Goal: Task Accomplishment & Management: Complete application form

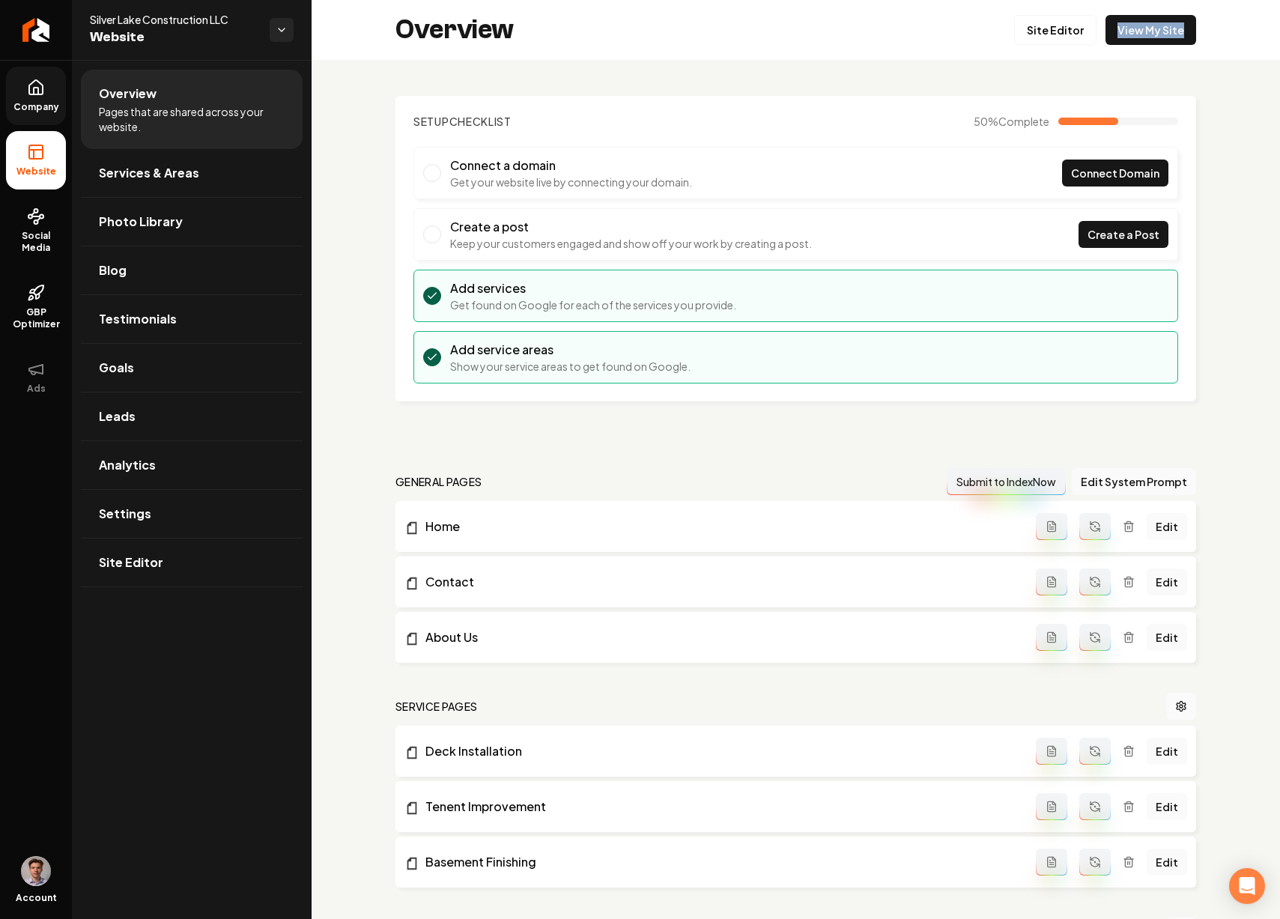
click at [31, 93] on icon at bounding box center [36, 88] width 18 height 18
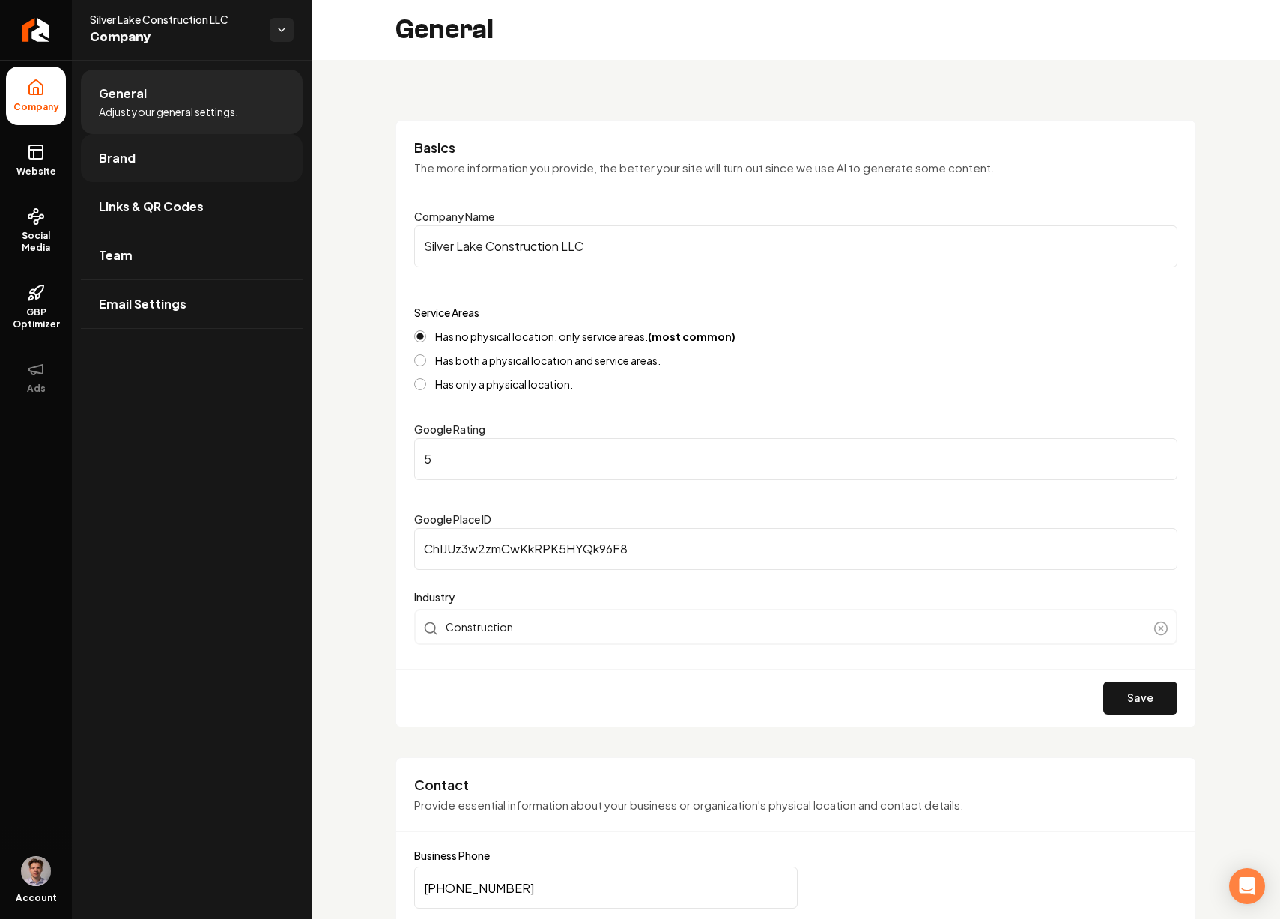
click at [160, 145] on link "Brand" at bounding box center [192, 158] width 222 height 48
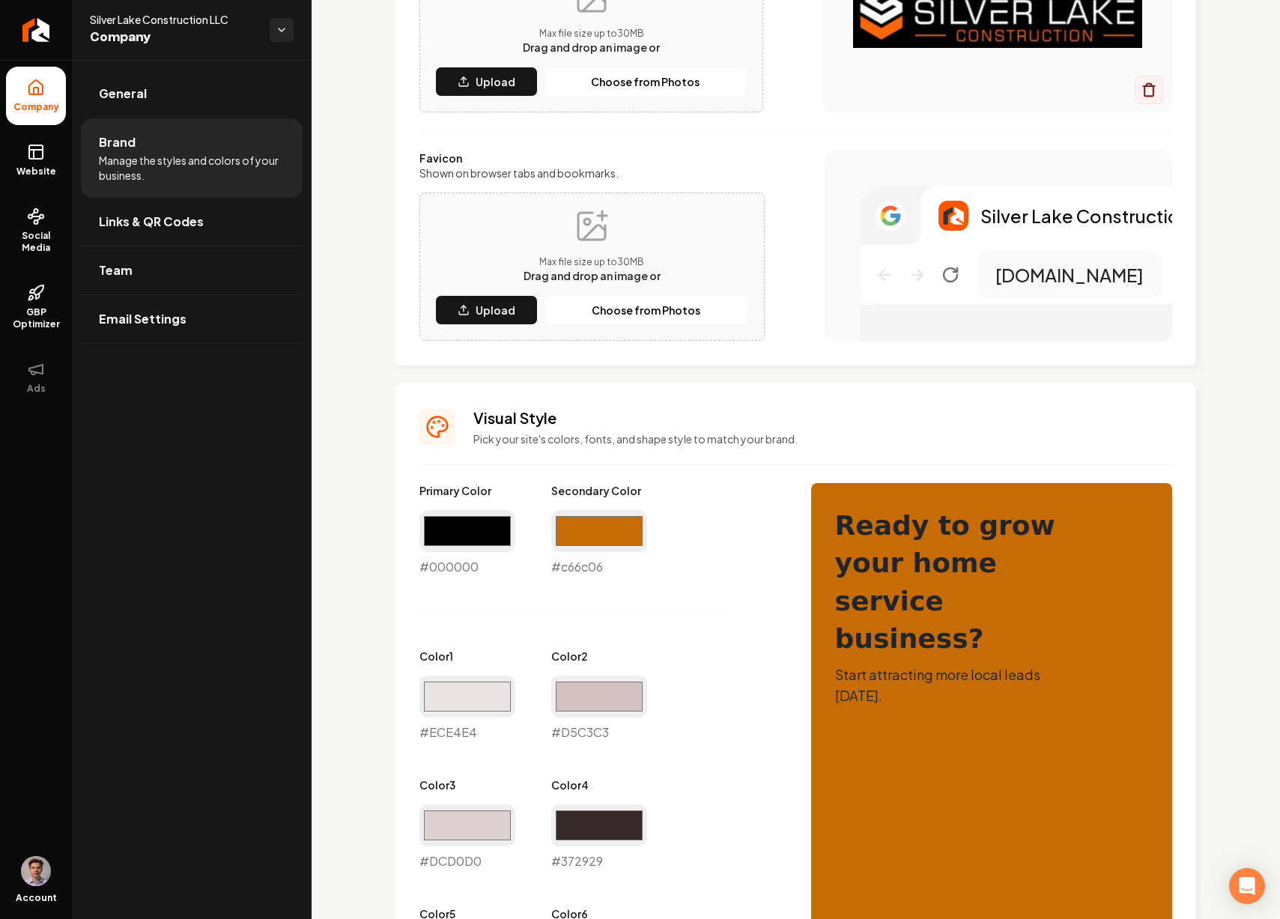
scroll to position [276, 0]
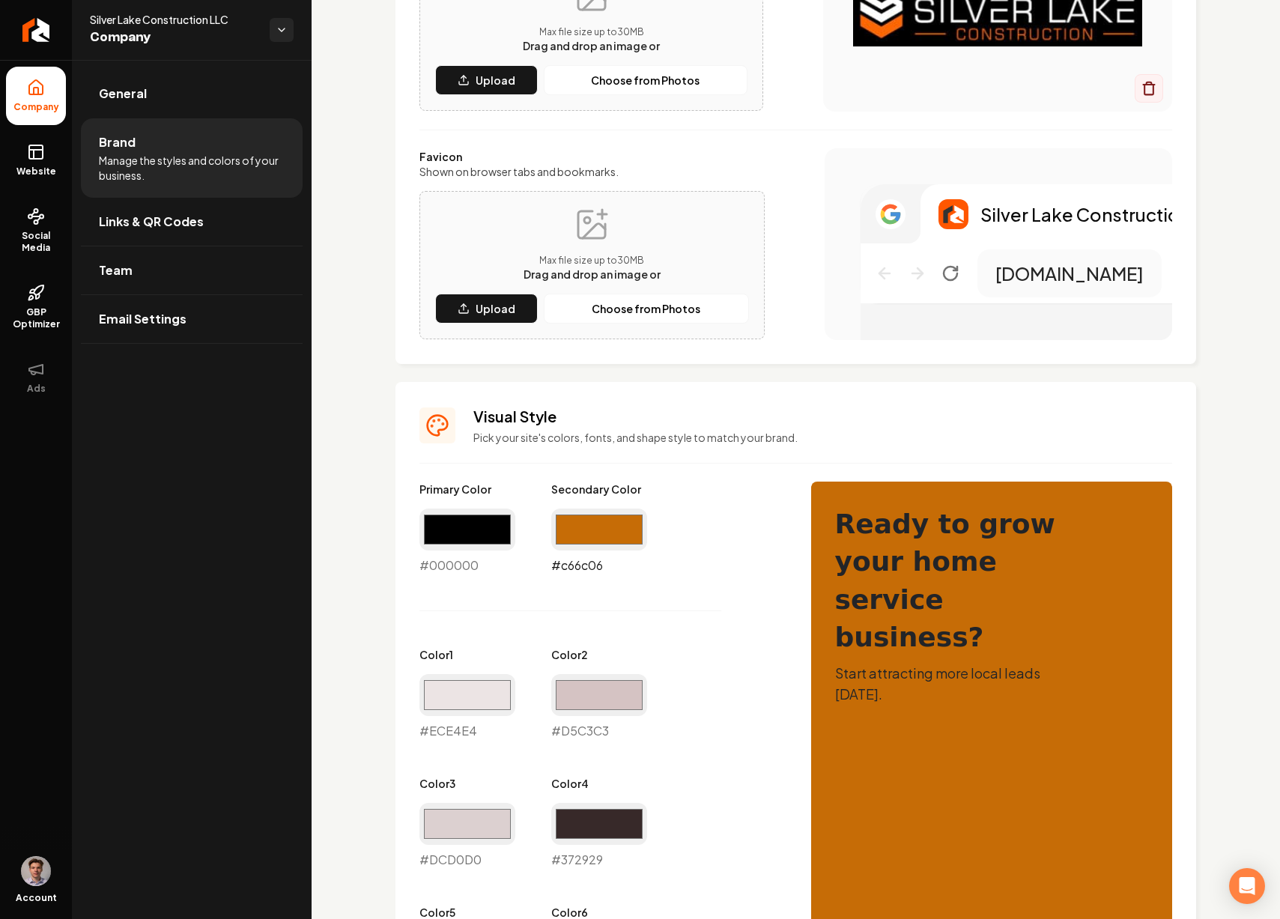
click at [593, 534] on input "#c66c06" at bounding box center [599, 529] width 96 height 42
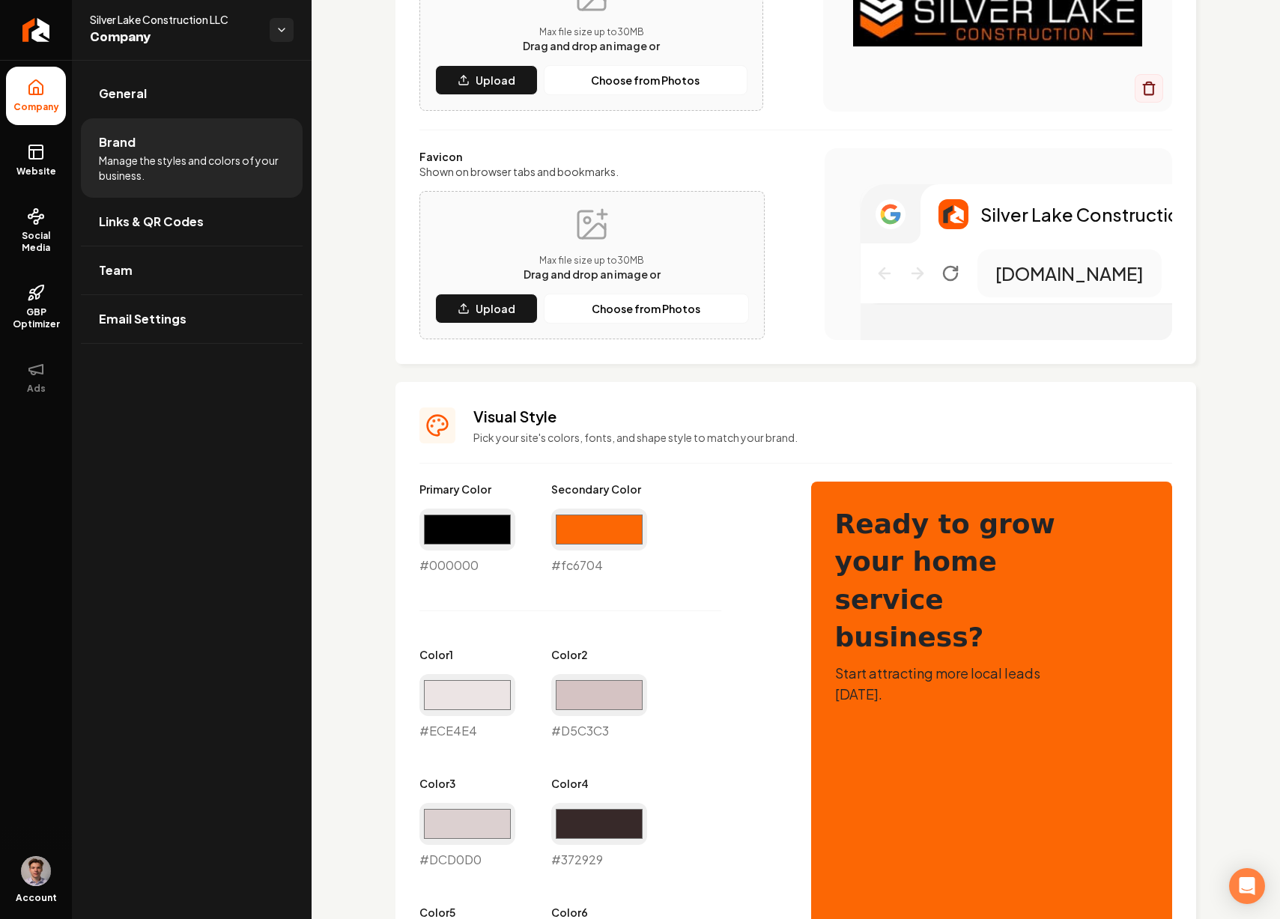
type input "#fc6704"
click at [673, 498] on div "Primary Color #000000 #000000 Secondary Color #fc6704 #fc6704 Color 1 #ece4e4 #…" at bounding box center [600, 804] width 362 height 645
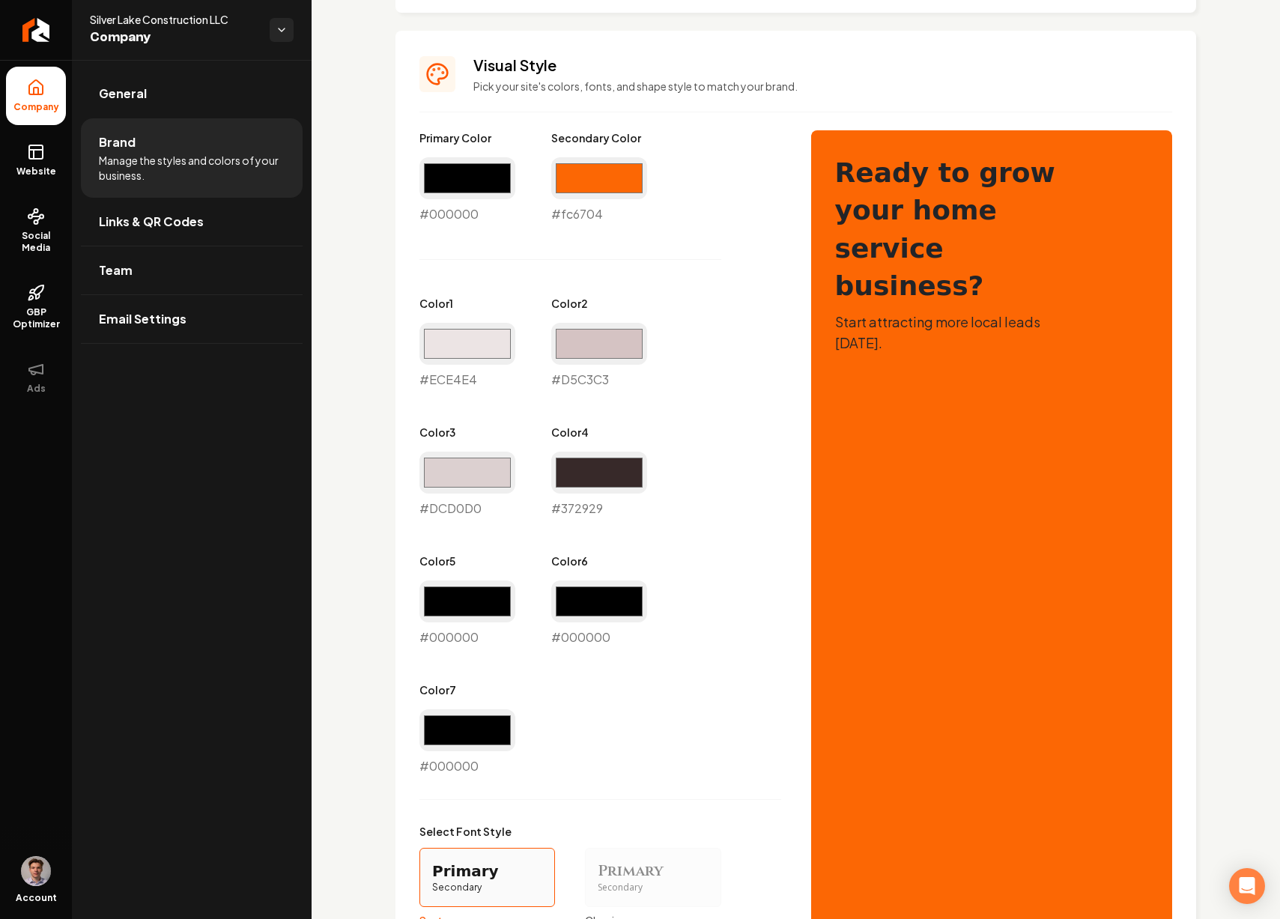
scroll to position [625, 0]
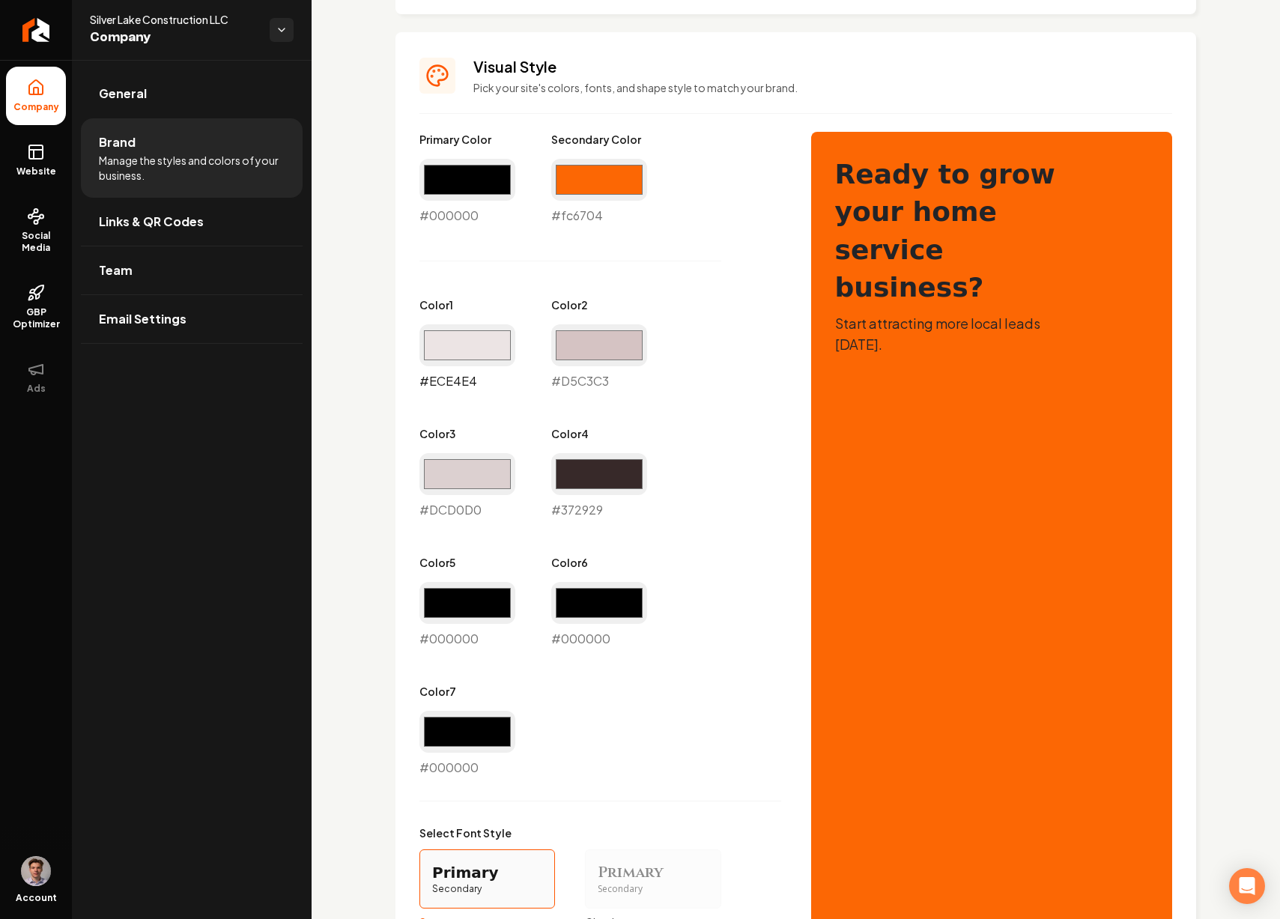
click at [479, 344] on input "#ece4e4" at bounding box center [467, 345] width 96 height 42
type input "#908989"
click at [648, 427] on div "Primary Color #000000 #000000 Secondary Color #fc6704 #fc6704 Color 1 #908989 #…" at bounding box center [600, 454] width 362 height 645
click at [484, 478] on input "#dcd0d0" at bounding box center [467, 474] width 96 height 42
type input "#b6afaf"
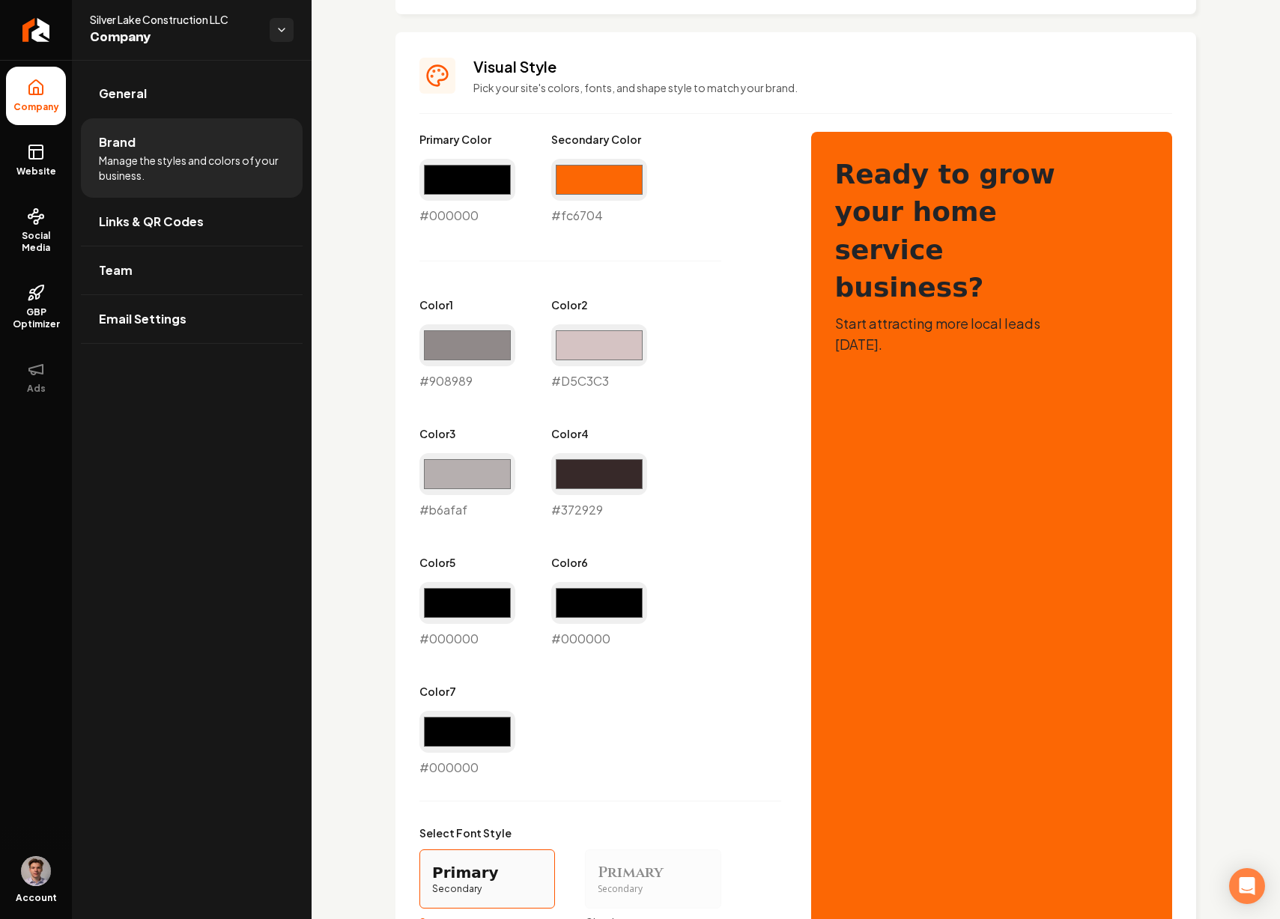
click at [678, 461] on div "Primary Color #000000 #000000 Secondary Color #fc6704 #fc6704 Color 1 #908989 #…" at bounding box center [600, 454] width 362 height 645
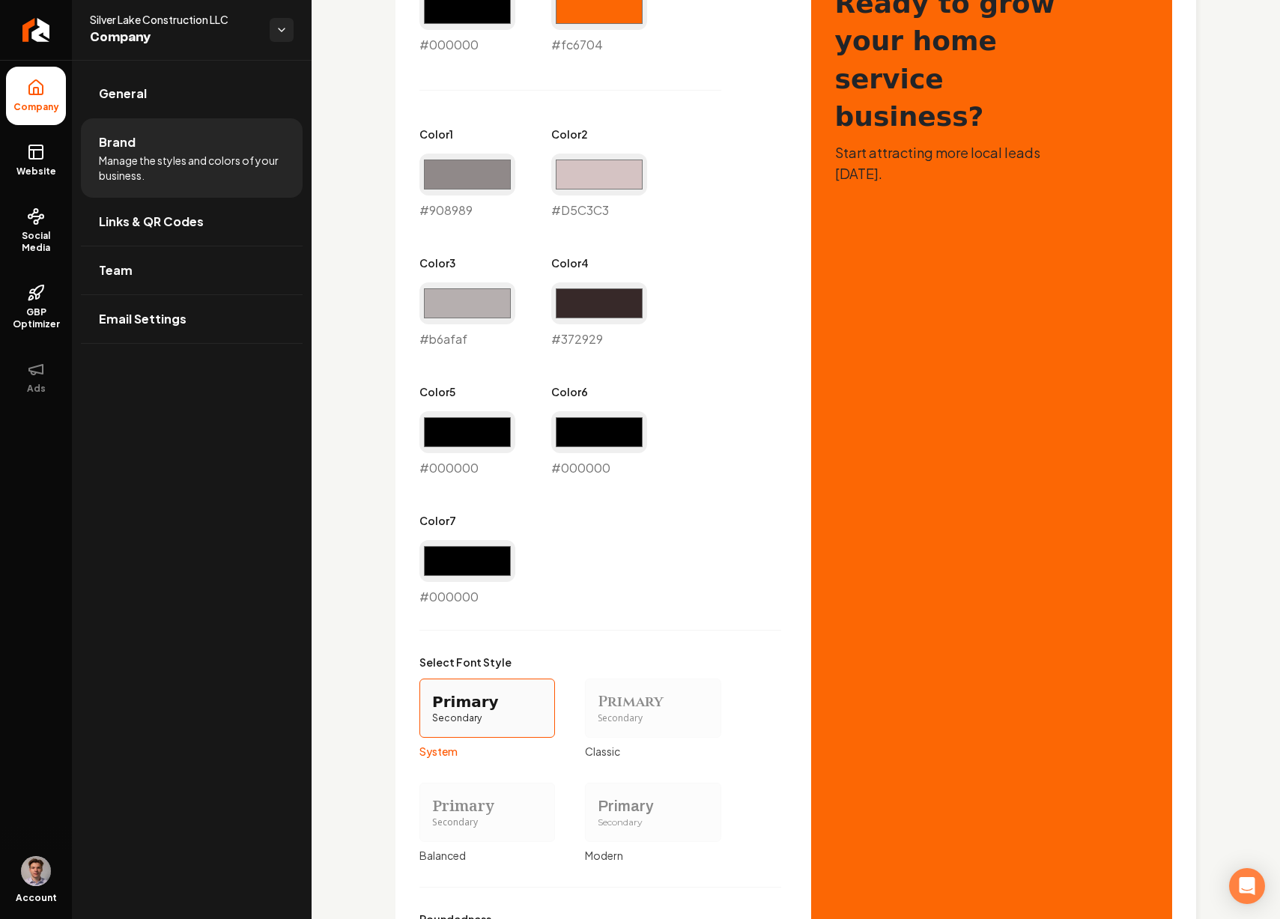
scroll to position [999, 0]
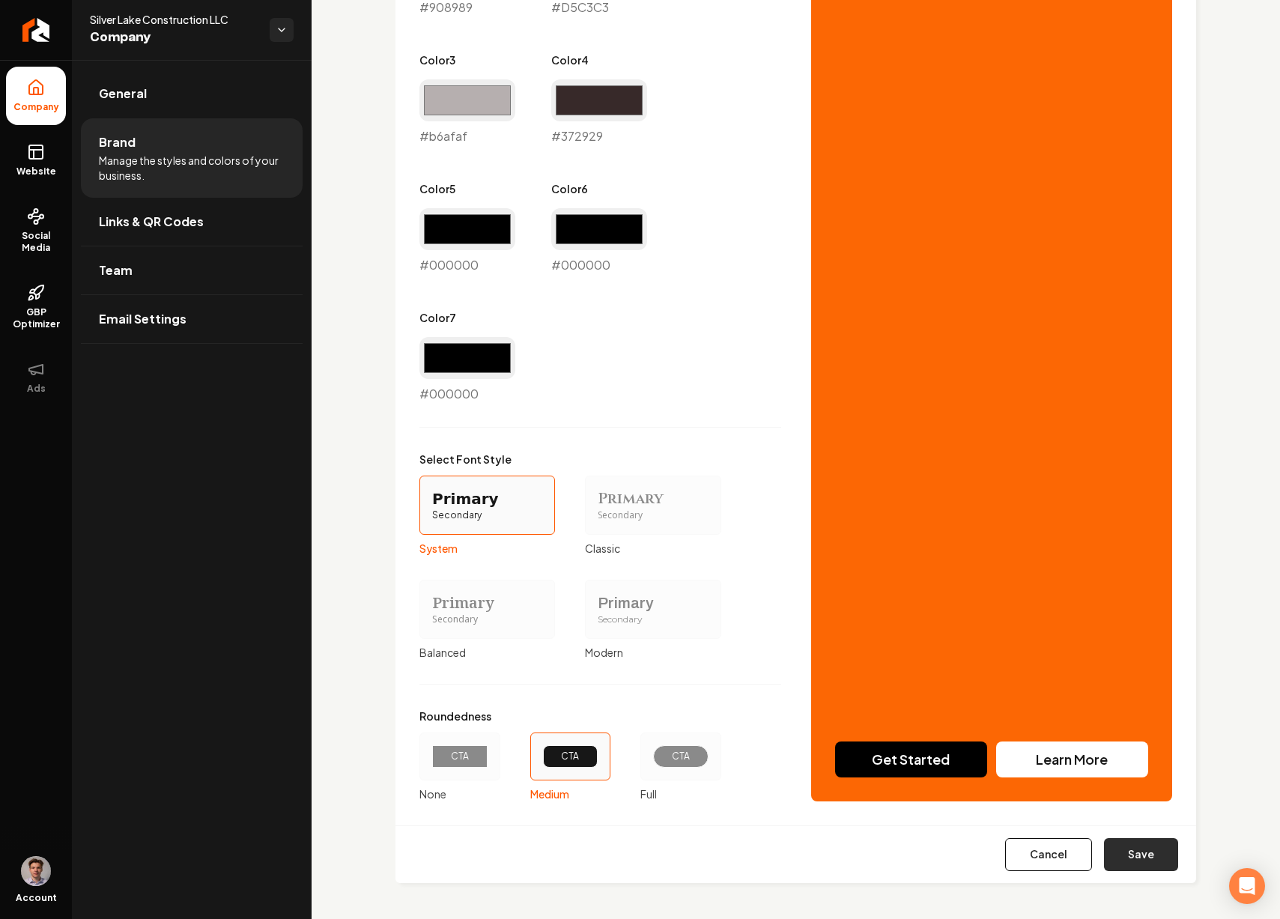
click at [1128, 857] on button "Save" at bounding box center [1141, 854] width 74 height 33
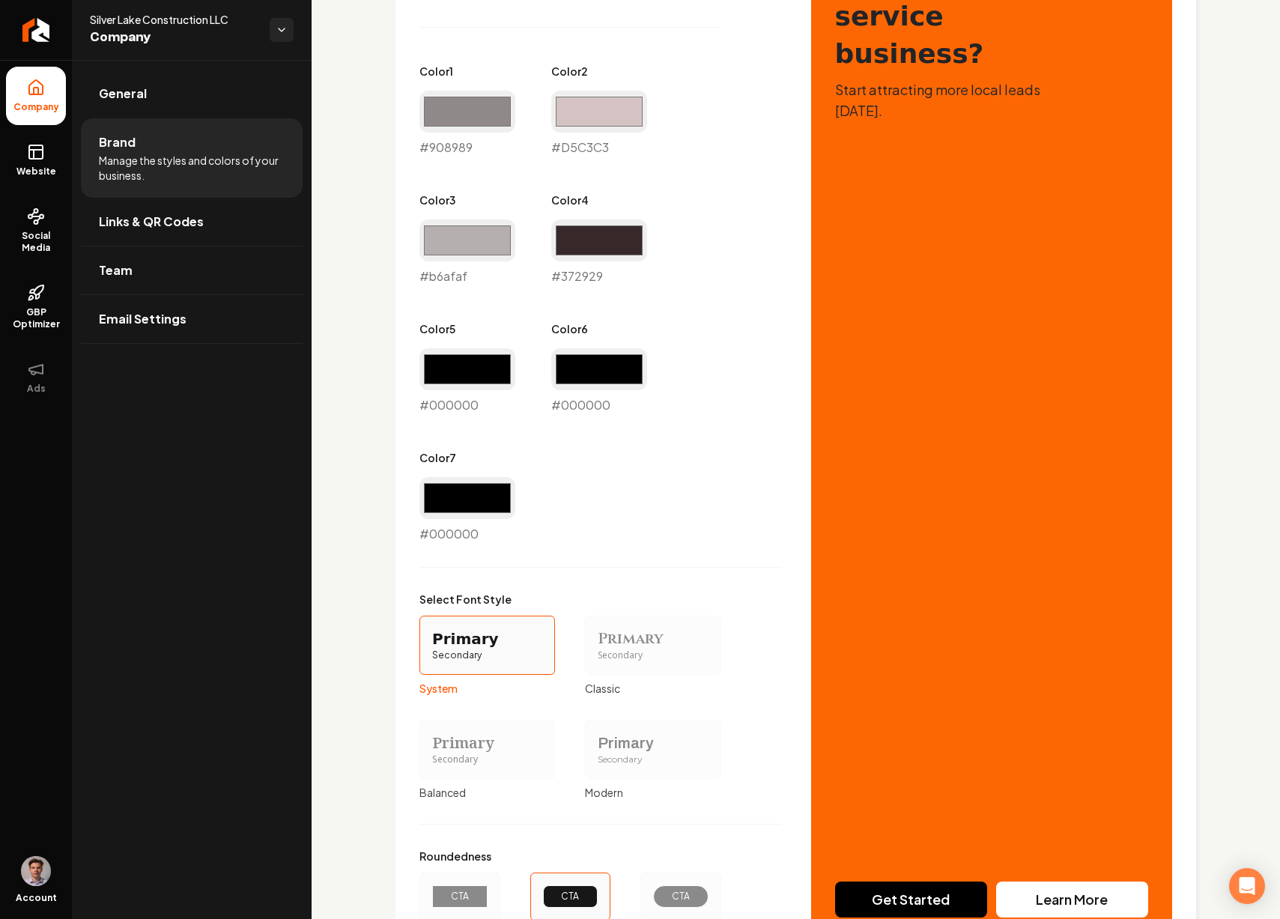
scroll to position [824, 0]
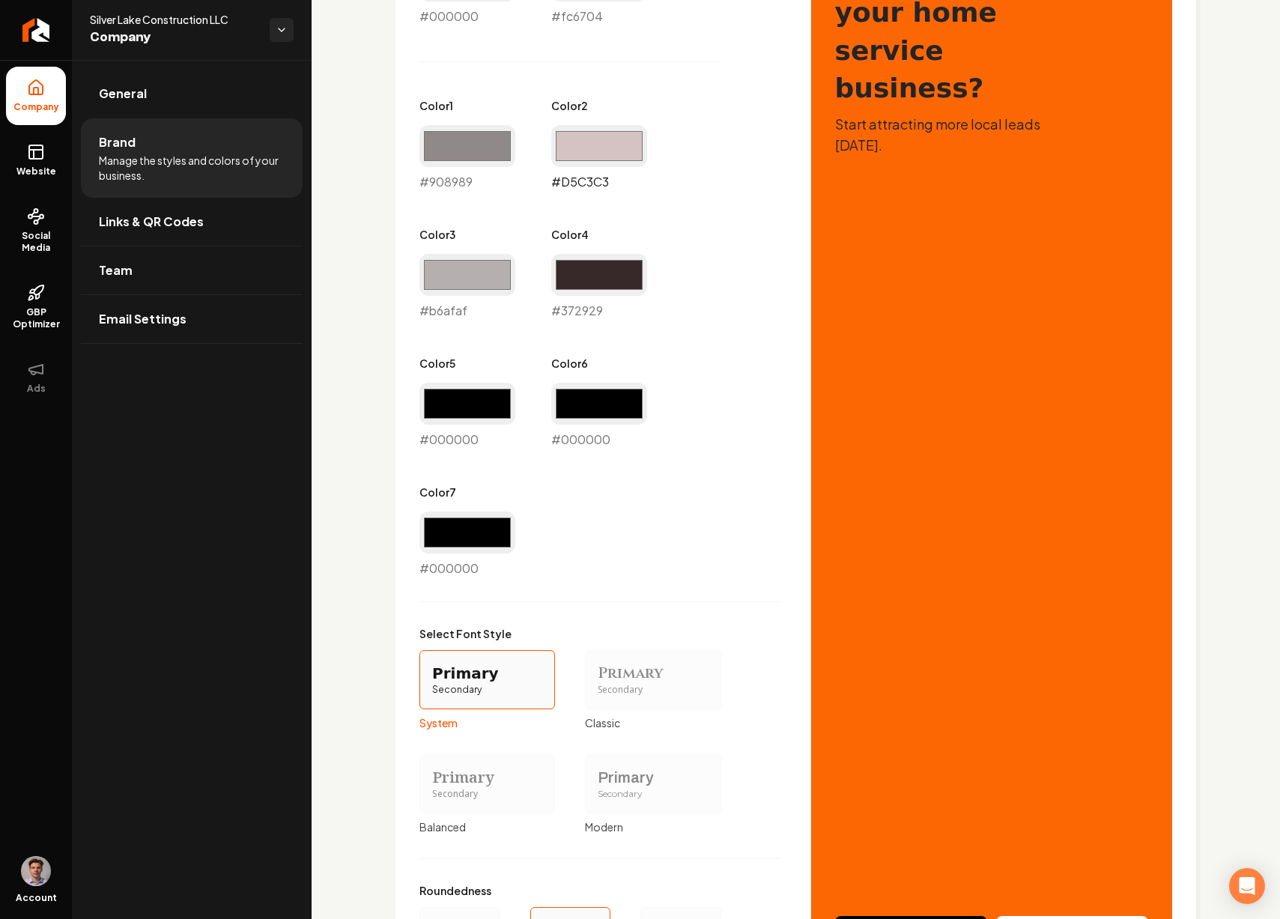
click at [595, 158] on input "#d5c3c3" at bounding box center [599, 146] width 96 height 42
type input "#7a7a7a"
click at [728, 438] on div "Primary Color #000000 #000000 Secondary Color #fc6704 #fc6704 Color 1 #908989 #…" at bounding box center [600, 255] width 362 height 645
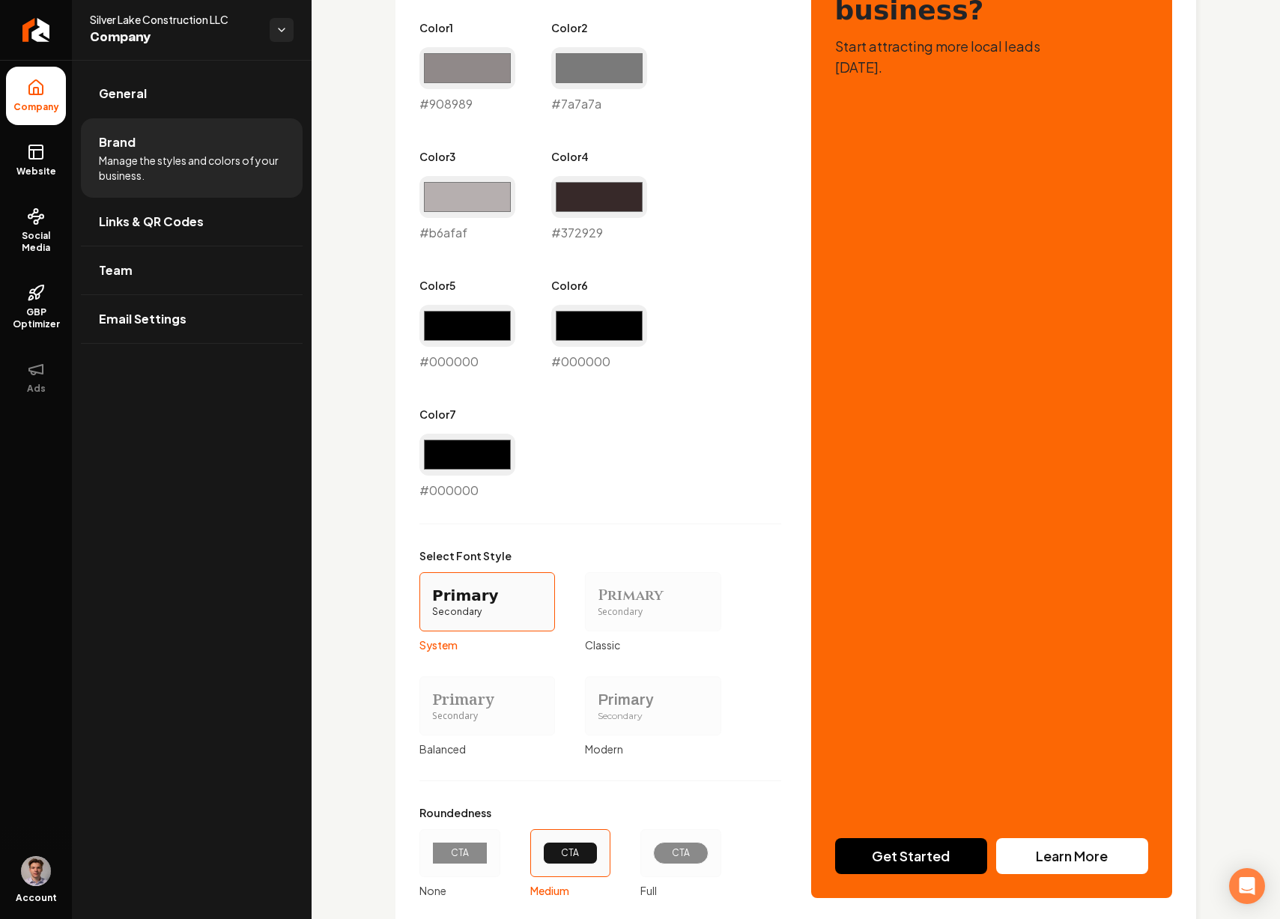
scroll to position [999, 0]
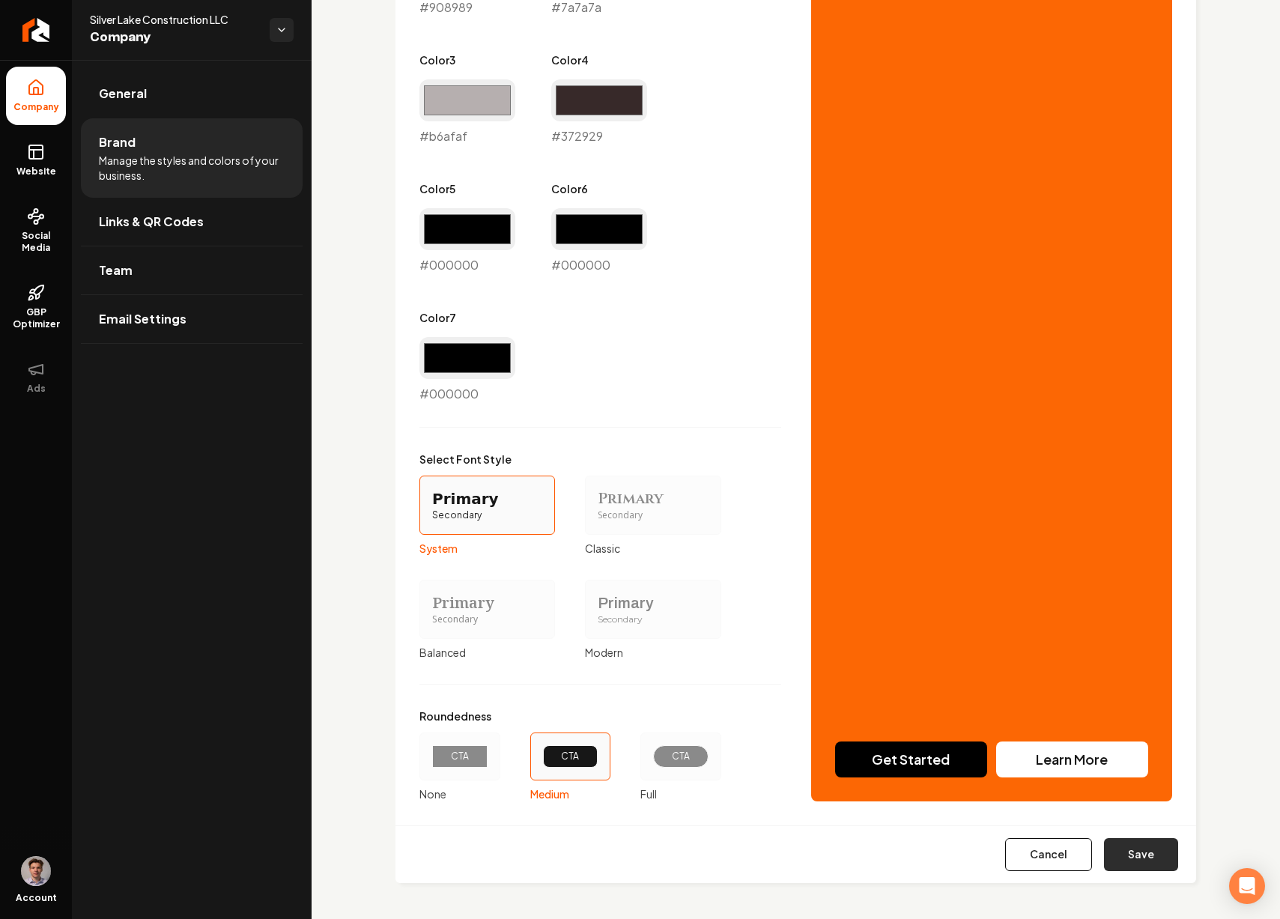
click at [1124, 849] on button "Save" at bounding box center [1141, 854] width 74 height 33
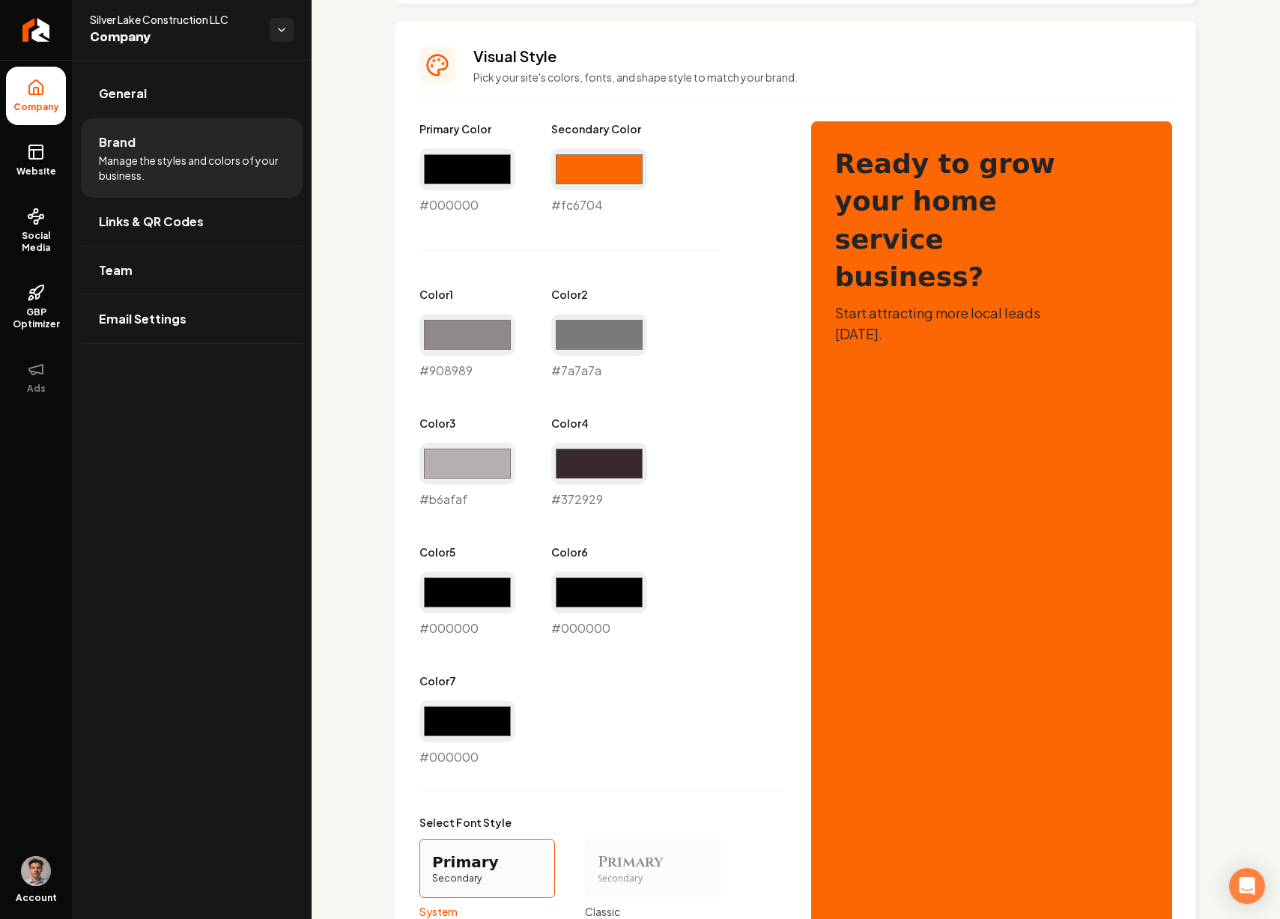
scroll to position [629, 0]
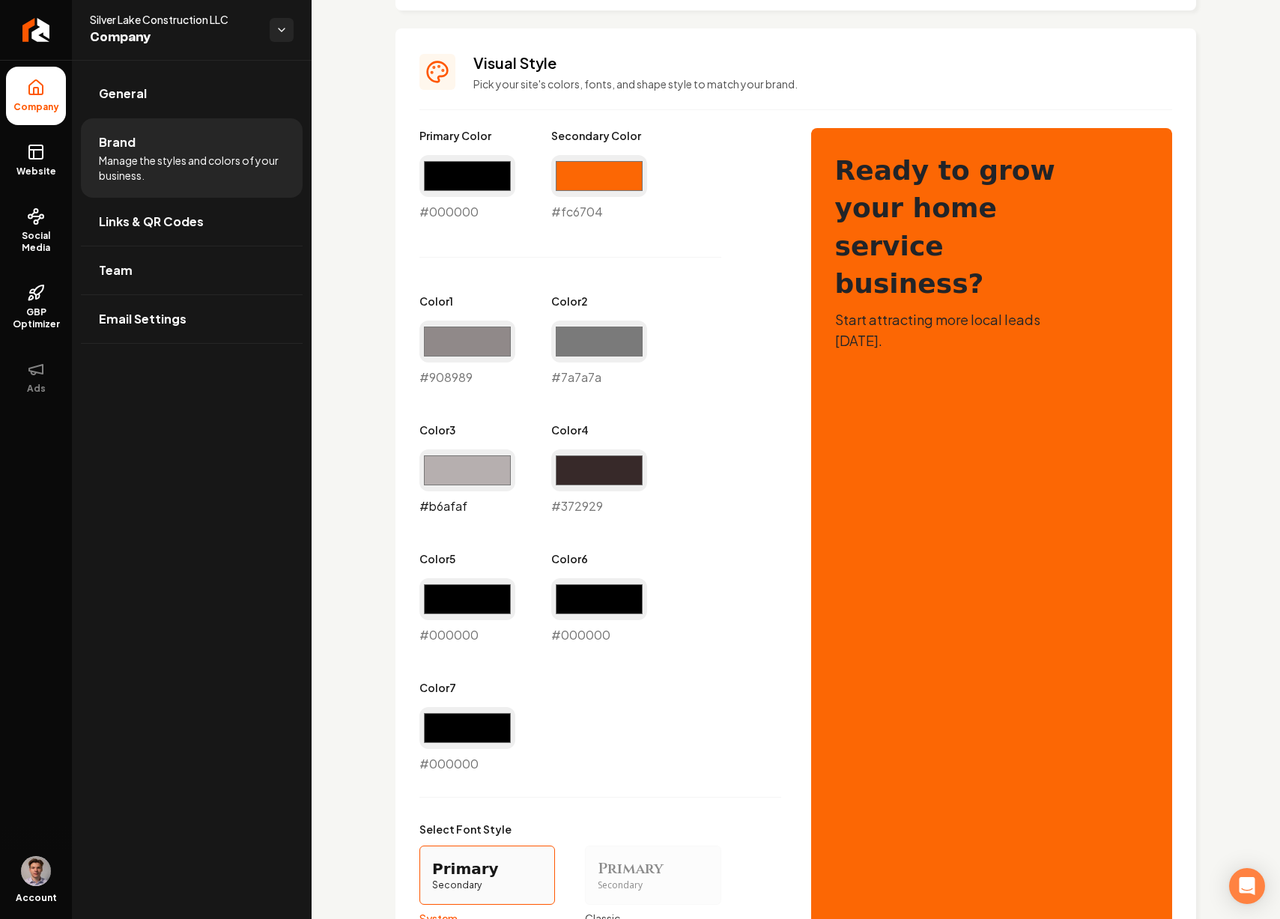
click at [443, 476] on input "#b6afaf" at bounding box center [467, 470] width 96 height 42
type input "#c76829"
click at [645, 517] on div "Primary Color #000000 #000000 Secondary Color #fc6704 #fc6704 Color 1 #908989 #…" at bounding box center [600, 450] width 362 height 645
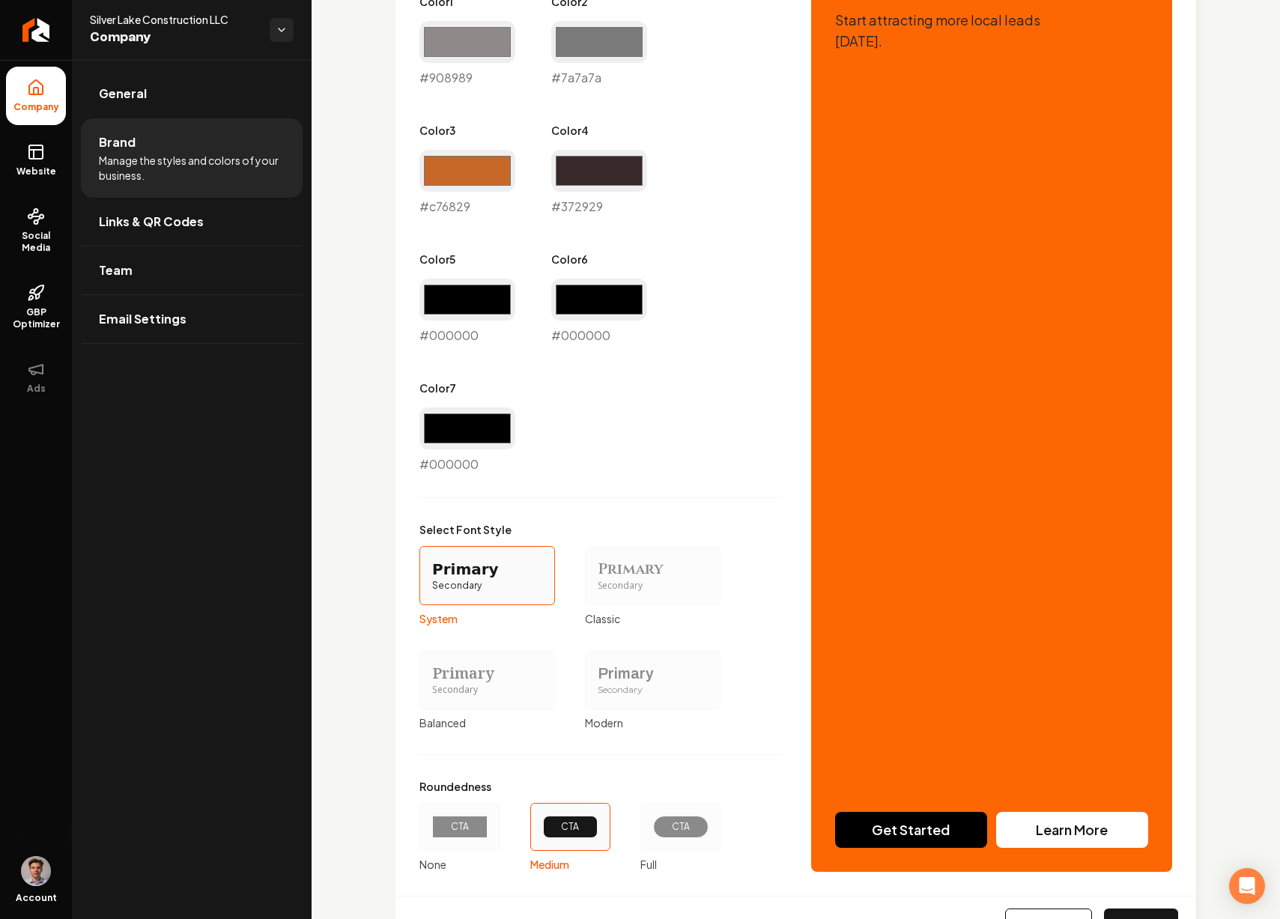
scroll to position [999, 0]
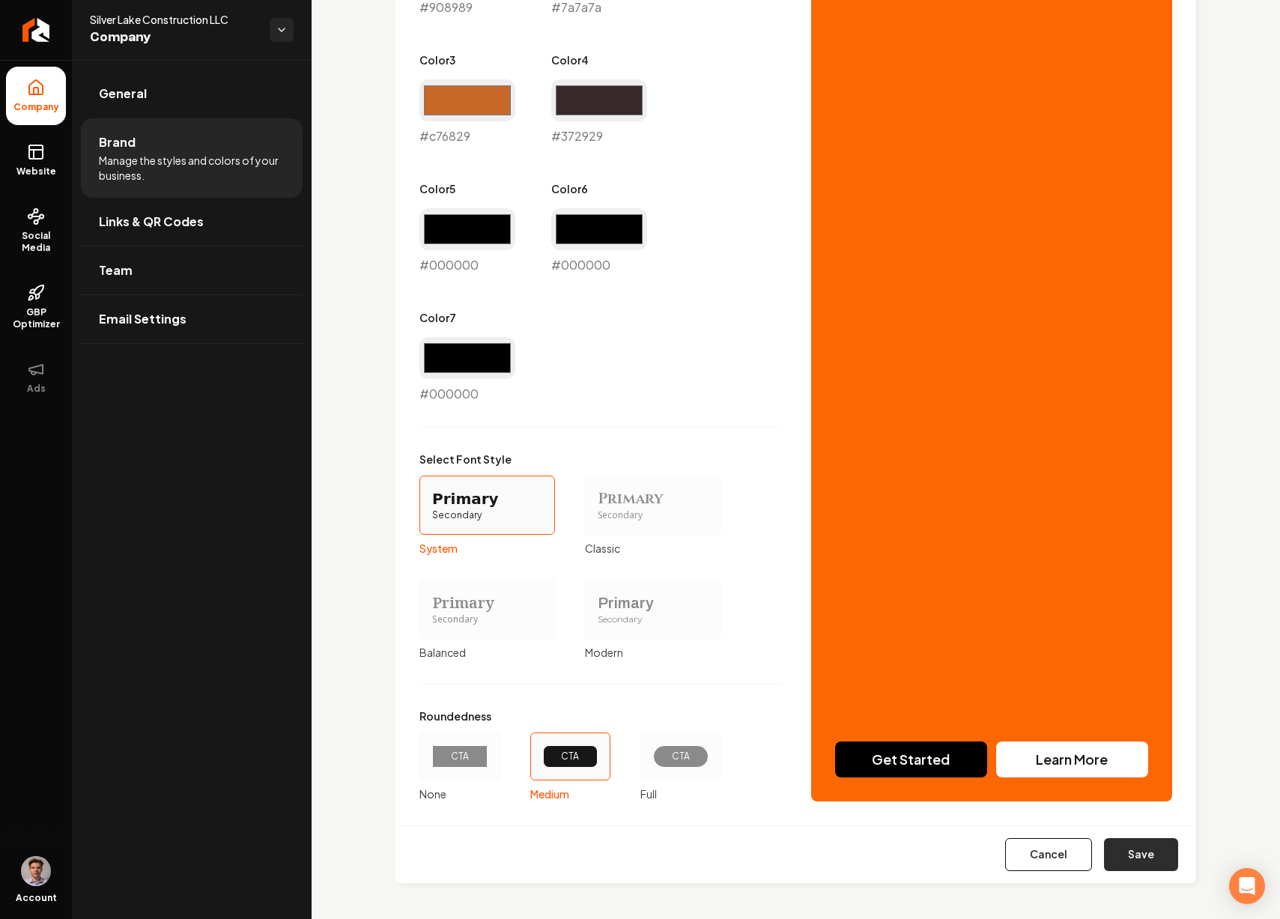
click at [1130, 854] on button "Save" at bounding box center [1141, 854] width 74 height 33
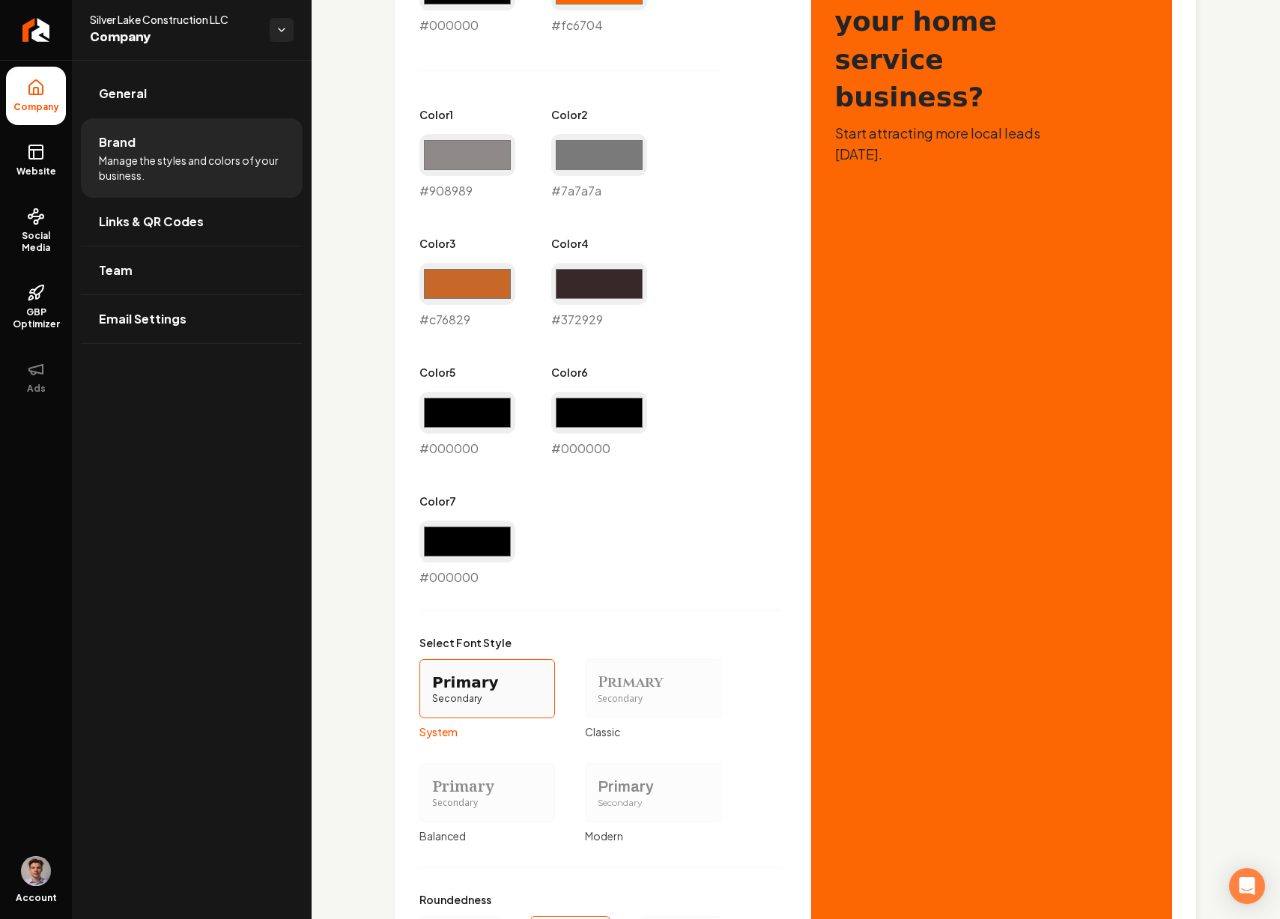
scroll to position [768, 0]
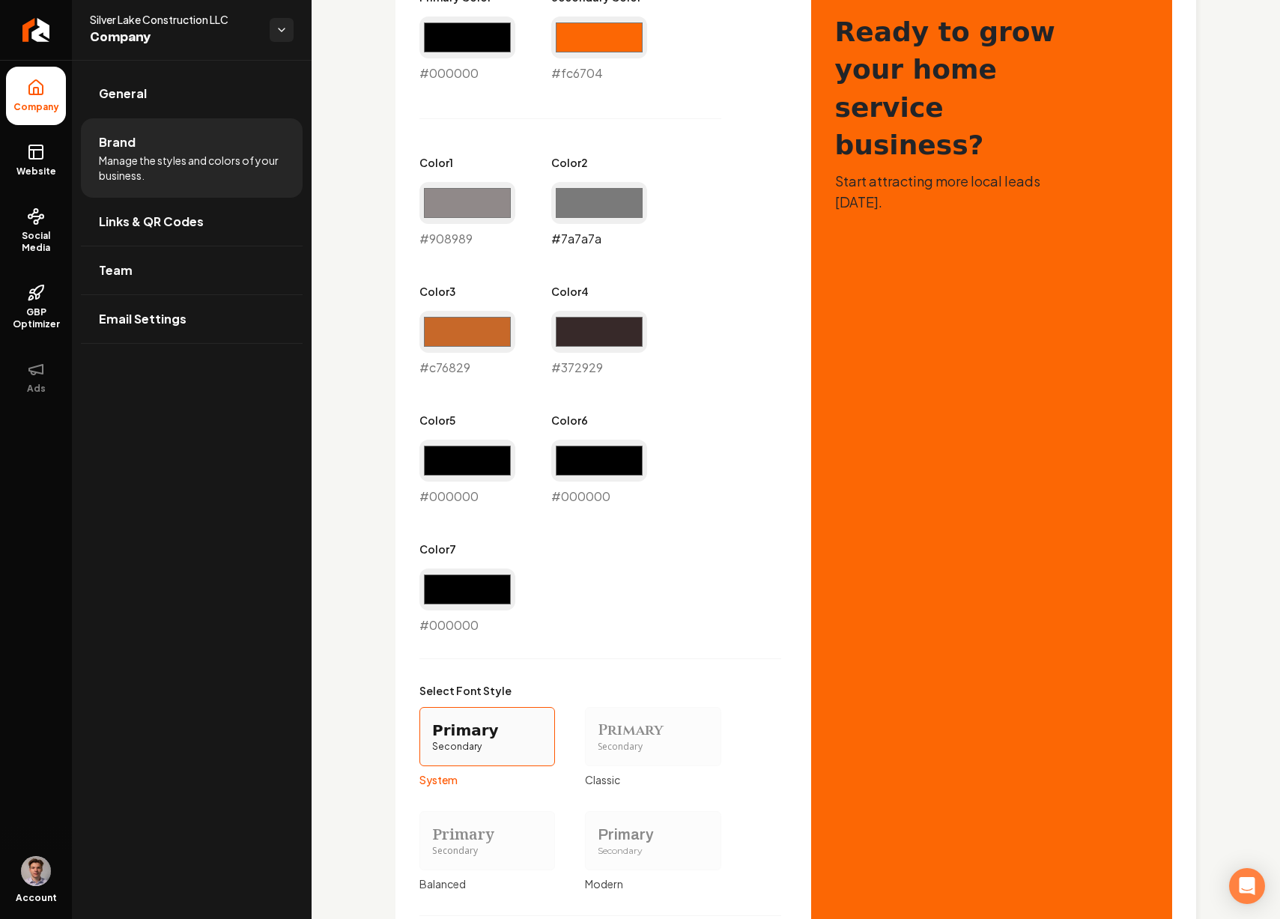
click at [603, 204] on input "#7a7a7a" at bounding box center [599, 203] width 96 height 42
click at [744, 242] on div "Primary Color #000000 #000000 Secondary Color #fc6704 #fc6704 Color 1 #908989 #…" at bounding box center [600, 312] width 362 height 645
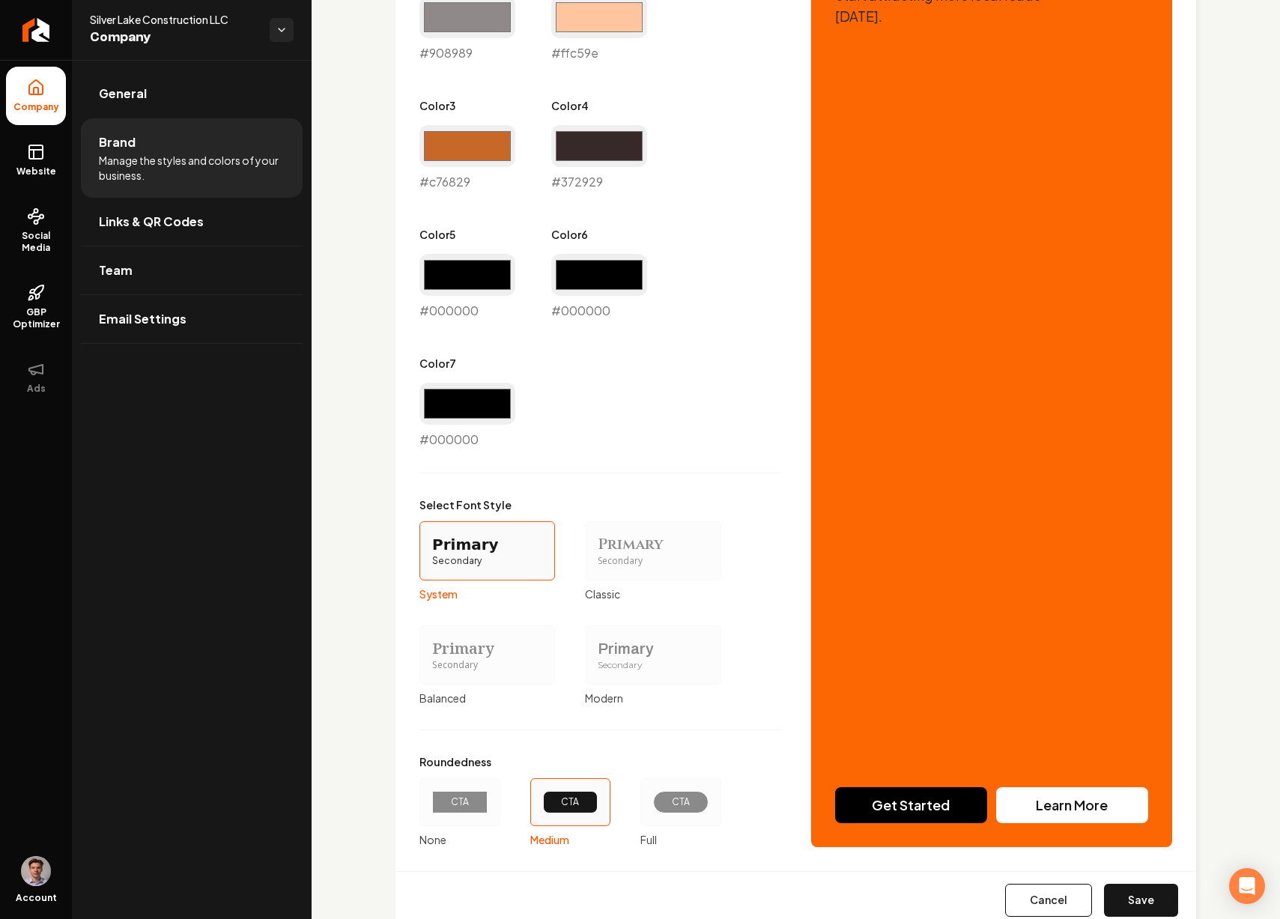
scroll to position [999, 0]
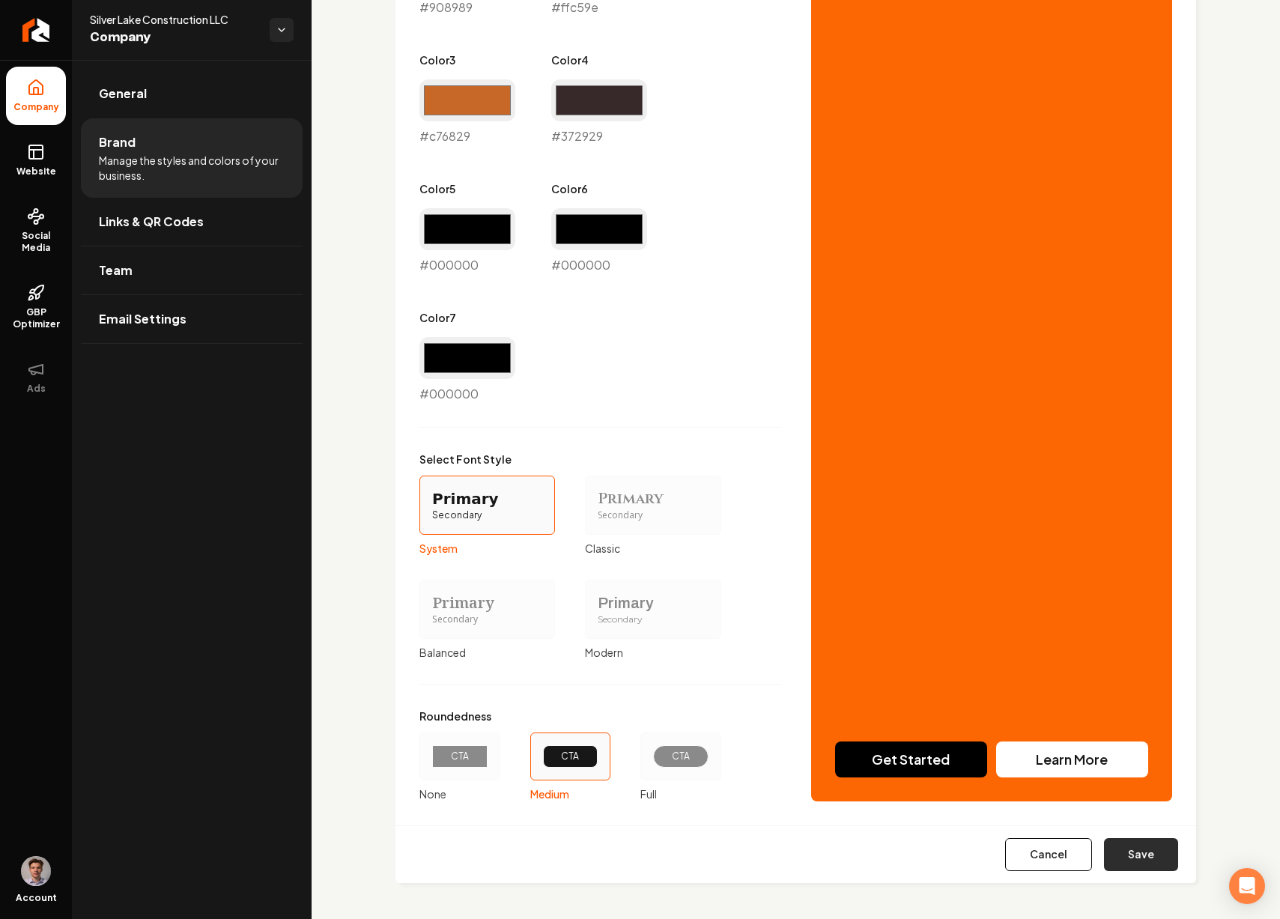
click at [1124, 851] on button "Save" at bounding box center [1141, 854] width 74 height 33
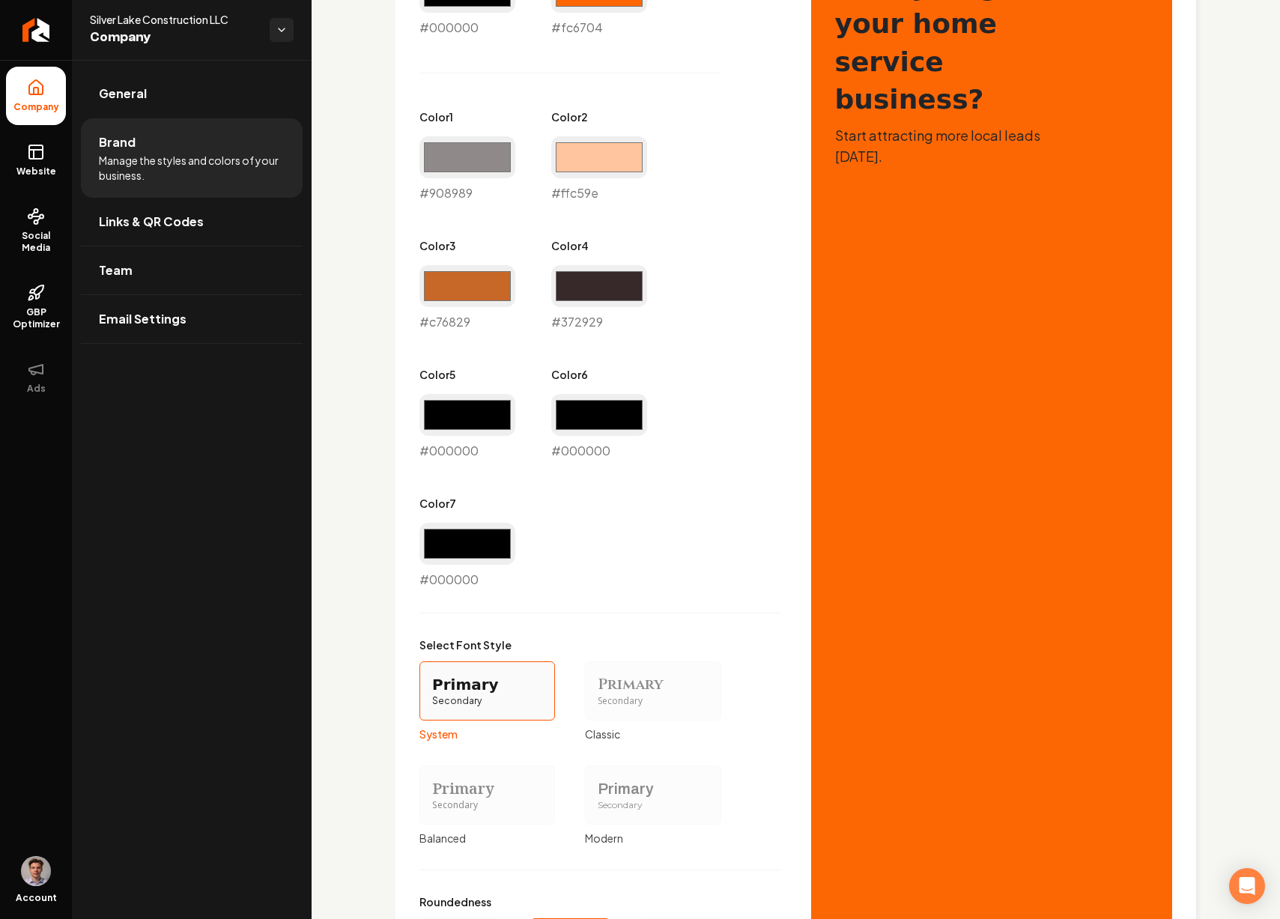
scroll to position [733, 0]
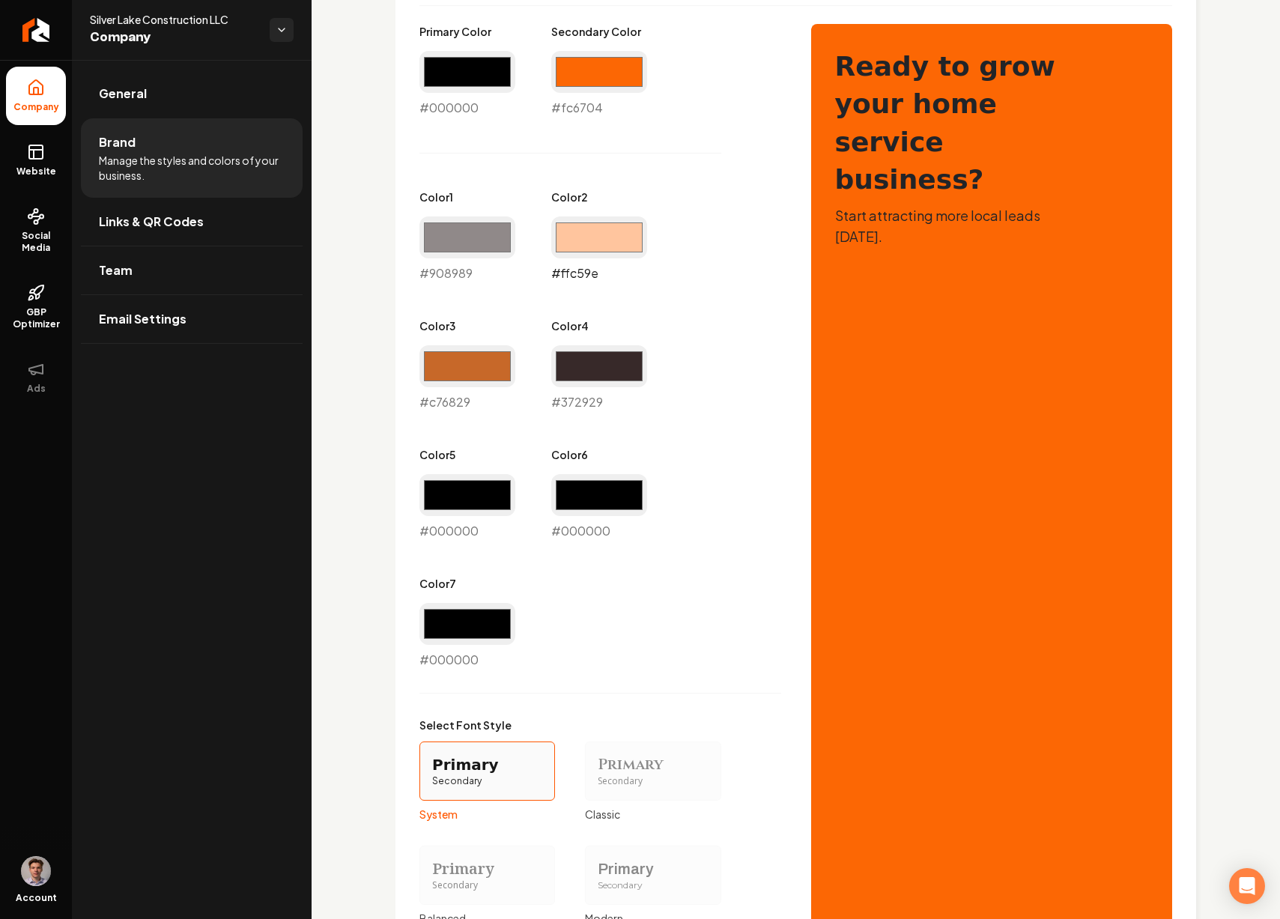
click at [606, 237] on input "#ffc59e" at bounding box center [599, 237] width 96 height 42
click at [678, 222] on div "Primary Color #000000 #000000 Secondary Color #fc6704 #fc6704 Color 1 #908989 #…" at bounding box center [600, 346] width 362 height 645
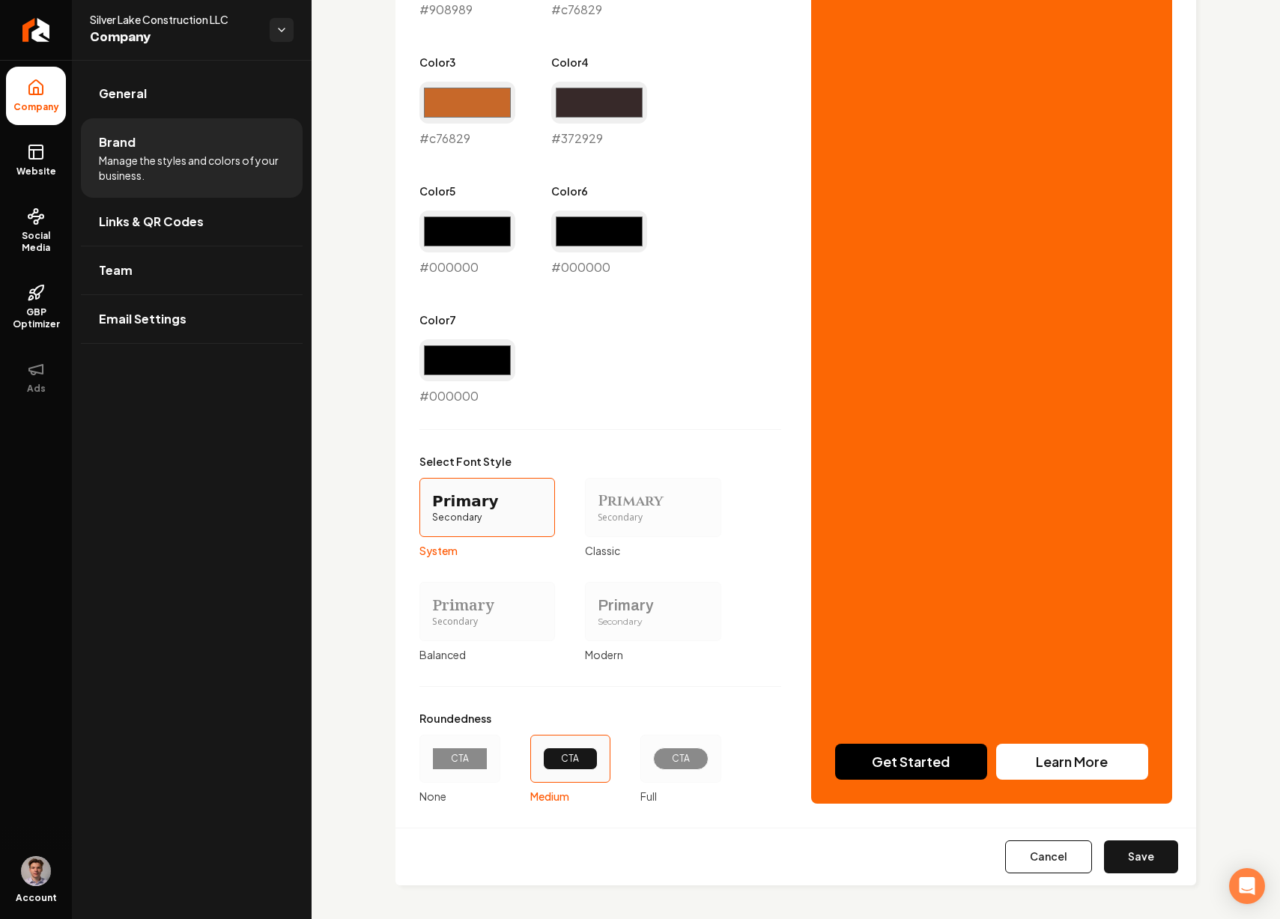
scroll to position [999, 0]
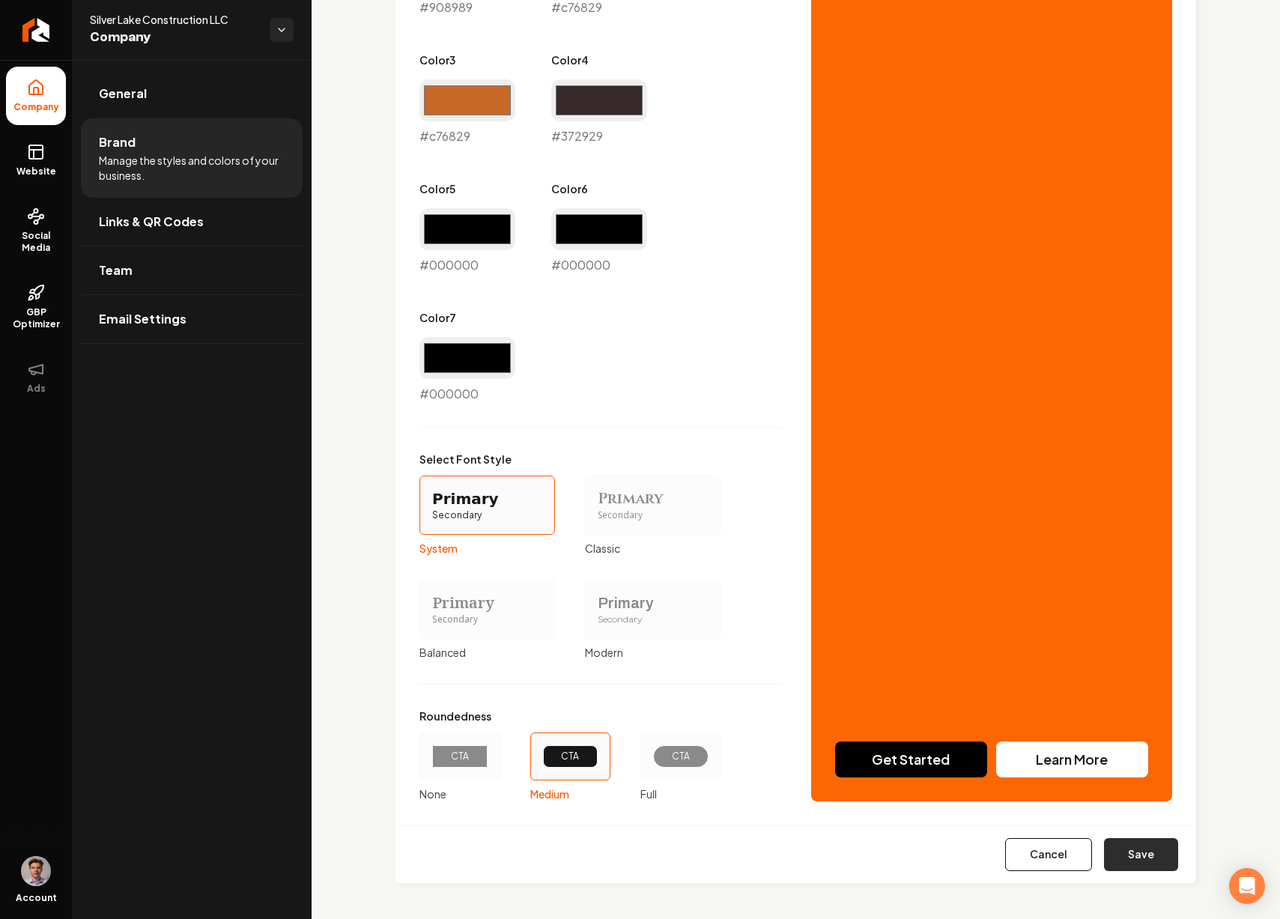
click at [1135, 846] on button "Save" at bounding box center [1141, 854] width 74 height 33
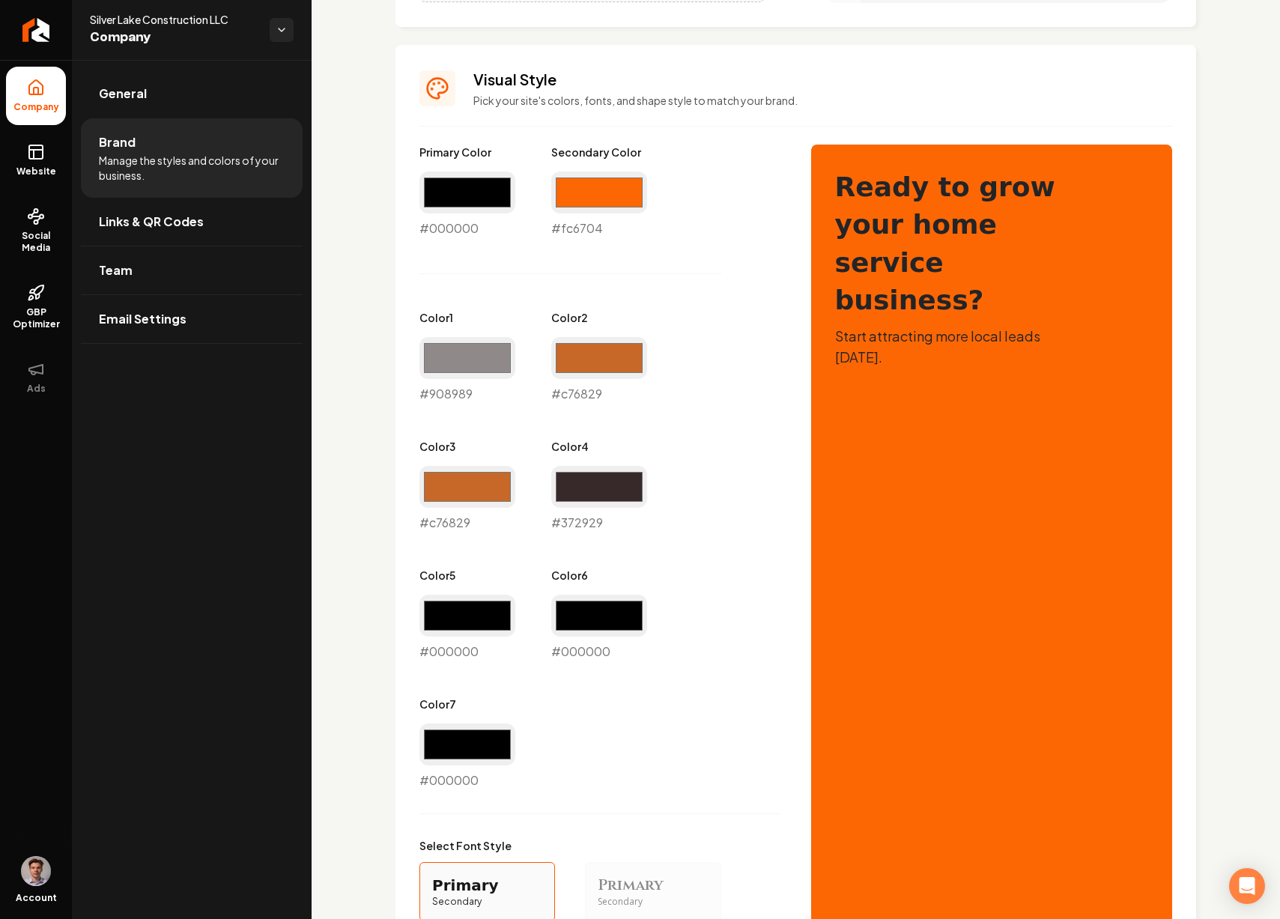
scroll to position [604, 0]
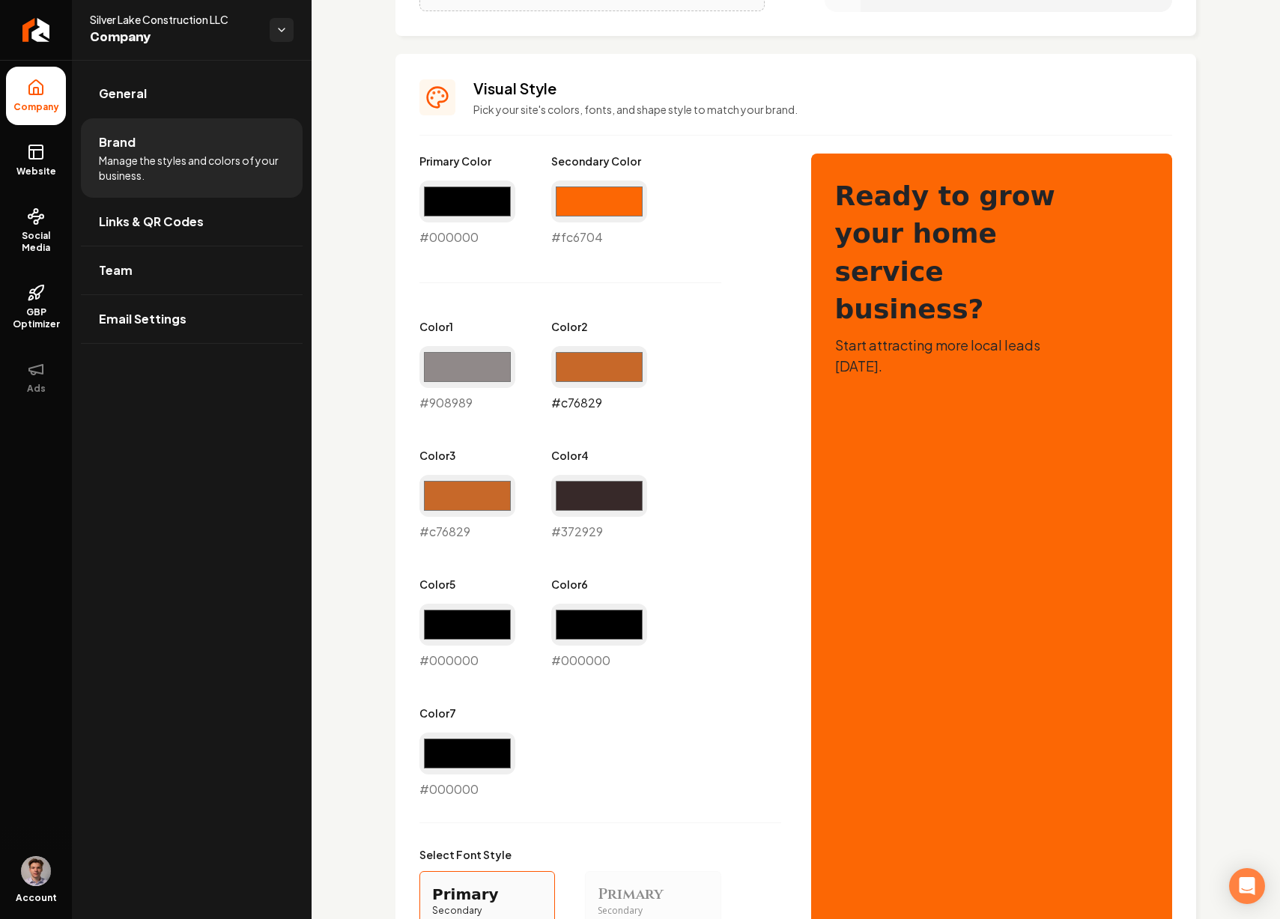
click at [603, 371] on input "#c76829" at bounding box center [599, 367] width 96 height 42
type input "#bdbab7"
click at [751, 500] on div "Primary Color #000000 #000000 Secondary Color #fc6704 #fc6704 Color 1 #908989 #…" at bounding box center [600, 476] width 362 height 645
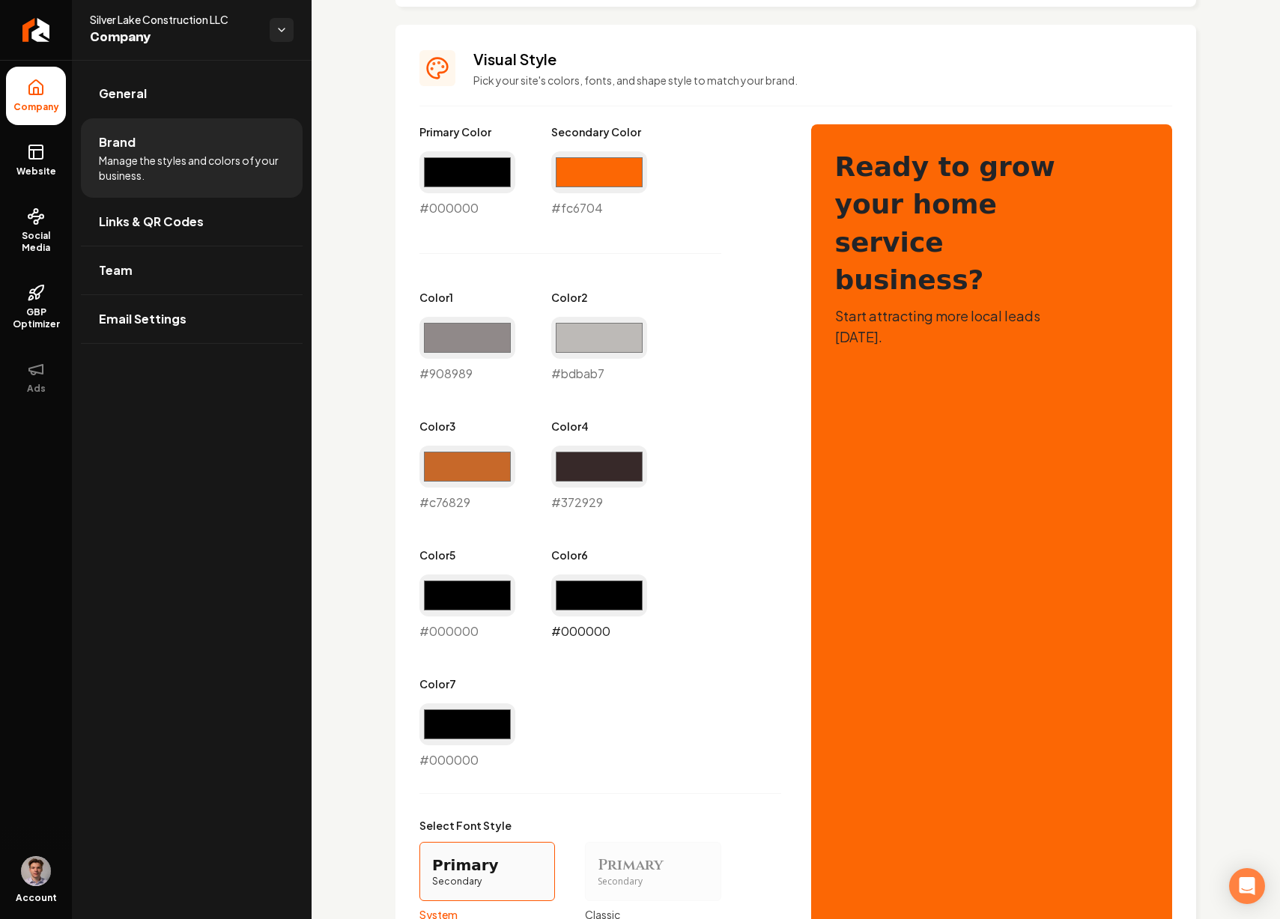
click at [578, 589] on input "#000000" at bounding box center [599, 595] width 96 height 42
click at [751, 360] on div "Primary Color #000000 #000000 Secondary Color #fc6704 #fc6704 Color 1 #908989 #…" at bounding box center [600, 446] width 362 height 645
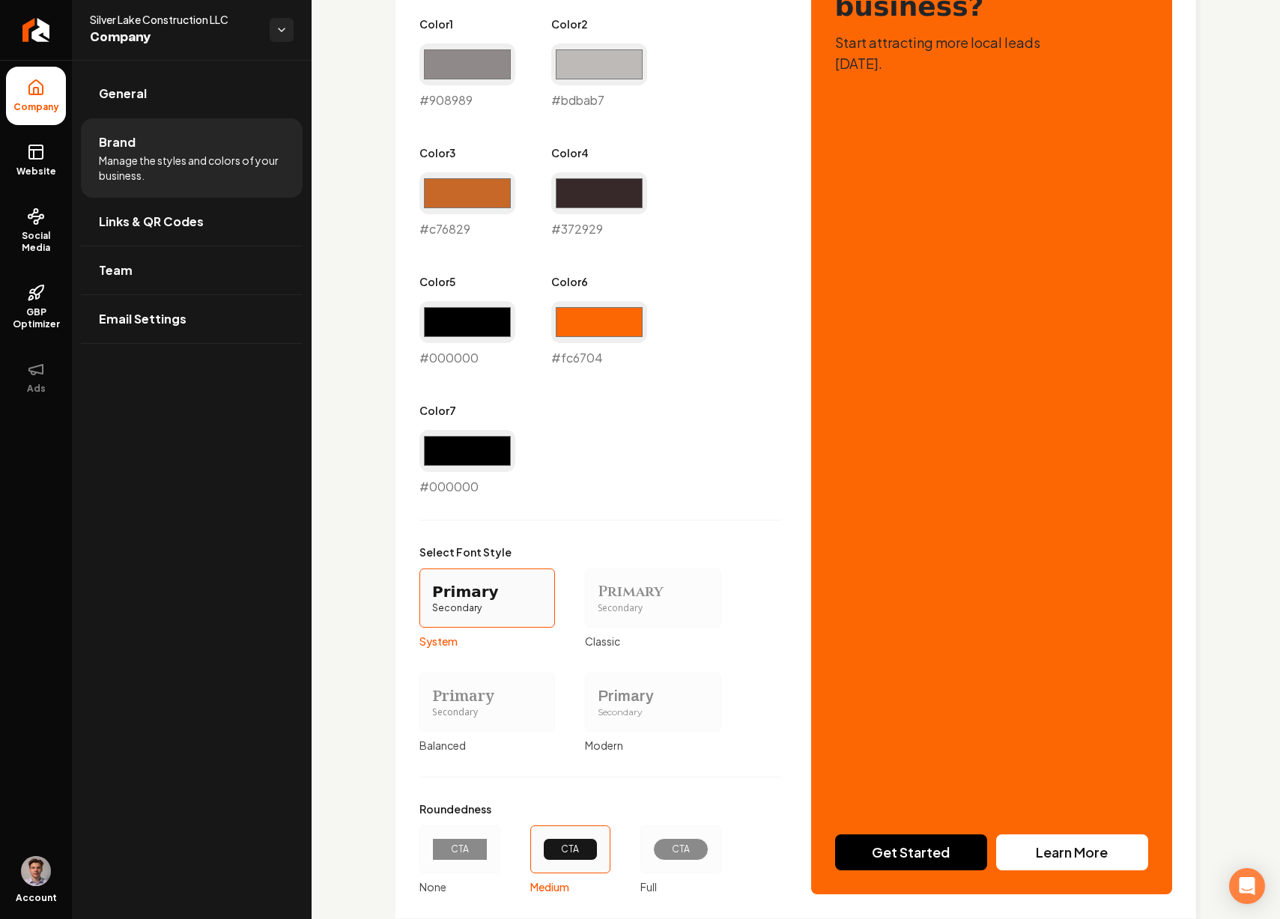
scroll to position [999, 0]
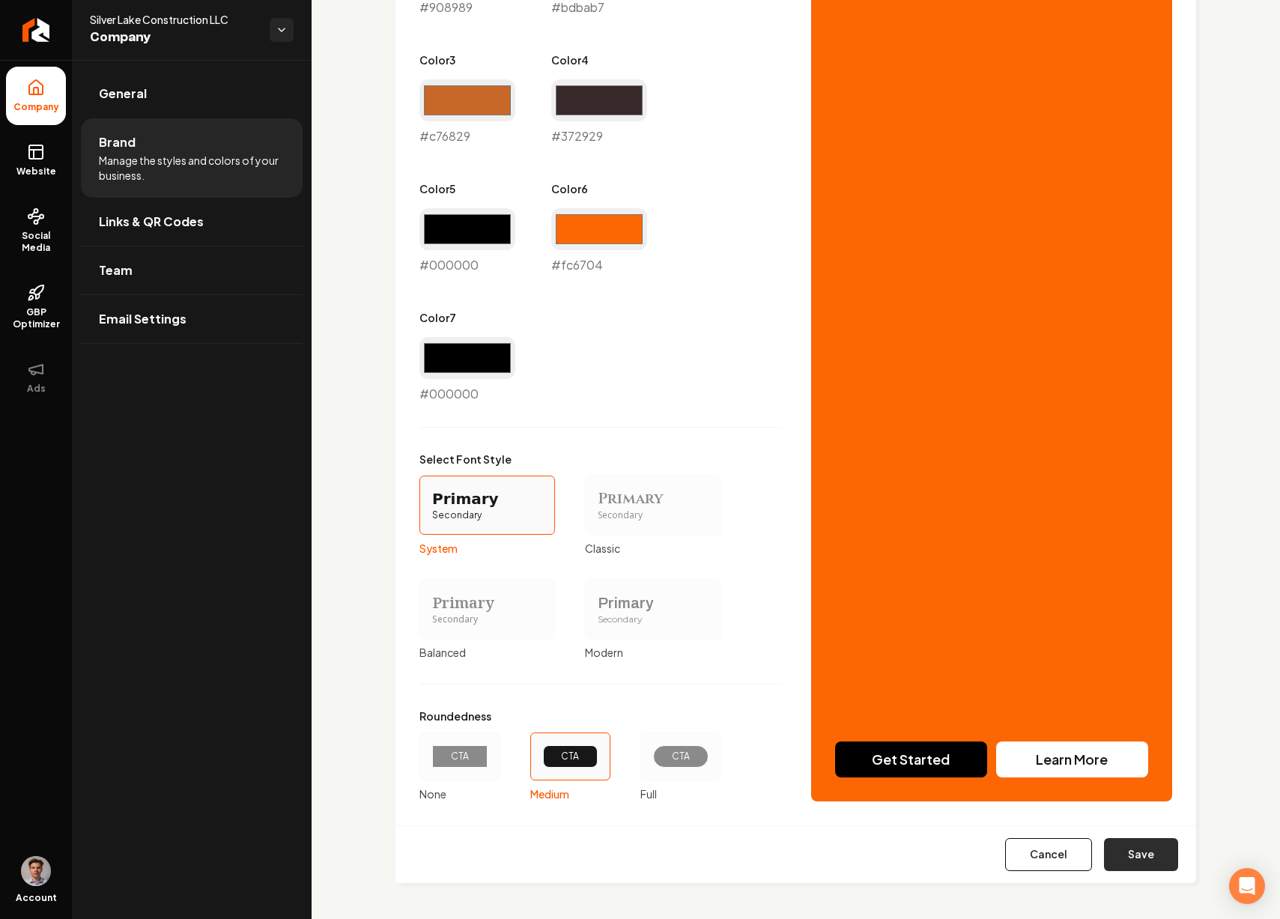
click at [1128, 851] on button "Save" at bounding box center [1141, 854] width 74 height 33
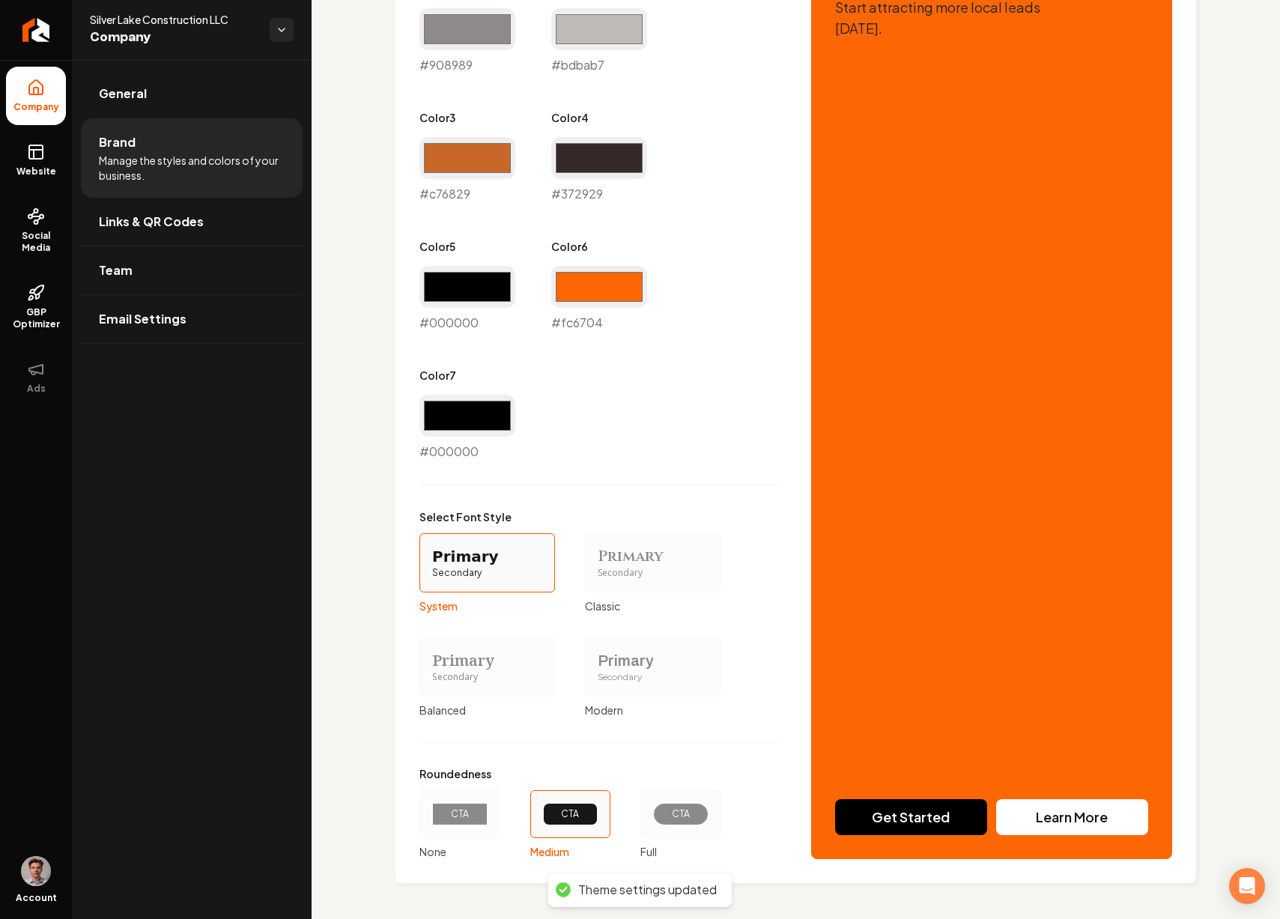
scroll to position [941, 0]
click at [598, 286] on input "#fc6704" at bounding box center [599, 287] width 96 height 42
click at [760, 518] on div "Select Font Style Primary Secondary System Primary Secondary Classic Primary Se…" at bounding box center [600, 613] width 362 height 208
click at [619, 285] on input "#fc6704" at bounding box center [599, 287] width 96 height 42
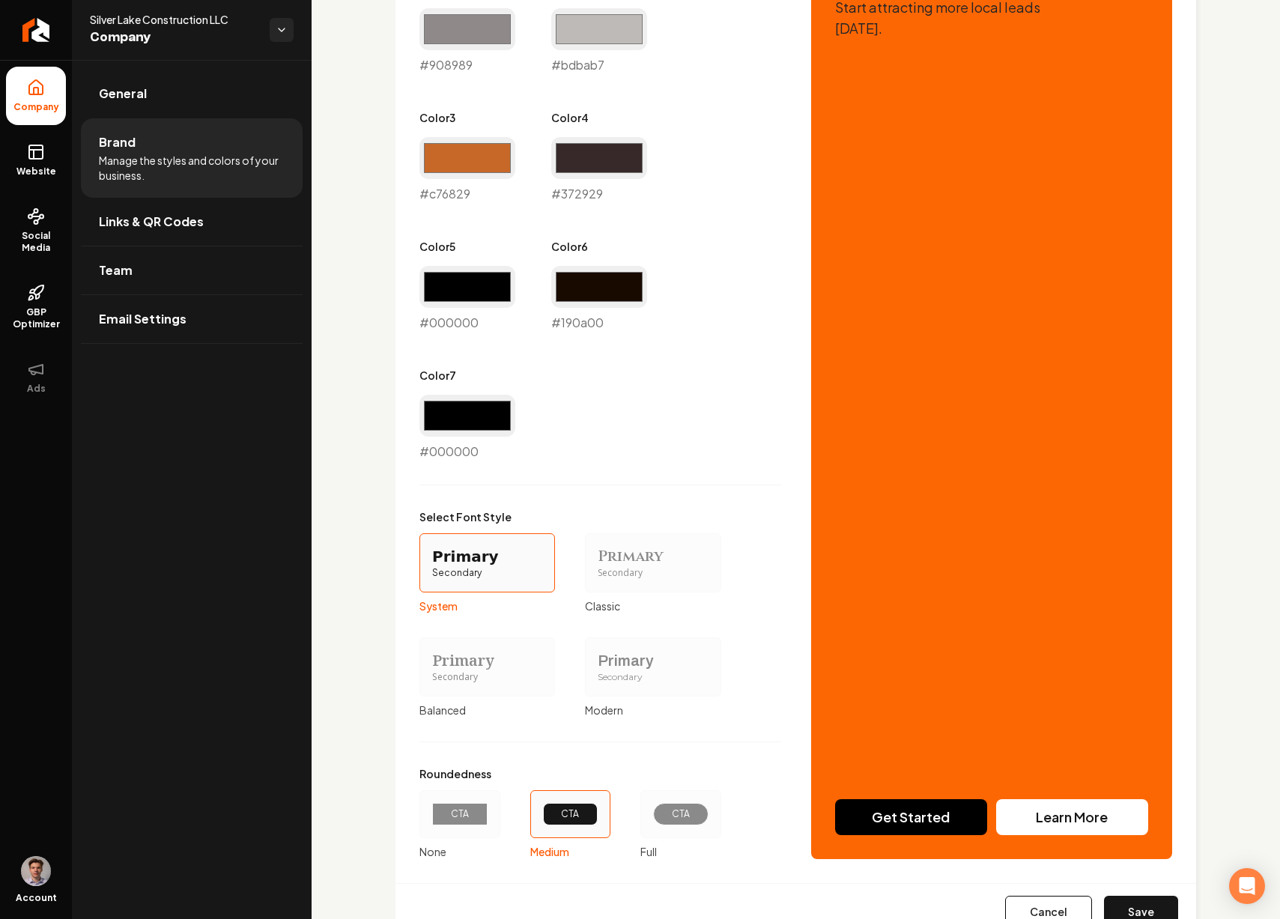
type input "#190a00"
click at [769, 420] on div "Primary Color #000000 #000000 Secondary Color #fc6704 #fc6704 Color 1 #908989 #…" at bounding box center [600, 138] width 362 height 645
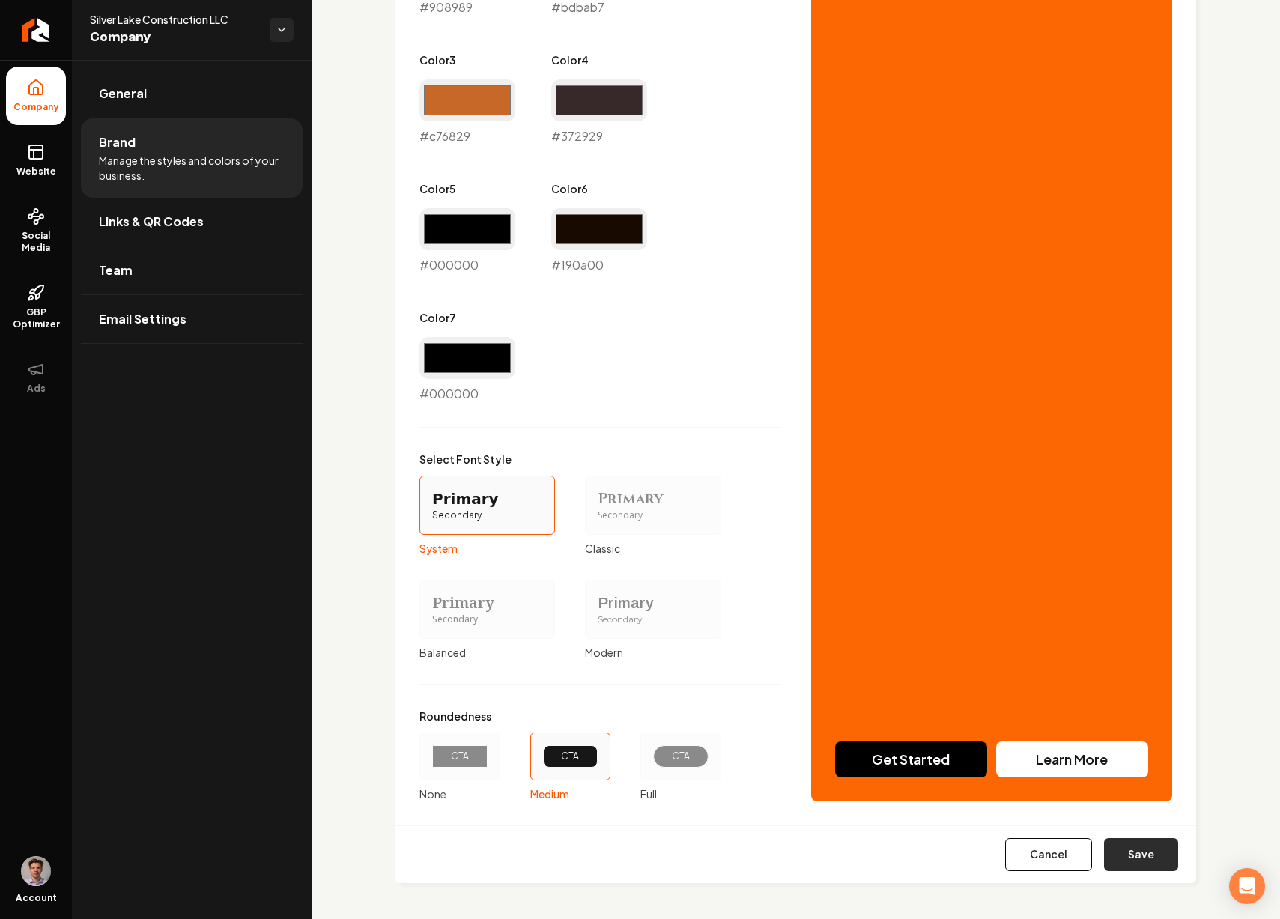
click at [1112, 854] on button "Save" at bounding box center [1141, 854] width 74 height 33
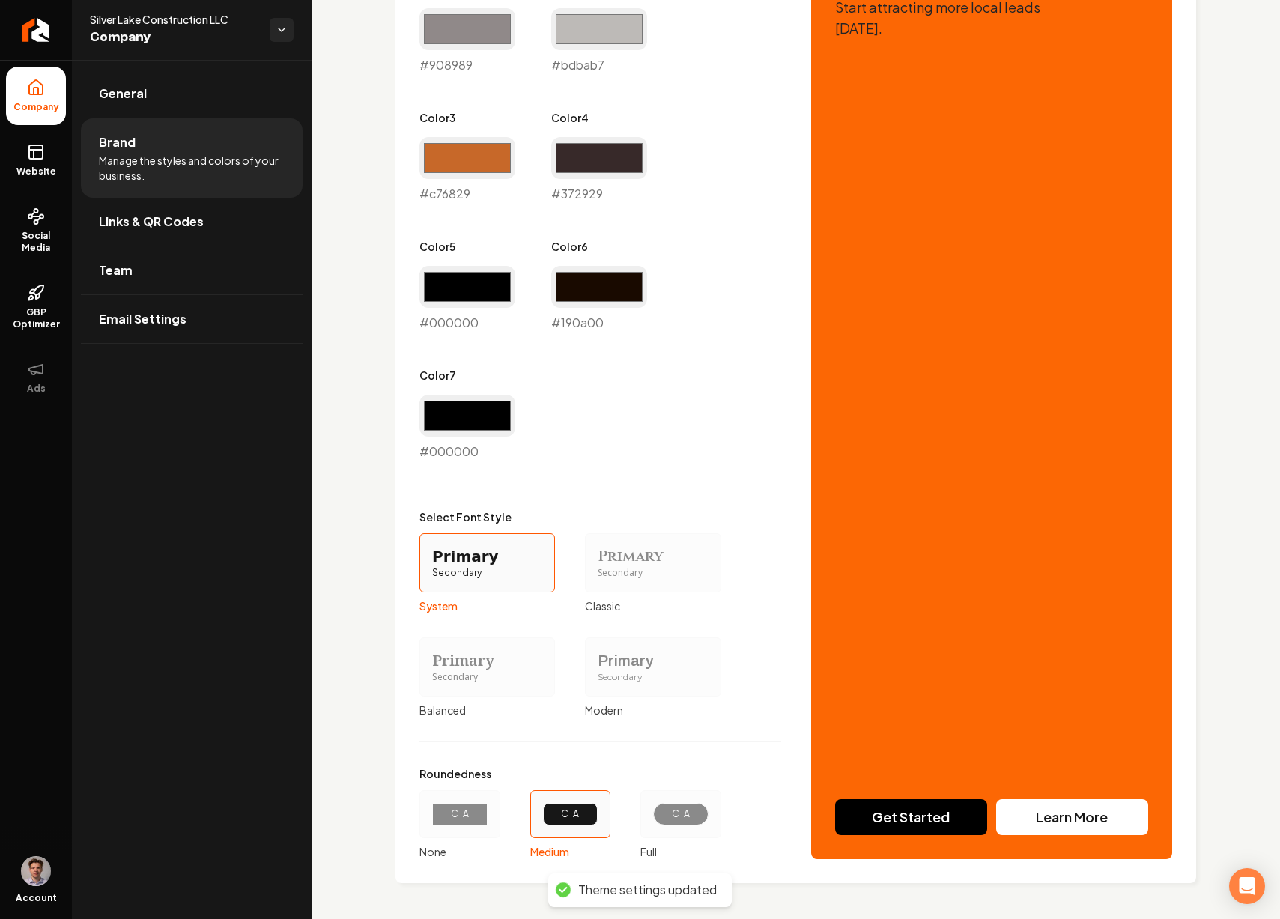
scroll to position [941, 0]
click at [480, 411] on input "#000000" at bounding box center [467, 416] width 96 height 42
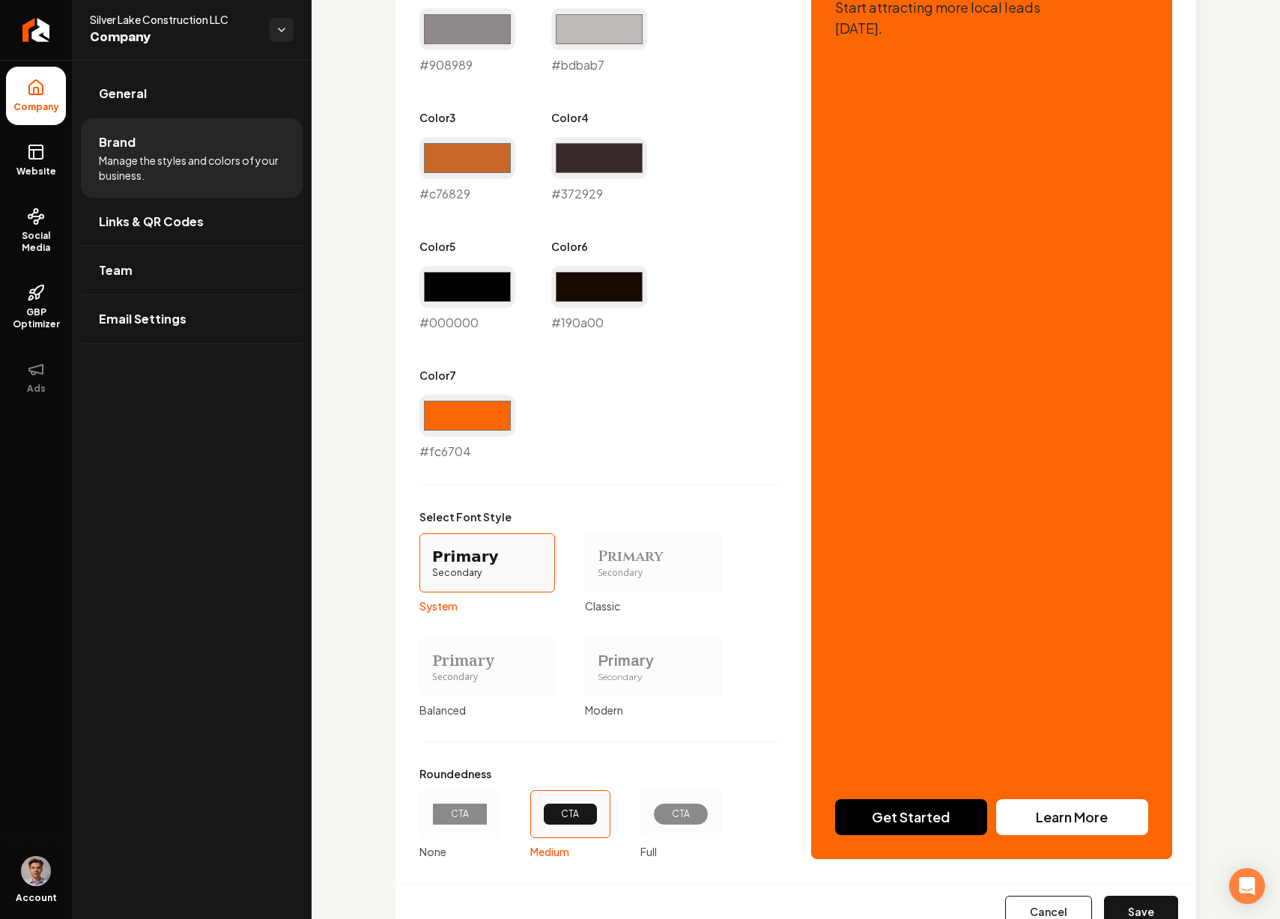
click at [705, 464] on div "Primary Color #000000 #000000 Secondary Color #fc6704 #fc6704 Color 1 #908989 #…" at bounding box center [600, 337] width 362 height 1043
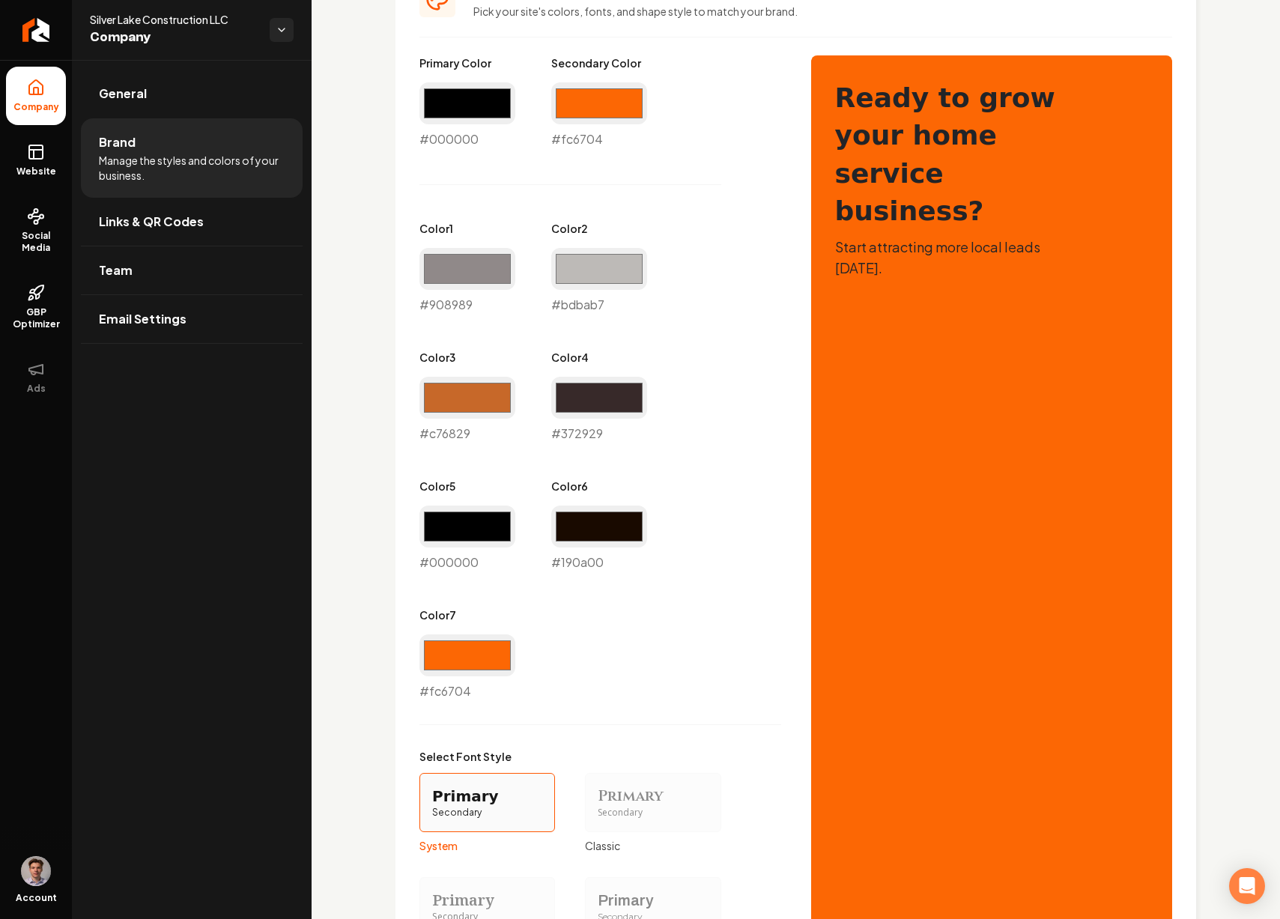
scroll to position [999, 0]
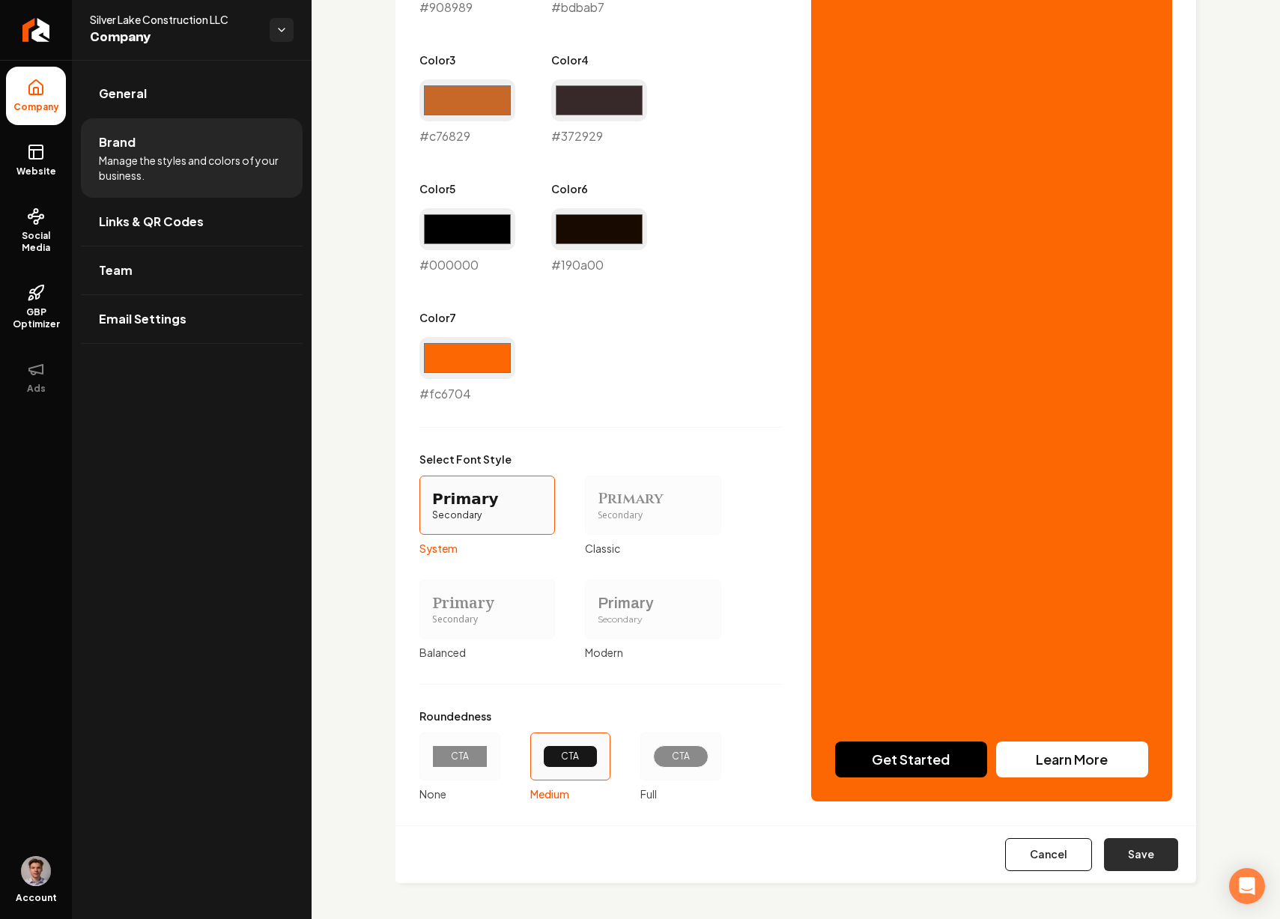
click at [1131, 849] on button "Save" at bounding box center [1141, 854] width 74 height 33
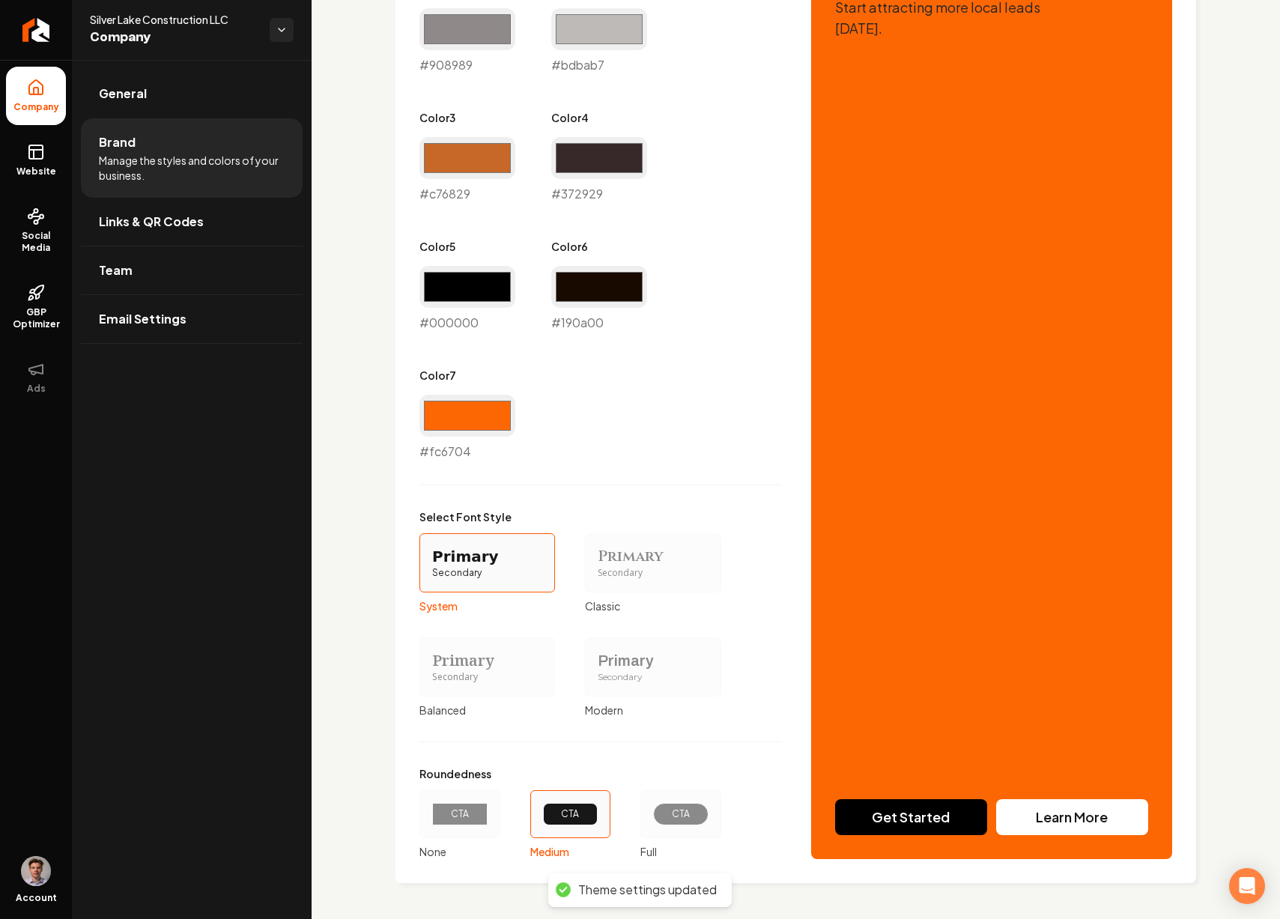
scroll to position [941, 0]
click at [478, 409] on input "#fc6704" at bounding box center [467, 416] width 96 height 42
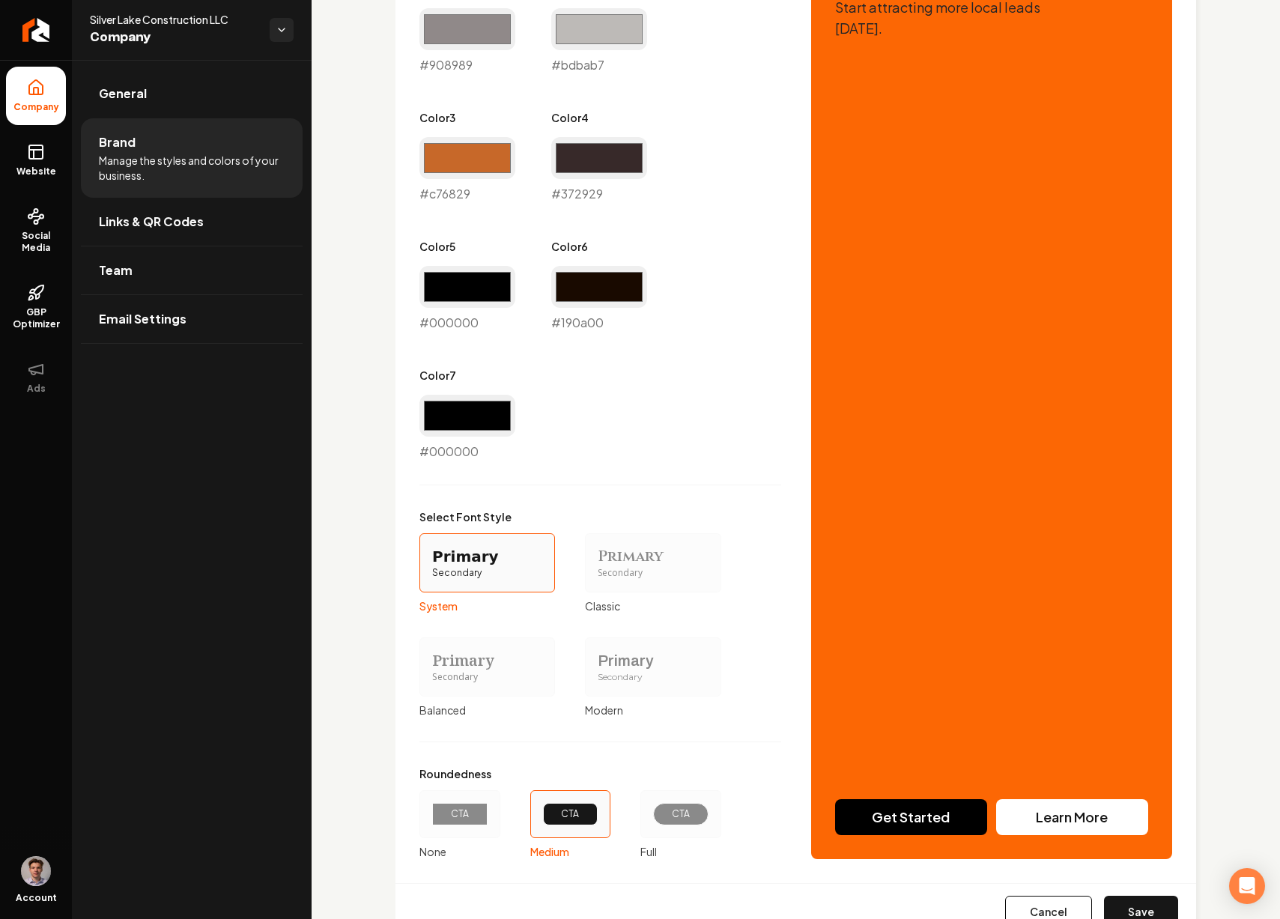
type input "#000000"
click at [691, 407] on div "Primary Color #000000 #000000 Secondary Color #fc6704 #fc6704 Color 1 #908989 #…" at bounding box center [600, 138] width 362 height 645
click at [467, 300] on input "#000000" at bounding box center [467, 287] width 96 height 42
type input "#fc6704"
click at [657, 409] on div "Primary Color #000000 #000000 Secondary Color #fc6704 #fc6704 Color 1 #908989 #…" at bounding box center [600, 138] width 362 height 645
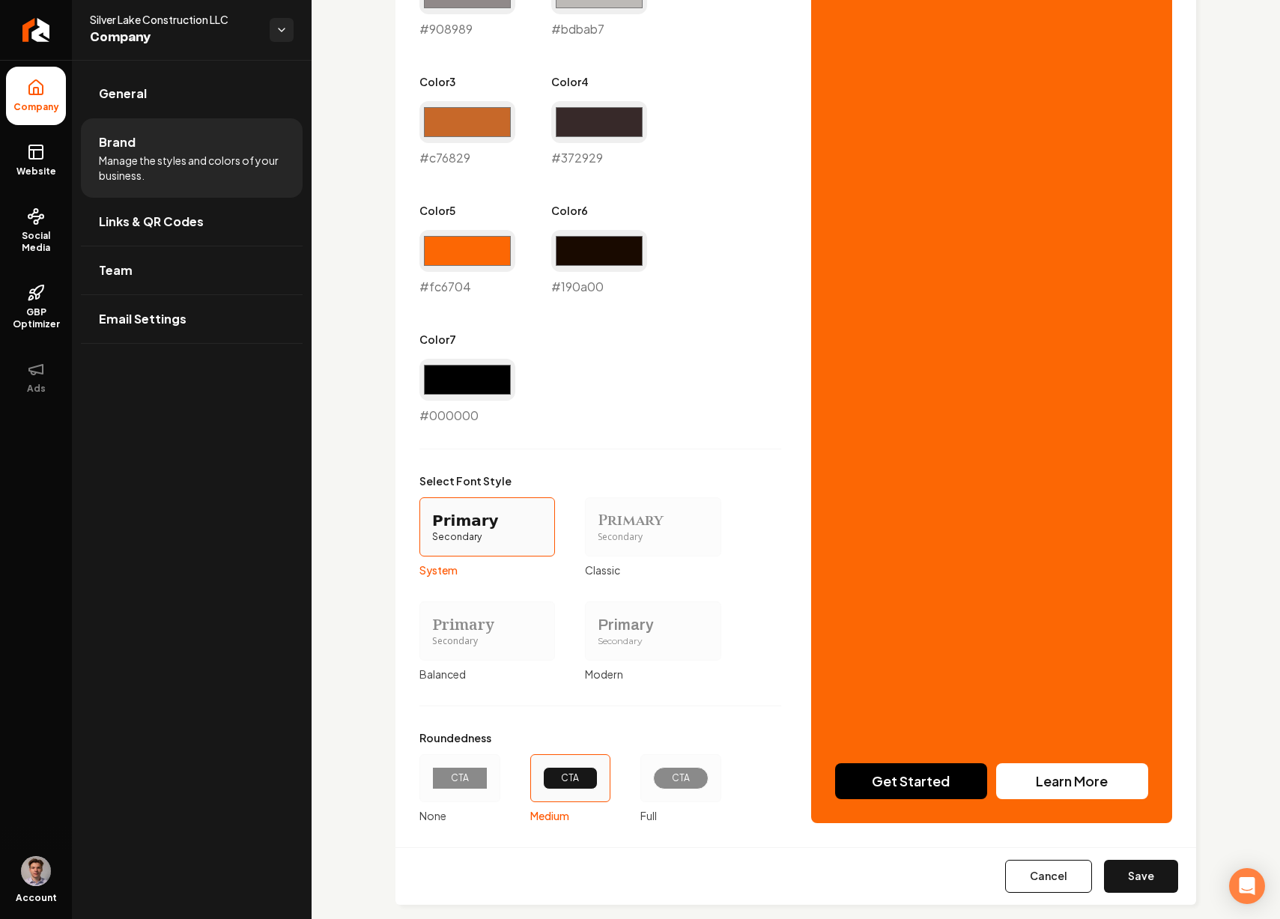
scroll to position [999, 0]
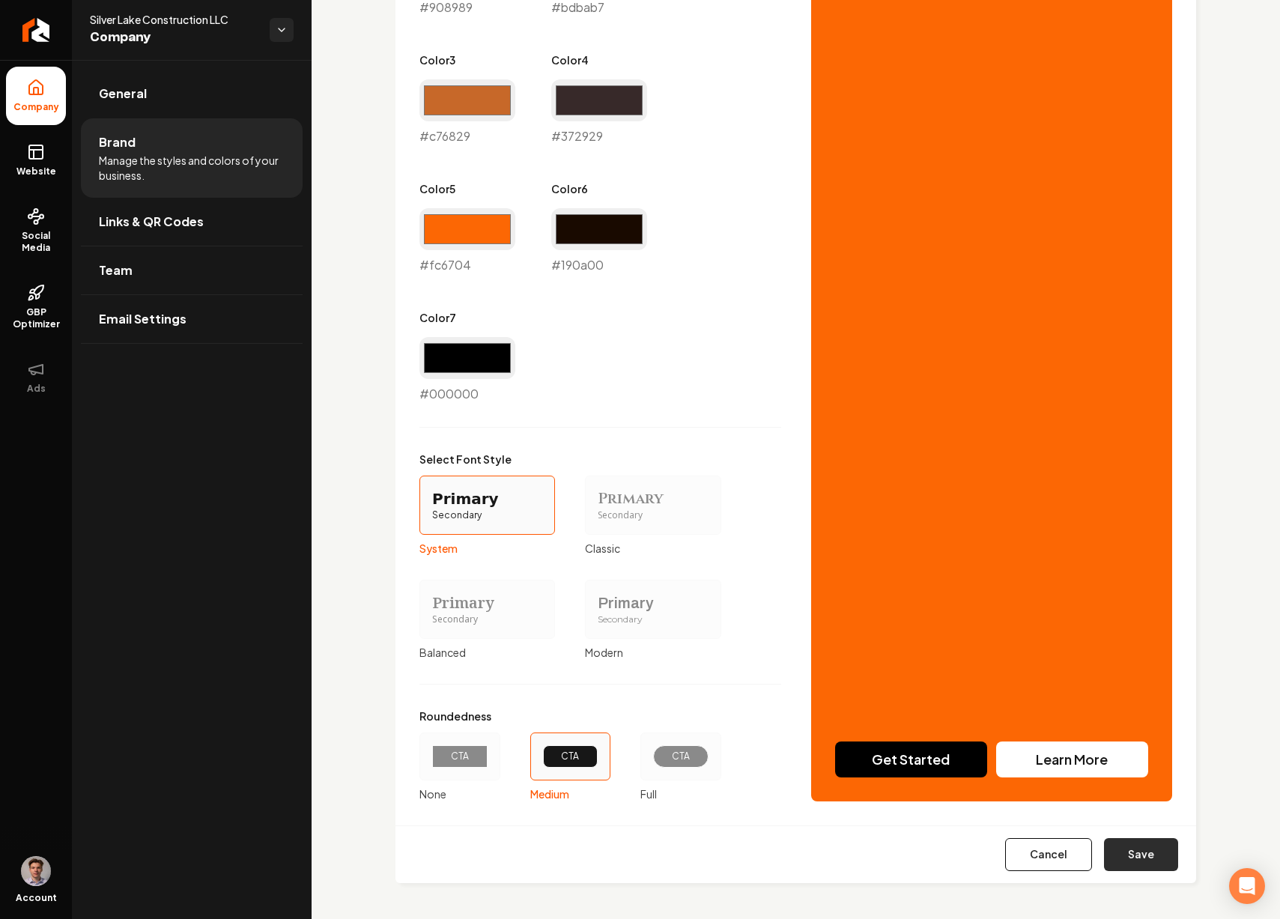
click at [1131, 845] on button "Save" at bounding box center [1141, 854] width 74 height 33
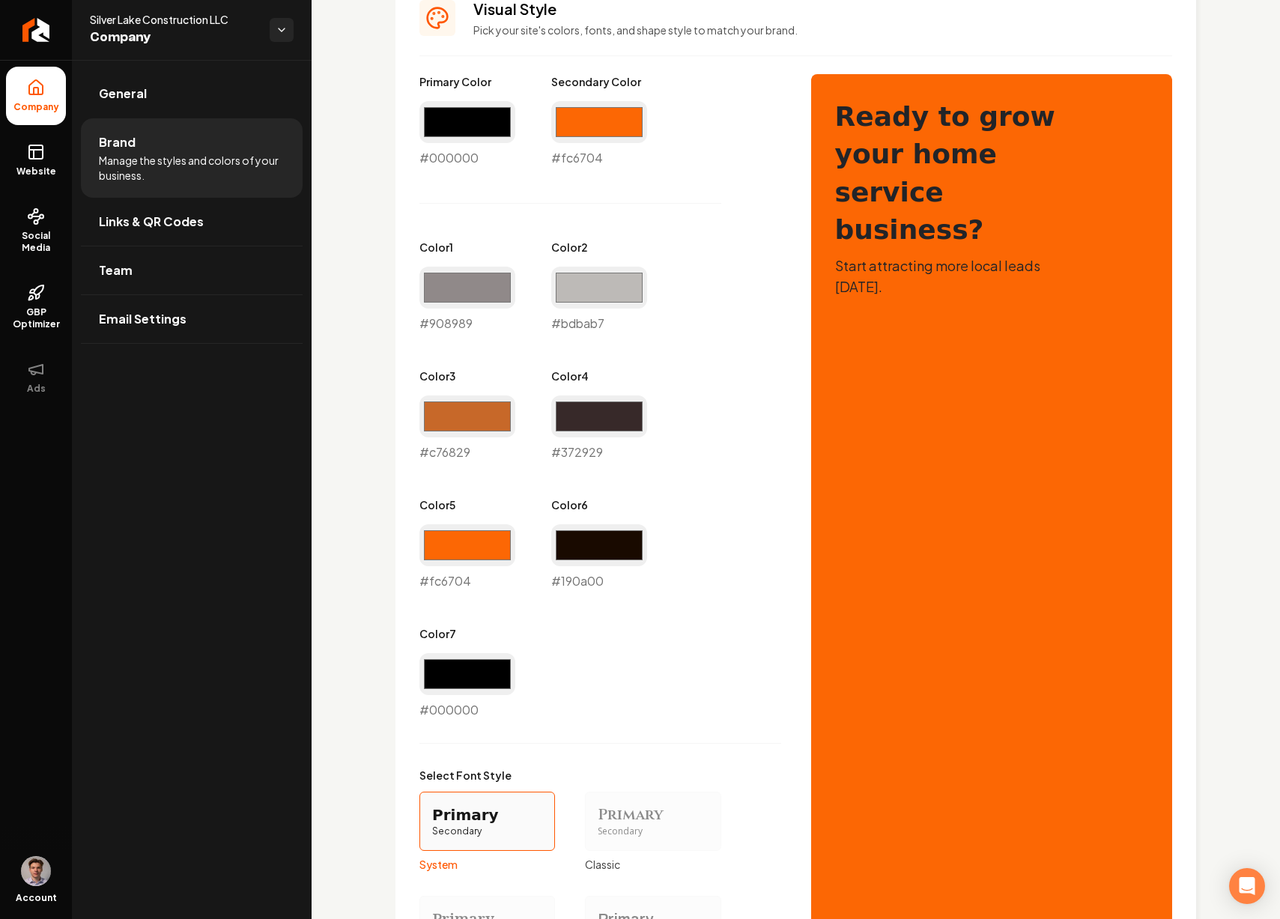
scroll to position [677, 0]
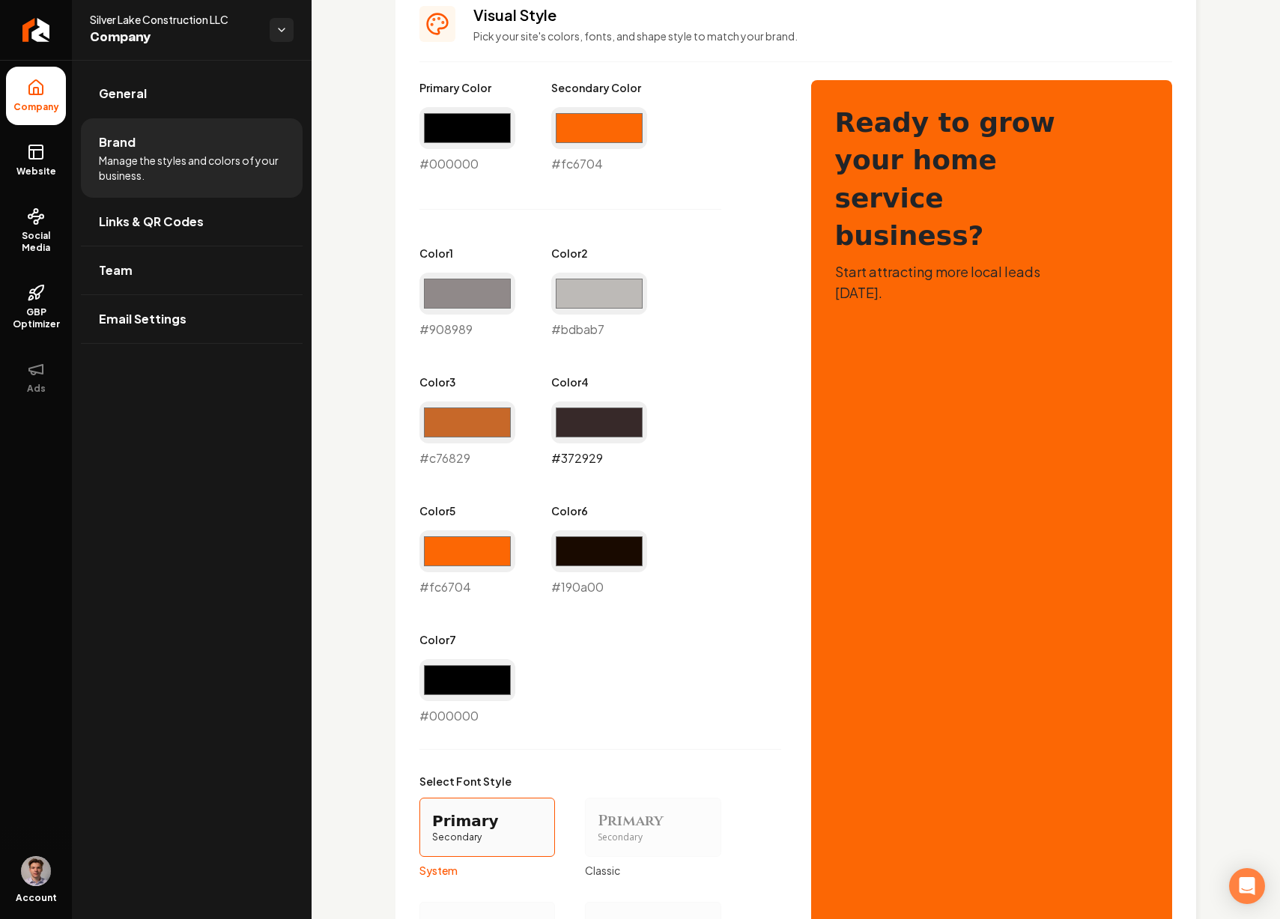
click at [595, 425] on input "#372929" at bounding box center [599, 422] width 96 height 42
type input "#fc6704"
click at [774, 341] on div "Primary Color #000000 #000000 Secondary Color #fc6704 #fc6704 Color 1 #908989 #…" at bounding box center [600, 402] width 362 height 645
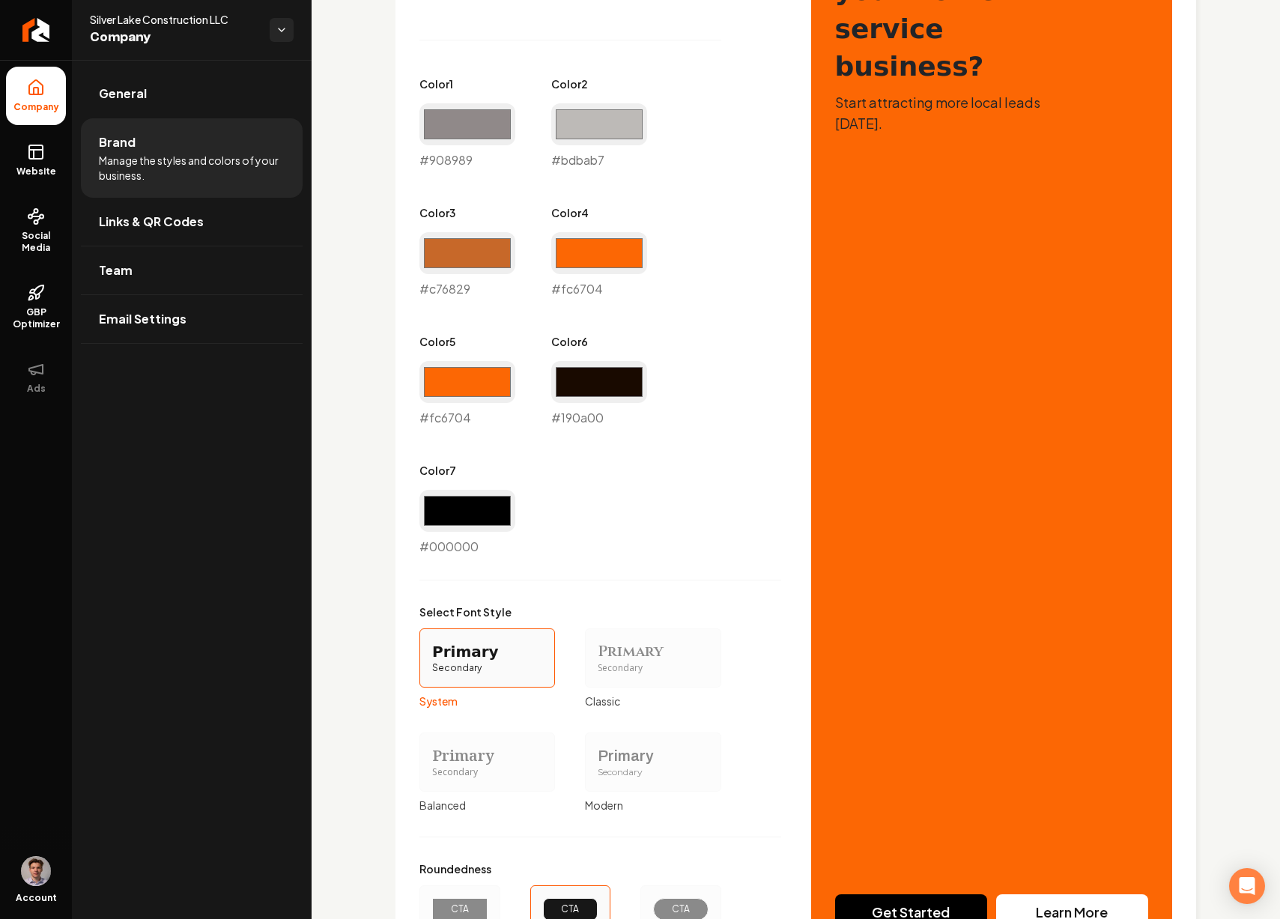
scroll to position [999, 0]
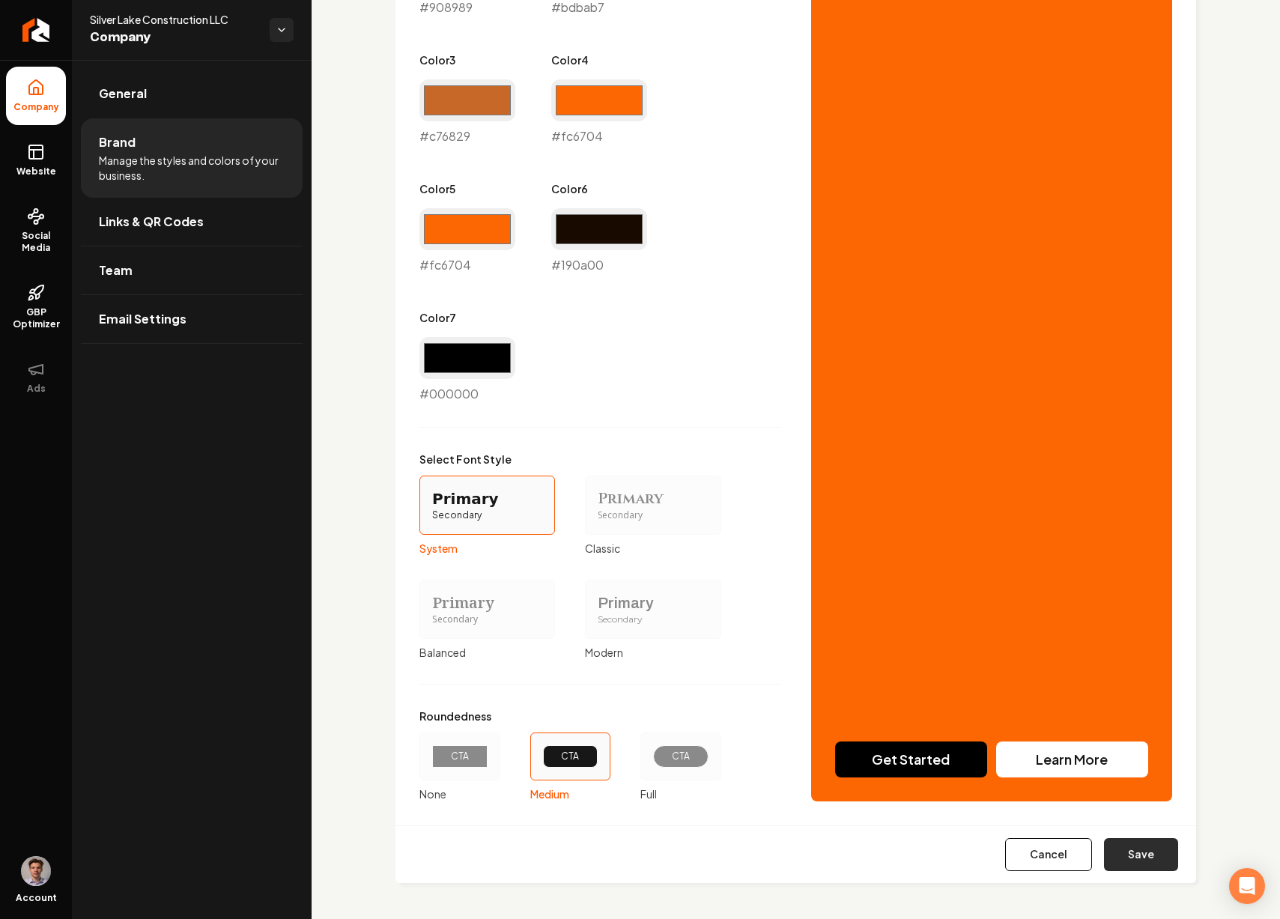
click at [1113, 848] on button "Save" at bounding box center [1141, 854] width 74 height 33
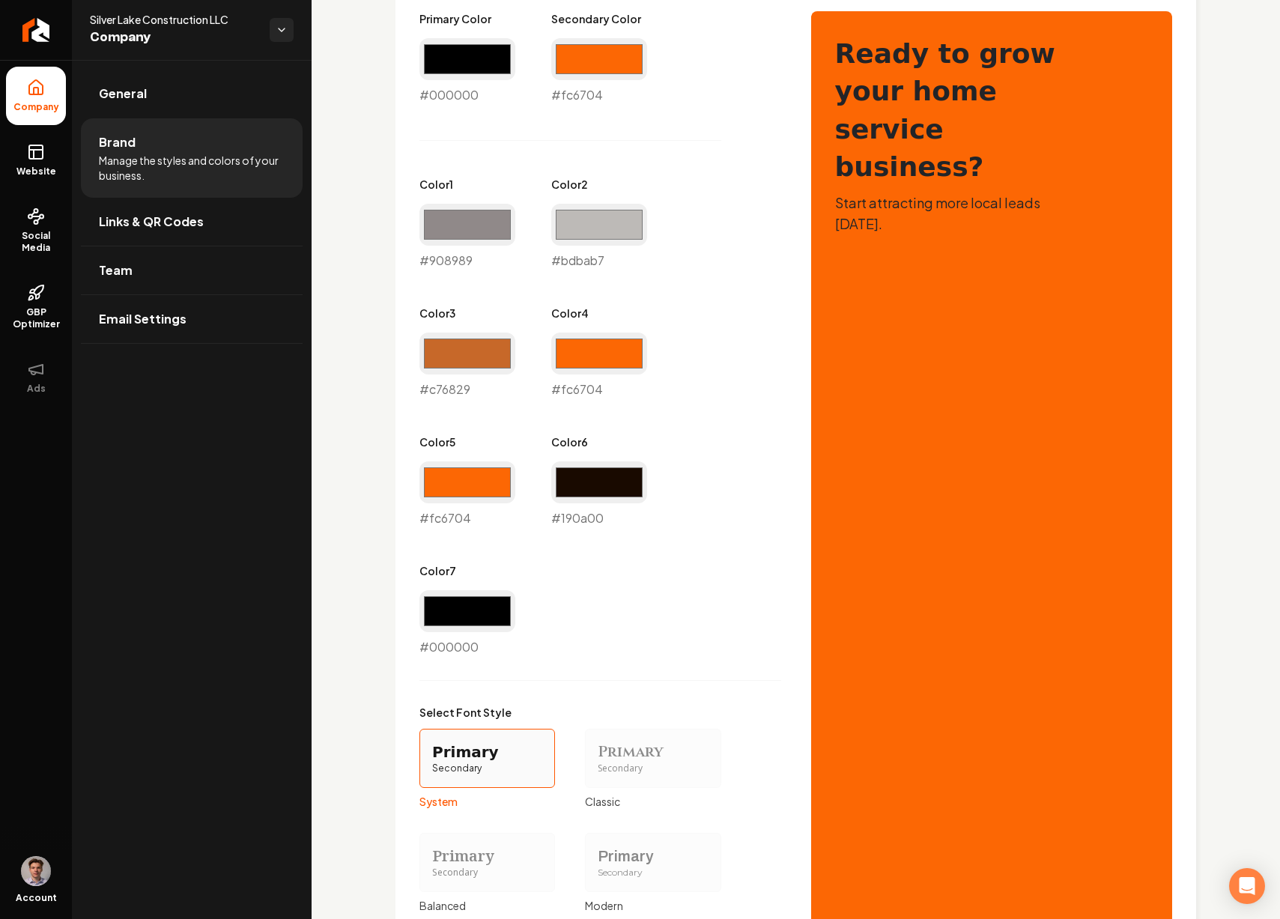
scroll to position [730, 0]
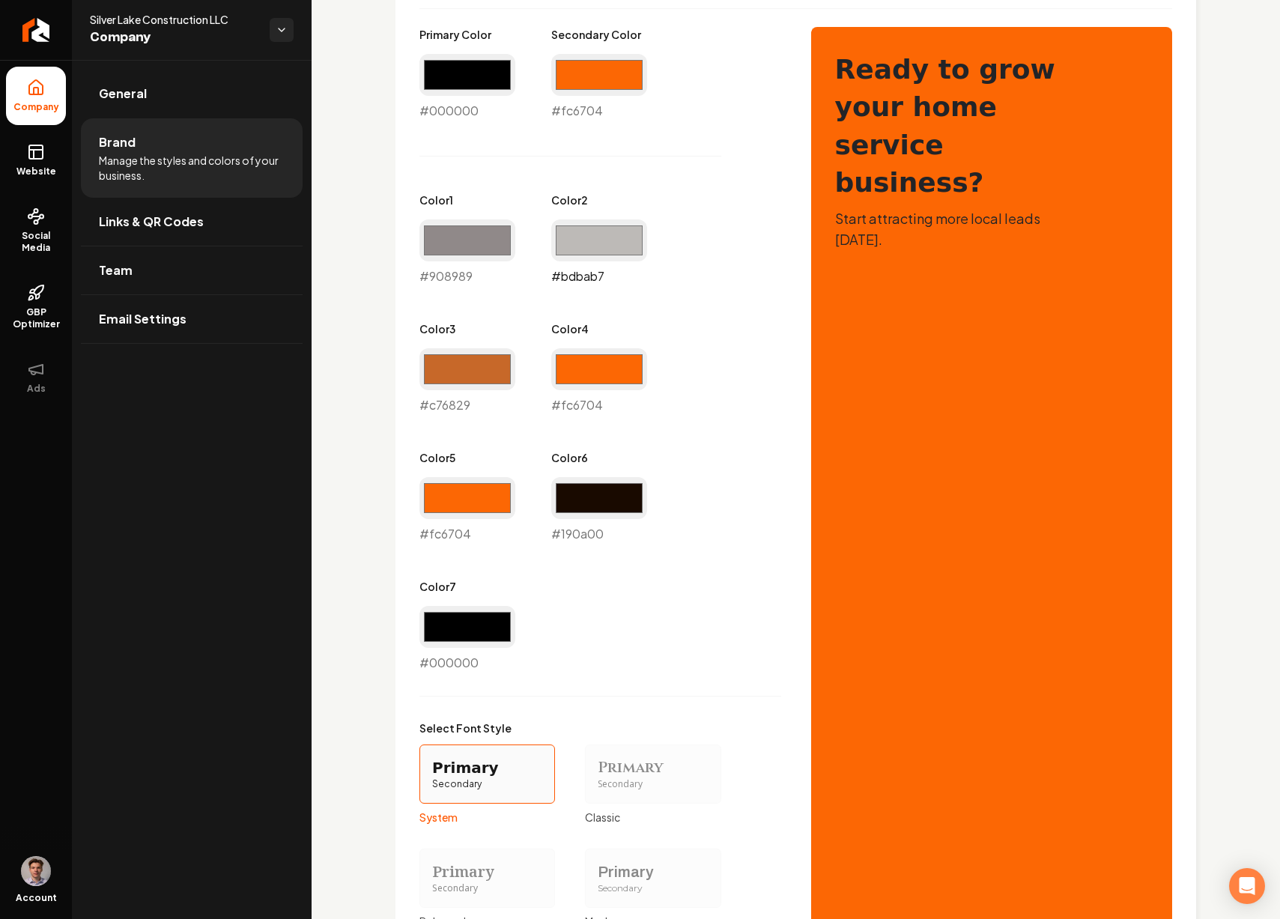
click at [583, 236] on input "#bdbab7" at bounding box center [599, 240] width 96 height 42
click at [708, 211] on div "Primary Color #000000 #000000 Secondary Color #fc6704 #fc6704 Color 1 #908989 #…" at bounding box center [600, 349] width 362 height 645
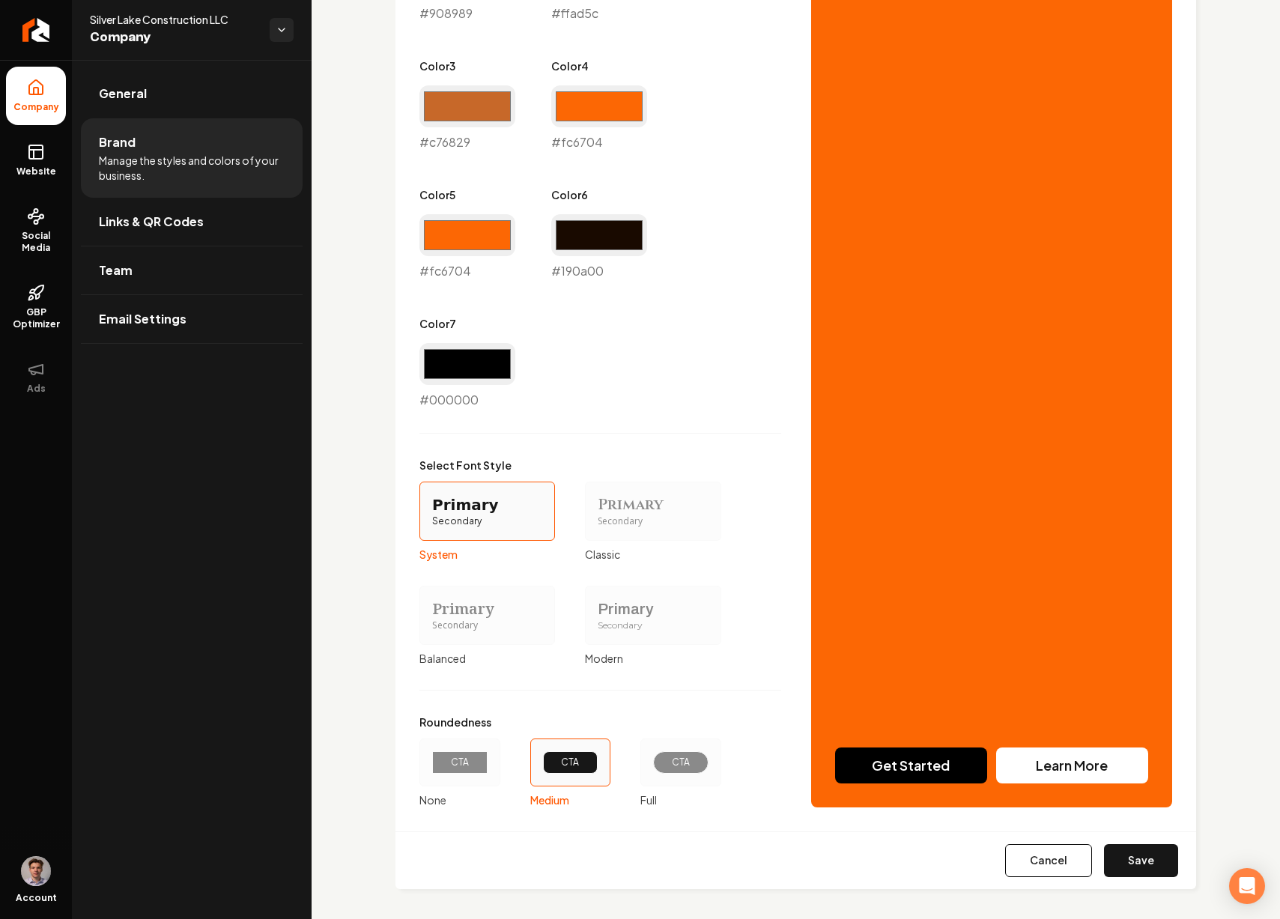
scroll to position [995, 0]
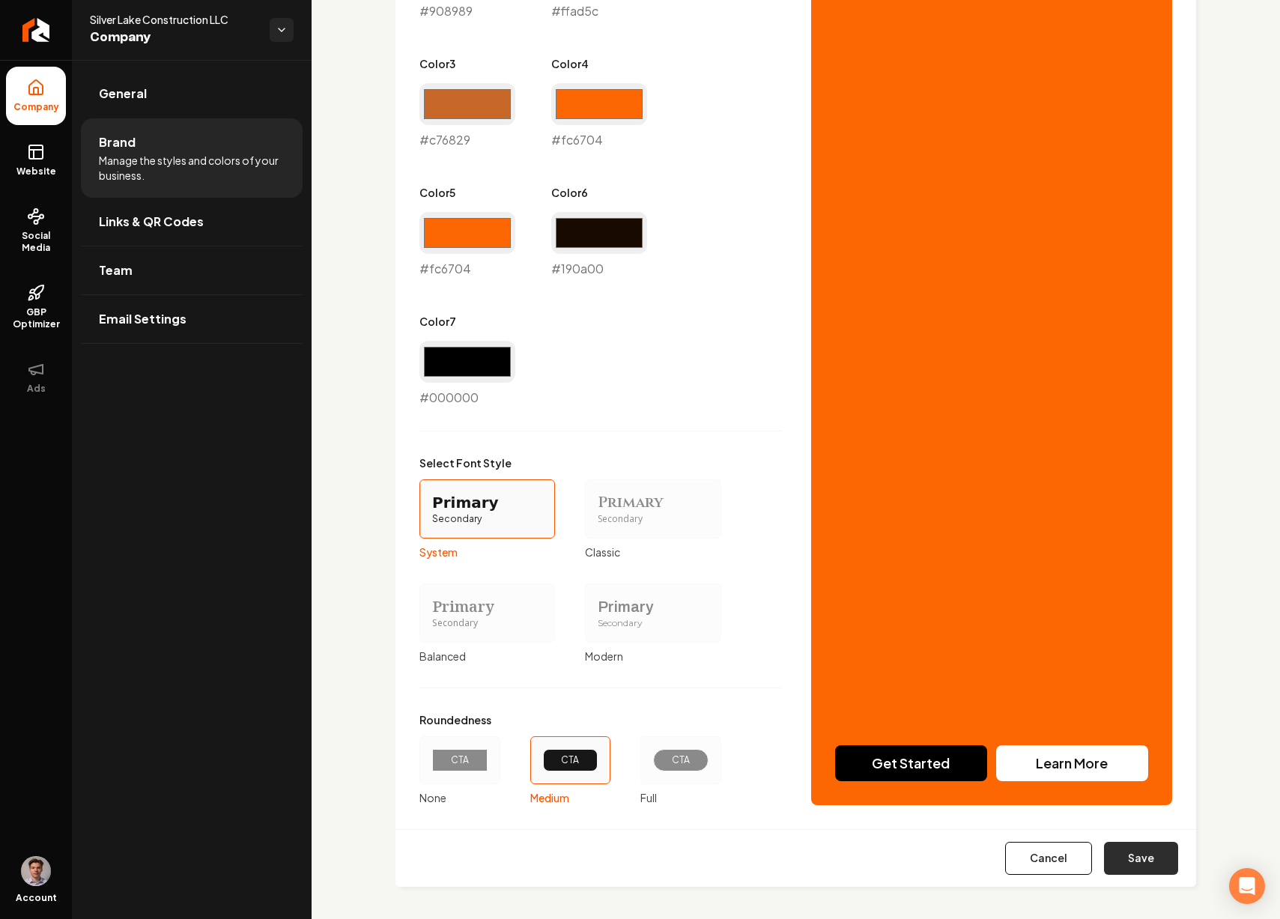
click at [1114, 859] on button "Save" at bounding box center [1141, 858] width 74 height 33
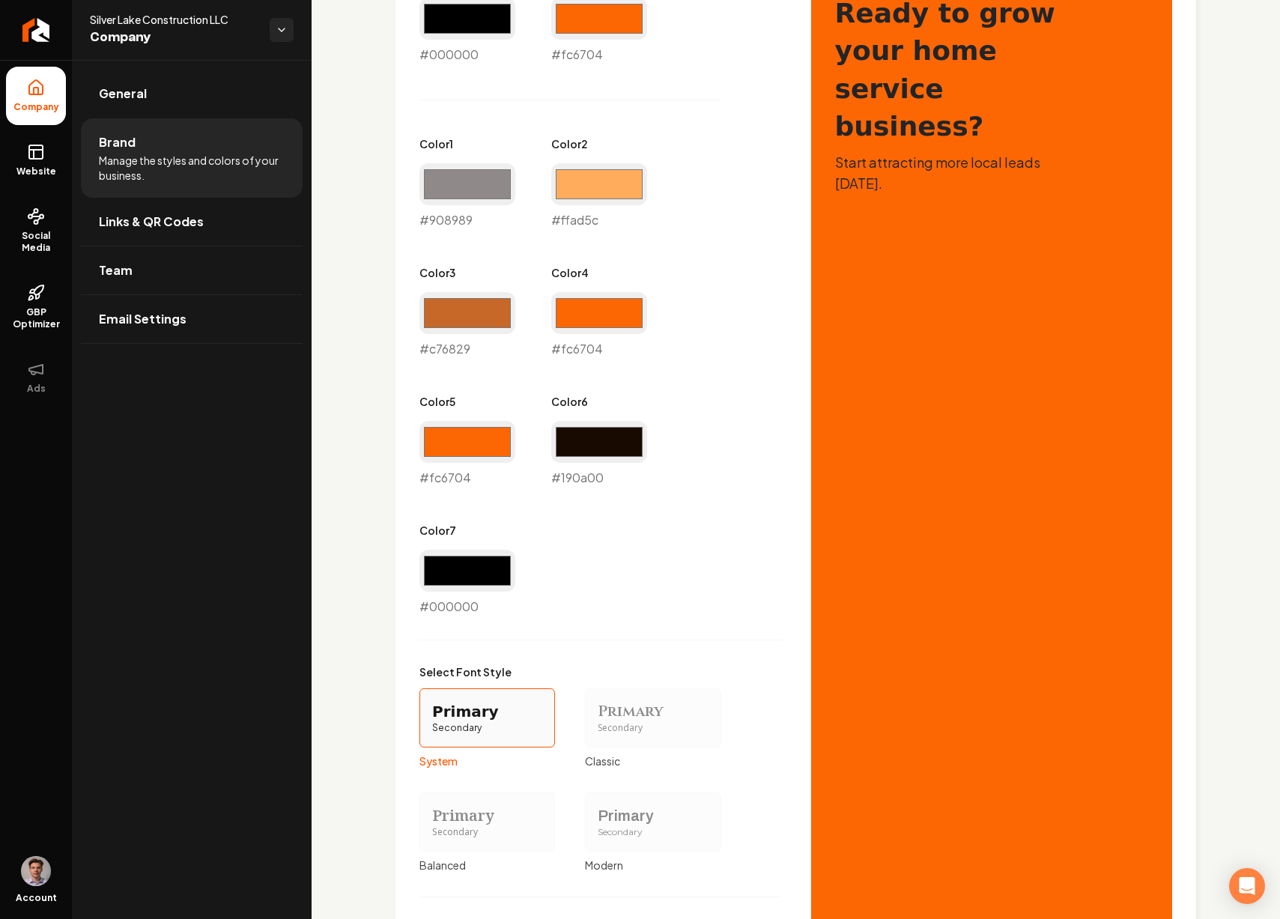
scroll to position [620, 0]
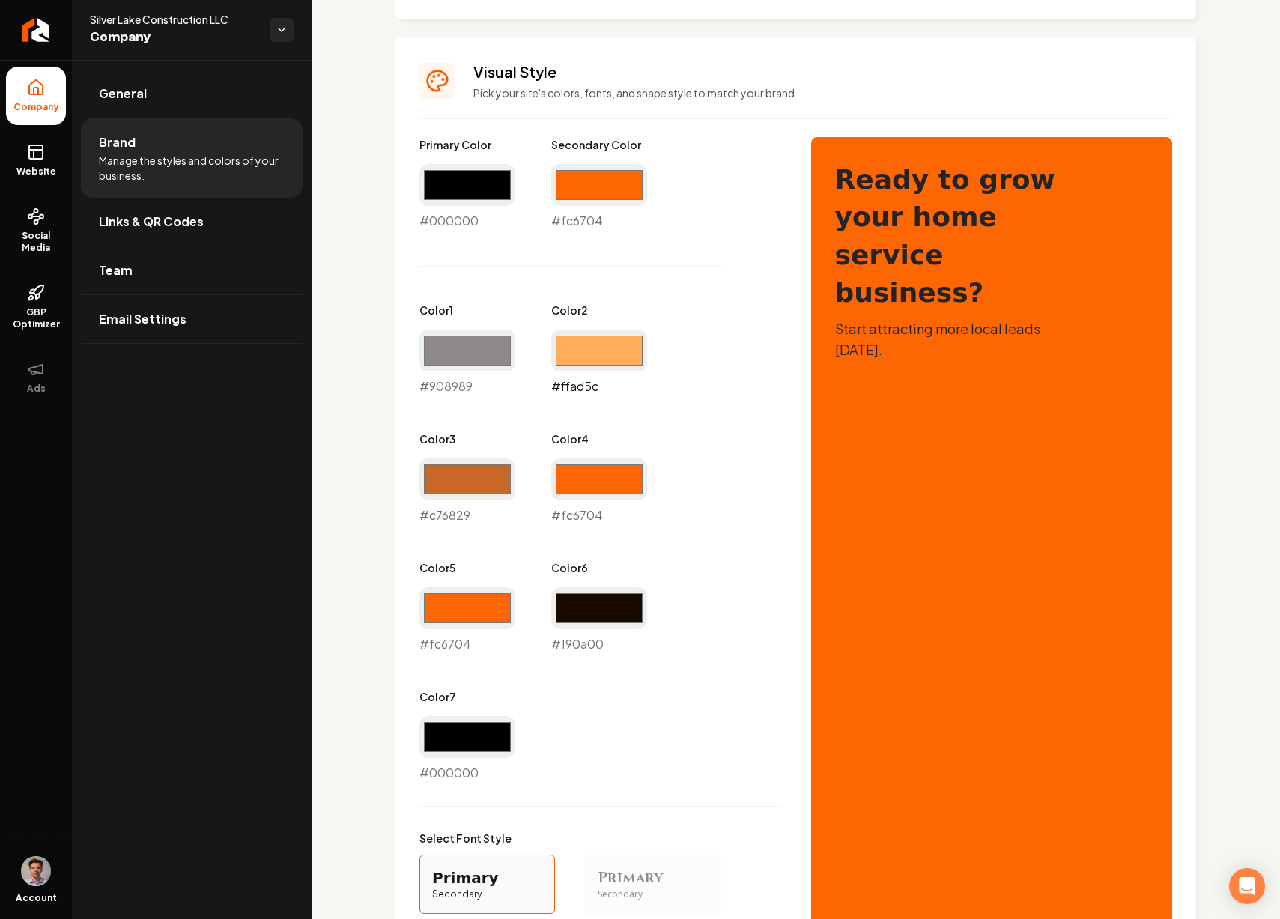
click at [598, 359] on input "#ffad5c" at bounding box center [599, 350] width 96 height 42
type input "#c2bab3"
click at [673, 706] on div "Primary Color #000000 #000000 Secondary Color #fc6704 #fc6704 Color 1 #908989 #…" at bounding box center [600, 459] width 362 height 645
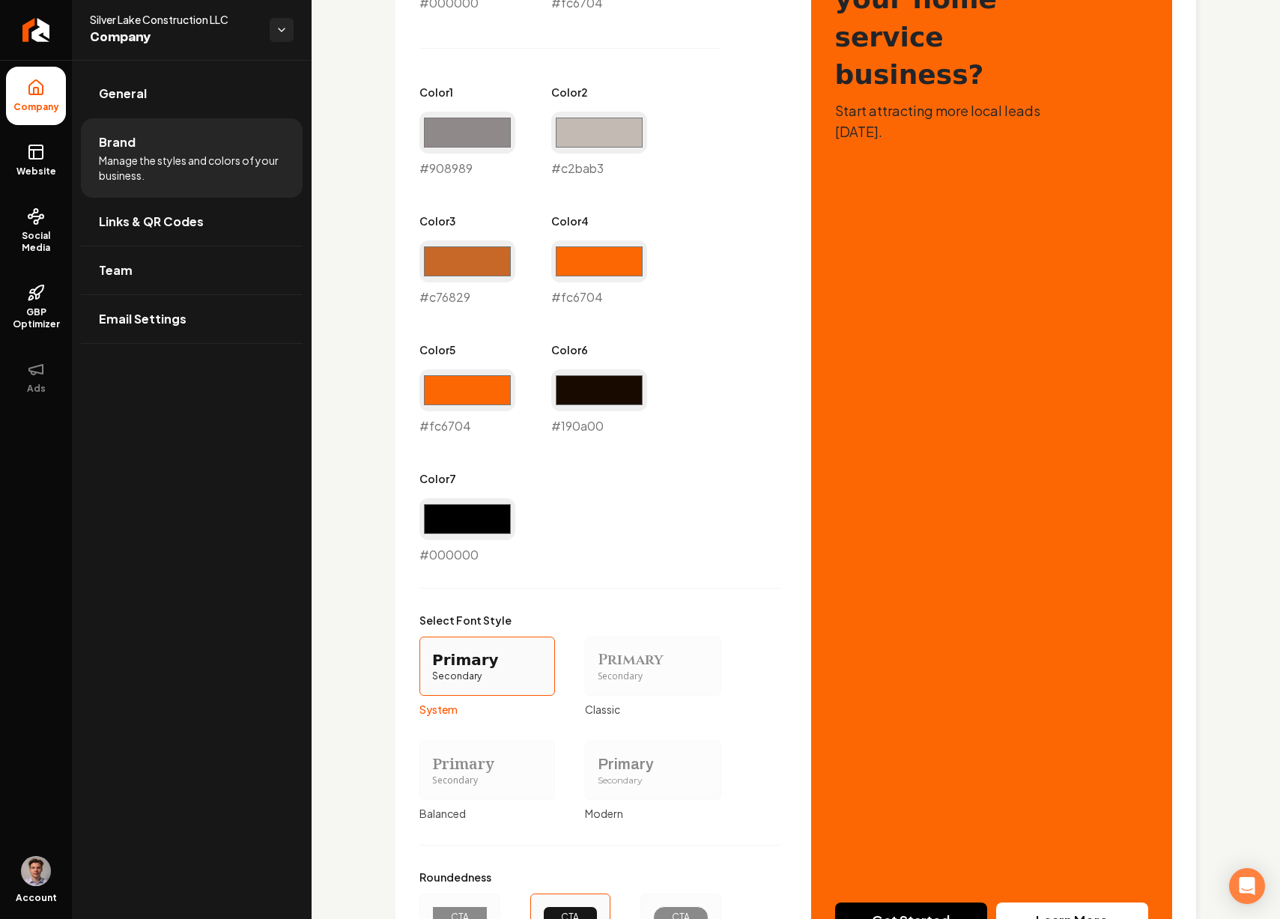
scroll to position [999, 0]
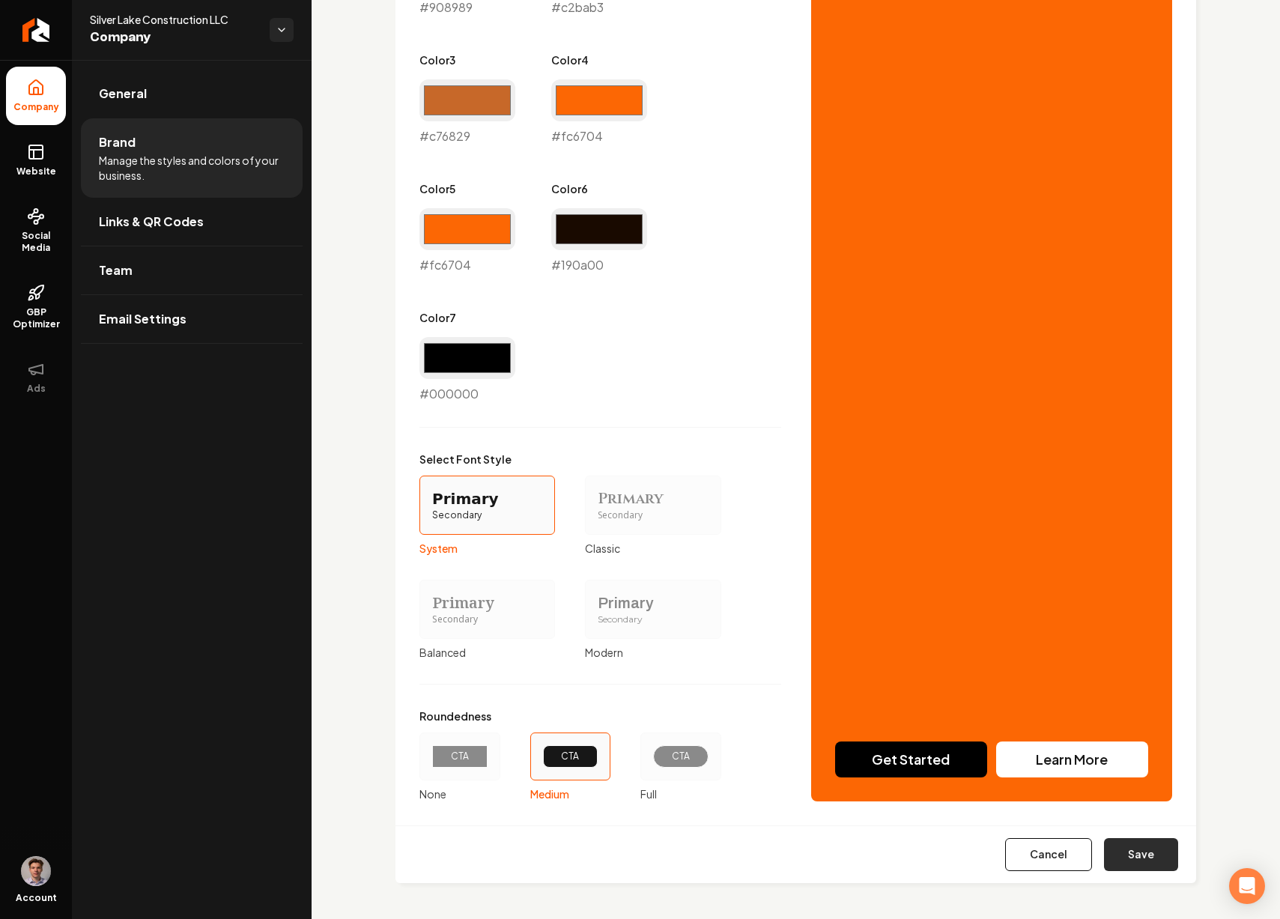
click at [1105, 849] on button "Save" at bounding box center [1141, 854] width 74 height 33
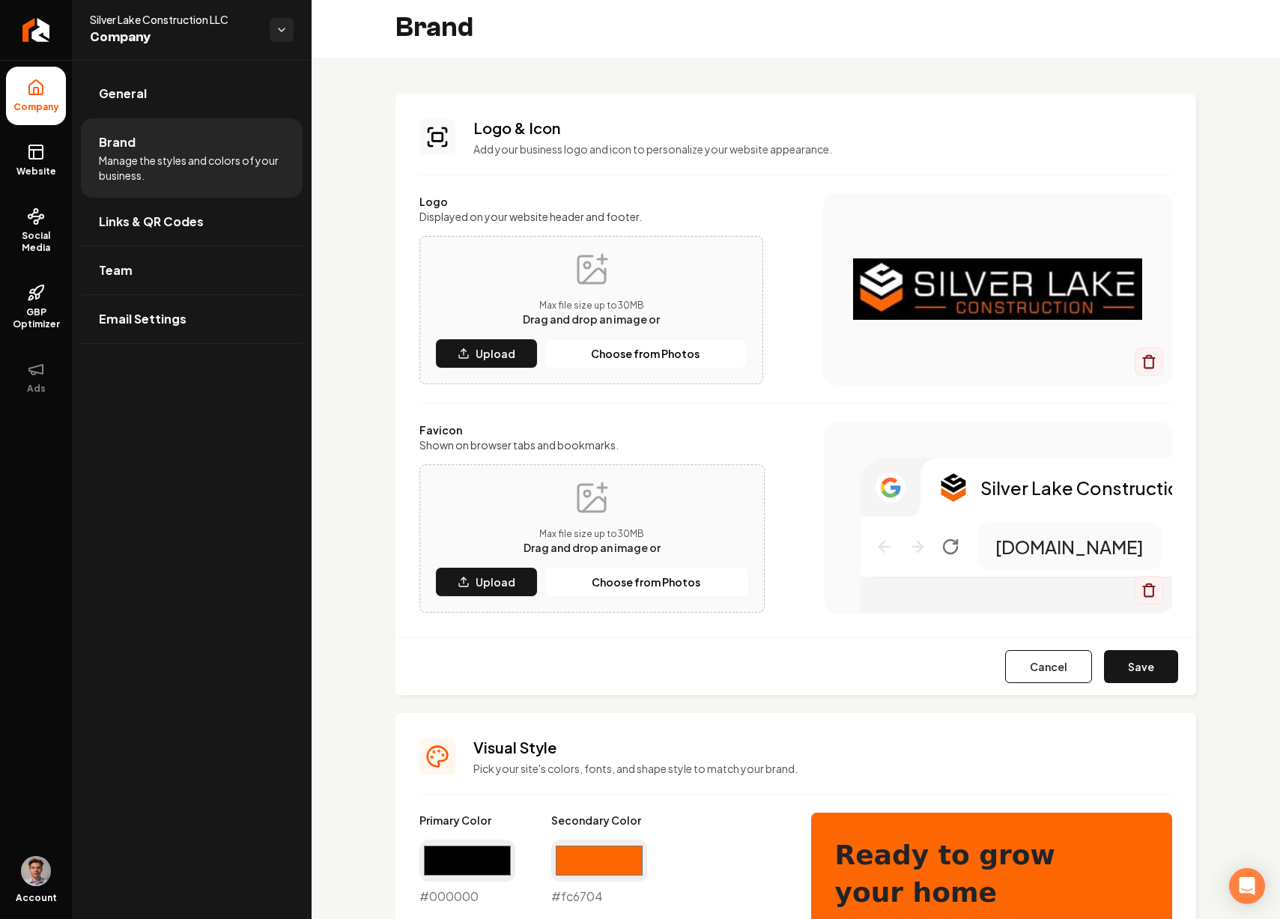
scroll to position [0, 0]
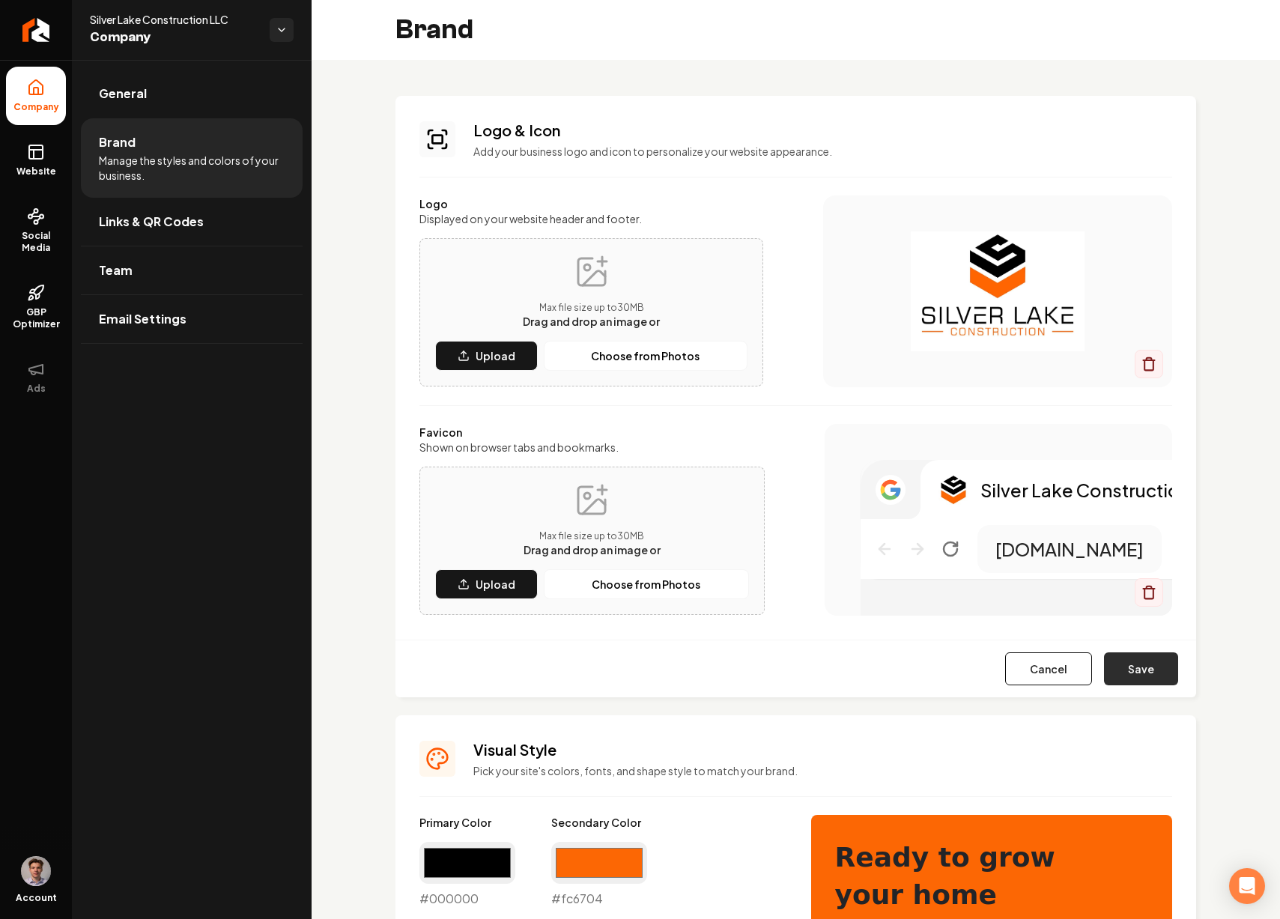
click at [1122, 666] on button "Save" at bounding box center [1141, 668] width 74 height 33
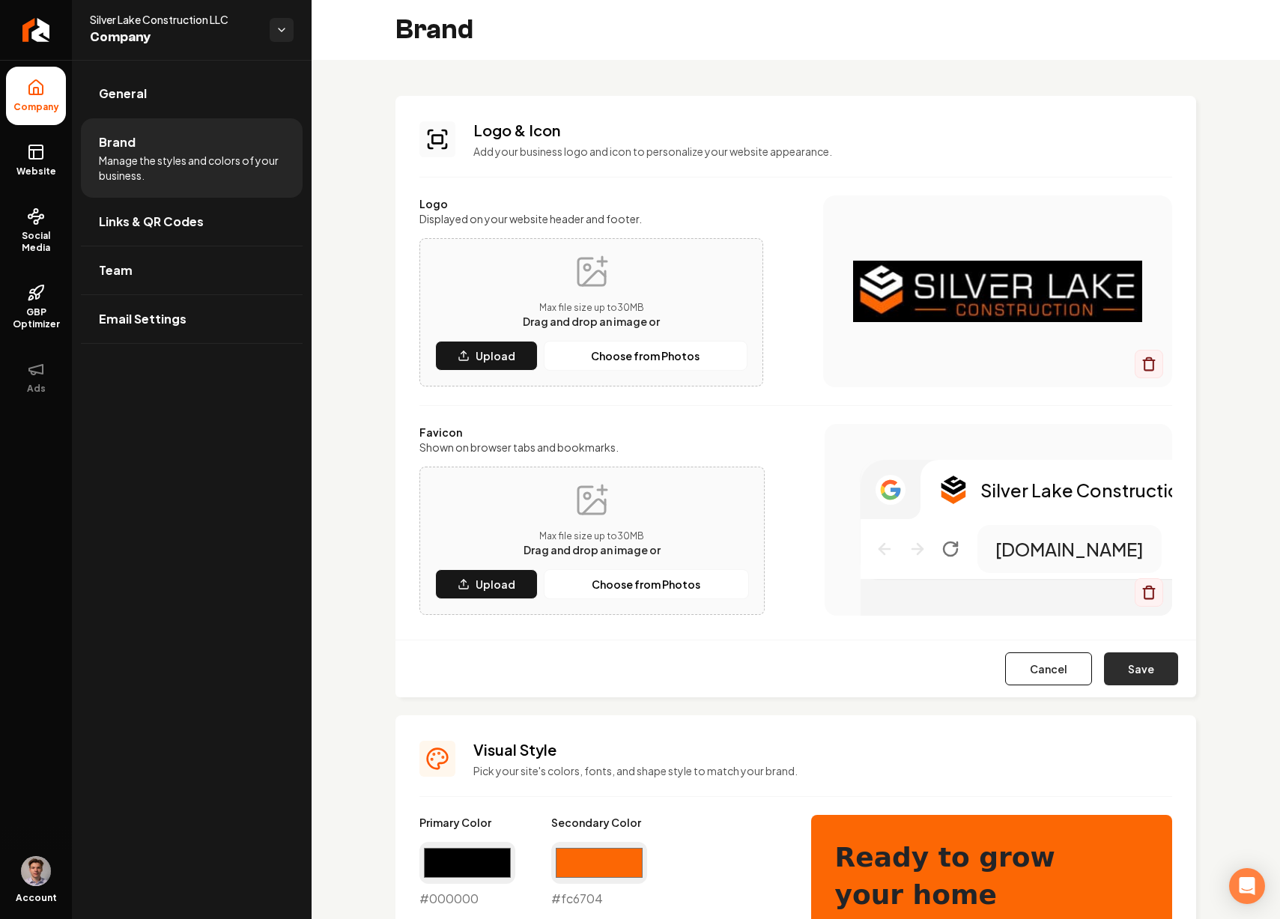
click at [1130, 667] on button "Save" at bounding box center [1141, 668] width 74 height 33
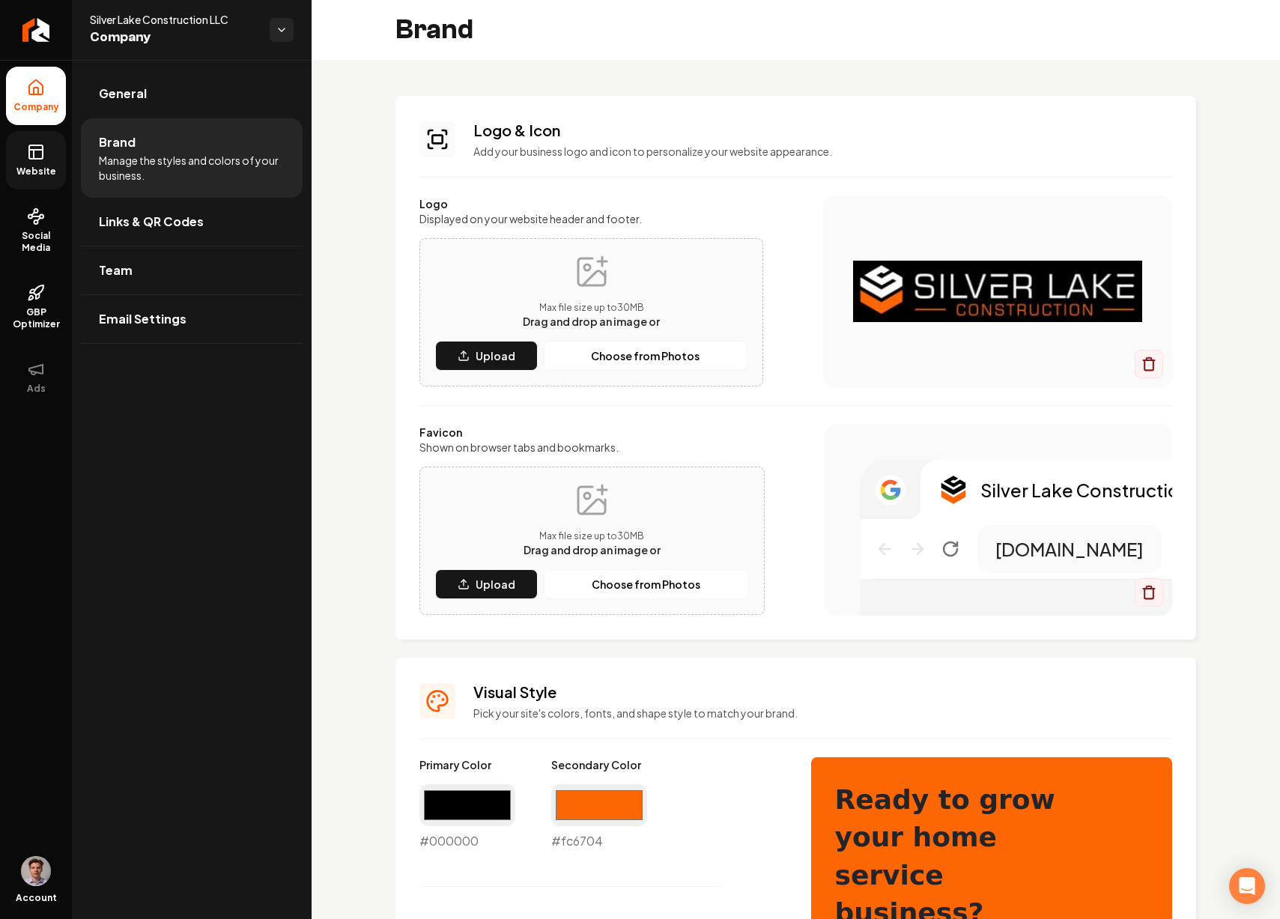
click at [53, 154] on link "Website" at bounding box center [36, 160] width 60 height 58
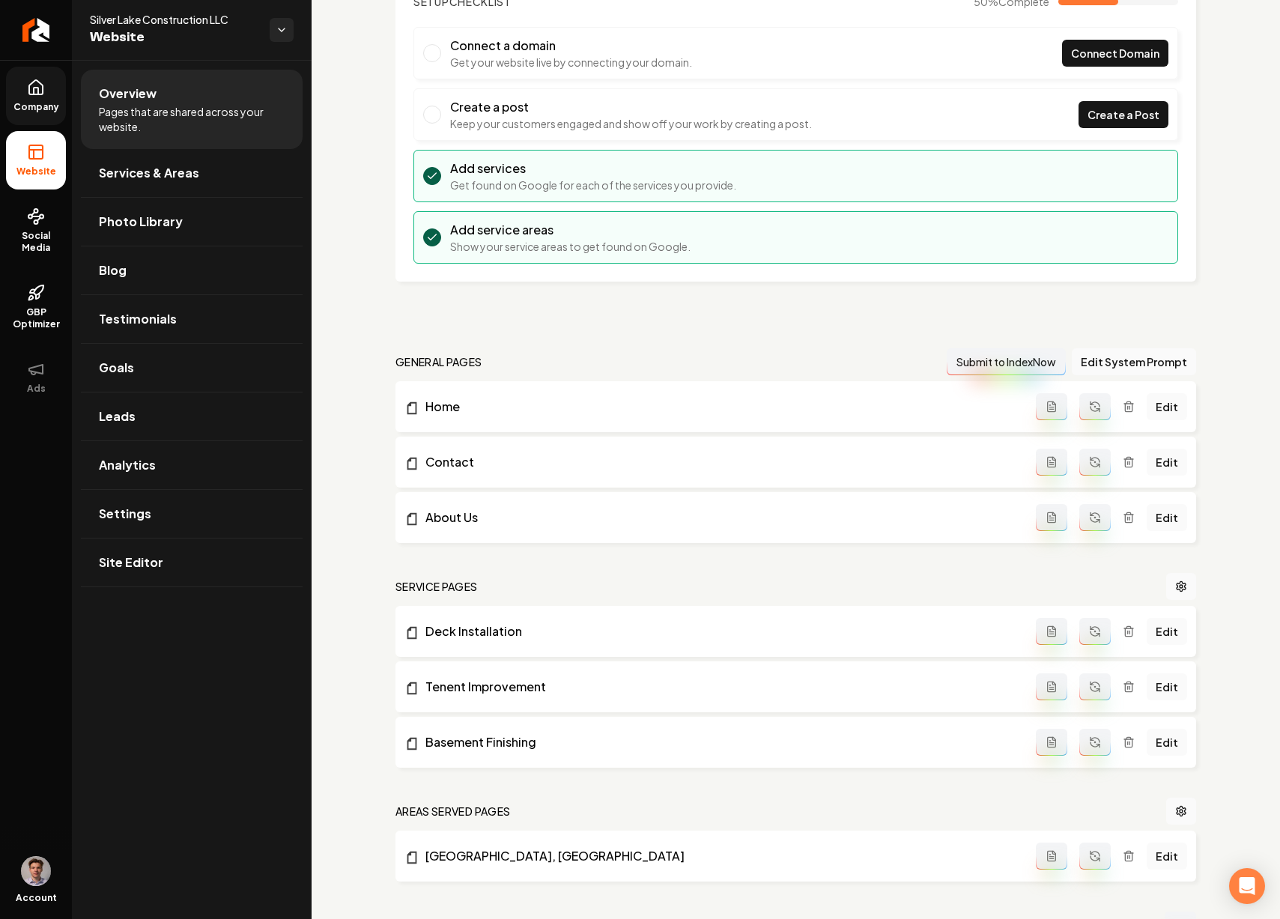
scroll to position [280, 0]
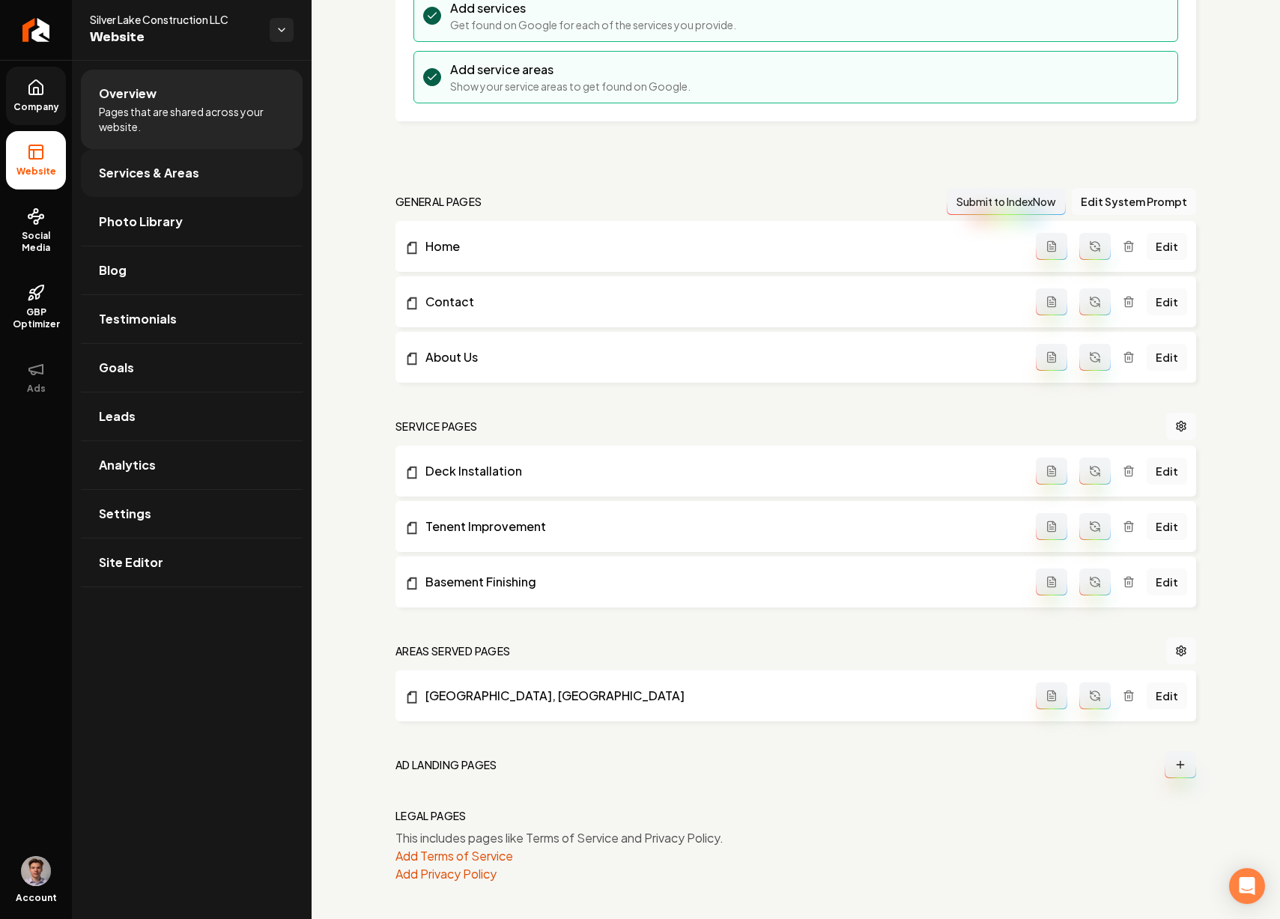
click at [212, 180] on link "Services & Areas" at bounding box center [192, 173] width 222 height 48
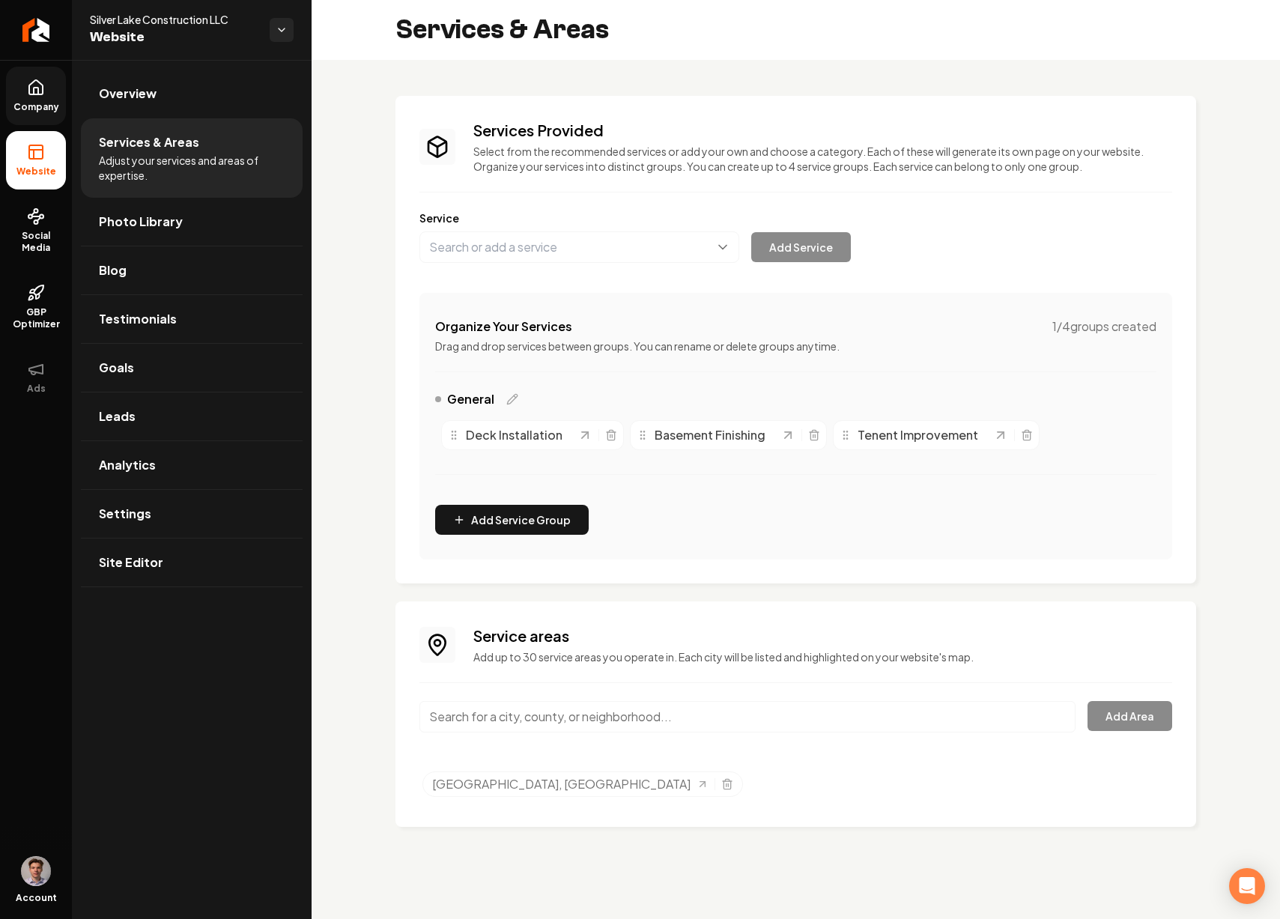
click at [601, 716] on input "Main content area" at bounding box center [747, 716] width 656 height 31
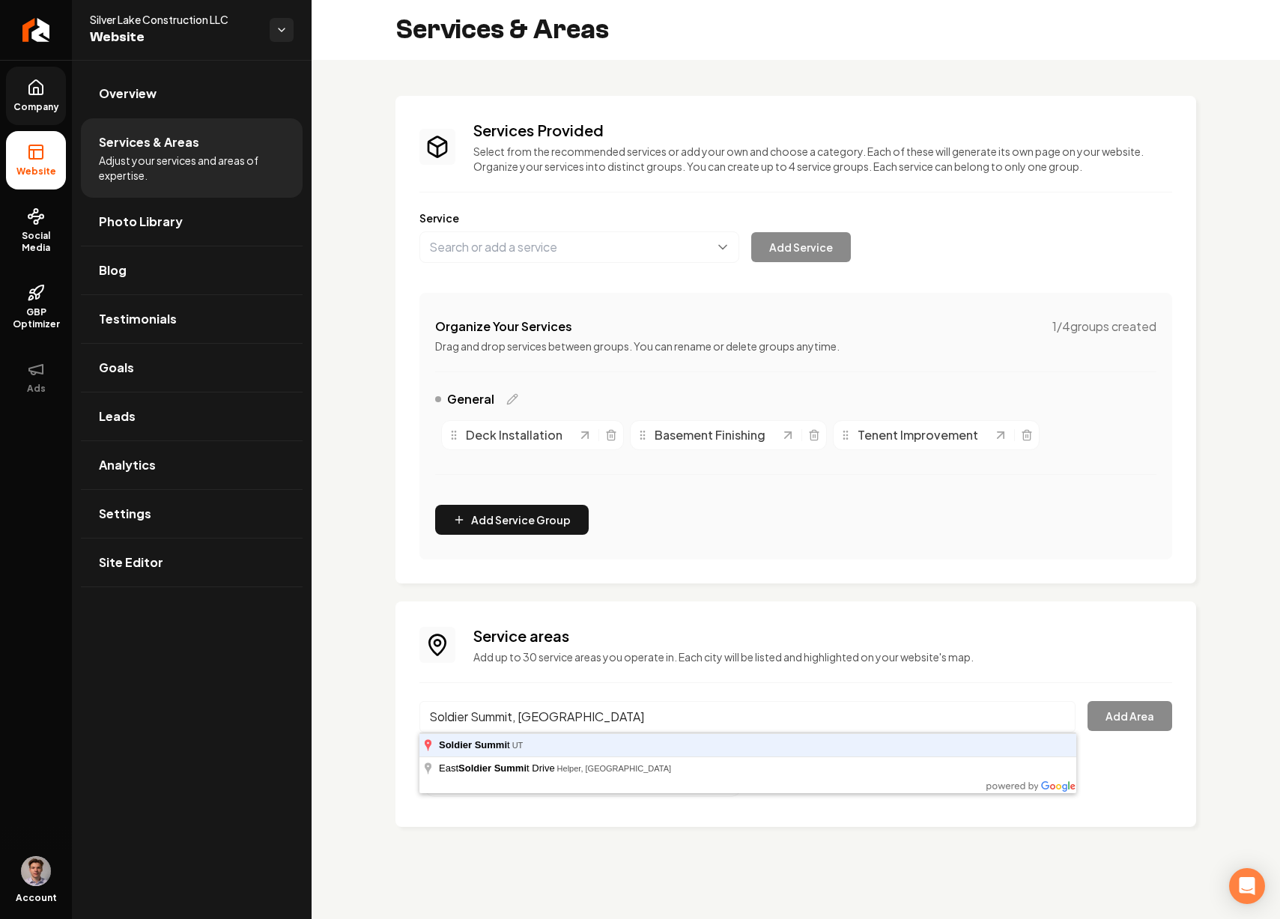
type input "Soldier Summit, UT"
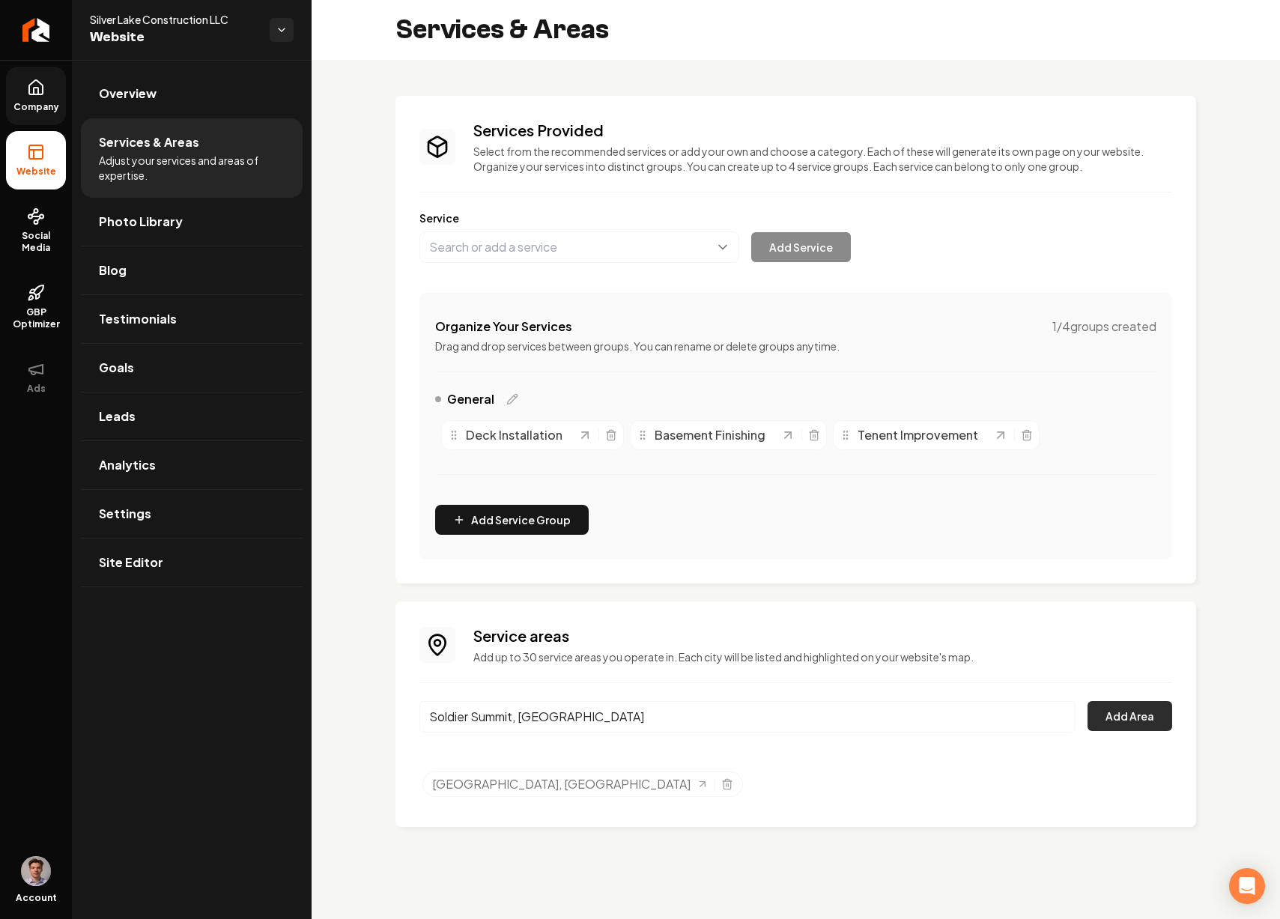
click at [1127, 715] on button "Add Area" at bounding box center [1129, 716] width 85 height 30
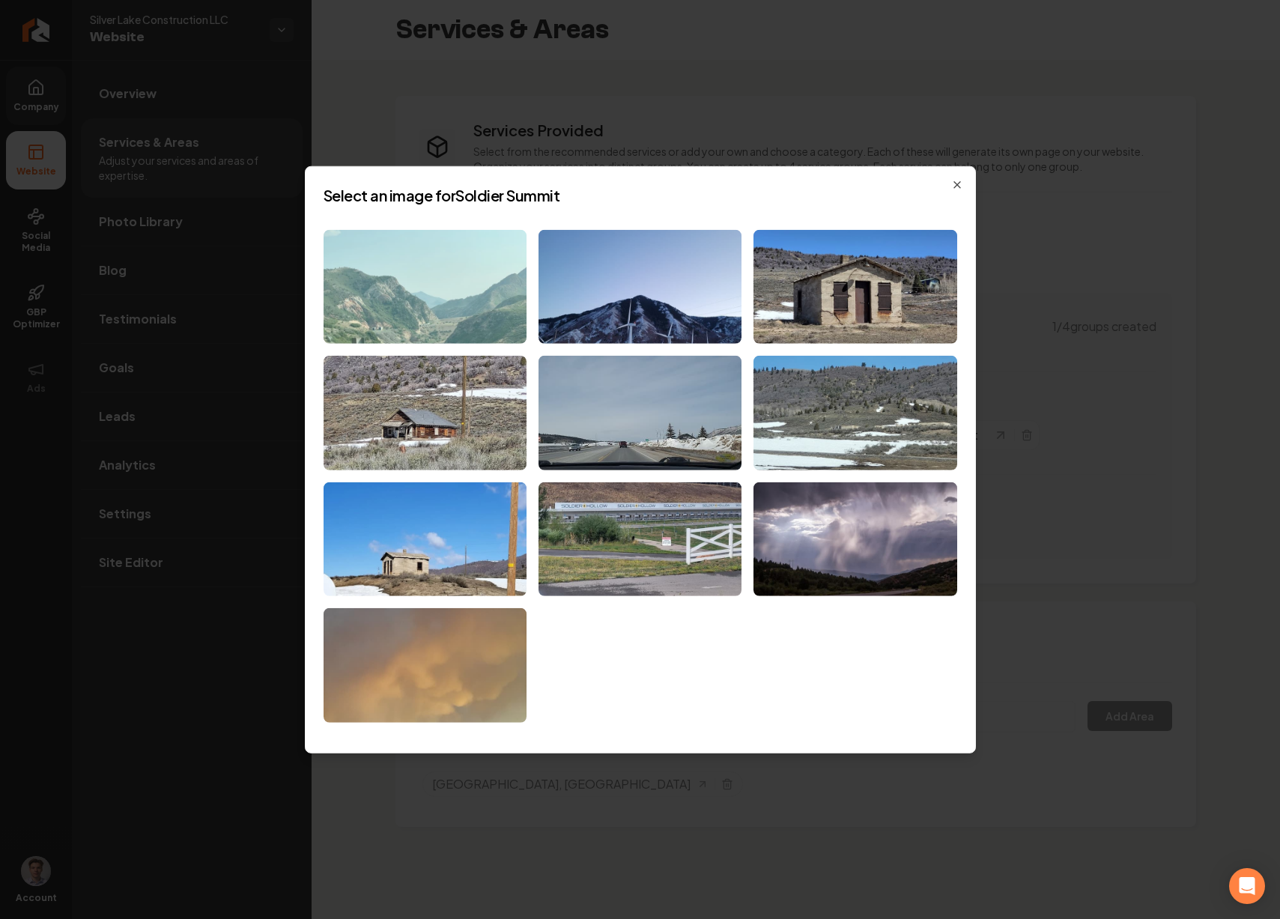
click at [487, 257] on img at bounding box center [424, 286] width 203 height 115
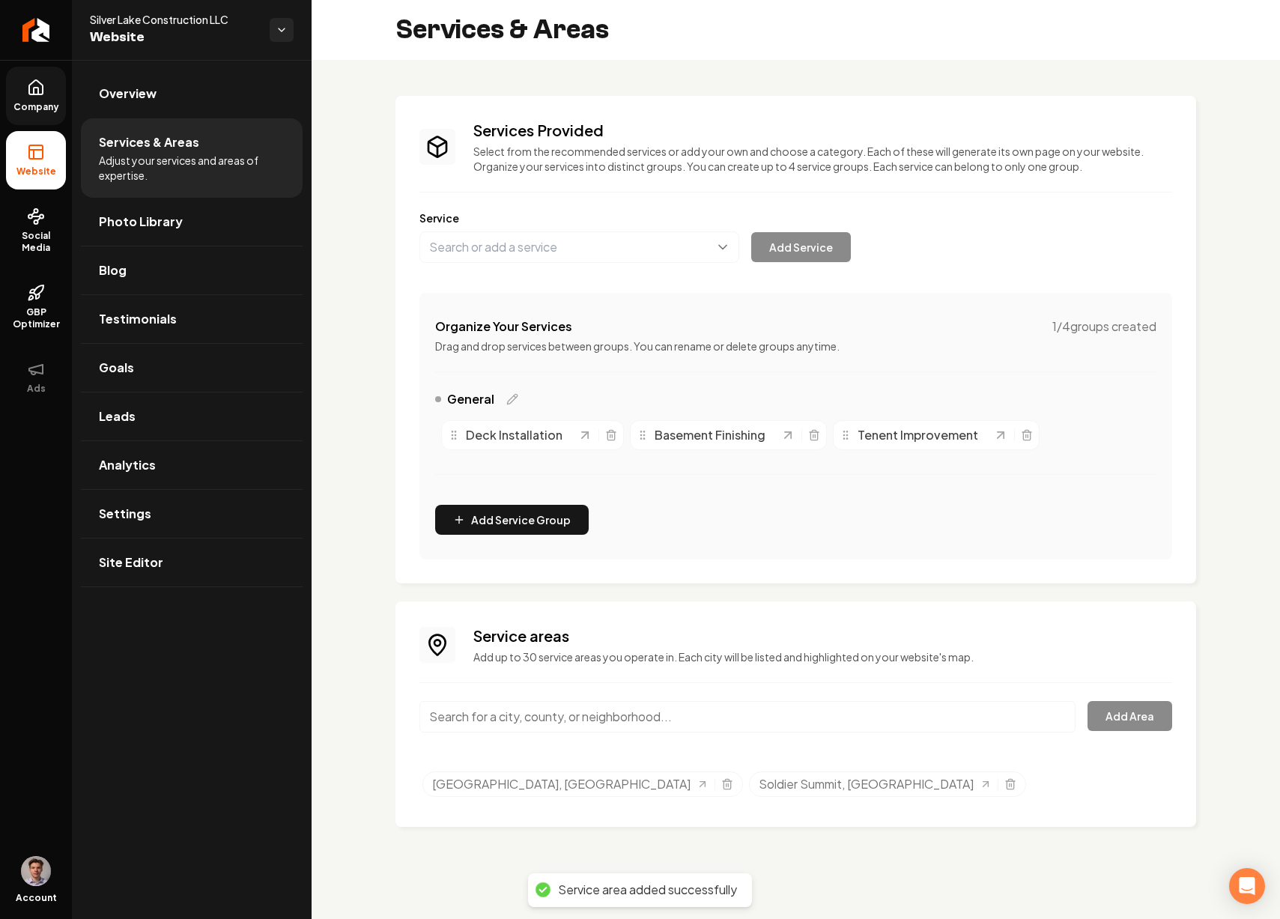
click at [540, 724] on input "Main content area" at bounding box center [747, 716] width 656 height 31
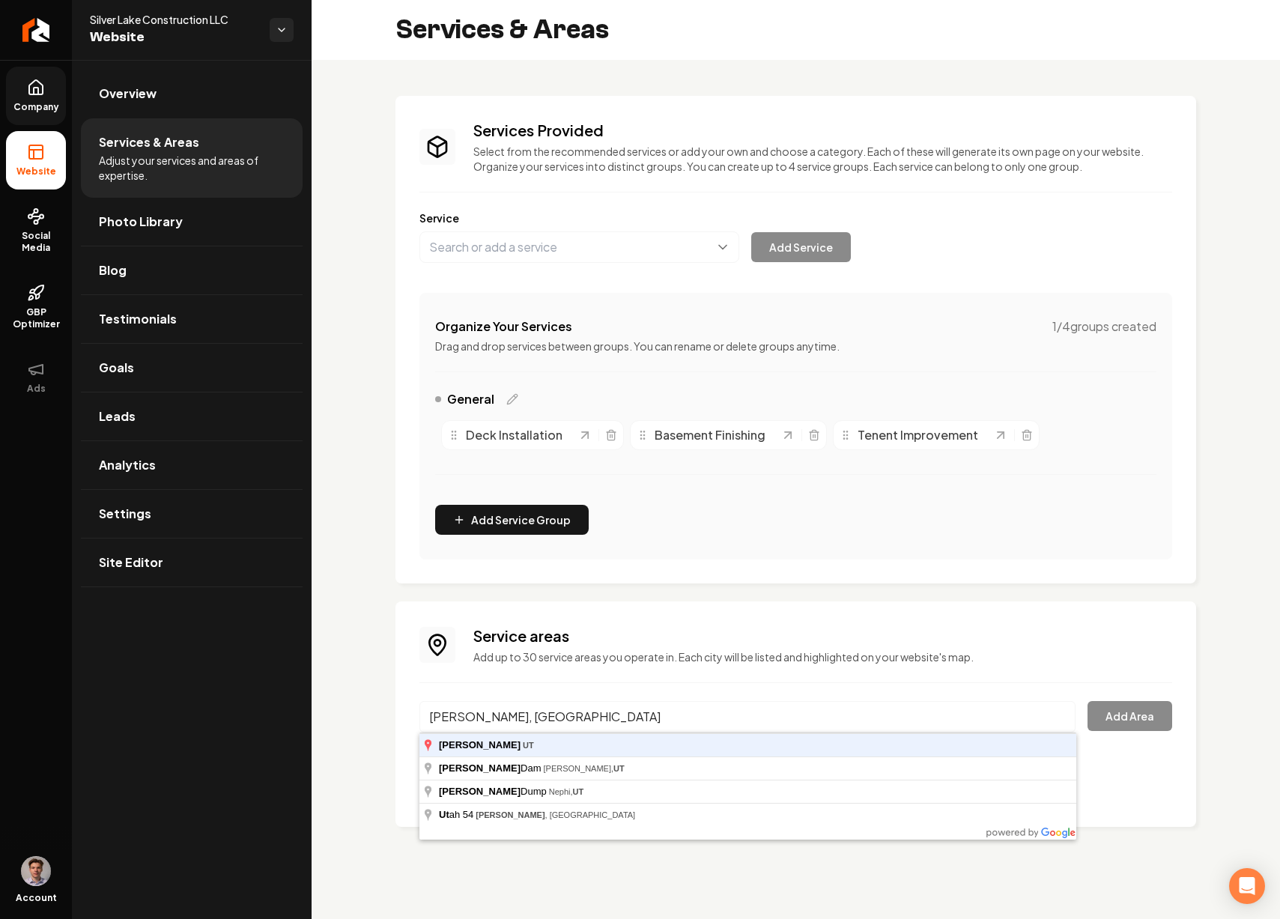
type input "Mona, UT"
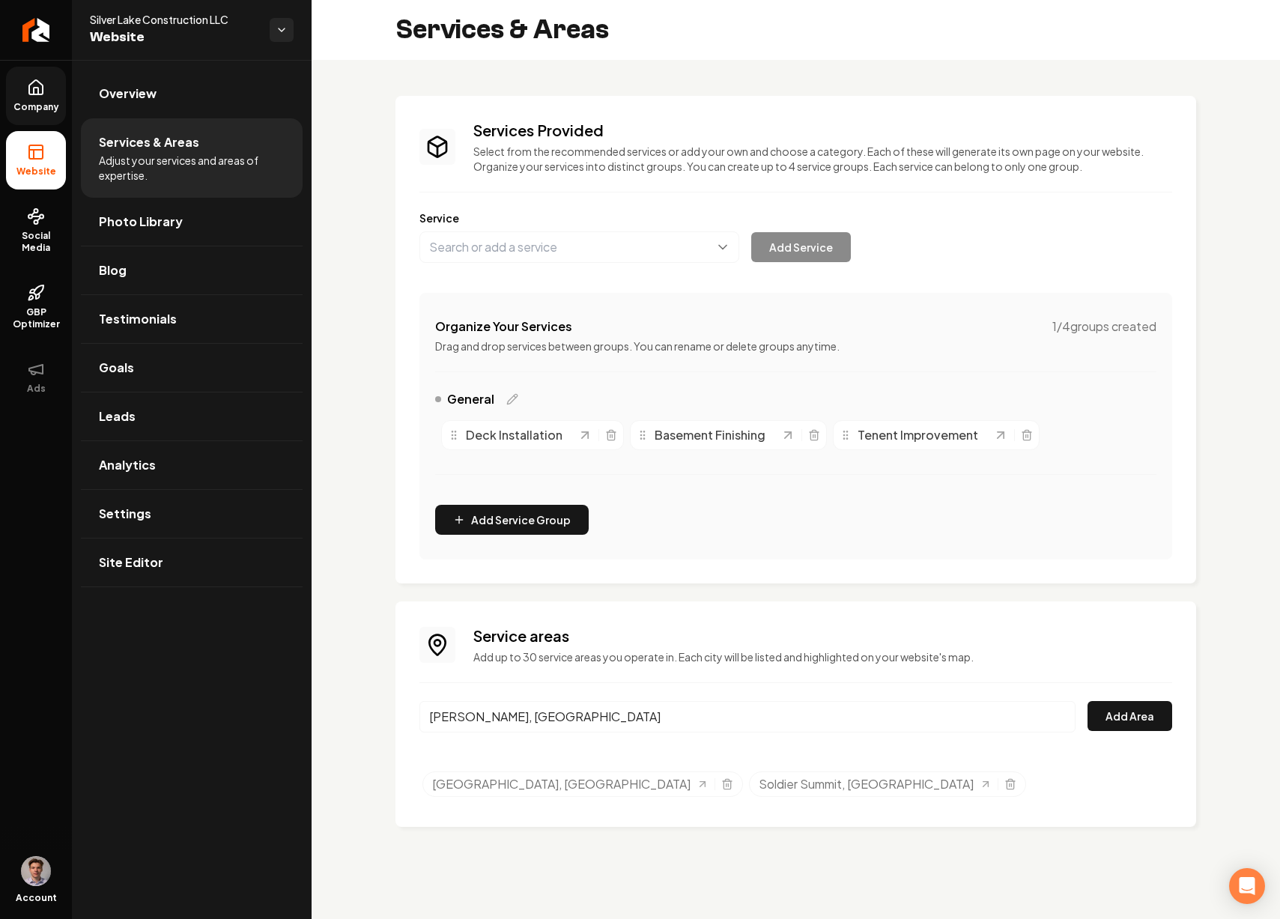
click at [1087, 701] on button "Add Area" at bounding box center [1129, 716] width 85 height 30
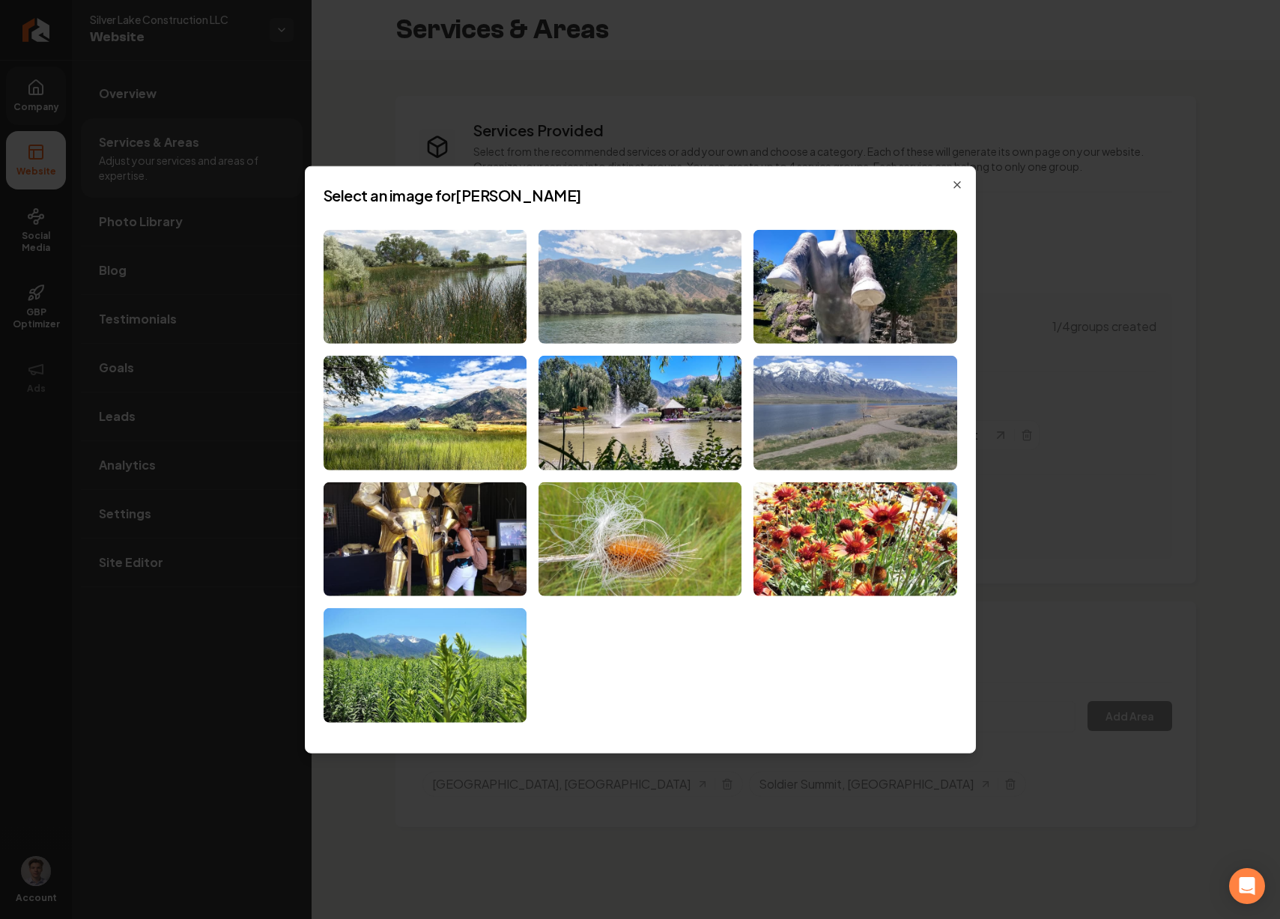
click at [654, 293] on img at bounding box center [639, 286] width 203 height 115
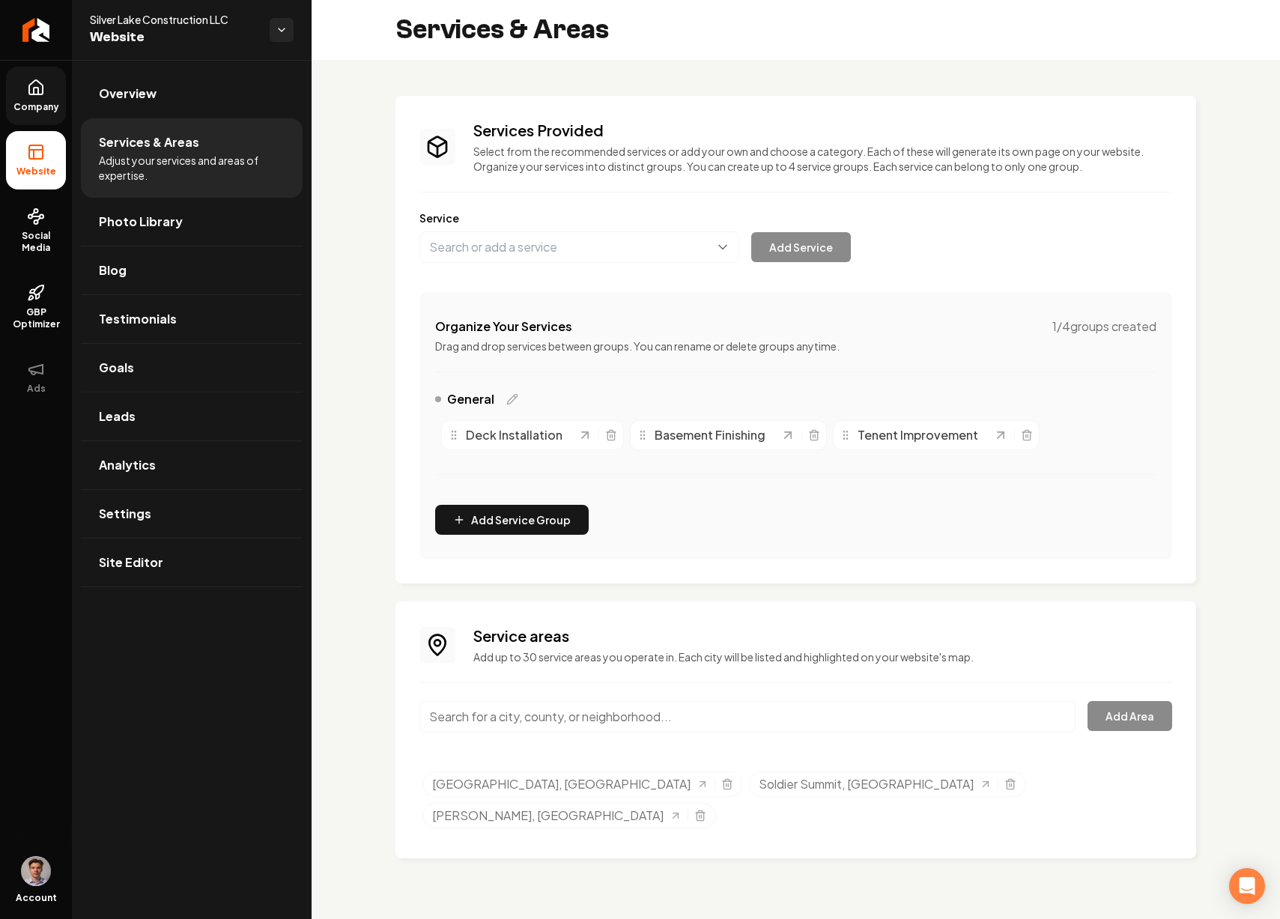
click at [601, 711] on input "Main content area" at bounding box center [747, 716] width 656 height 31
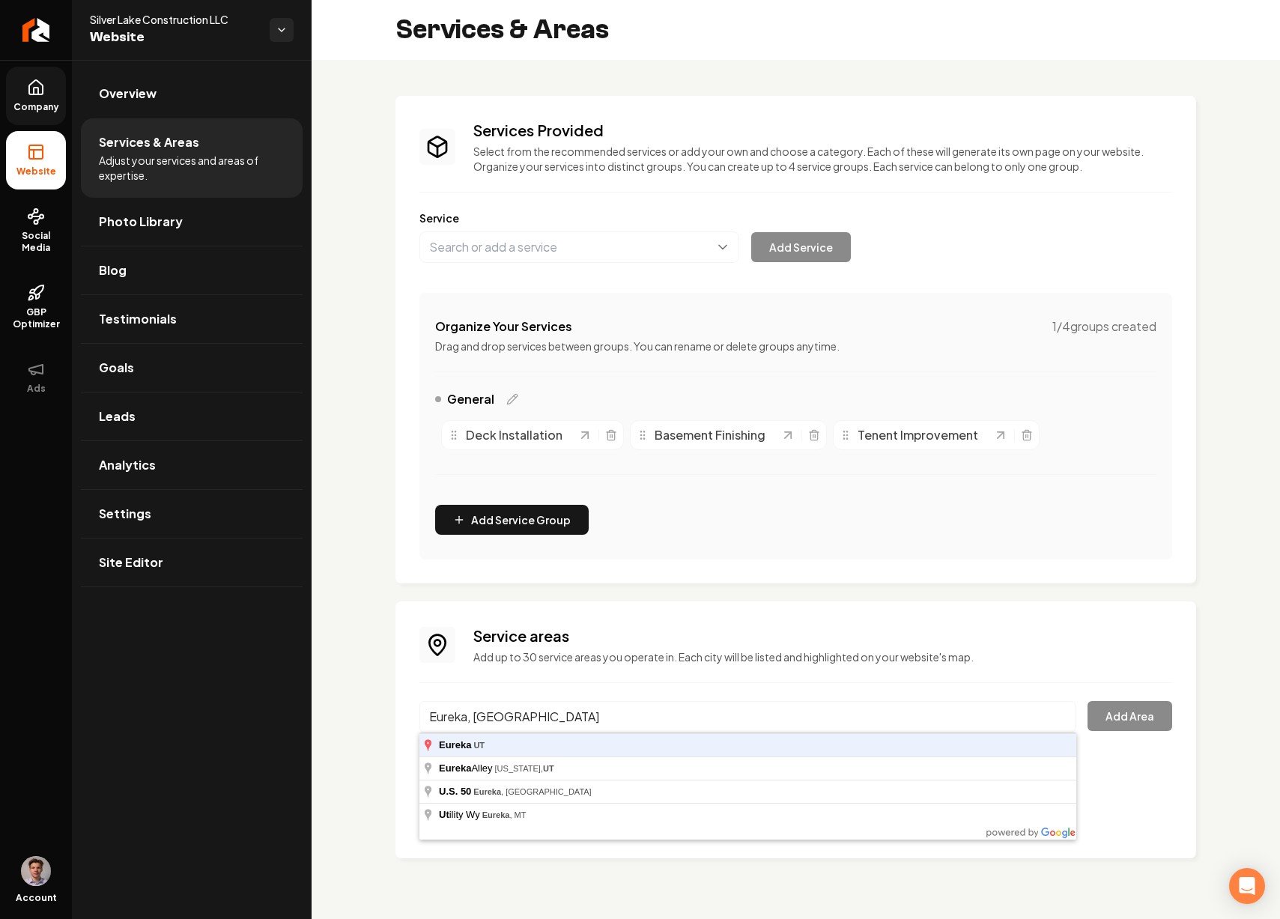
type input "Eureka, UT"
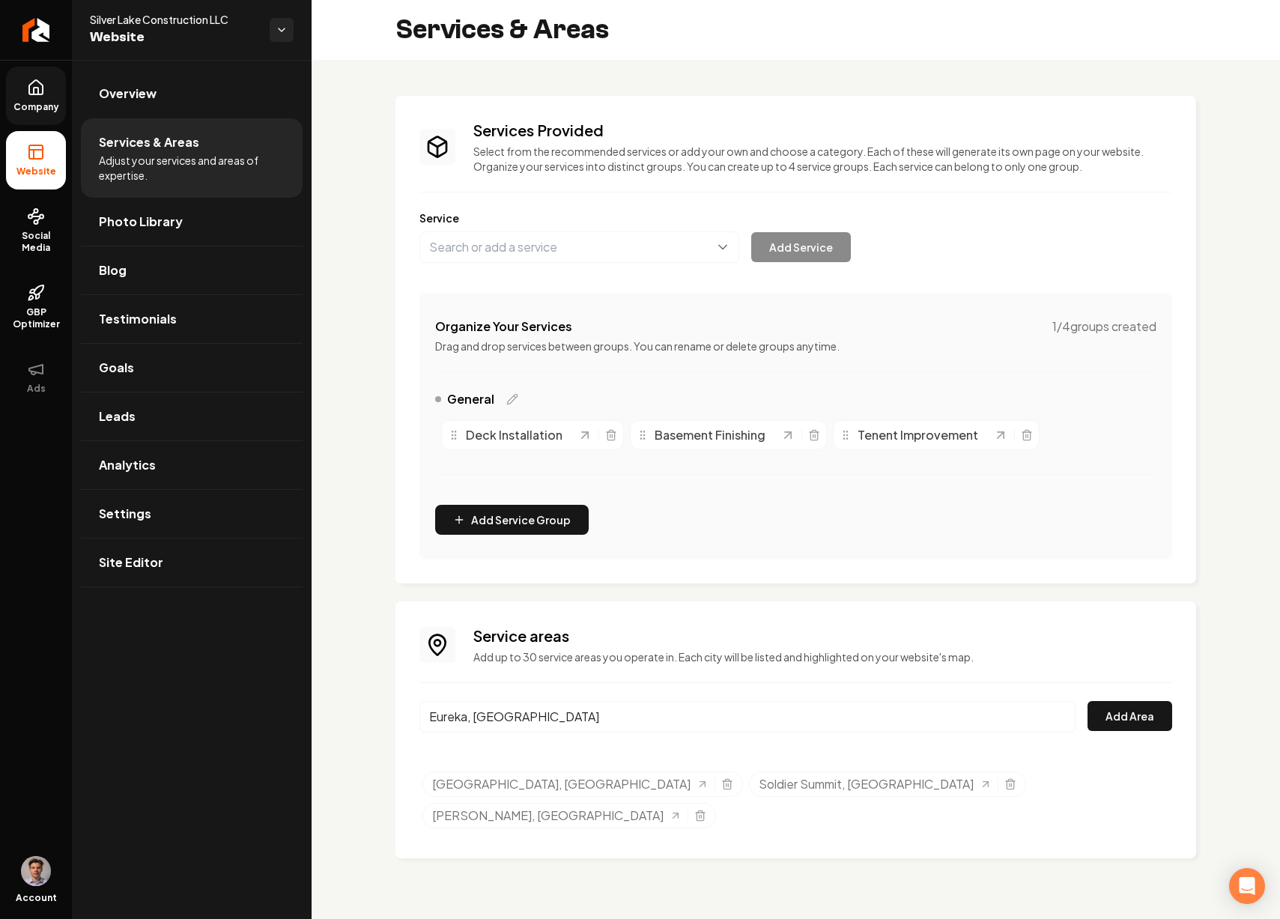
click at [1087, 701] on button "Add Area" at bounding box center [1129, 716] width 85 height 30
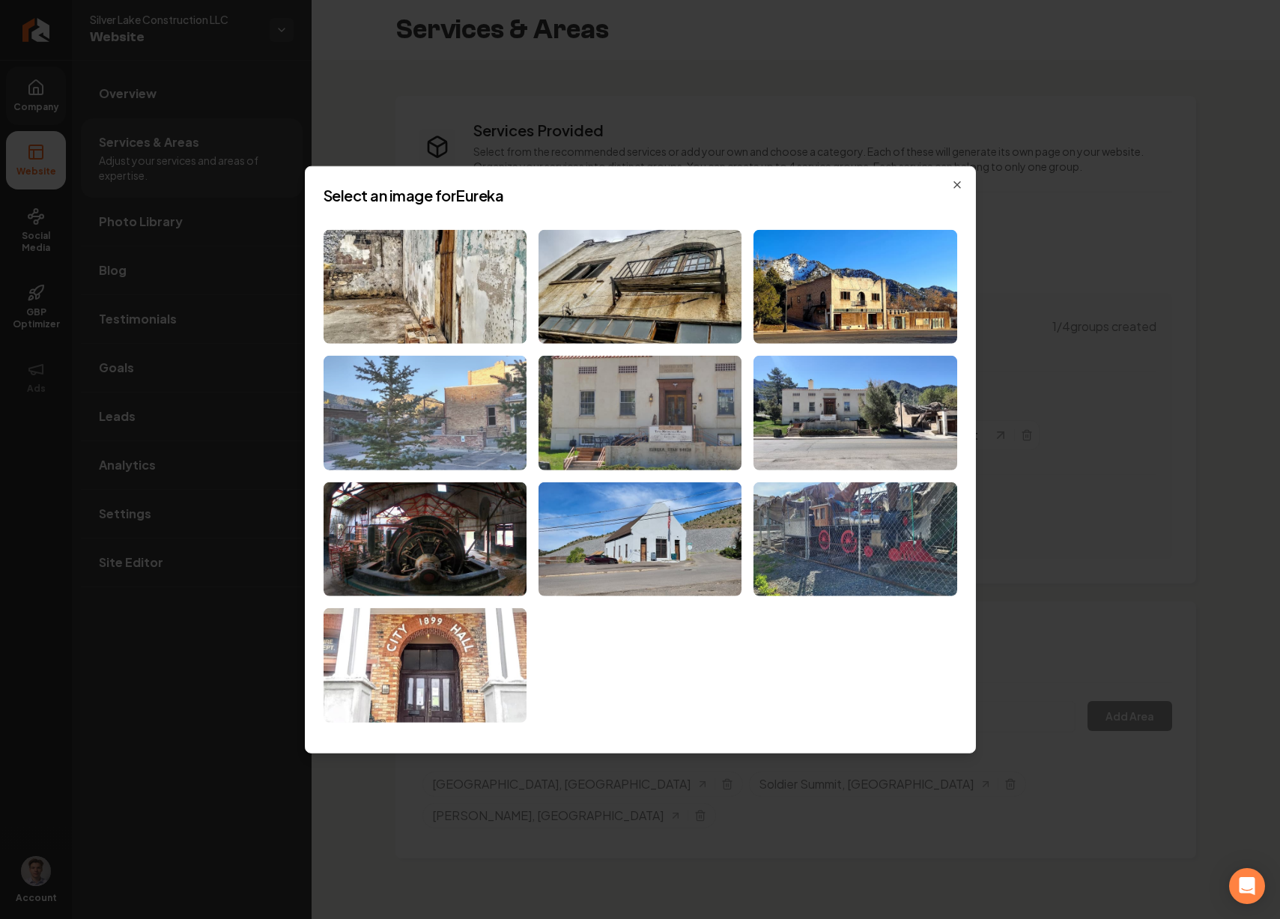
click at [470, 442] on img at bounding box center [424, 413] width 203 height 115
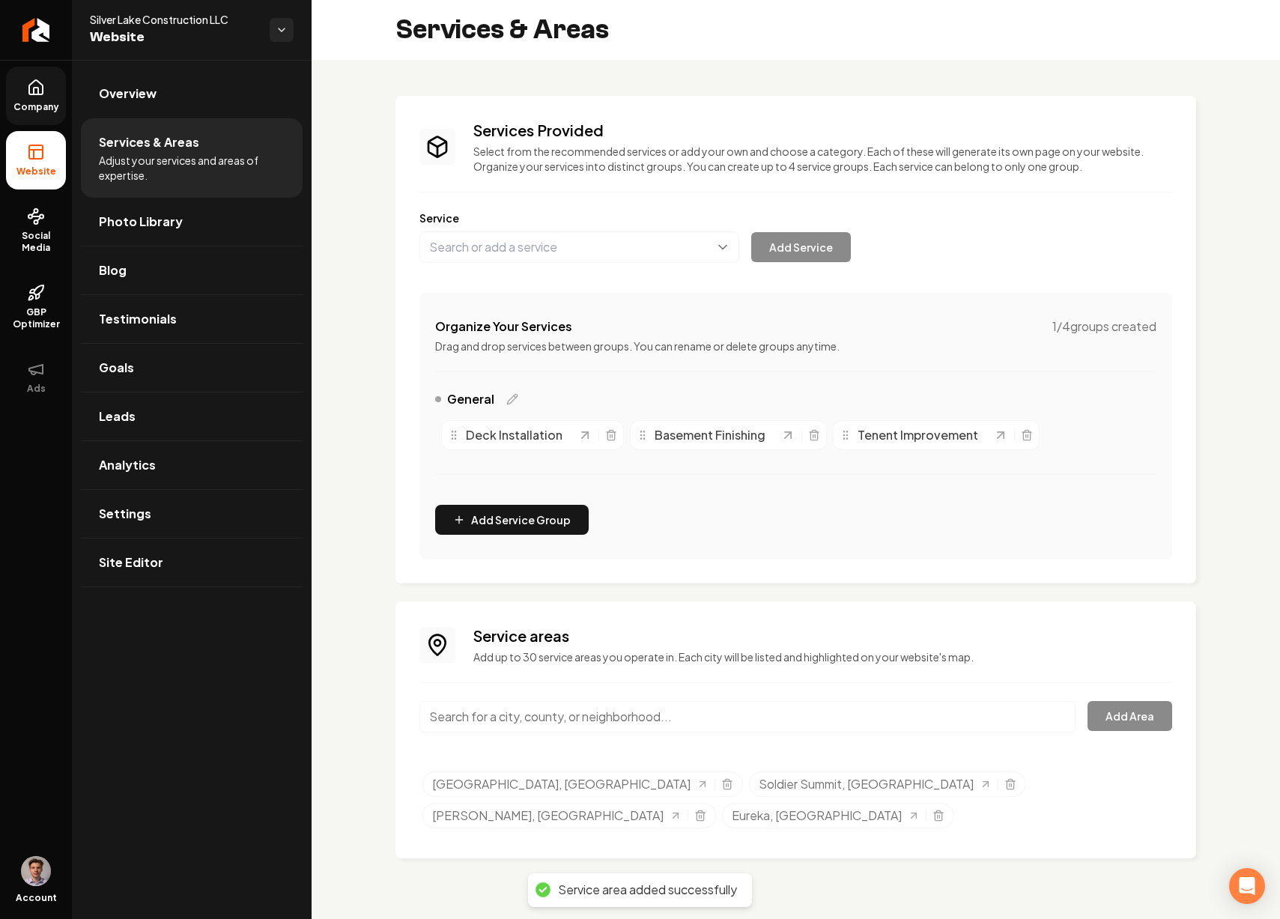
click at [589, 711] on input "Main content area" at bounding box center [747, 716] width 656 height 31
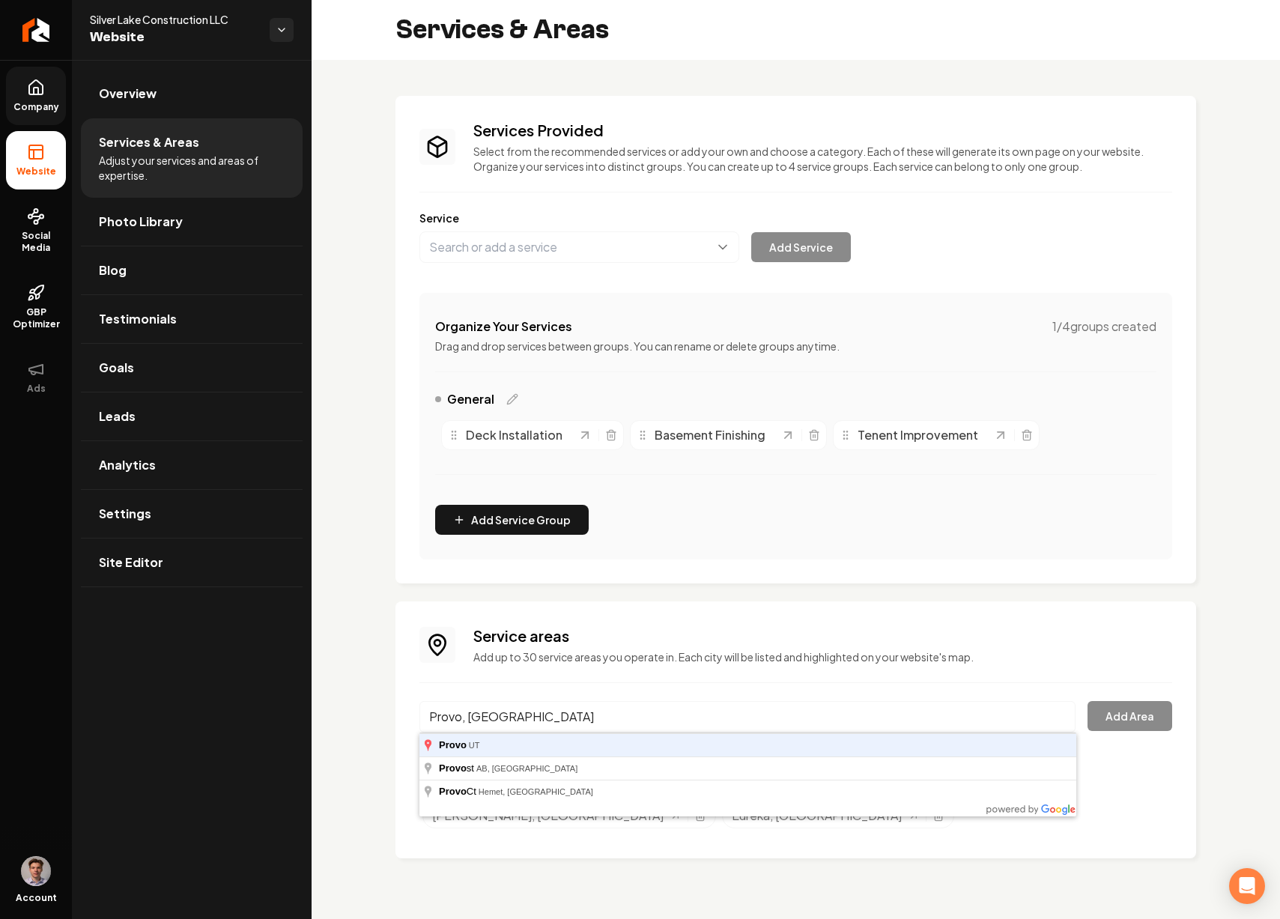
type input "Provo, UT"
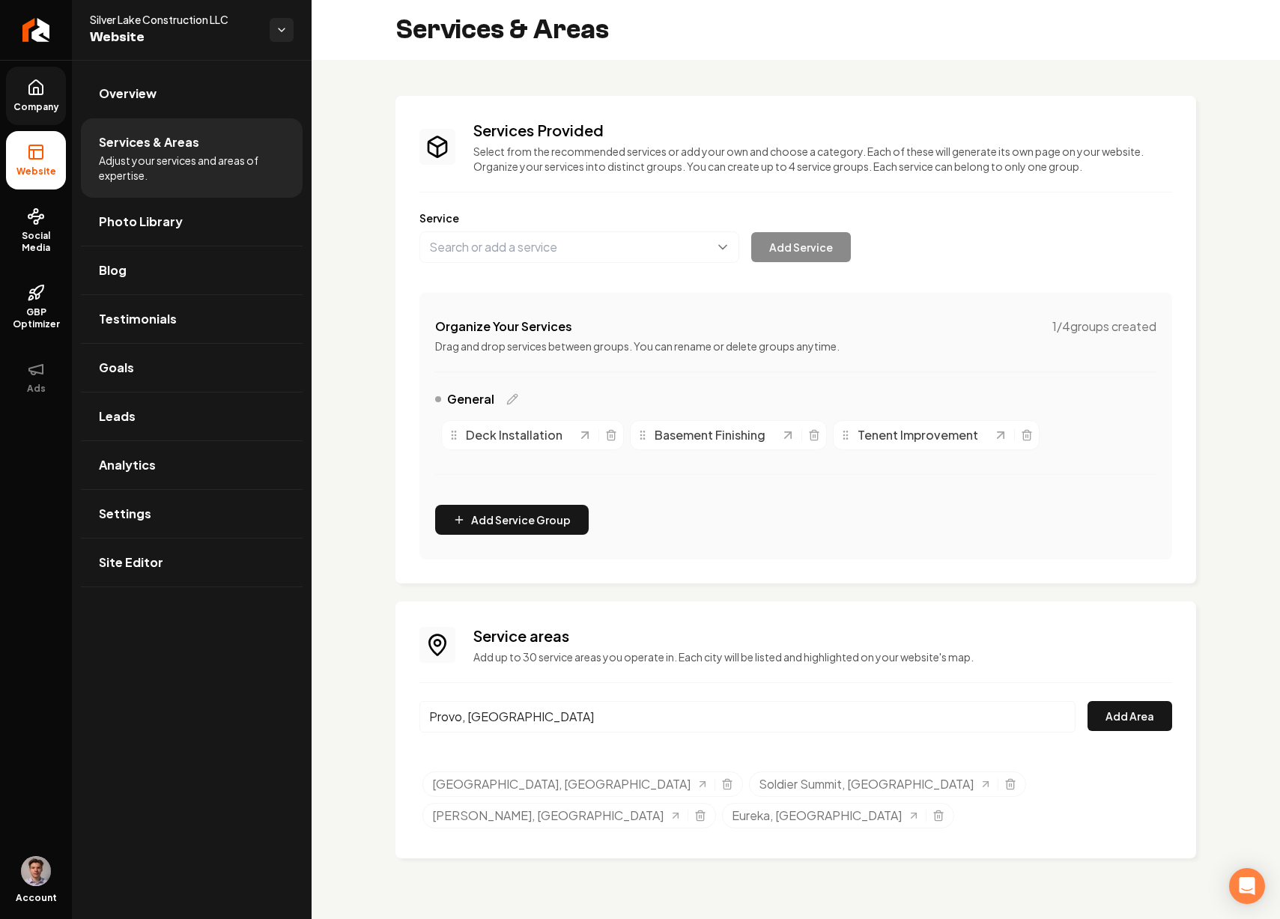
click at [1087, 701] on button "Add Area" at bounding box center [1129, 716] width 85 height 30
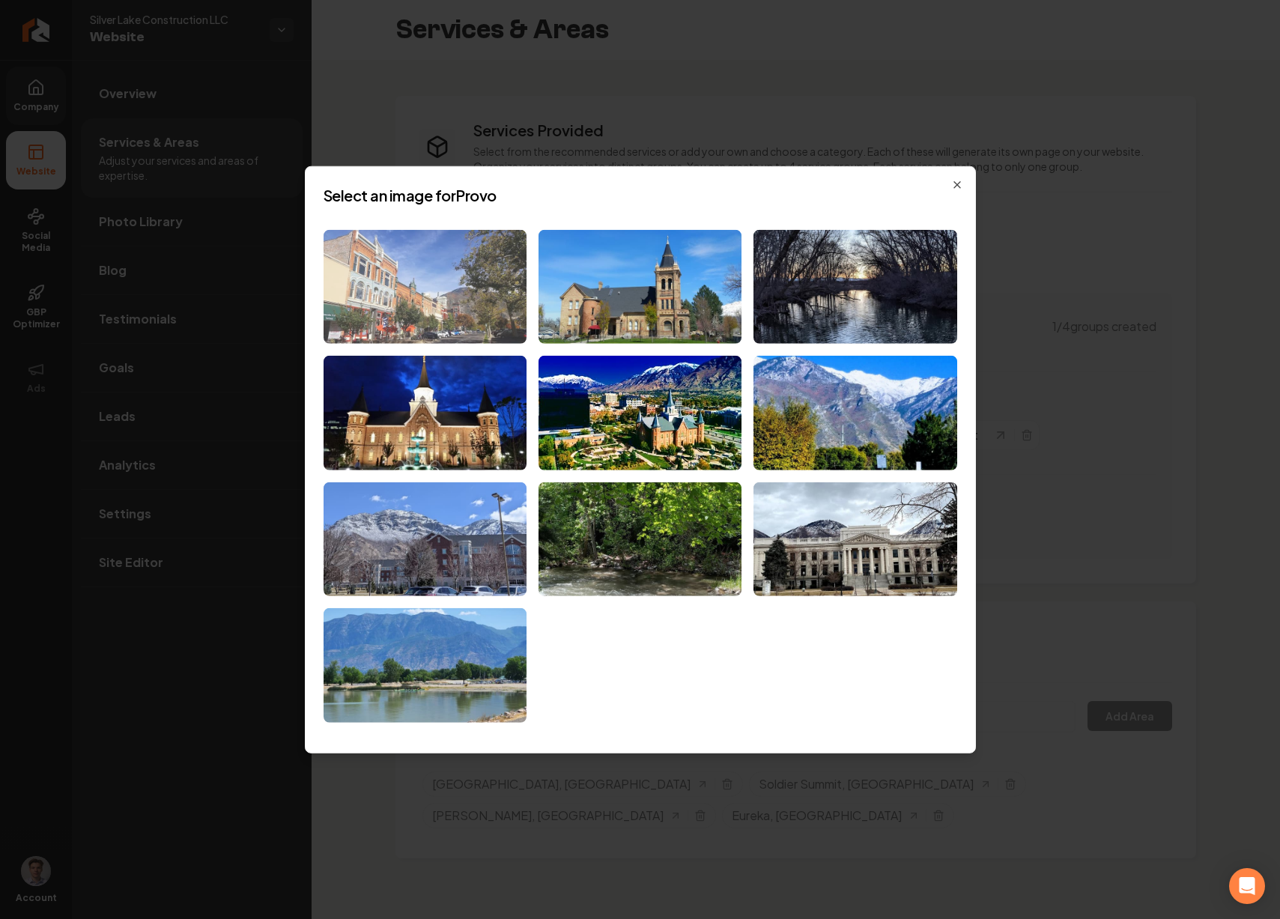
click at [441, 311] on img at bounding box center [424, 286] width 203 height 115
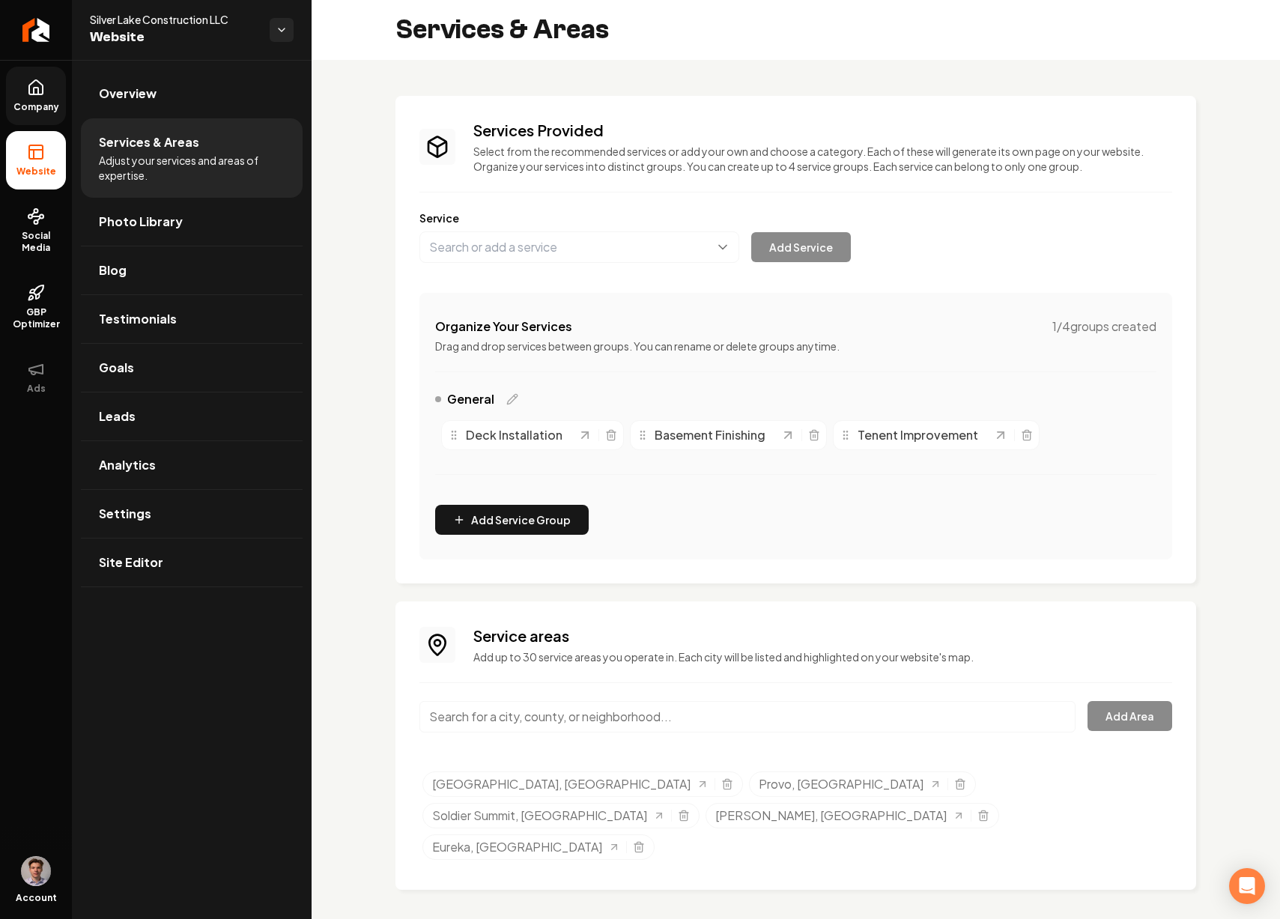
click at [645, 718] on input "Main content area" at bounding box center [747, 716] width 656 height 31
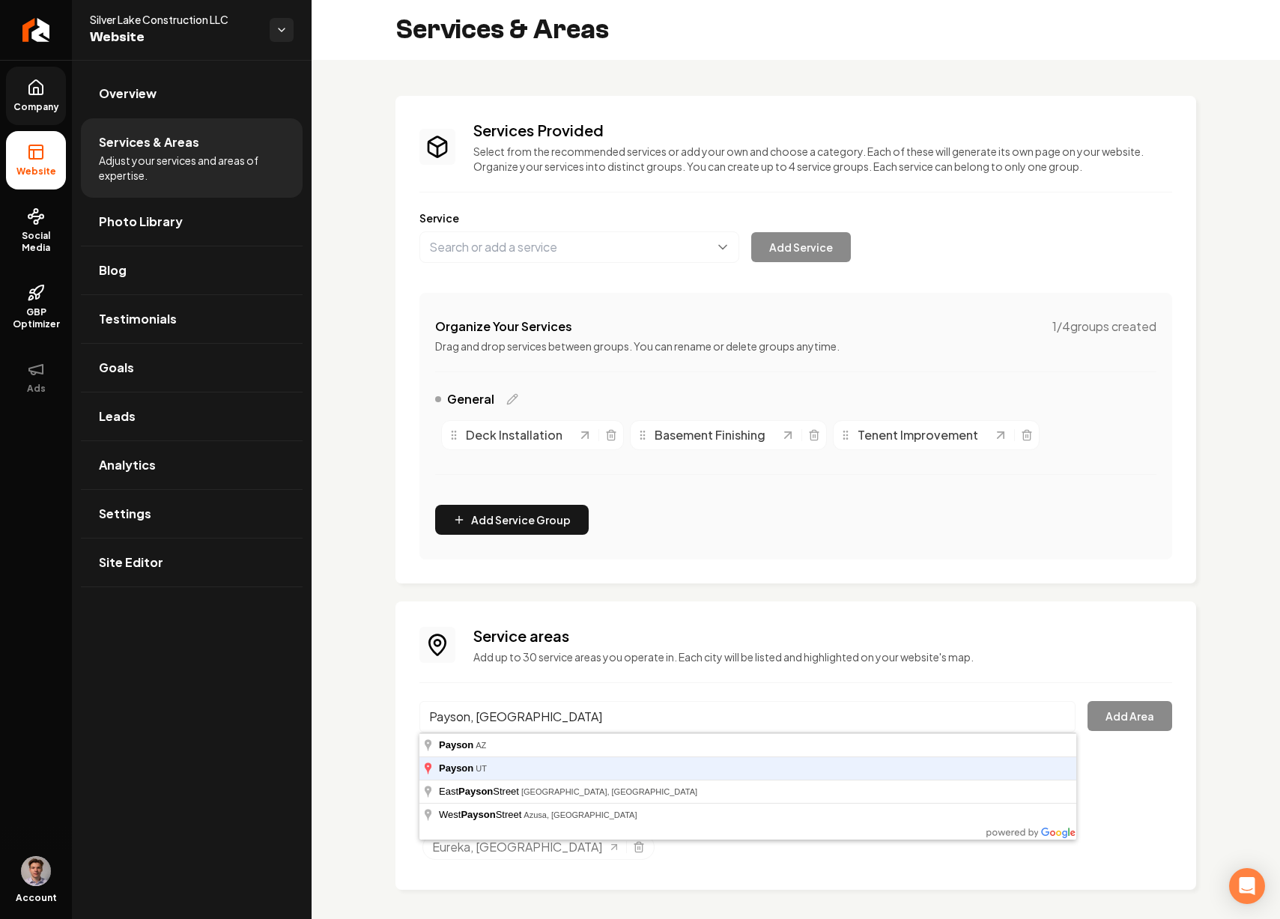
type input "Payson, UT"
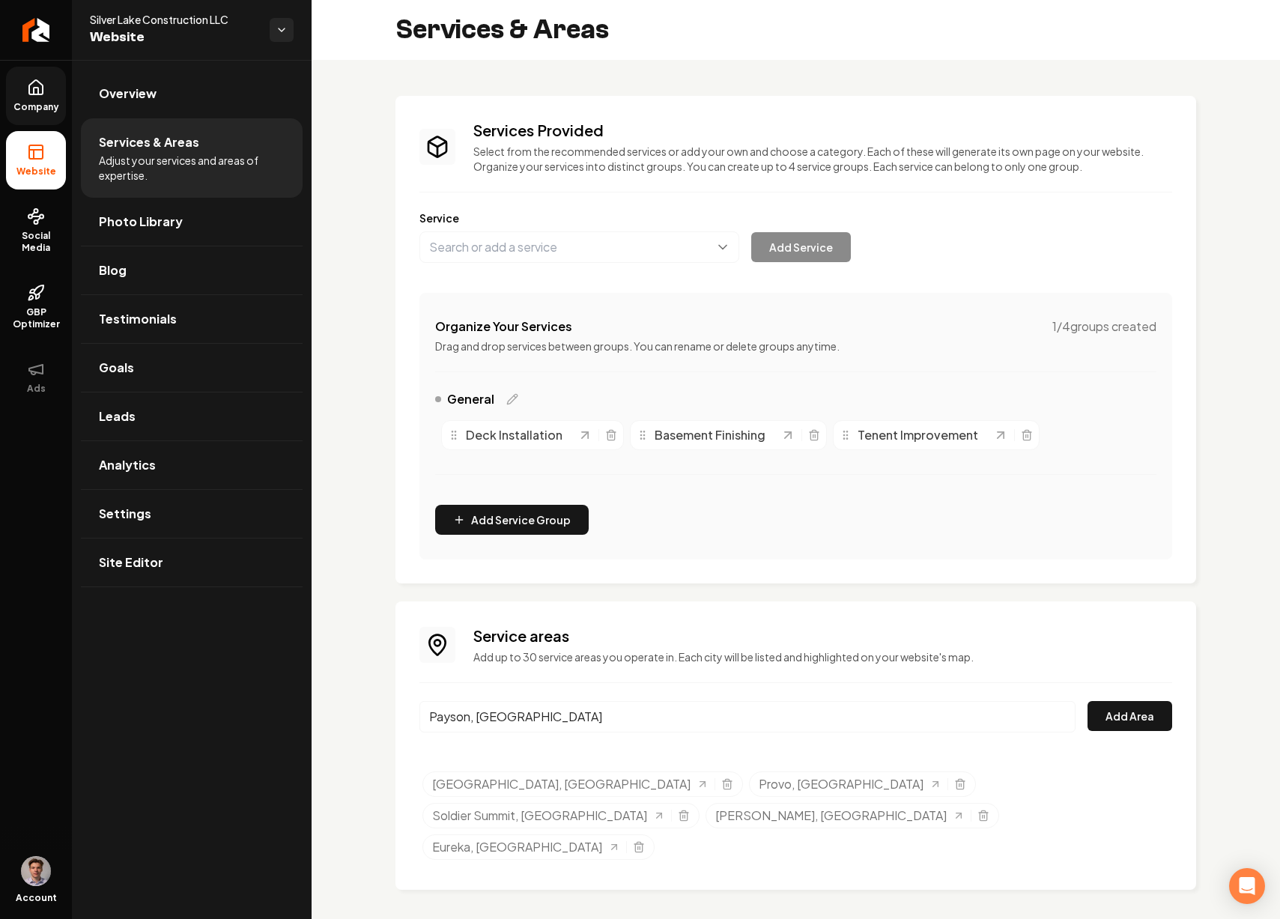
click at [1087, 701] on button "Add Area" at bounding box center [1129, 716] width 85 height 30
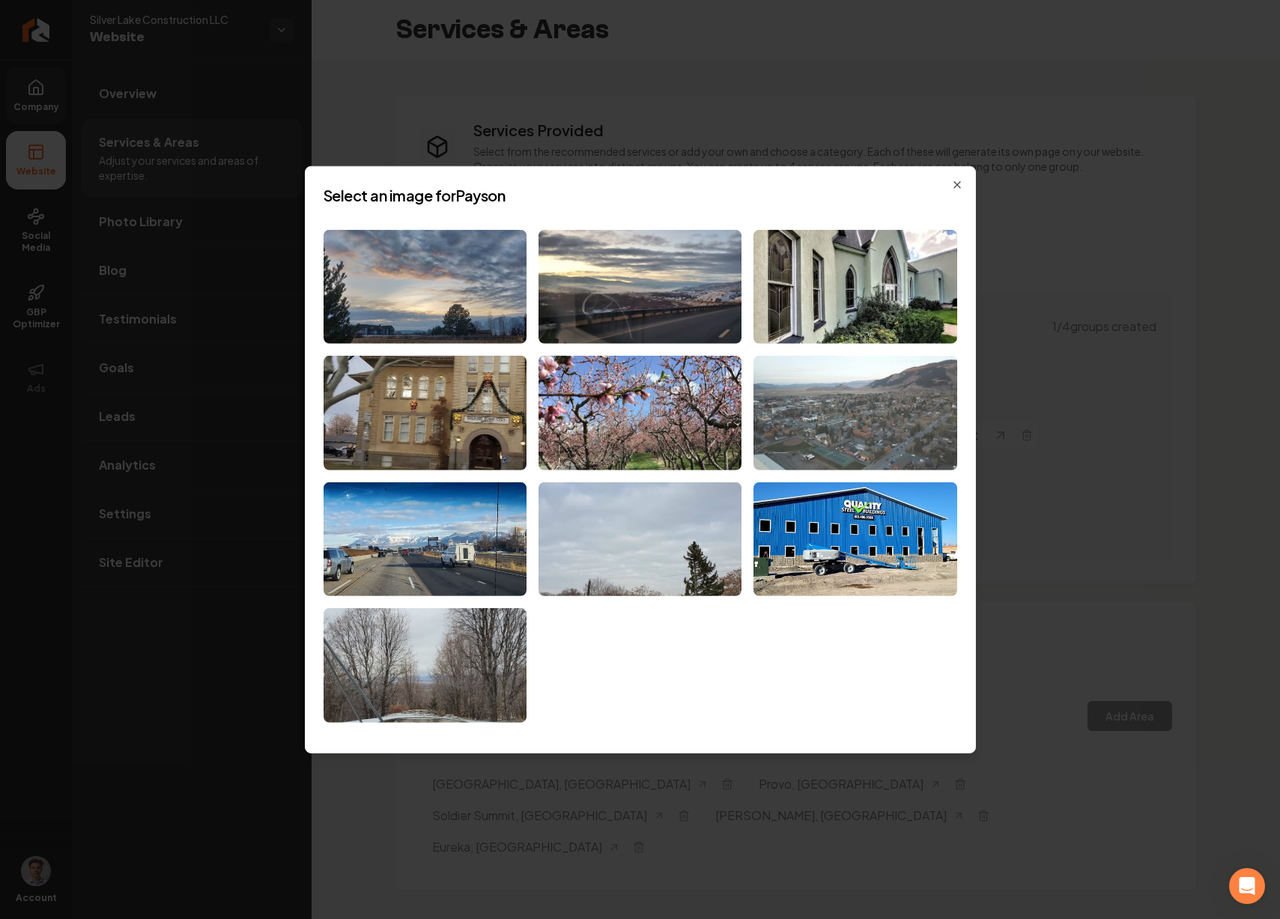
click at [829, 441] on img at bounding box center [854, 413] width 203 height 115
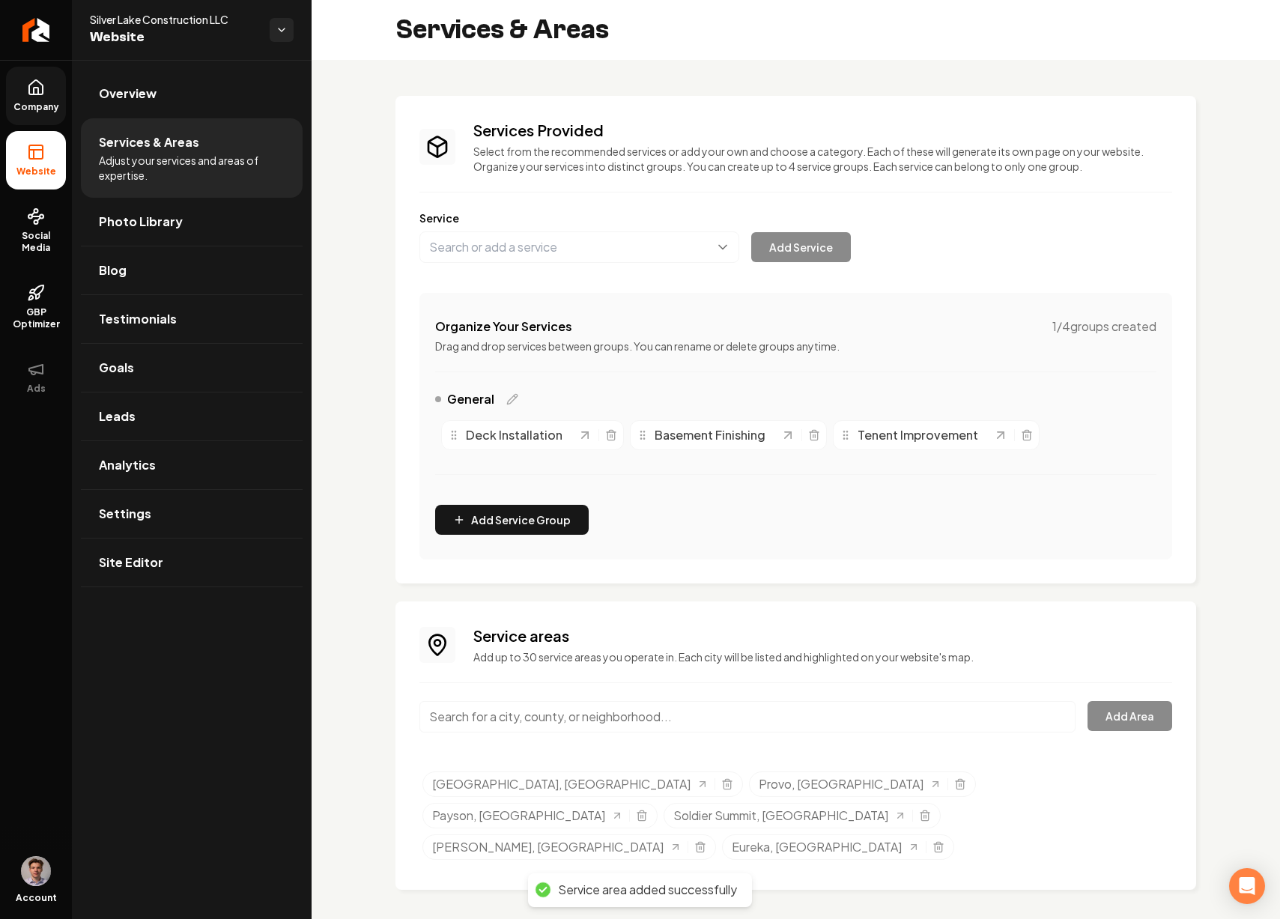
click at [481, 714] on input "Main content area" at bounding box center [747, 716] width 656 height 31
type input "Spanish Fork, UT"
click at [1117, 720] on button "Add Area" at bounding box center [1129, 716] width 85 height 30
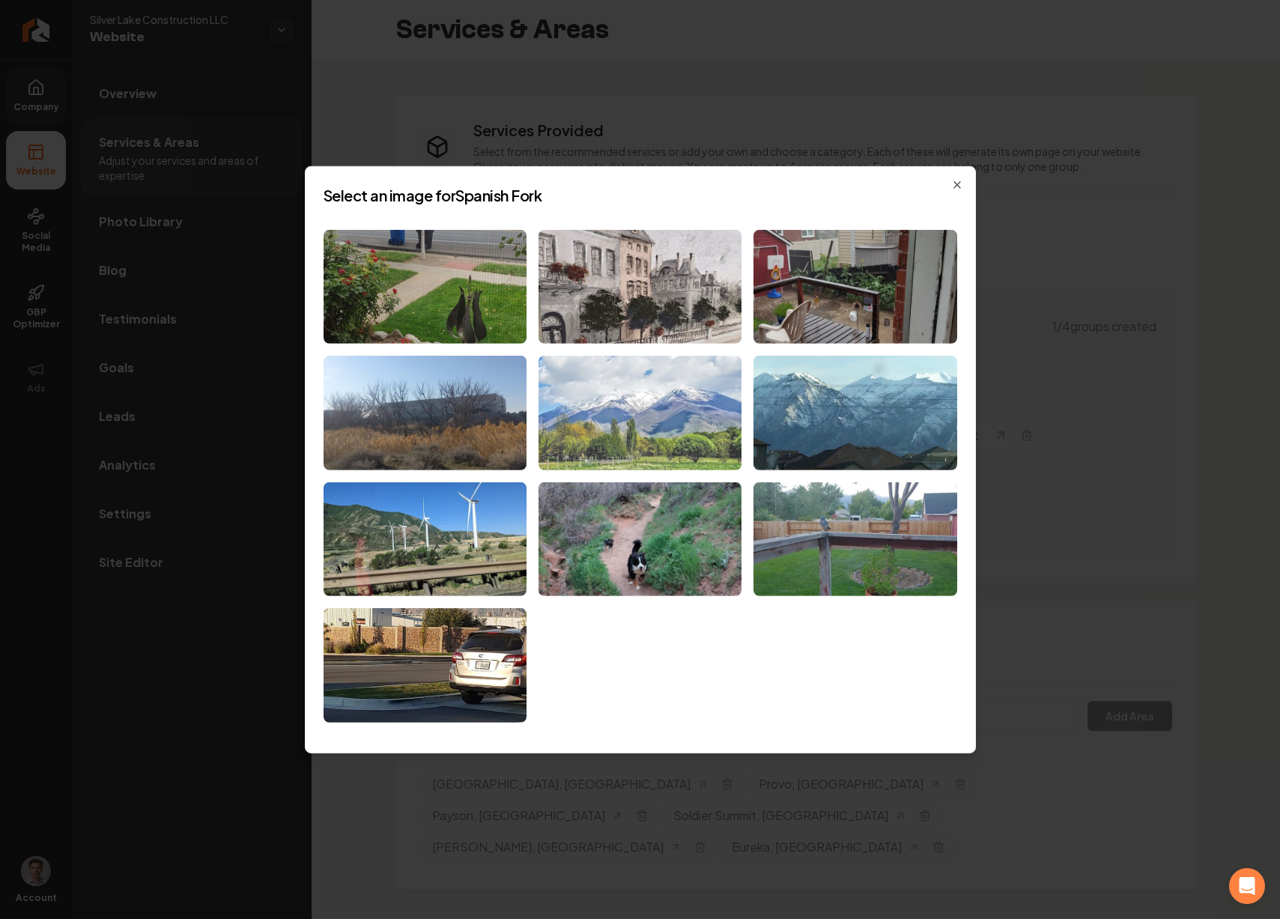
click at [640, 418] on img at bounding box center [639, 413] width 203 height 115
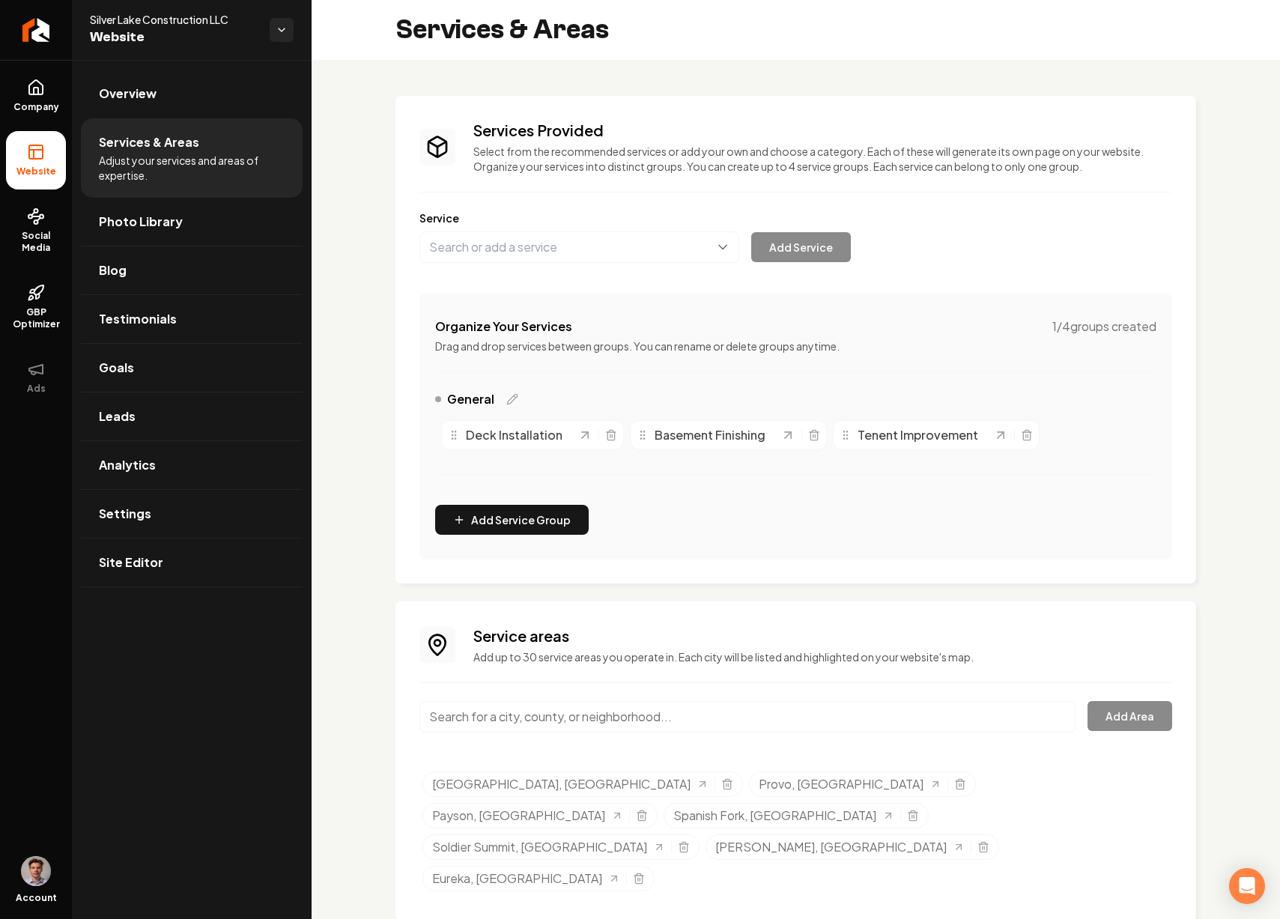
click at [616, 704] on input "Main content area" at bounding box center [747, 716] width 656 height 31
click at [589, 711] on input "Main content area" at bounding box center [747, 716] width 656 height 31
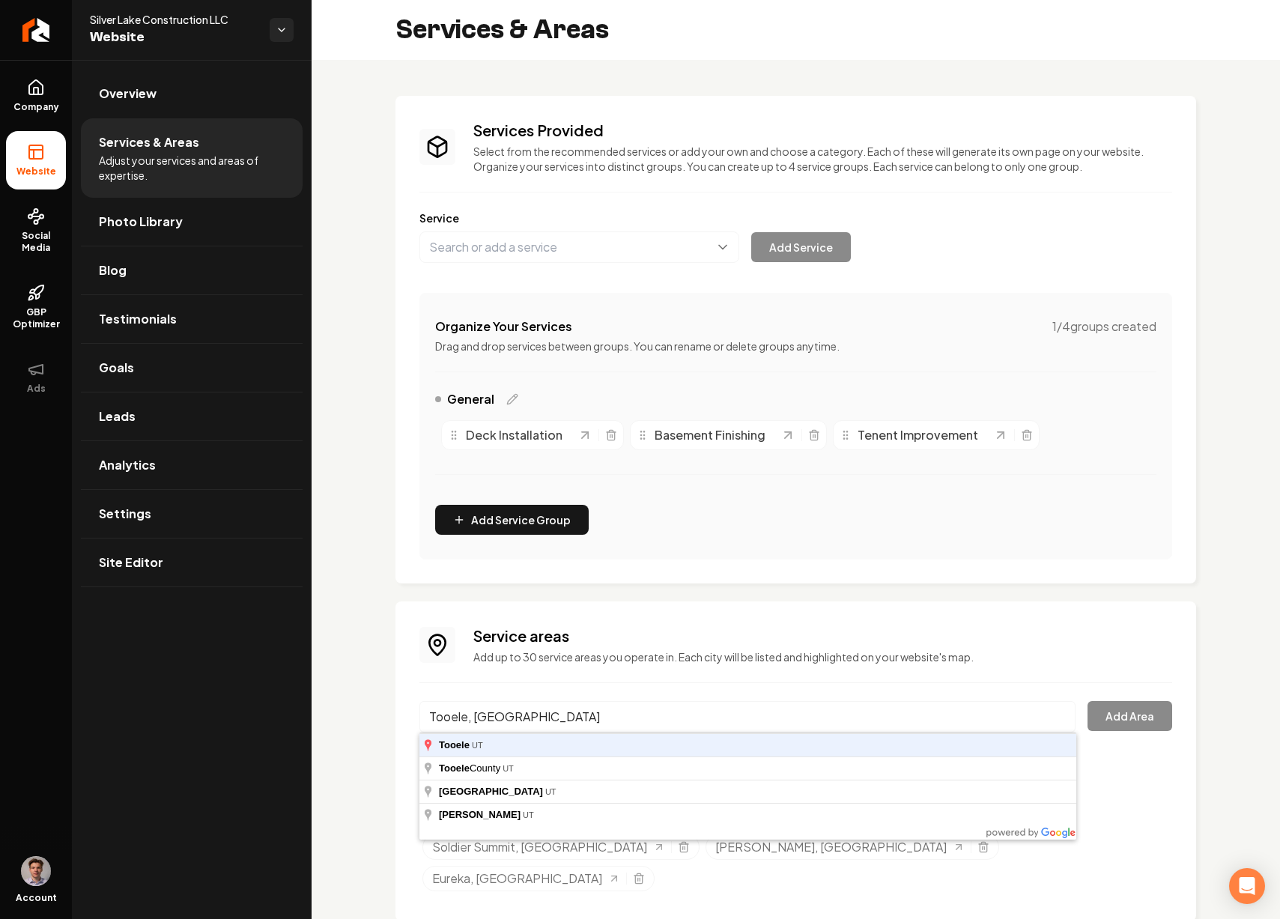
type input "Tooele, UT"
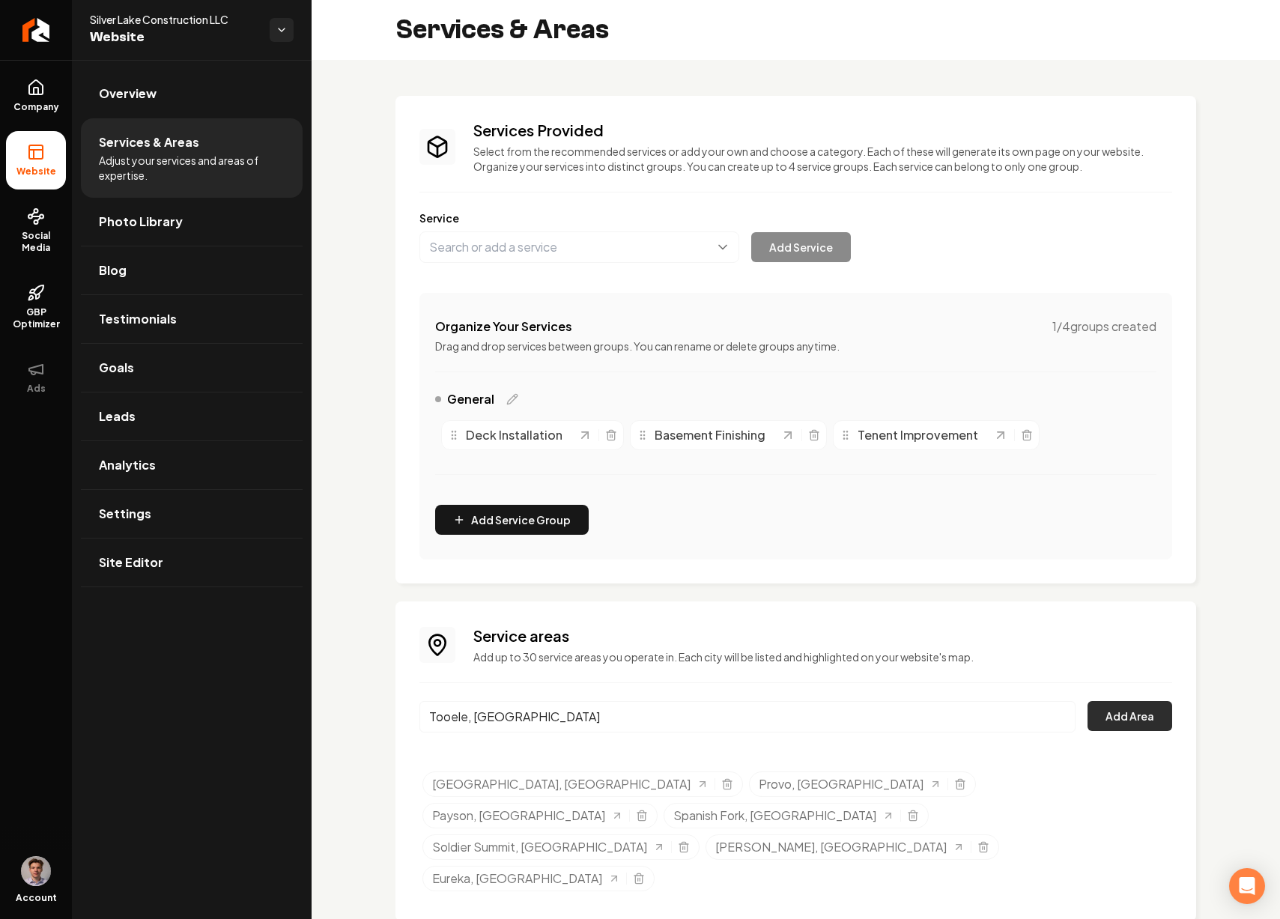
click at [1131, 718] on button "Add Area" at bounding box center [1129, 716] width 85 height 30
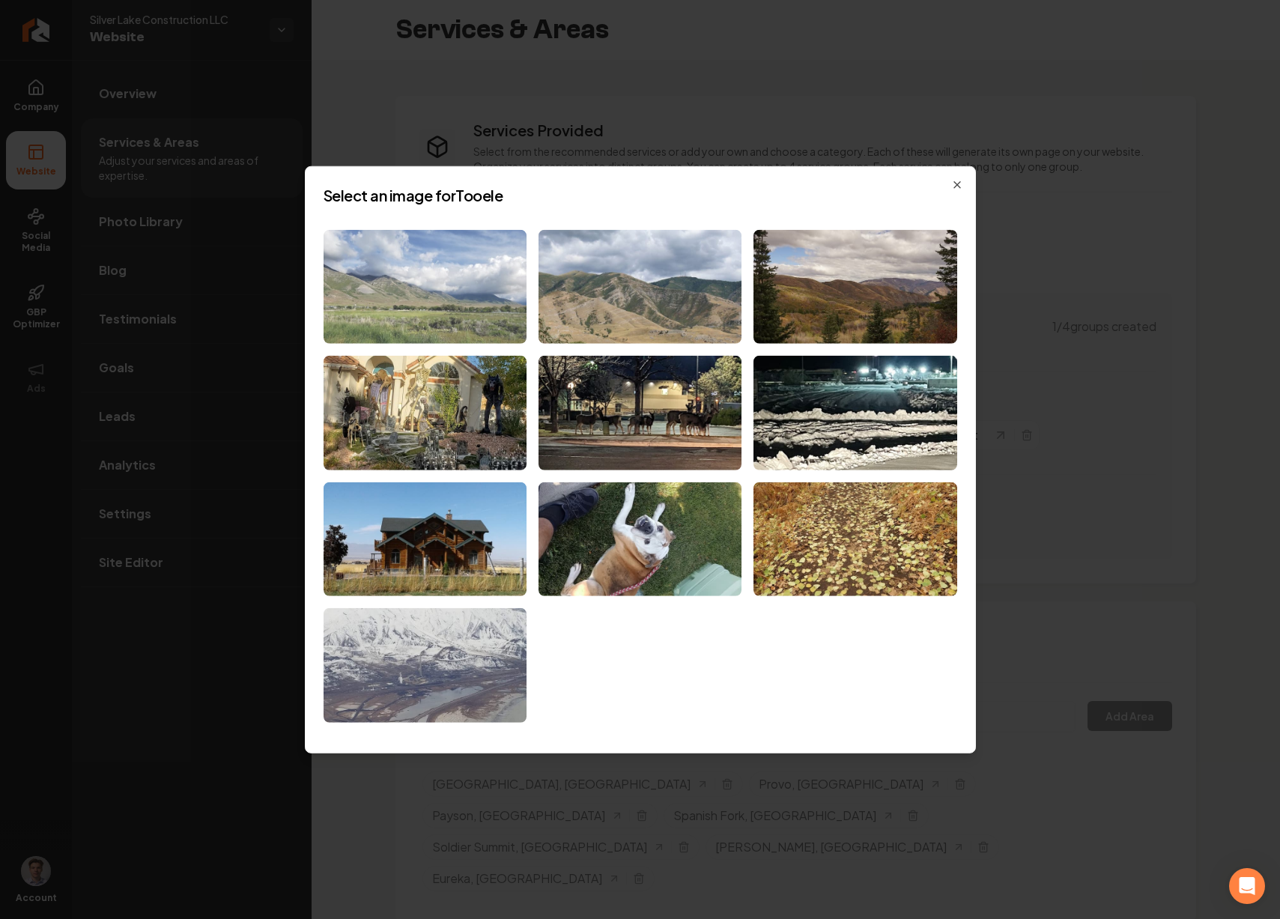
click at [475, 300] on img at bounding box center [424, 286] width 203 height 115
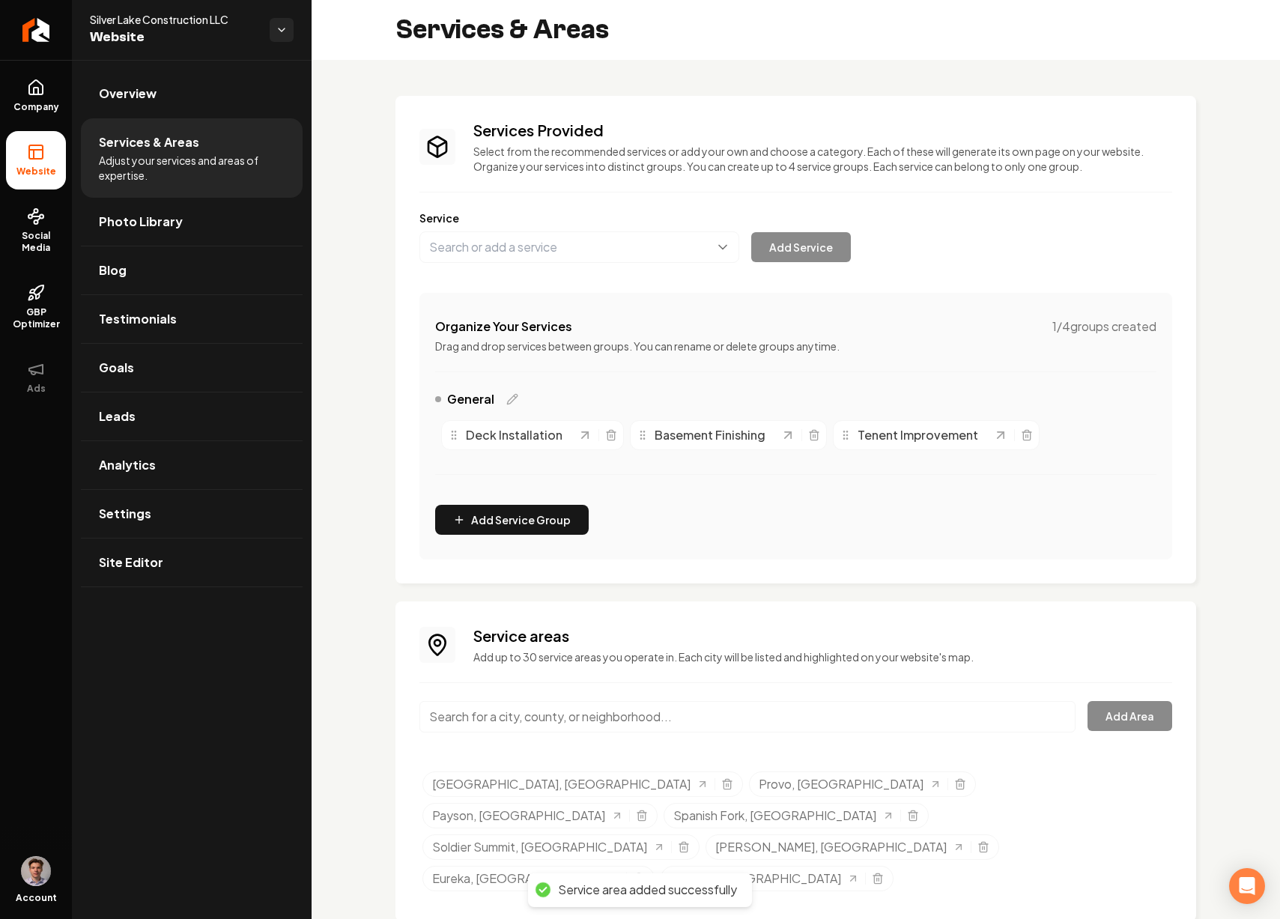
click at [634, 713] on input "Main content area" at bounding box center [747, 716] width 656 height 31
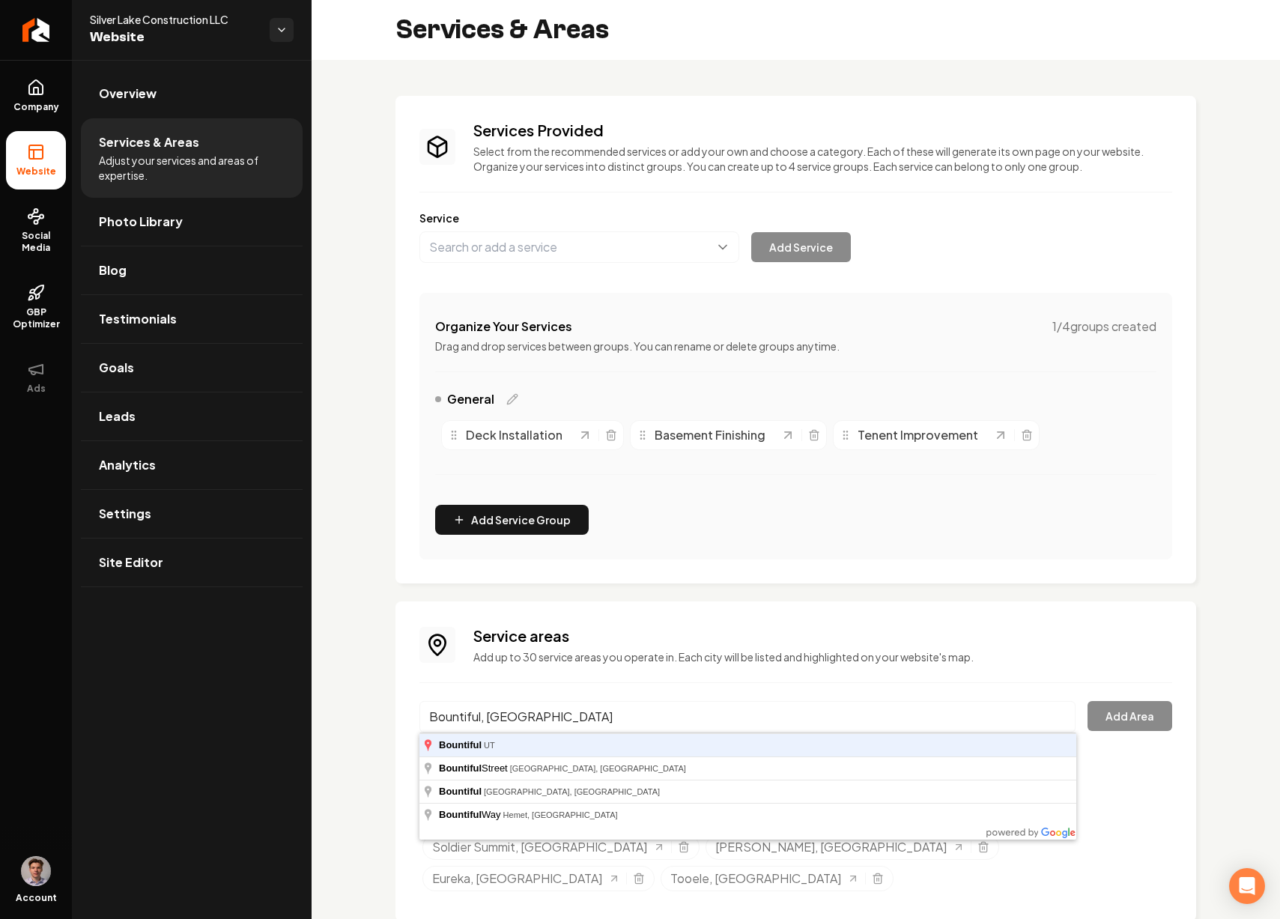
type input "Bountiful, UT"
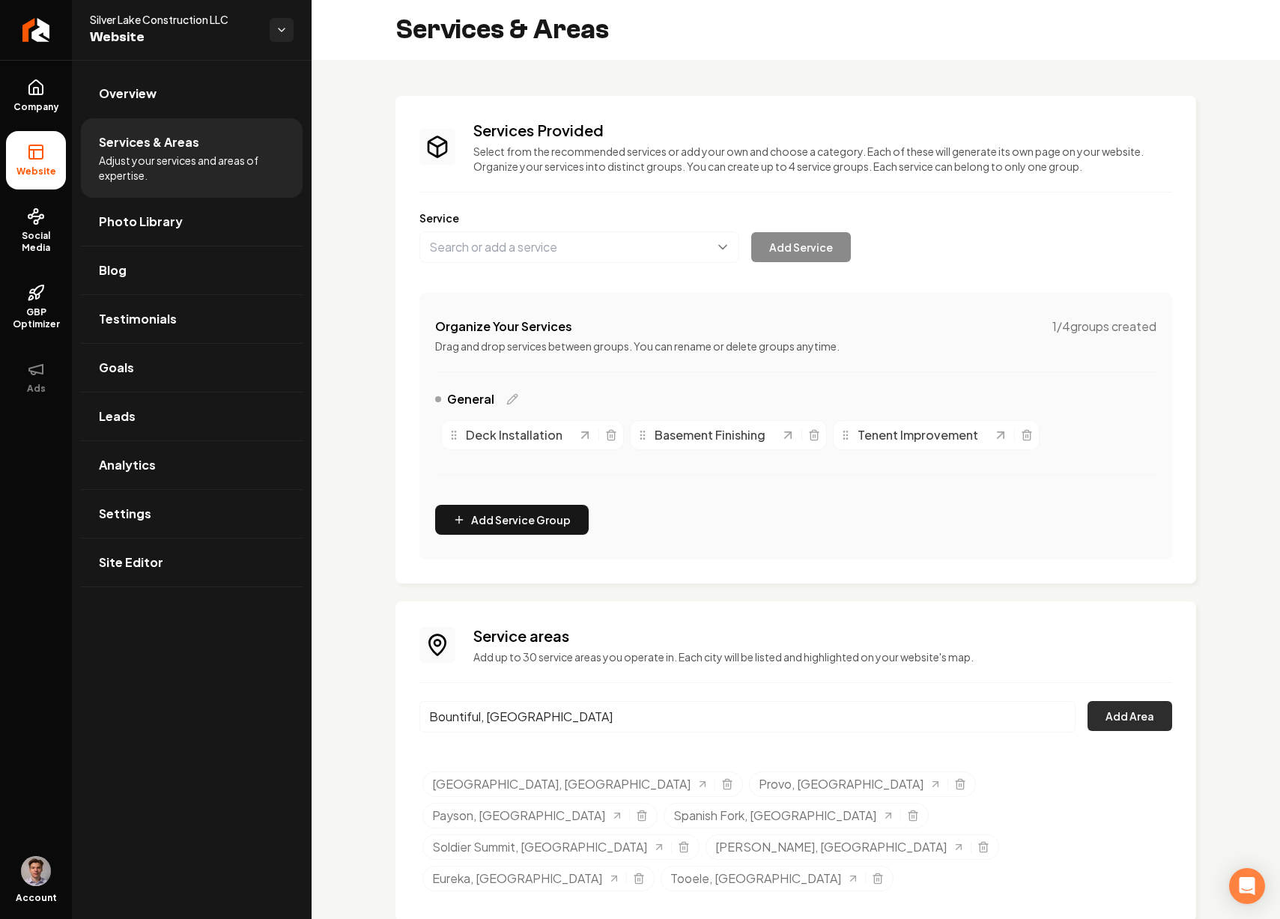
click at [1127, 708] on button "Add Area" at bounding box center [1129, 716] width 85 height 30
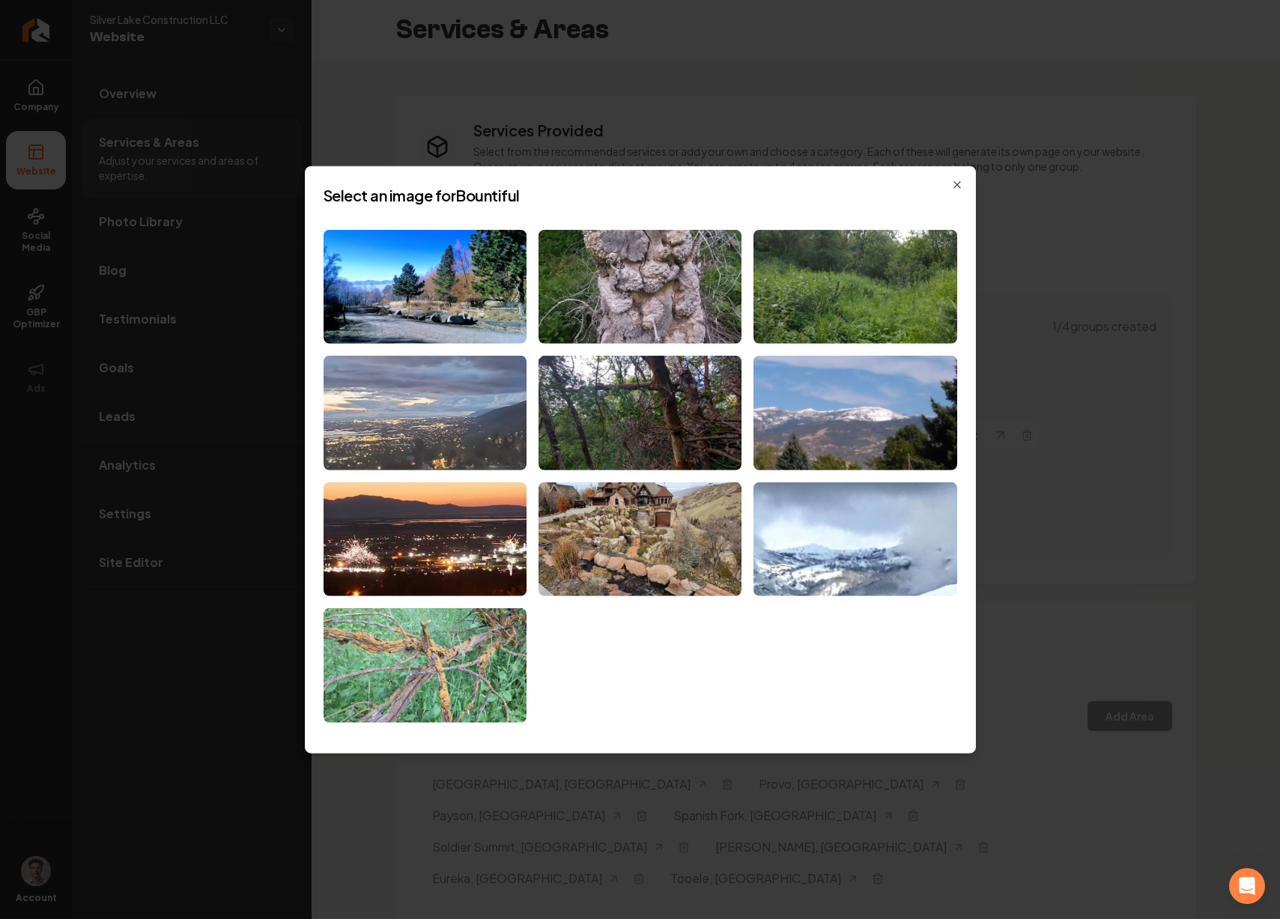
click at [490, 425] on img at bounding box center [424, 413] width 203 height 115
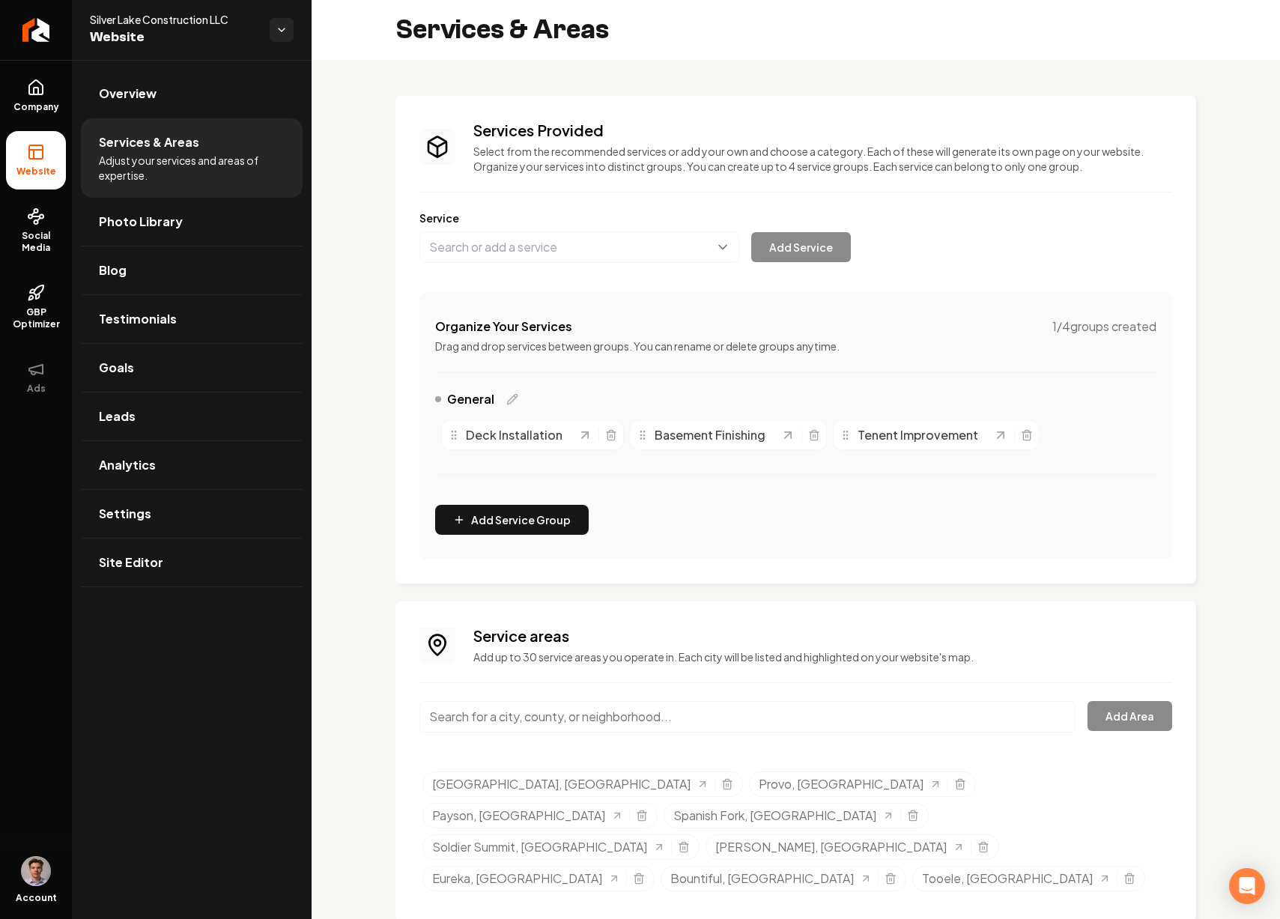
click at [786, 712] on input "Main content area" at bounding box center [747, 716] width 656 height 31
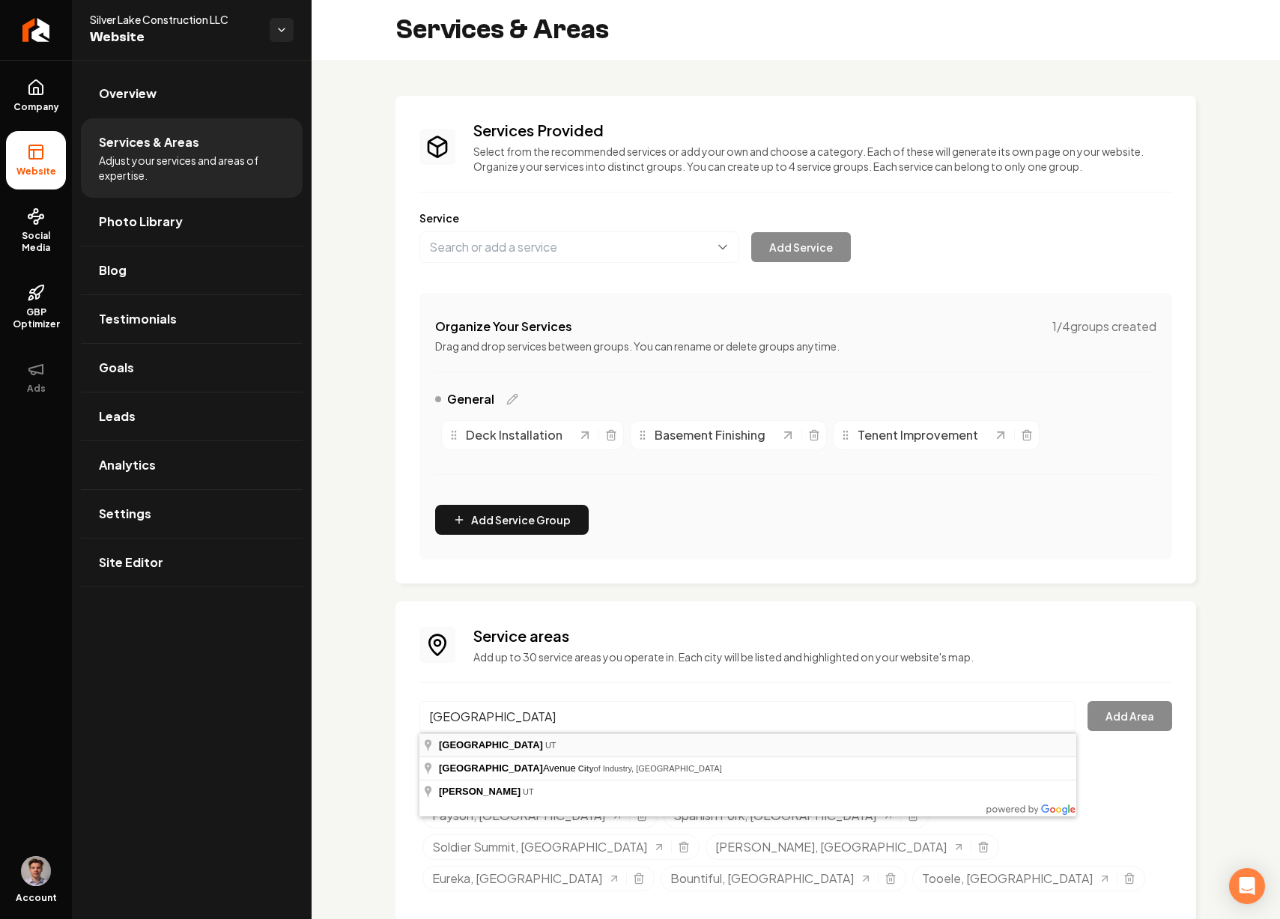
type input "Salt Lake City, UT"
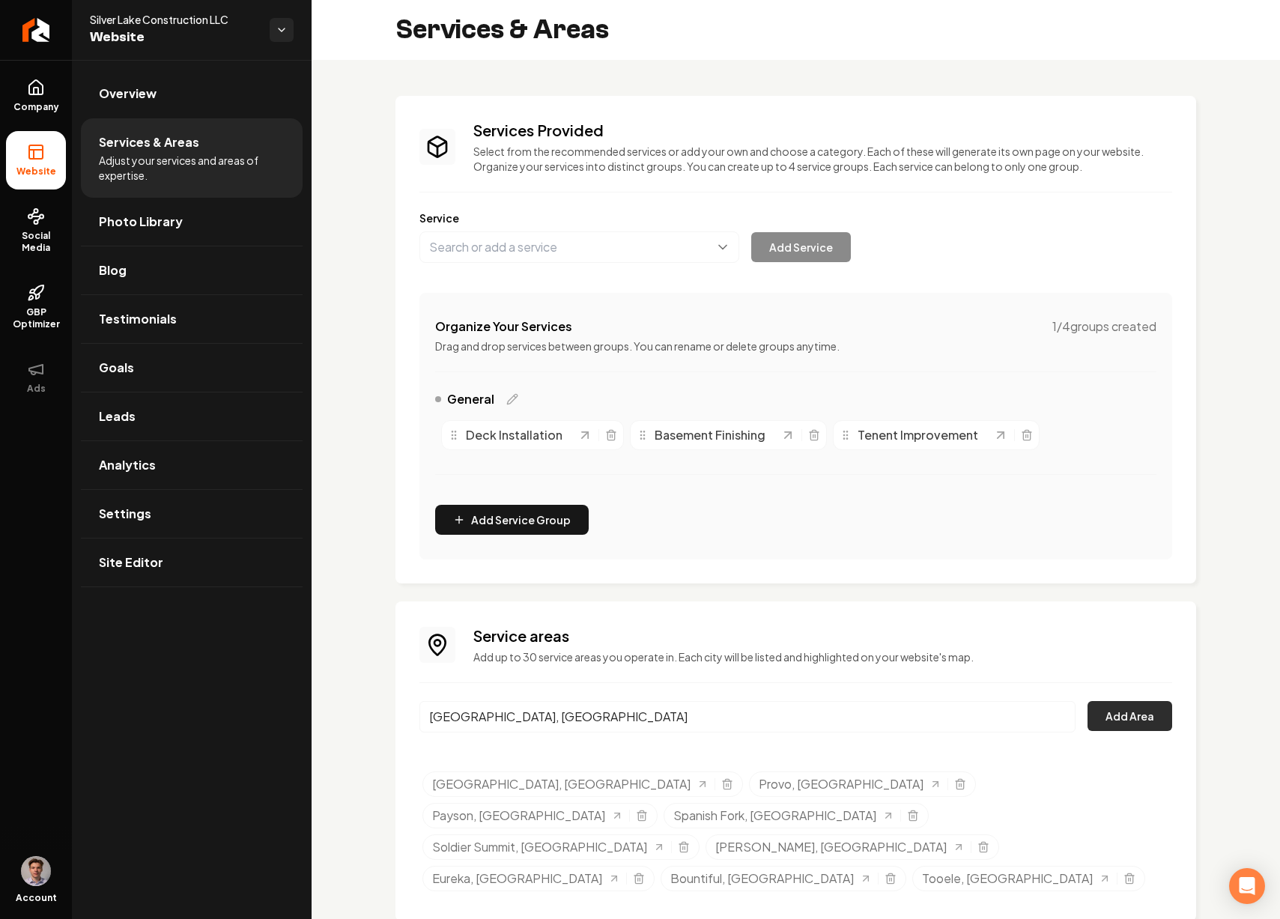
click at [1109, 708] on button "Add Area" at bounding box center [1129, 716] width 85 height 30
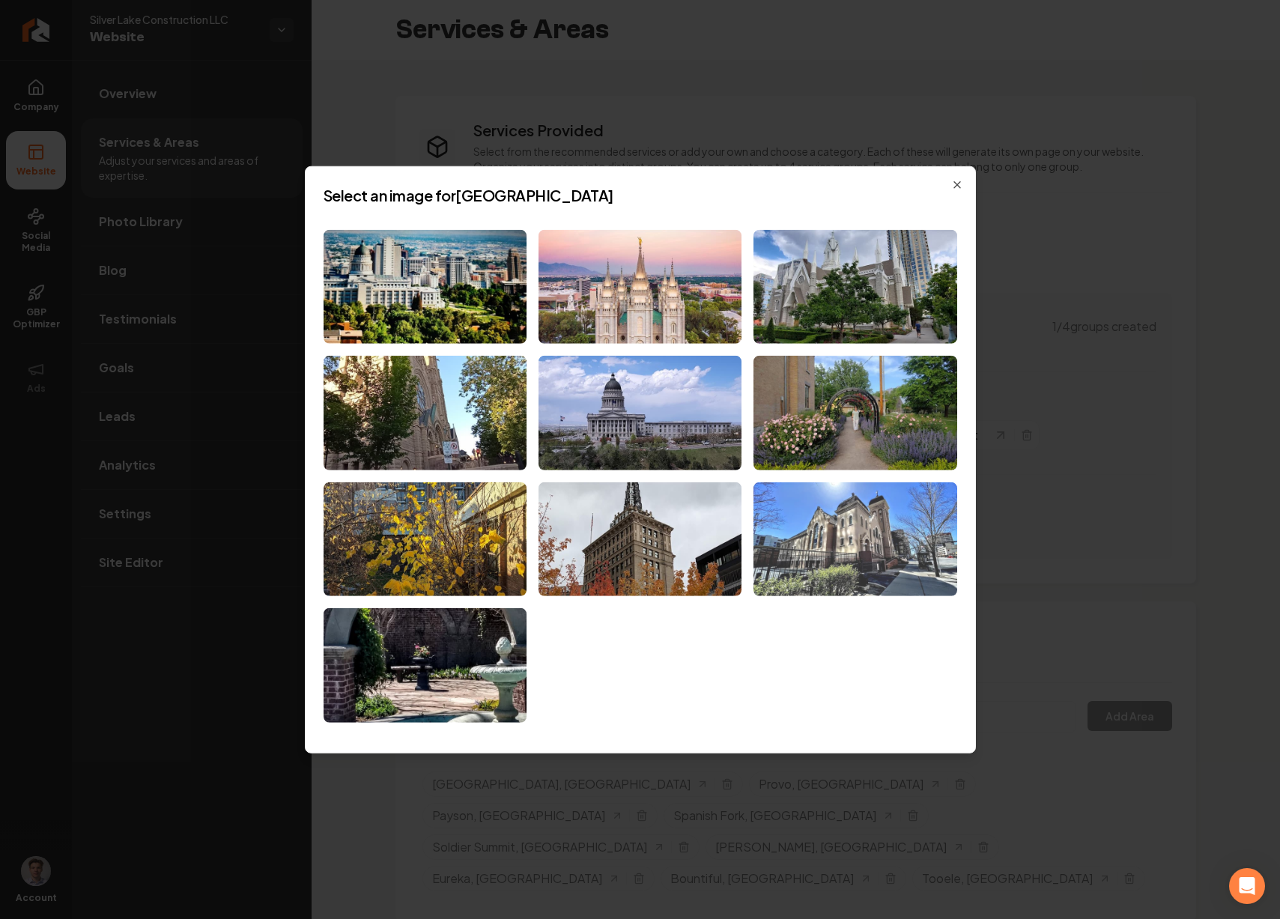
click at [874, 558] on img at bounding box center [854, 539] width 203 height 115
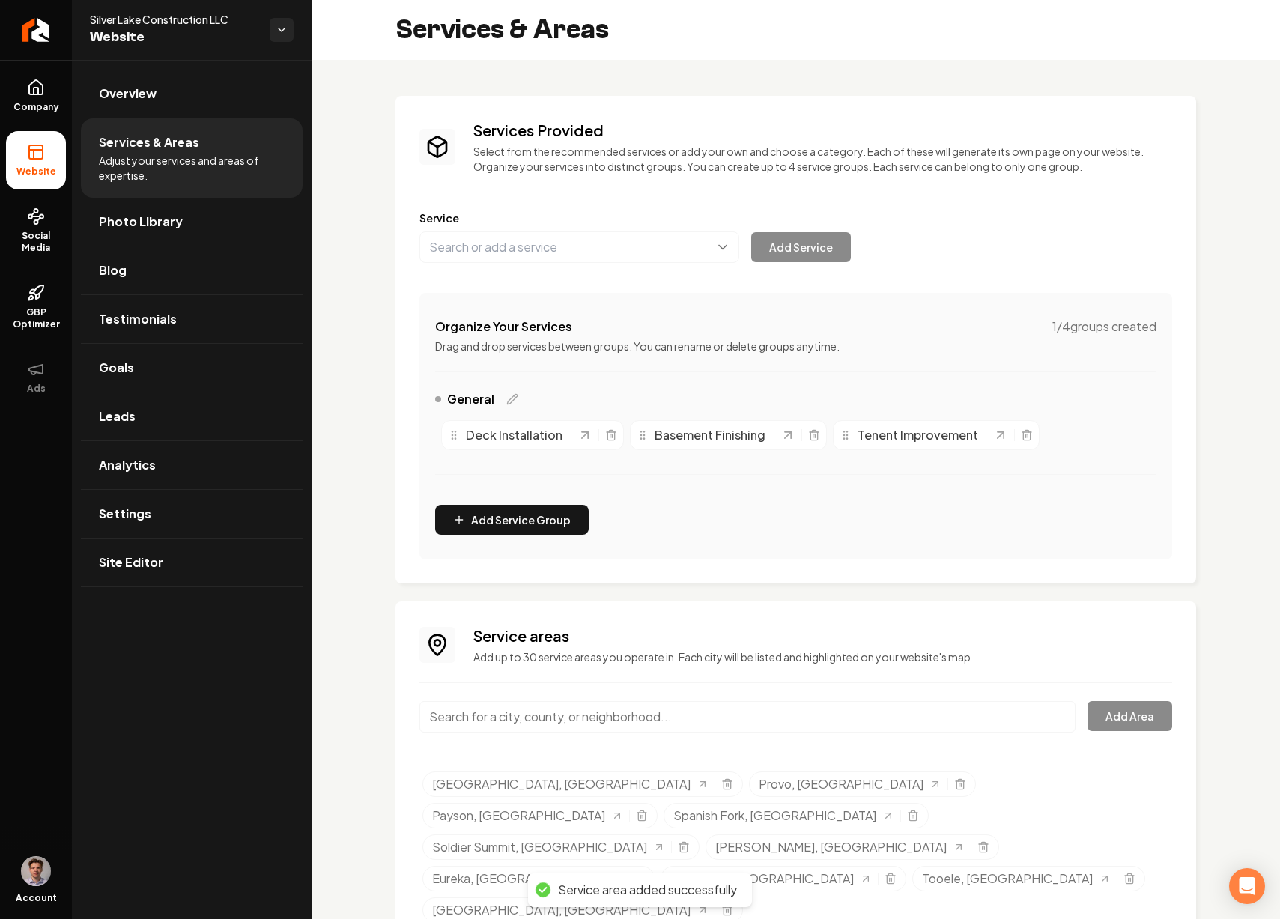
click at [641, 711] on input "Main content area" at bounding box center [747, 716] width 656 height 31
click at [1137, 708] on button "Add Area" at bounding box center [1129, 716] width 85 height 30
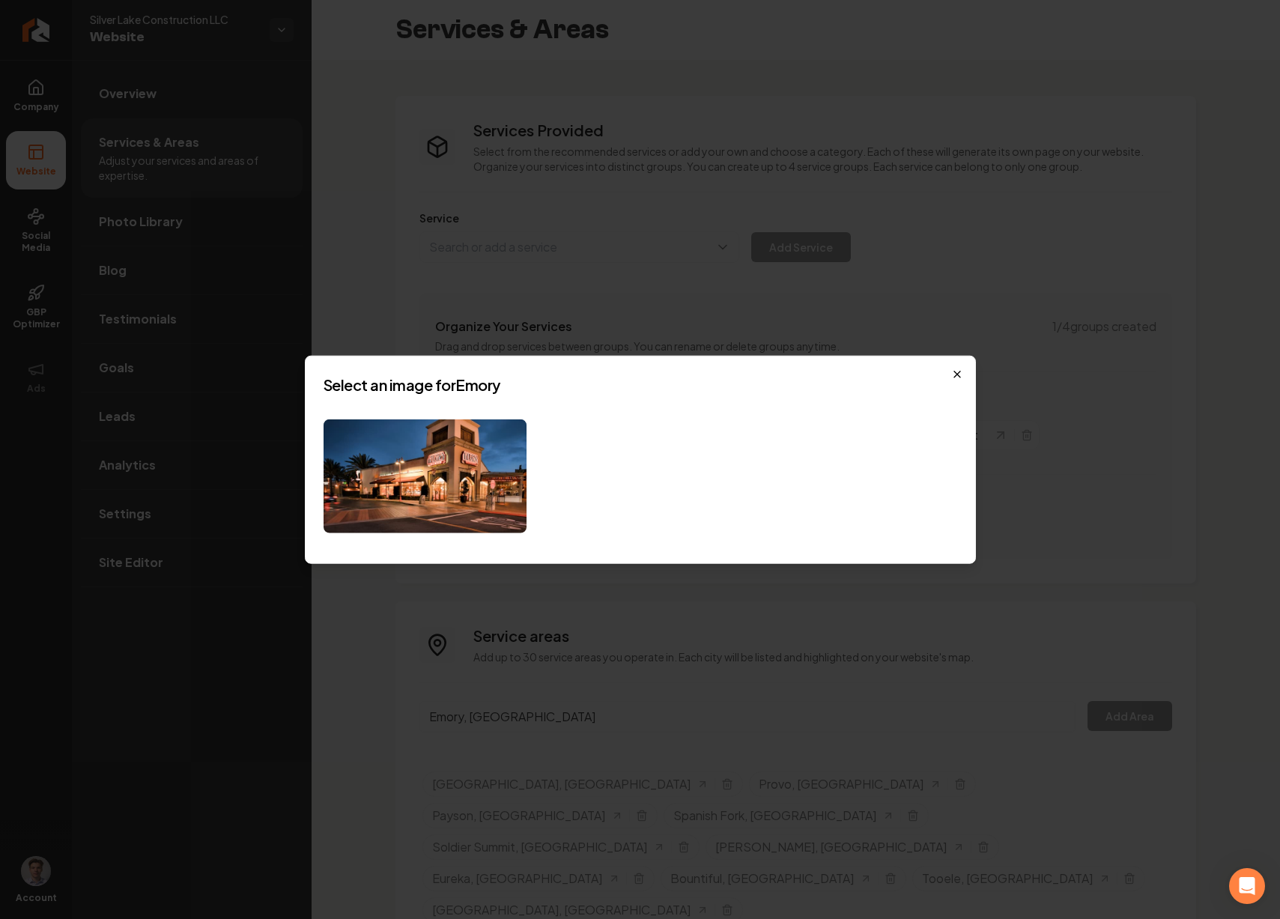
click at [953, 374] on icon "button" at bounding box center [957, 374] width 12 height 12
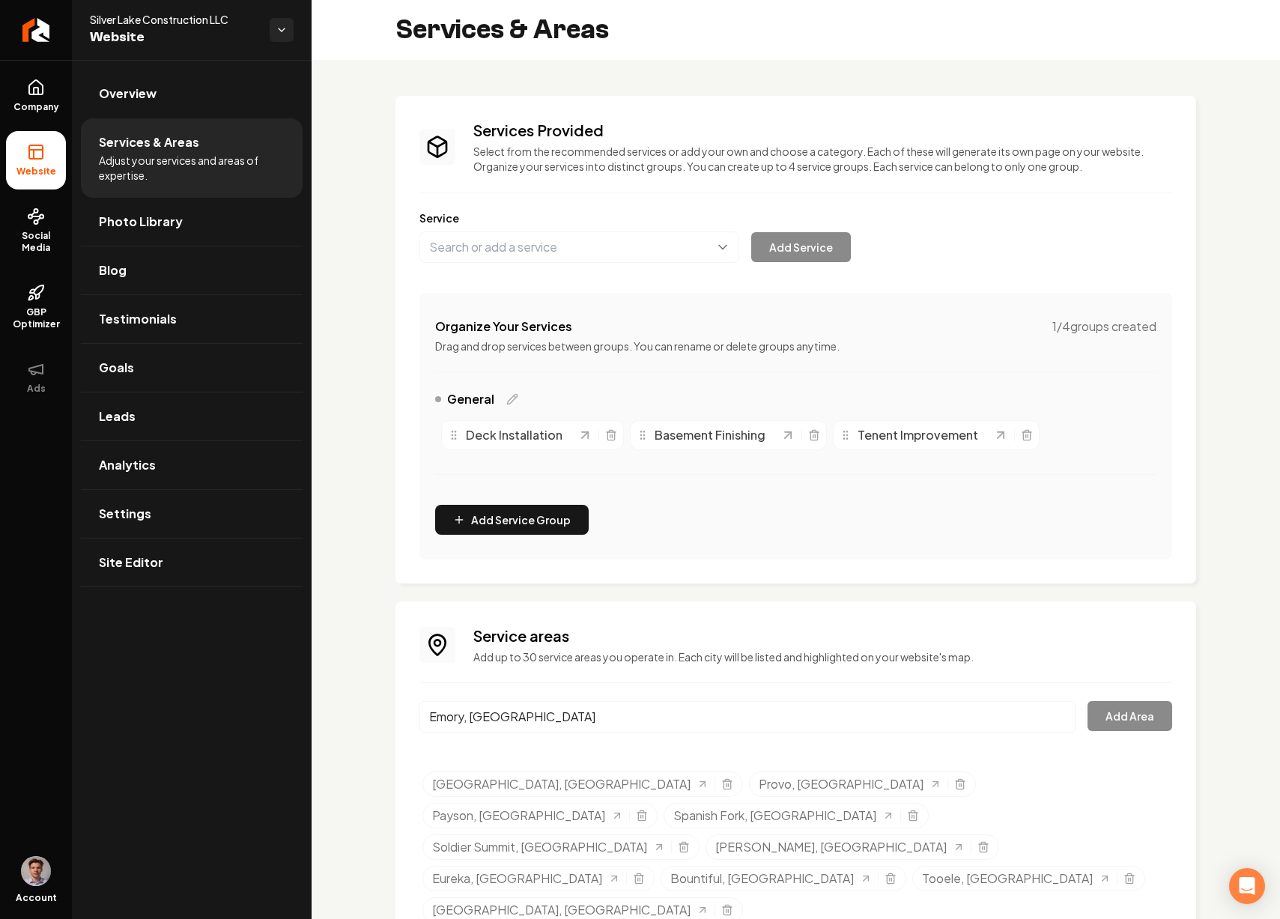
click at [545, 723] on input "Emory, UT" at bounding box center [747, 716] width 656 height 31
click at [561, 717] on input "Evanston, UT" at bounding box center [747, 716] width 656 height 31
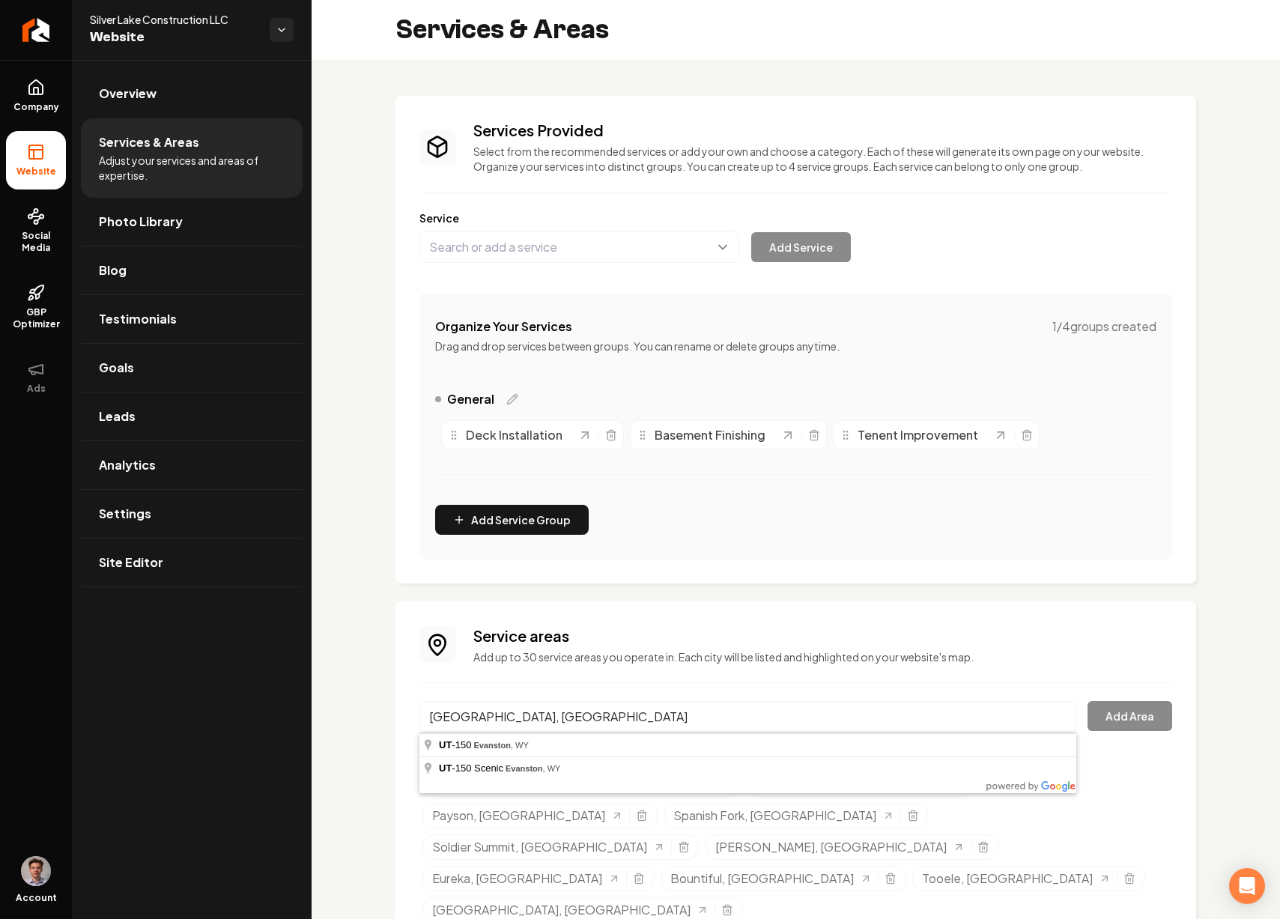
click at [561, 717] on input "Evanston, UT" at bounding box center [747, 716] width 656 height 31
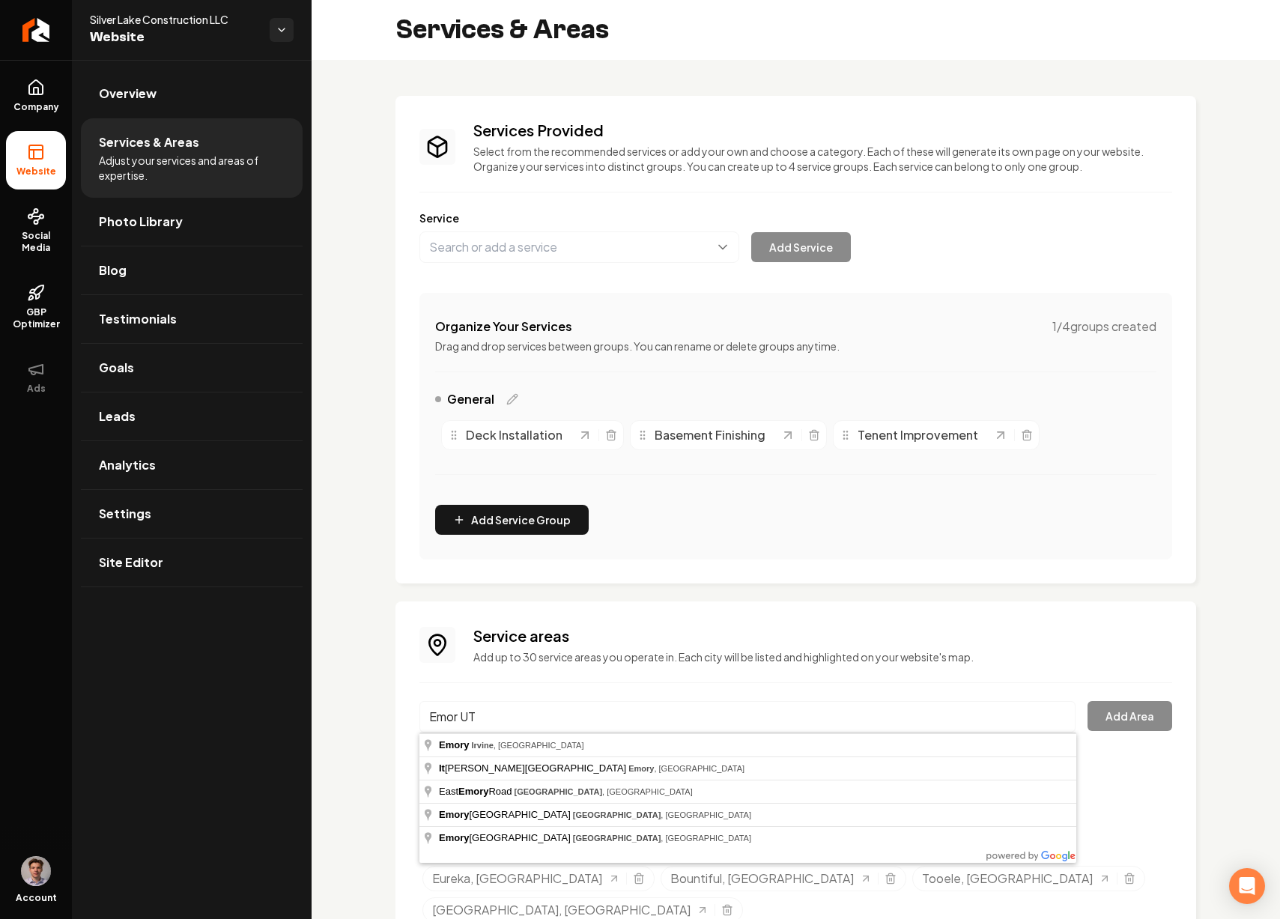
click at [459, 714] on input "Emor UT" at bounding box center [747, 716] width 656 height 31
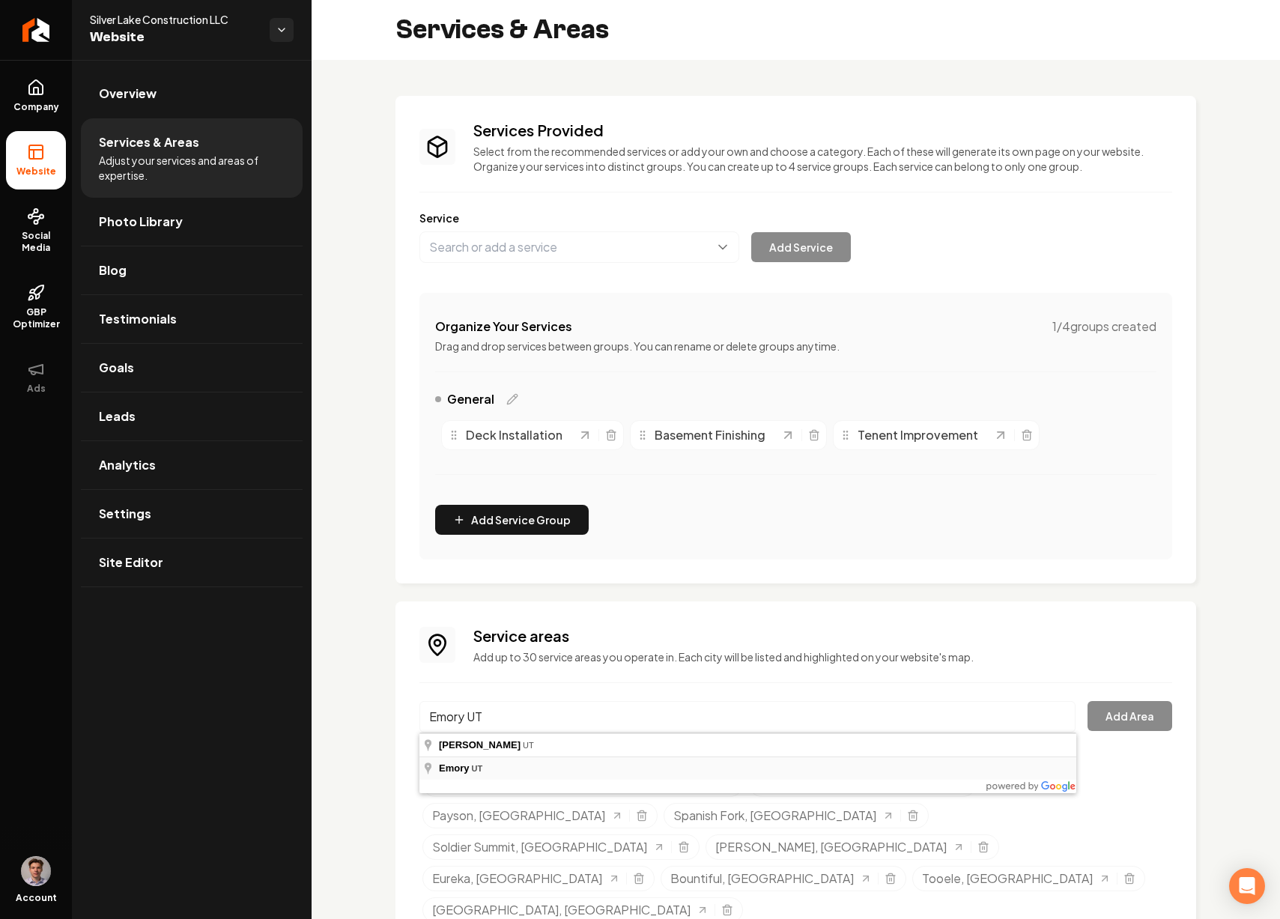
type input "Emory, UT"
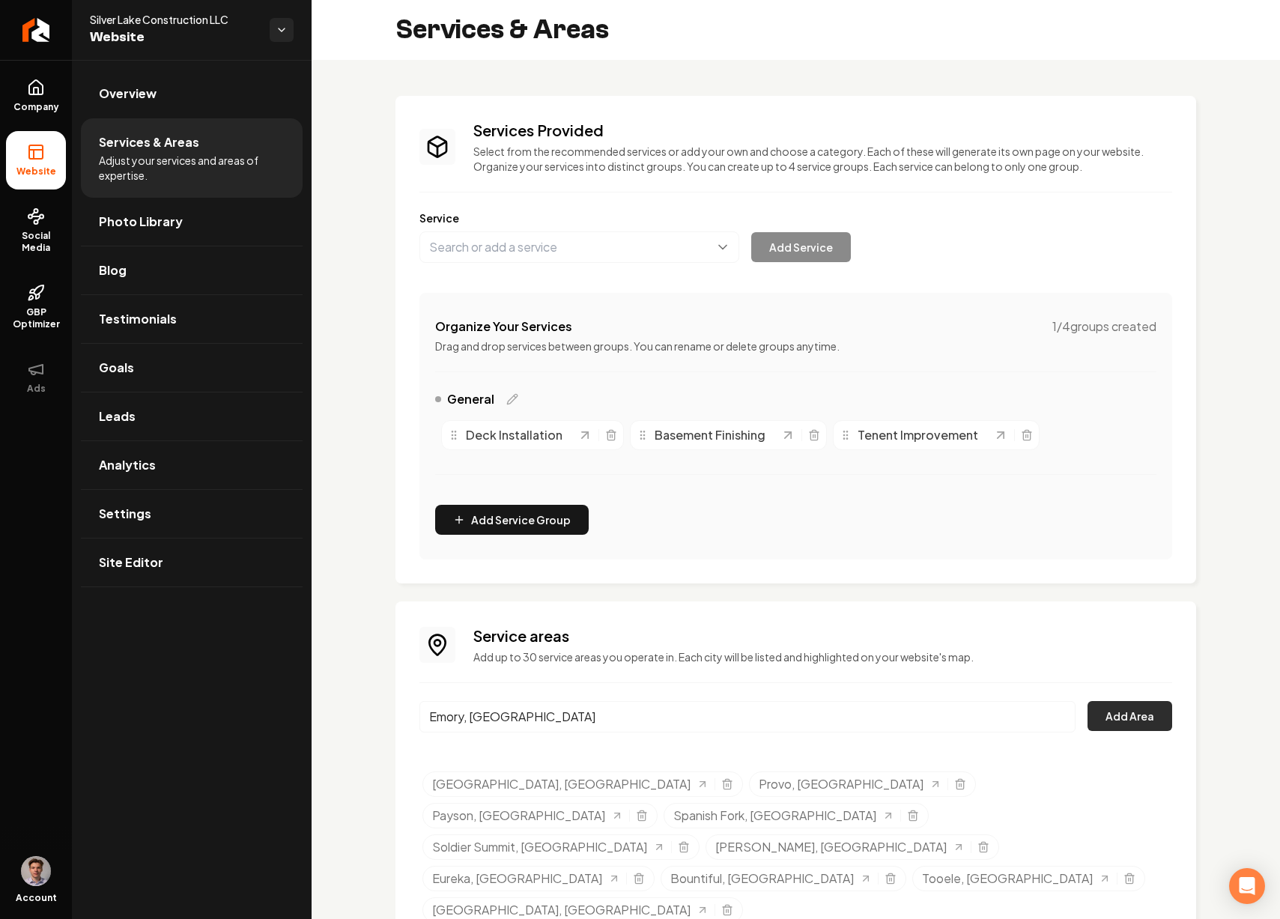
click at [1126, 725] on button "Add Area" at bounding box center [1129, 716] width 85 height 30
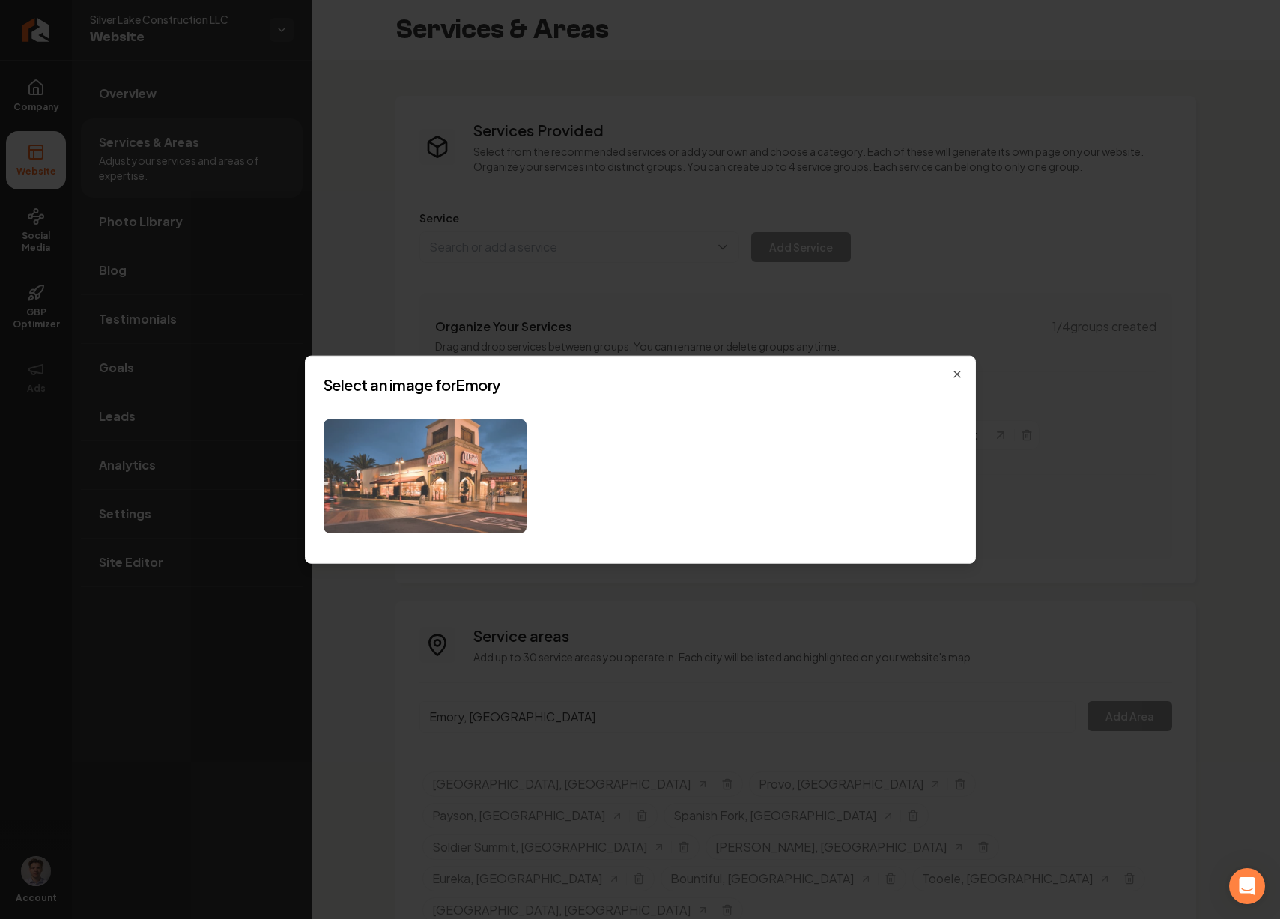
click at [467, 436] on img at bounding box center [424, 476] width 203 height 115
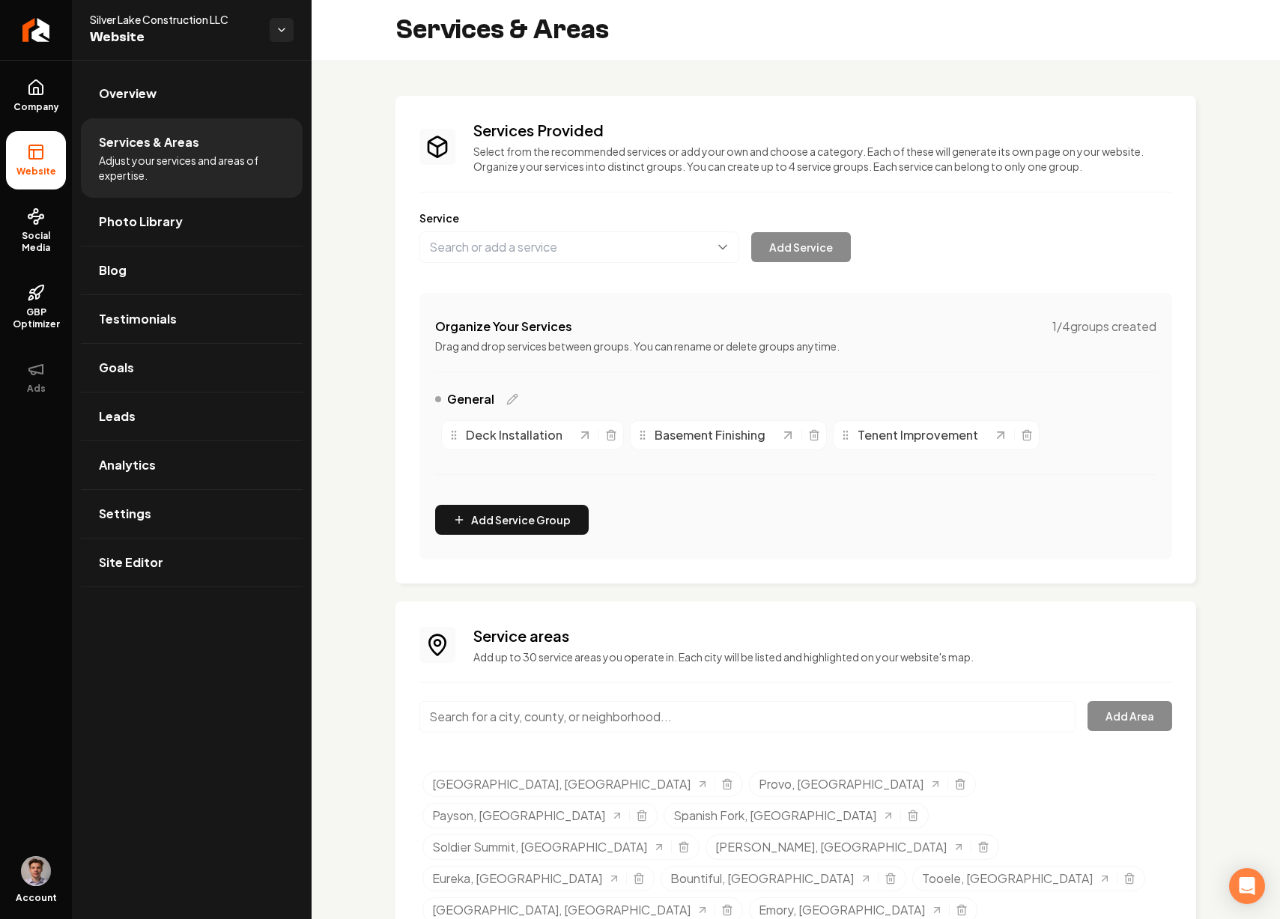
click at [596, 725] on input "Main content area" at bounding box center [747, 716] width 656 height 31
click at [486, 708] on input "MCKinnon UT" at bounding box center [747, 716] width 656 height 31
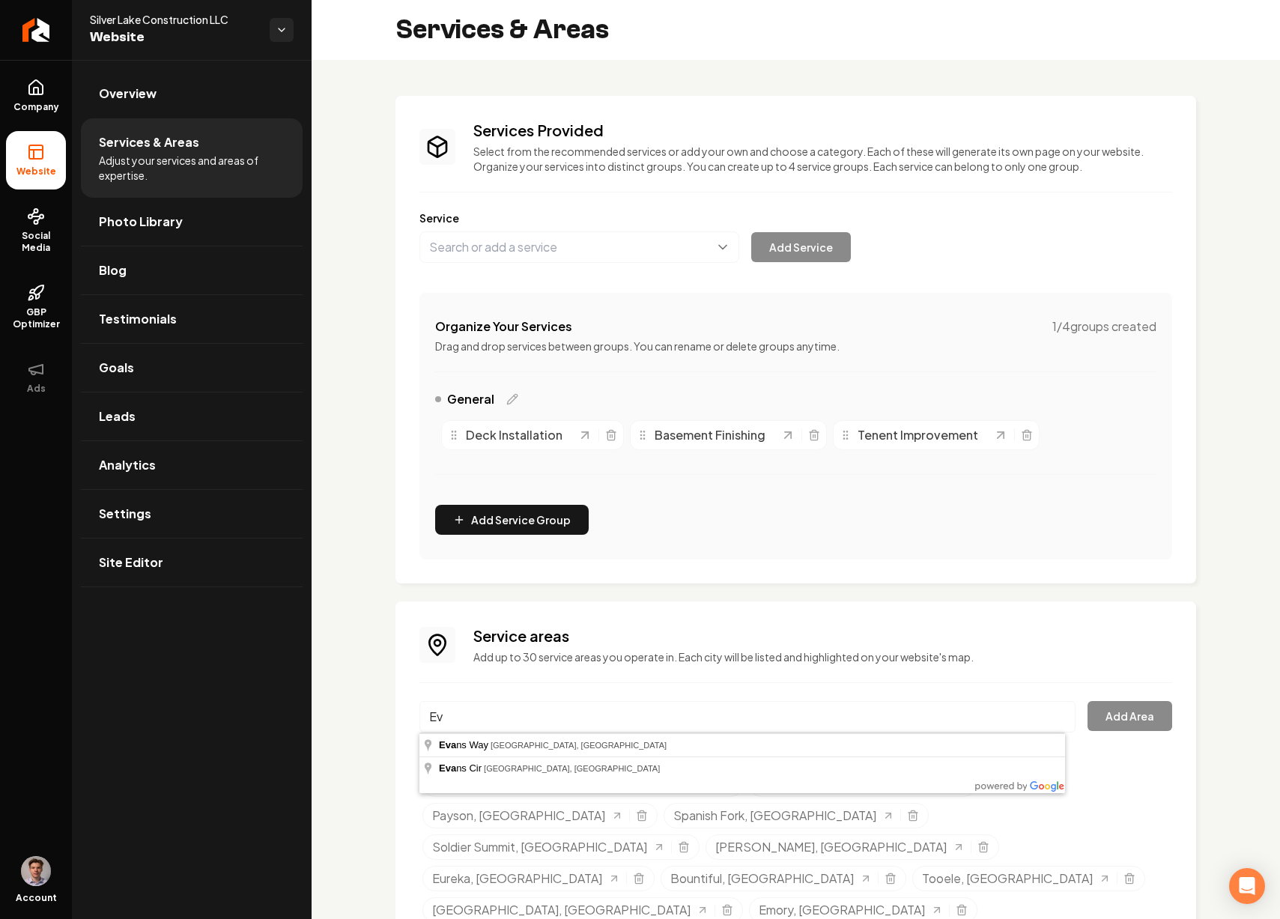
type input "E"
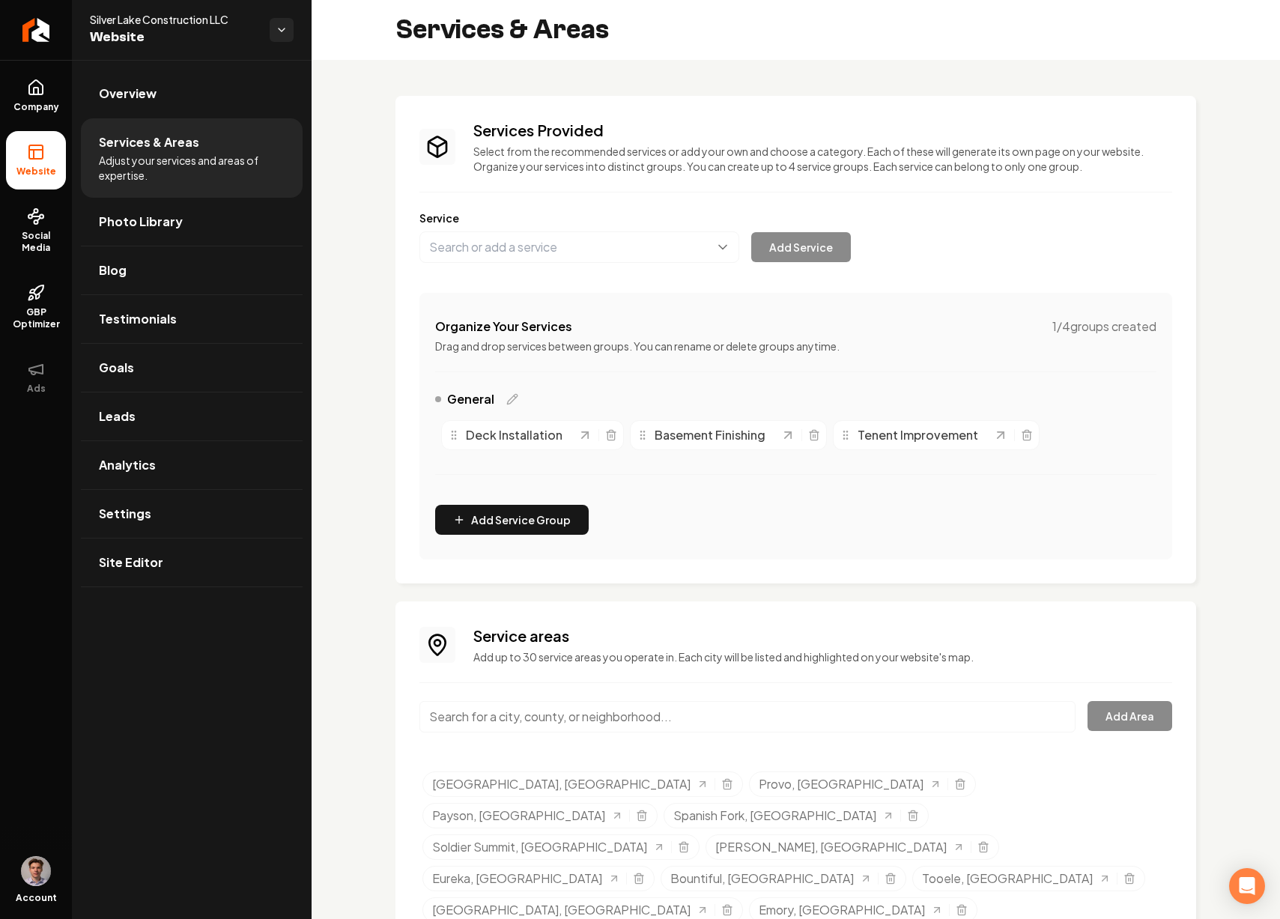
click at [477, 726] on input "Main content area" at bounding box center [747, 716] width 656 height 31
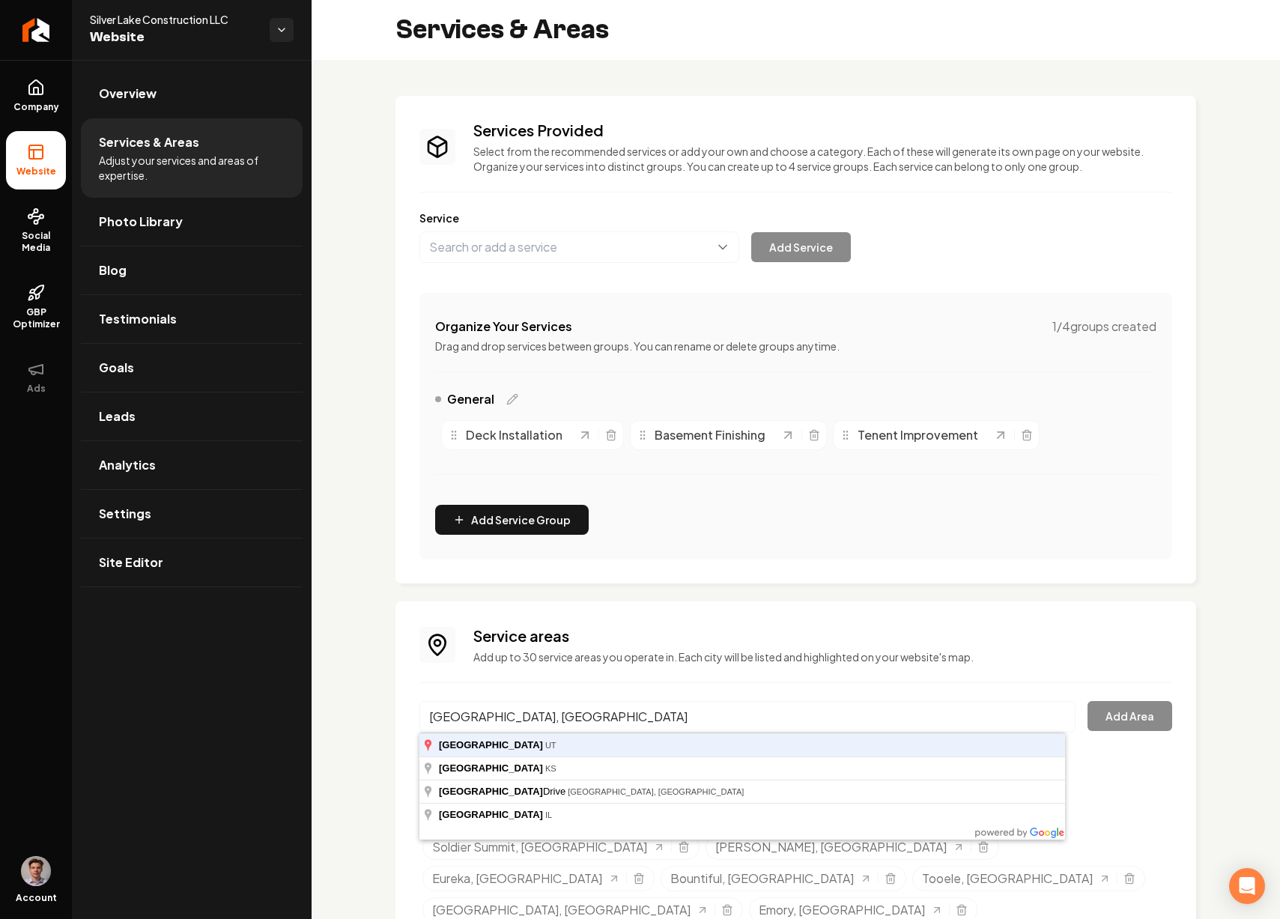
type input "Park City, UT"
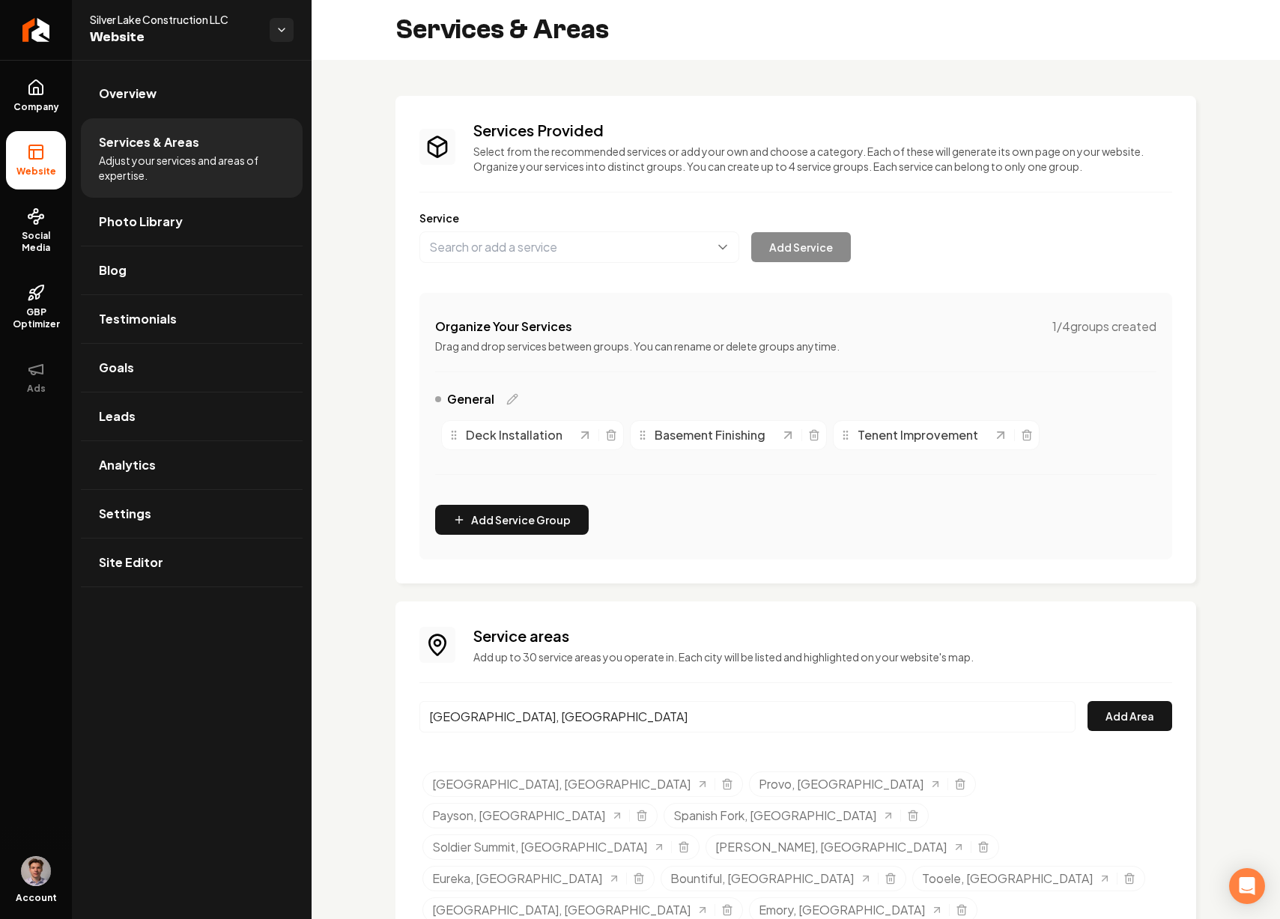
click at [1087, 701] on button "Add Area" at bounding box center [1129, 716] width 85 height 30
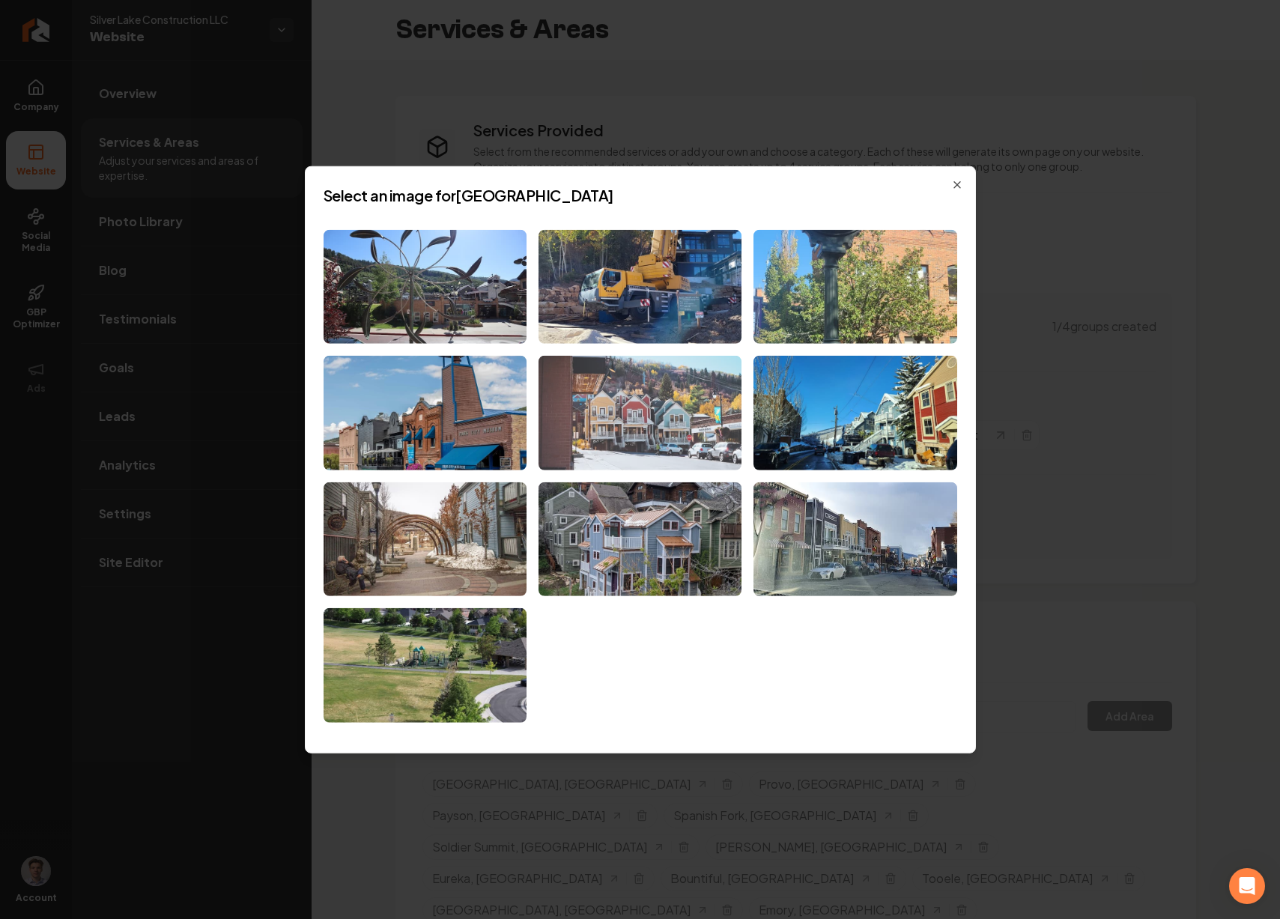
click at [680, 428] on img at bounding box center [639, 413] width 203 height 115
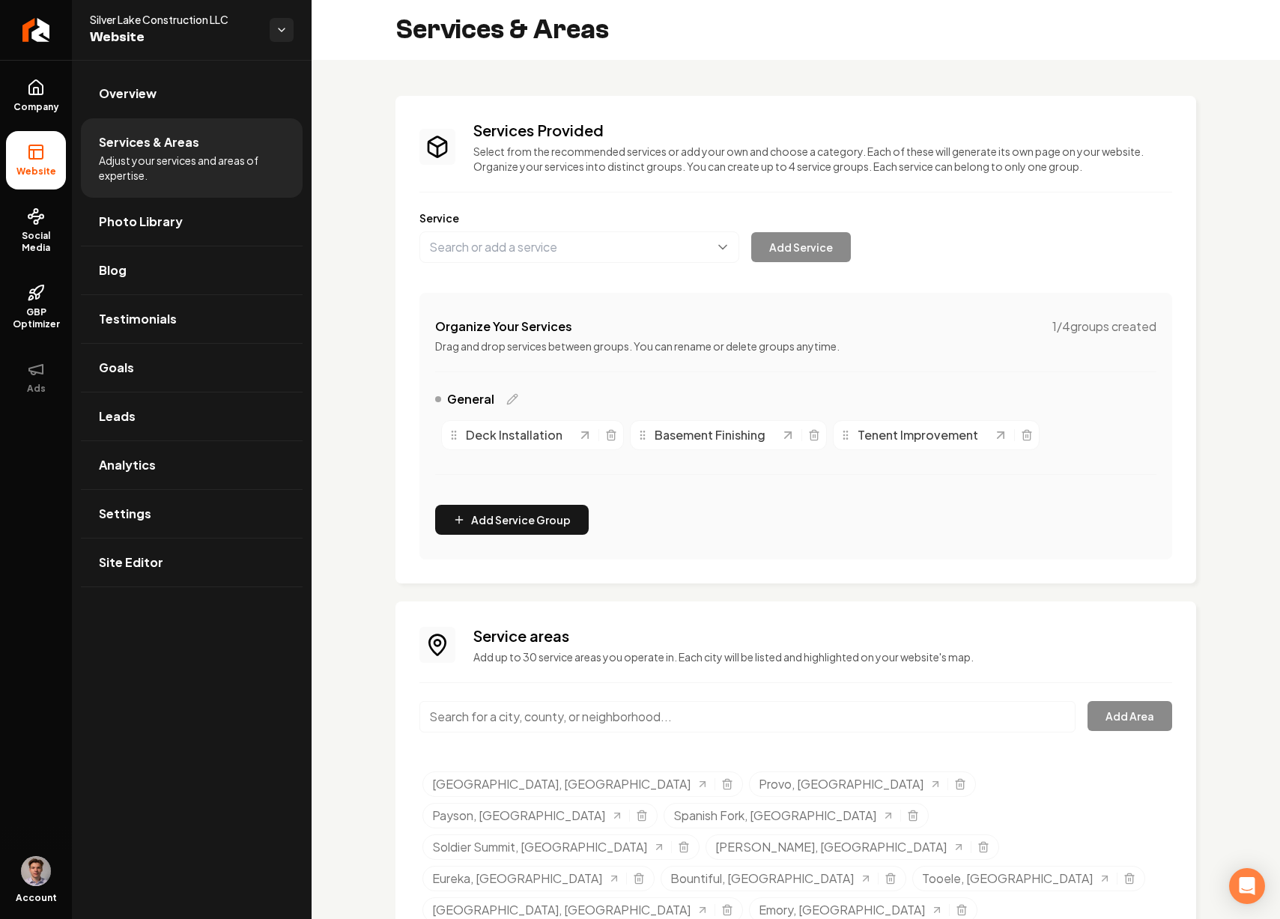
click at [625, 710] on input "Main content area" at bounding box center [747, 716] width 656 height 31
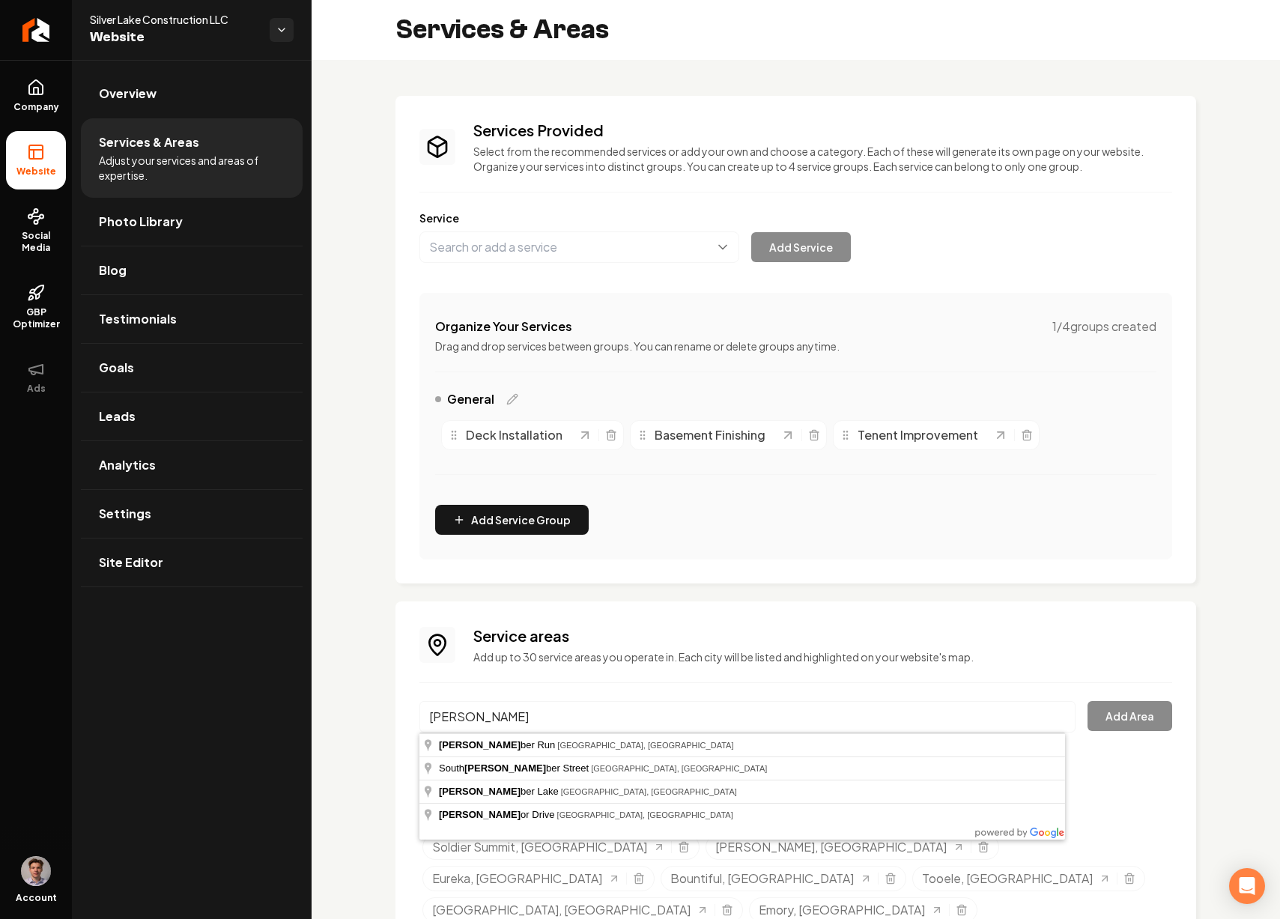
click at [492, 711] on input "Tim" at bounding box center [747, 716] width 656 height 31
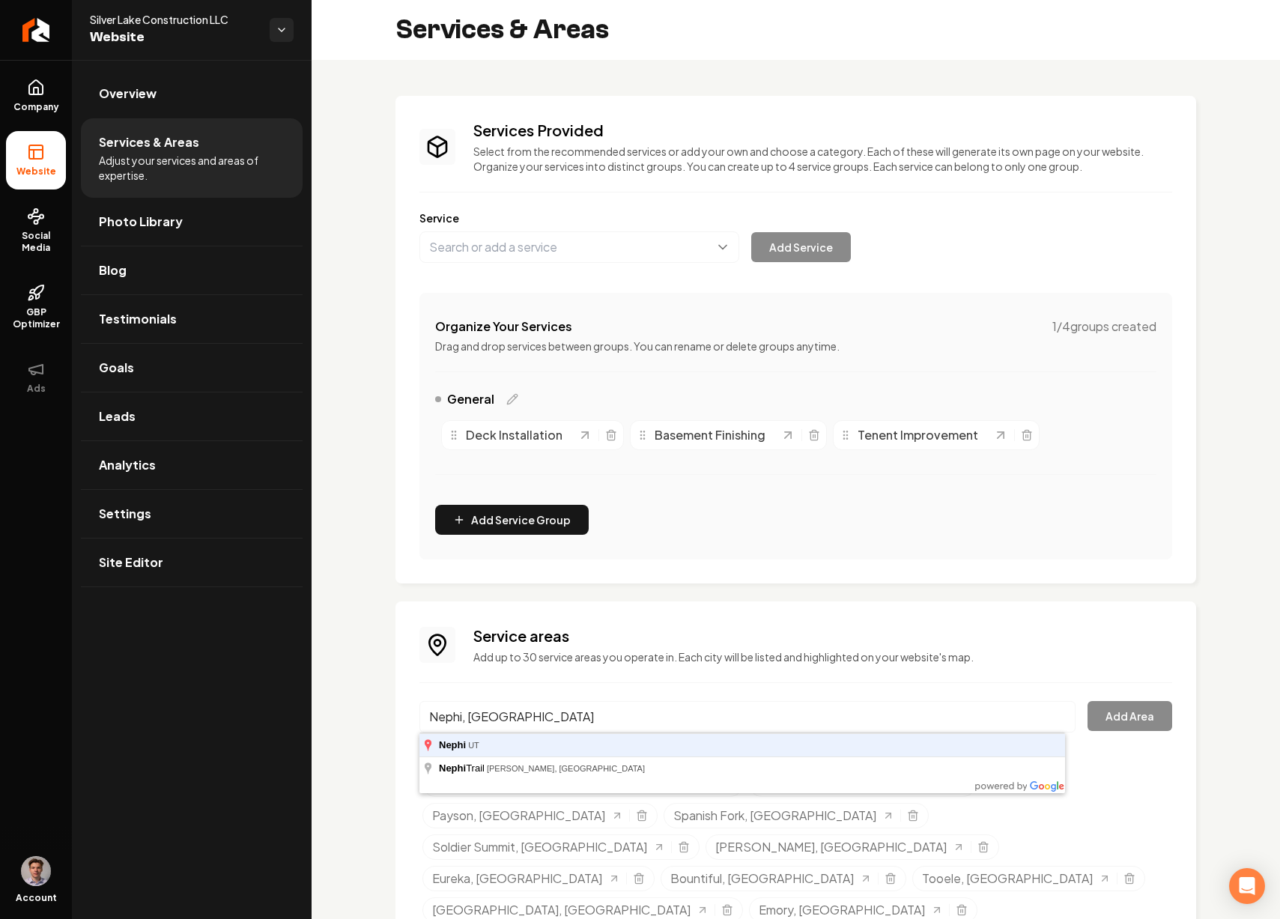
type input "Nephi, UT"
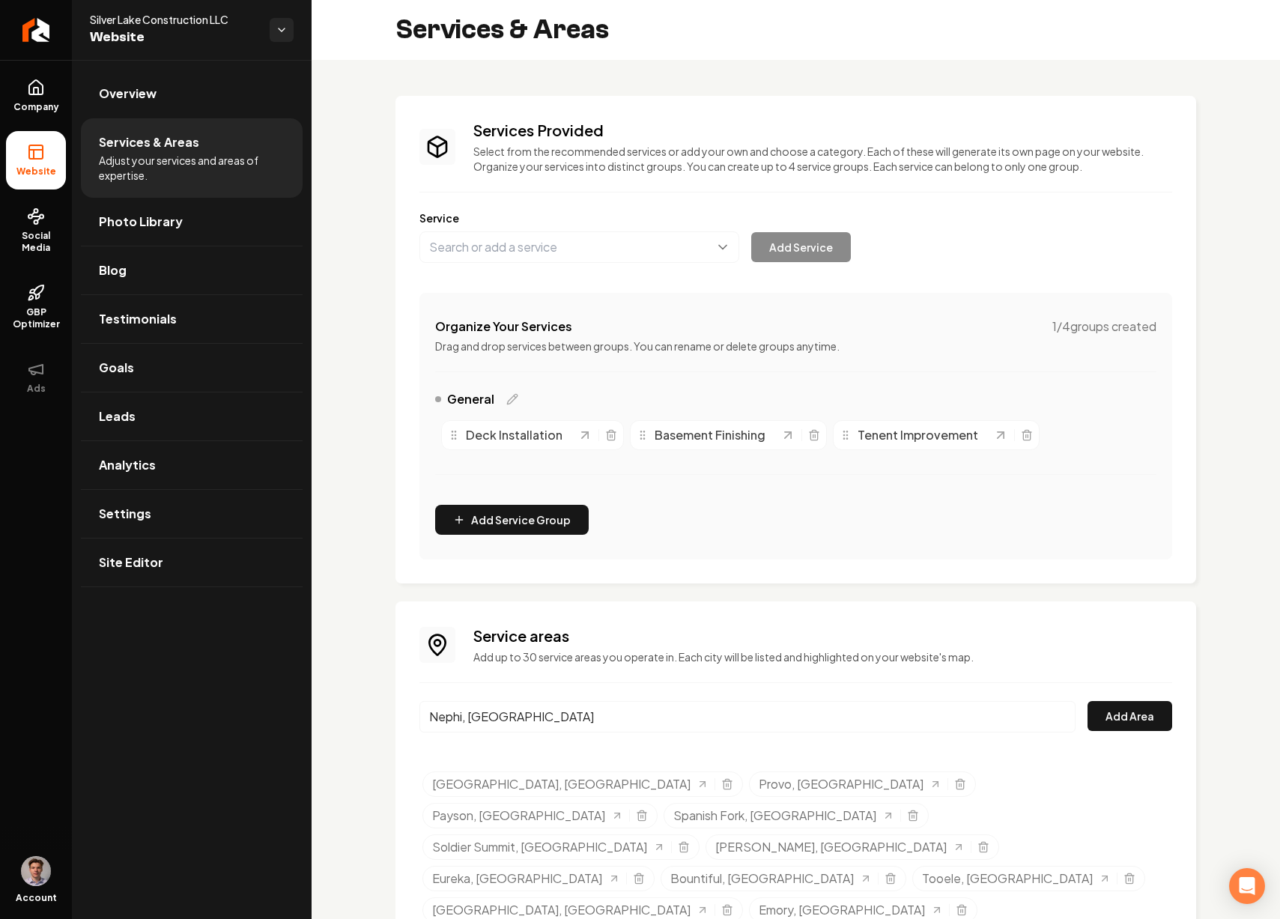
click at [1087, 701] on button "Add Area" at bounding box center [1129, 716] width 85 height 30
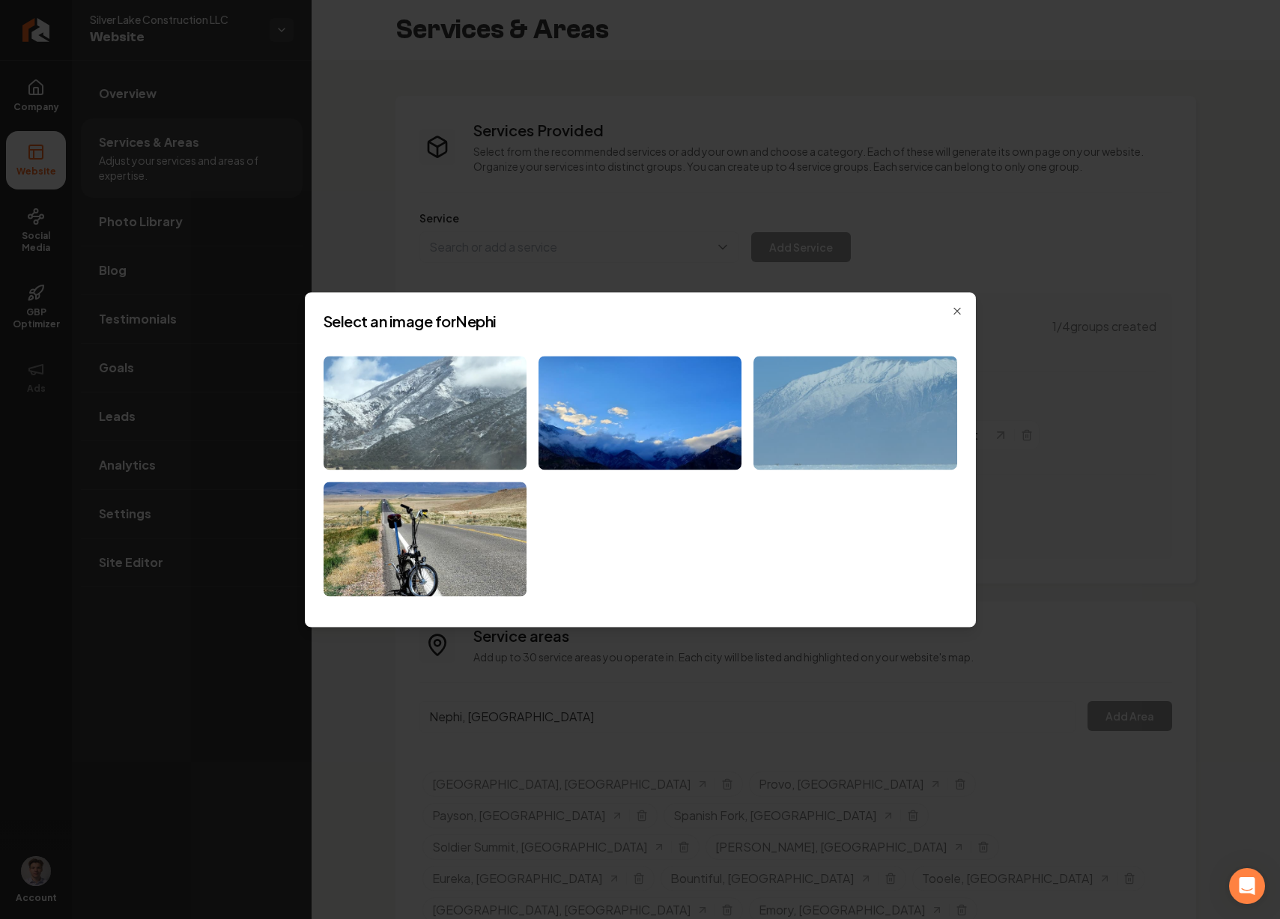
click at [484, 432] on img at bounding box center [424, 413] width 203 height 115
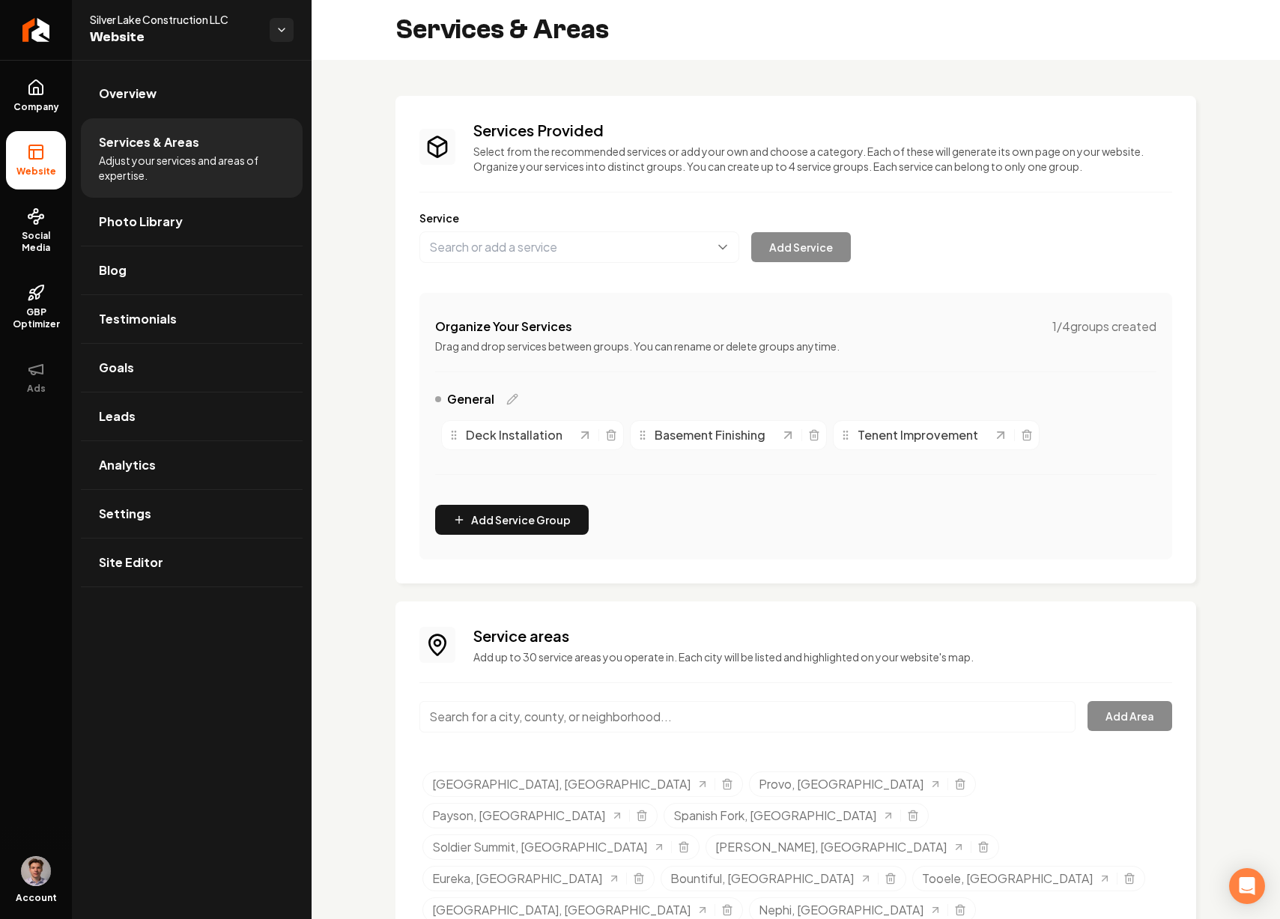
click at [707, 722] on input "Main content area" at bounding box center [747, 716] width 656 height 31
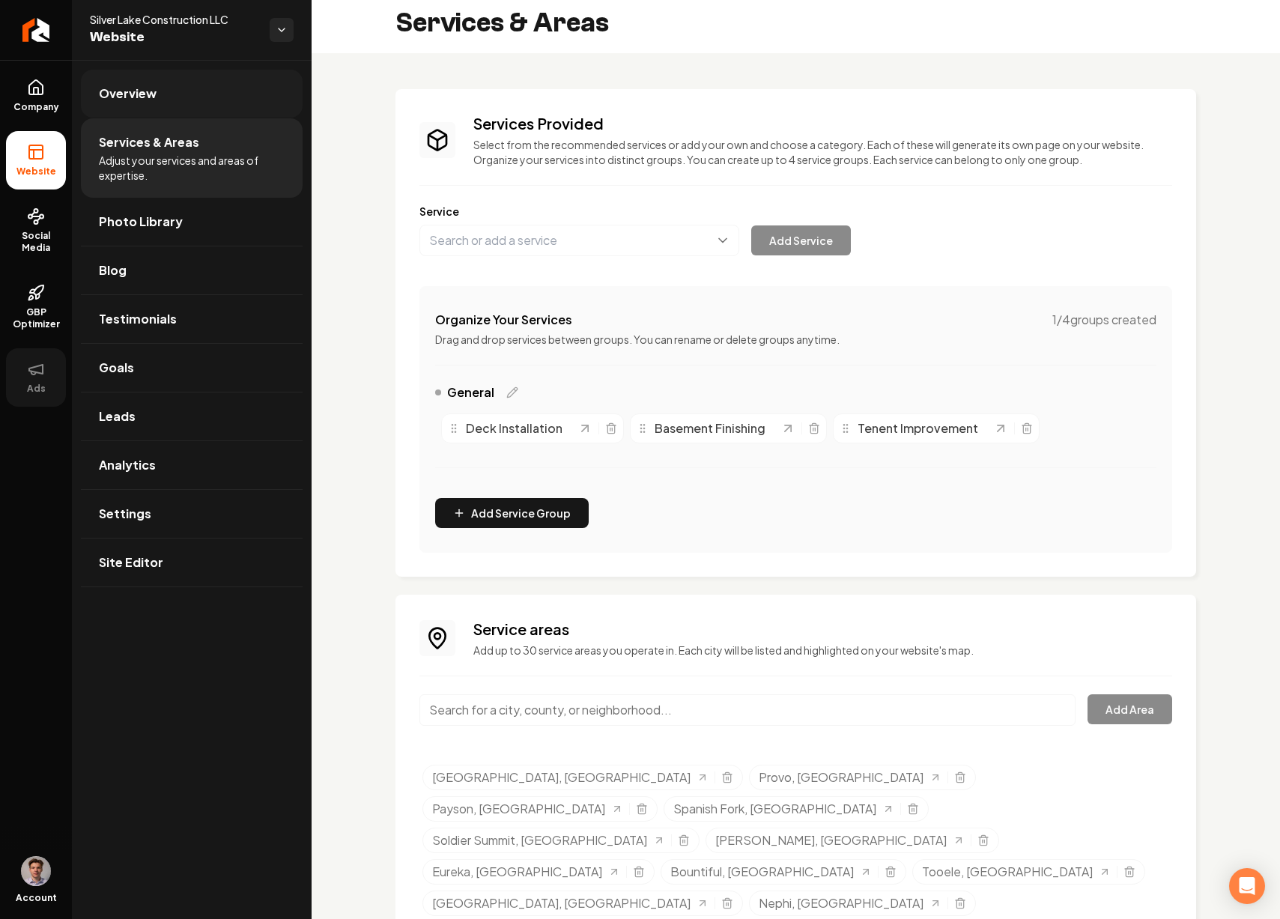
click at [193, 90] on link "Overview" at bounding box center [192, 94] width 222 height 48
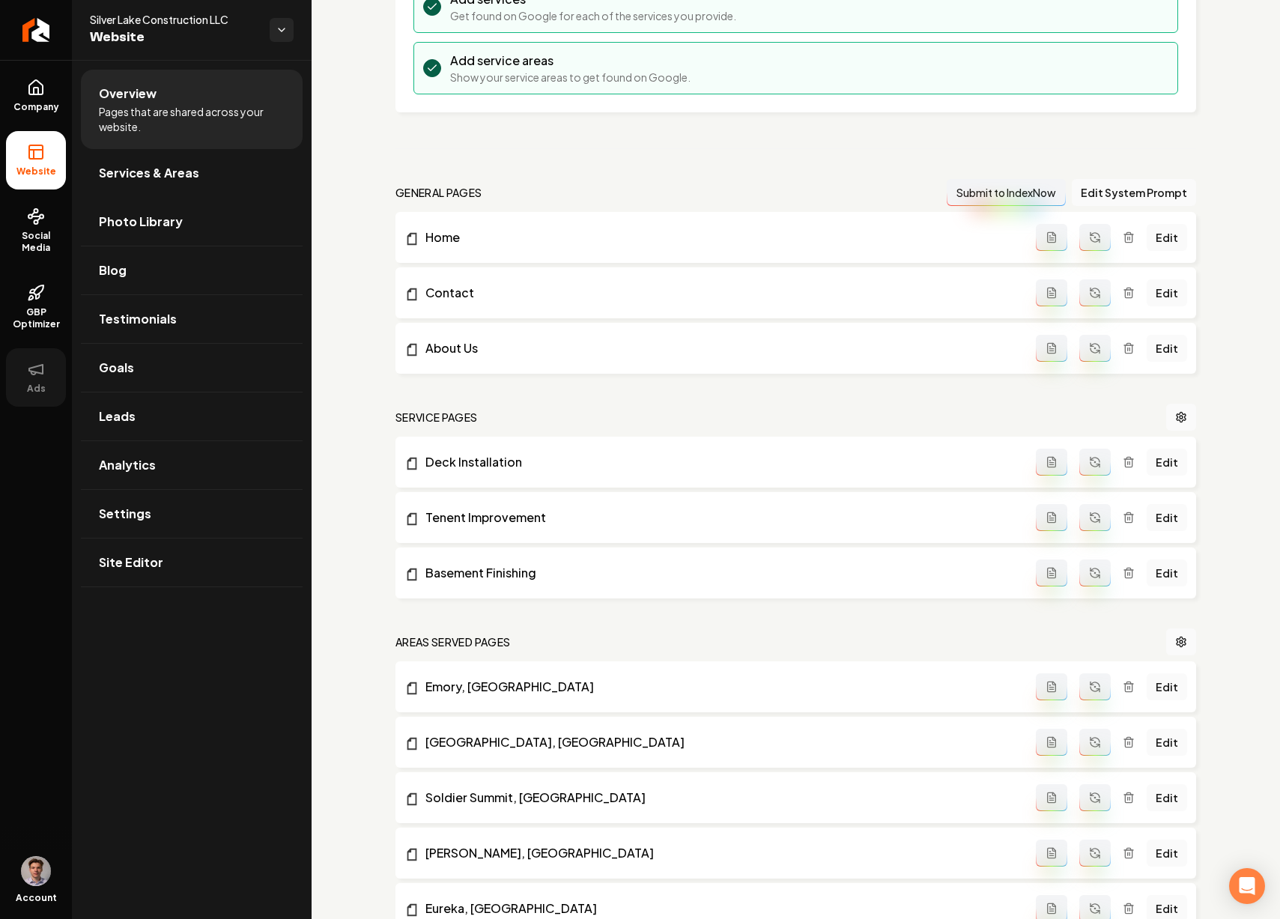
scroll to position [756, 0]
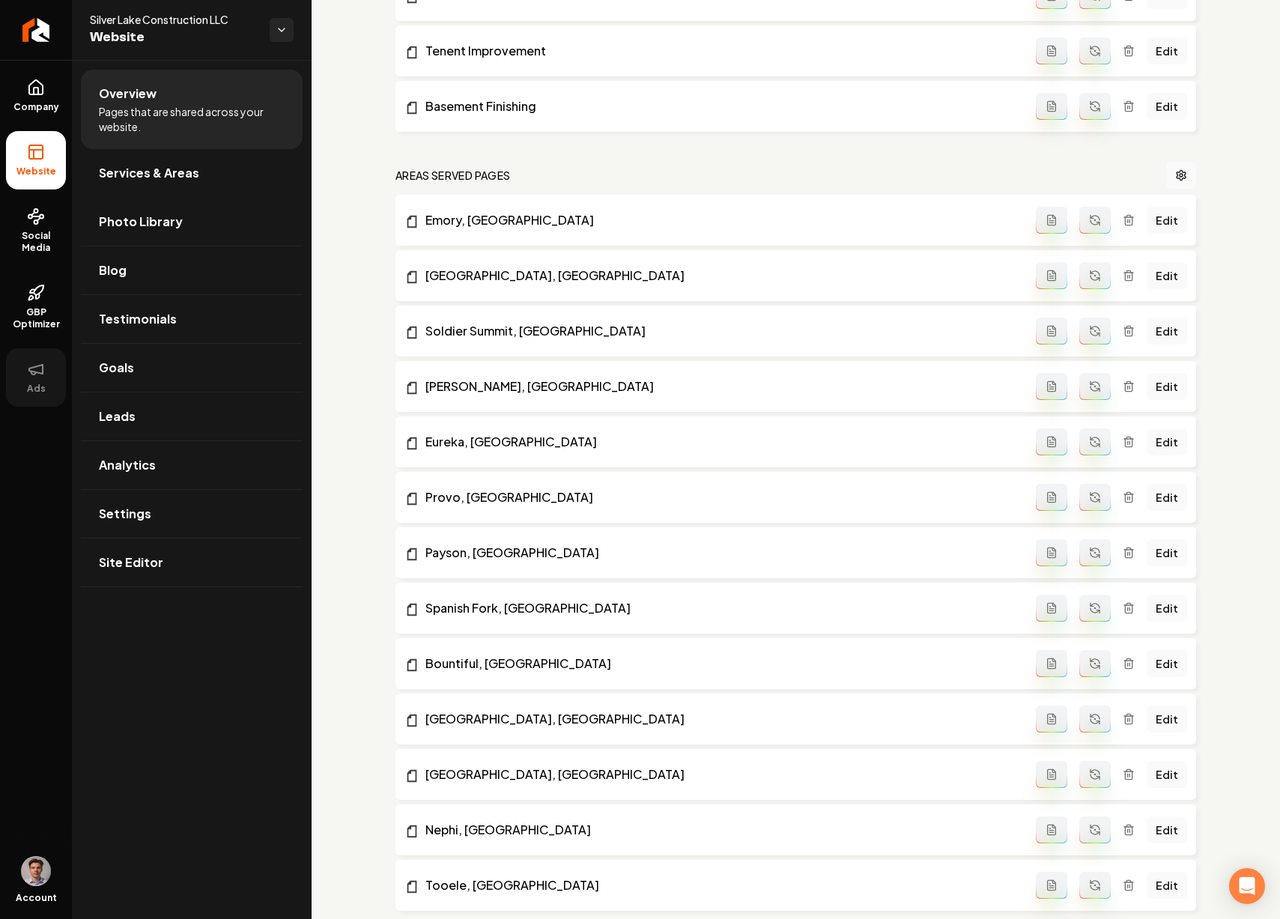
click at [1087, 231] on button "Main content area" at bounding box center [1094, 220] width 31 height 27
click at [1084, 264] on button "Main content area" at bounding box center [1094, 275] width 31 height 27
click at [1084, 344] on button "Main content area" at bounding box center [1094, 331] width 31 height 27
click at [1081, 373] on button "Main content area" at bounding box center [1094, 386] width 31 height 27
click at [1093, 441] on button "Main content area" at bounding box center [1094, 441] width 31 height 27
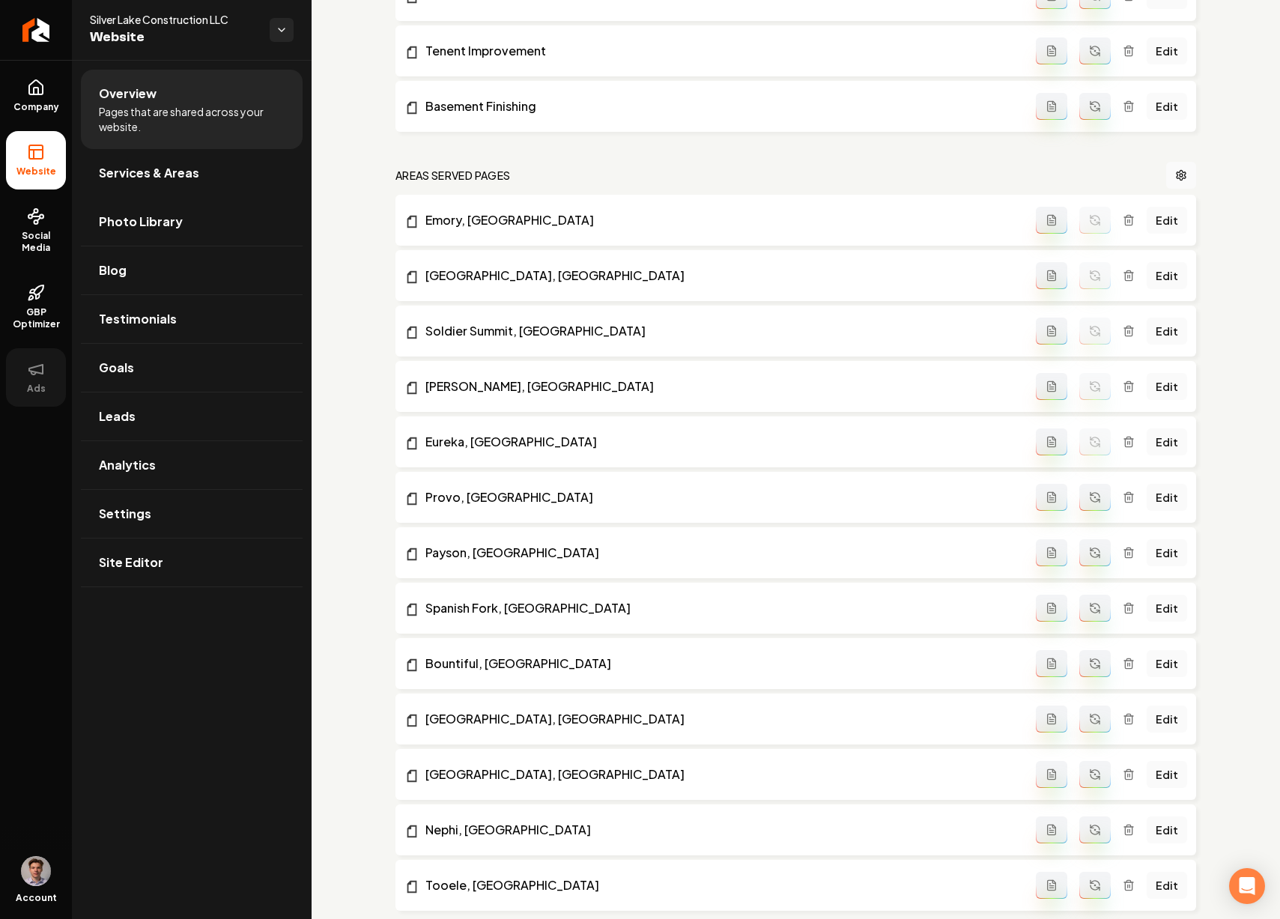
click at [1092, 502] on button "Main content area" at bounding box center [1094, 497] width 31 height 27
click at [1093, 549] on button "Main content area" at bounding box center [1094, 552] width 31 height 27
drag, startPoint x: 1085, startPoint y: 612, endPoint x: 1087, endPoint y: 619, distance: 7.8
click at [1090, 613] on icon "Main content area" at bounding box center [1094, 610] width 9 height 4
click at [1089, 659] on icon "Main content area" at bounding box center [1095, 663] width 12 height 12
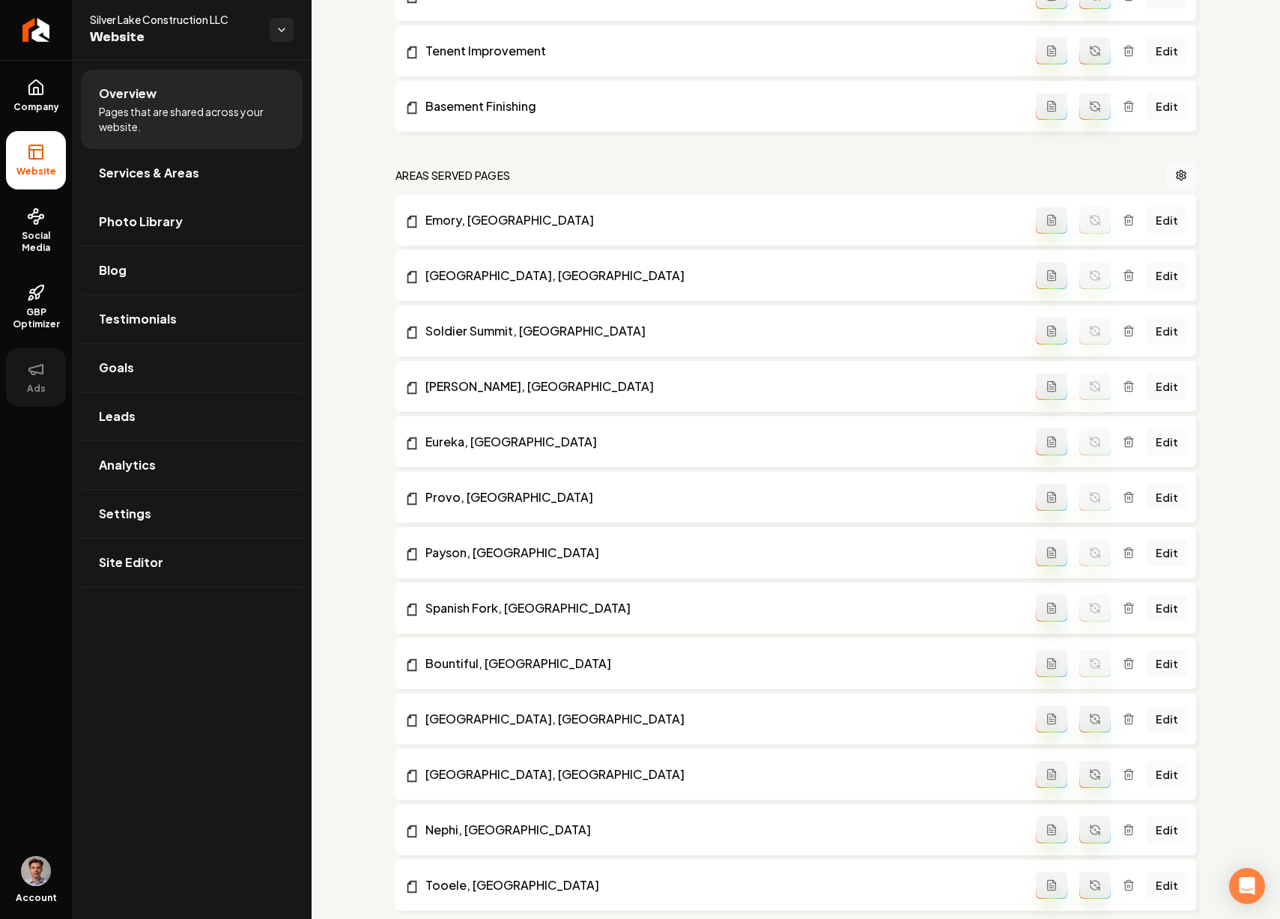
click at [1089, 717] on icon "Main content area" at bounding box center [1095, 719] width 12 height 12
click at [1090, 768] on icon "Main content area" at bounding box center [1095, 774] width 12 height 12
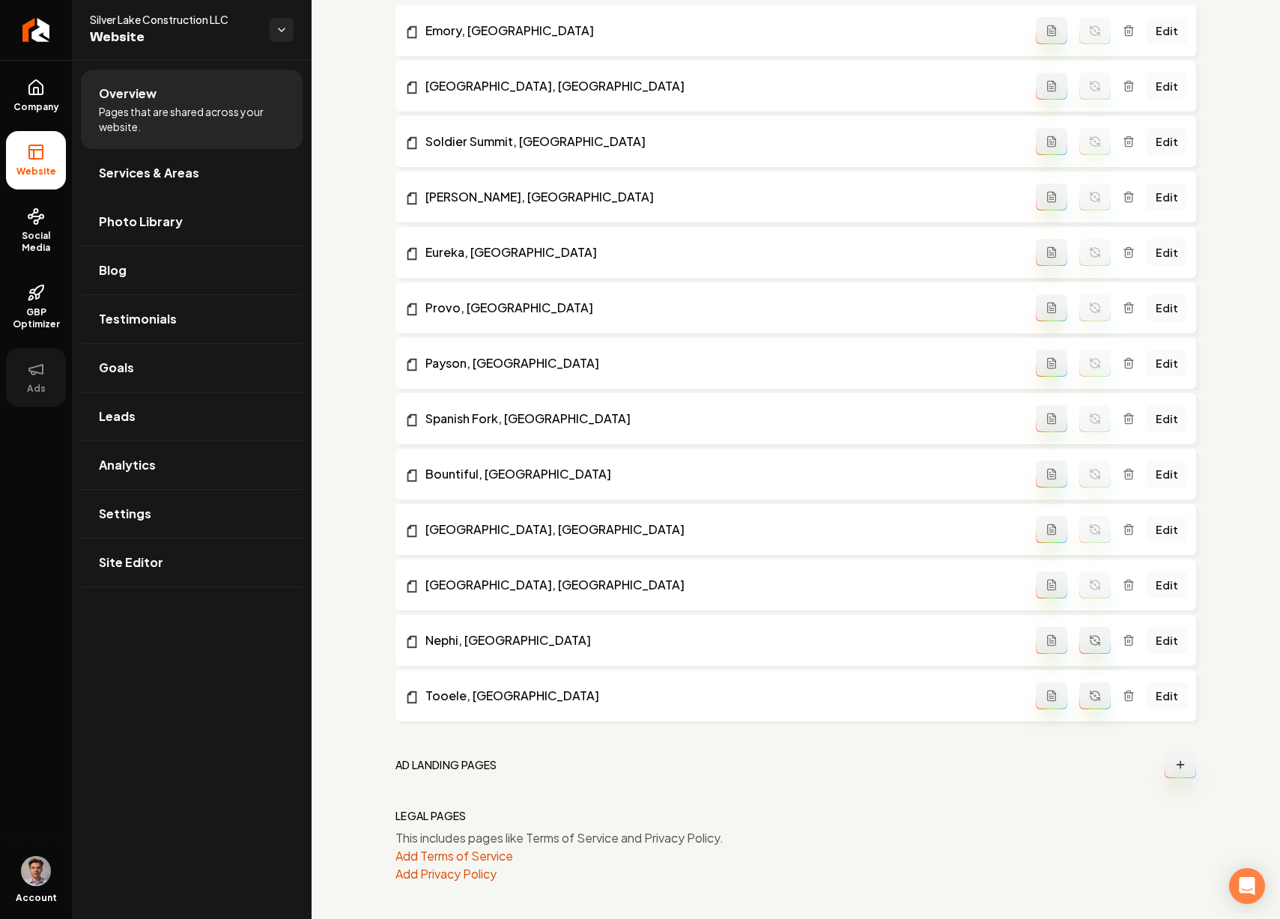
click at [1091, 642] on icon "Main content area" at bounding box center [1095, 640] width 12 height 12
click at [1088, 685] on button "Main content area" at bounding box center [1094, 695] width 31 height 27
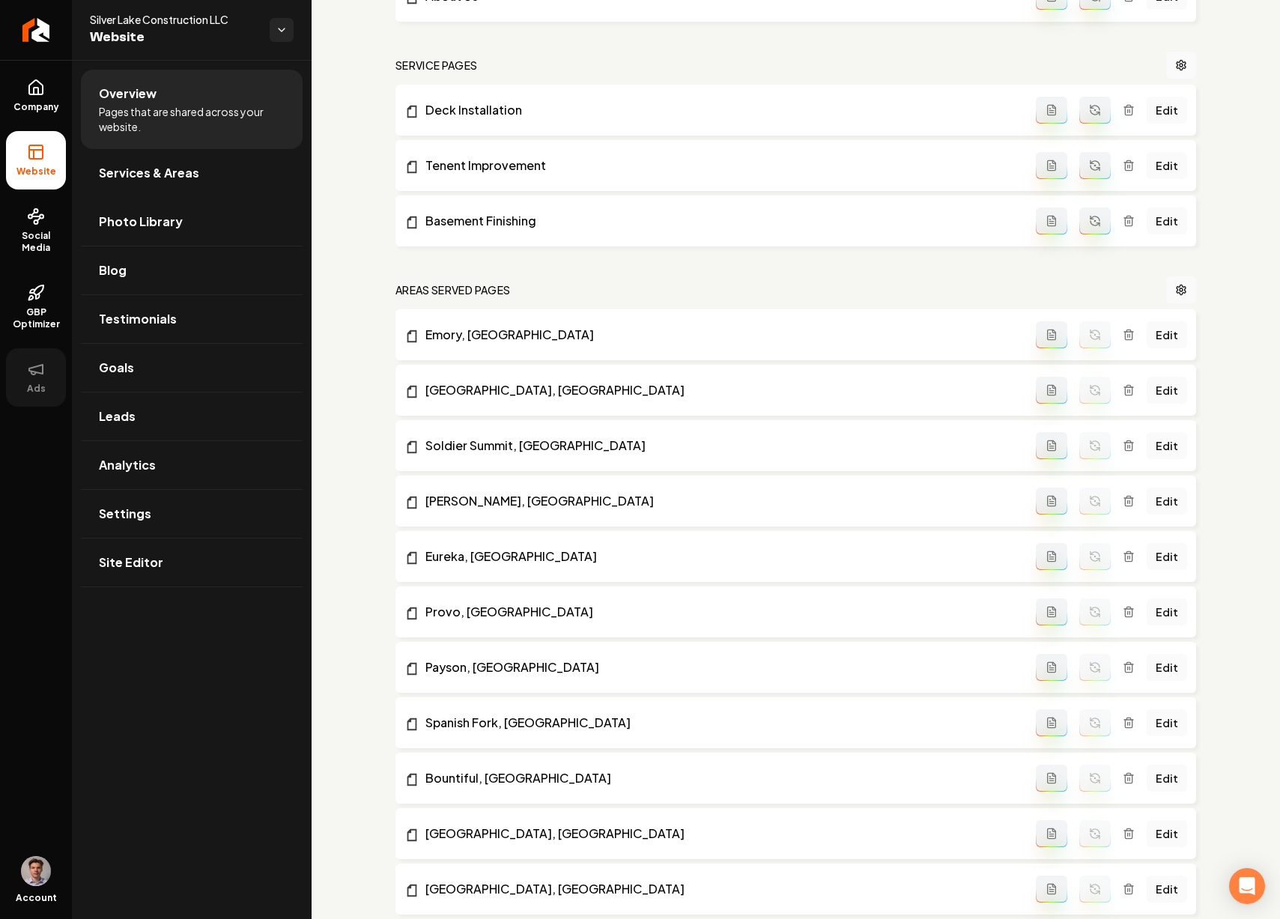
scroll to position [0, 0]
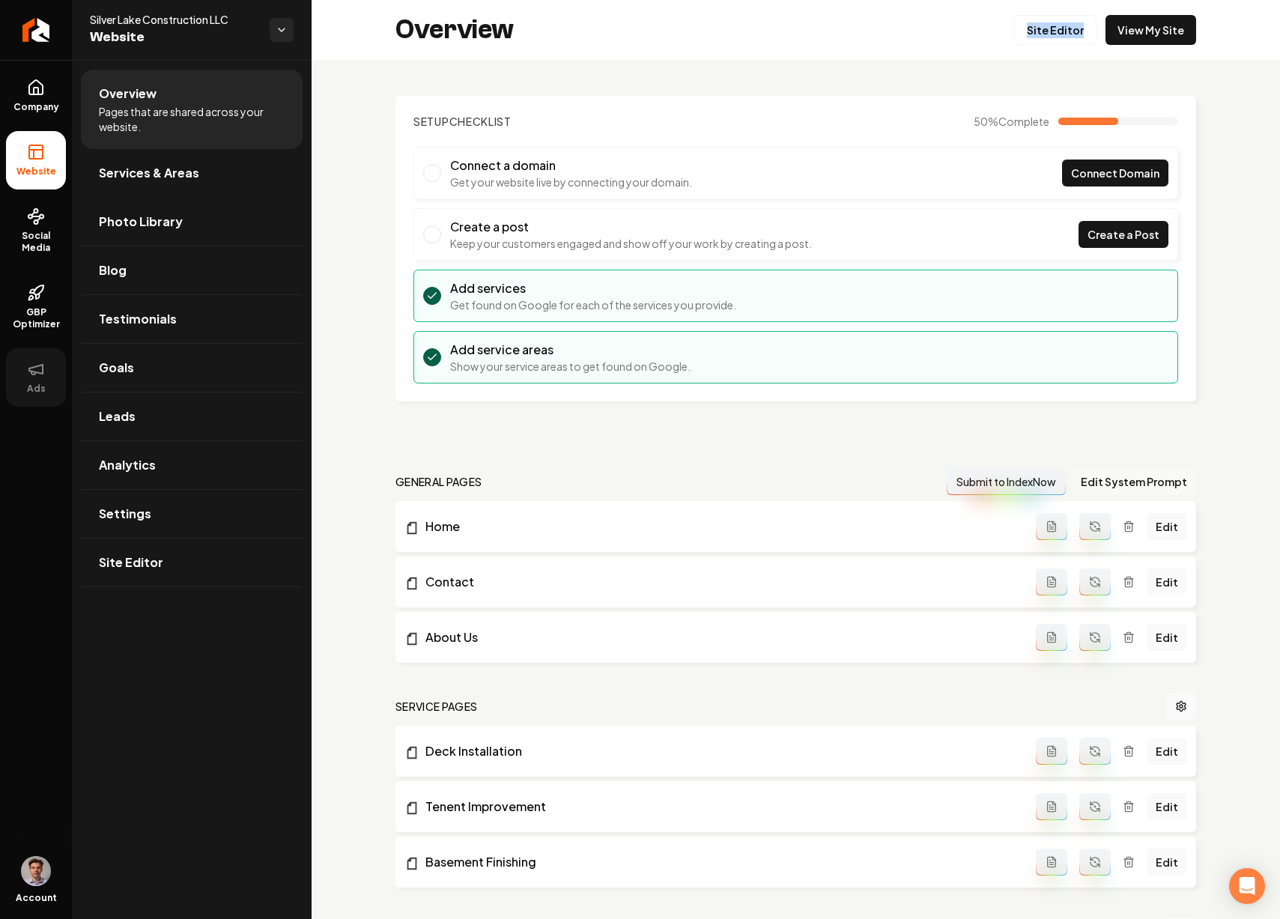
click at [1096, 478] on button "Edit System Prompt" at bounding box center [1134, 481] width 124 height 27
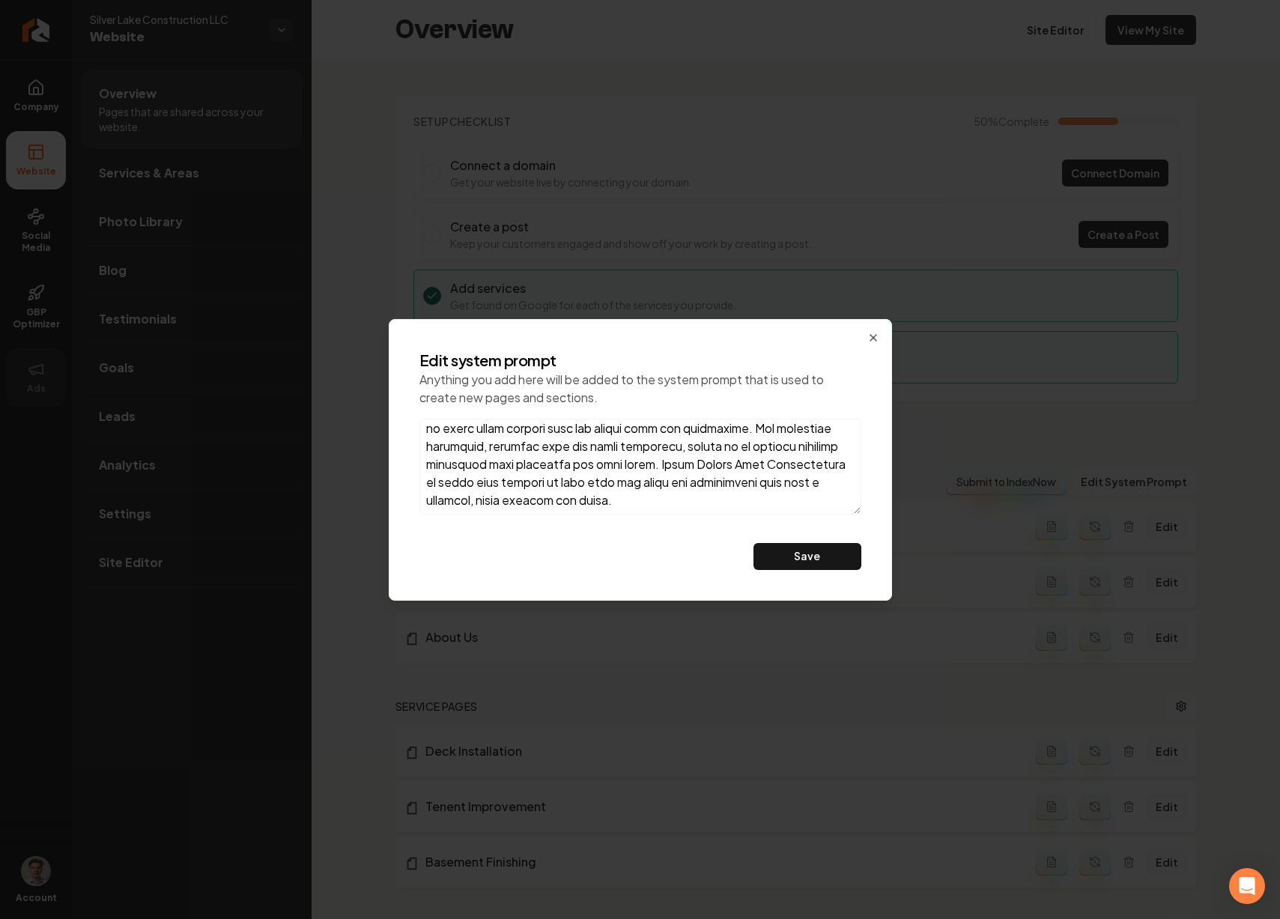
scroll to position [565, 0]
click at [813, 555] on button "Save" at bounding box center [807, 556] width 108 height 27
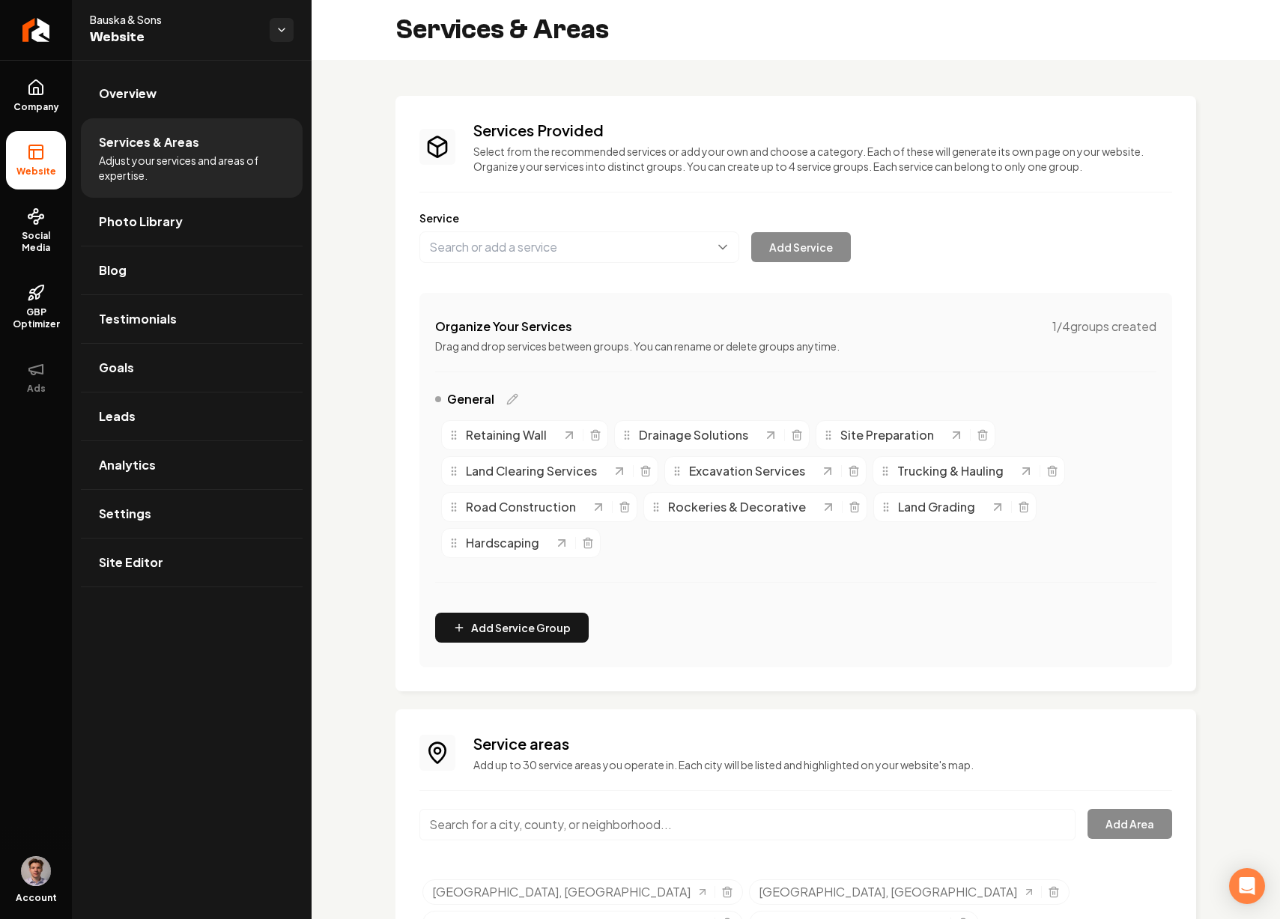
scroll to position [177, 0]
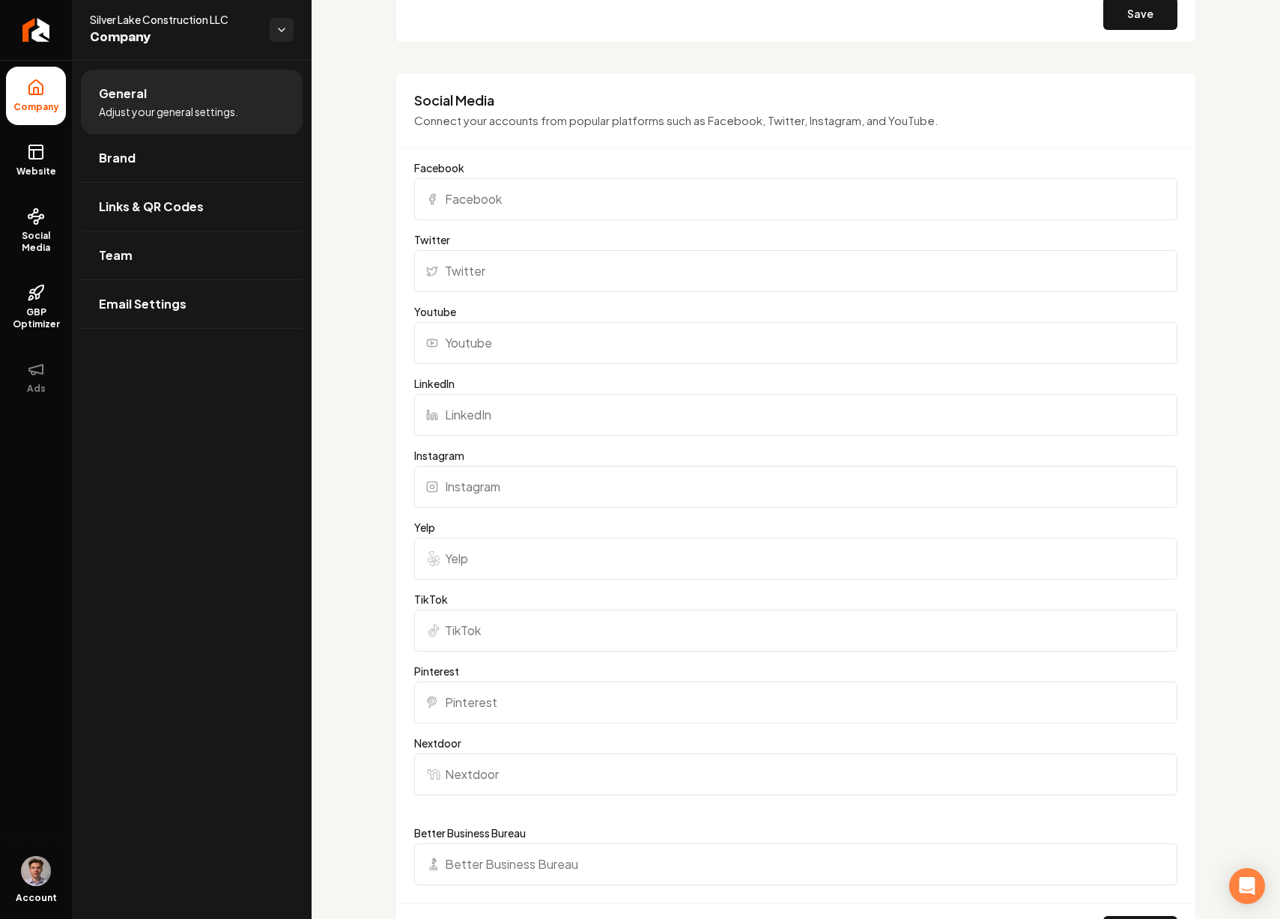
scroll to position [1403, 0]
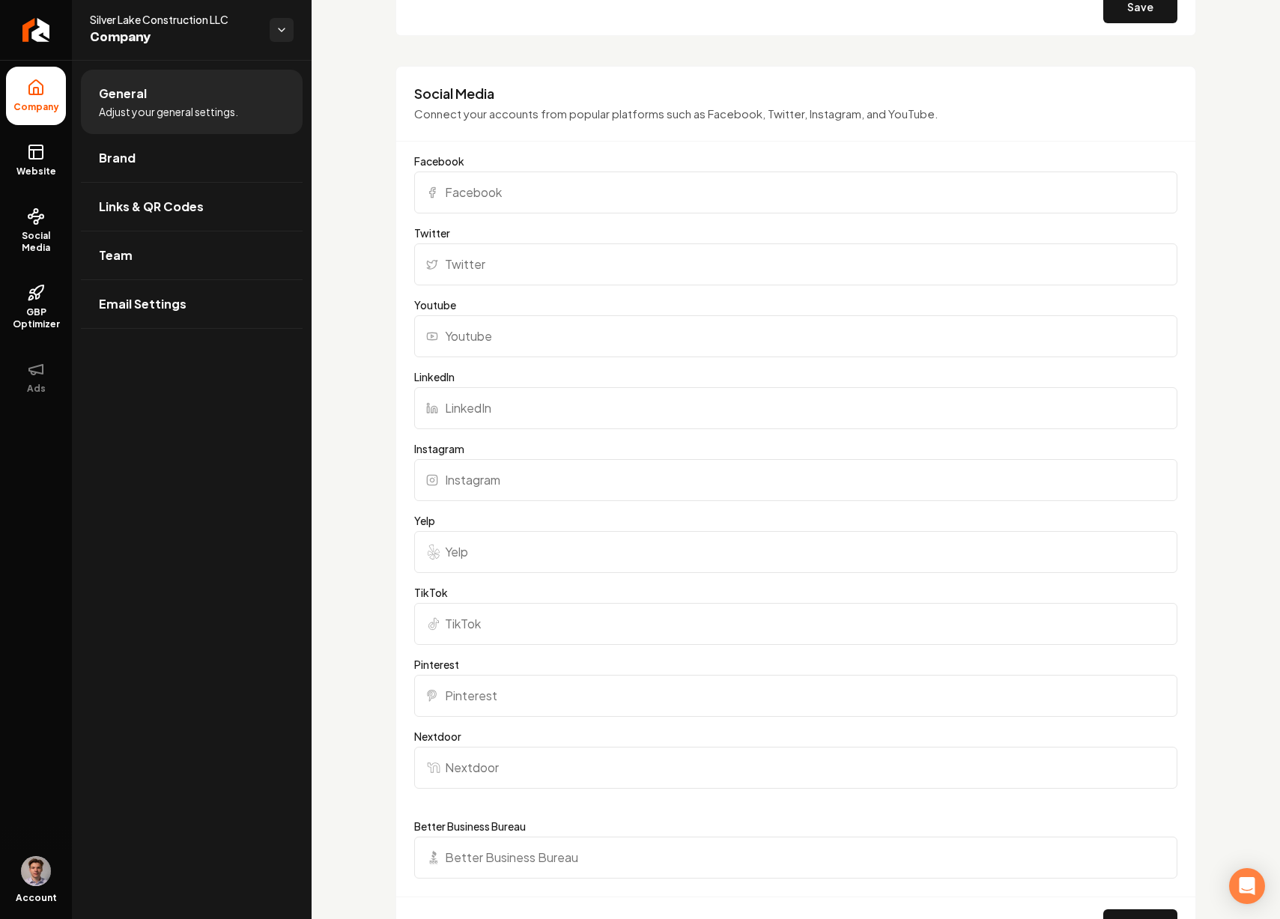
click at [482, 189] on input "Facebook" at bounding box center [795, 192] width 763 height 42
paste input "https://www.facebook.com/silverlakebuilt"
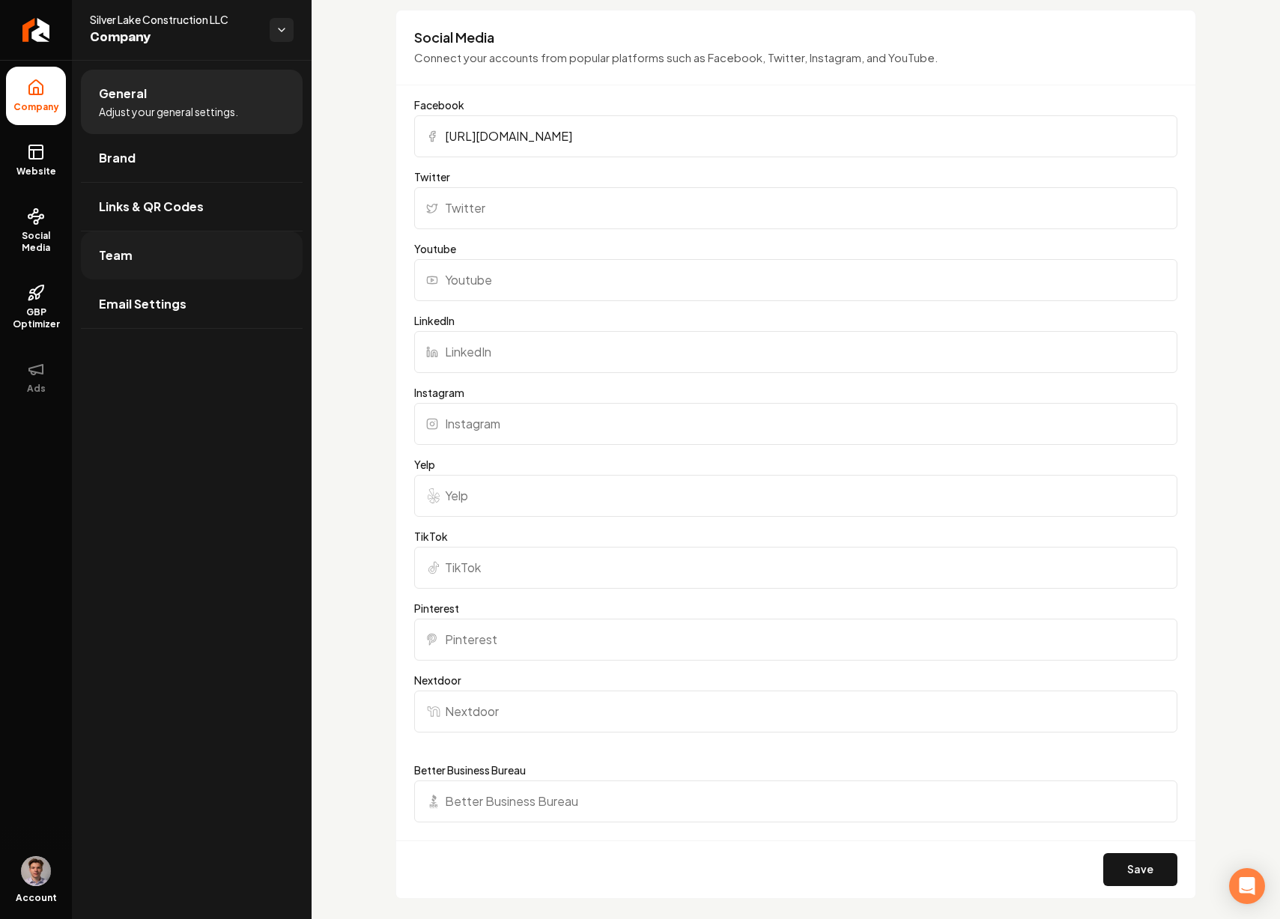
scroll to position [1460, 0]
type input "https://www.facebook.com/silverlakebuilt"
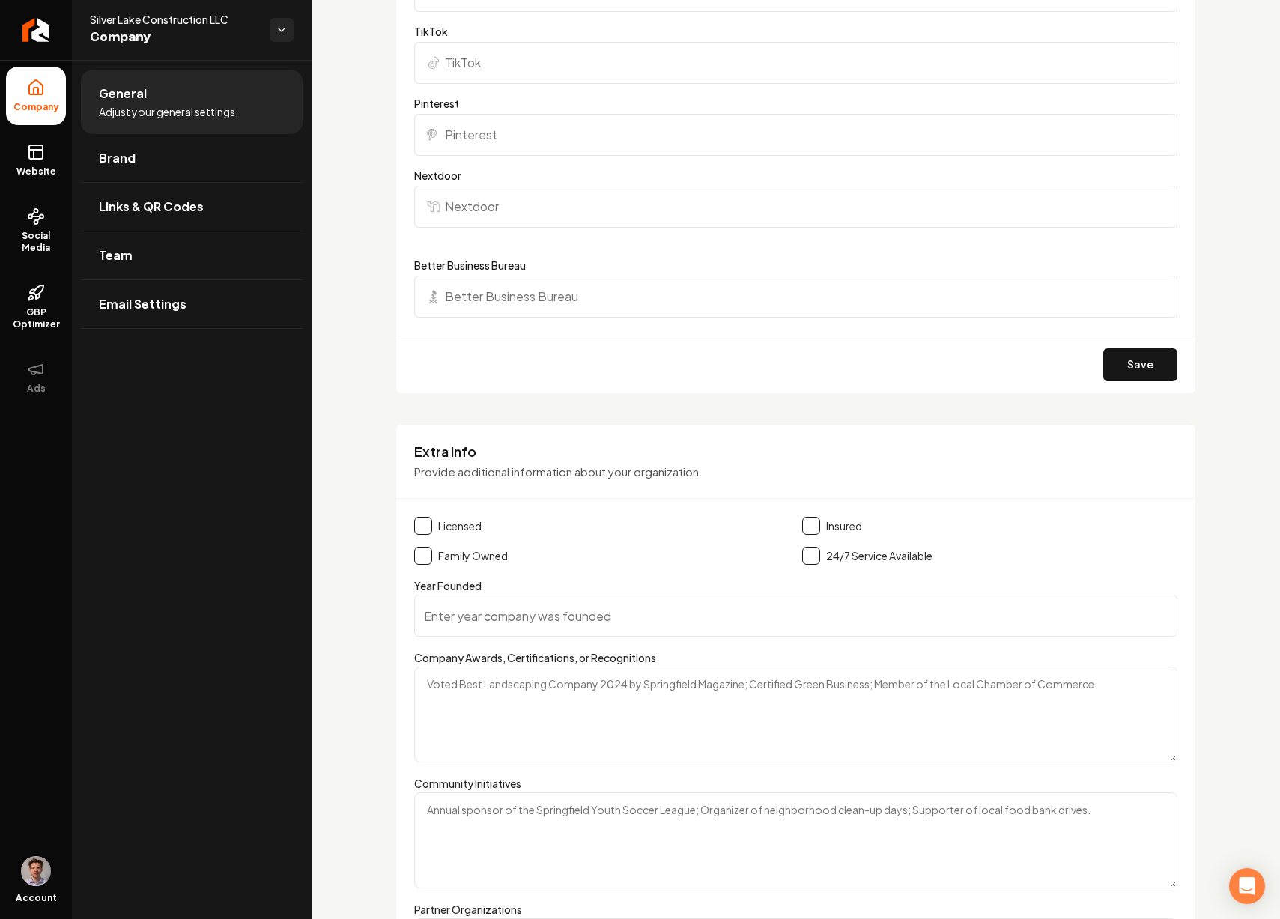
scroll to position [1951, 0]
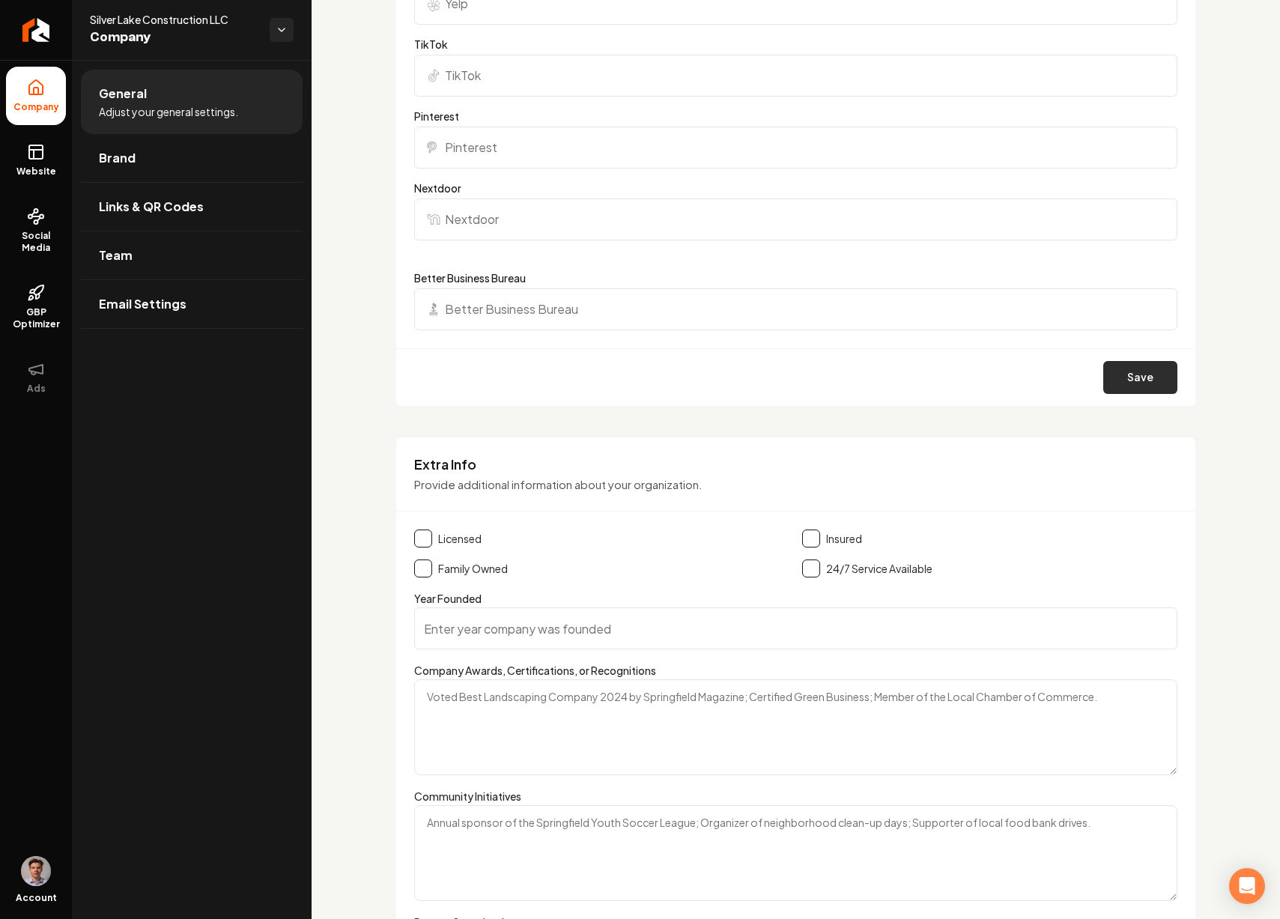
click at [1129, 379] on button "Save" at bounding box center [1140, 377] width 74 height 33
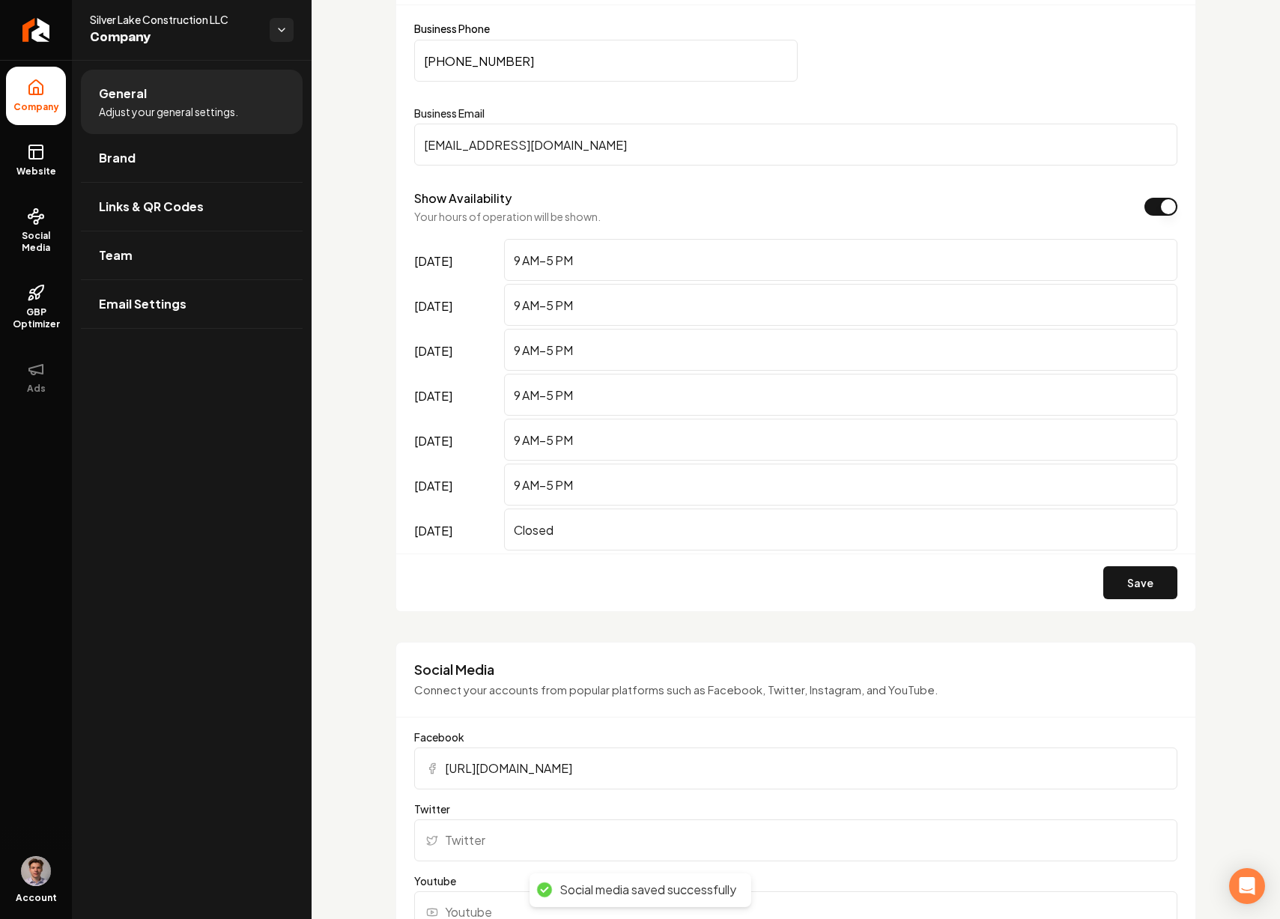
scroll to position [812, 0]
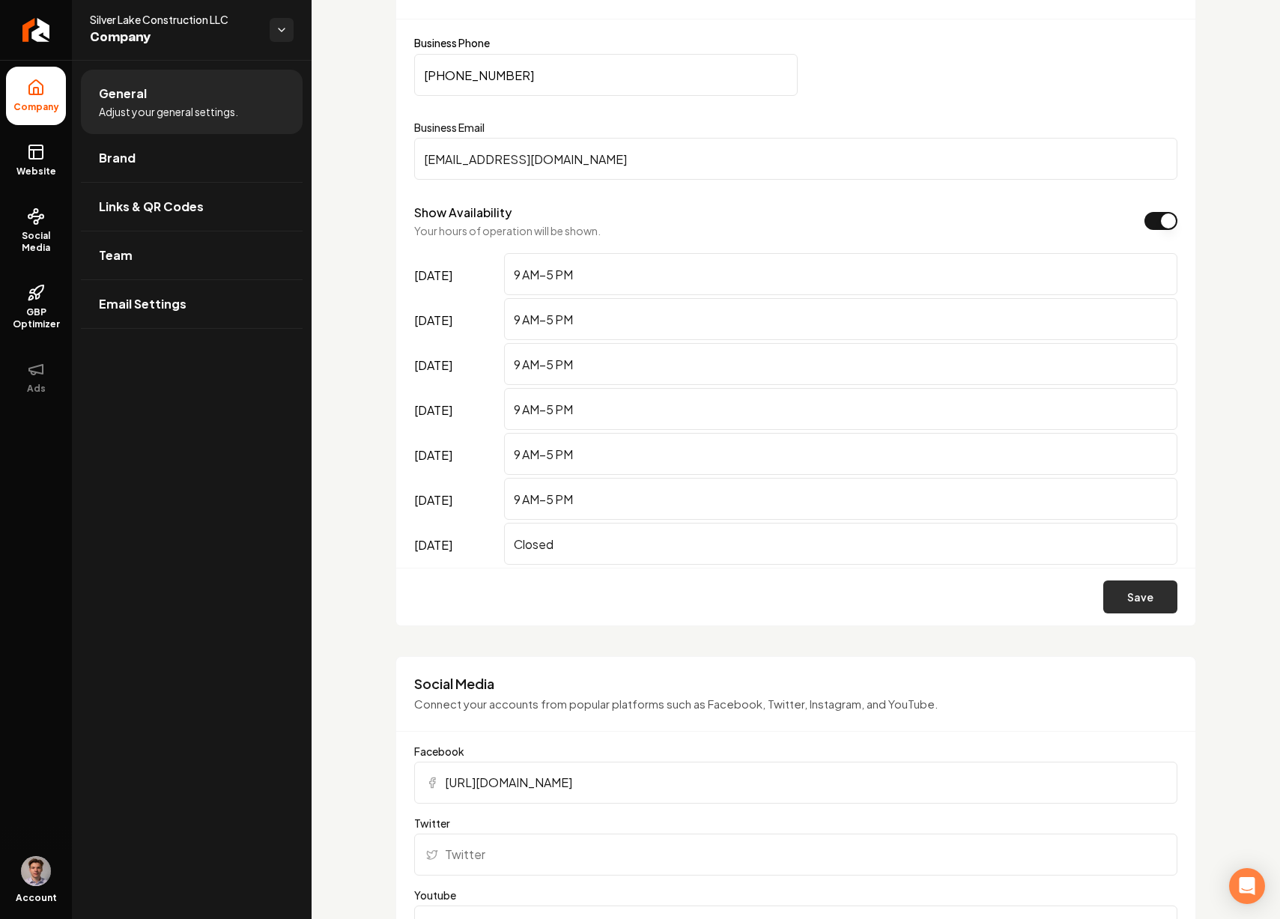
click at [1134, 592] on button "Save" at bounding box center [1140, 596] width 74 height 33
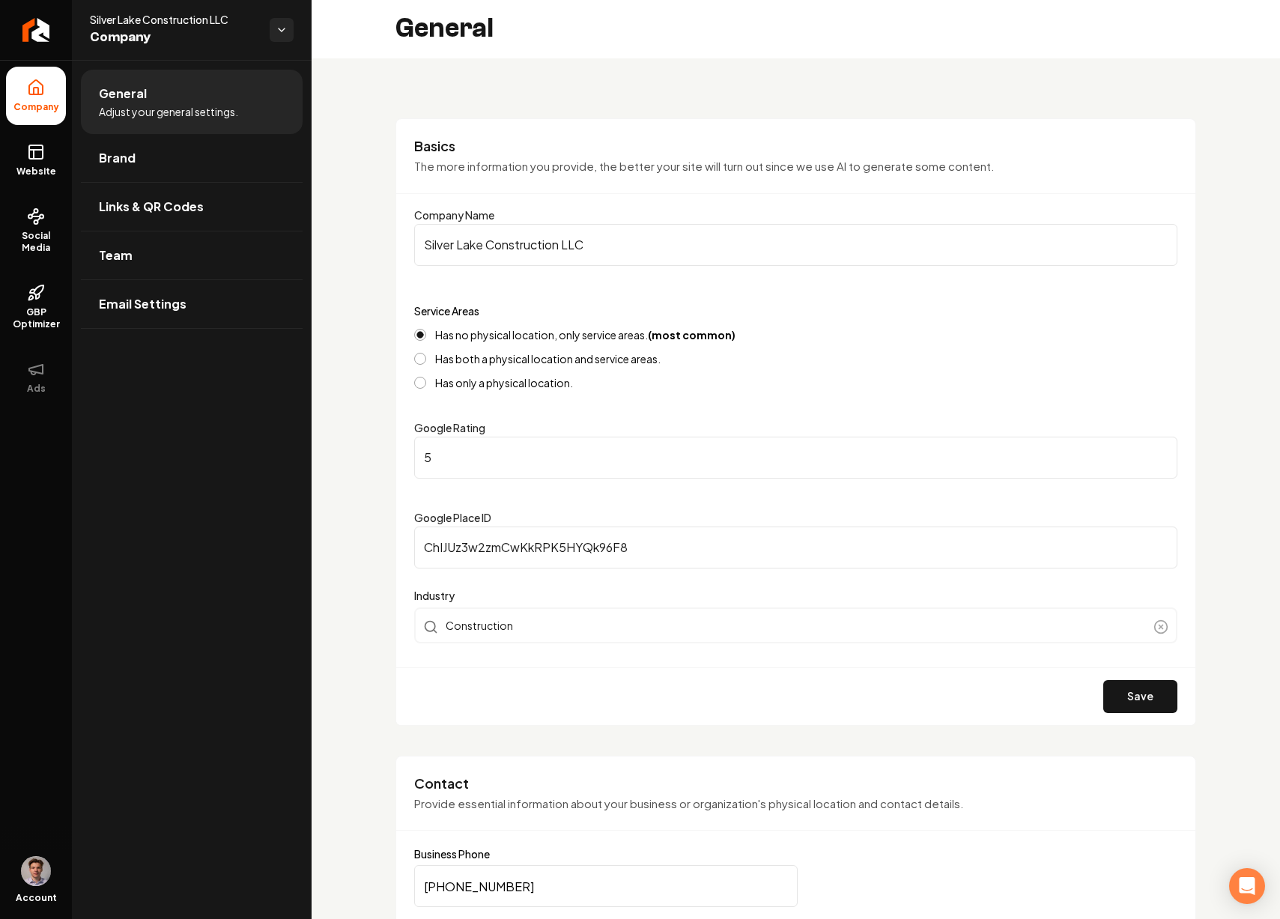
scroll to position [0, 0]
click at [189, 167] on link "Brand" at bounding box center [192, 158] width 222 height 48
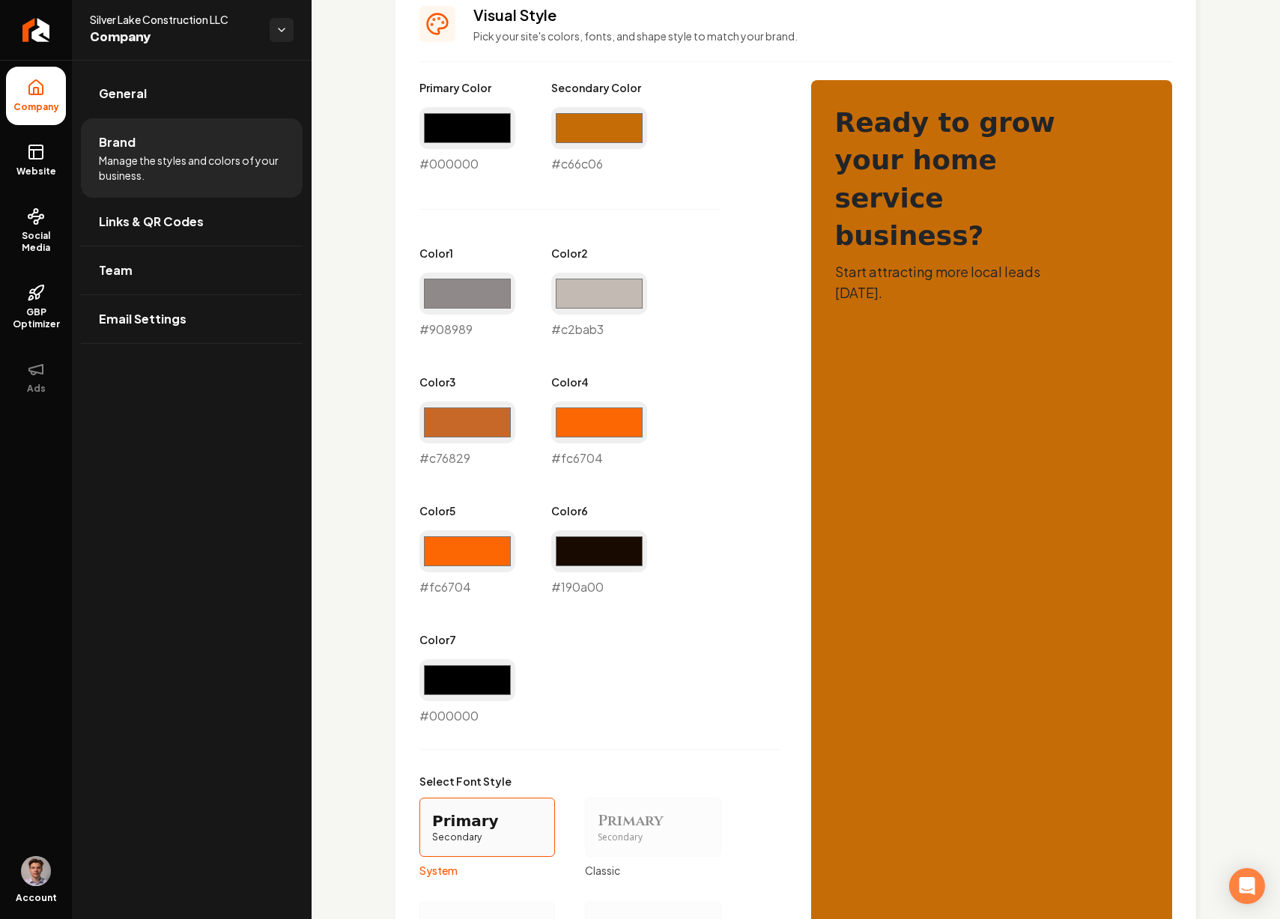
scroll to position [565, 0]
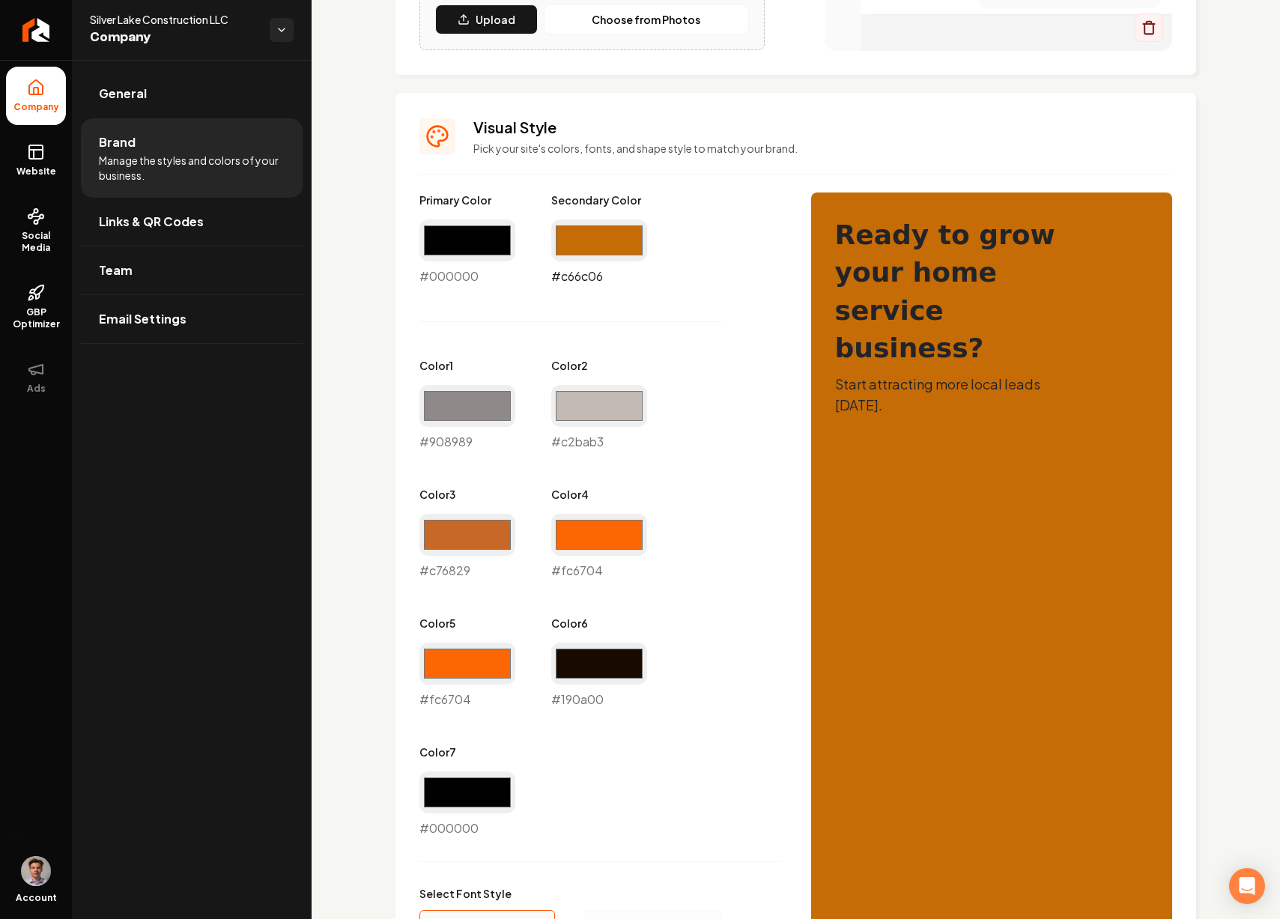
click at [606, 243] on input "#c66c06" at bounding box center [599, 240] width 96 height 42
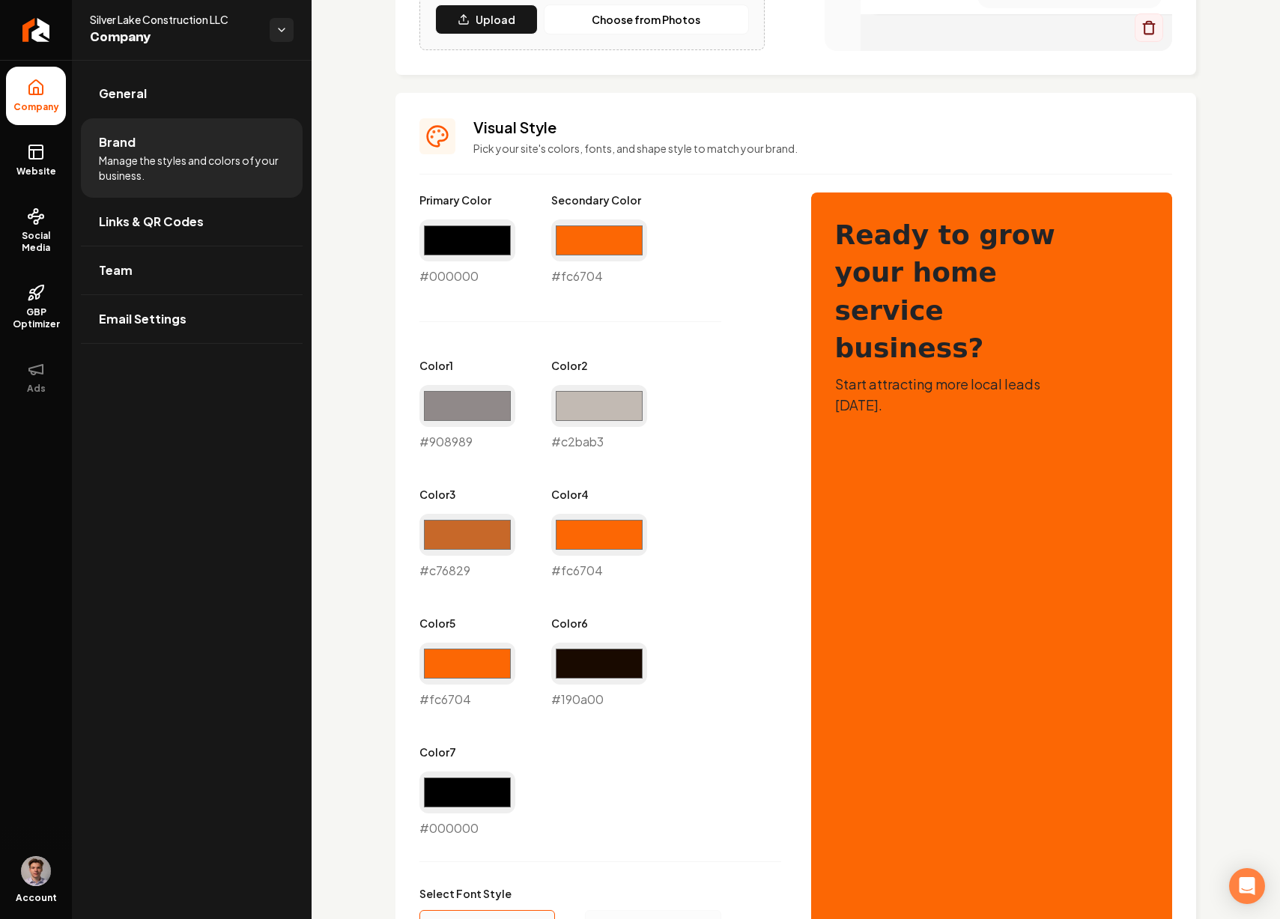
type input "#fc6704"
click at [746, 483] on div "Primary Color #000000 #000000 Secondary Color #fc6704 #fc6704 Color 1 #908989 #…" at bounding box center [600, 514] width 362 height 645
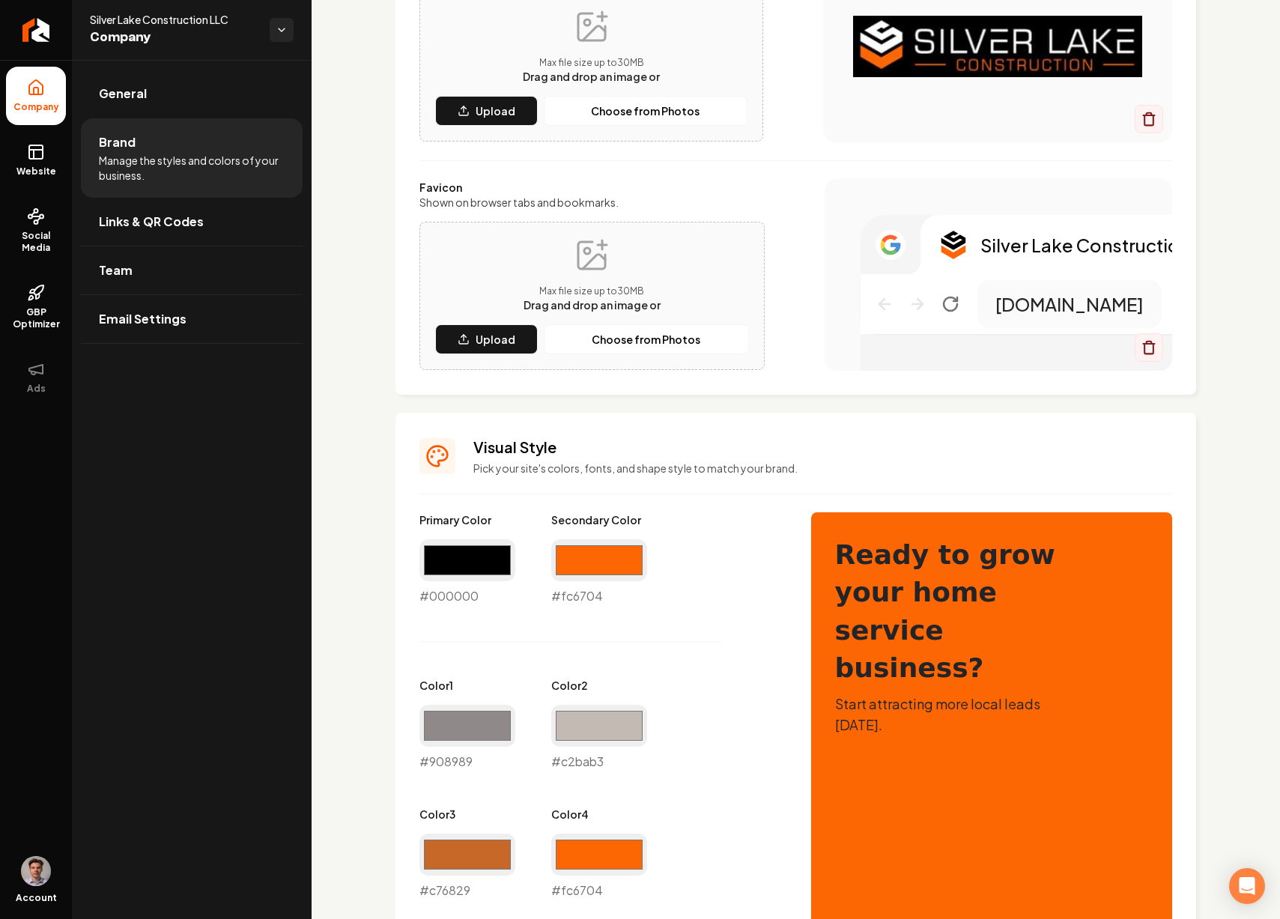
scroll to position [267, 0]
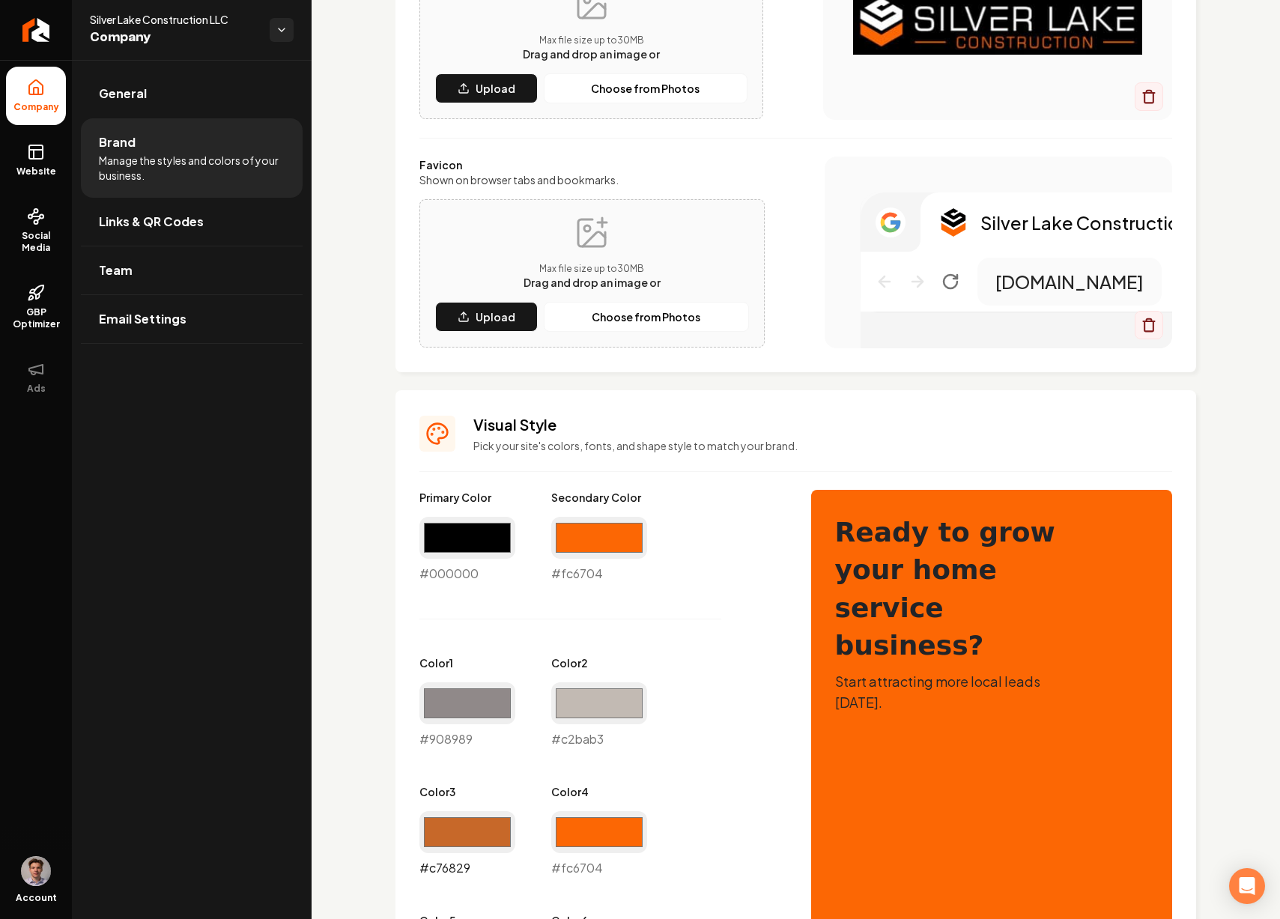
click at [483, 827] on input "#c76829" at bounding box center [467, 832] width 96 height 42
type input "#fcfcfc"
click at [668, 700] on div "Primary Color #000000 #000000 Secondary Color #fc6704 #fc6704 Color 1 #908989 #…" at bounding box center [600, 812] width 362 height 645
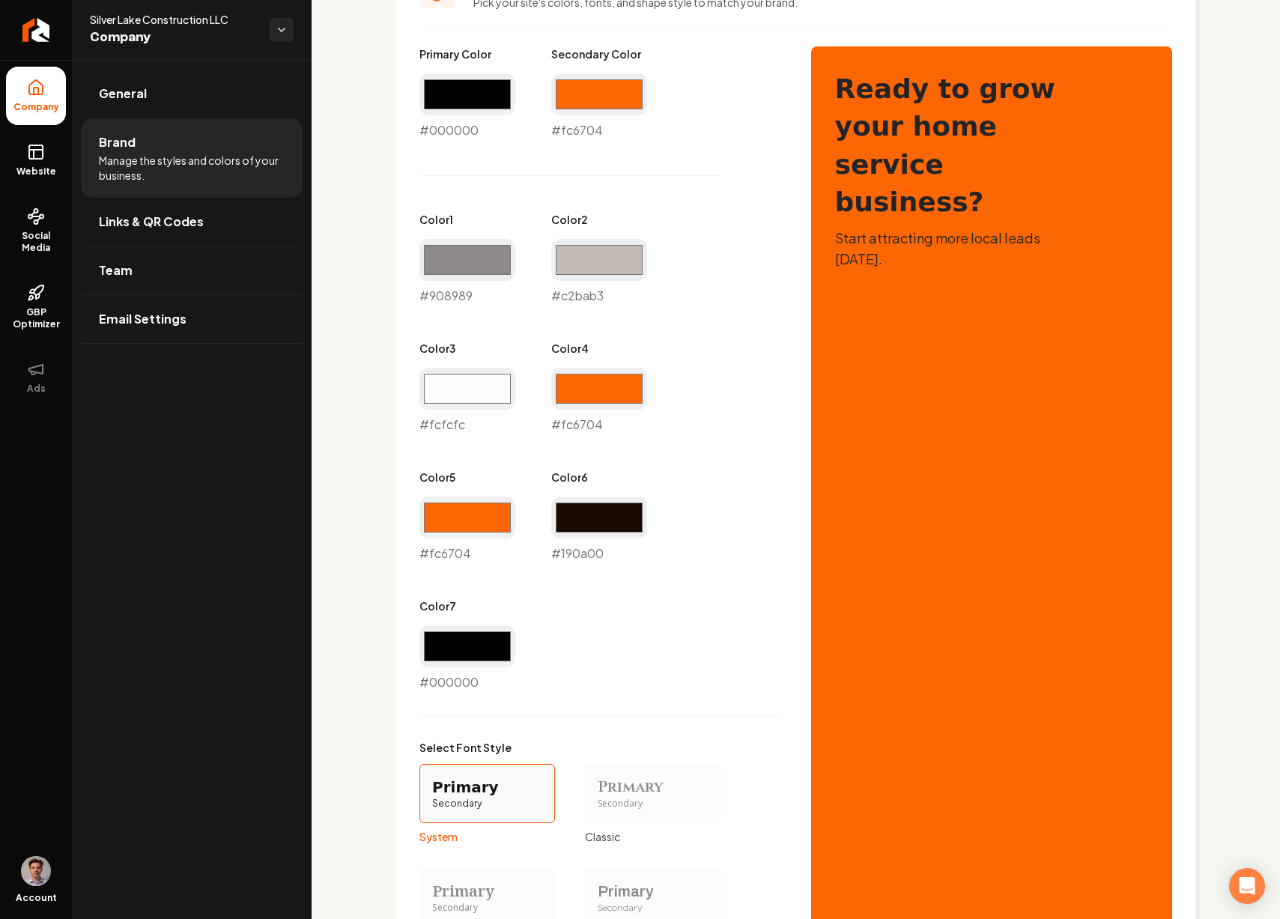
scroll to position [999, 0]
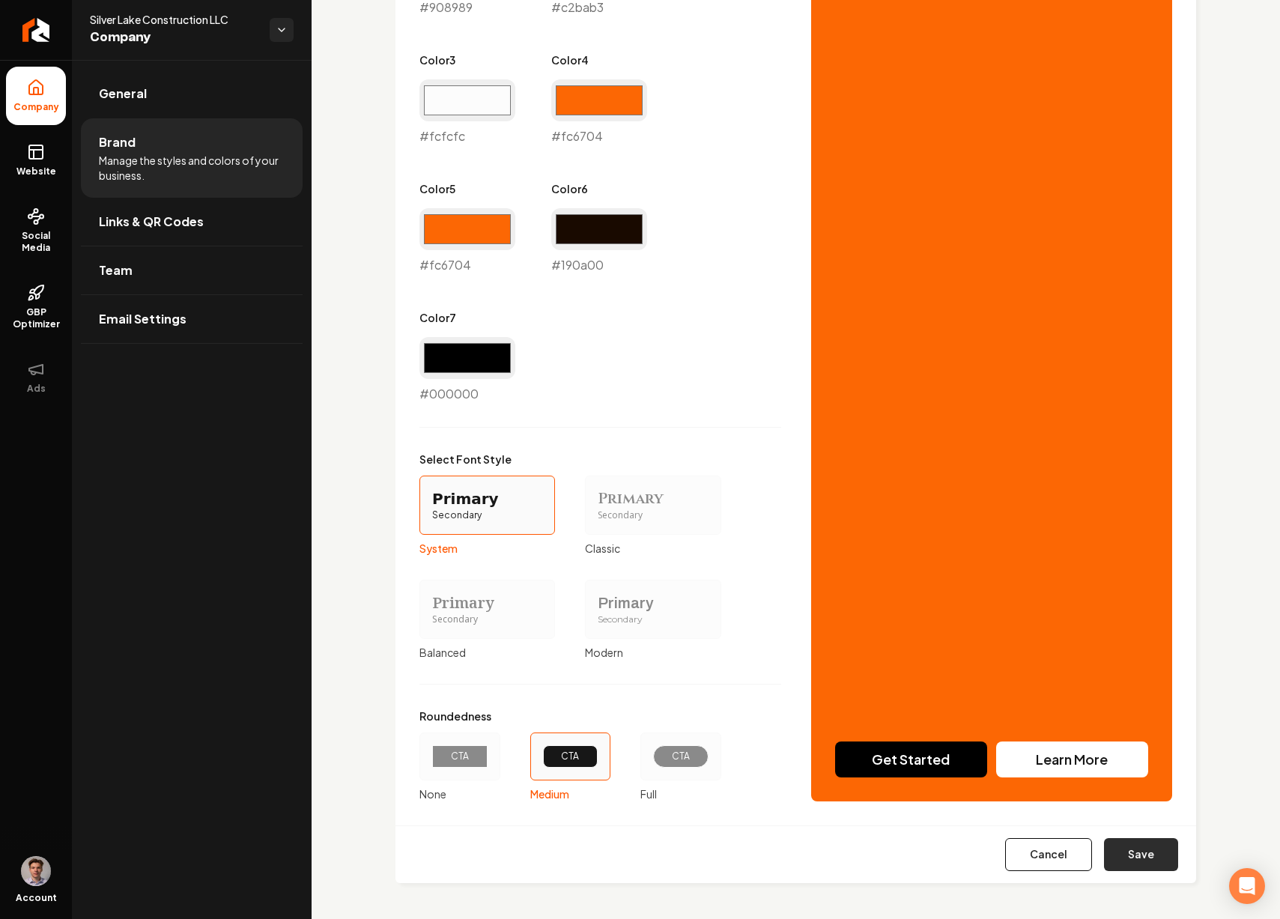
click at [1115, 850] on button "Save" at bounding box center [1141, 854] width 74 height 33
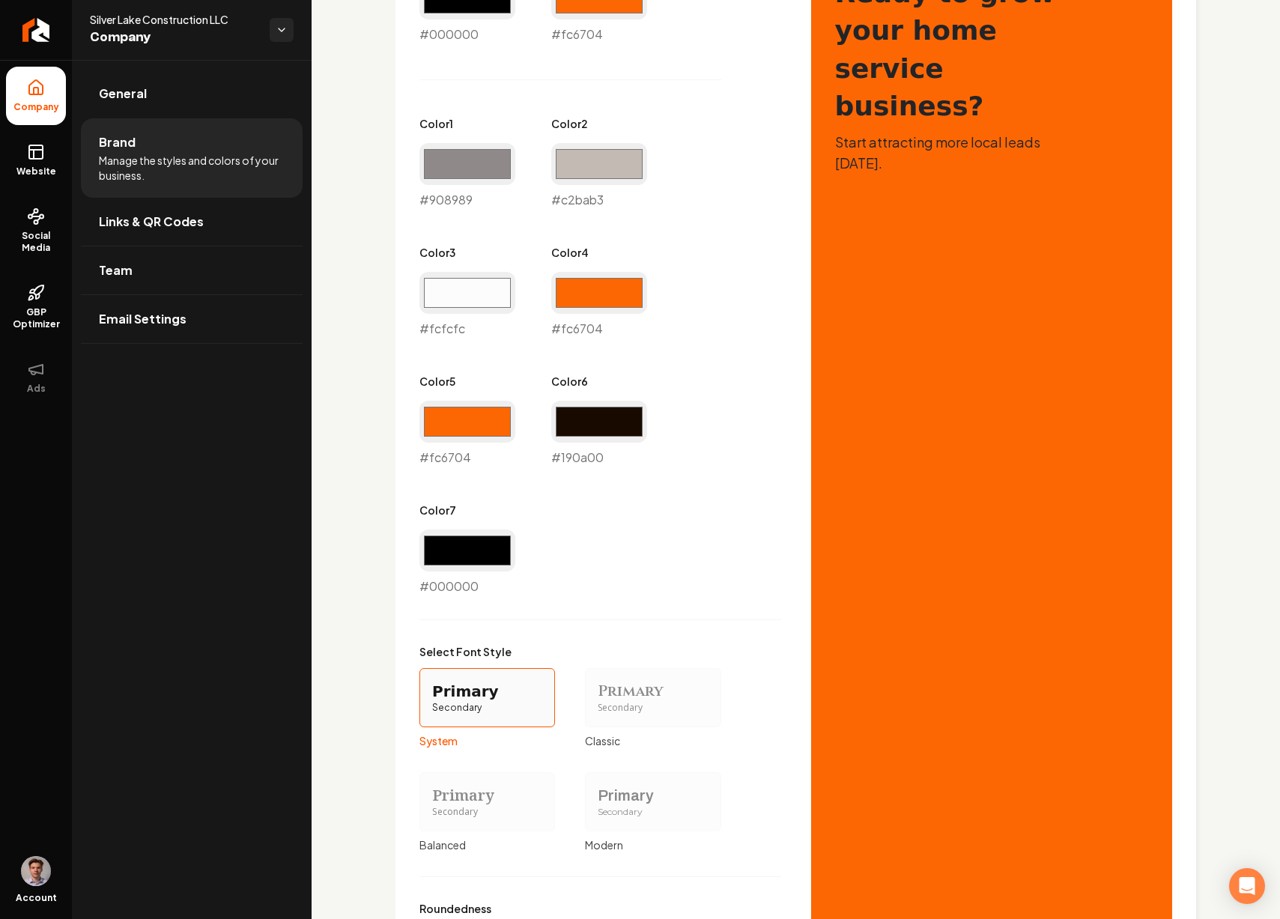
scroll to position [804, 0]
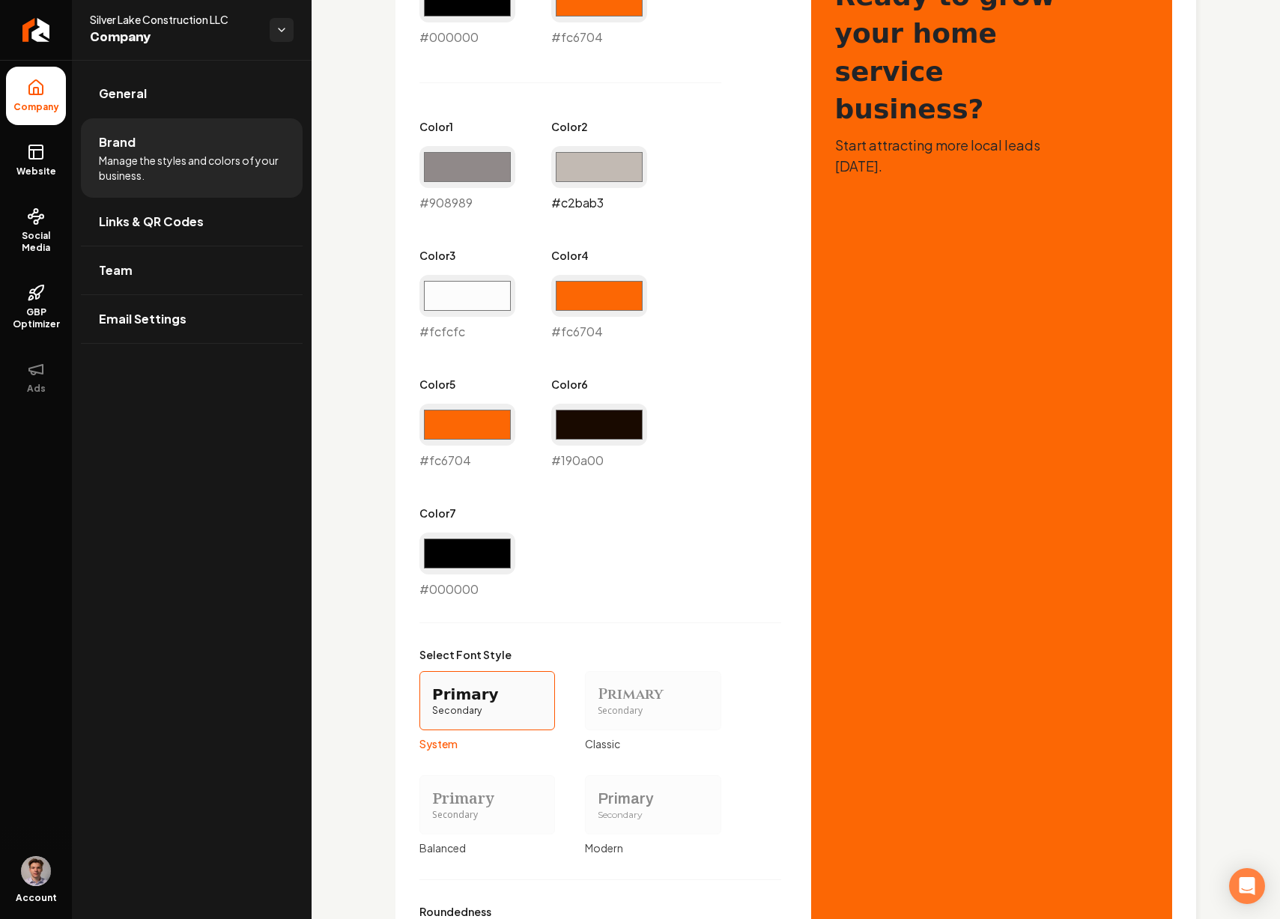
click at [589, 174] on input "#c2bab3" at bounding box center [599, 167] width 96 height 42
click at [756, 391] on div "Primary Color #000000 #000000 Secondary Color #fc6704 #fc6704 Color 1 #908989 #…" at bounding box center [600, 276] width 362 height 645
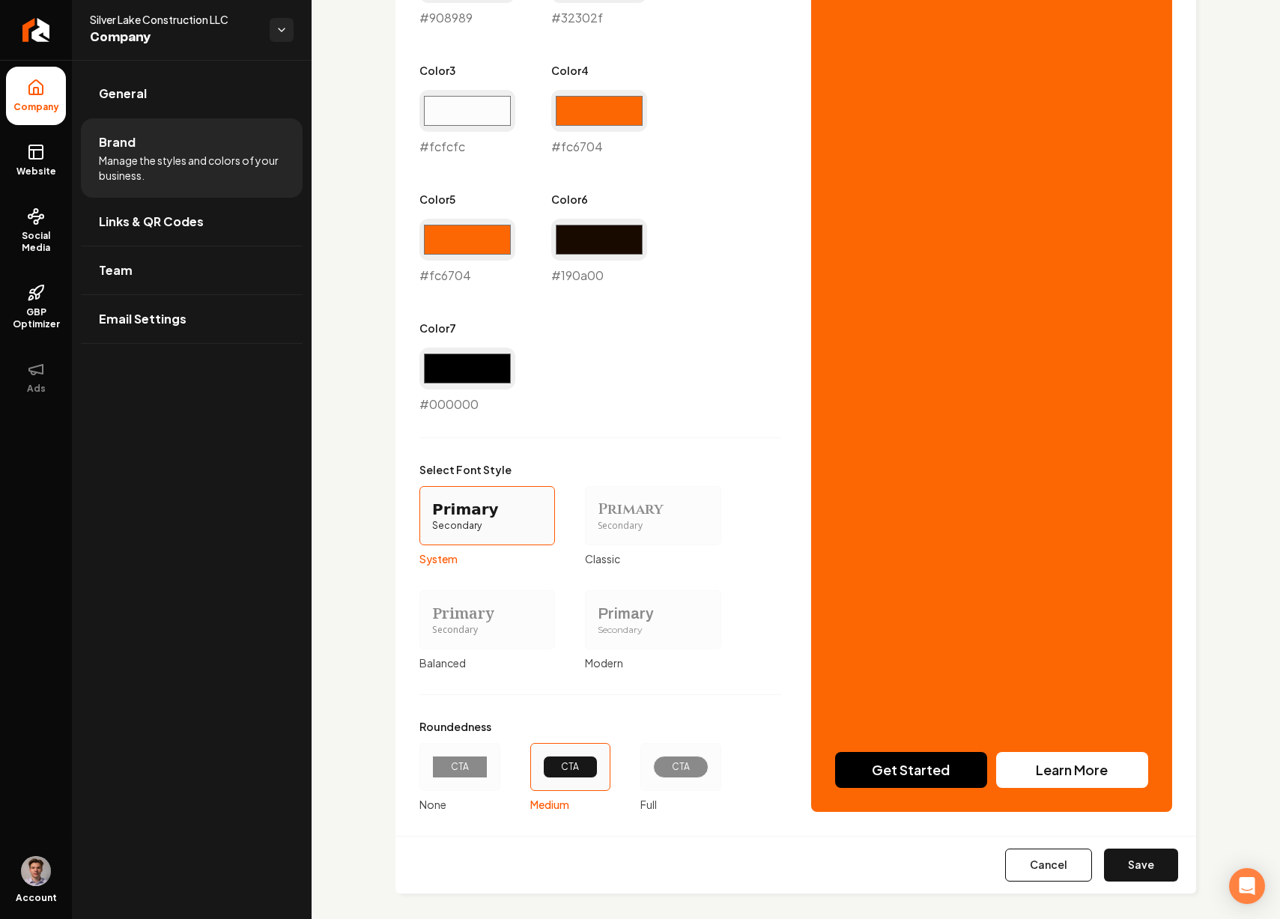
scroll to position [999, 0]
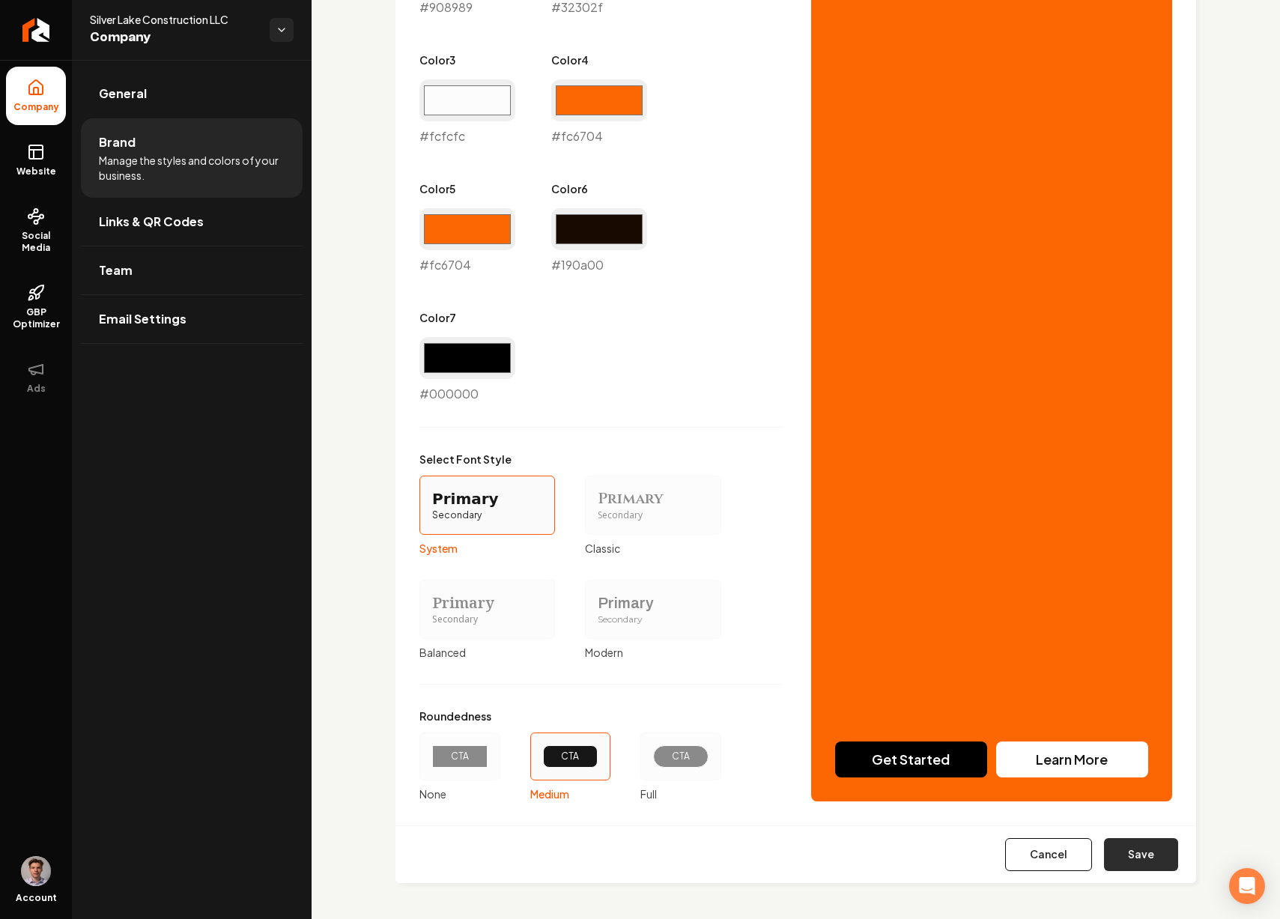
click at [1125, 845] on button "Save" at bounding box center [1141, 854] width 74 height 33
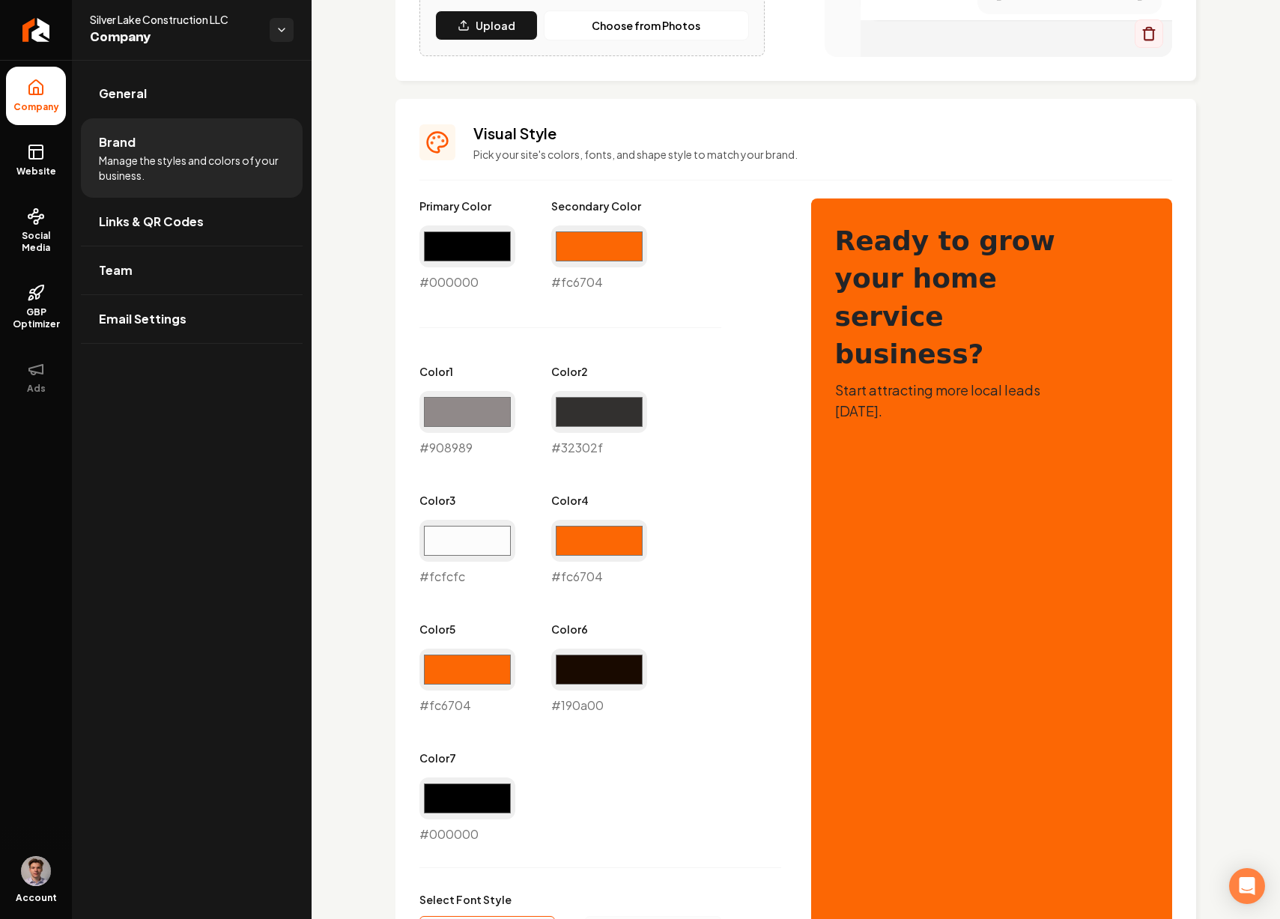
scroll to position [501, 0]
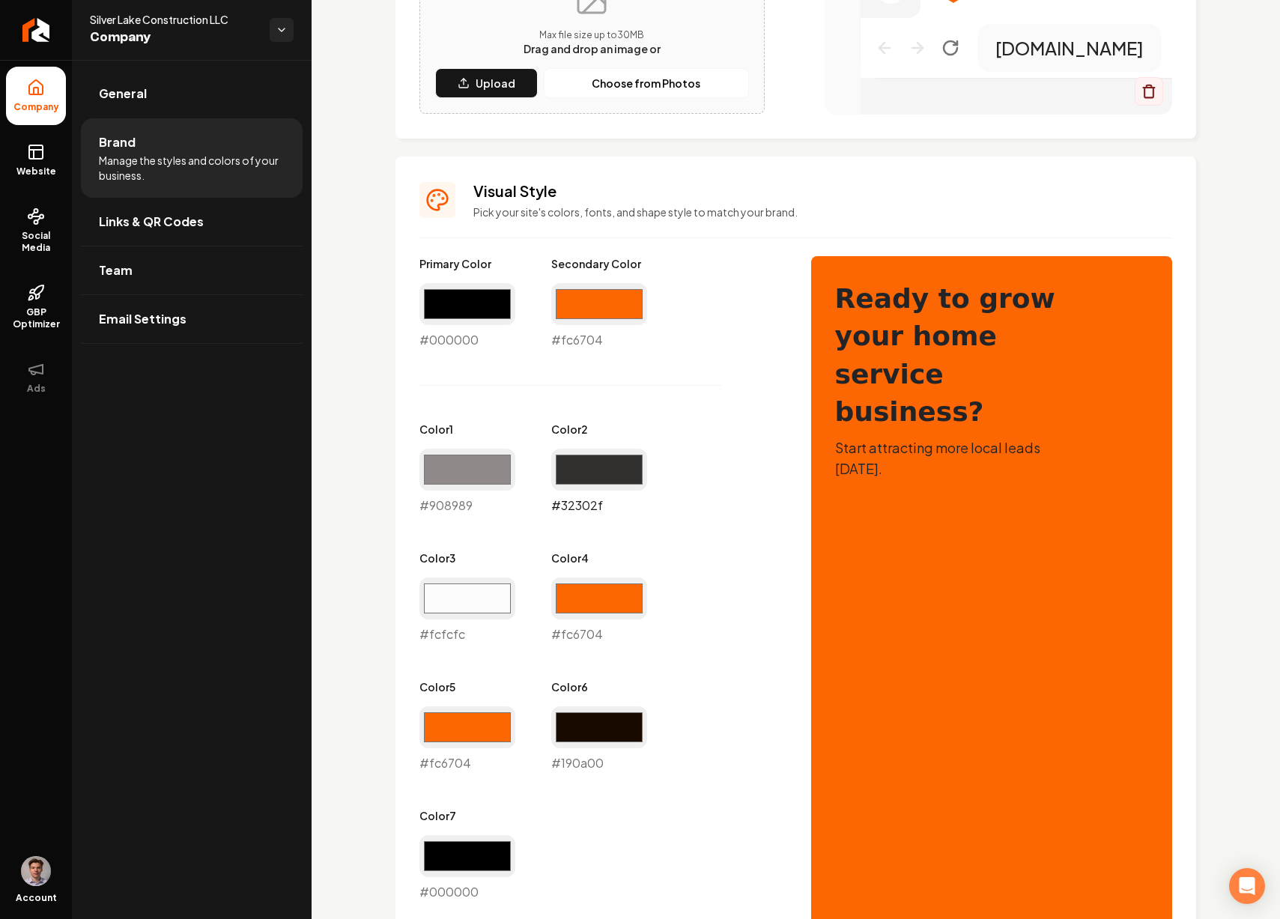
click at [613, 468] on input "#32302f" at bounding box center [599, 470] width 96 height 42
click at [452, 761] on div "#fc6704 #fc6704" at bounding box center [467, 739] width 96 height 66
drag, startPoint x: 422, startPoint y: 764, endPoint x: 470, endPoint y: 765, distance: 48.7
click at [470, 765] on div "#fc6704 #fc6704" at bounding box center [467, 739] width 96 height 66
copy div "#fc6704"
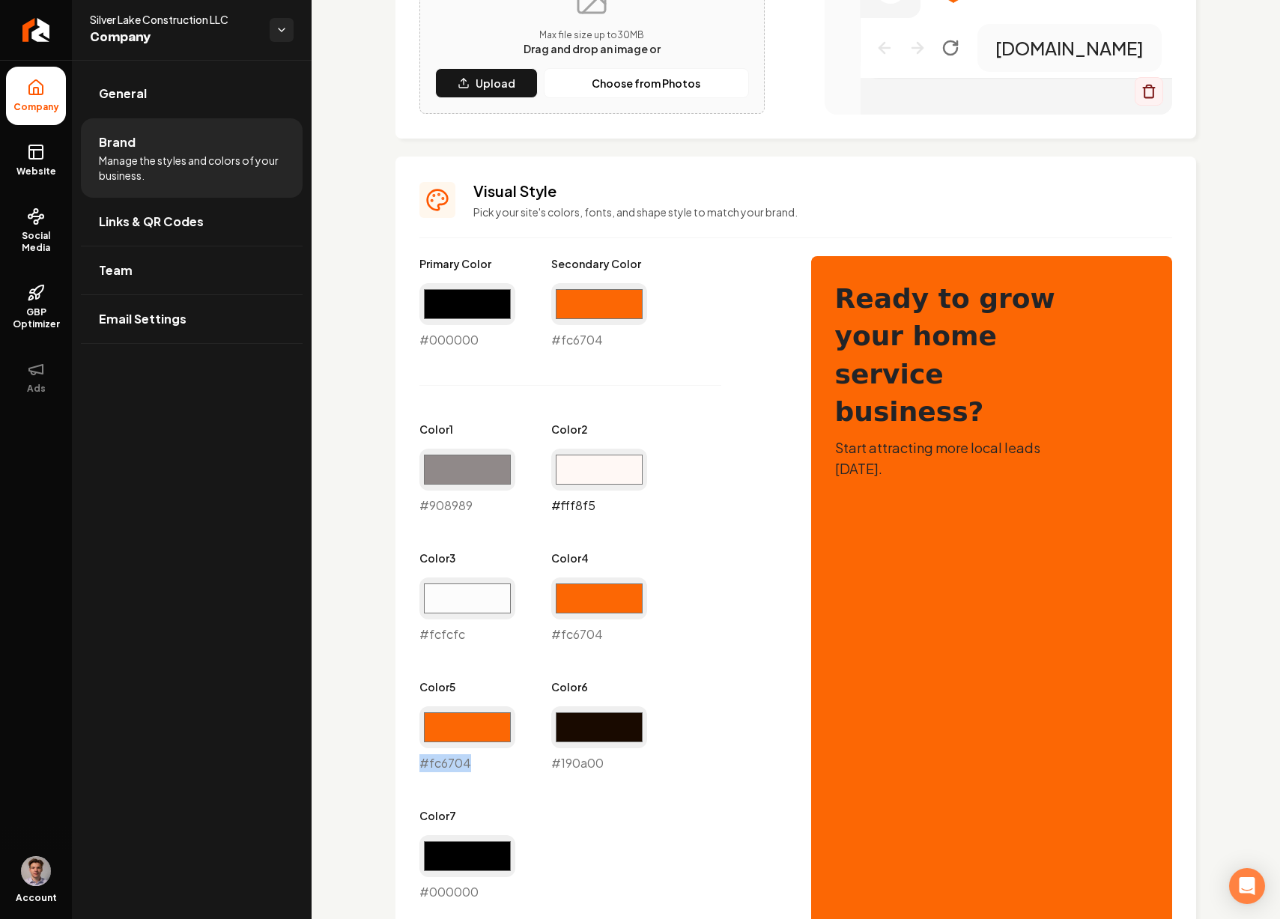
click at [595, 476] on input "#fff8f5" at bounding box center [599, 470] width 96 height 42
type input "#f2f8ff"
click at [753, 663] on div "Primary Color #000000 #000000 Secondary Color #fc6704 #fc6704 Color 1 #908989 #…" at bounding box center [600, 578] width 362 height 645
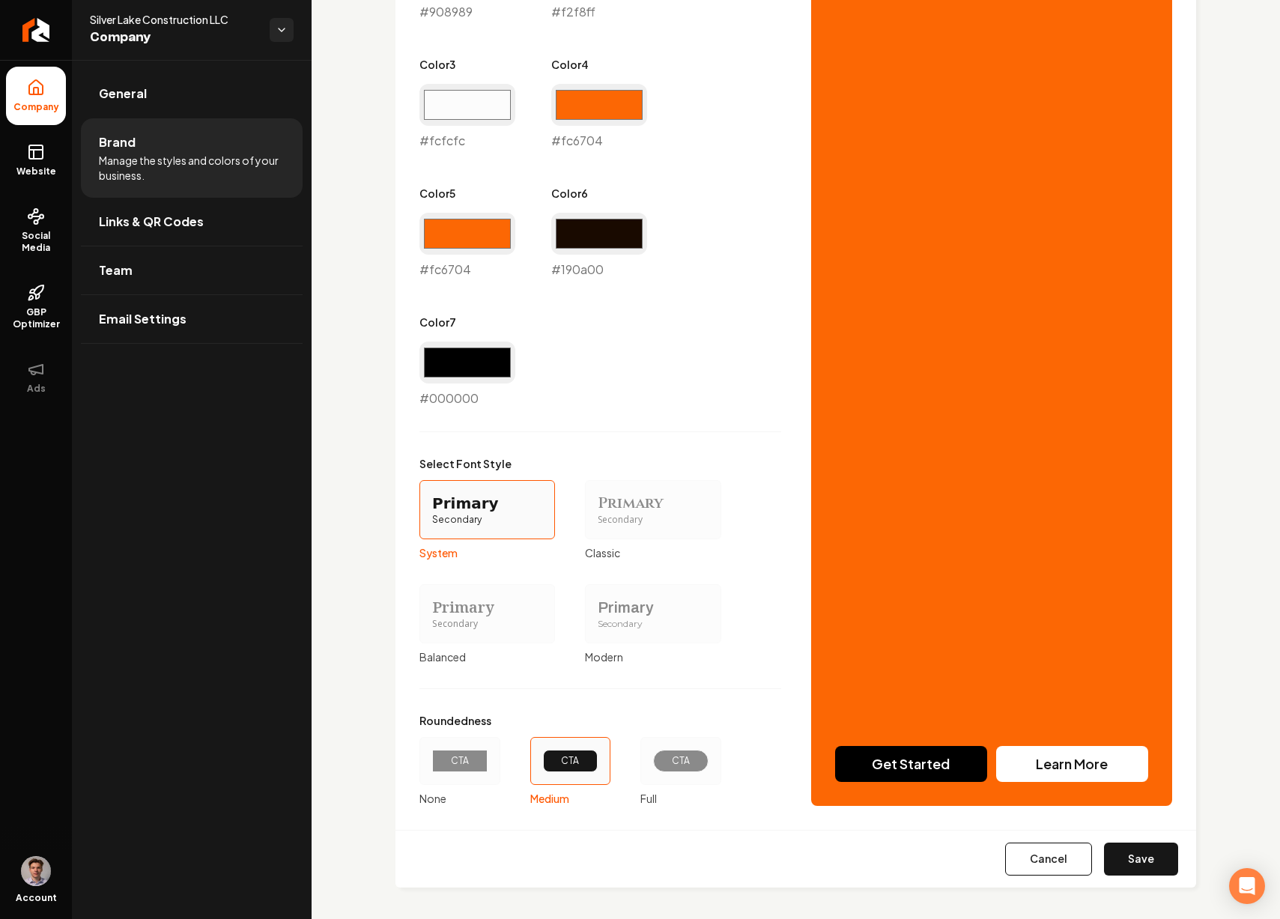
scroll to position [999, 0]
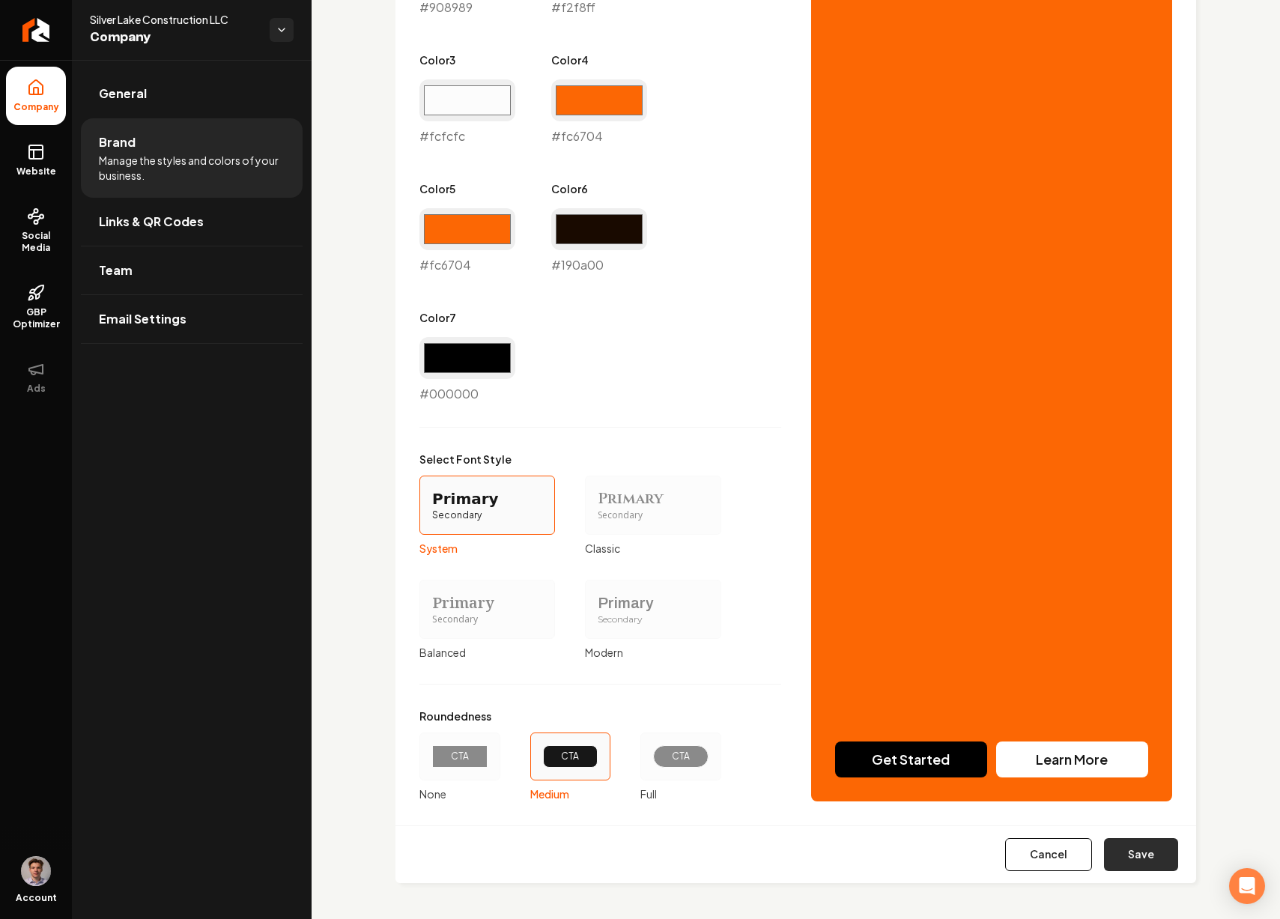
click at [1120, 856] on button "Save" at bounding box center [1141, 854] width 74 height 33
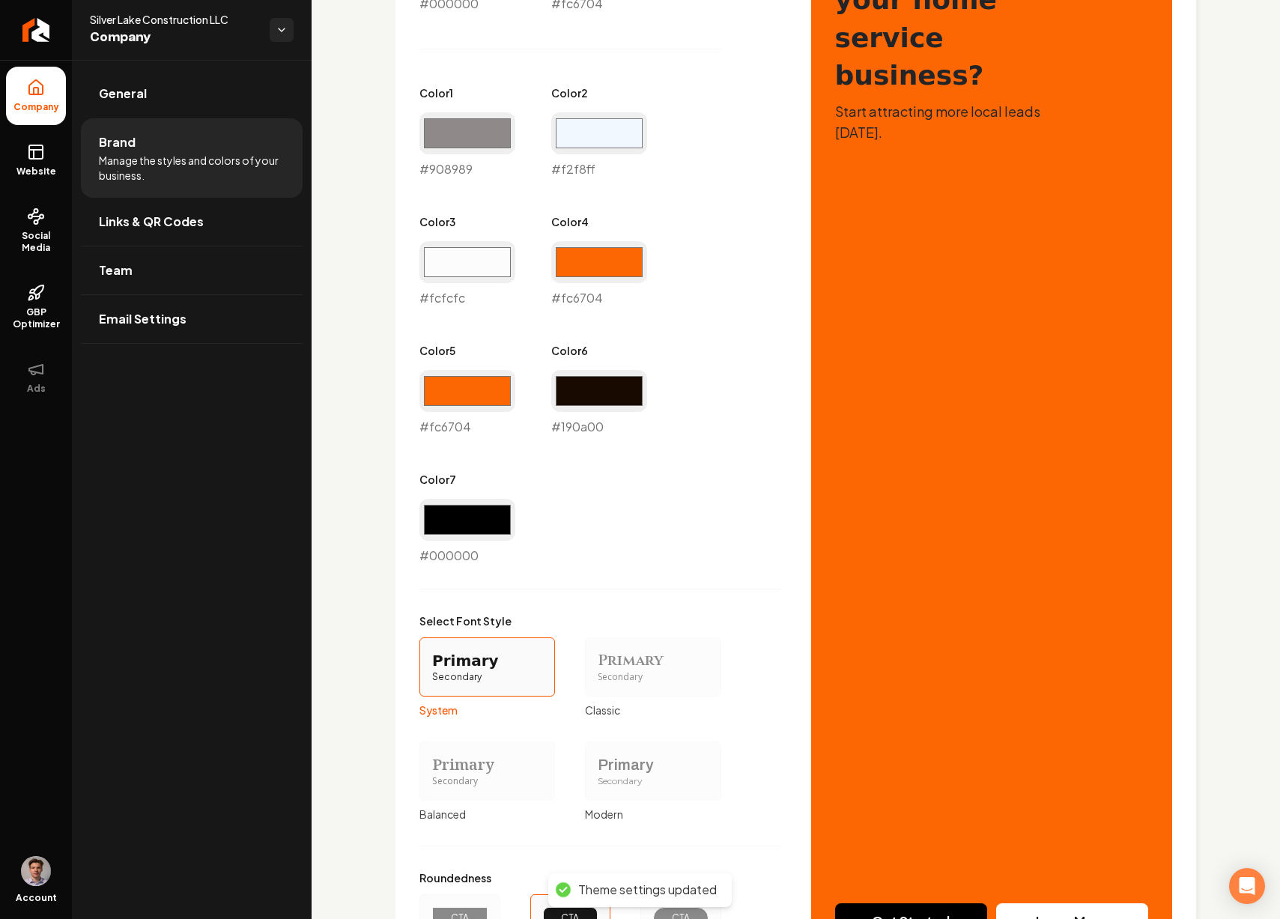
scroll to position [643, 0]
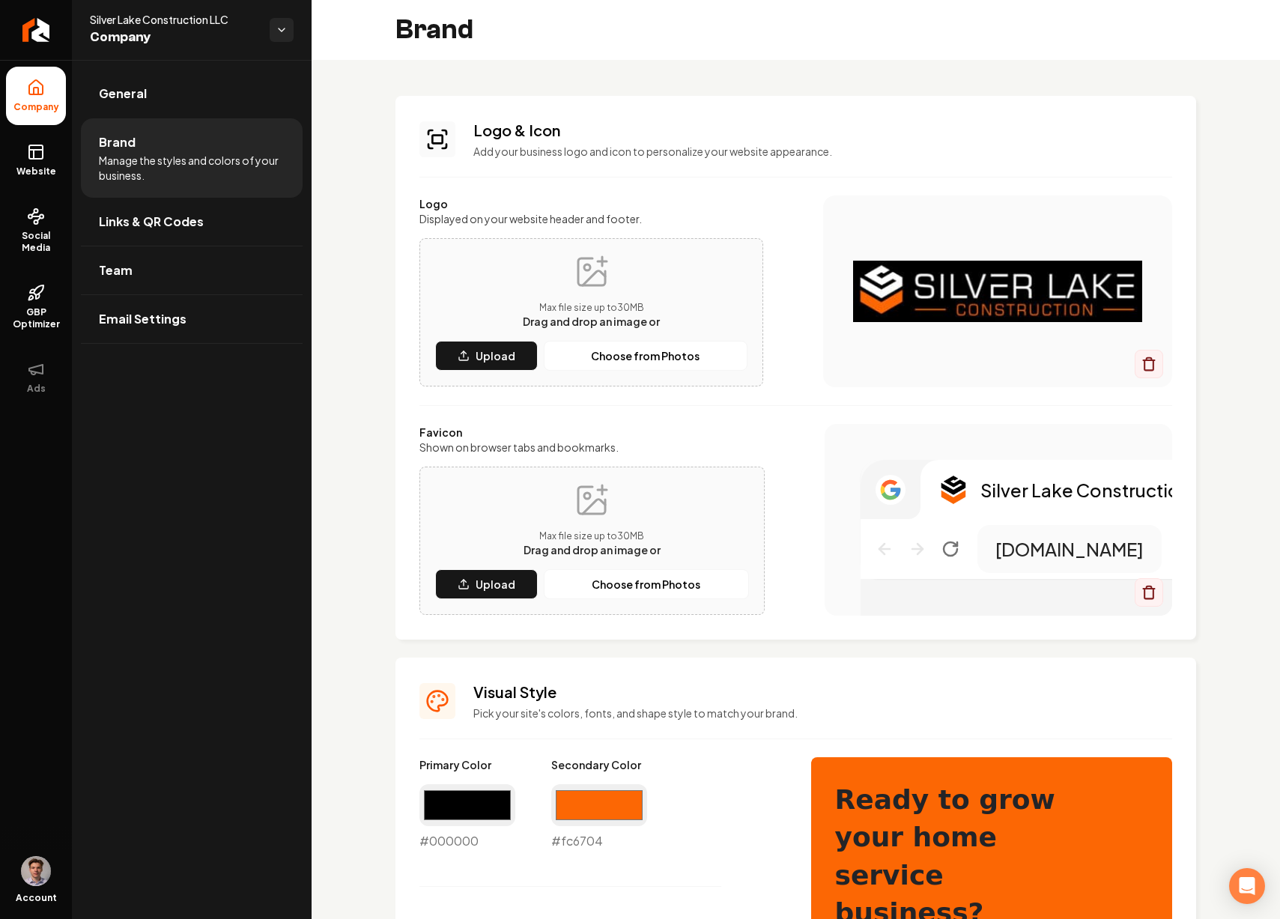
scroll to position [643, 0]
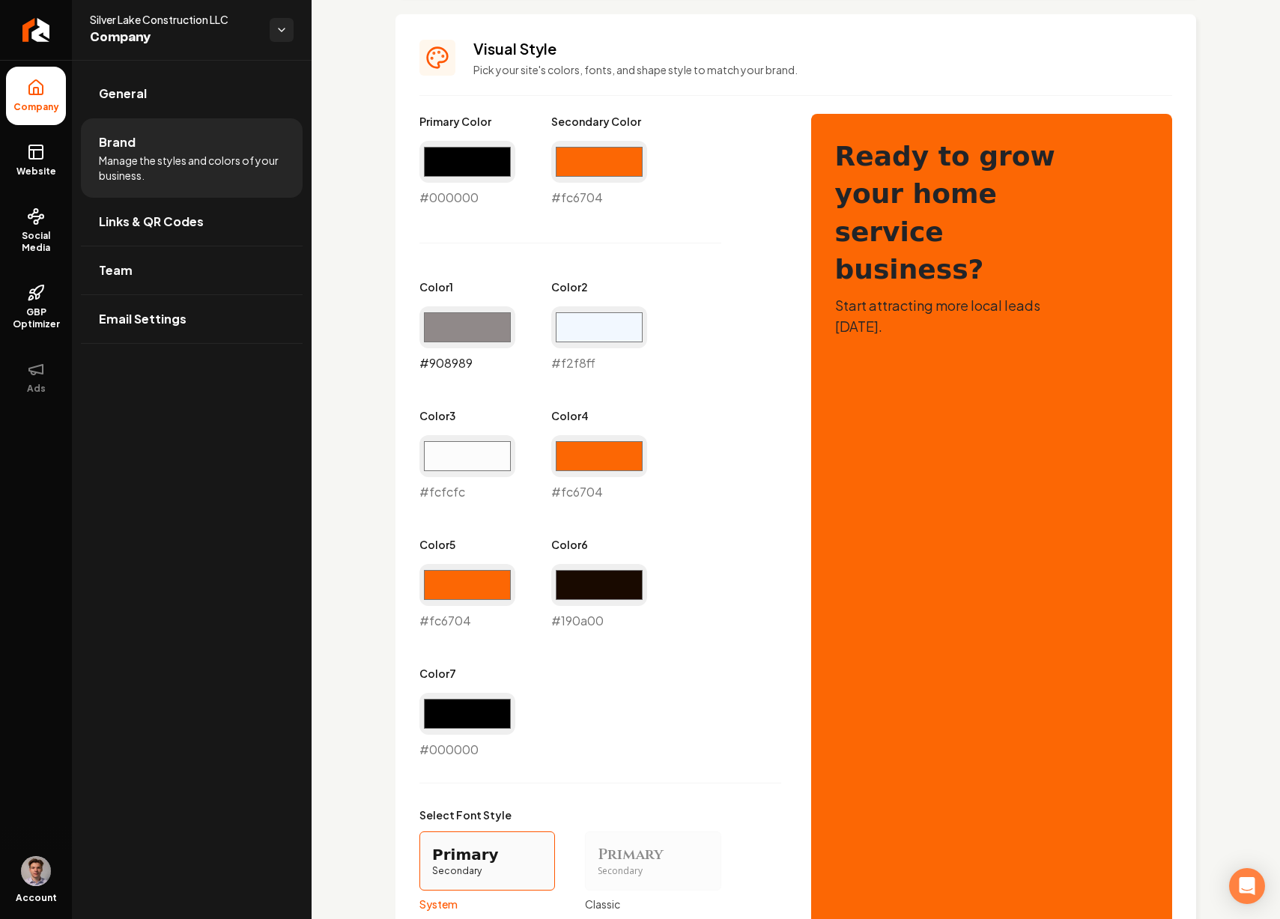
click at [490, 334] on input "#908989" at bounding box center [467, 327] width 96 height 42
type input "#fff7f2"
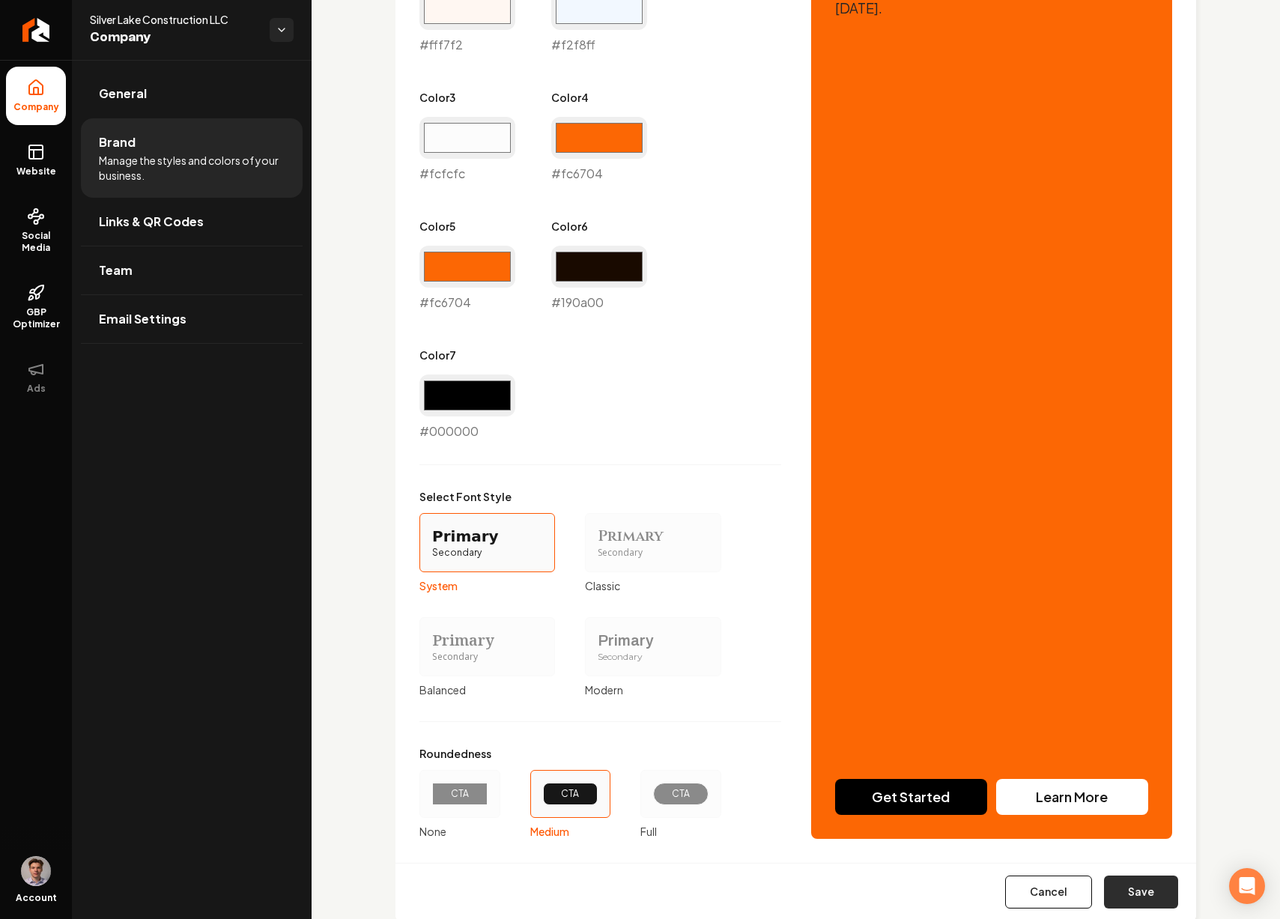
click at [1114, 889] on button "Save" at bounding box center [1141, 891] width 74 height 33
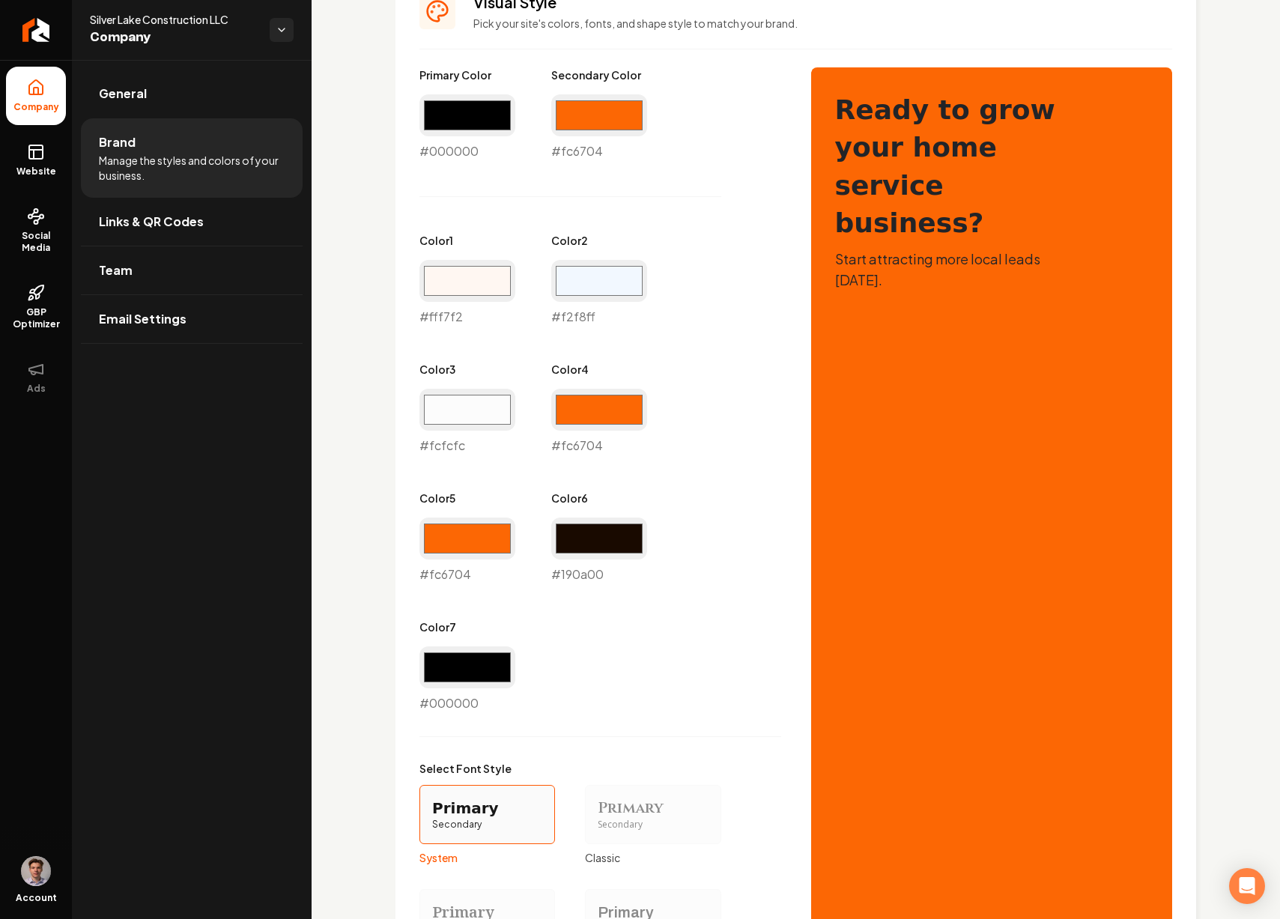
scroll to position [693, 0]
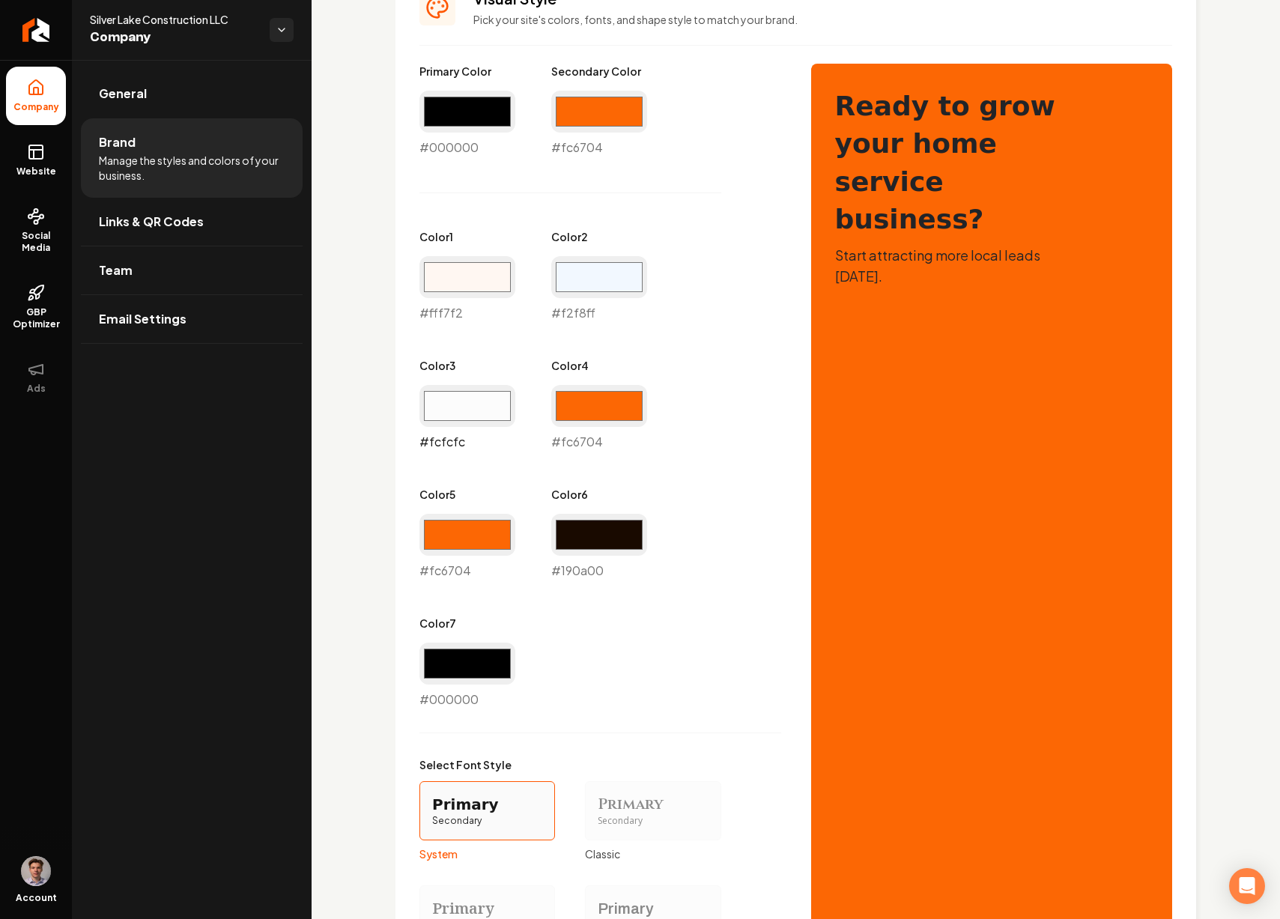
click at [486, 406] on input "#fcfcfc" at bounding box center [467, 406] width 96 height 42
type input "#ffffff"
click at [708, 297] on div "Primary Color #000000 #000000 Secondary Color #fc6704 #fc6704 Color 1 #fff7f2 #…" at bounding box center [600, 386] width 362 height 645
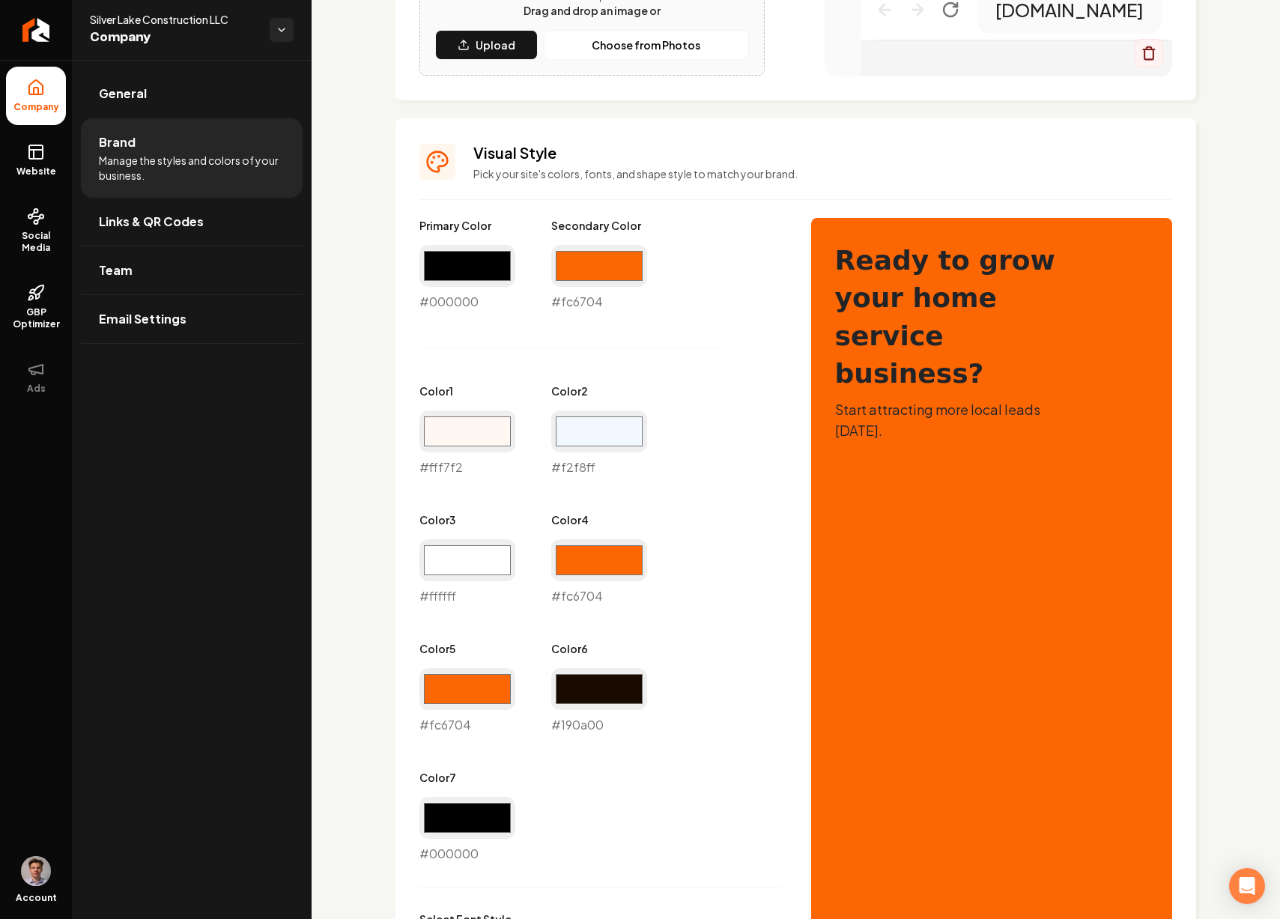
scroll to position [539, 0]
click at [474, 438] on input "#fff7f2" at bounding box center [467, 431] width 96 height 42
type input "#f2f8ff"
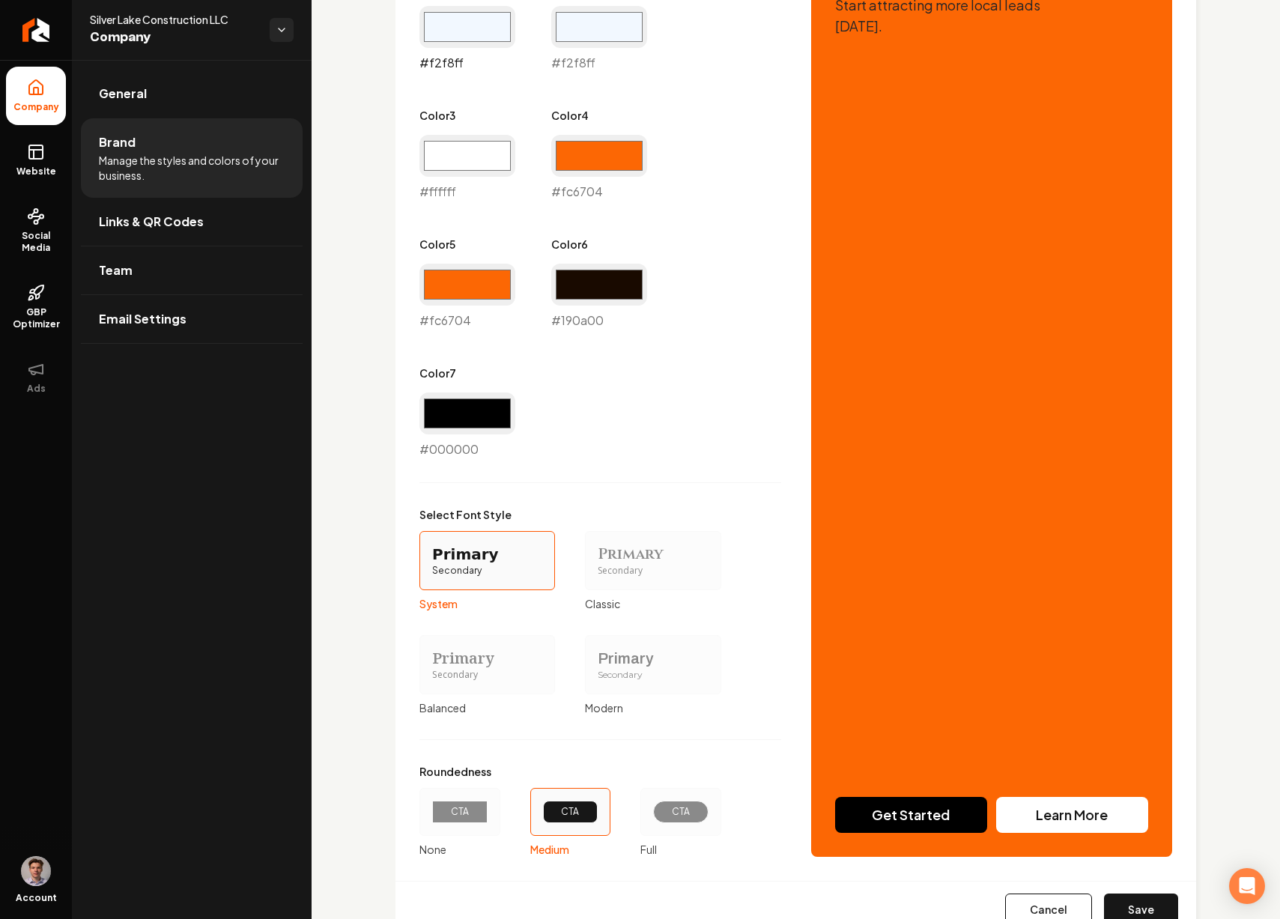
scroll to position [973, 0]
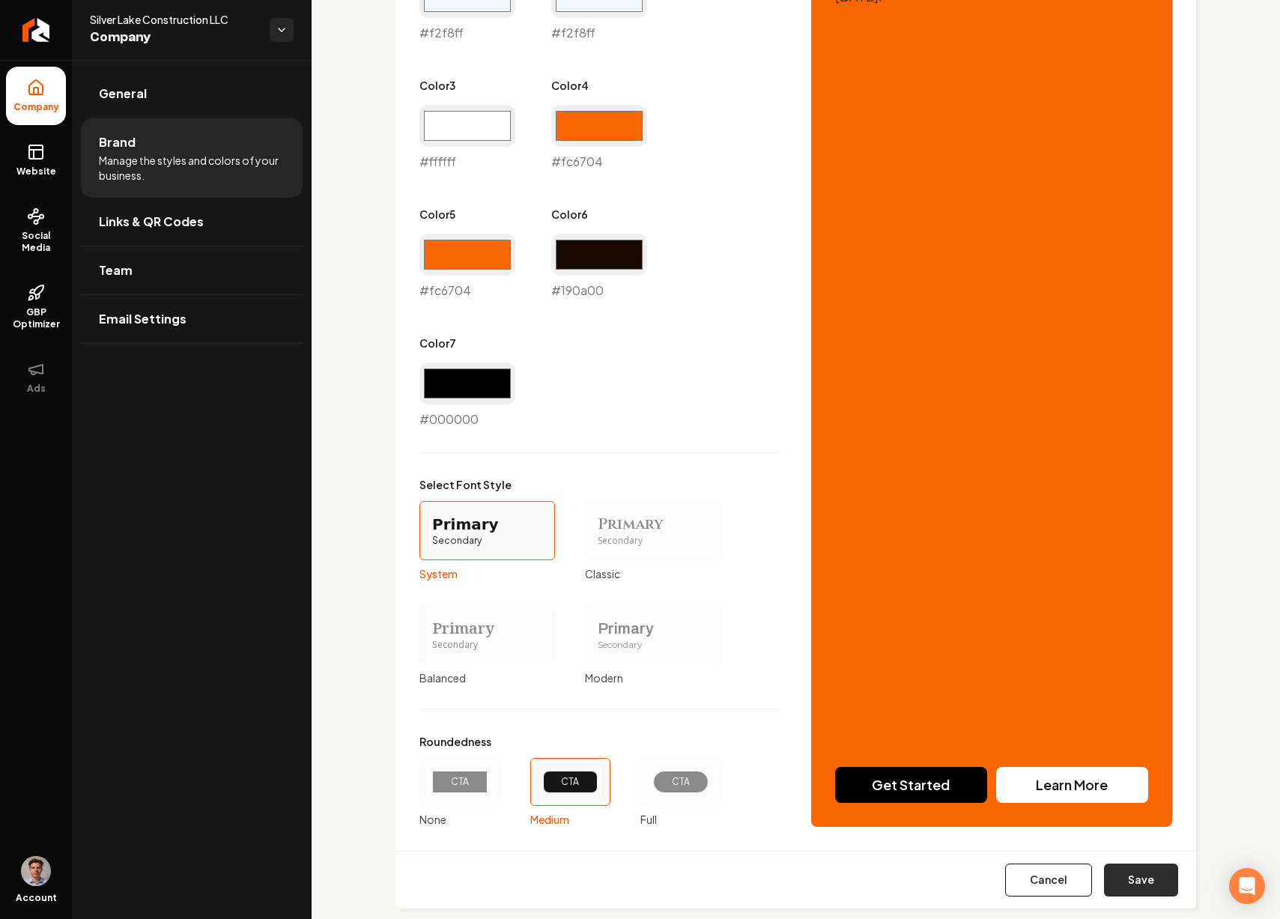
click at [1123, 870] on button "Save" at bounding box center [1141, 879] width 74 height 33
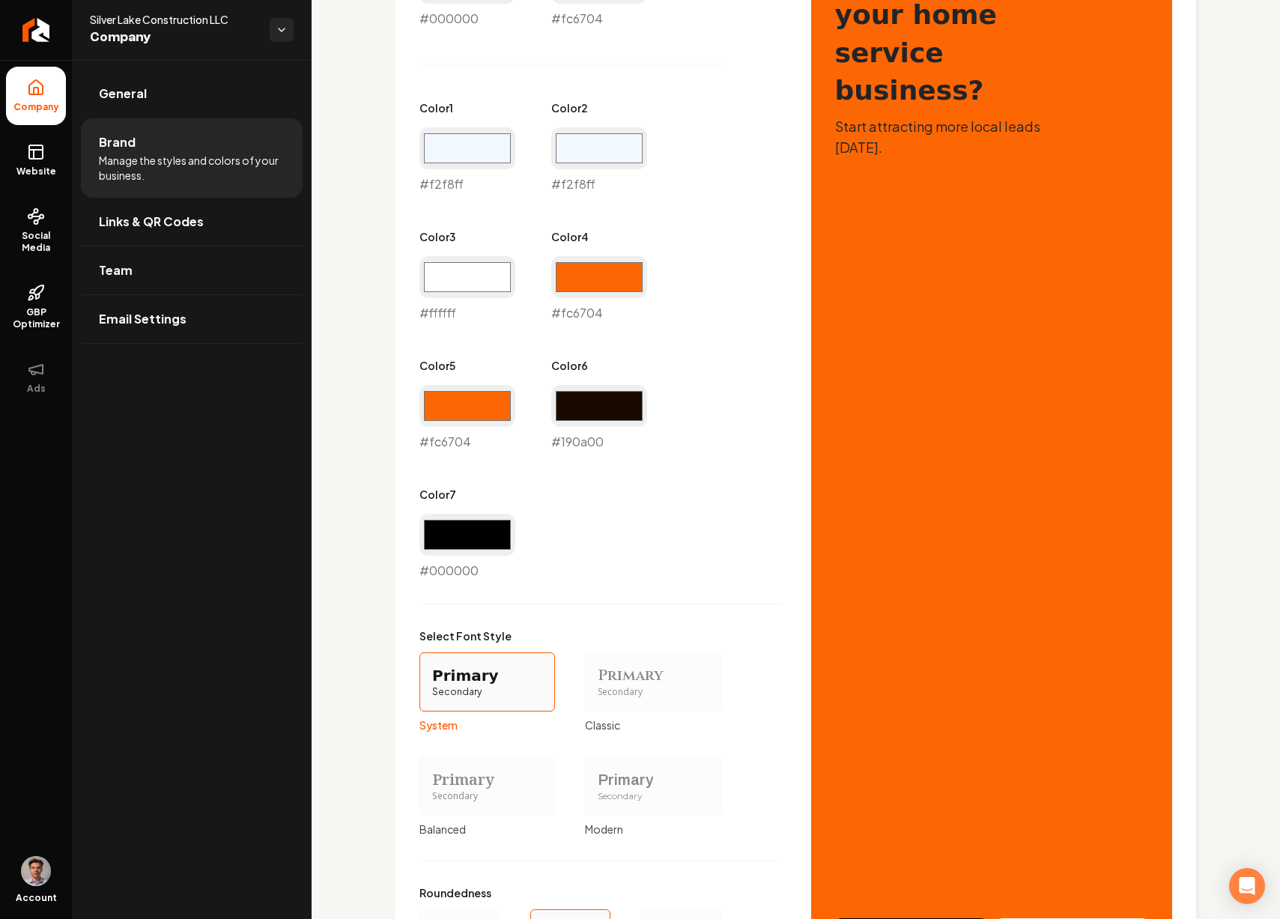
scroll to position [818, 0]
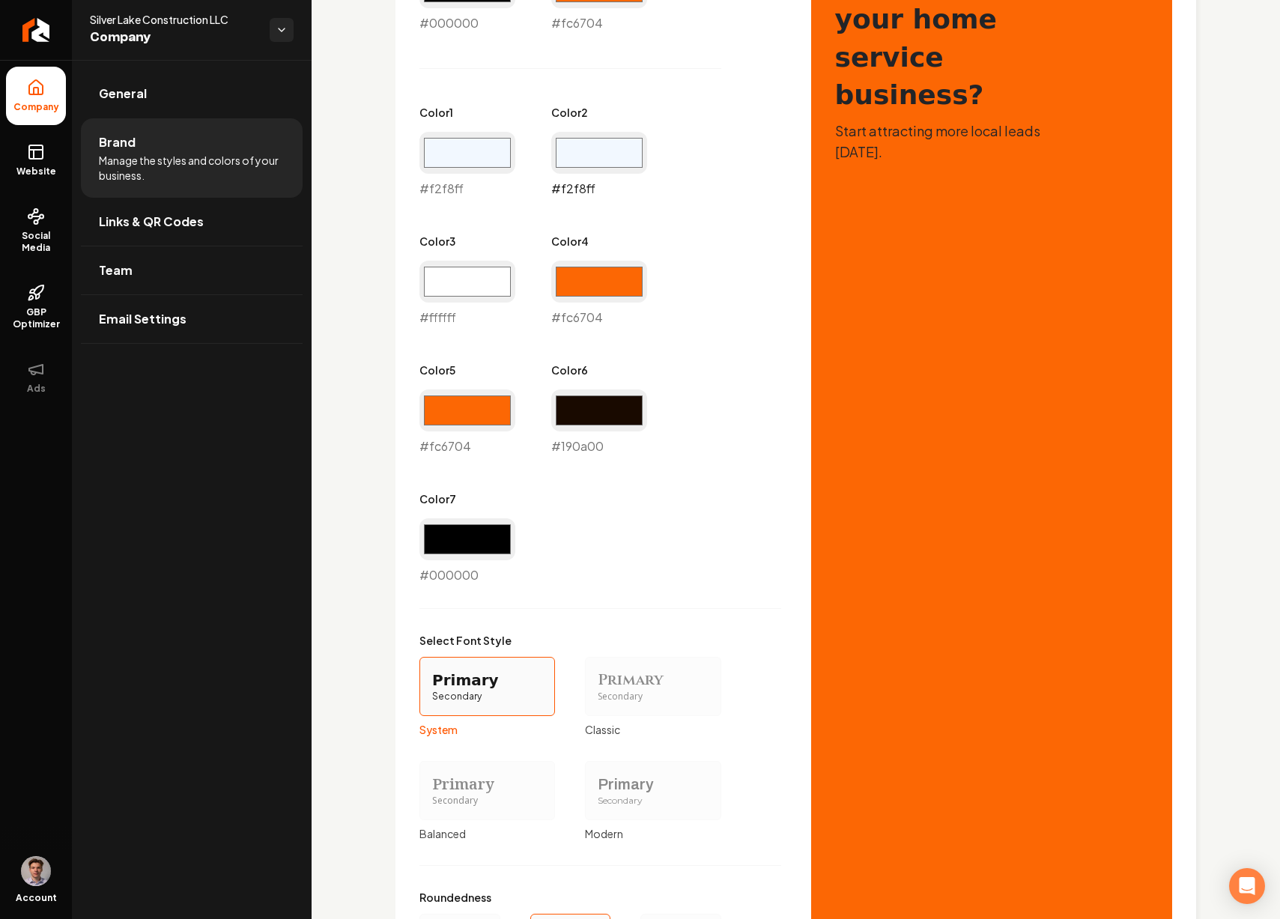
click at [574, 152] on input "#f2f8ff" at bounding box center [599, 153] width 96 height 42
type input "#d1d6dc"
click at [751, 489] on div "Primary Color #000000 #000000 Secondary Color #fc6704 #fc6704 Color 1 #f2f8ff #…" at bounding box center [600, 261] width 362 height 645
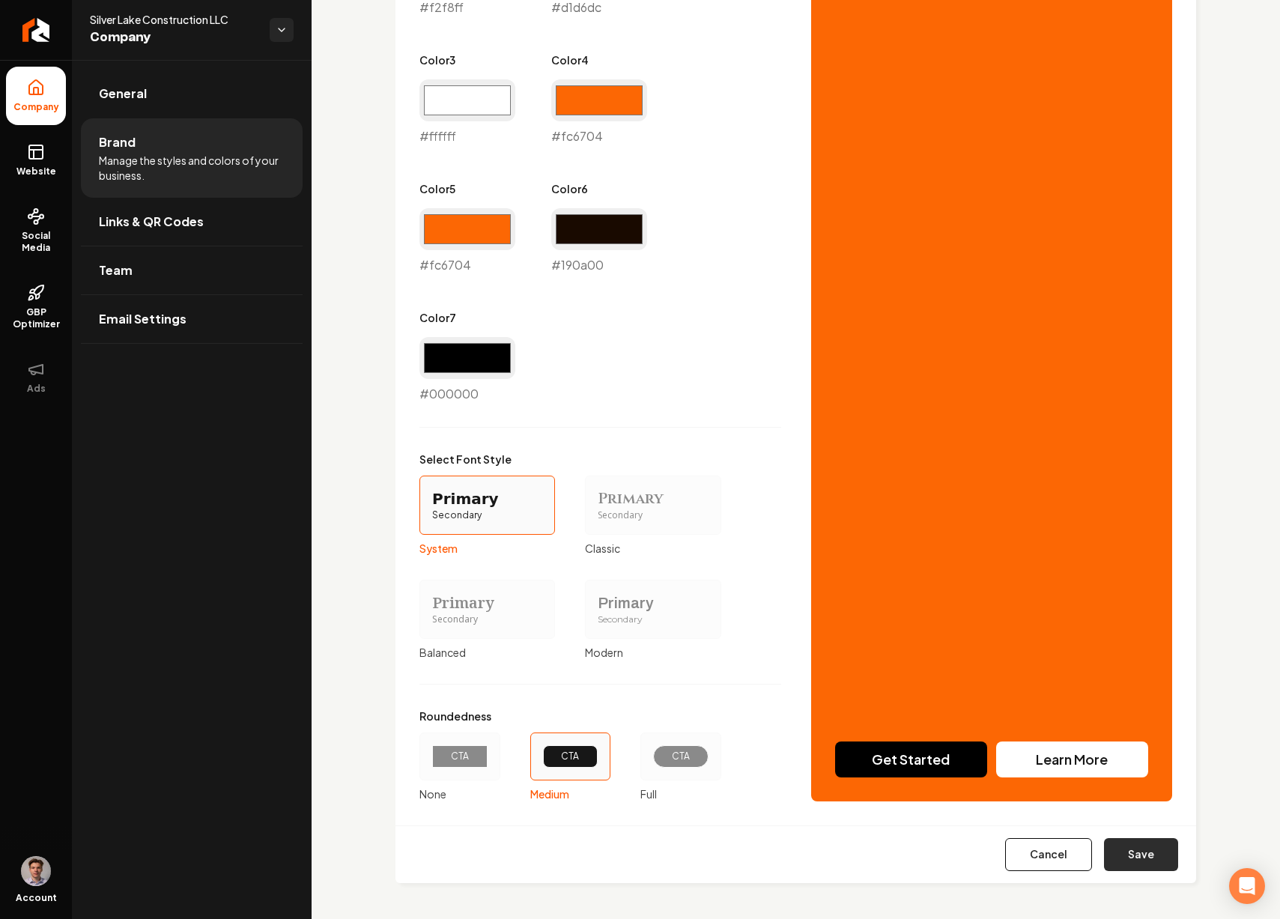
click at [1129, 861] on button "Save" at bounding box center [1141, 854] width 74 height 33
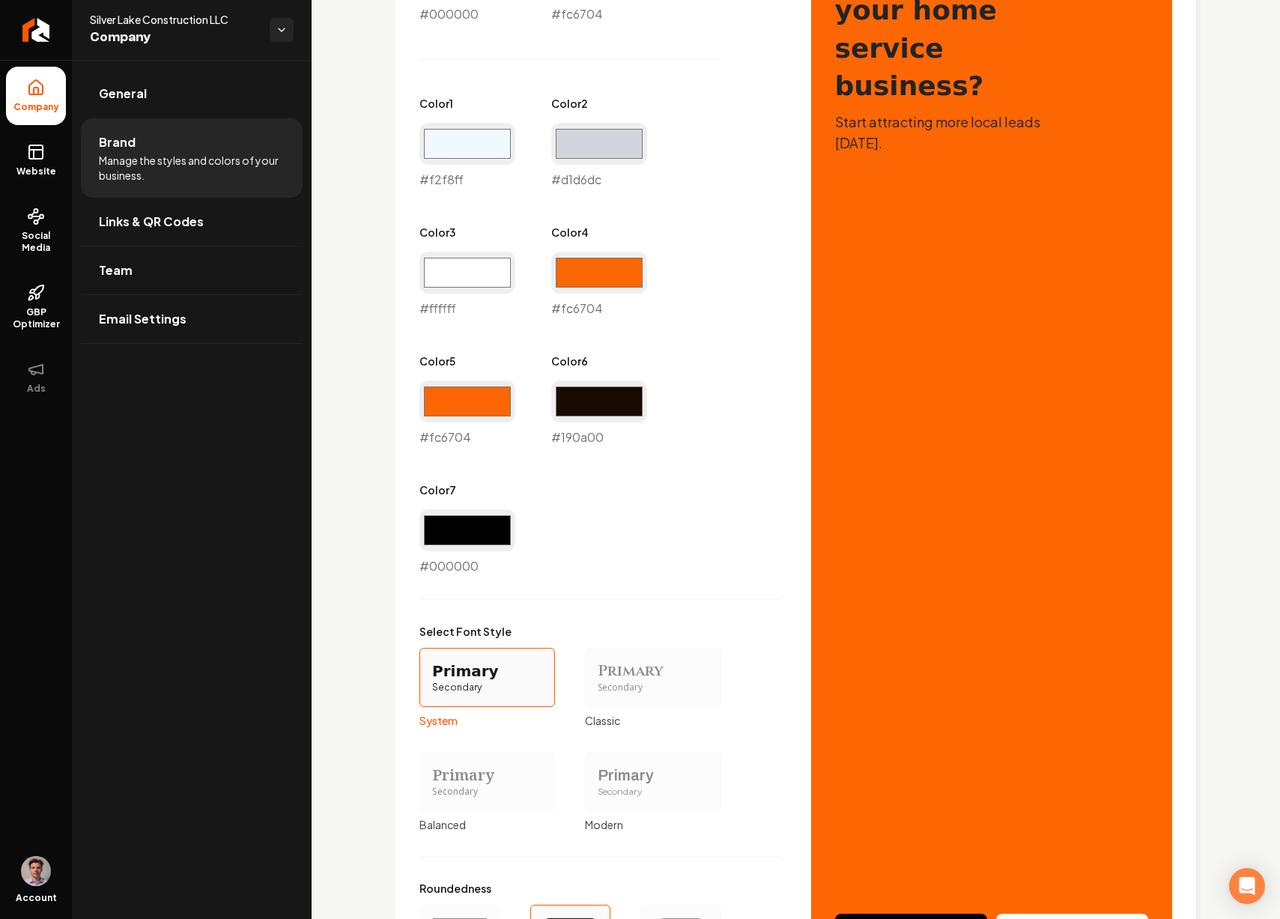
scroll to position [818, 0]
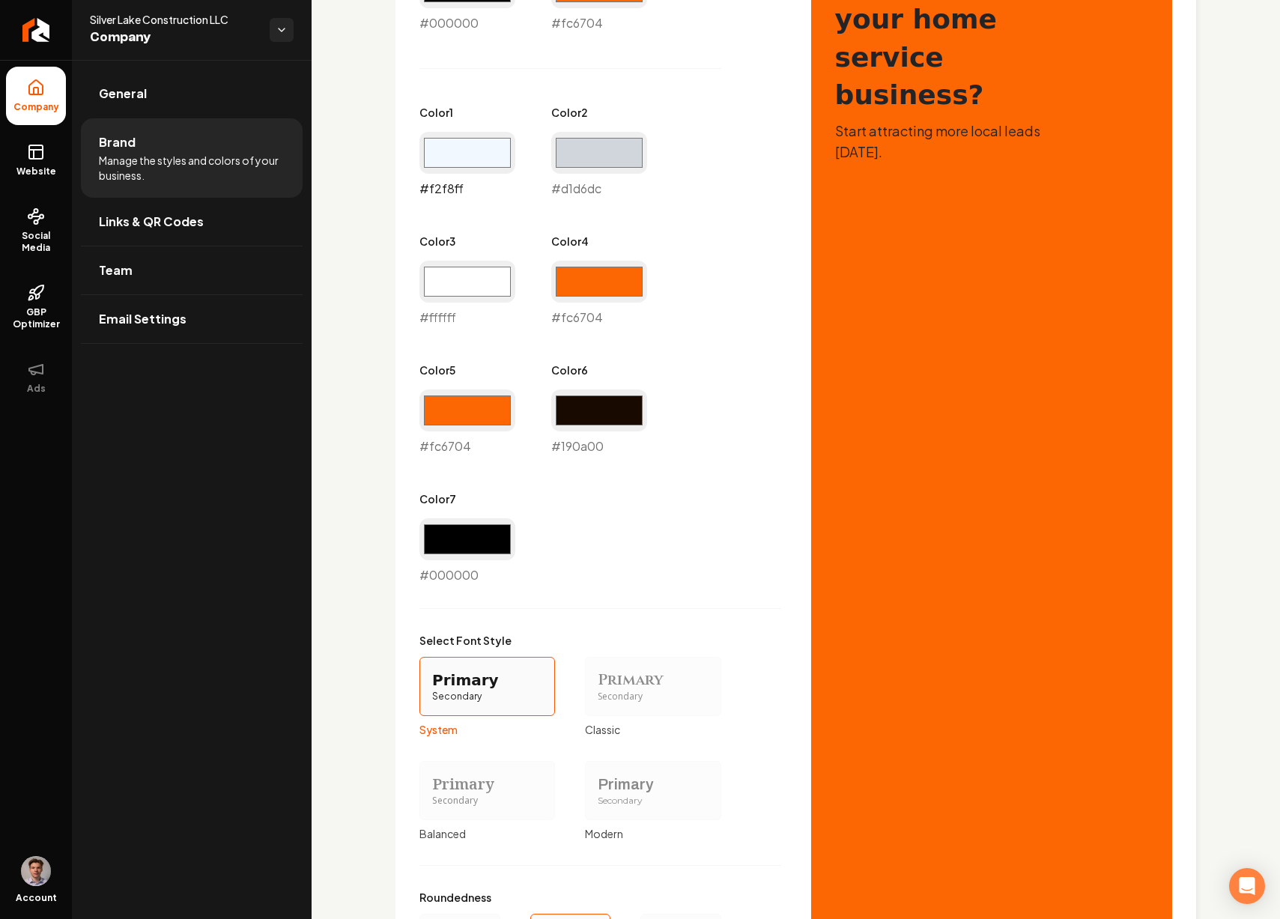
click at [482, 149] on input "#f2f8ff" at bounding box center [467, 153] width 96 height 42
type input "#d0d6dc"
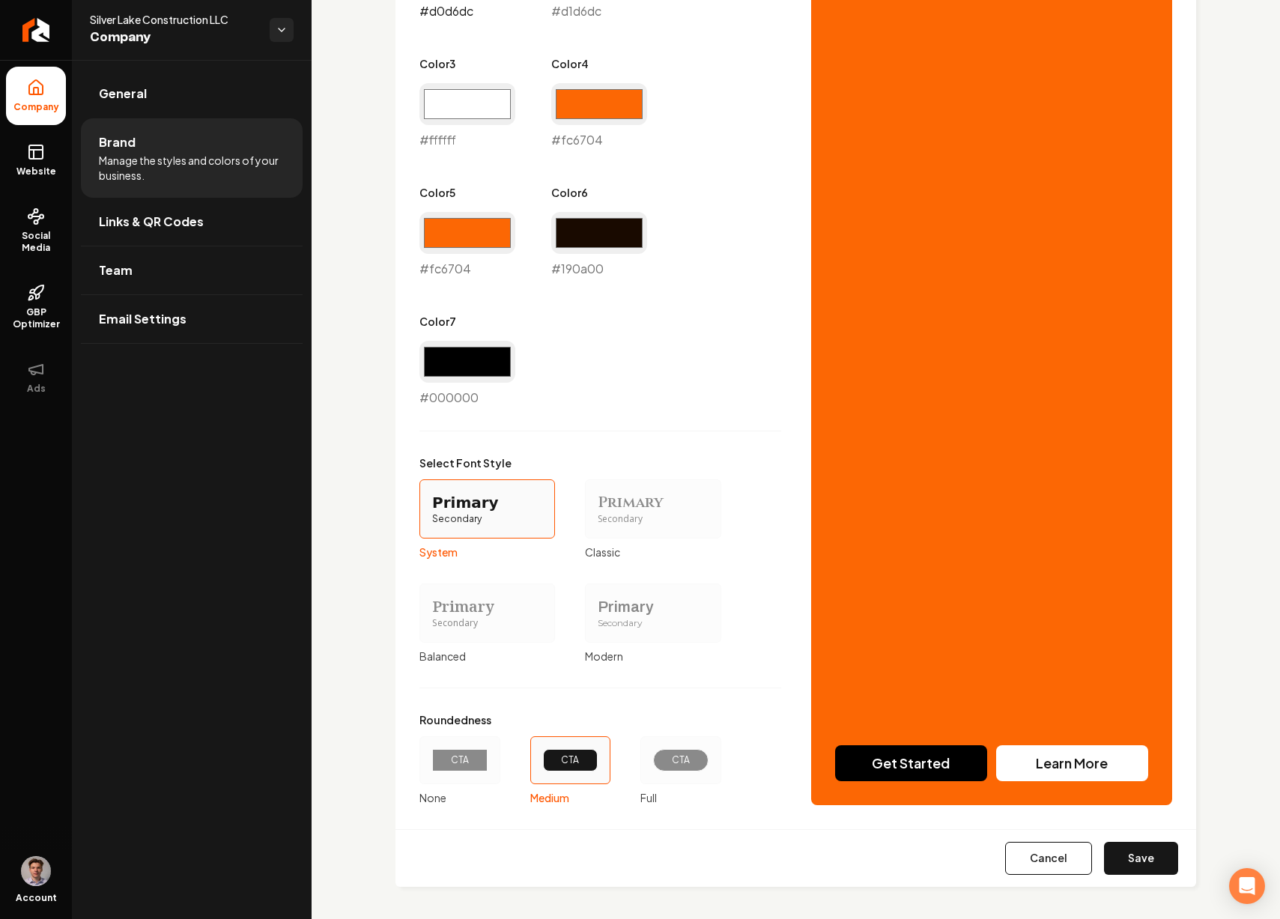
scroll to position [999, 0]
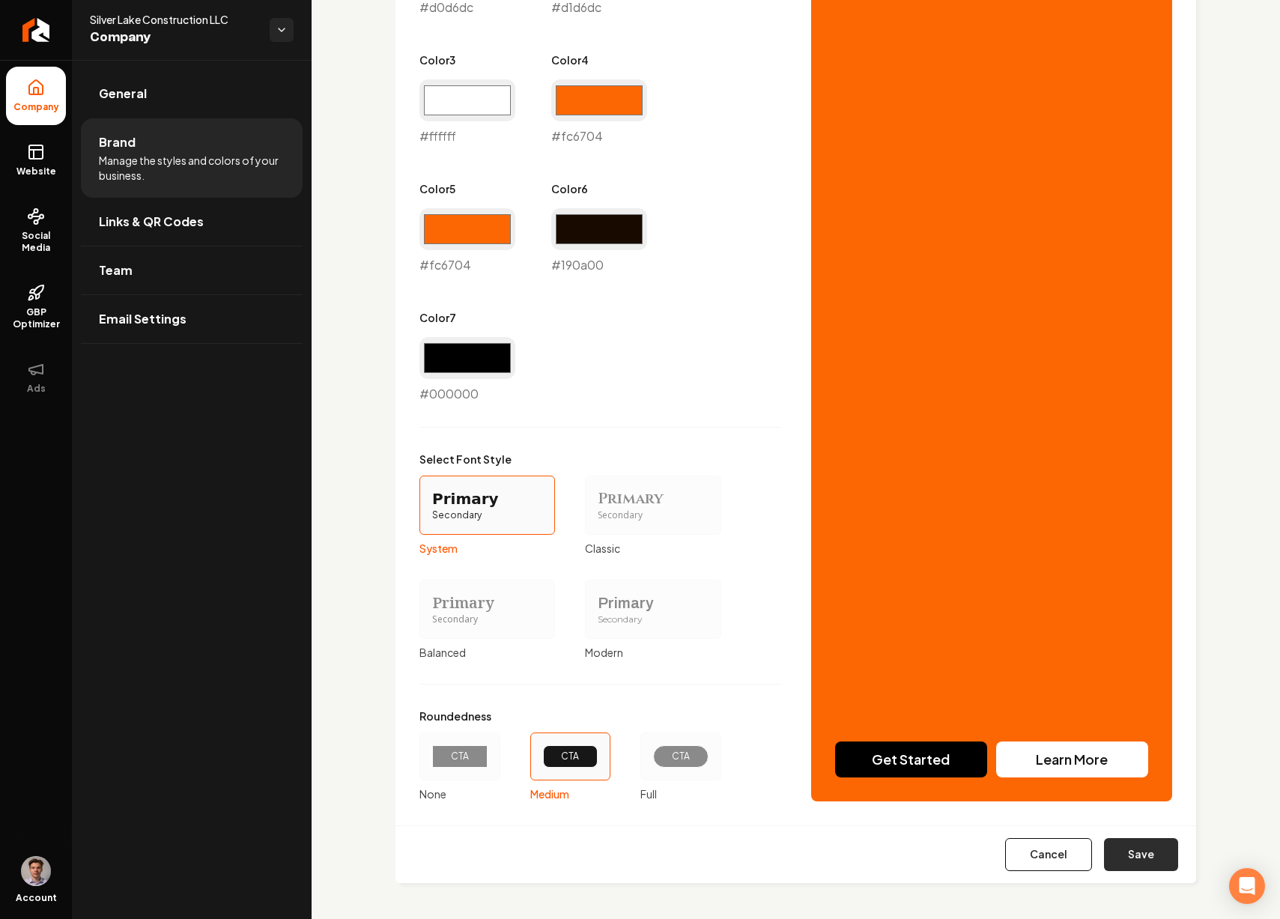
click at [1119, 848] on button "Save" at bounding box center [1141, 854] width 74 height 33
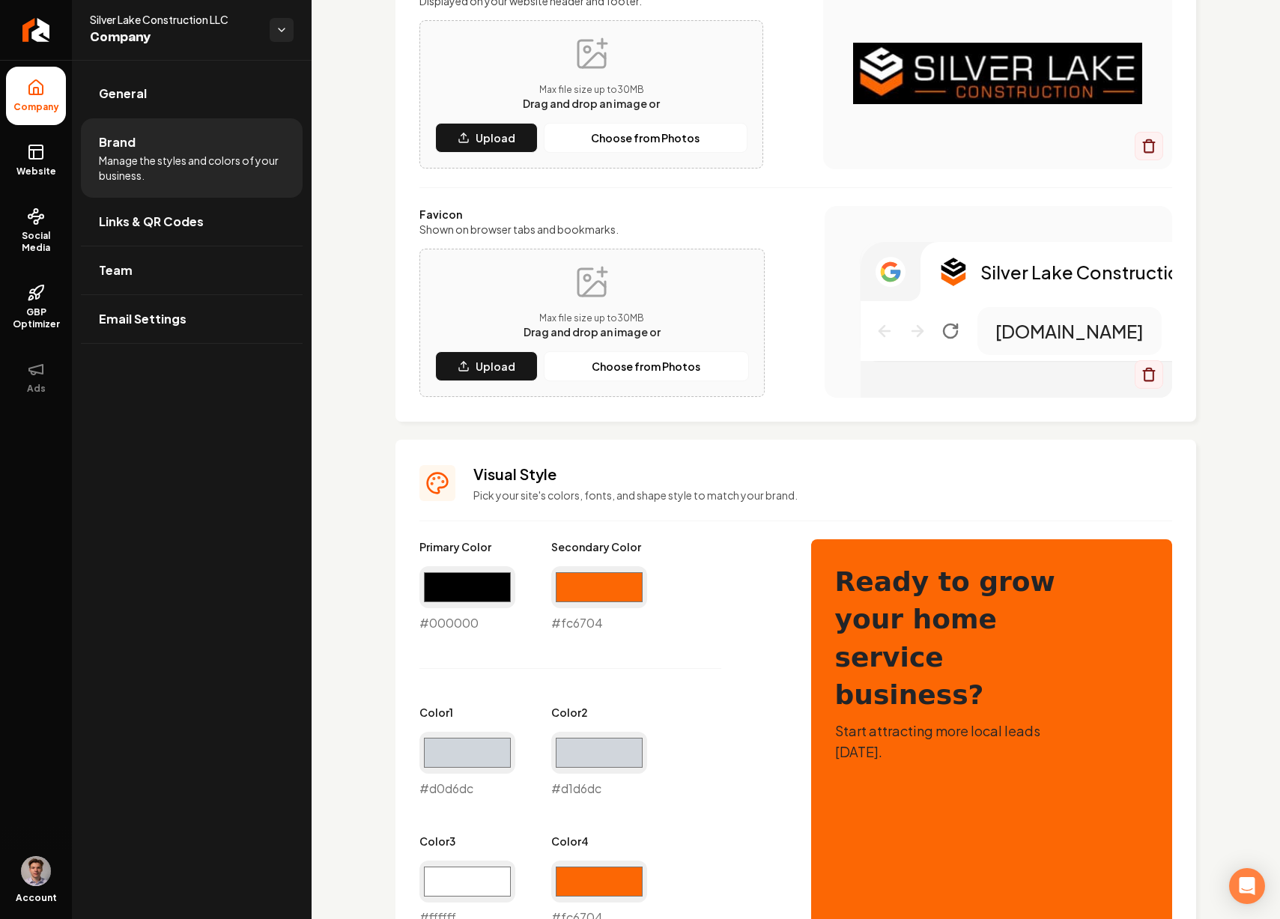
scroll to position [216, 0]
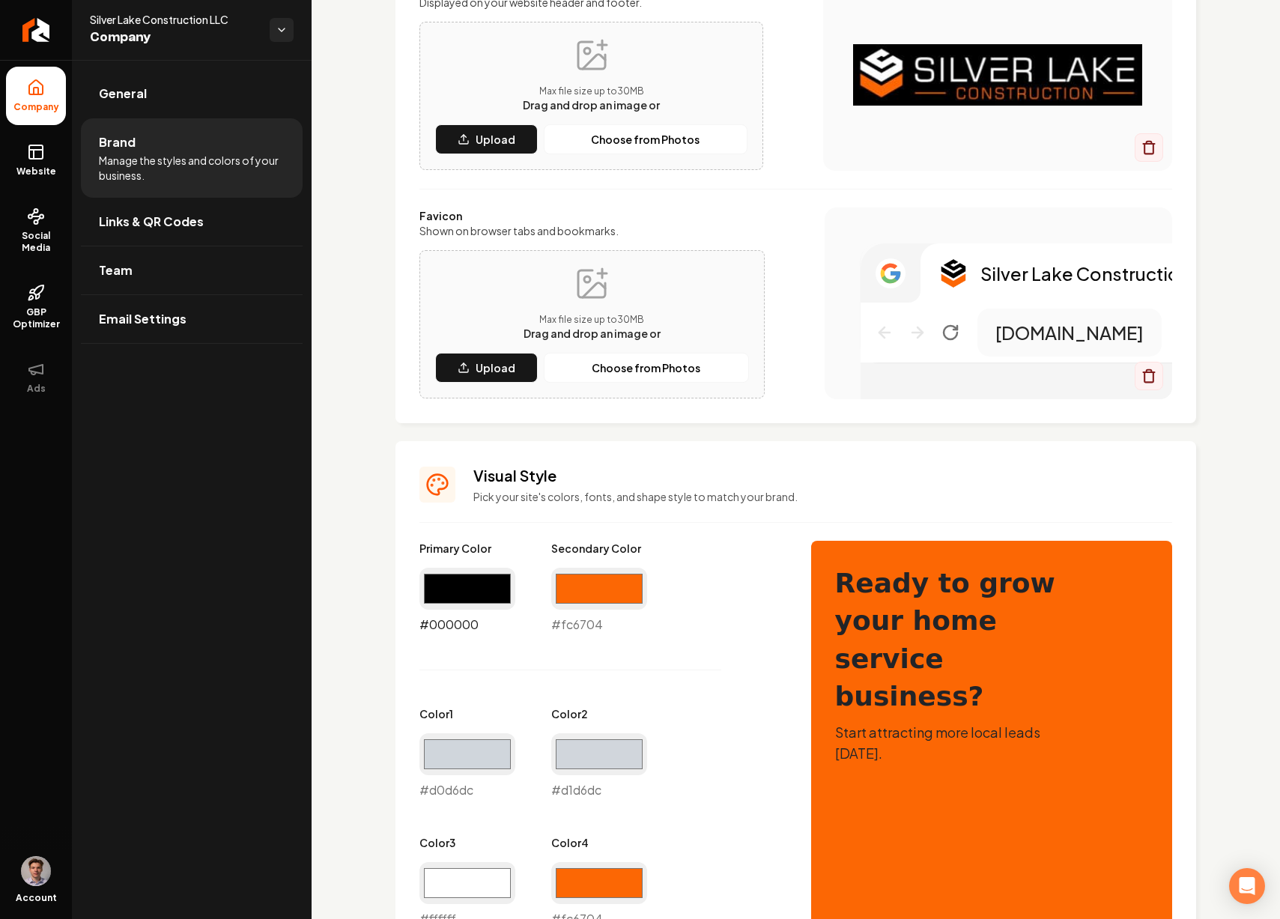
click at [481, 585] on input "#000000" at bounding box center [467, 589] width 96 height 42
type input "#030303"
click at [741, 660] on div "Primary Color #030303 #030303 Secondary Color #fc6704 #fc6704 Color 1 #d0d6dc #…" at bounding box center [600, 863] width 362 height 645
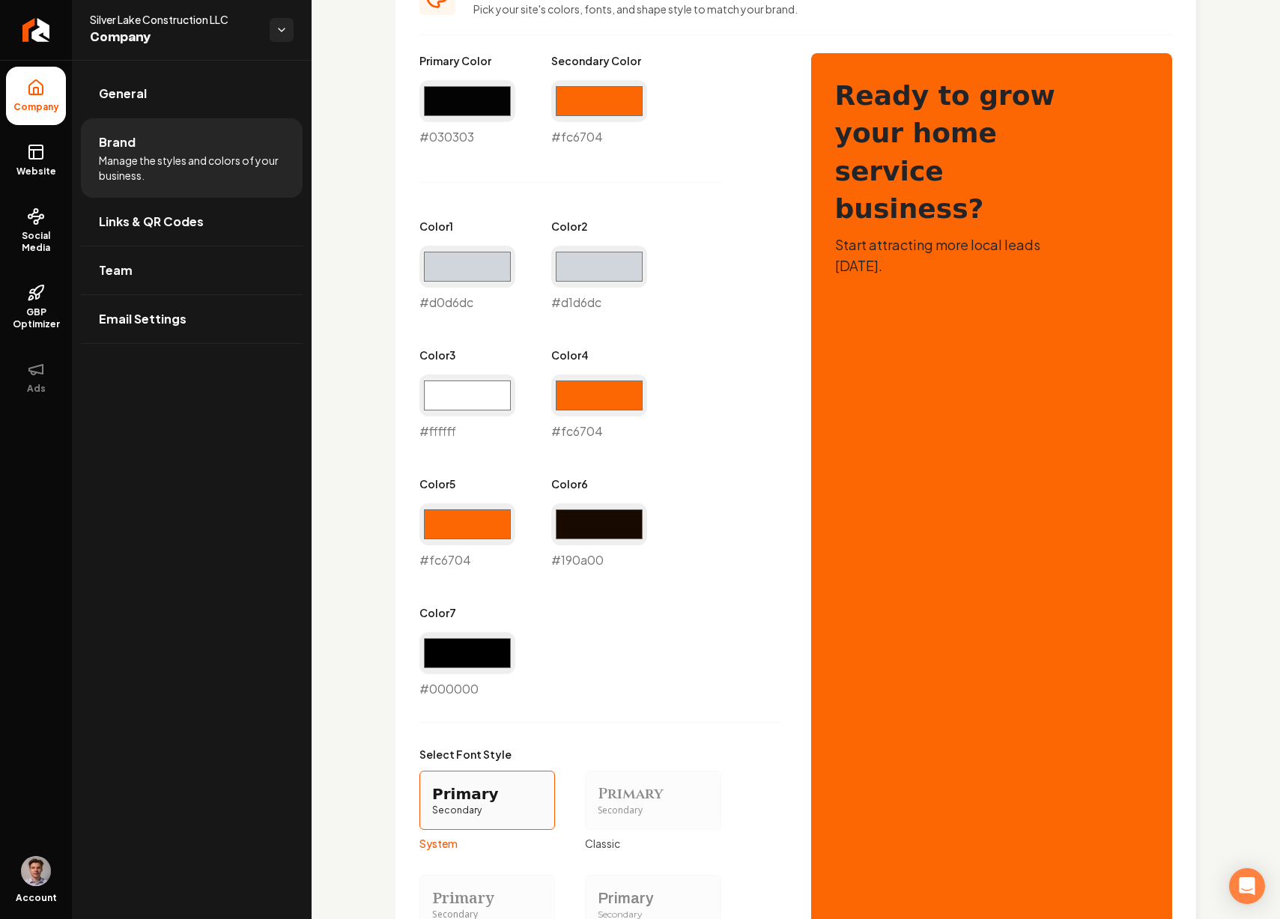
scroll to position [999, 0]
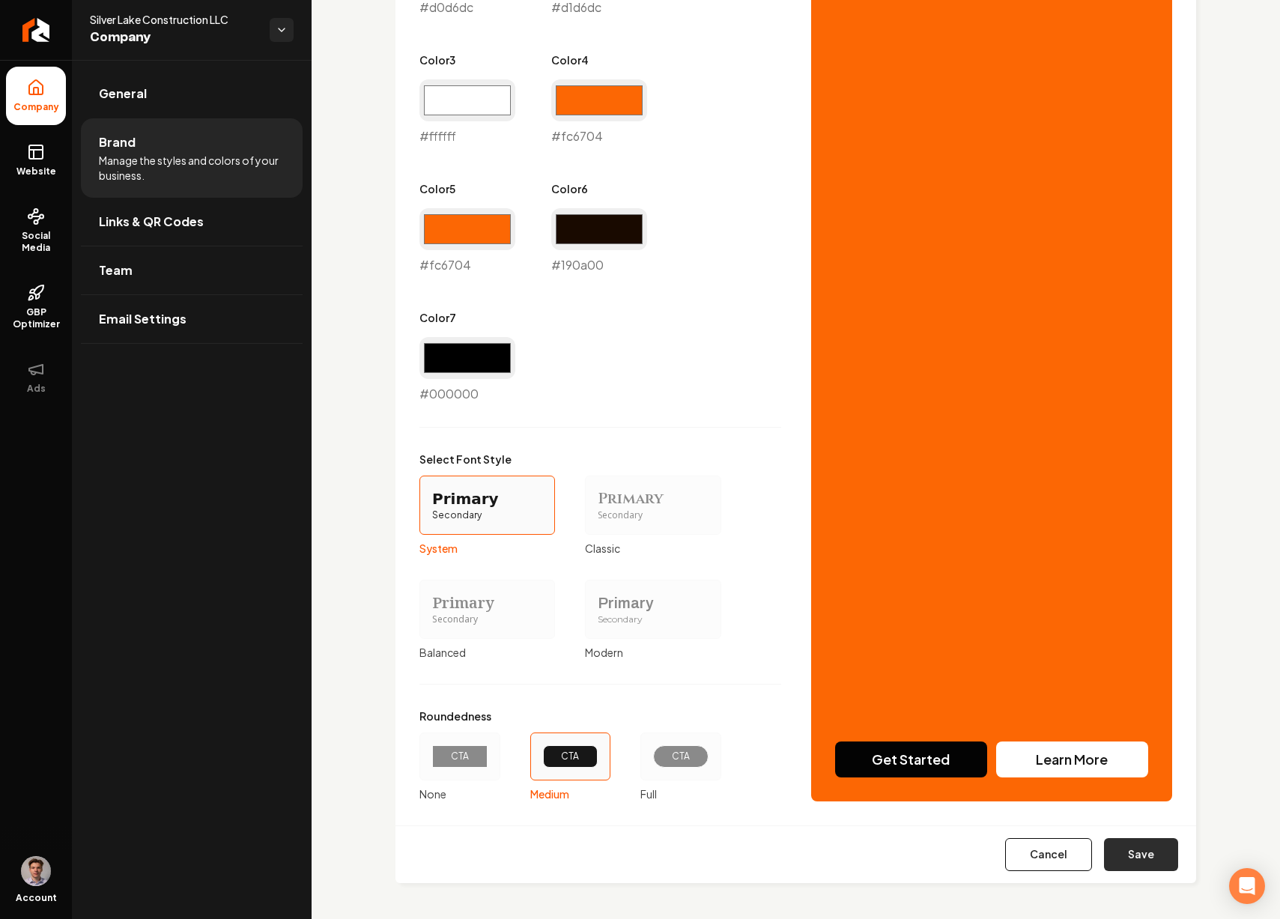
click at [1134, 854] on button "Save" at bounding box center [1141, 854] width 74 height 33
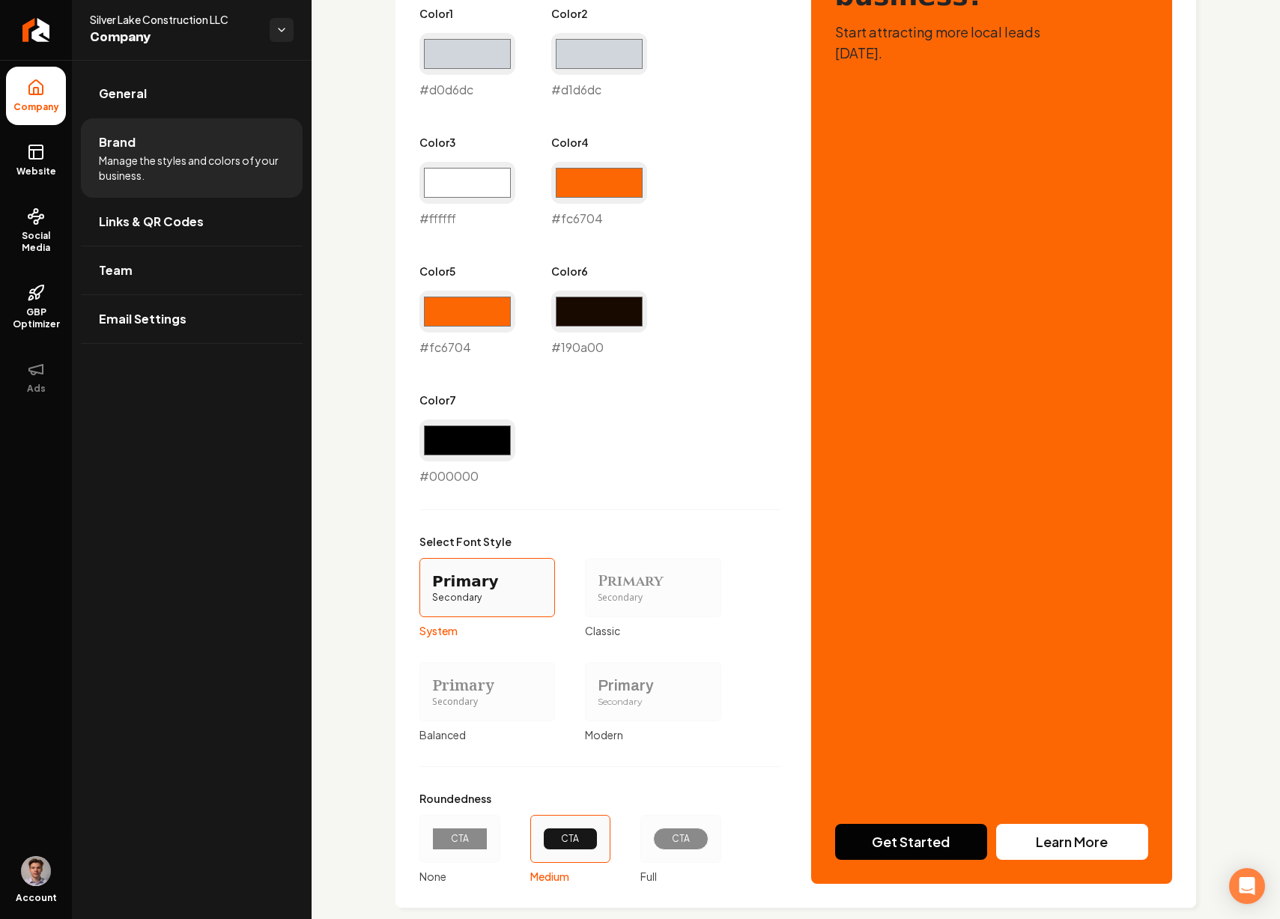
scroll to position [815, 0]
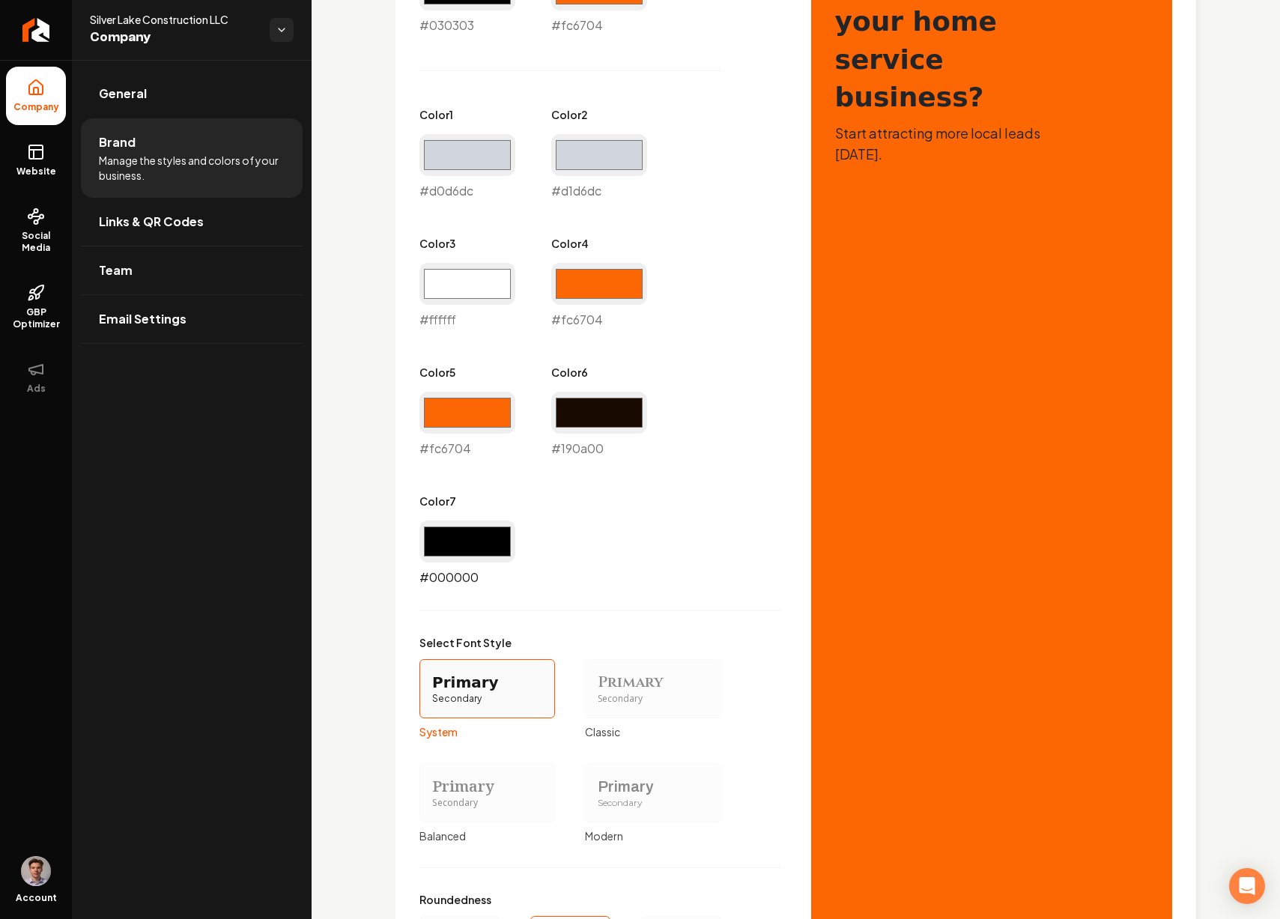
click at [475, 538] on input "#000000" at bounding box center [467, 541] width 96 height 42
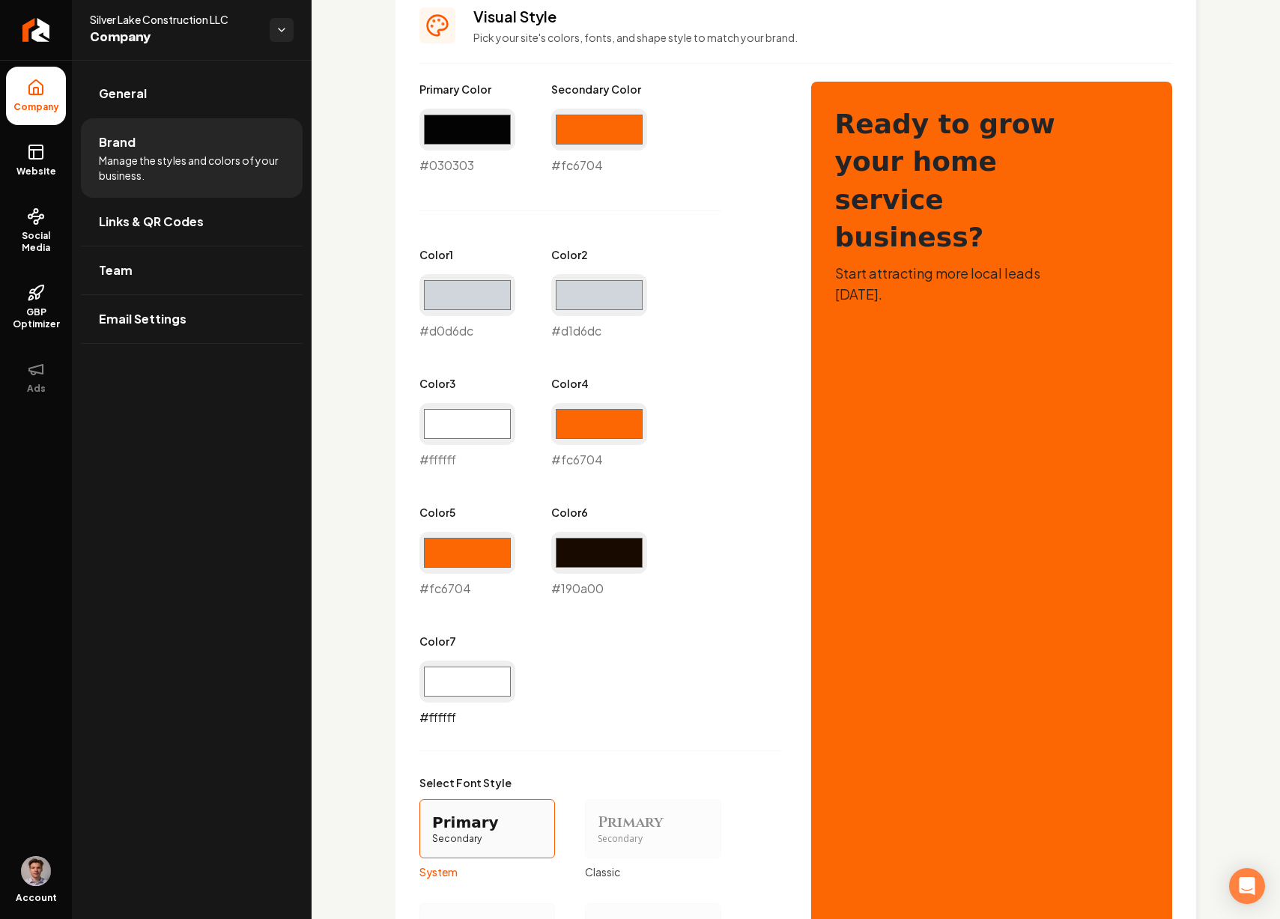
scroll to position [761, 0]
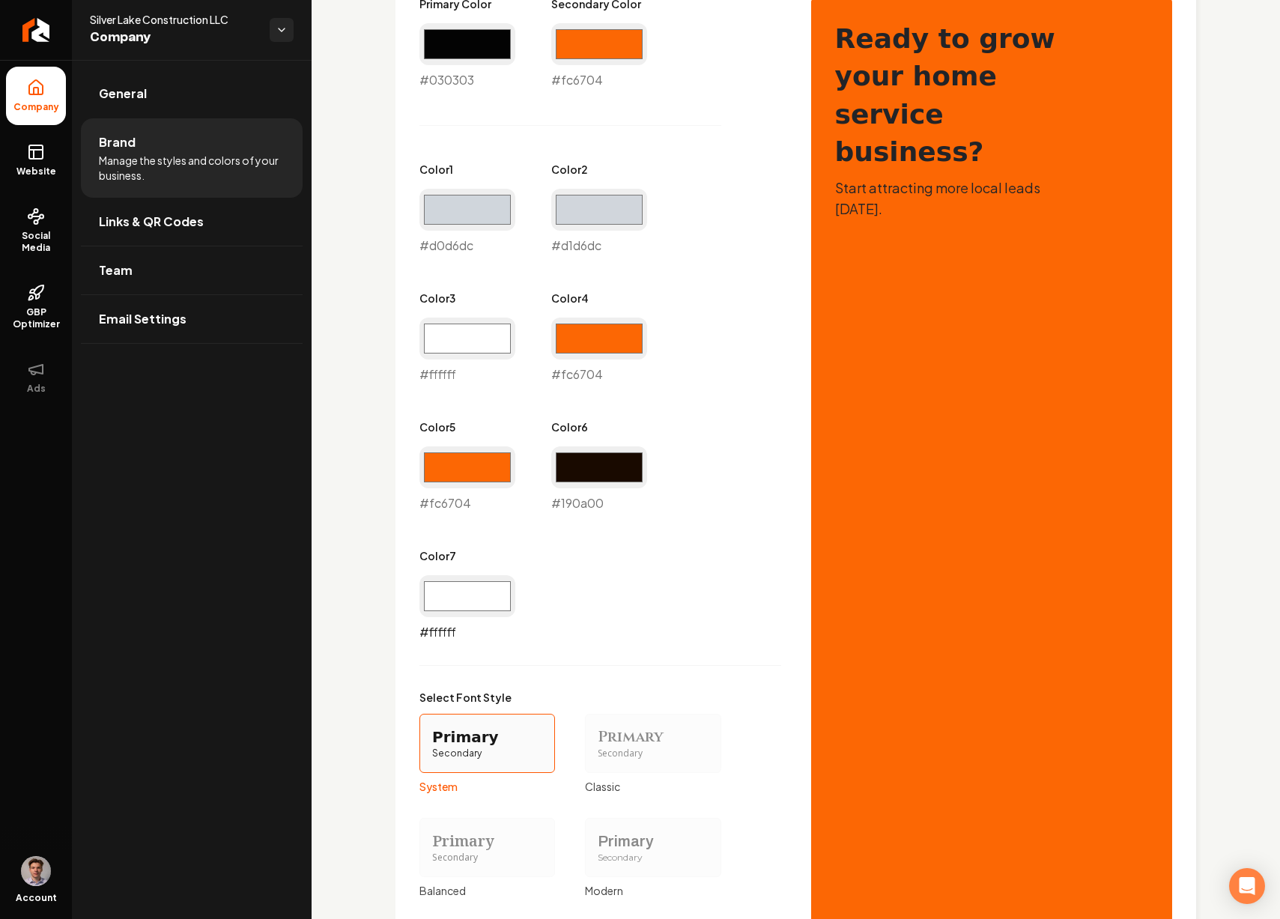
click at [469, 605] on input "#ffffff" at bounding box center [467, 596] width 96 height 42
click at [674, 586] on div "Primary Color #030303 #030303 Secondary Color #fc6704 #fc6704 Color 1 #d0d6dc #…" at bounding box center [600, 318] width 362 height 645
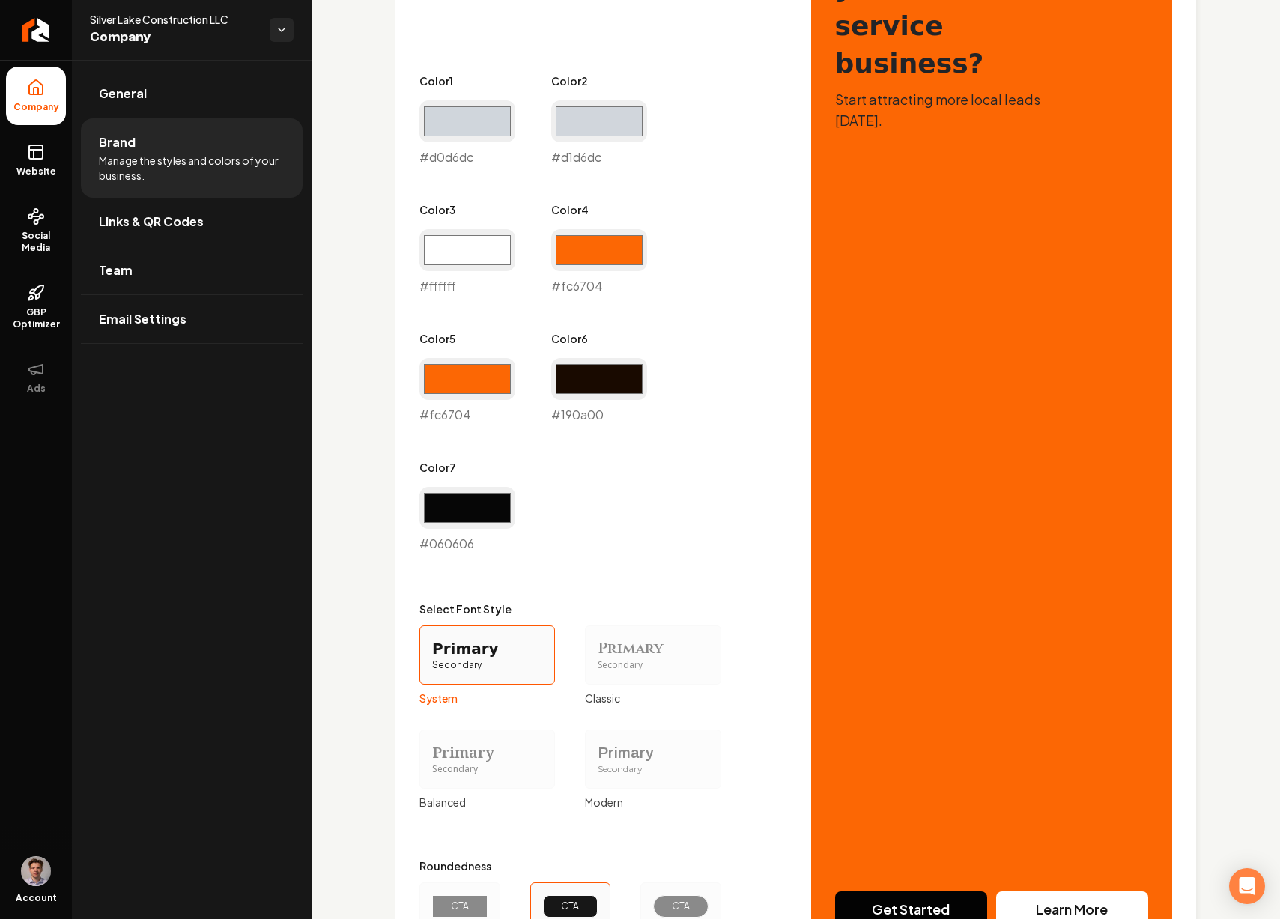
scroll to position [999, 0]
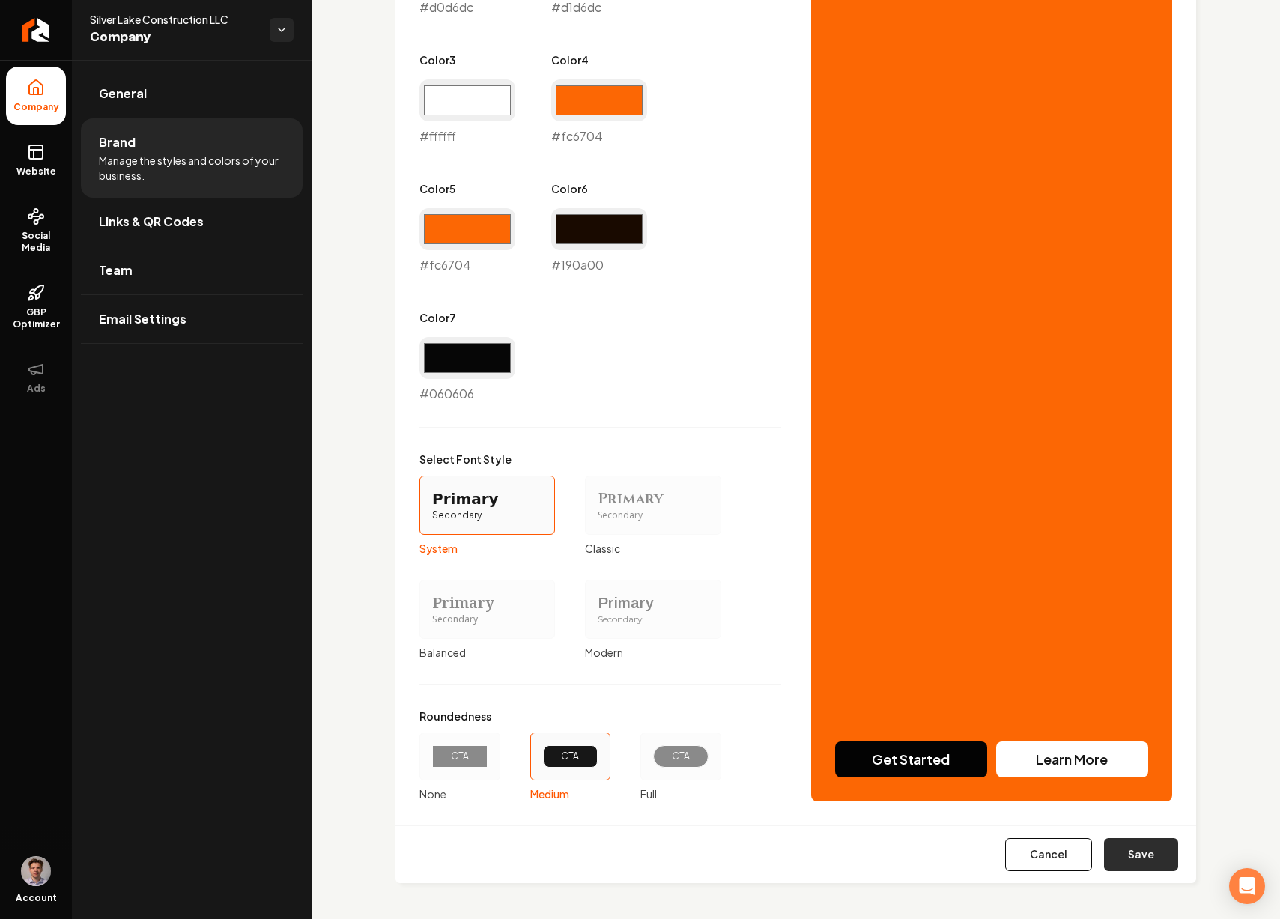
click at [1145, 863] on button "Save" at bounding box center [1141, 854] width 74 height 33
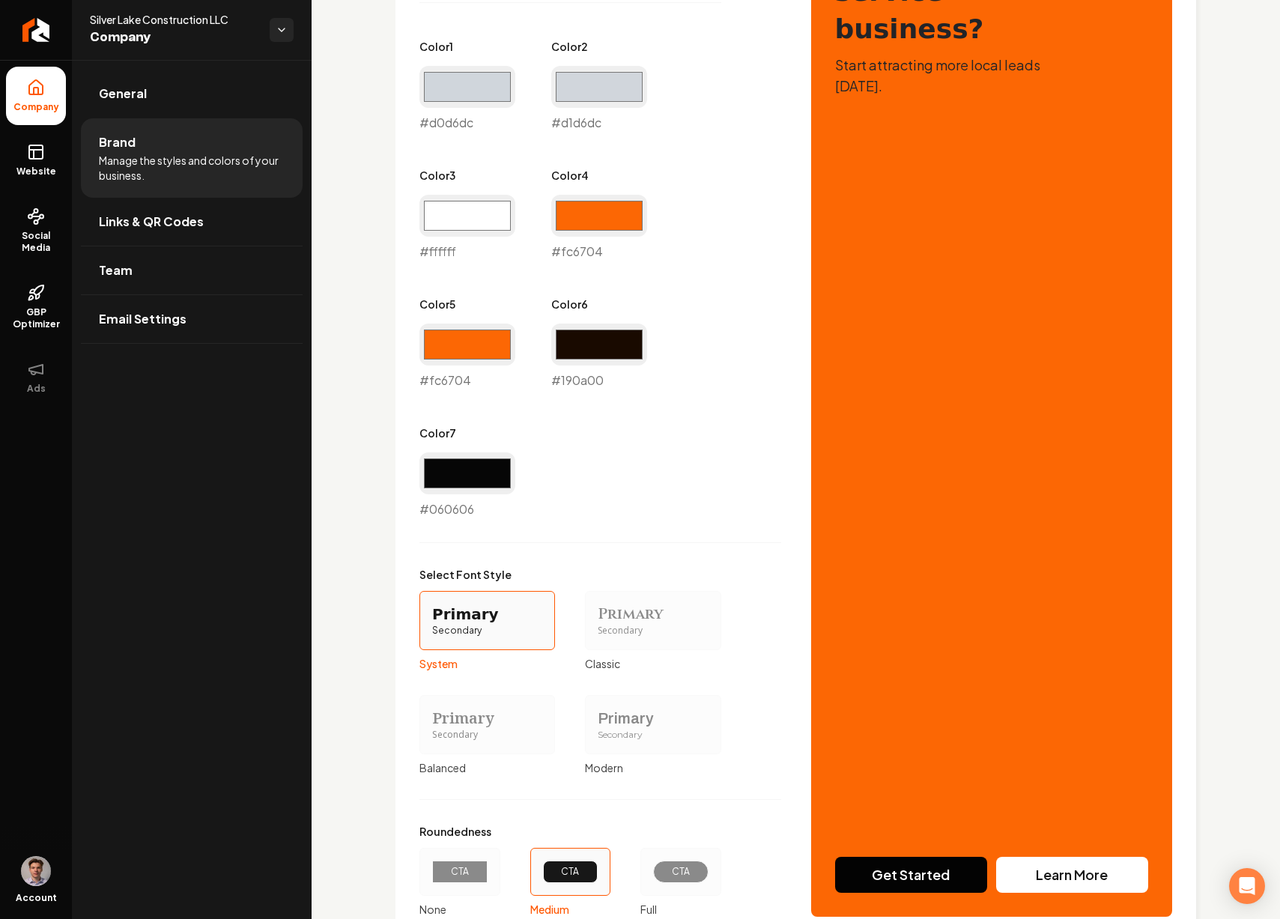
scroll to position [901, 0]
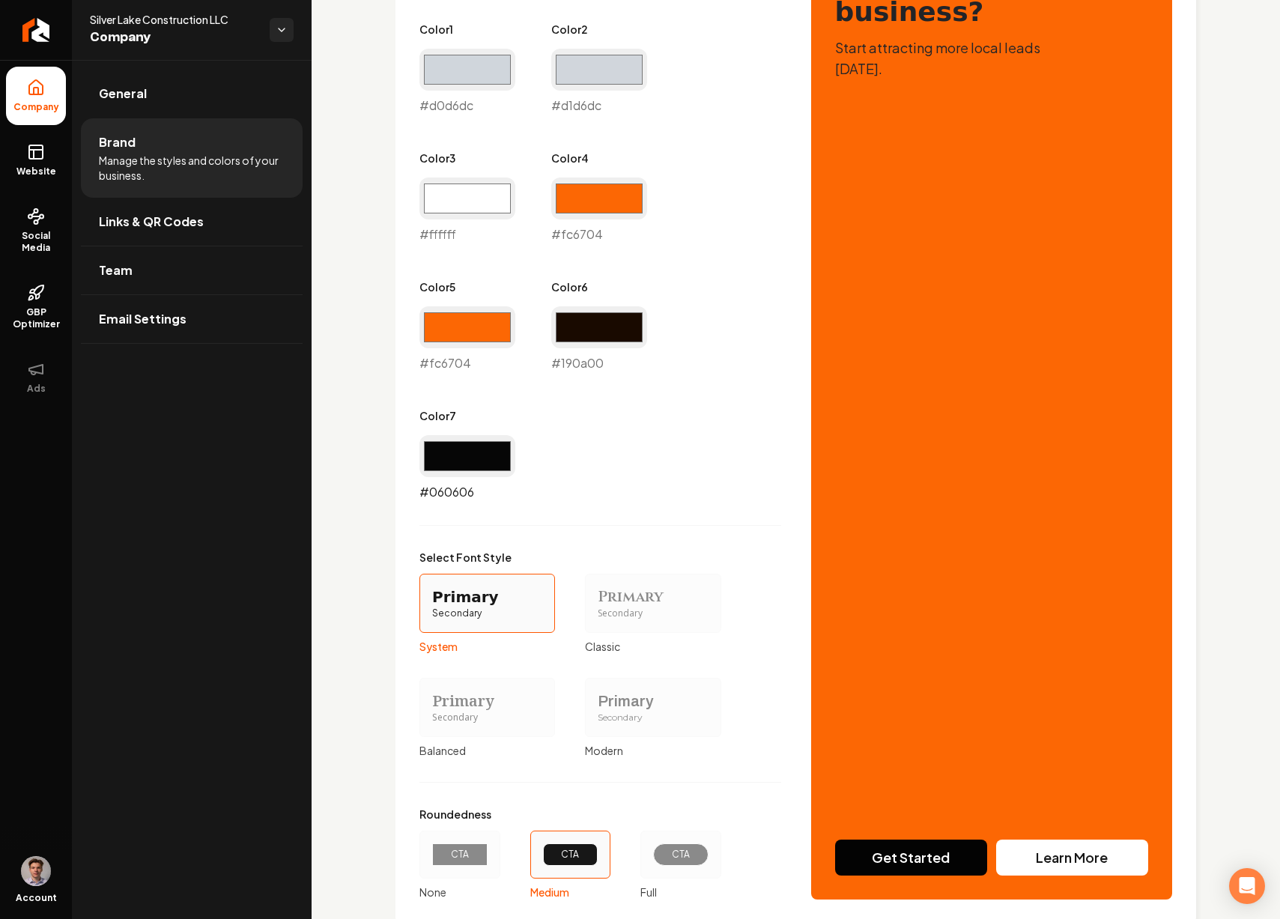
click at [446, 457] on input "#060606" at bounding box center [467, 456] width 96 height 42
type input "#000000"
click at [656, 491] on div "Primary Color #030303 #030303 Secondary Color #fc6704 #fc6704 Color 1 #d0d6dc #…" at bounding box center [600, 178] width 362 height 645
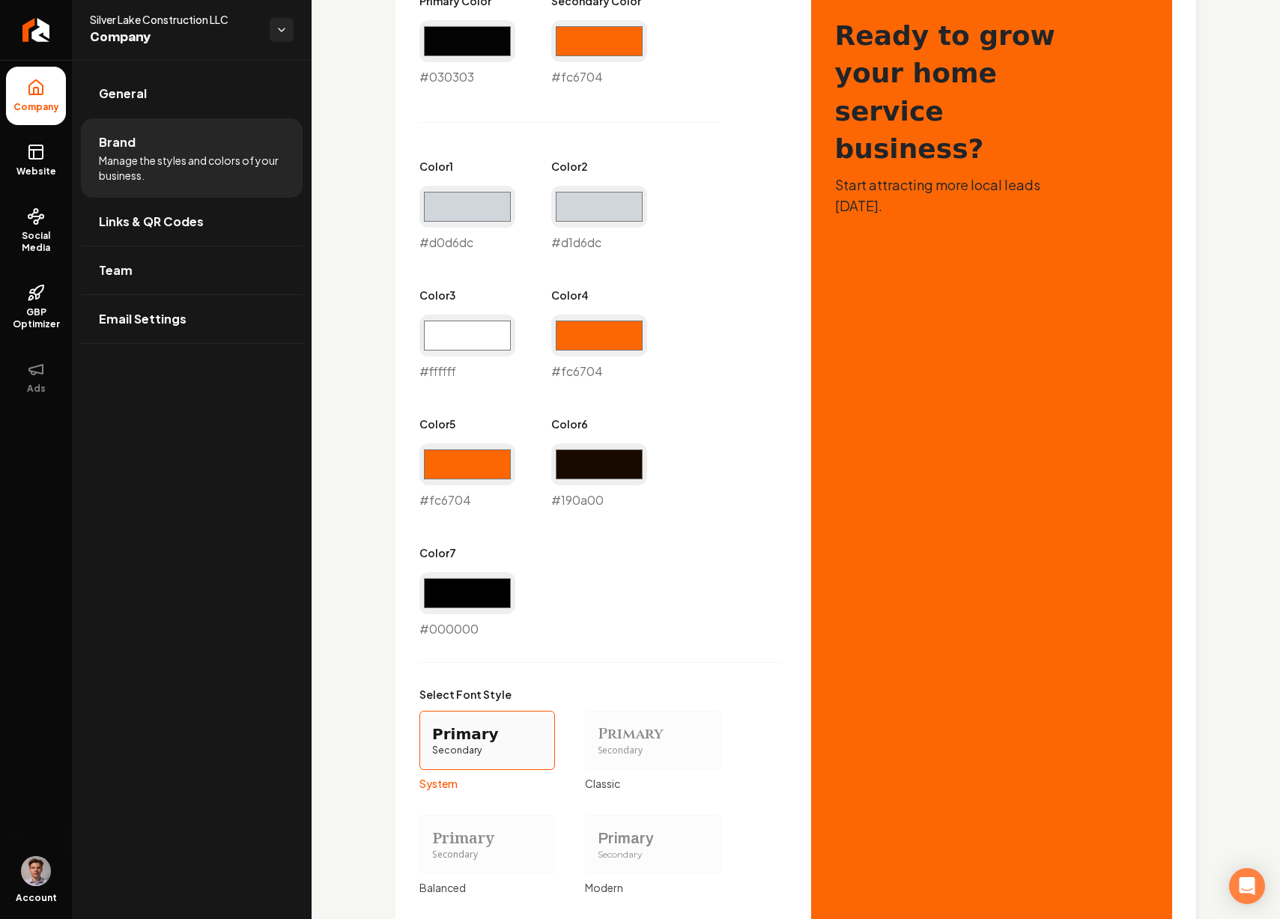
scroll to position [999, 0]
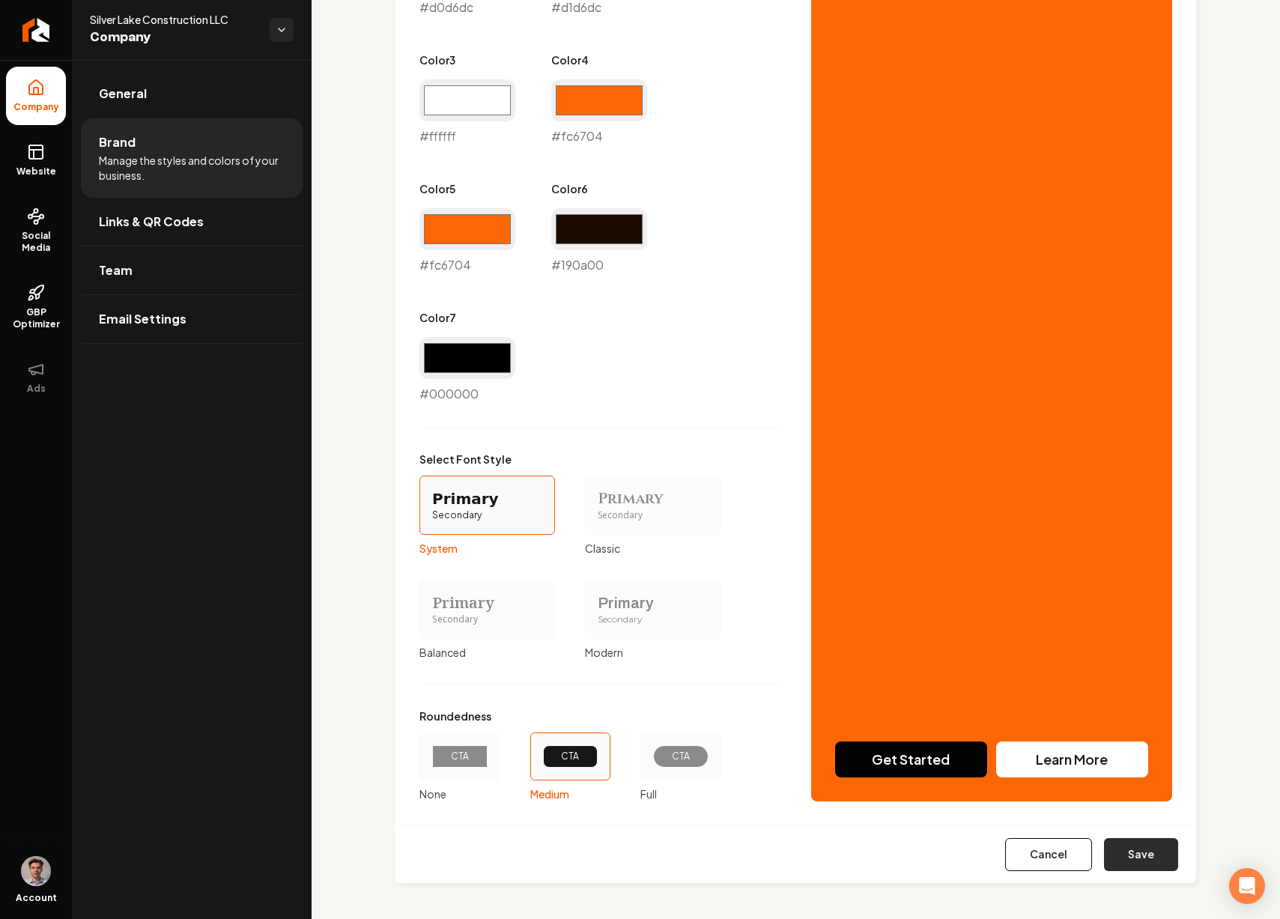
click at [1125, 850] on button "Save" at bounding box center [1141, 854] width 74 height 33
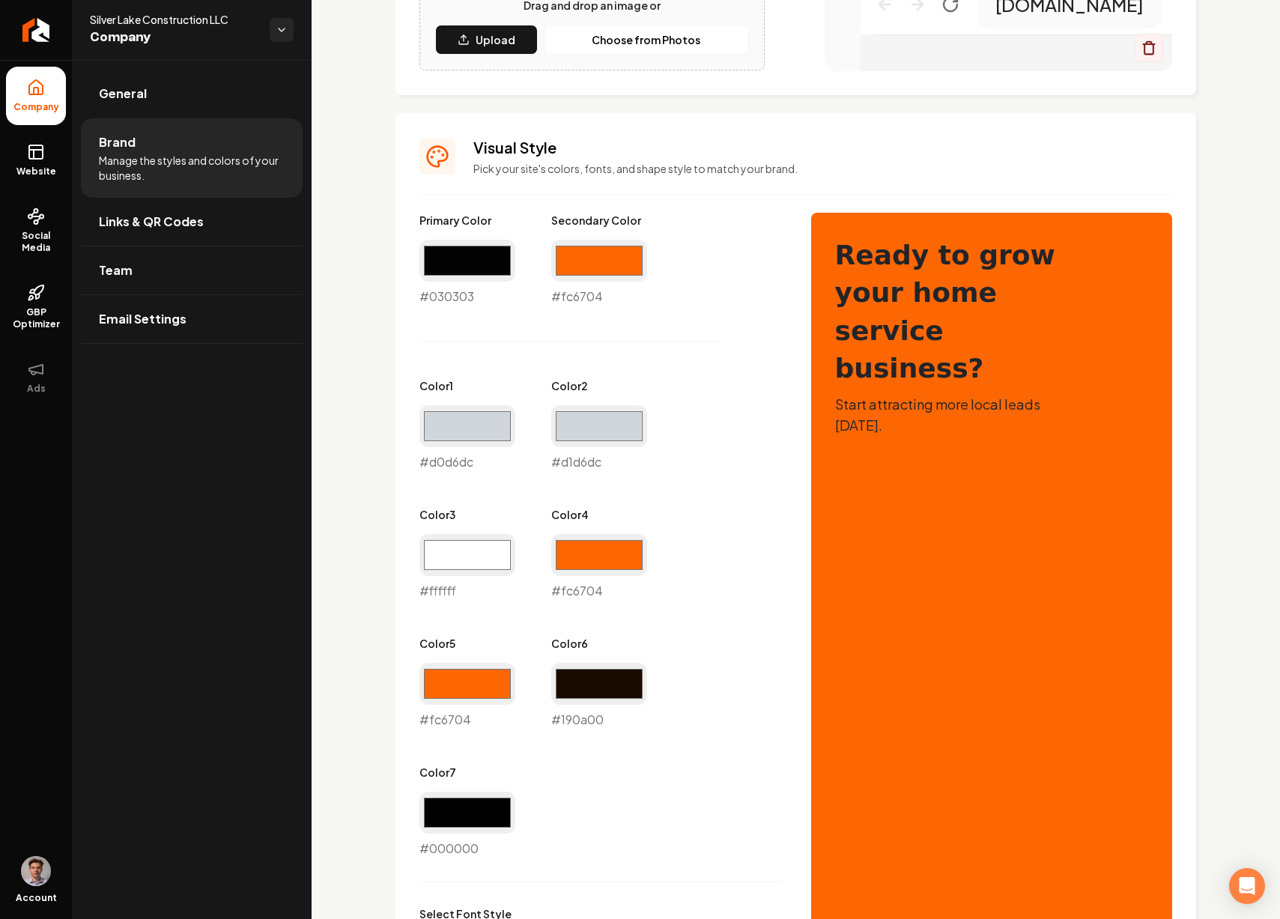
scroll to position [540, 0]
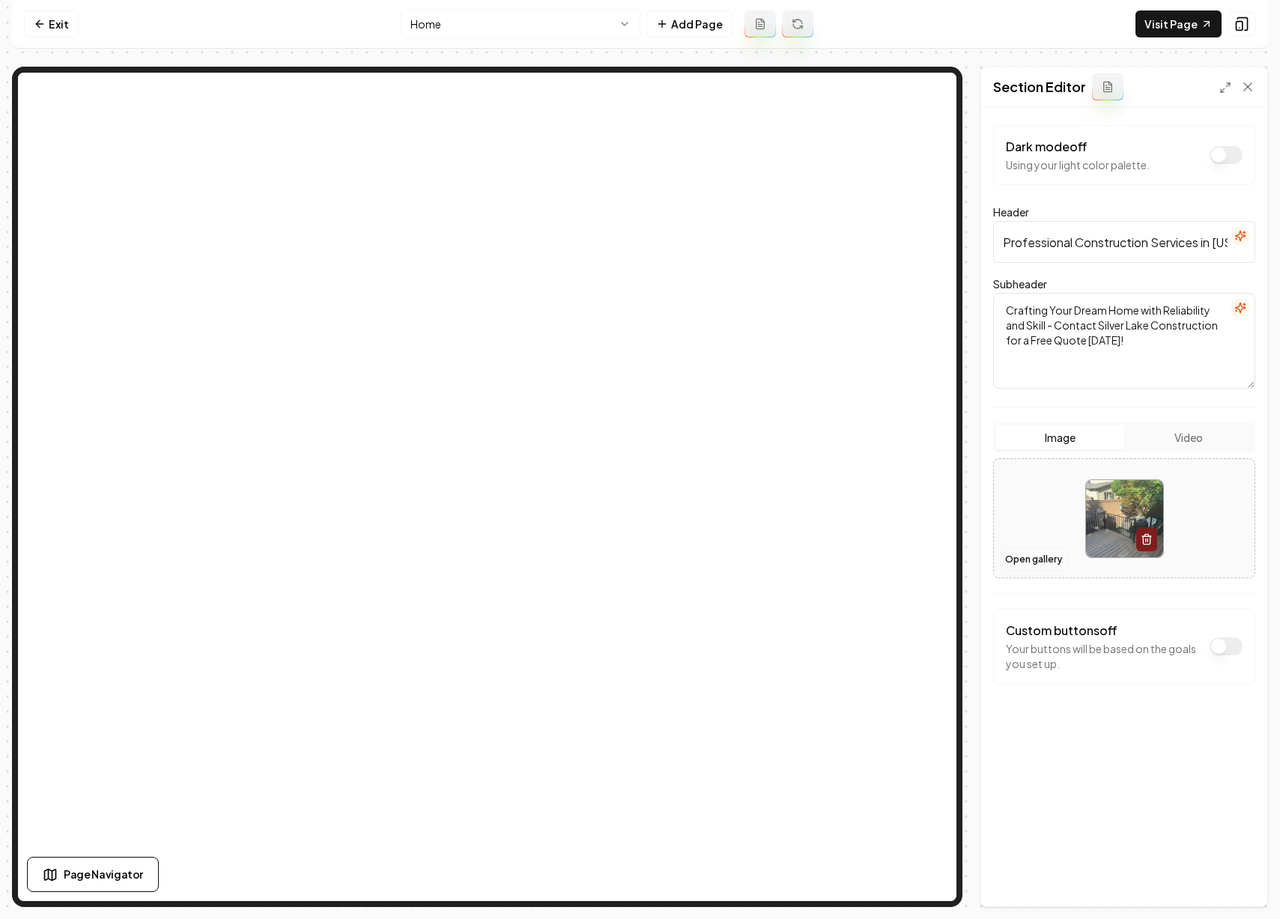
click at [1048, 553] on button "Open gallery" at bounding box center [1033, 559] width 67 height 24
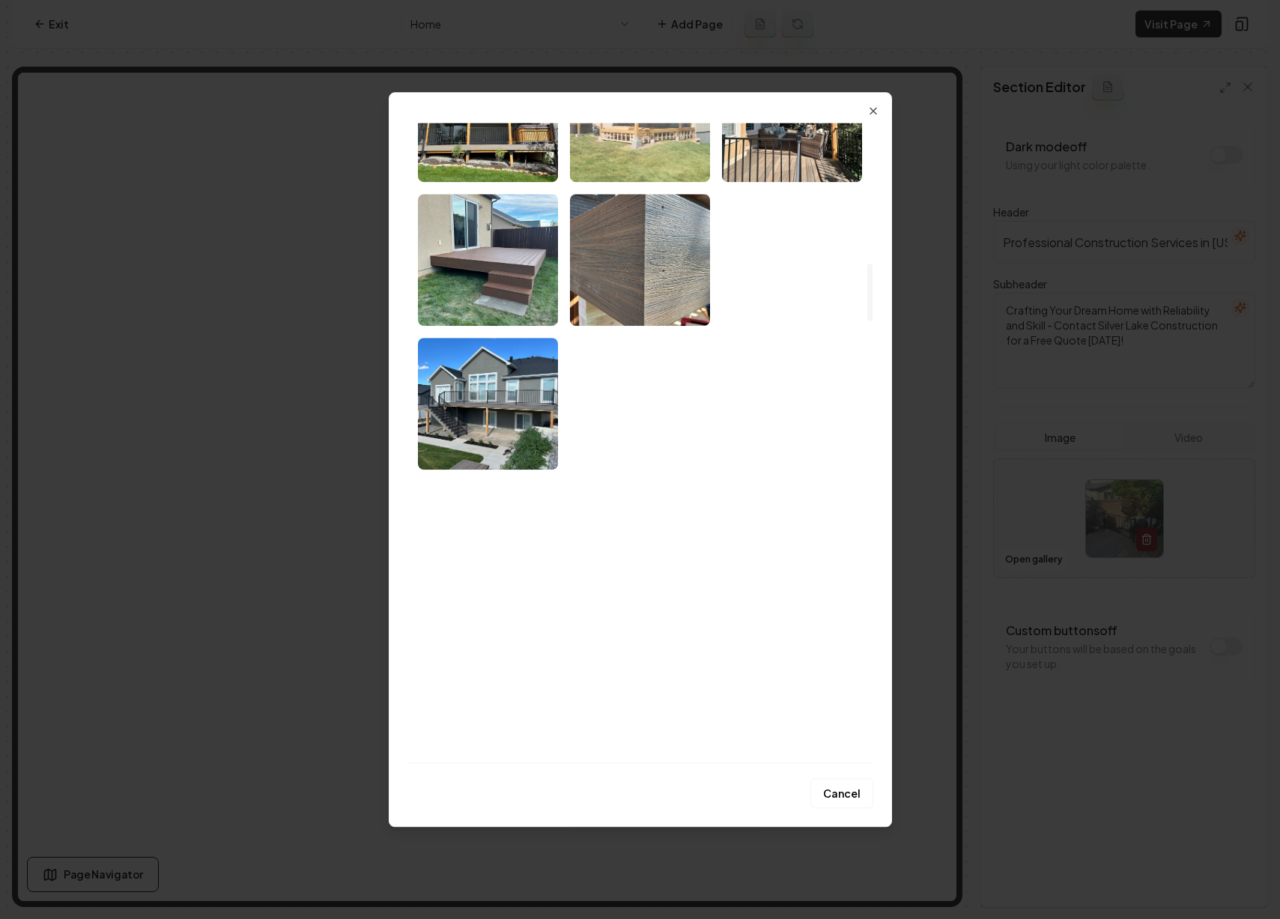
scroll to position [1751, 0]
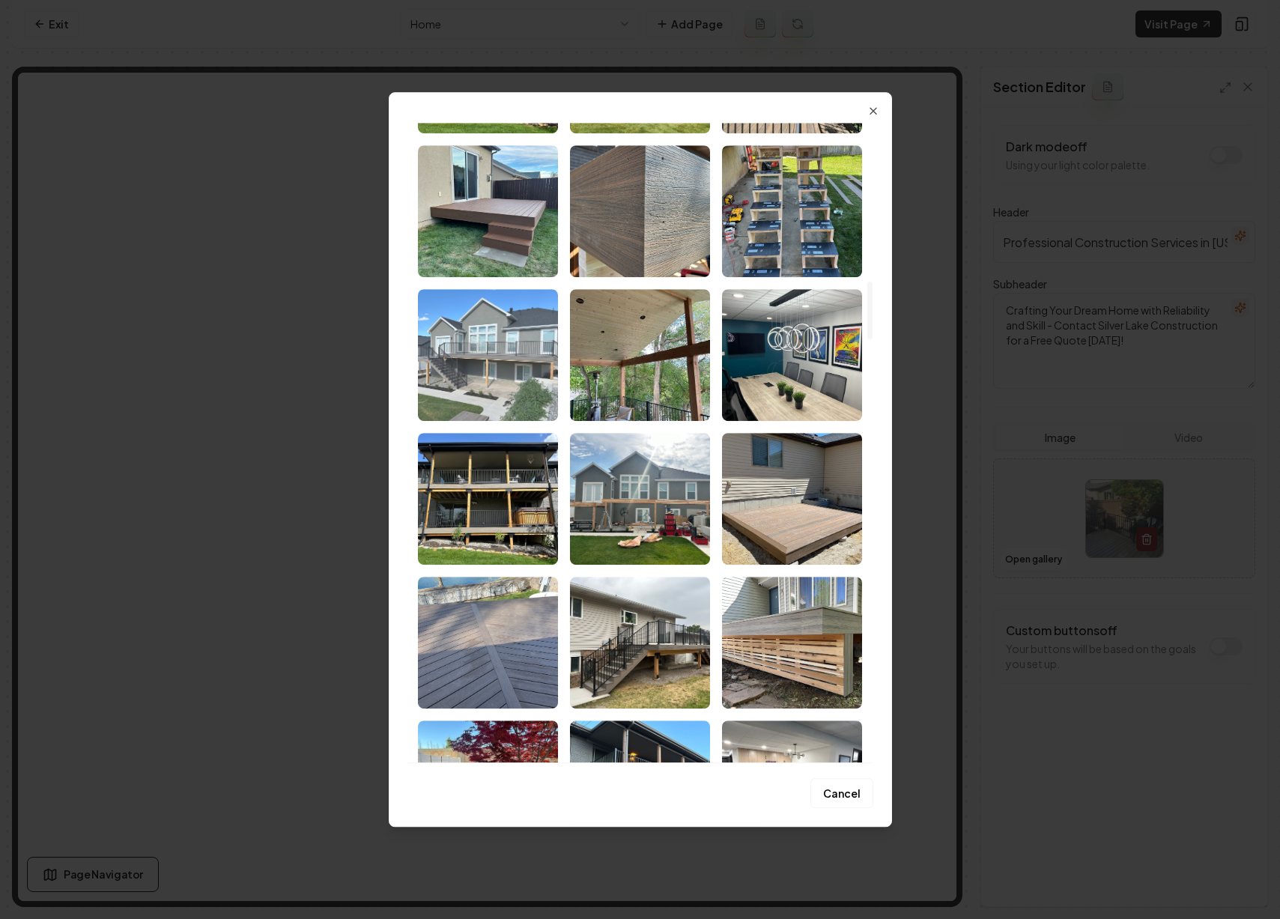
click at [508, 377] on img "Select image image_68b9ab655c7cd75eb8455976.jpeg" at bounding box center [488, 355] width 140 height 132
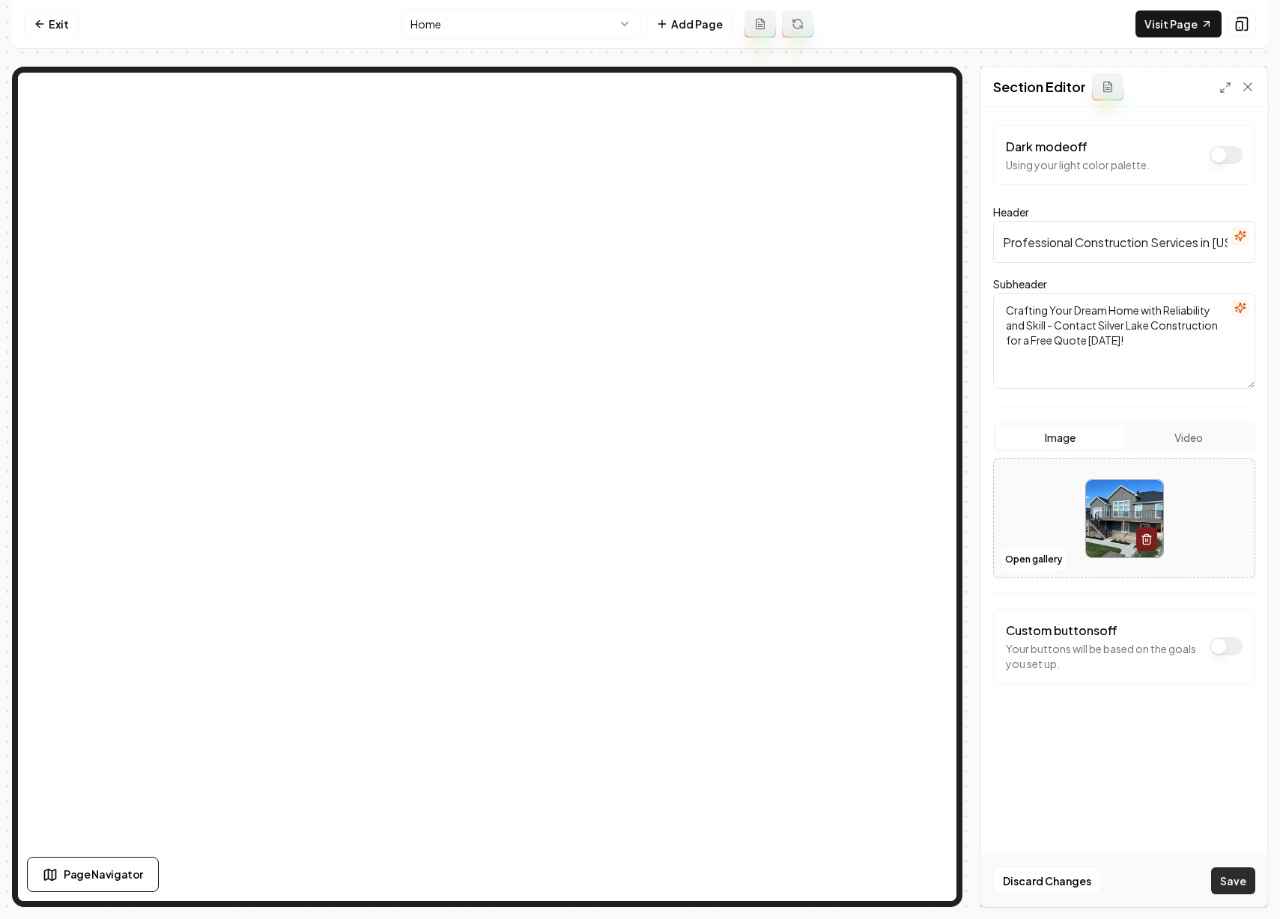
click at [1227, 873] on button "Save" at bounding box center [1233, 880] width 44 height 27
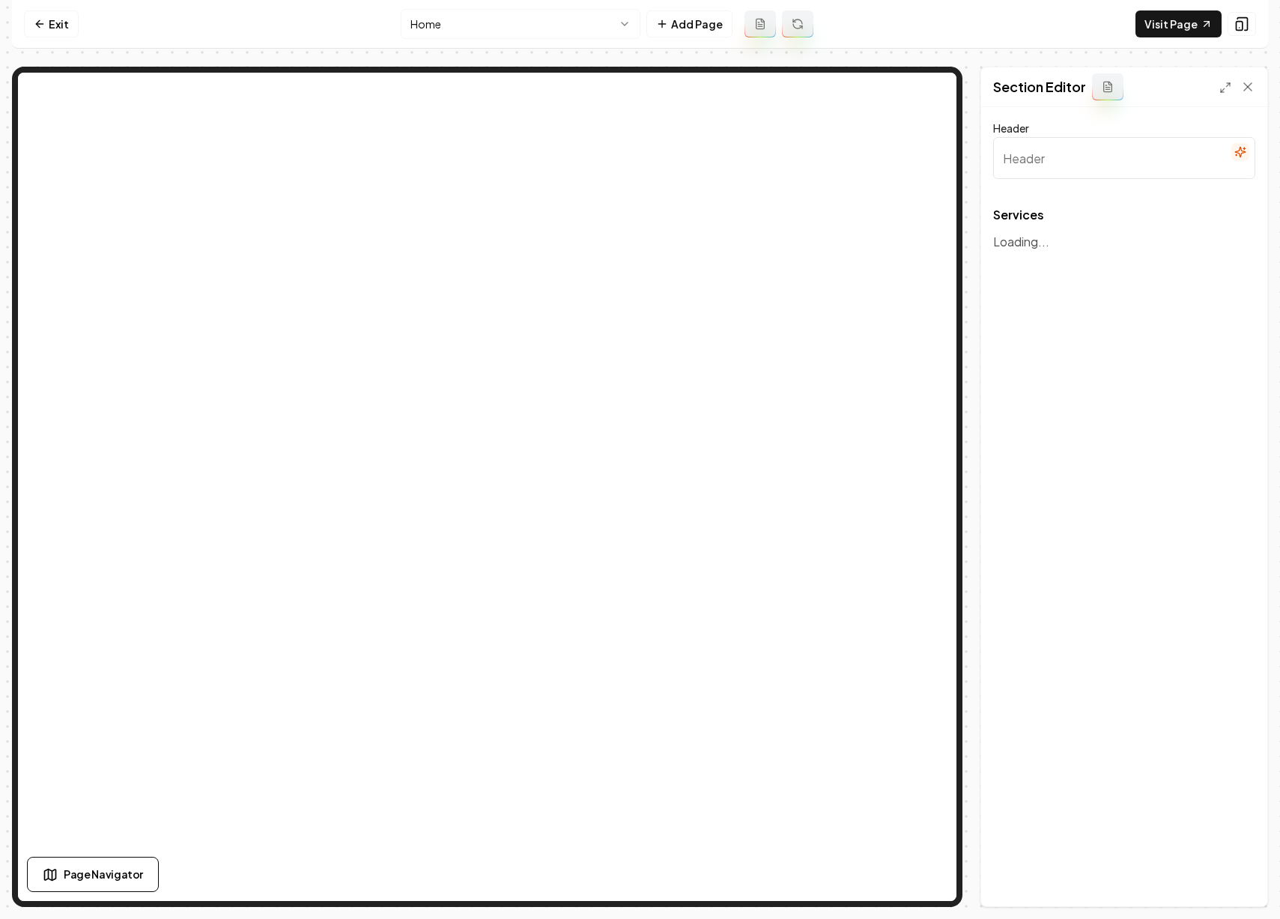
type input "Our Expertise in Transforming Spaces"
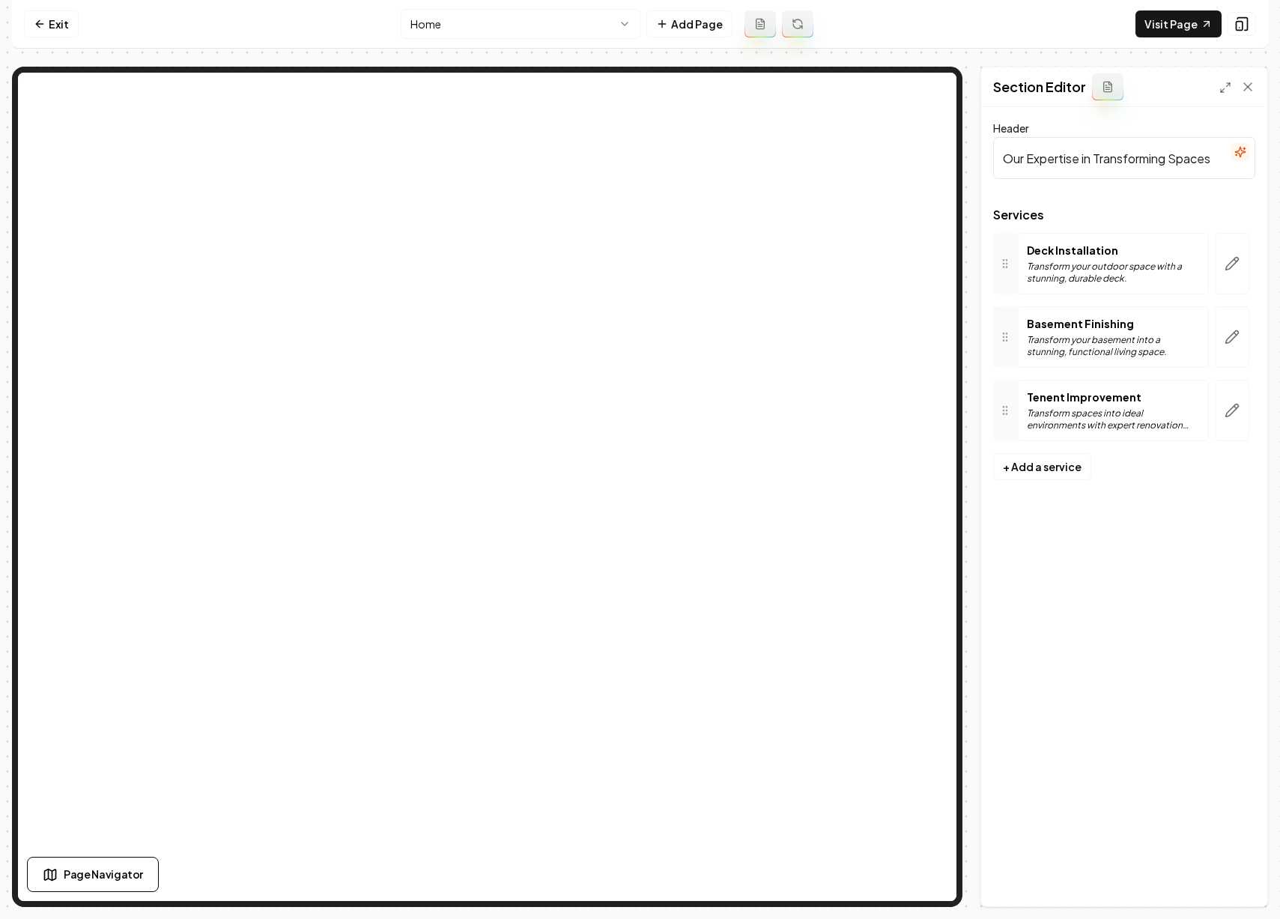
click at [1093, 269] on p "Transform your outdoor space with a stunning, durable deck." at bounding box center [1113, 273] width 172 height 24
click at [1222, 261] on button "button" at bounding box center [1232, 263] width 34 height 61
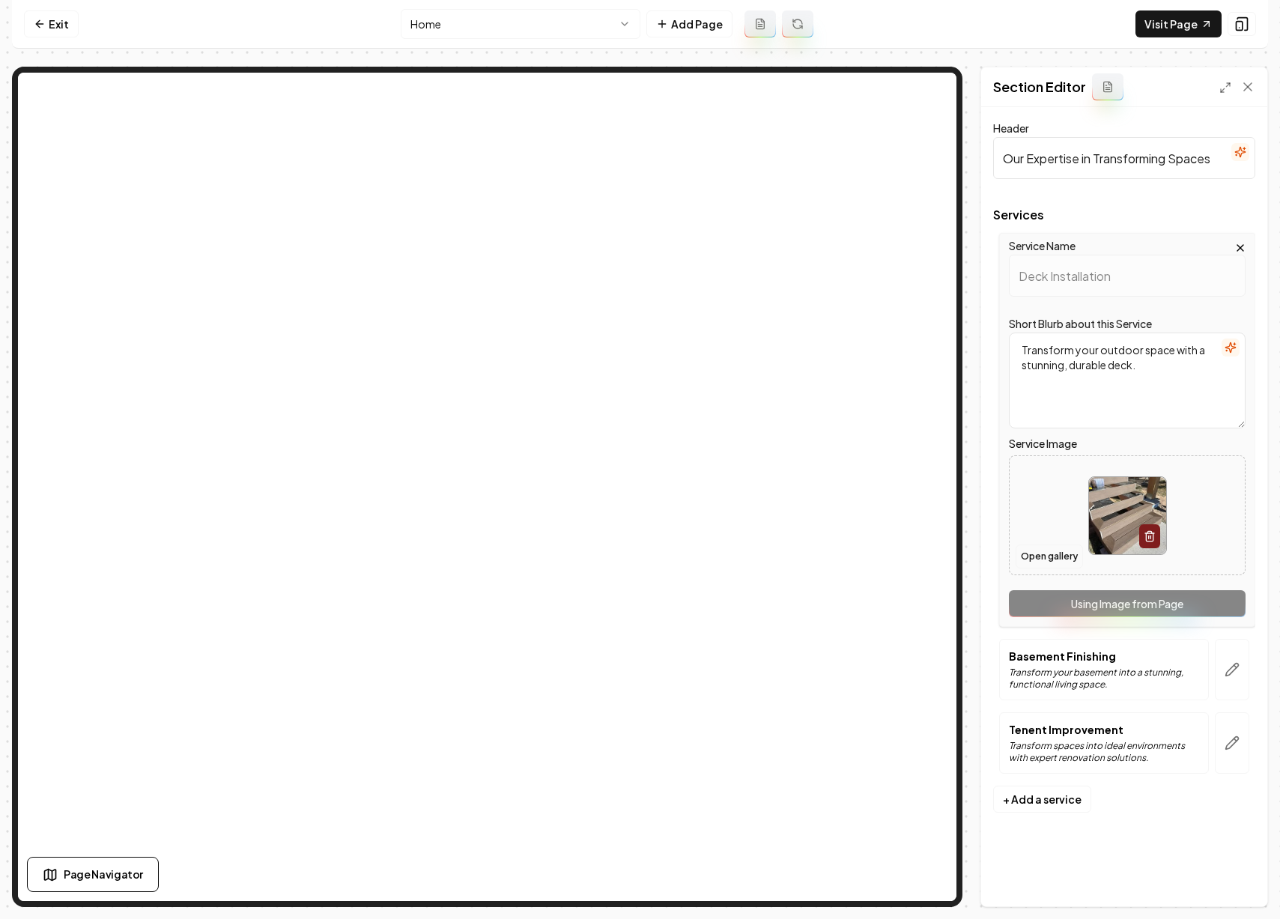
click at [1065, 551] on button "Open gallery" at bounding box center [1048, 556] width 67 height 24
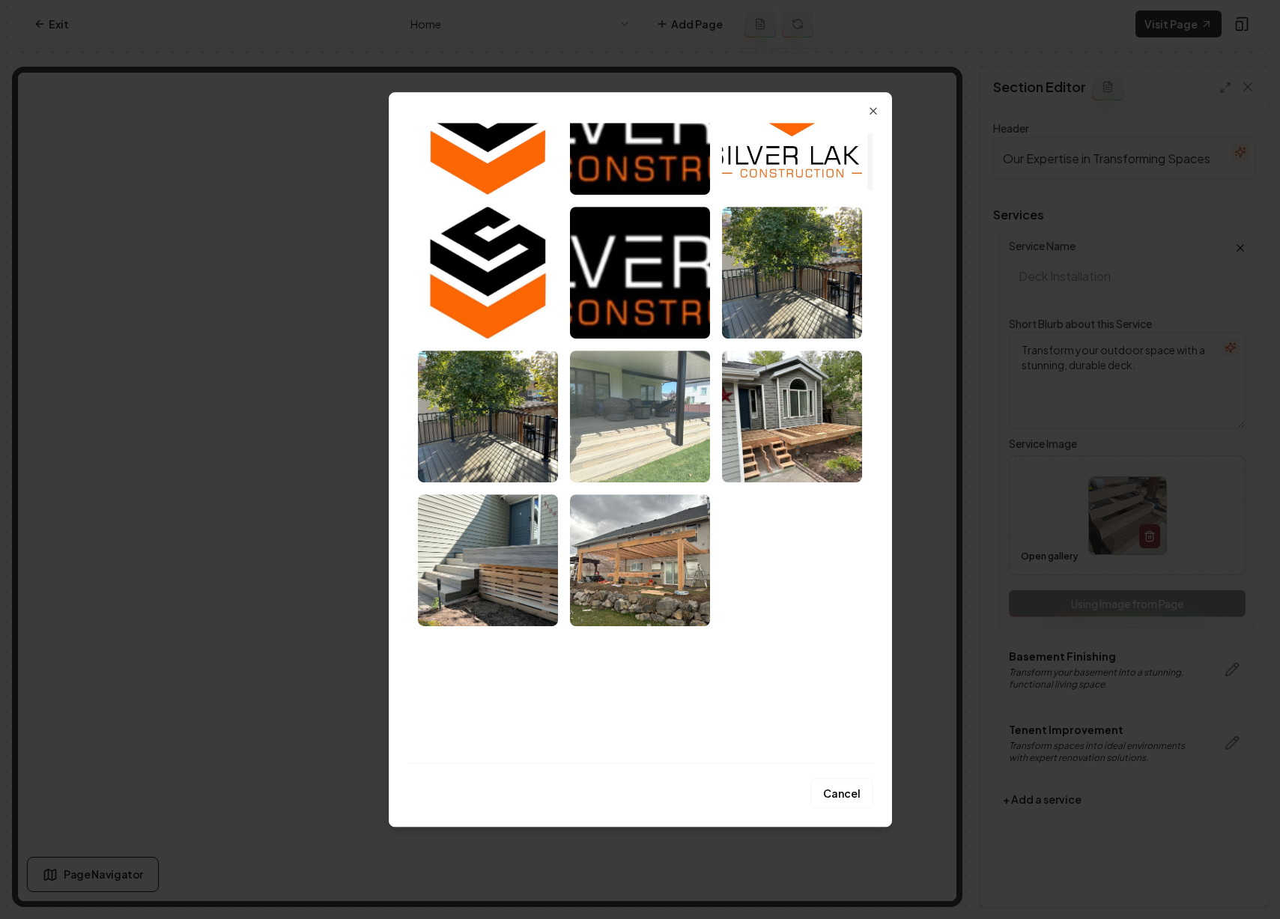
scroll to position [112, 0]
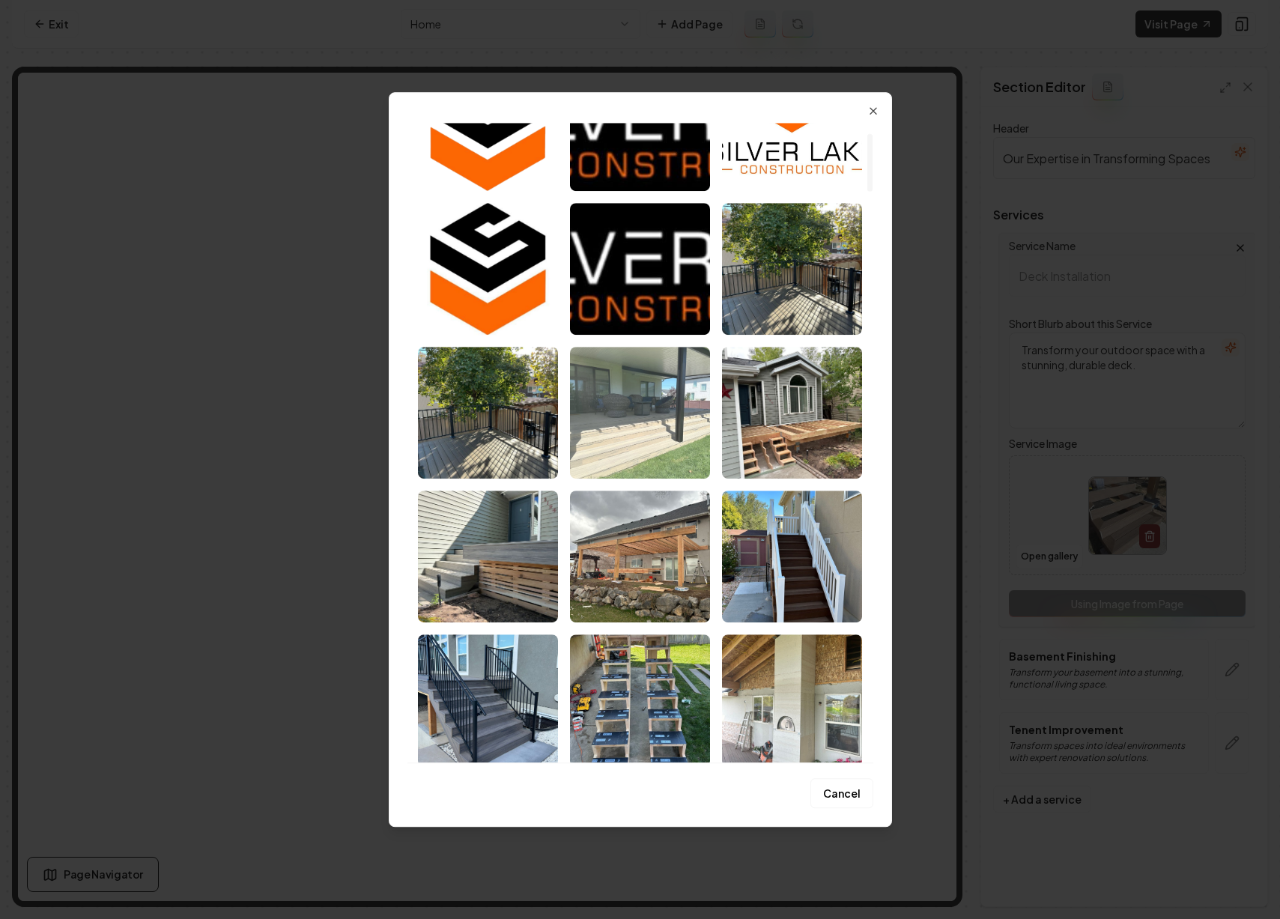
click at [659, 424] on img "Select image image_68b9ab6b5c7cd75eb845c24a.jpeg" at bounding box center [640, 413] width 140 height 132
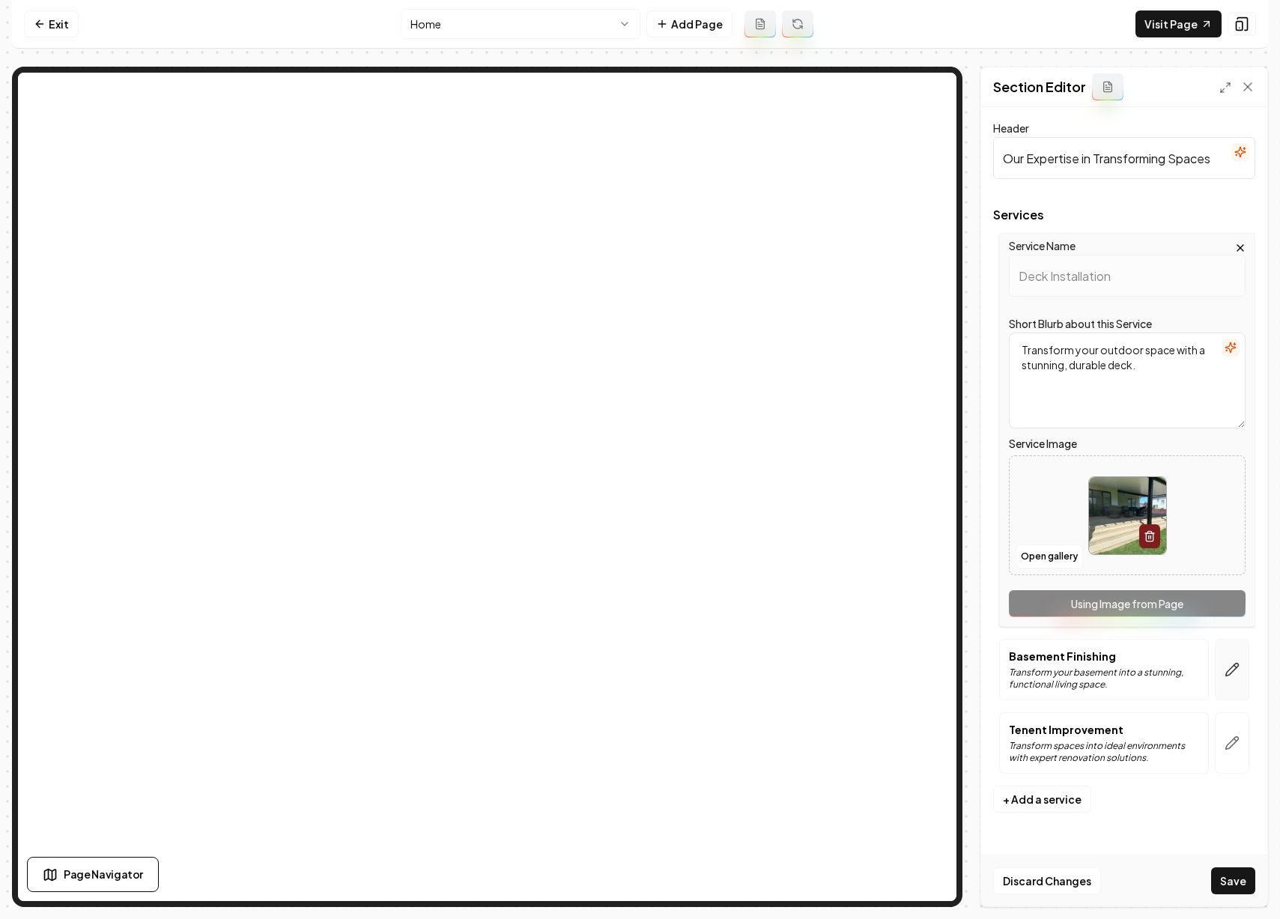
click at [1233, 678] on button "button" at bounding box center [1232, 669] width 34 height 61
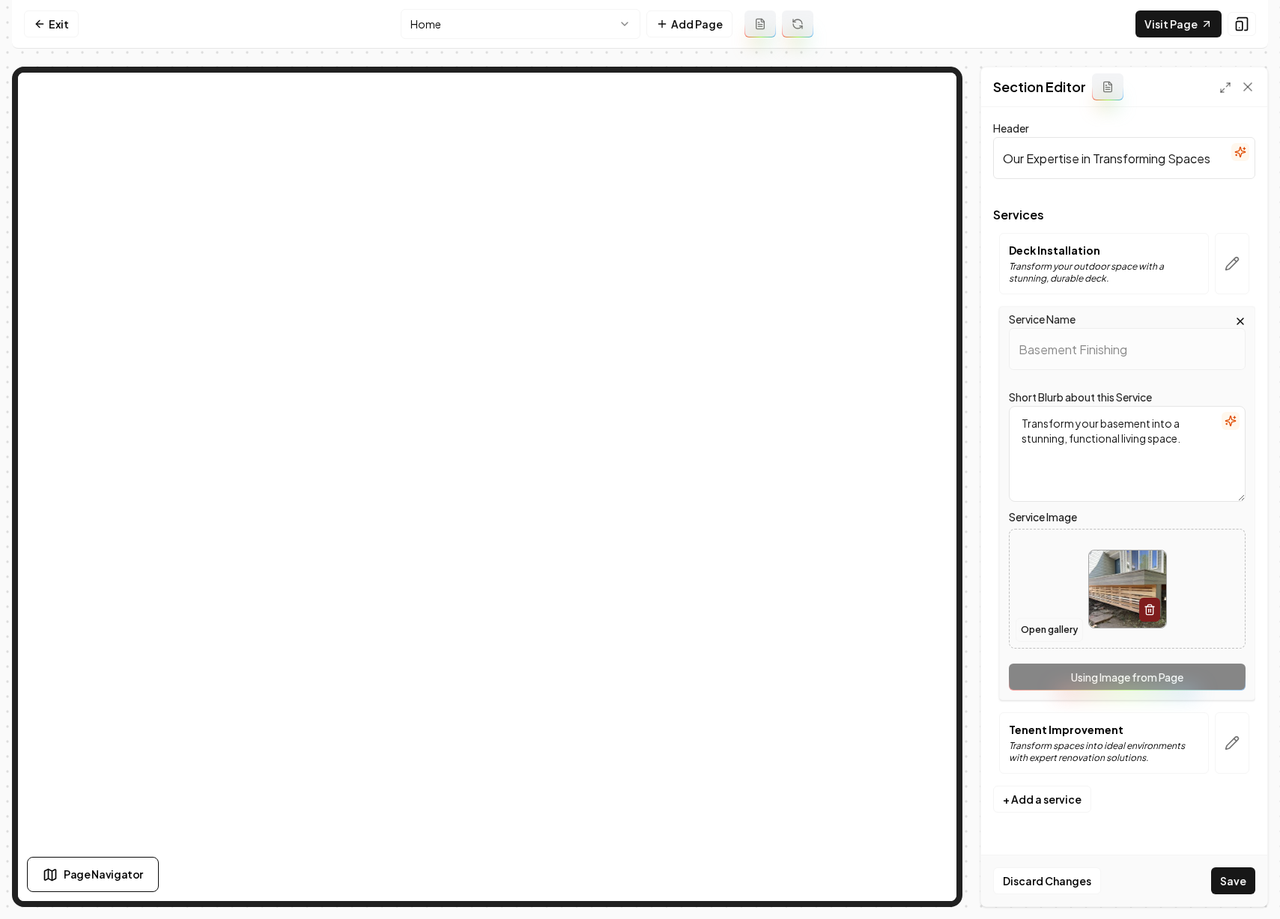
click at [1061, 628] on button "Open gallery" at bounding box center [1048, 630] width 67 height 24
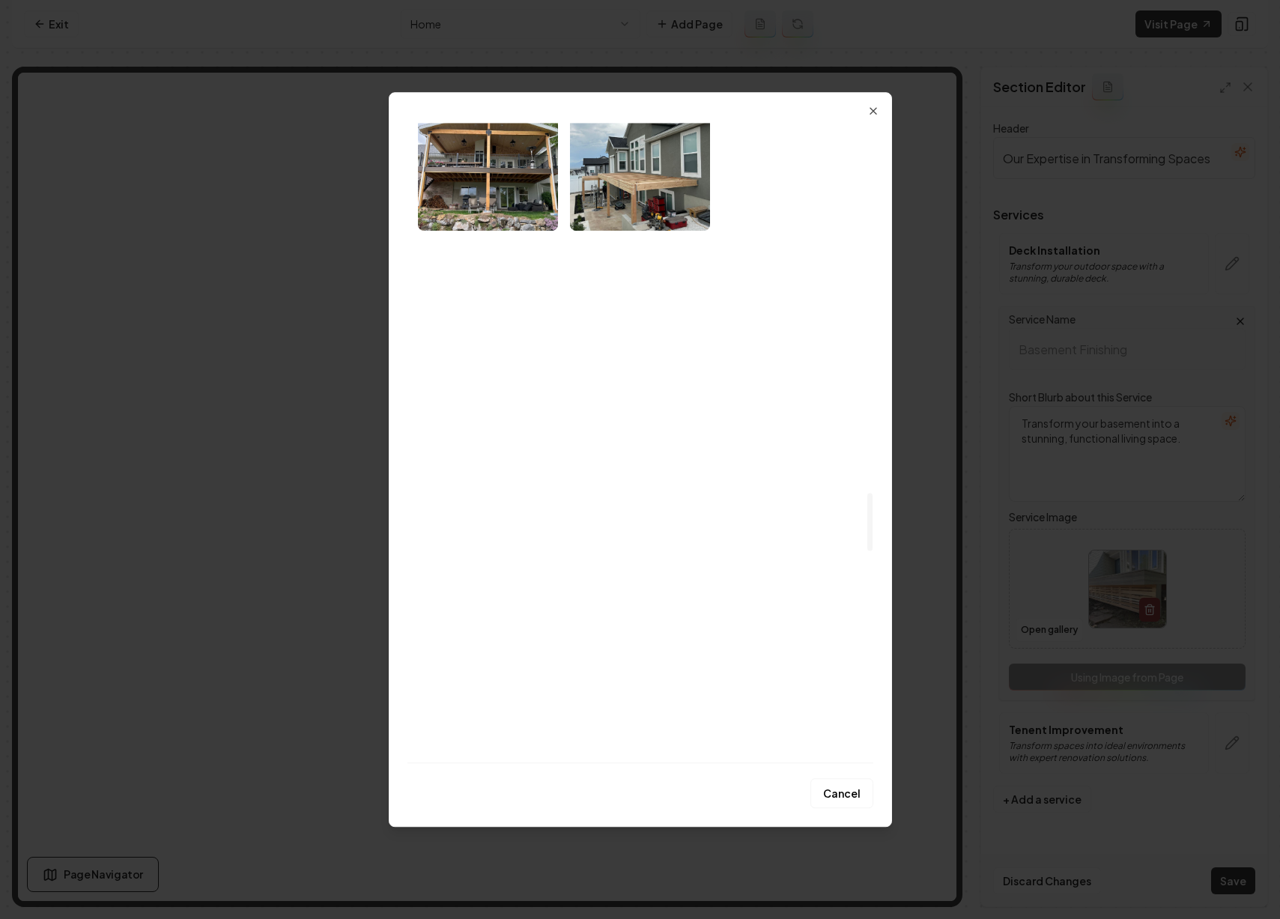
scroll to position [4067, 0]
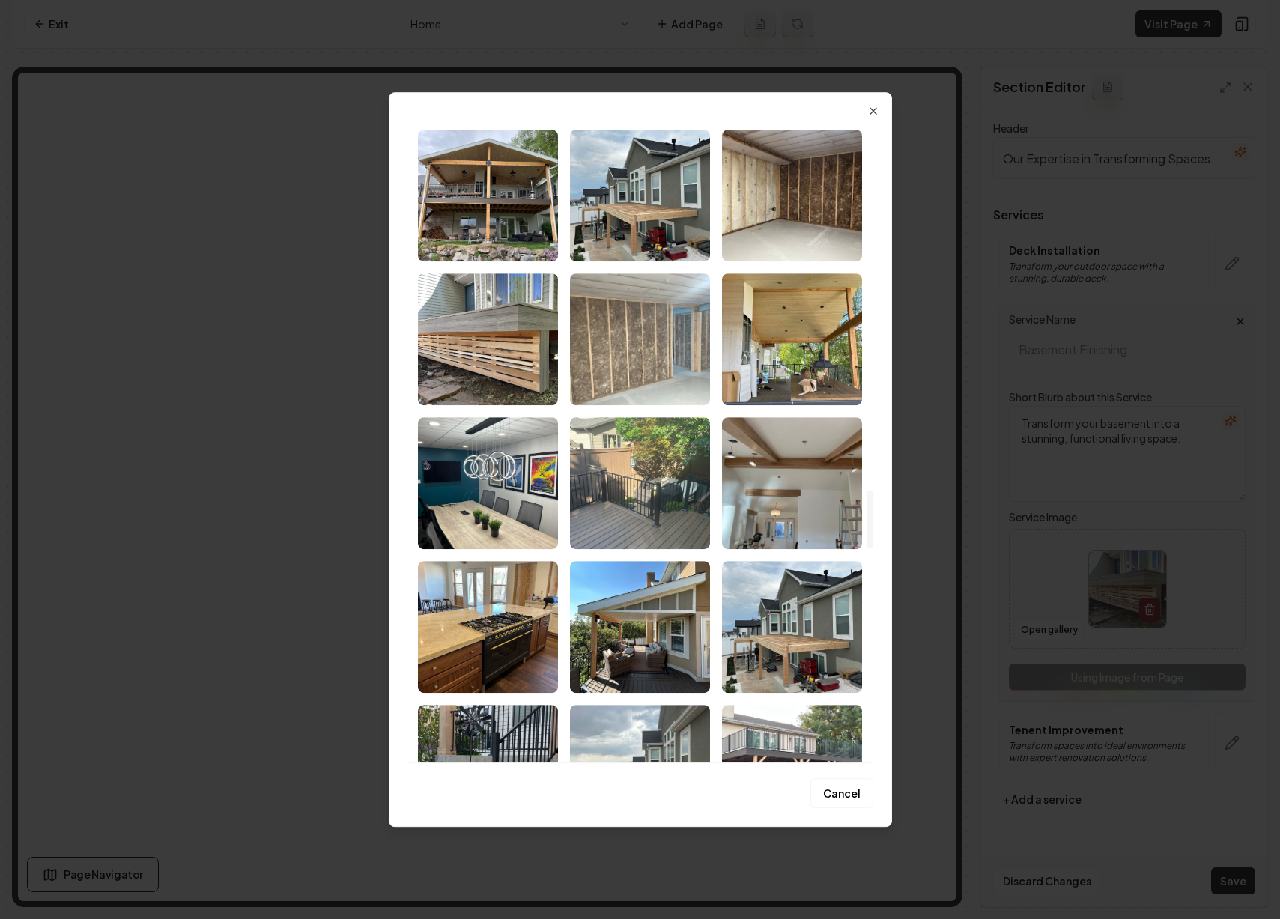
click at [657, 365] on img "Select image image_68b9ab625c7cd75eb8452aea.jpeg" at bounding box center [640, 339] width 140 height 132
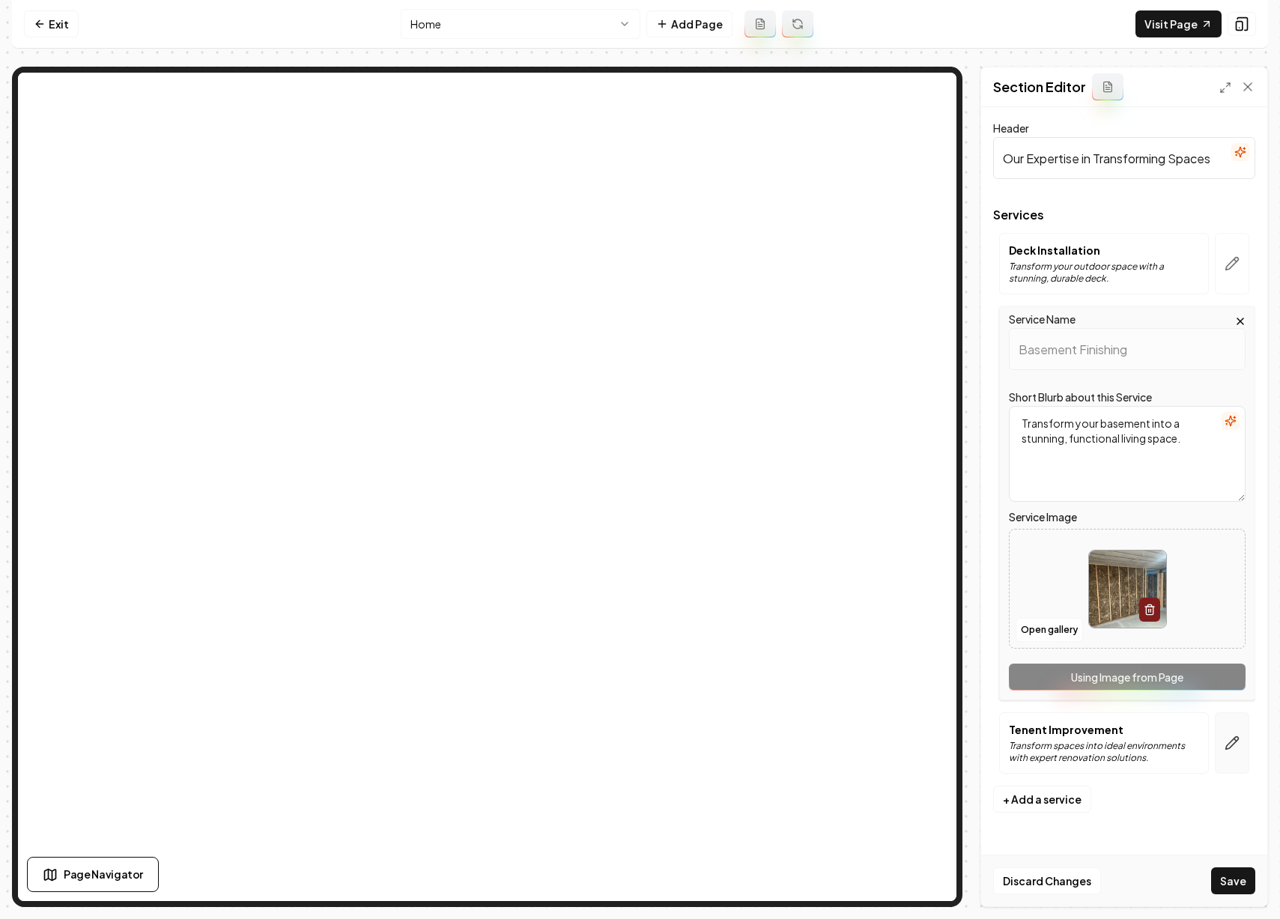
click at [1239, 741] on icon "button" at bounding box center [1231, 742] width 15 height 15
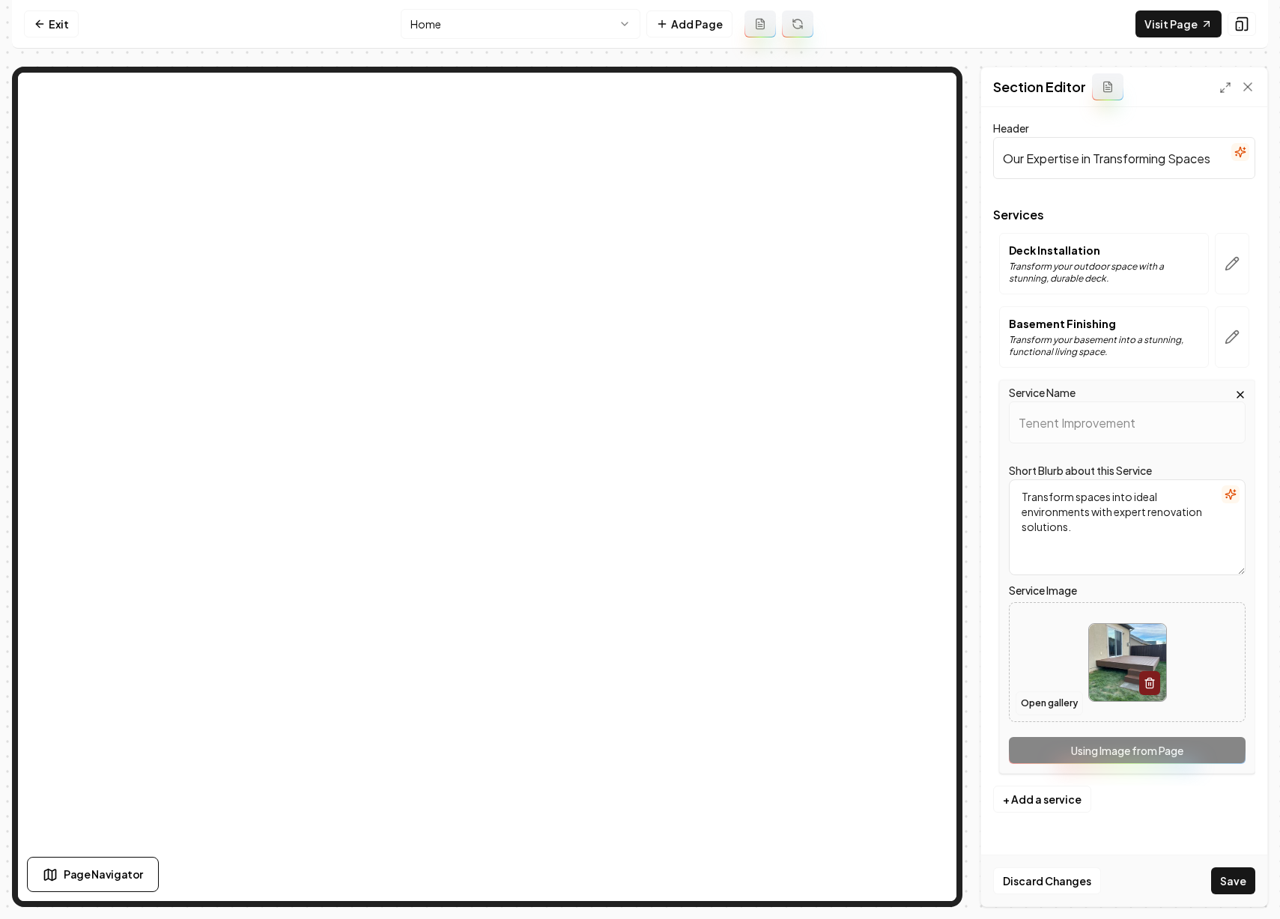
click at [1051, 707] on button "Open gallery" at bounding box center [1048, 703] width 67 height 24
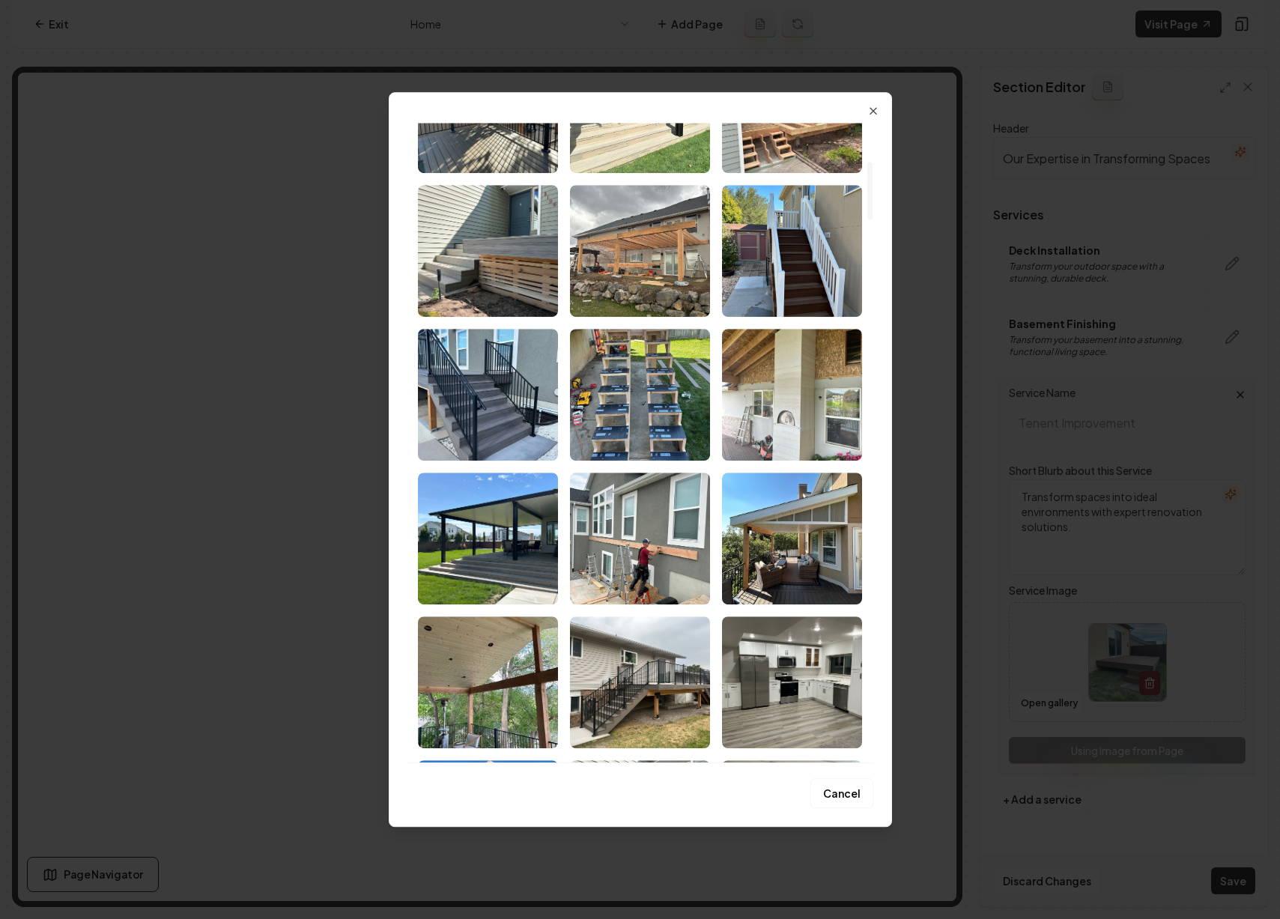
scroll to position [415, 0]
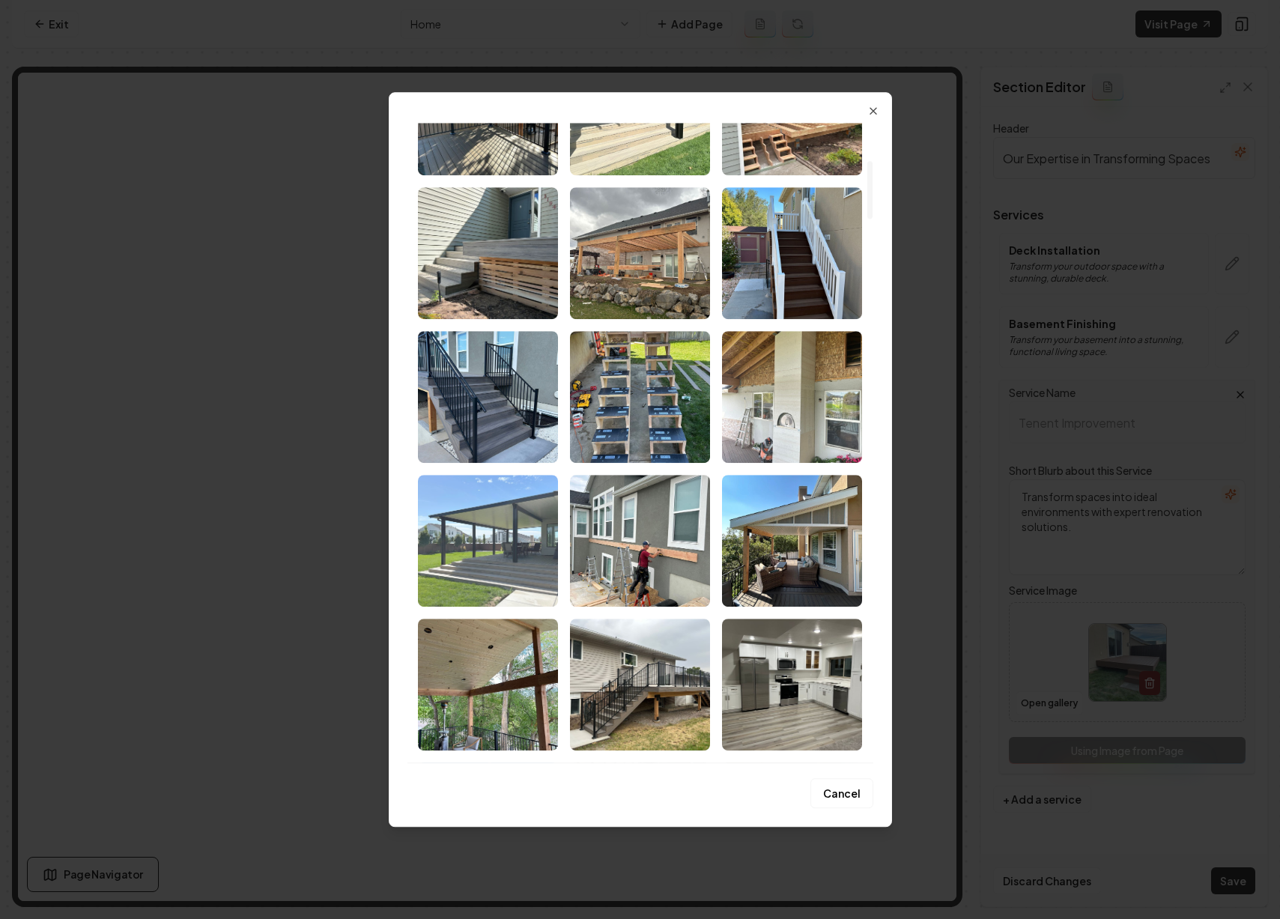
click at [509, 559] on img "Select image image_68b9ab695c7cd75eb845a8ab.jpeg" at bounding box center [488, 541] width 140 height 132
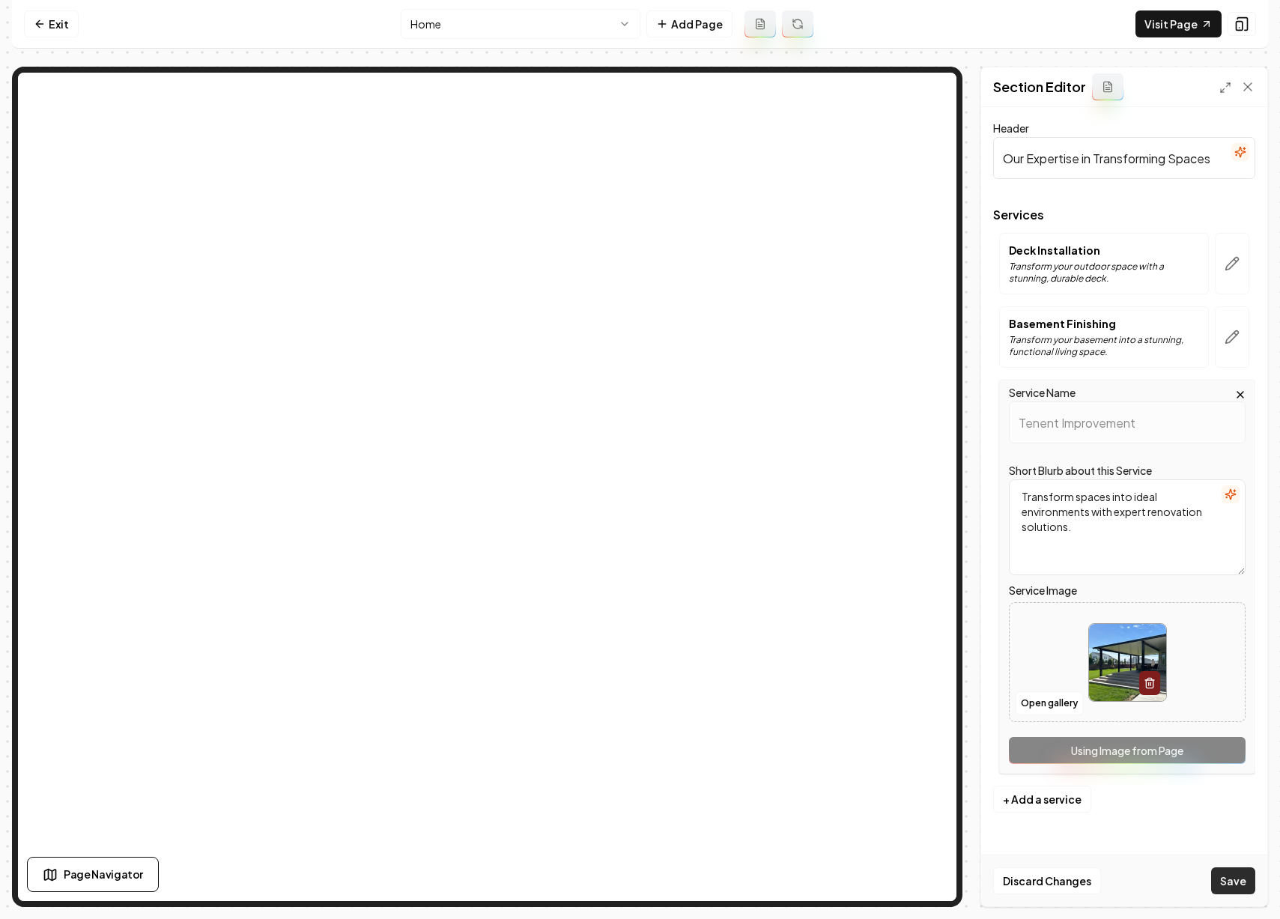
click at [1224, 870] on button "Save" at bounding box center [1233, 880] width 44 height 27
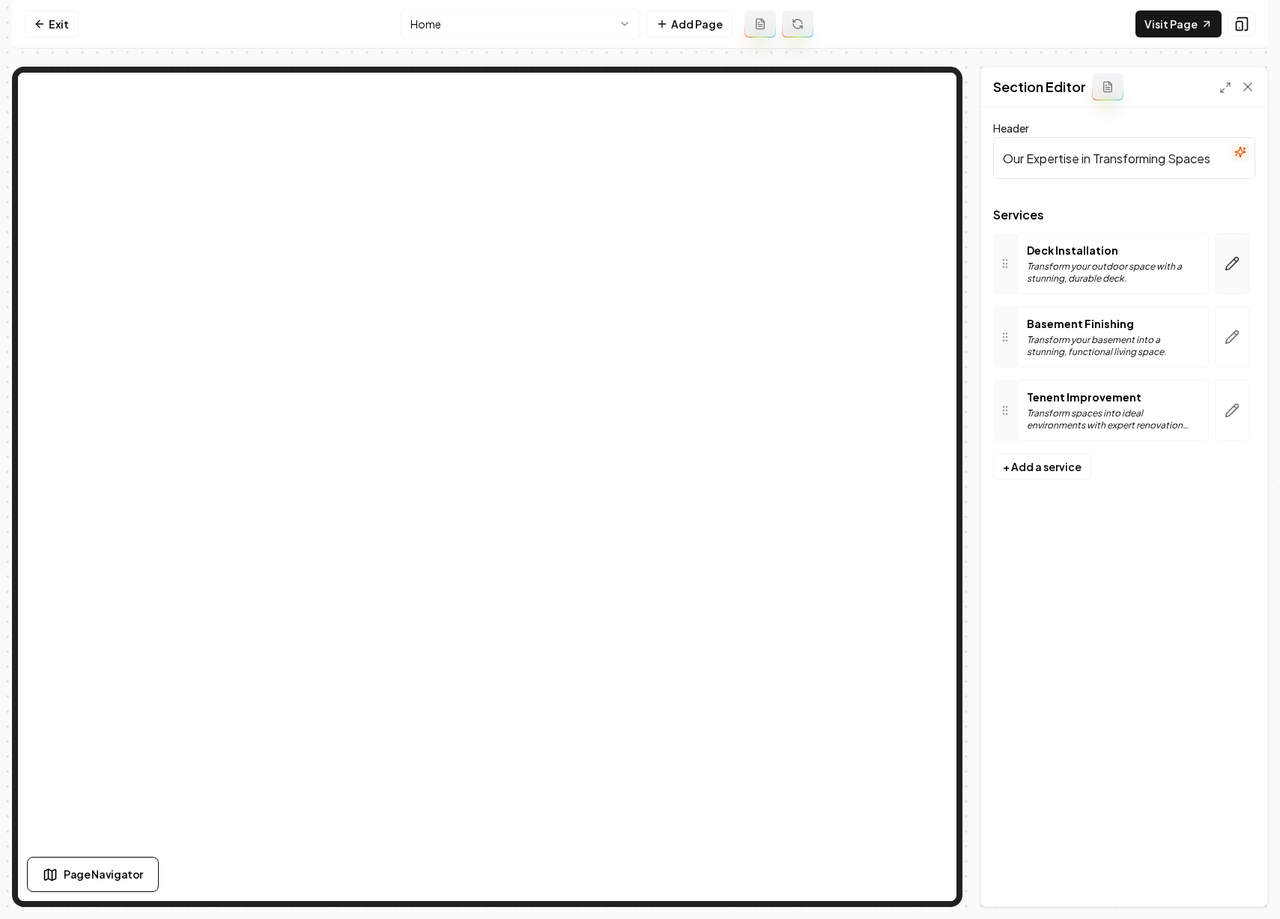
click at [1232, 274] on button "button" at bounding box center [1232, 263] width 34 height 61
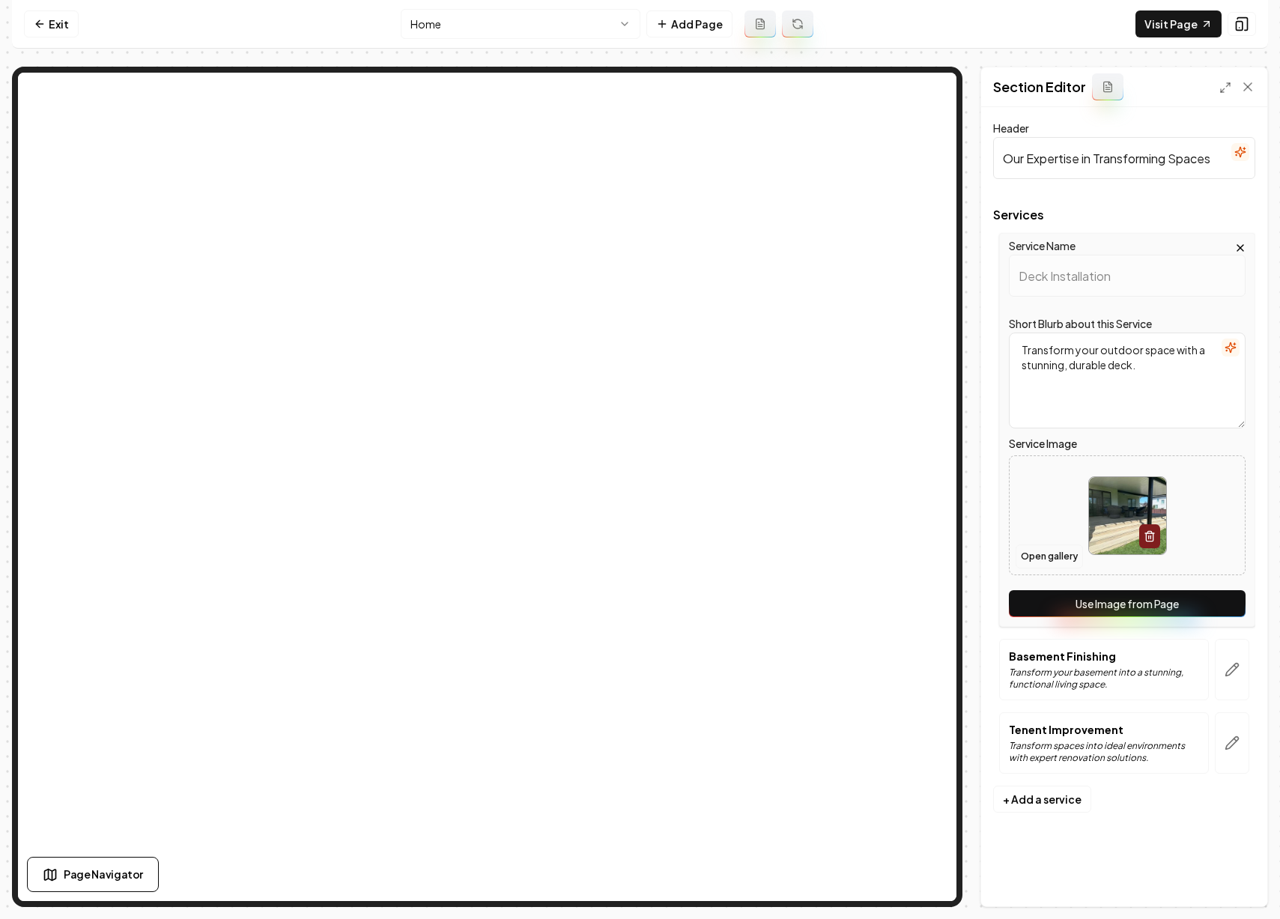
click at [1063, 558] on button "Open gallery" at bounding box center [1048, 556] width 67 height 24
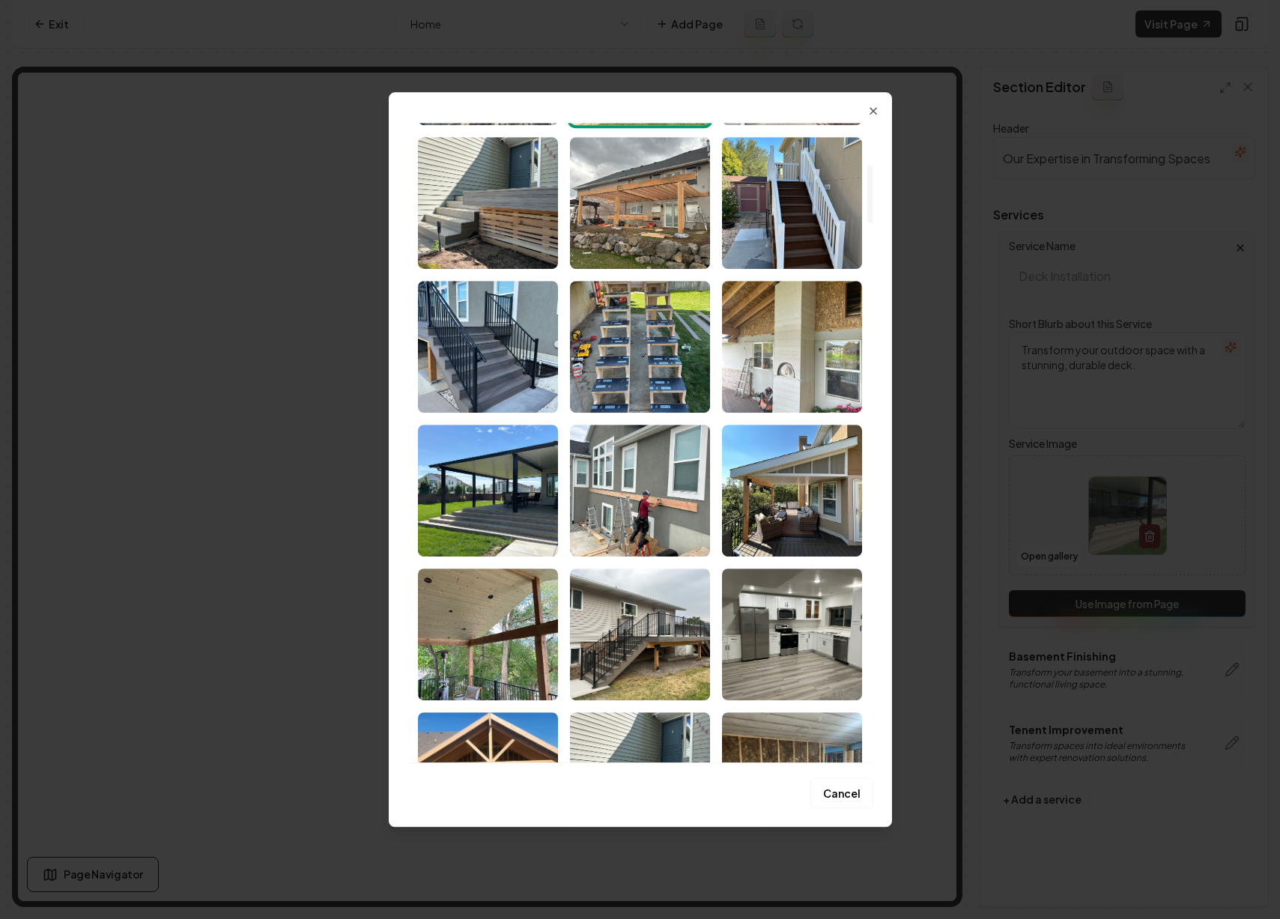
scroll to position [459, 0]
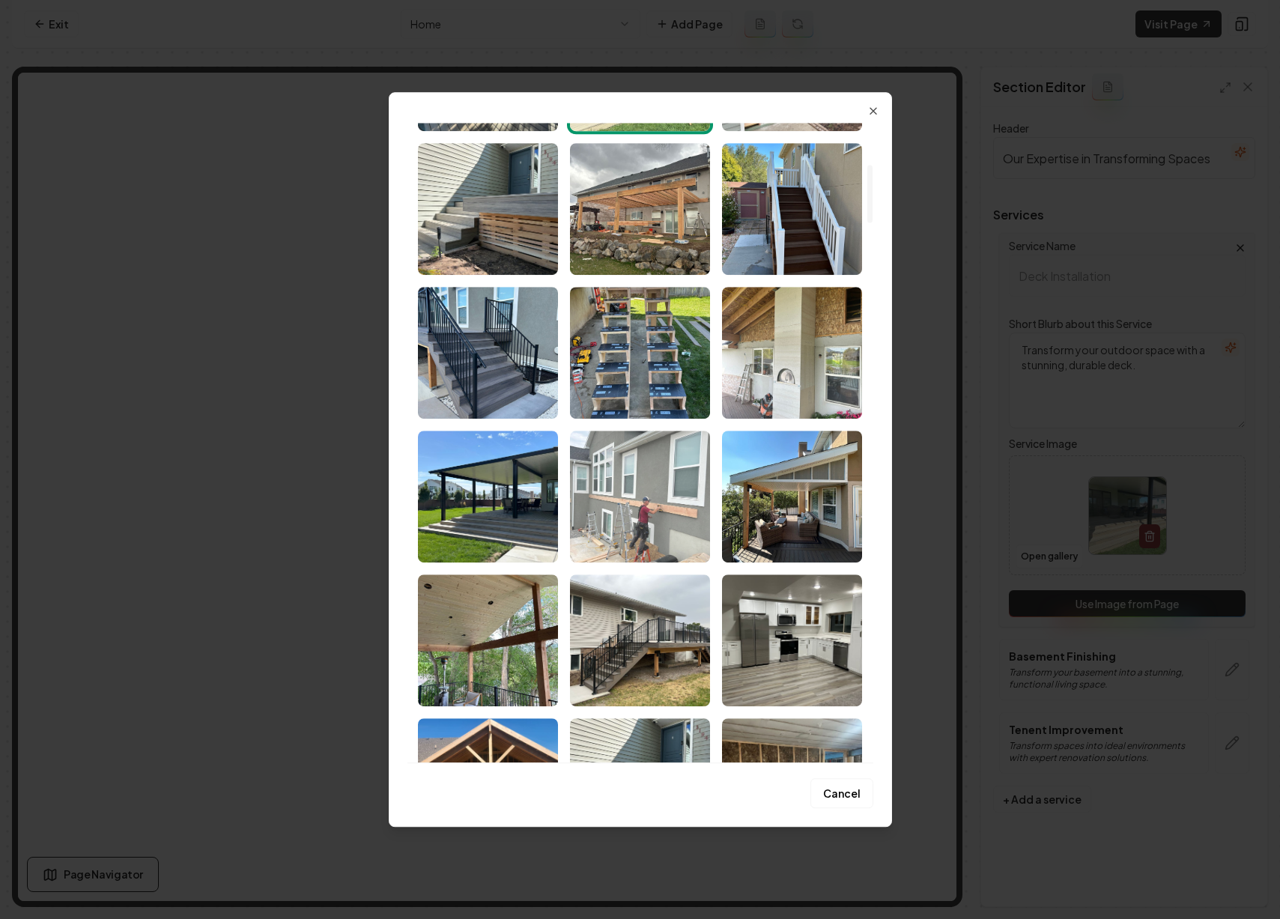
click at [646, 496] on img "Select image image_68b9ab695c7cd75eb845a1d6.jpeg" at bounding box center [640, 497] width 140 height 132
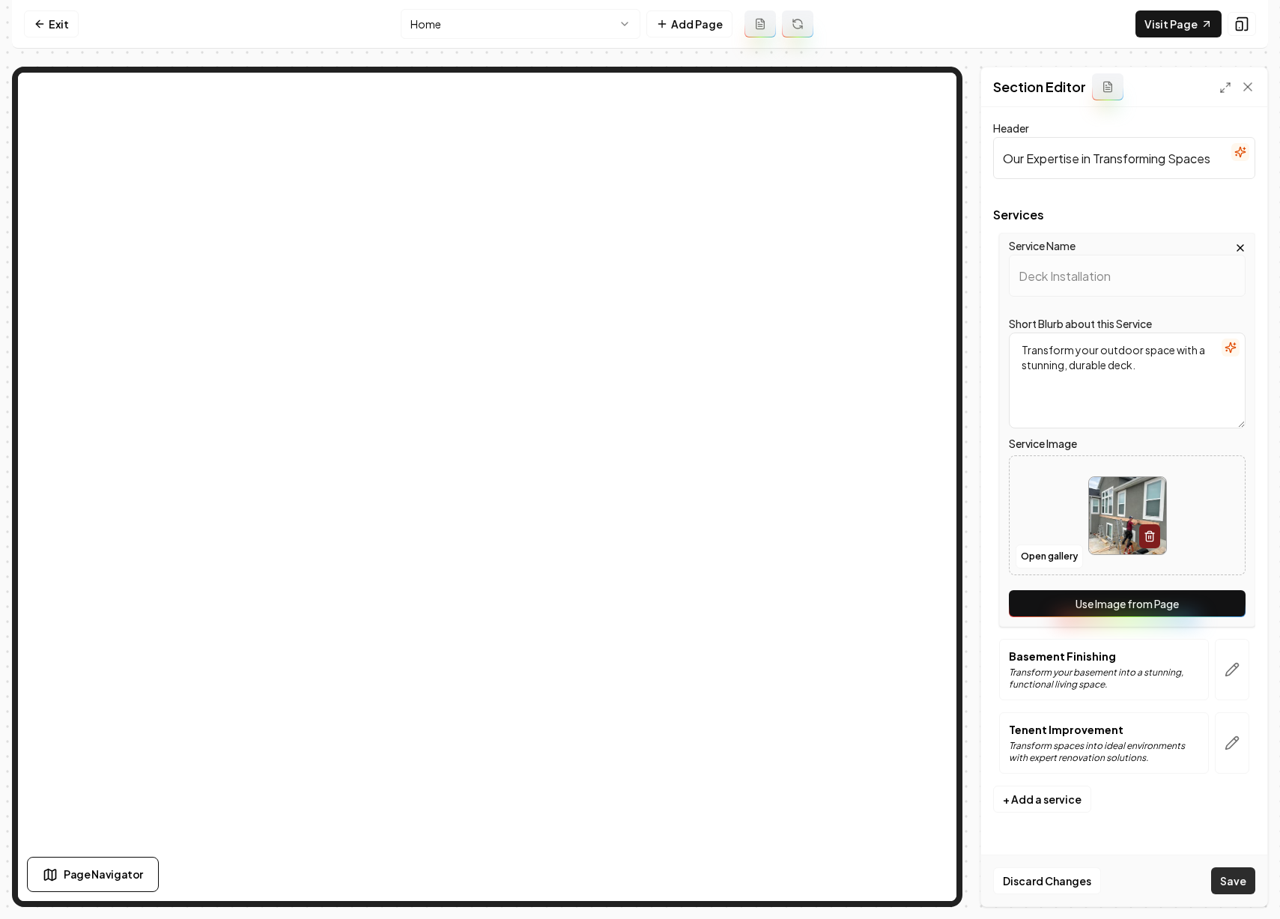
click at [1229, 872] on button "Save" at bounding box center [1233, 880] width 44 height 27
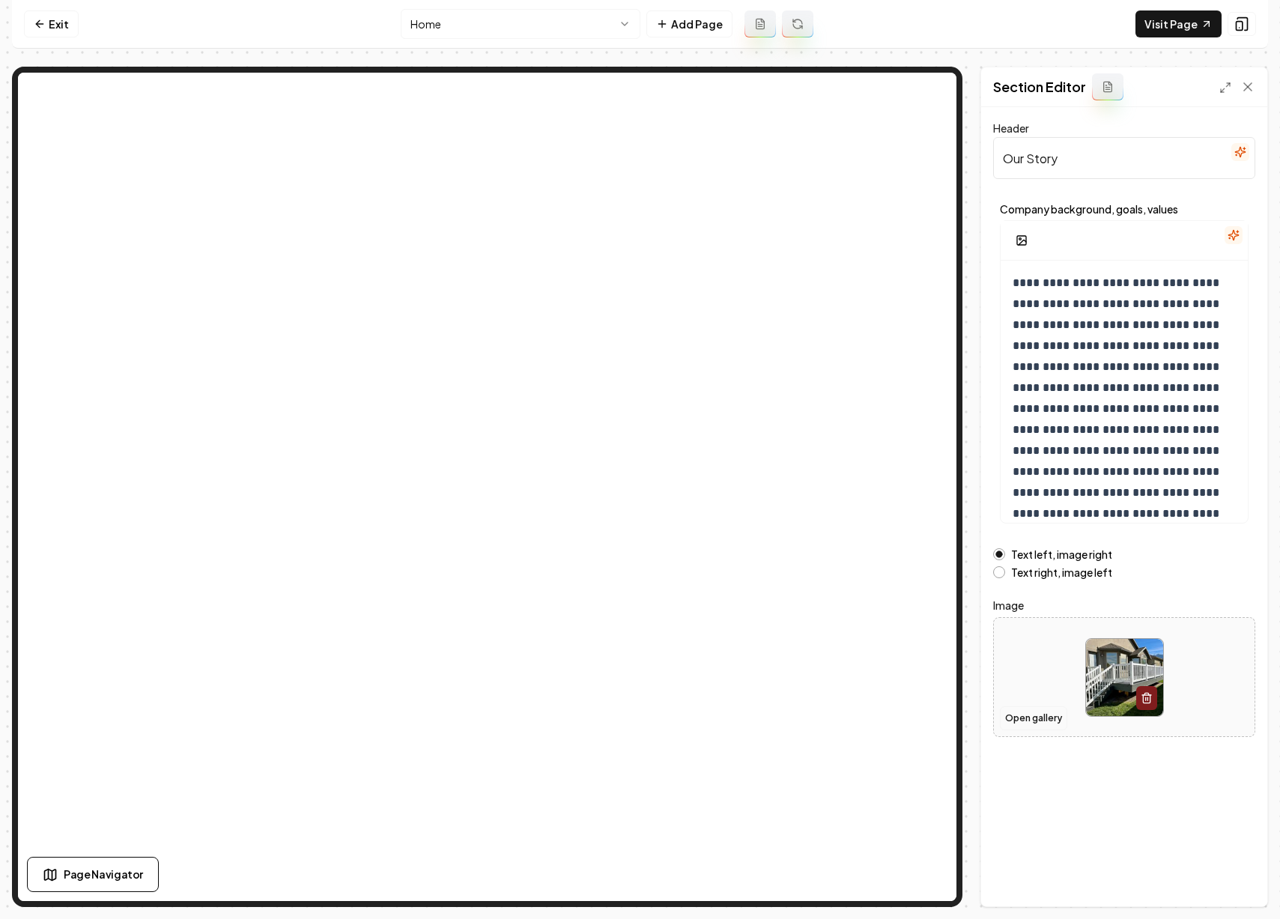
click at [1038, 714] on button "Open gallery" at bounding box center [1033, 718] width 67 height 24
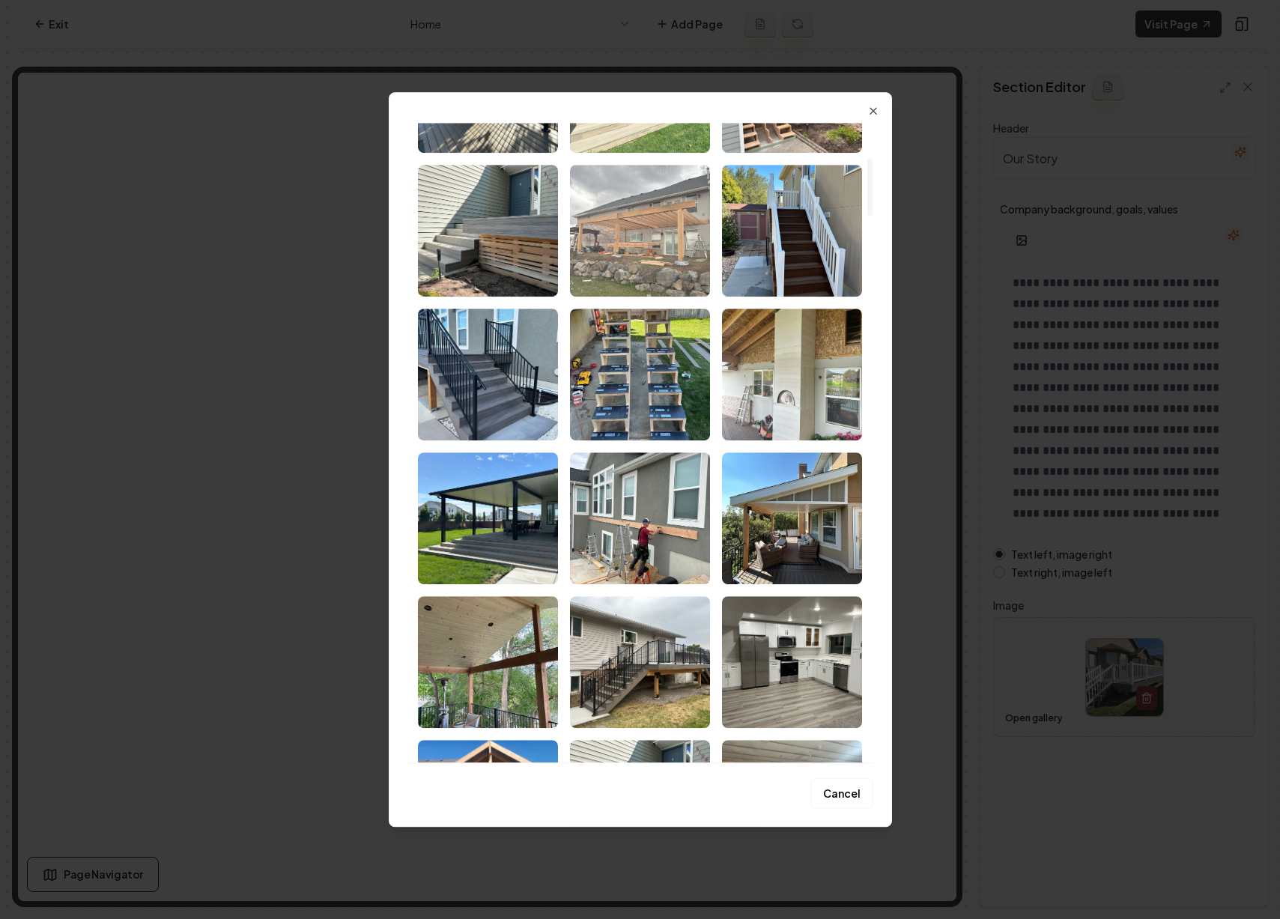
scroll to position [450, 0]
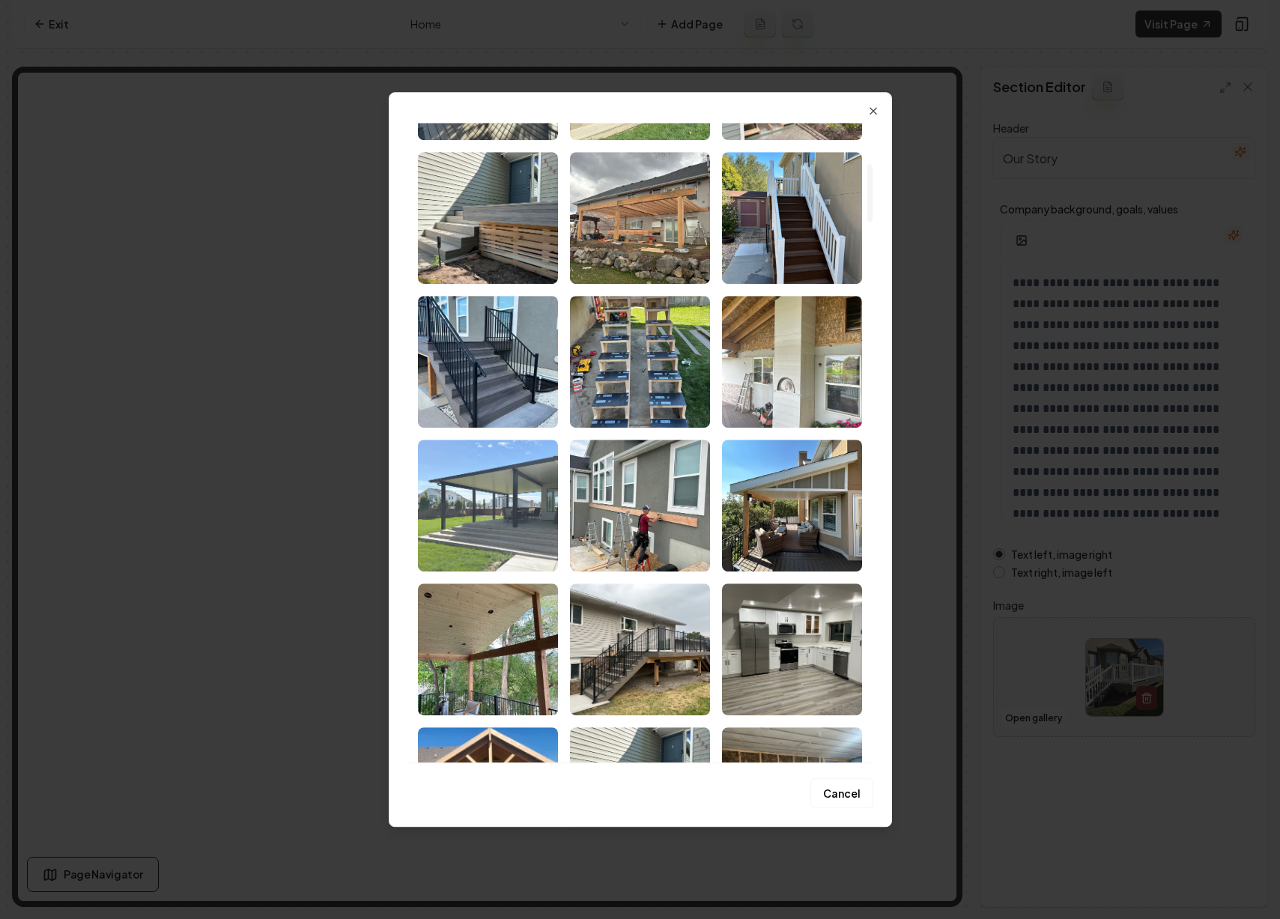
click at [483, 538] on img "Select image image_68b9ab695c7cd75eb845a8ab.jpeg" at bounding box center [488, 506] width 140 height 132
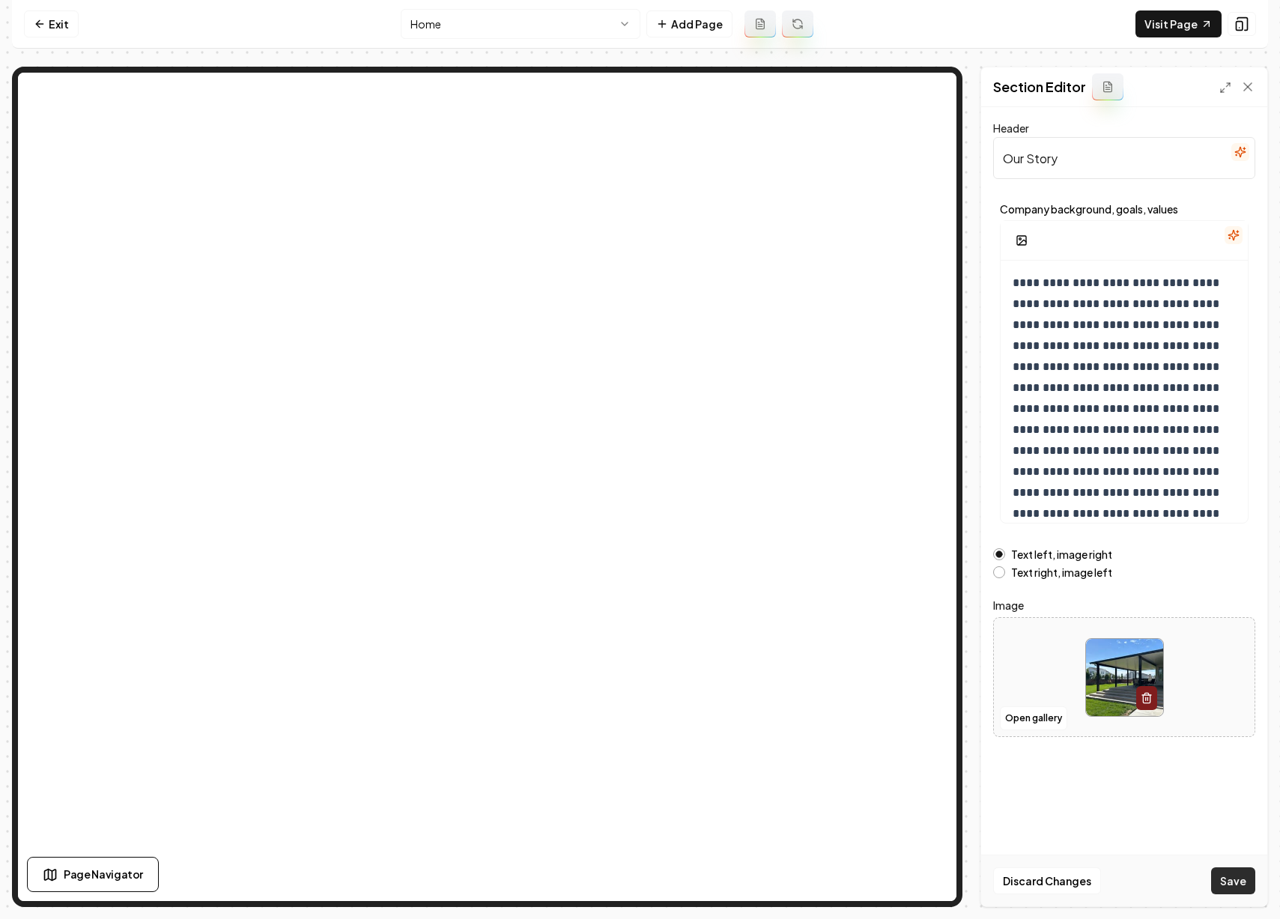
click at [1224, 881] on button "Save" at bounding box center [1233, 880] width 44 height 27
click at [1015, 712] on button "Open gallery" at bounding box center [1033, 718] width 67 height 24
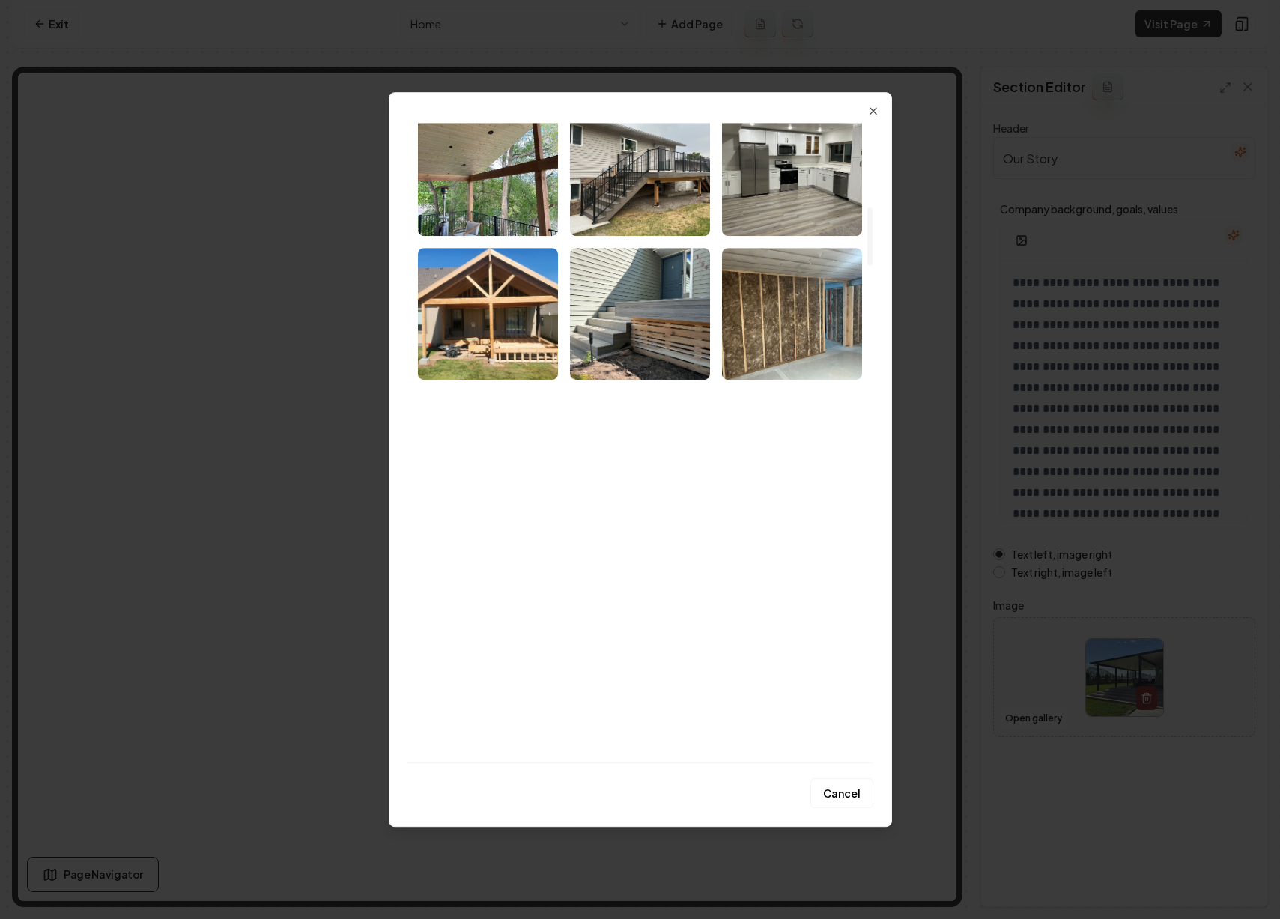
scroll to position [931, 0]
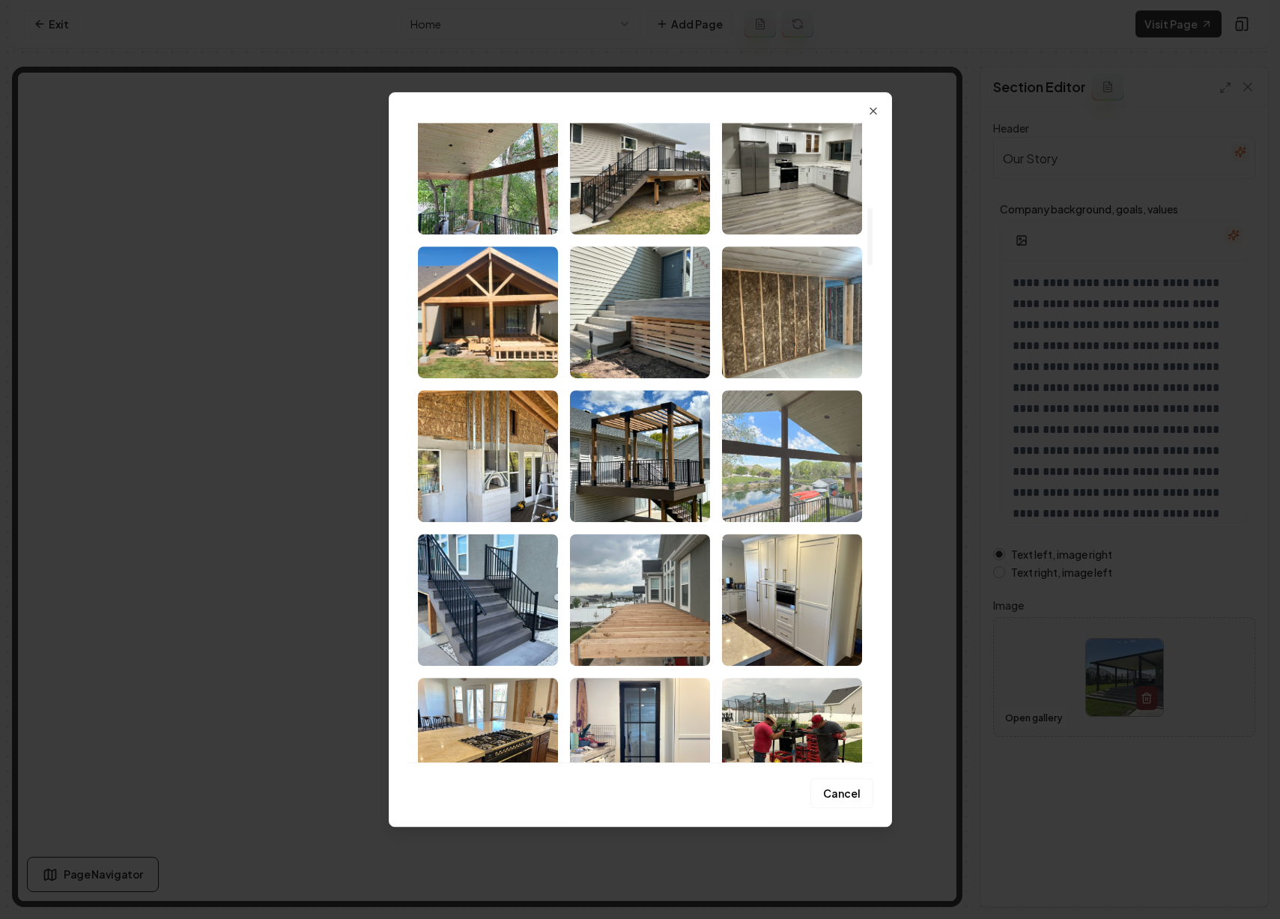
click at [812, 462] on img "Select image image_68b9ab655c7cd75eb84568c8.jpeg" at bounding box center [792, 456] width 140 height 132
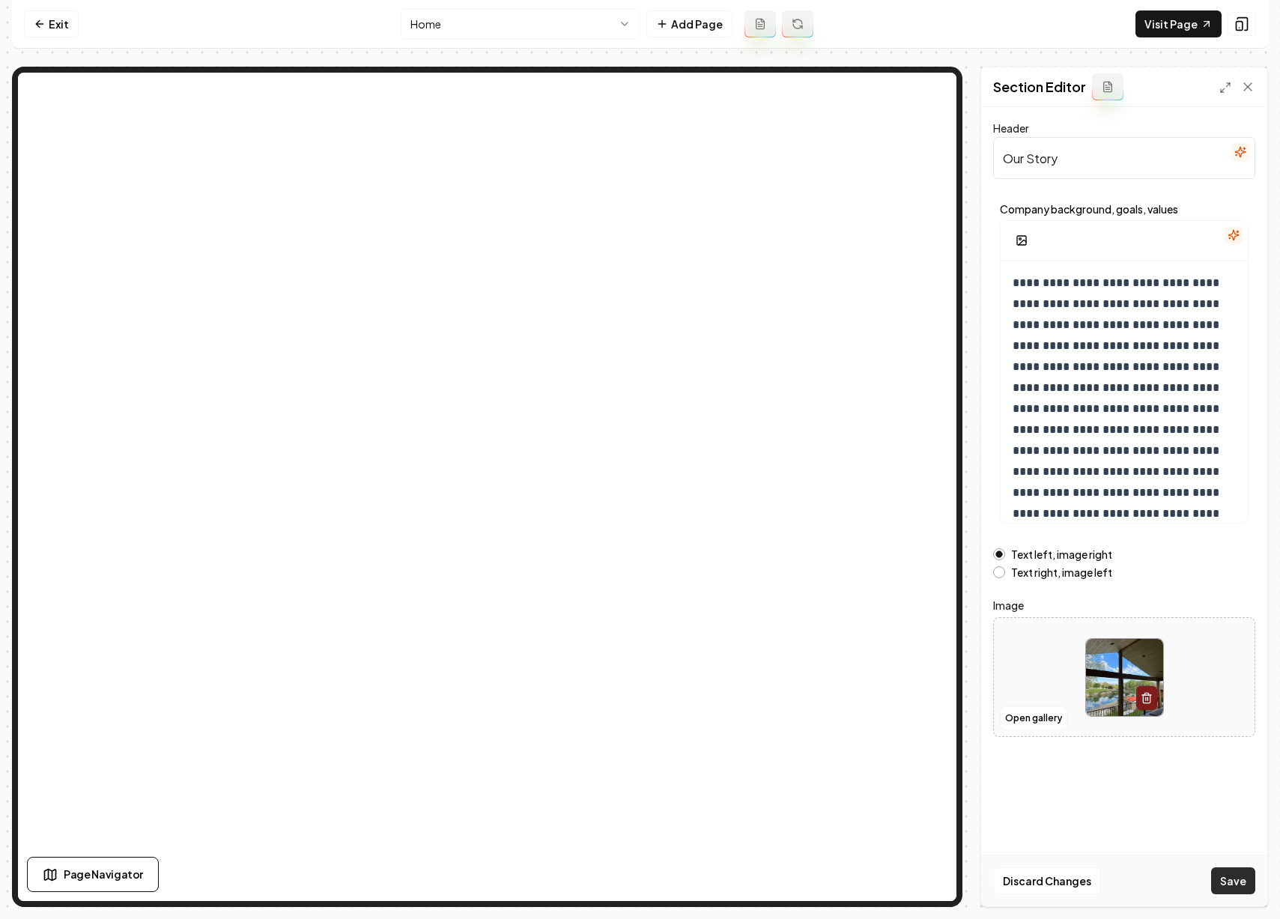
click at [1236, 875] on button "Save" at bounding box center [1233, 880] width 44 height 27
click at [1051, 717] on button "Open gallery" at bounding box center [1033, 718] width 67 height 24
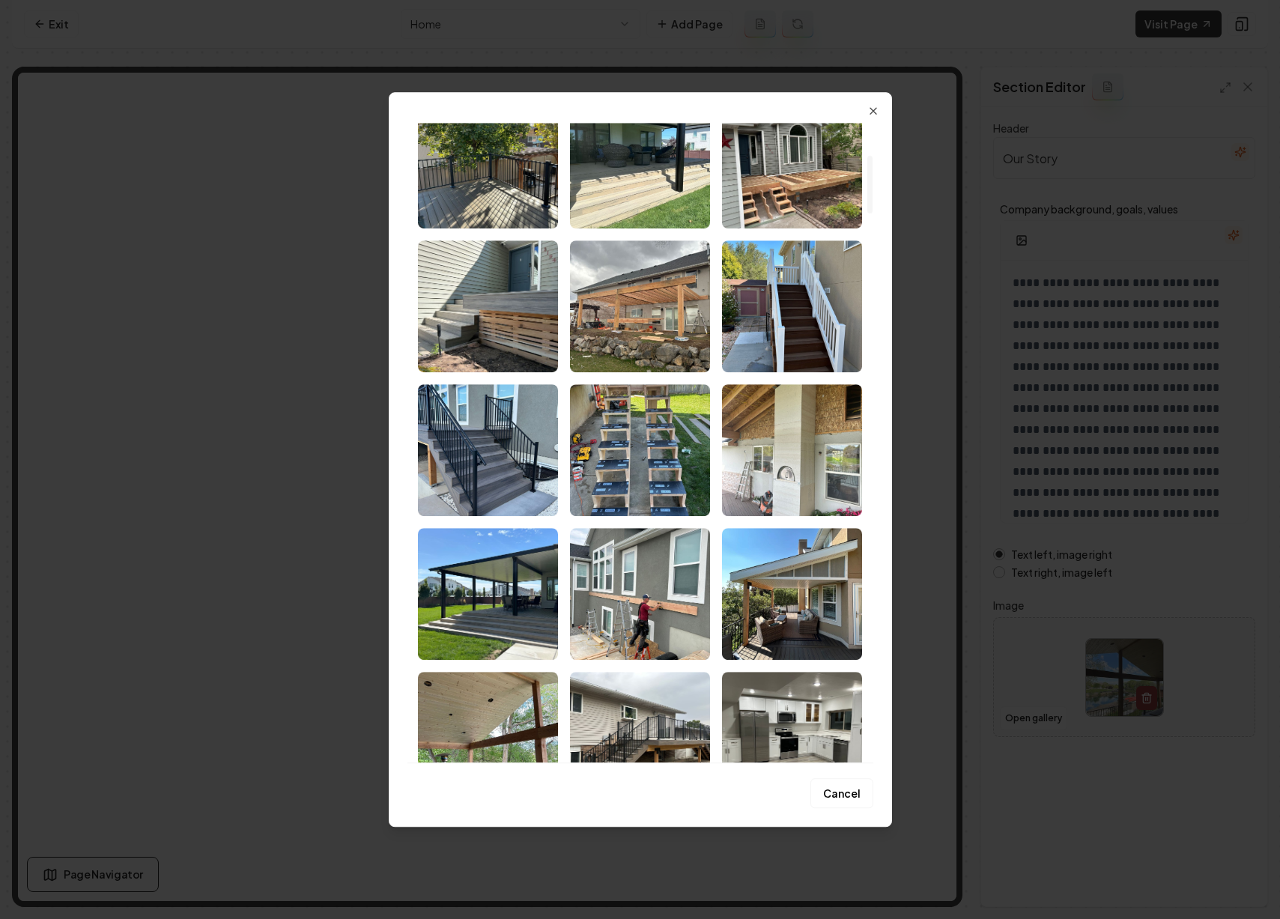
scroll to position [344, 0]
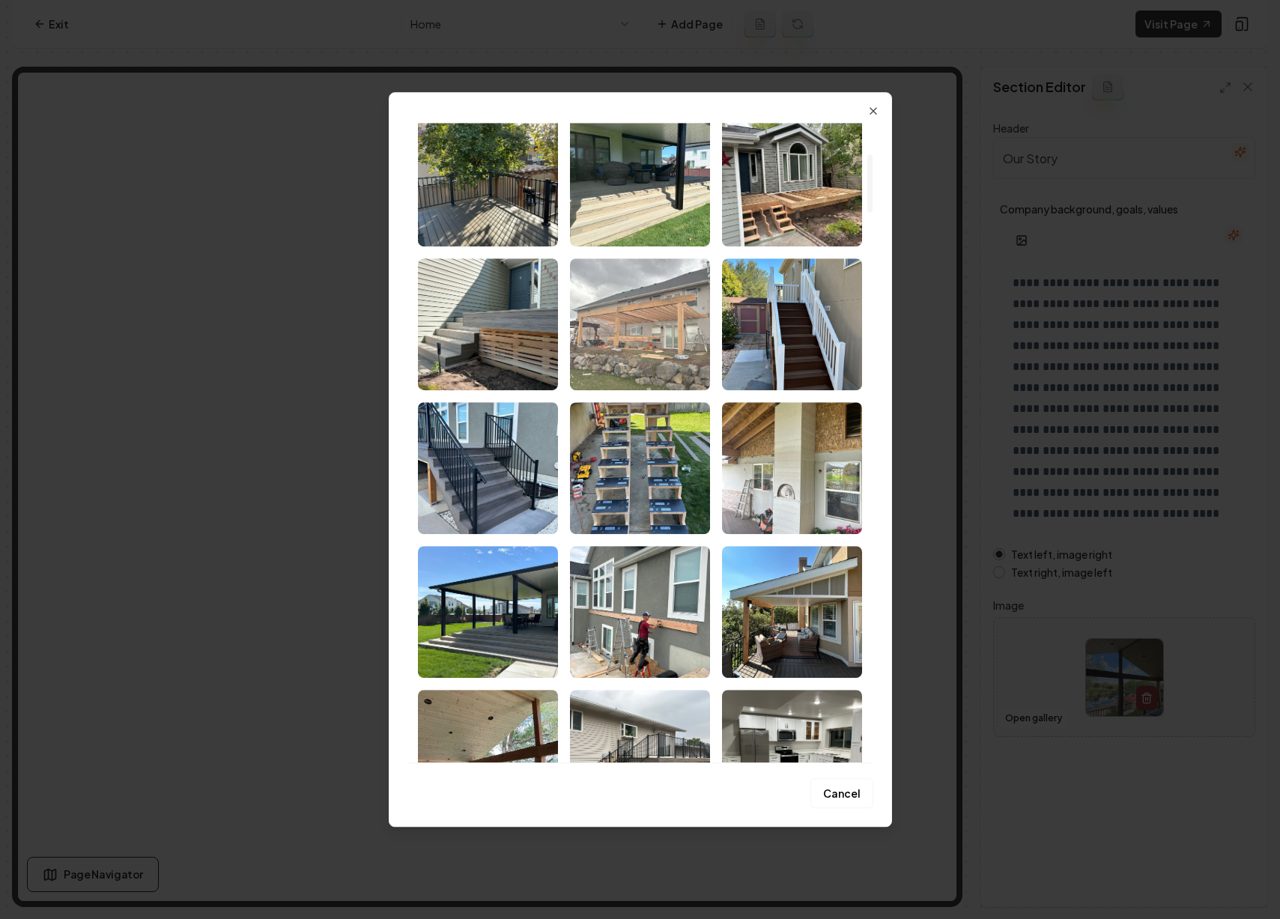
click at [651, 328] on img "Select image image_68b9ab6a5c7cd75eb845b2a5.jpeg" at bounding box center [640, 324] width 140 height 132
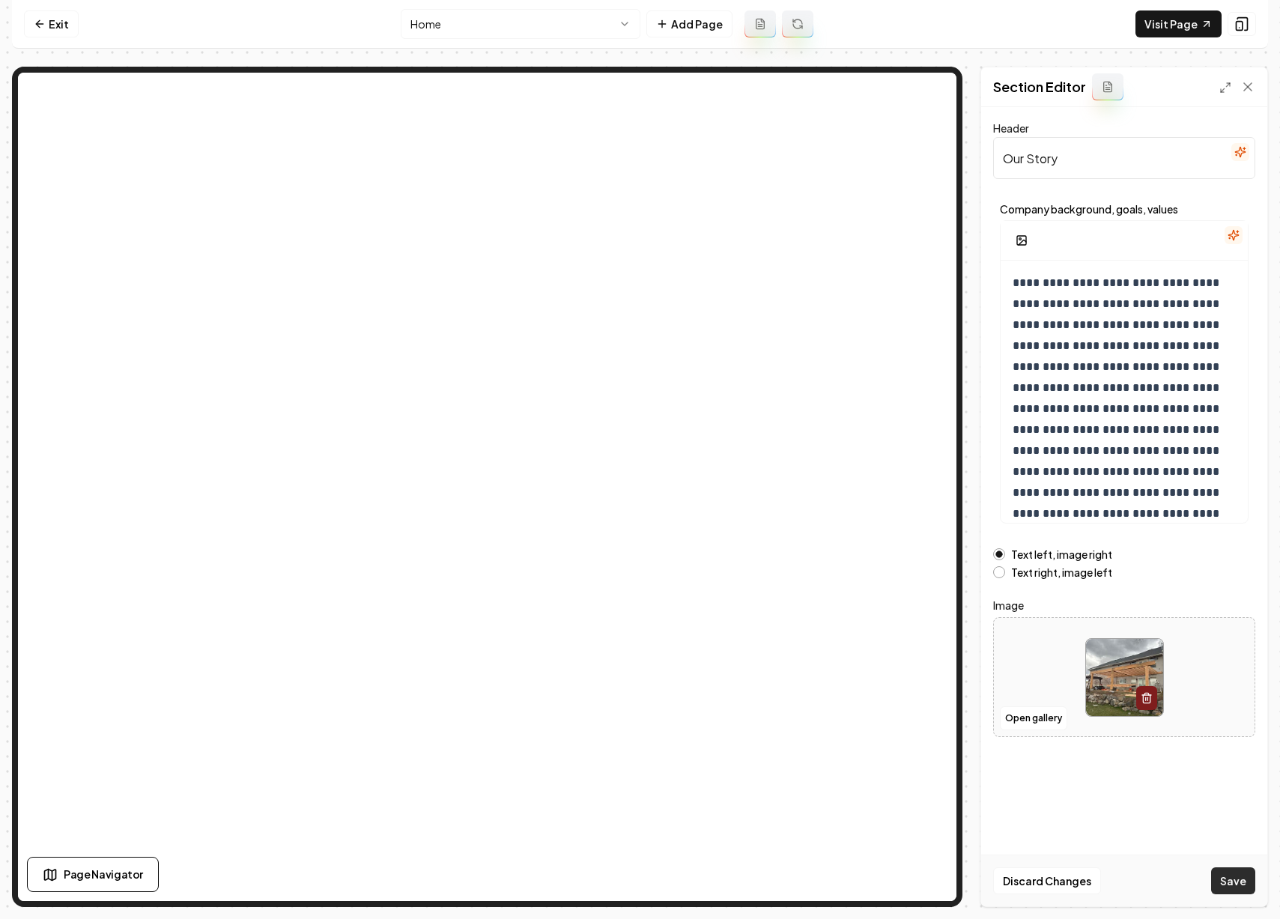
click at [1223, 872] on button "Save" at bounding box center [1233, 880] width 44 height 27
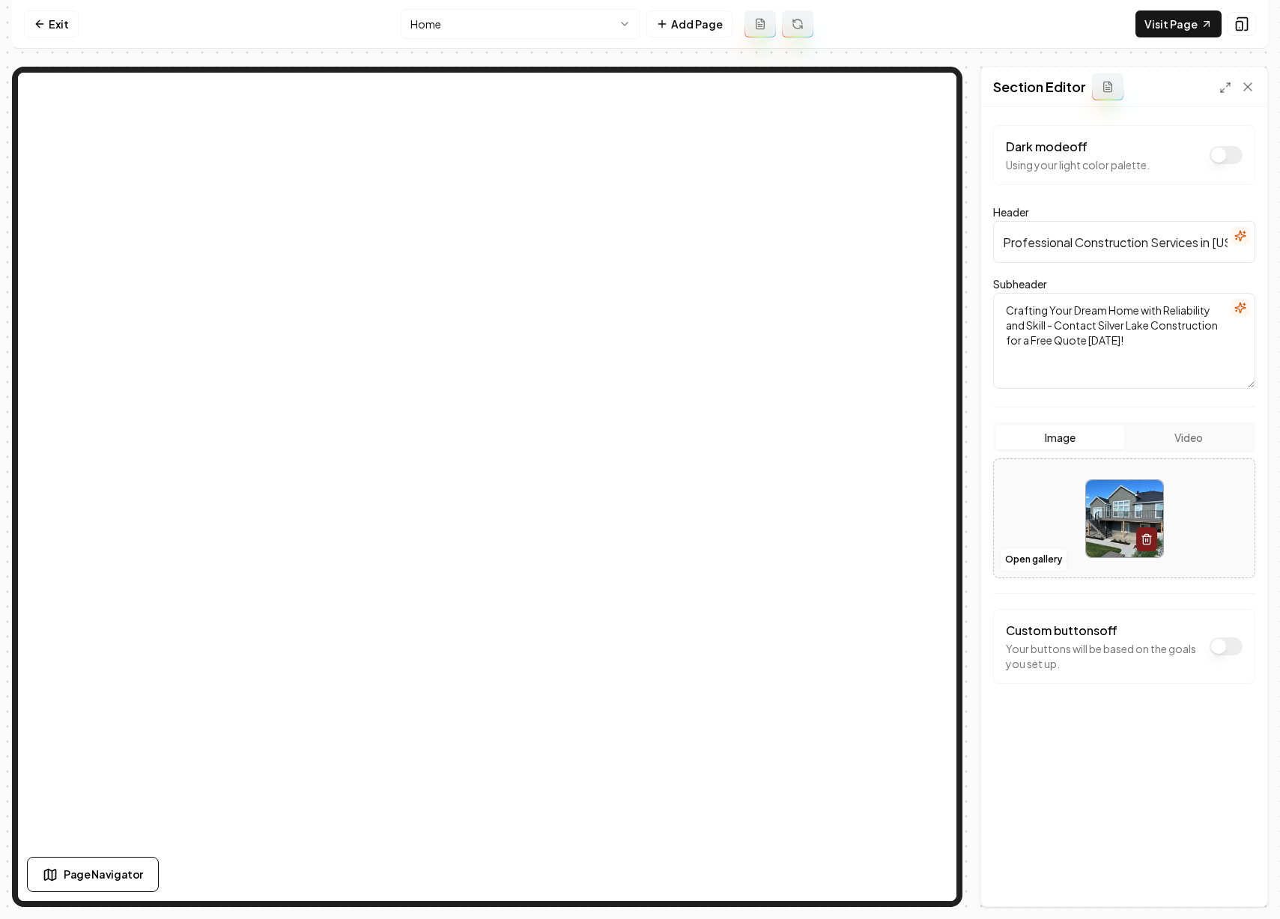
click at [1147, 238] on input "Professional Construction Services in Utah County" at bounding box center [1124, 242] width 262 height 42
click at [1204, 244] on input "Professional Construction Services in Utah County" at bounding box center [1124, 242] width 262 height 42
click at [1212, 244] on input "Professional Construction Services in Utah County" at bounding box center [1124, 242] width 262 height 42
click at [1216, 244] on input "Professional Construction Services in Utah County" at bounding box center [1124, 242] width 262 height 42
click at [1233, 237] on button "button" at bounding box center [1240, 236] width 18 height 18
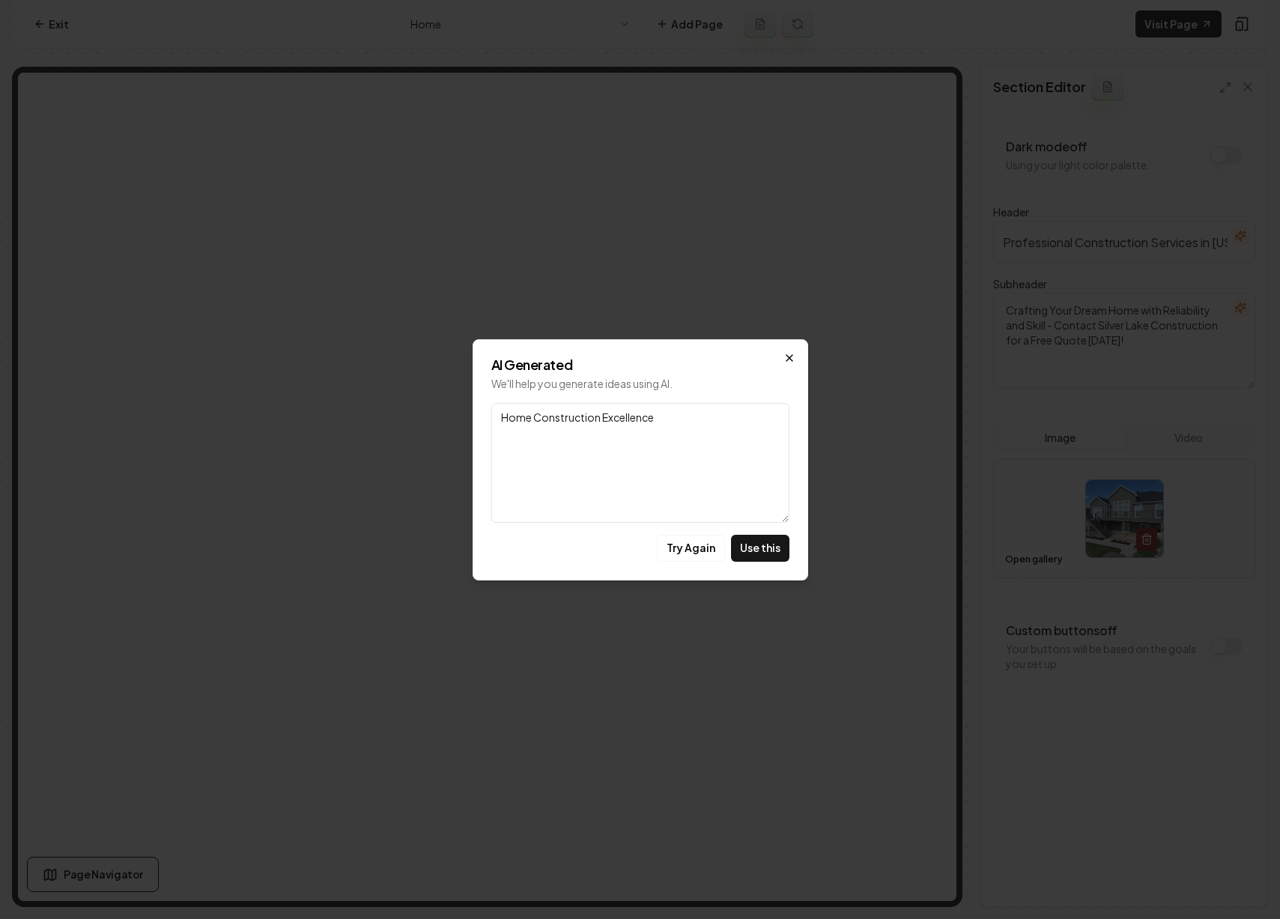
click at [786, 357] on icon "button" at bounding box center [789, 358] width 12 height 12
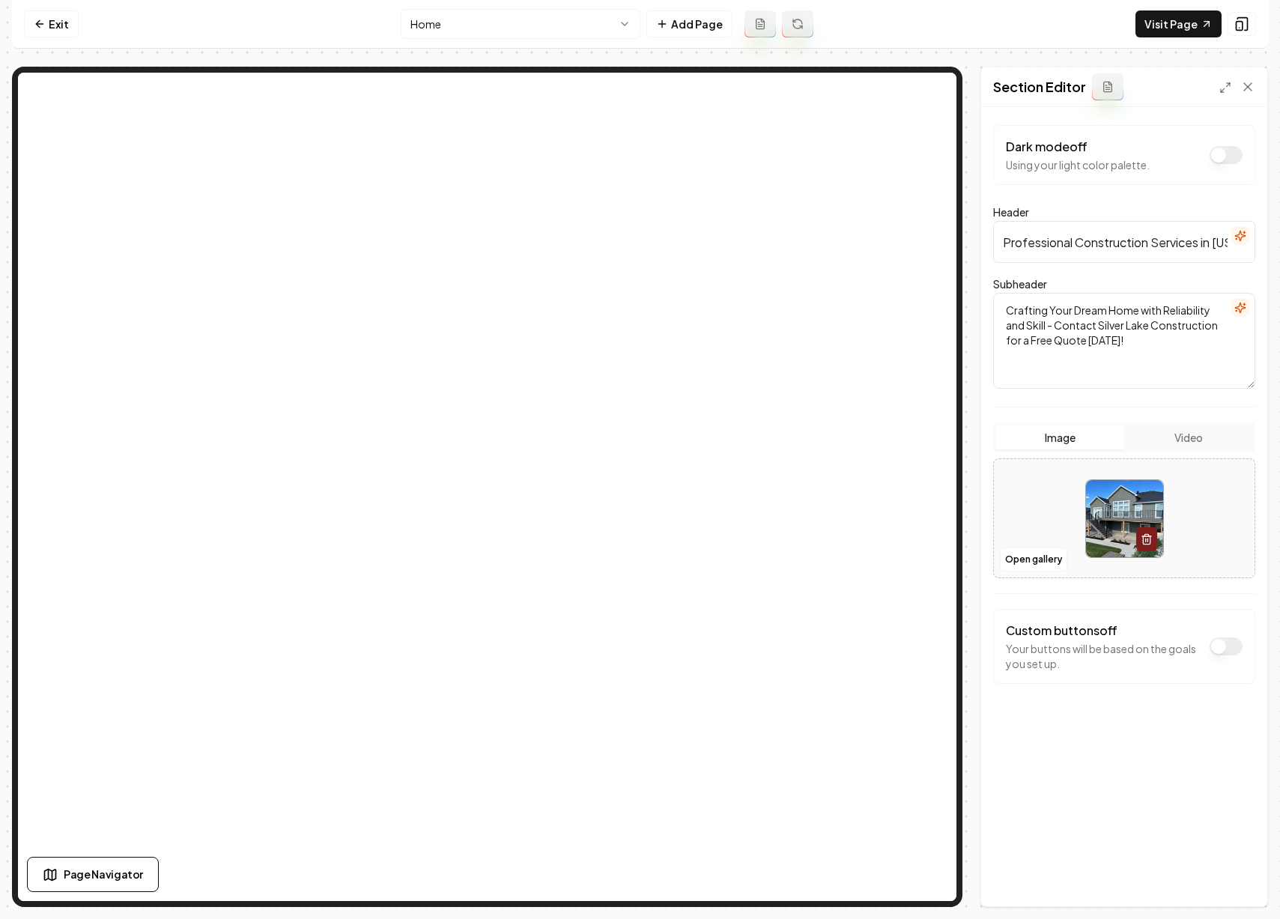
click at [1242, 236] on icon "button" at bounding box center [1240, 236] width 12 height 12
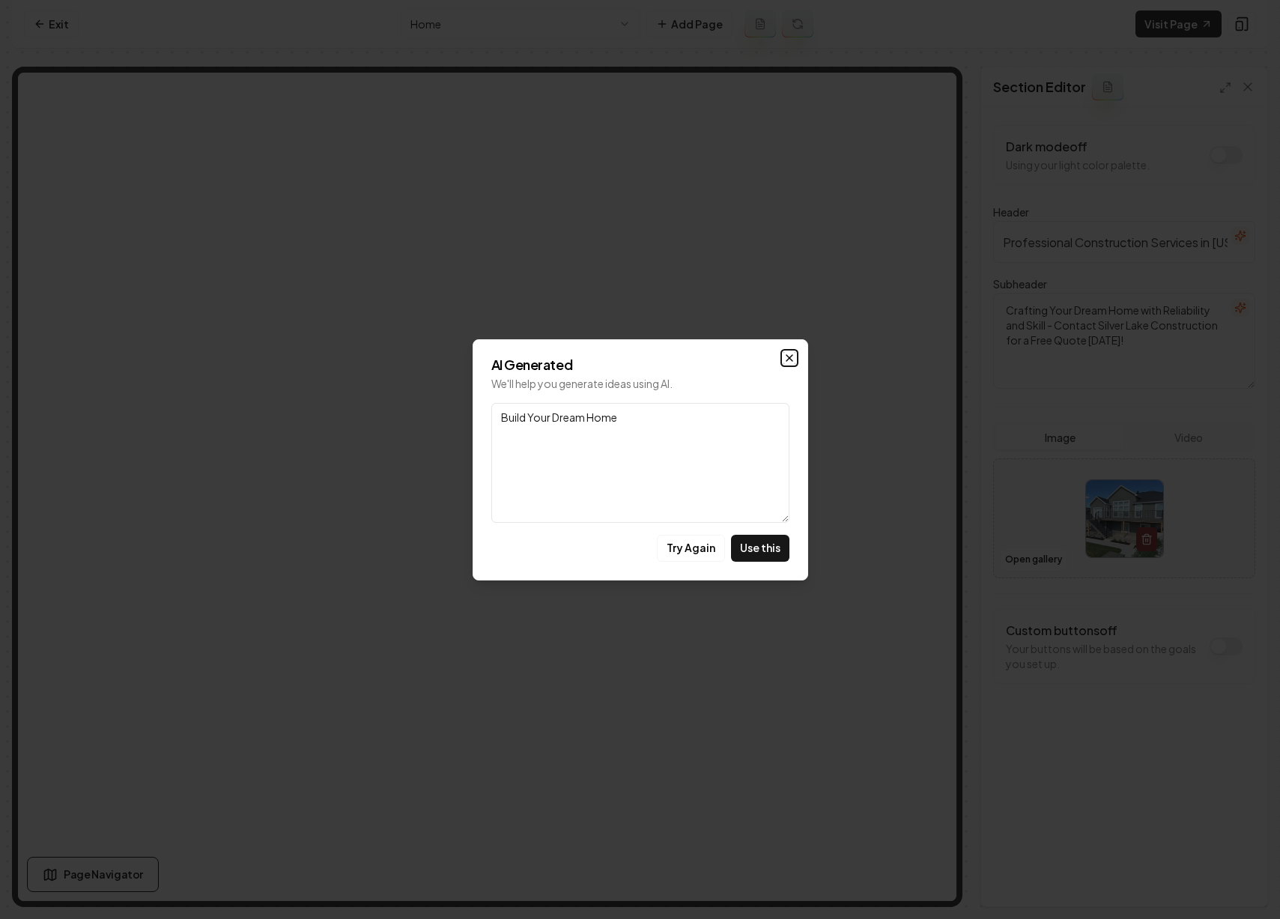
click at [786, 356] on icon "button" at bounding box center [789, 358] width 12 height 12
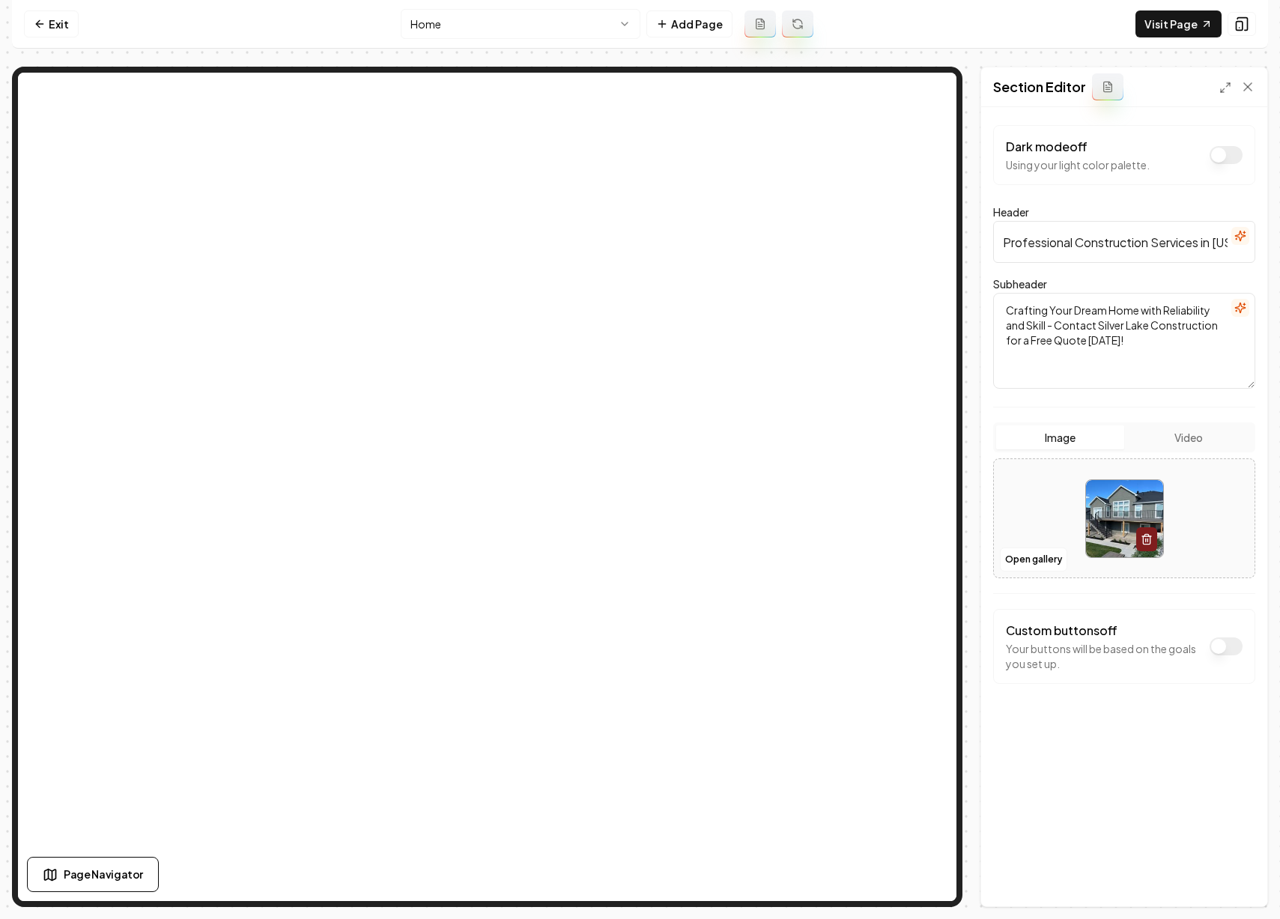
click at [1209, 244] on input "Professional Construction Services in Utah County" at bounding box center [1124, 242] width 262 height 42
type input "Professional Construction Services for the Greater Salt Lake Area"
click at [1236, 884] on button "Save" at bounding box center [1233, 880] width 44 height 27
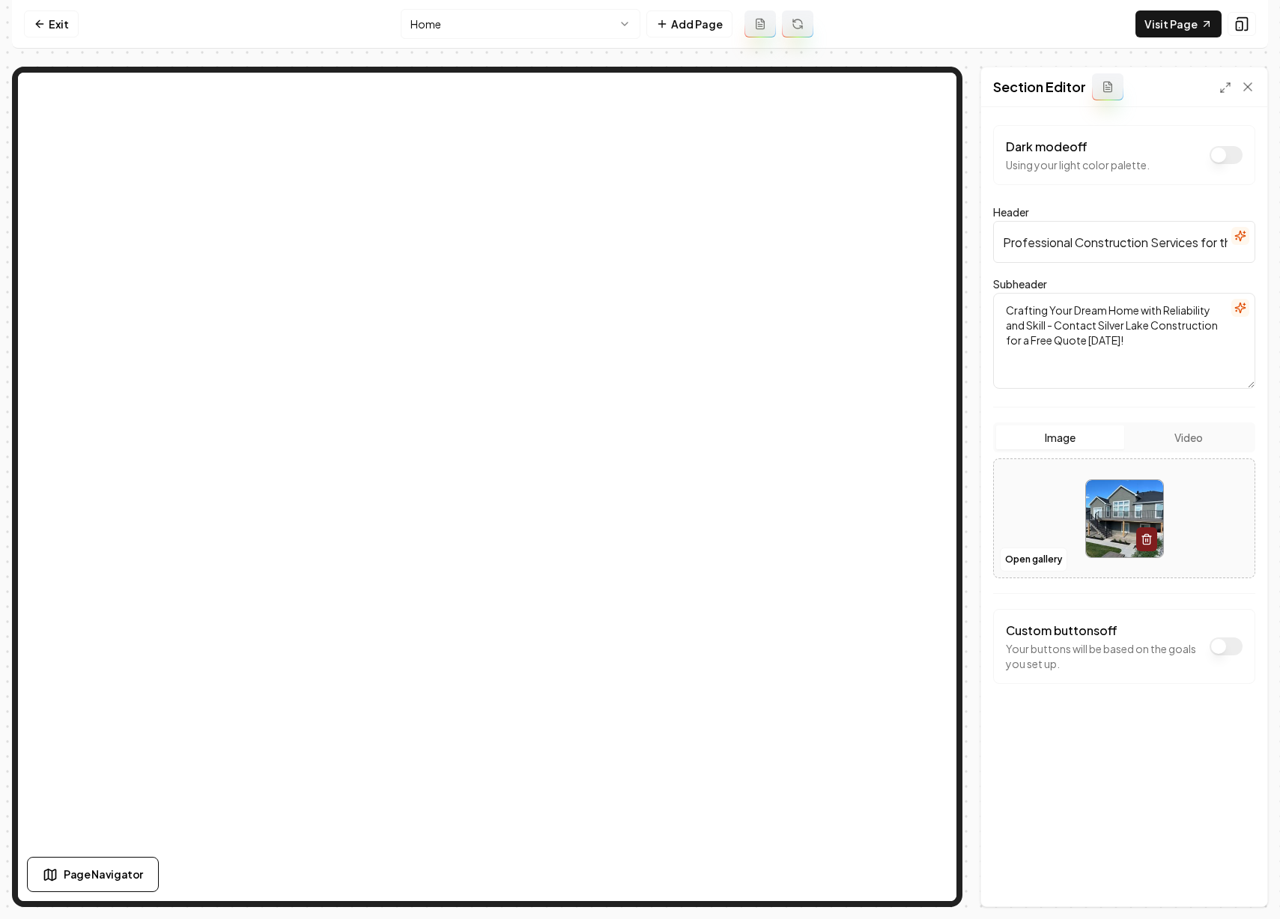
click at [1169, 341] on textarea "Crafting Your Dream Home with Reliability and Skill - Contact Silver Lake Const…" at bounding box center [1124, 341] width 262 height 96
click at [1245, 303] on icon "button" at bounding box center [1240, 308] width 12 height 12
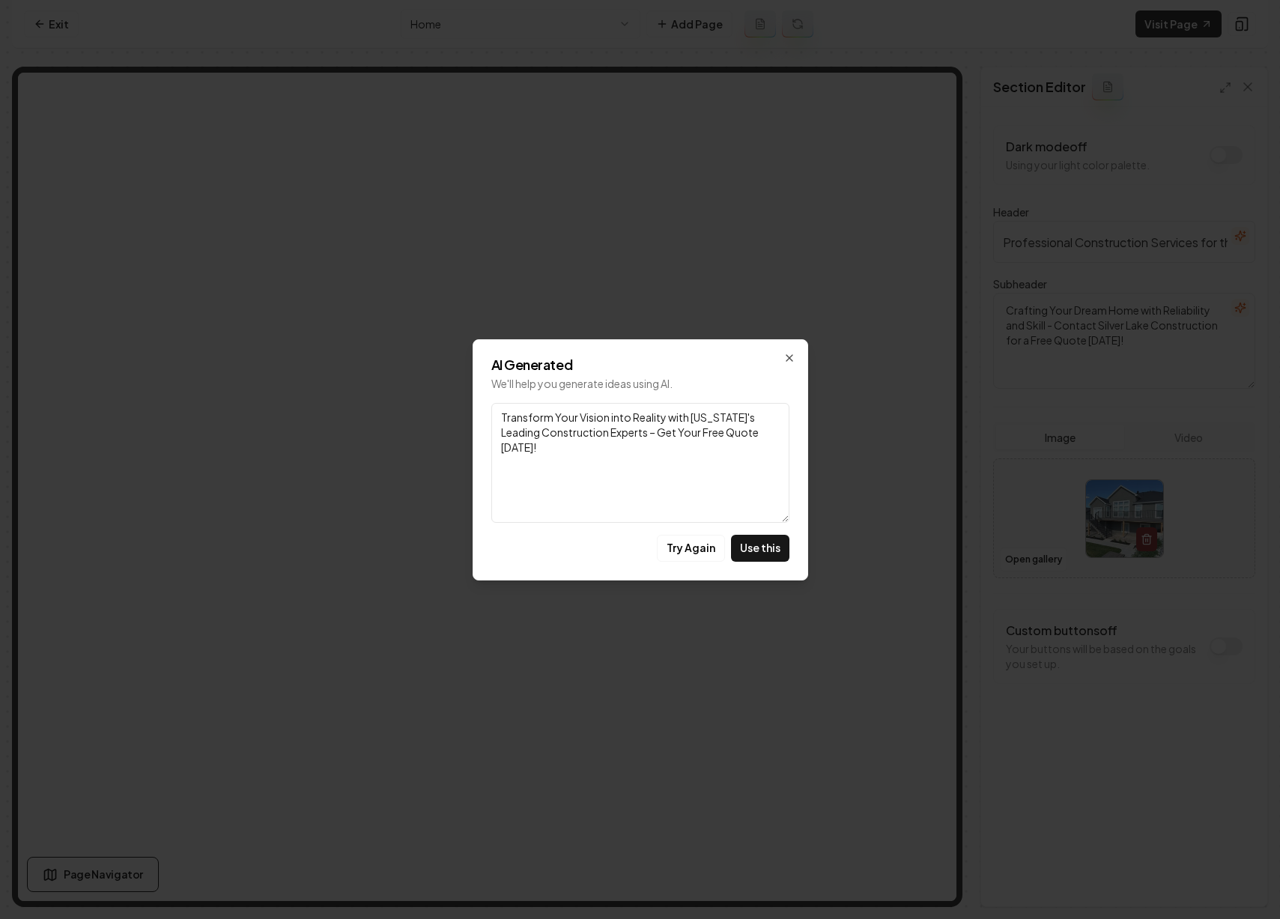
click at [765, 434] on textarea "Transform Your Vision into Reality with Utah's Leading Construction Experts – G…" at bounding box center [640, 463] width 298 height 120
click at [759, 544] on button "Use this" at bounding box center [760, 548] width 58 height 27
type textarea "Transform Your Vision into Reality with Utah's Leading Construction Experts – G…"
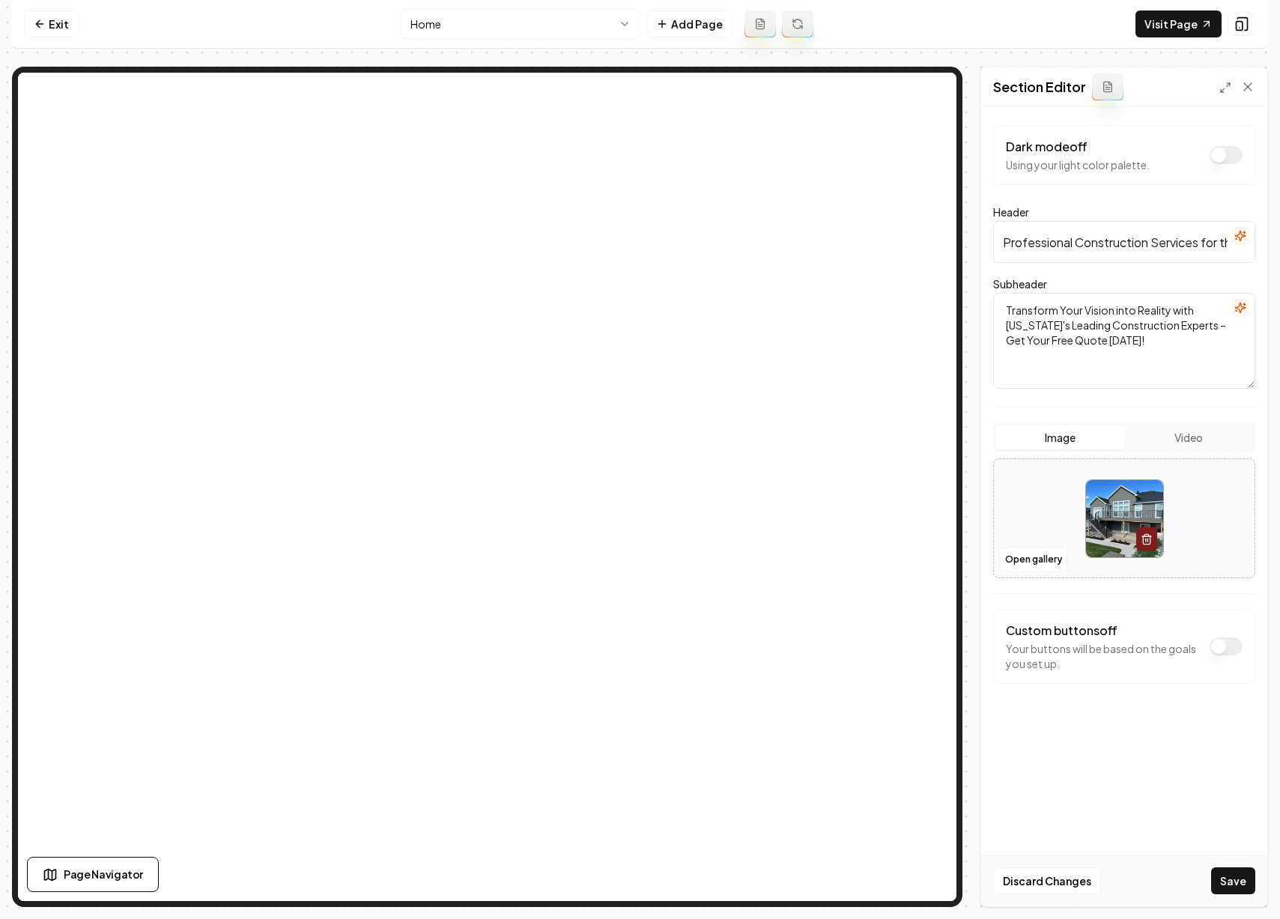
click at [1209, 241] on input "Professional Construction Services for the Greater Salt Lake Area" at bounding box center [1124, 242] width 262 height 42
click at [1207, 243] on input "Professional Construction Services for the Greater Salt Lake Area" at bounding box center [1124, 242] width 262 height 42
click at [1215, 243] on input "Professional Construction Services in the Greater Salt Lake Area" at bounding box center [1124, 242] width 262 height 42
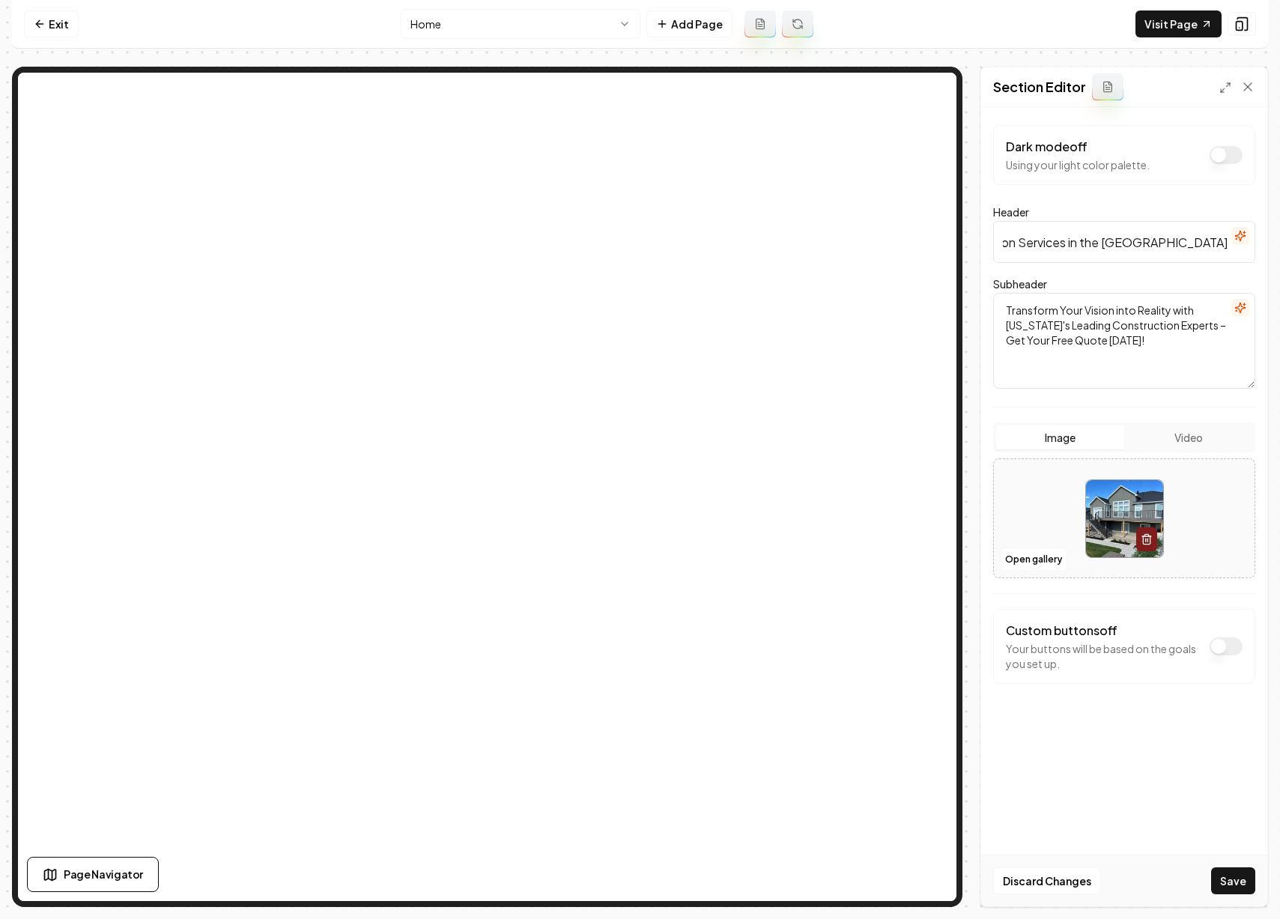
drag, startPoint x: 1120, startPoint y: 242, endPoint x: 1269, endPoint y: 248, distance: 149.9
click at [1269, 248] on div "Computer Required This feature is only available on a computer. Please switch t…" at bounding box center [640, 459] width 1280 height 919
type input "Professional Construction Services for the Wasatch Front"
click at [1223, 873] on button "Save" at bounding box center [1233, 880] width 44 height 27
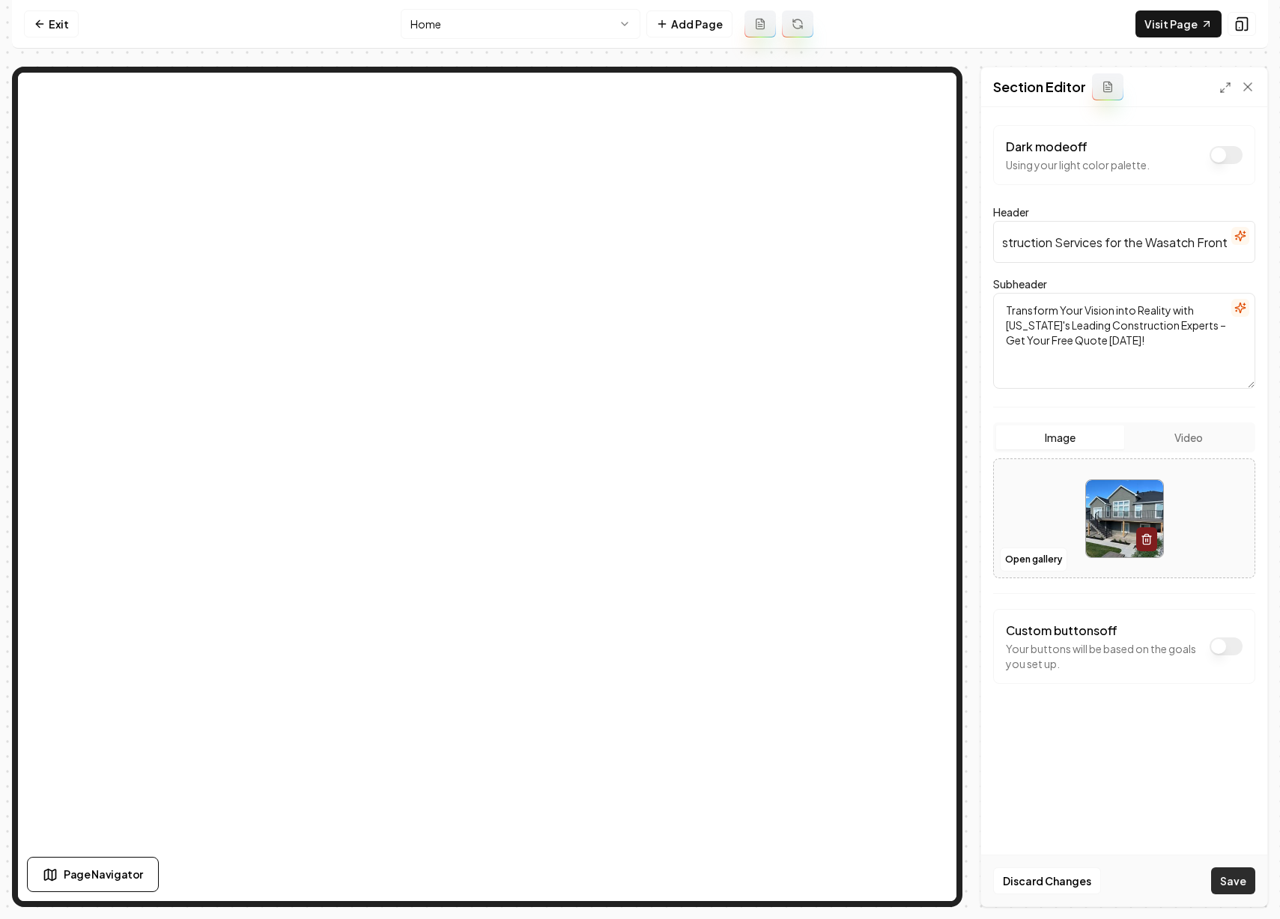
scroll to position [0, 0]
click at [1165, 25] on link "Visit Page" at bounding box center [1178, 23] width 86 height 27
click at [519, 25] on html "Computer Required This feature is only available on a computer. Please switch t…" at bounding box center [640, 459] width 1280 height 919
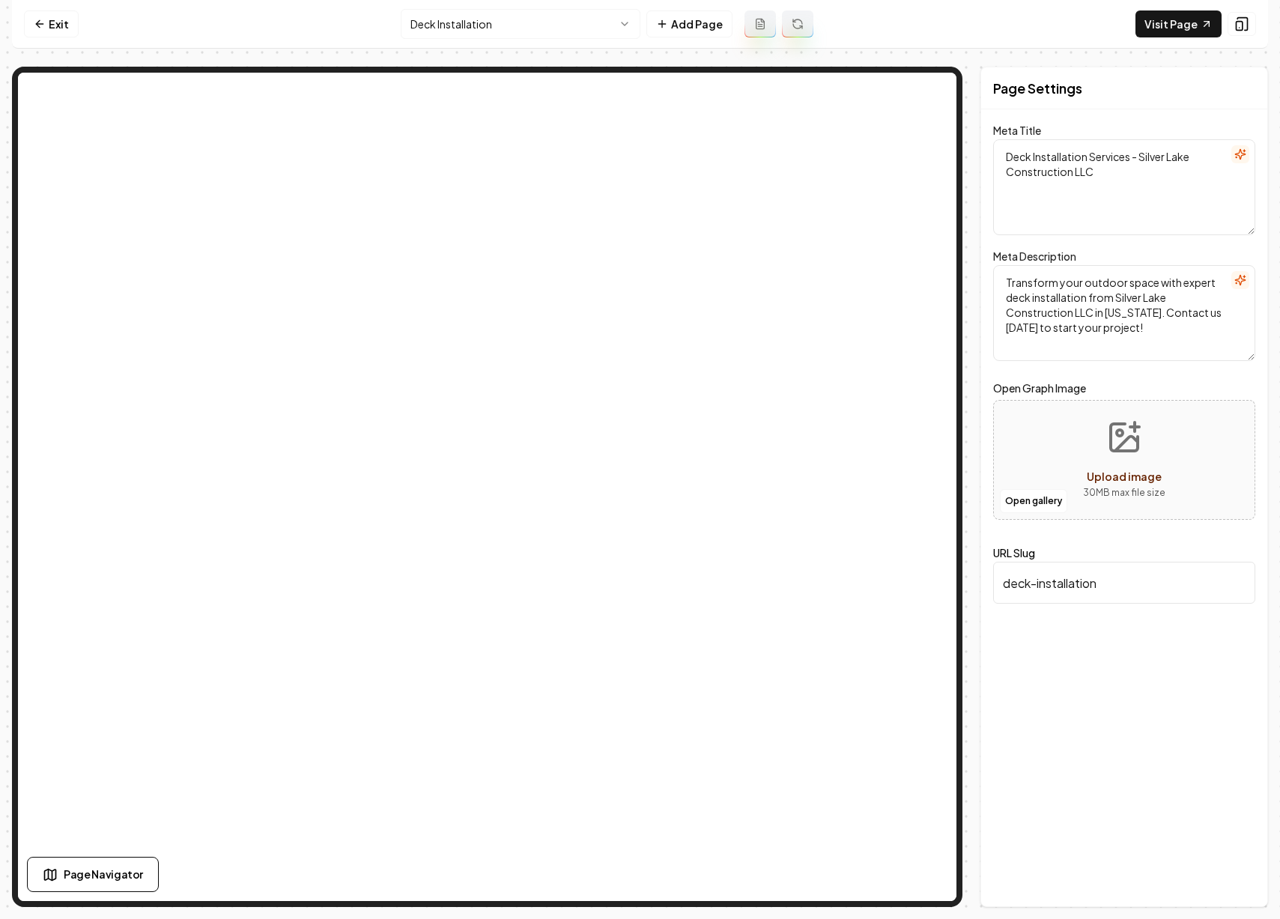
click at [570, 25] on html "Computer Required This feature is only available on a computer. Please switch t…" at bounding box center [640, 459] width 1280 height 919
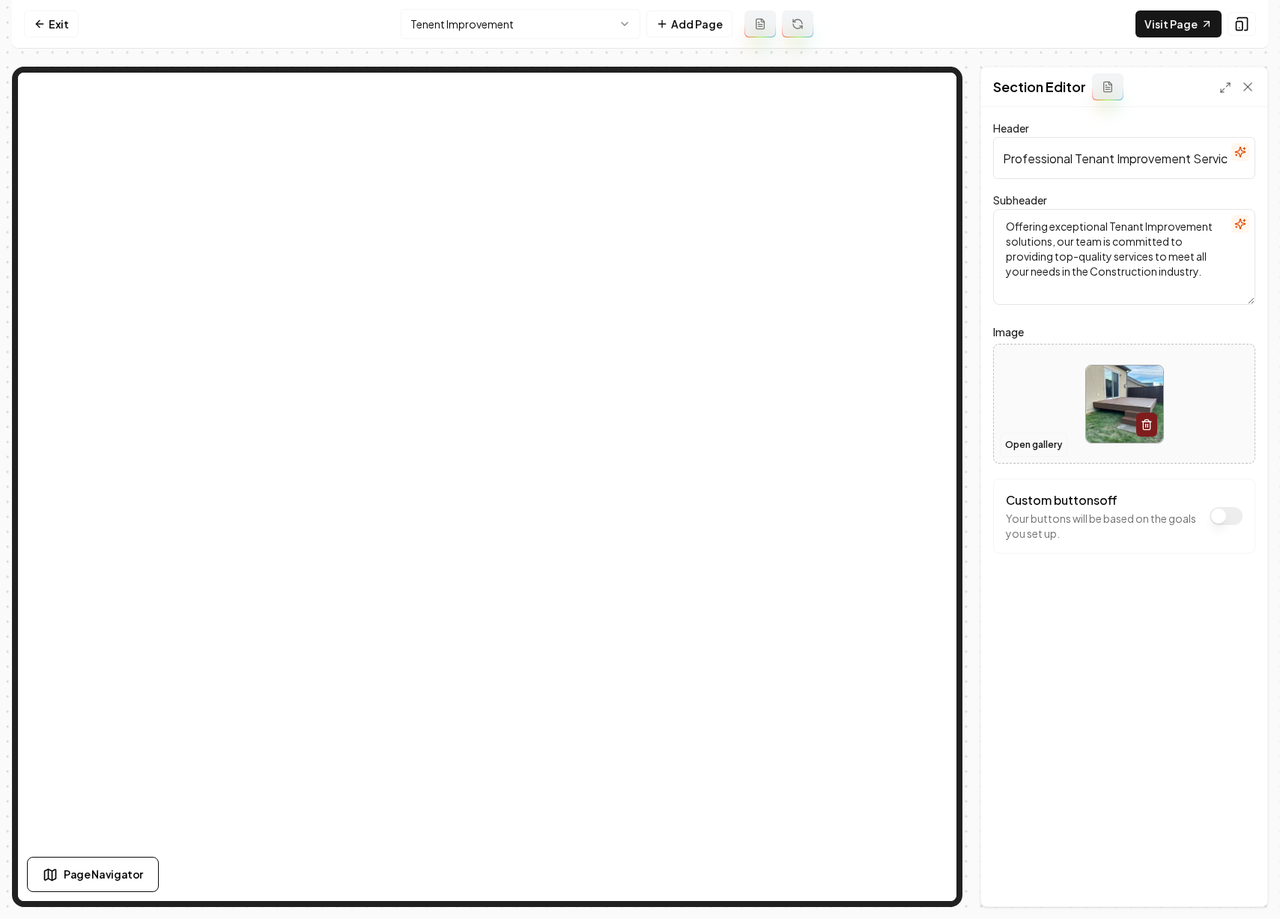
click at [1028, 437] on button "Open gallery" at bounding box center [1033, 445] width 67 height 24
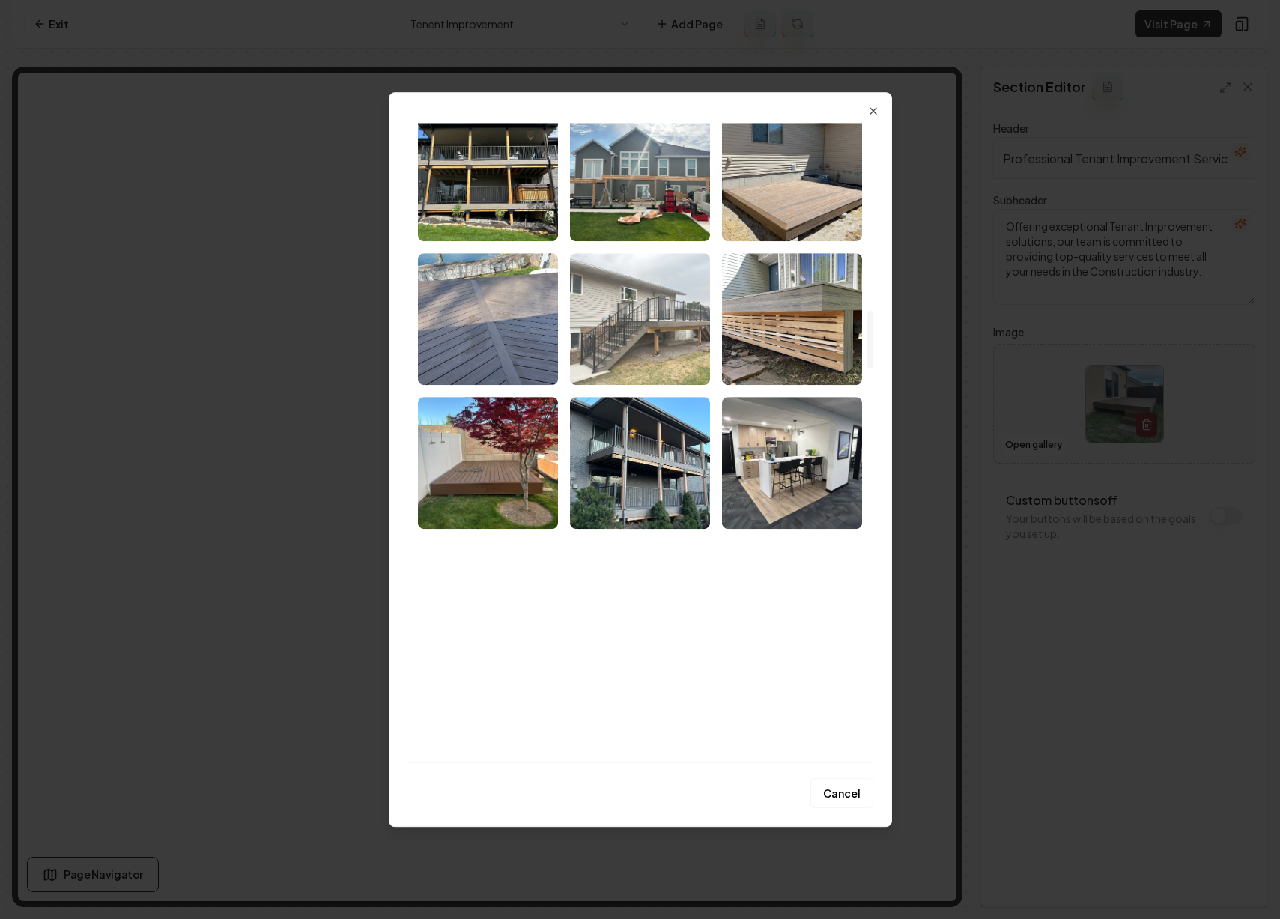
scroll to position [2075, 0]
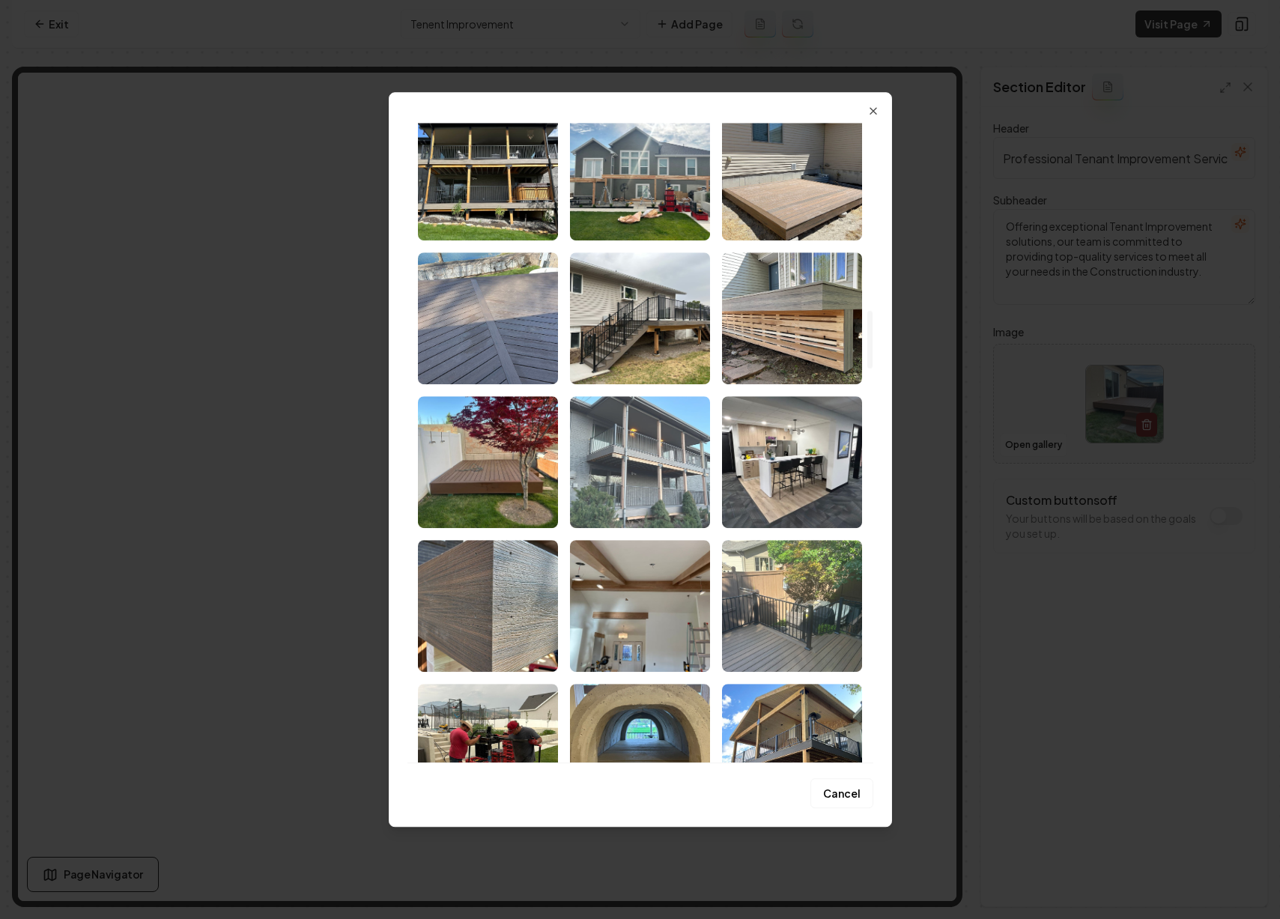
click at [646, 461] on img "Select image image_68b9ab675c7cd75eb84584d9.jpeg" at bounding box center [640, 462] width 140 height 132
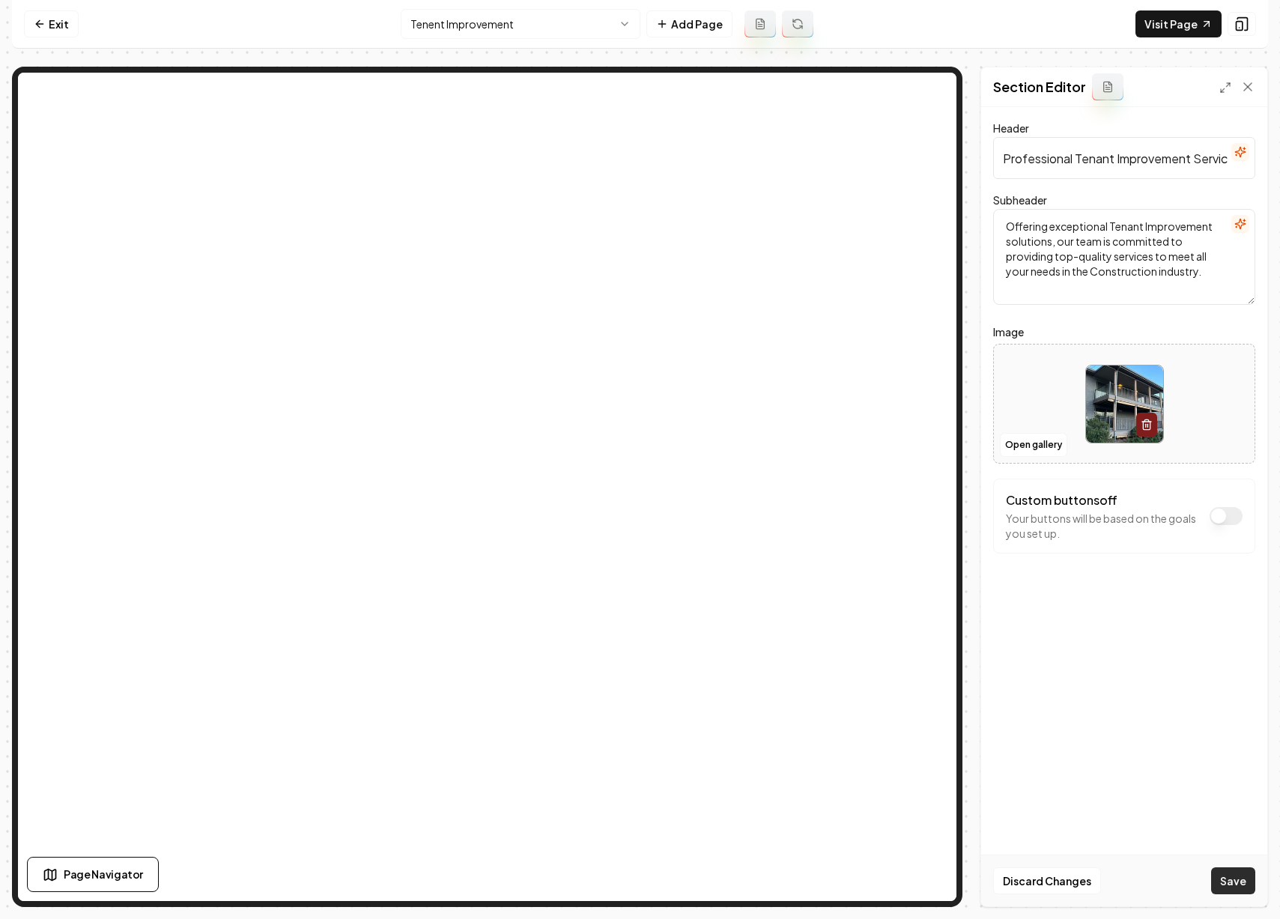
click at [1234, 883] on button "Save" at bounding box center [1233, 880] width 44 height 27
click at [568, 22] on html "Computer Required This feature is only available on a computer. Please switch t…" at bounding box center [640, 459] width 1280 height 919
click at [1051, 437] on button "Open gallery" at bounding box center [1033, 445] width 67 height 24
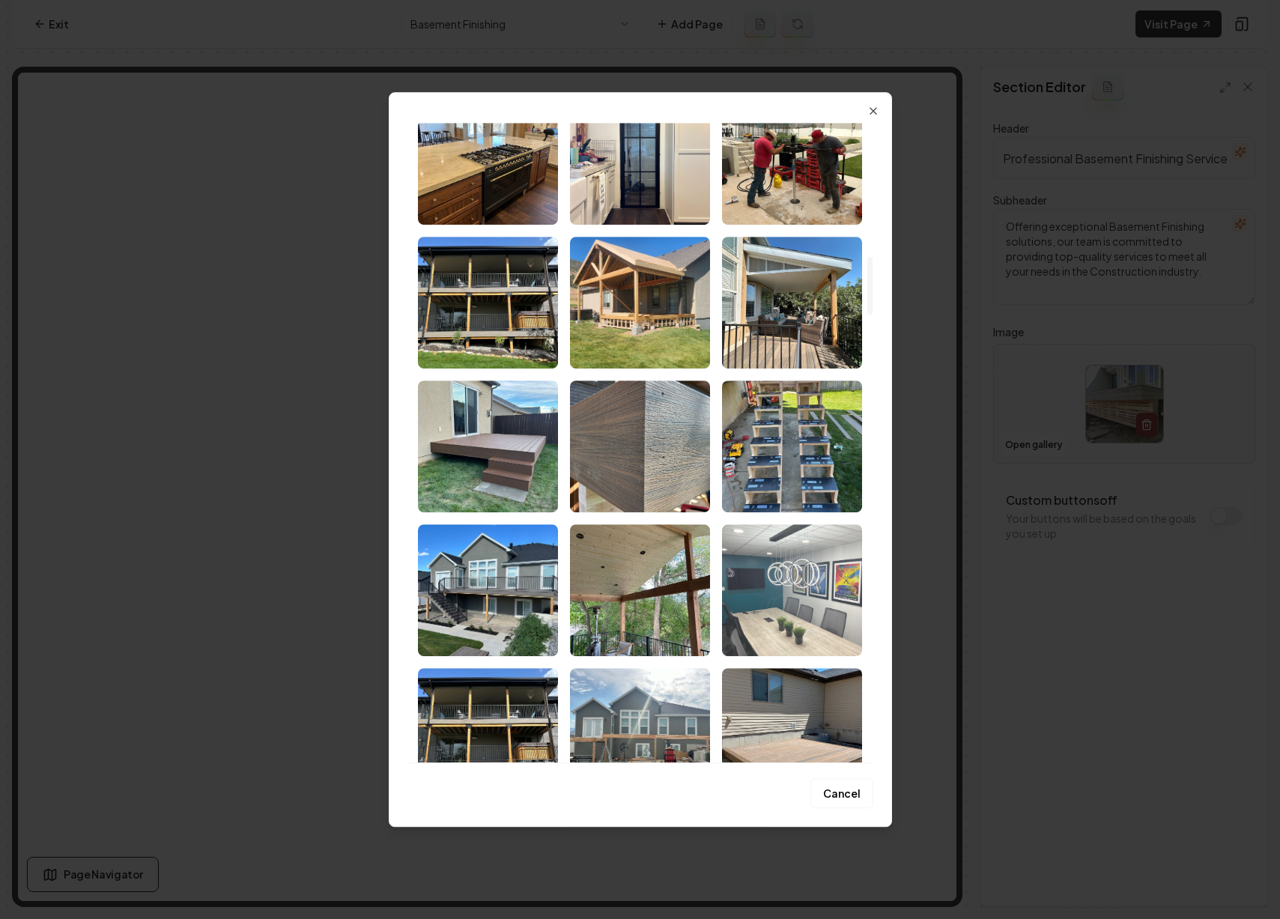
scroll to position [1525, 0]
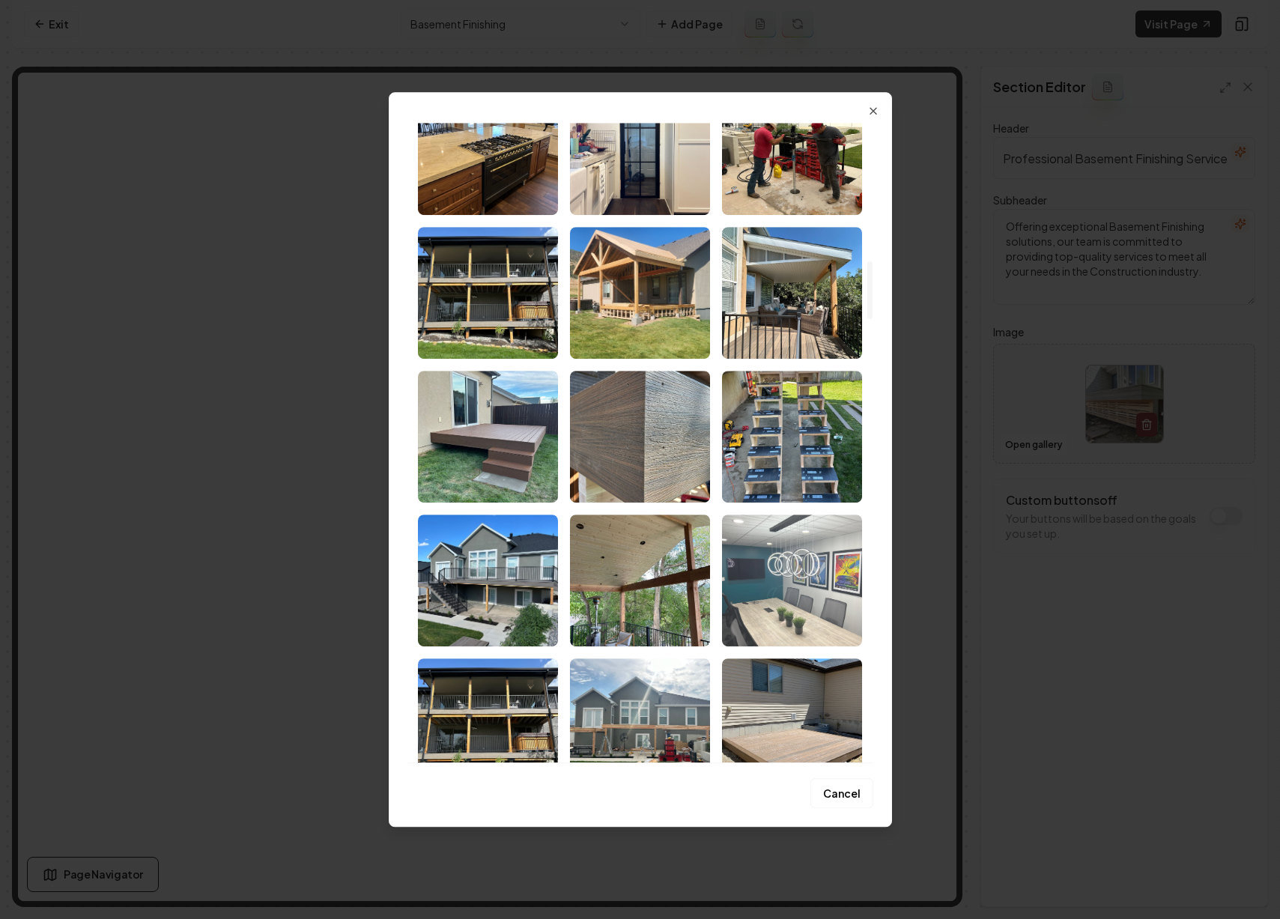
click at [789, 568] on img "Select image image_68b9ab665c7cd75eb8456ea7.jpeg" at bounding box center [792, 580] width 140 height 132
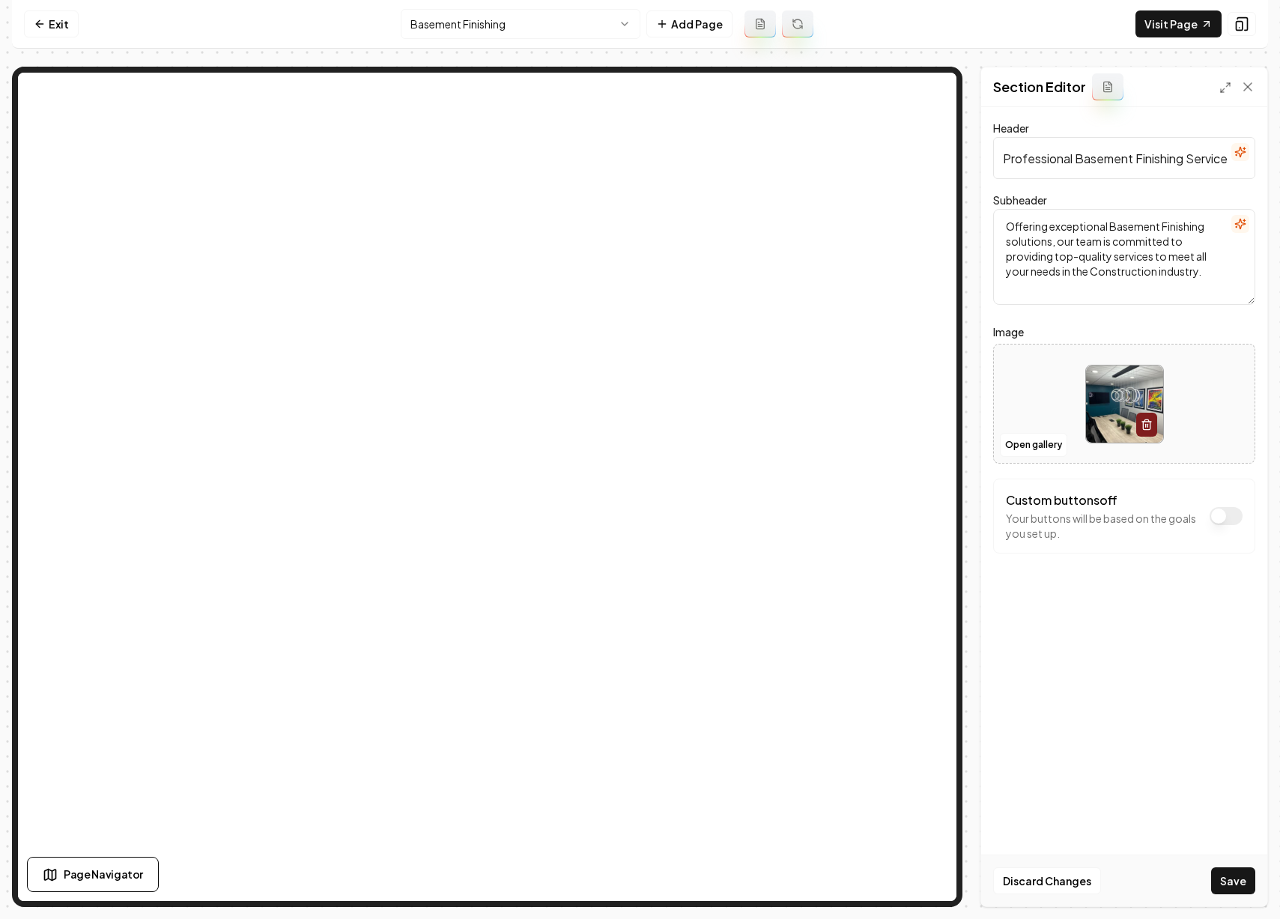
click at [1230, 885] on button "Save" at bounding box center [1233, 880] width 44 height 27
click at [543, 17] on html "Computer Required This feature is only available on a computer. Please switch t…" at bounding box center [640, 459] width 1280 height 919
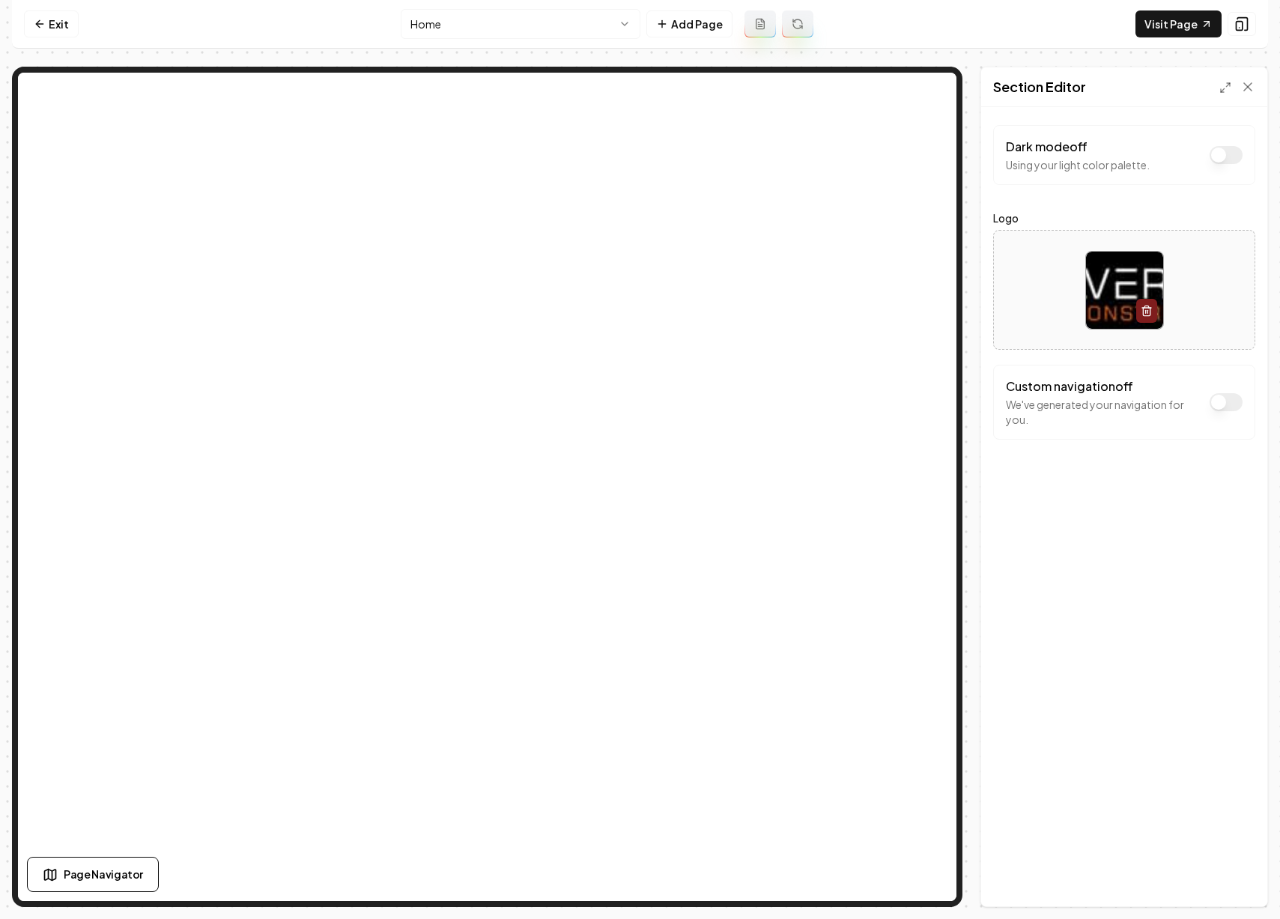
click at [1216, 160] on button "Dark mode off" at bounding box center [1225, 155] width 33 height 18
click at [1227, 888] on button "Save" at bounding box center [1233, 880] width 44 height 27
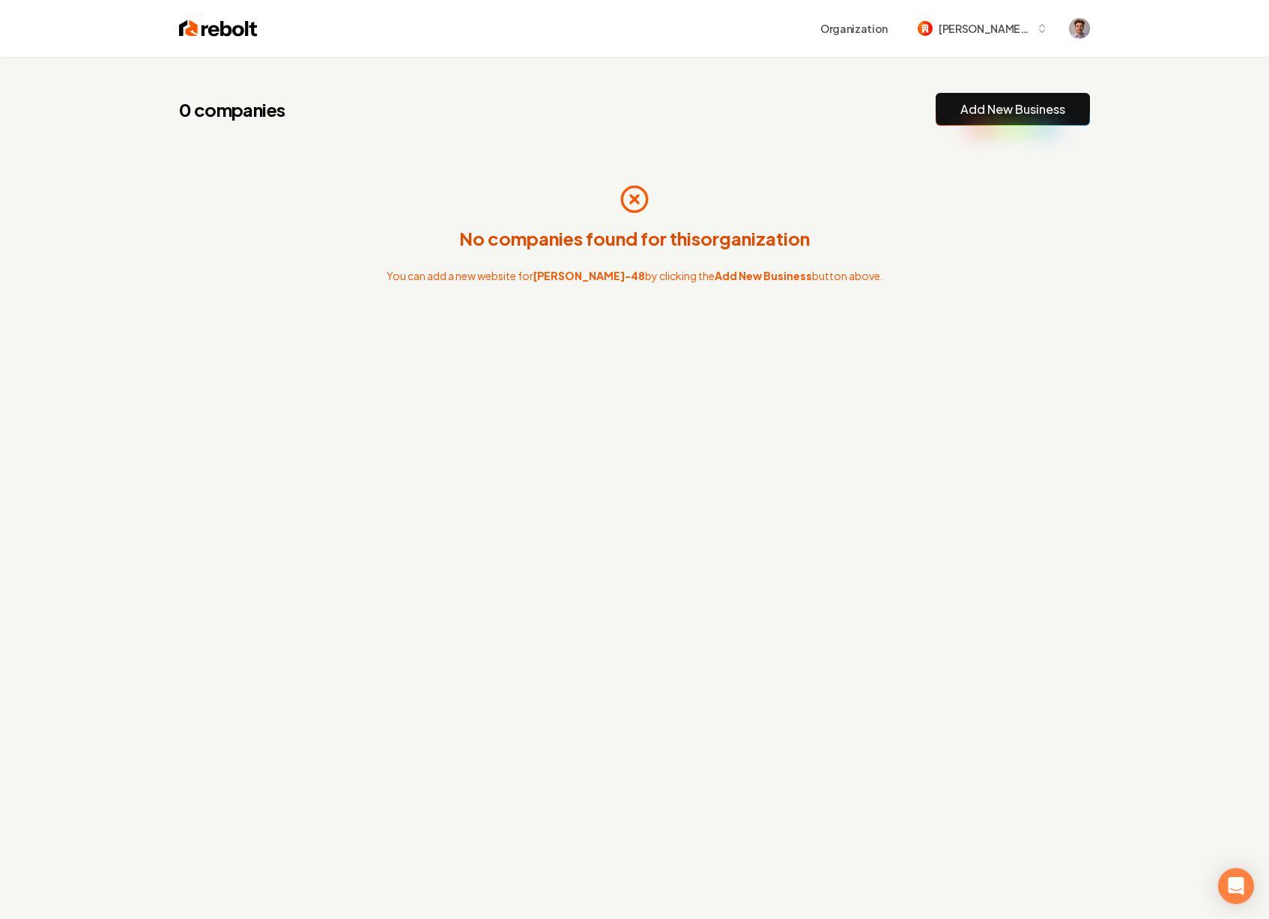
click at [232, 31] on img at bounding box center [218, 28] width 79 height 21
click at [233, 26] on img at bounding box center [218, 28] width 79 height 21
click at [991, 109] on link "Add New Business" at bounding box center [1012, 109] width 105 height 18
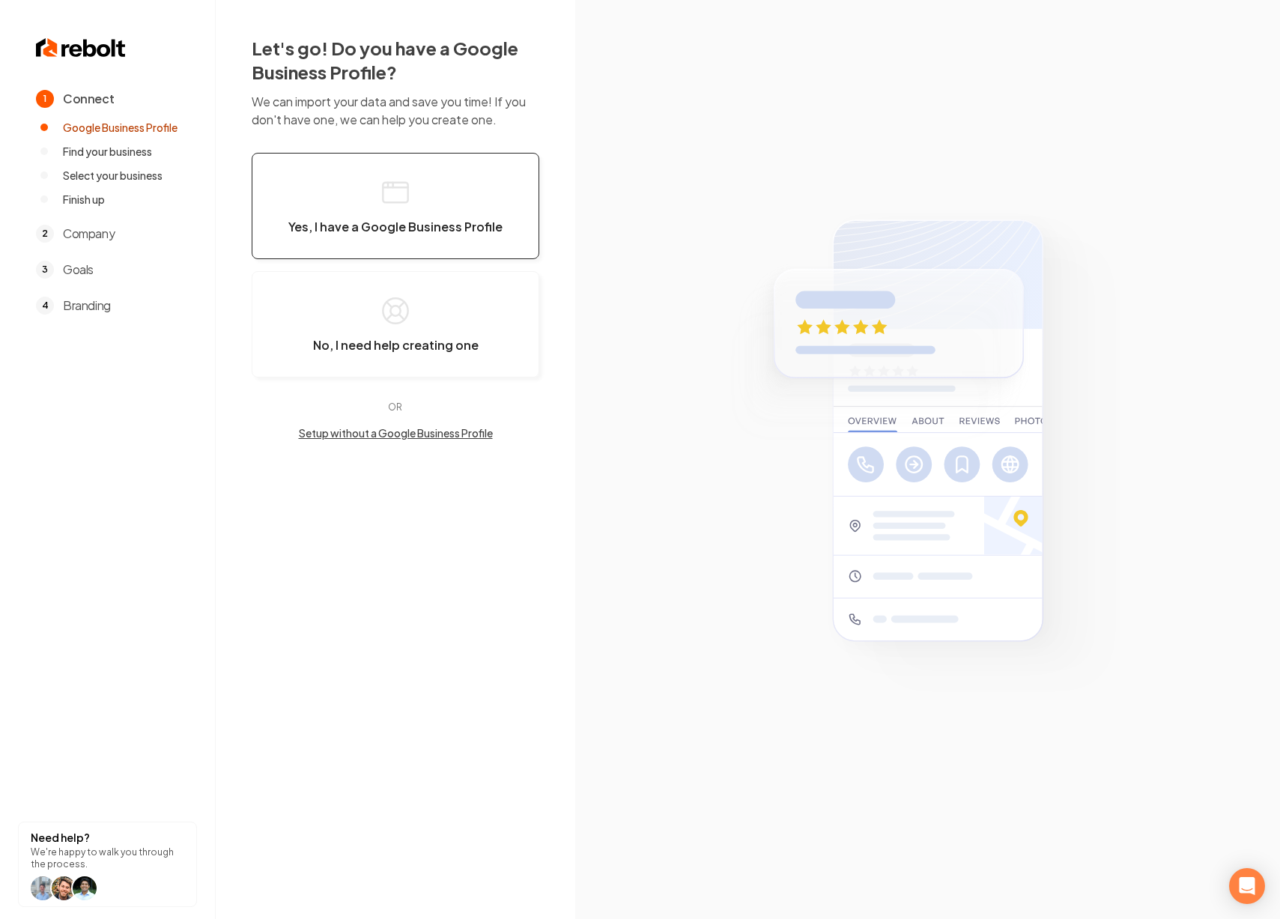
click at [417, 240] on button "Yes, I have a Google Business Profile" at bounding box center [396, 206] width 288 height 106
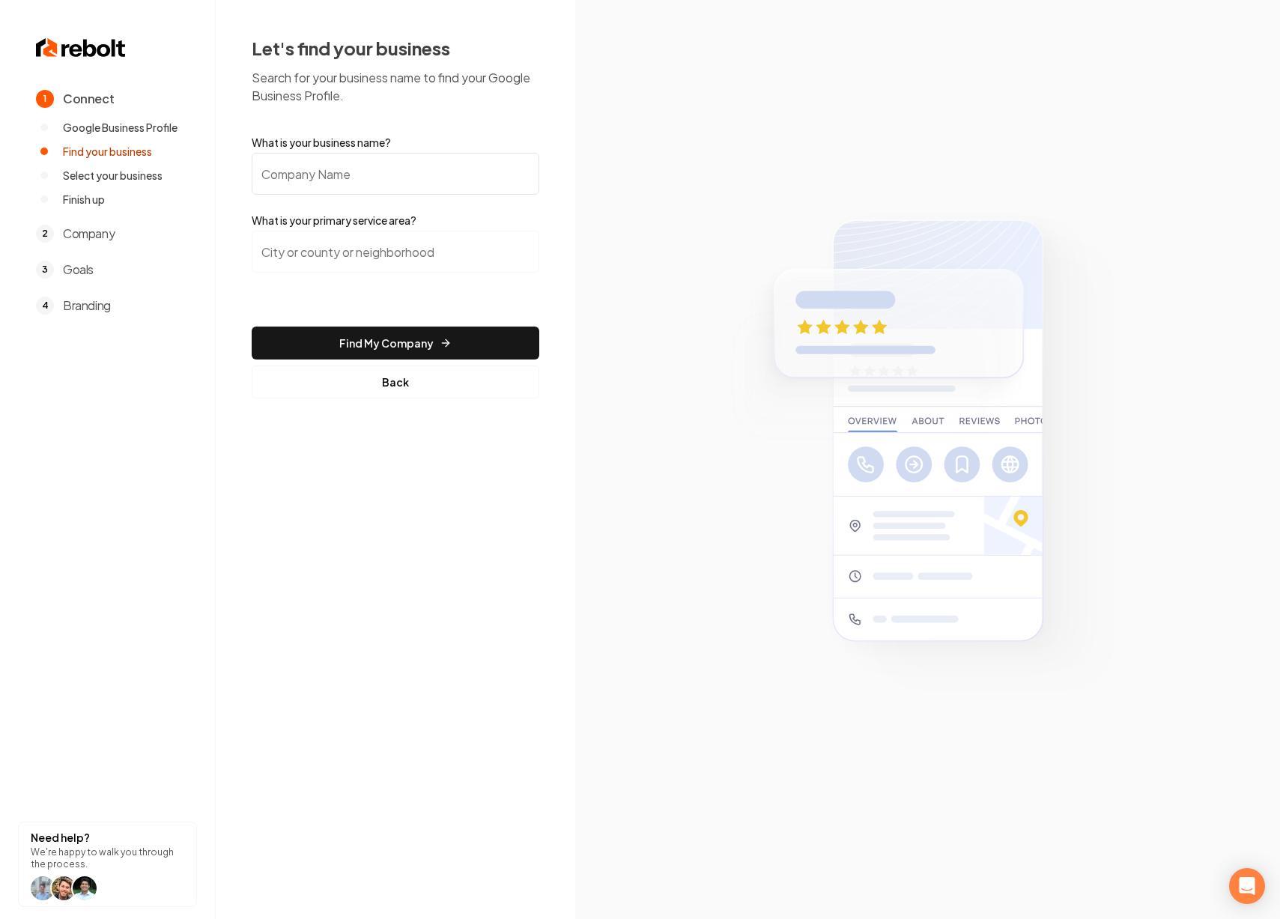
click at [399, 184] on input "What is your business name?" at bounding box center [396, 174] width 288 height 42
type input "1 Stop Lawn Care"
click at [362, 256] on input "search" at bounding box center [396, 252] width 288 height 42
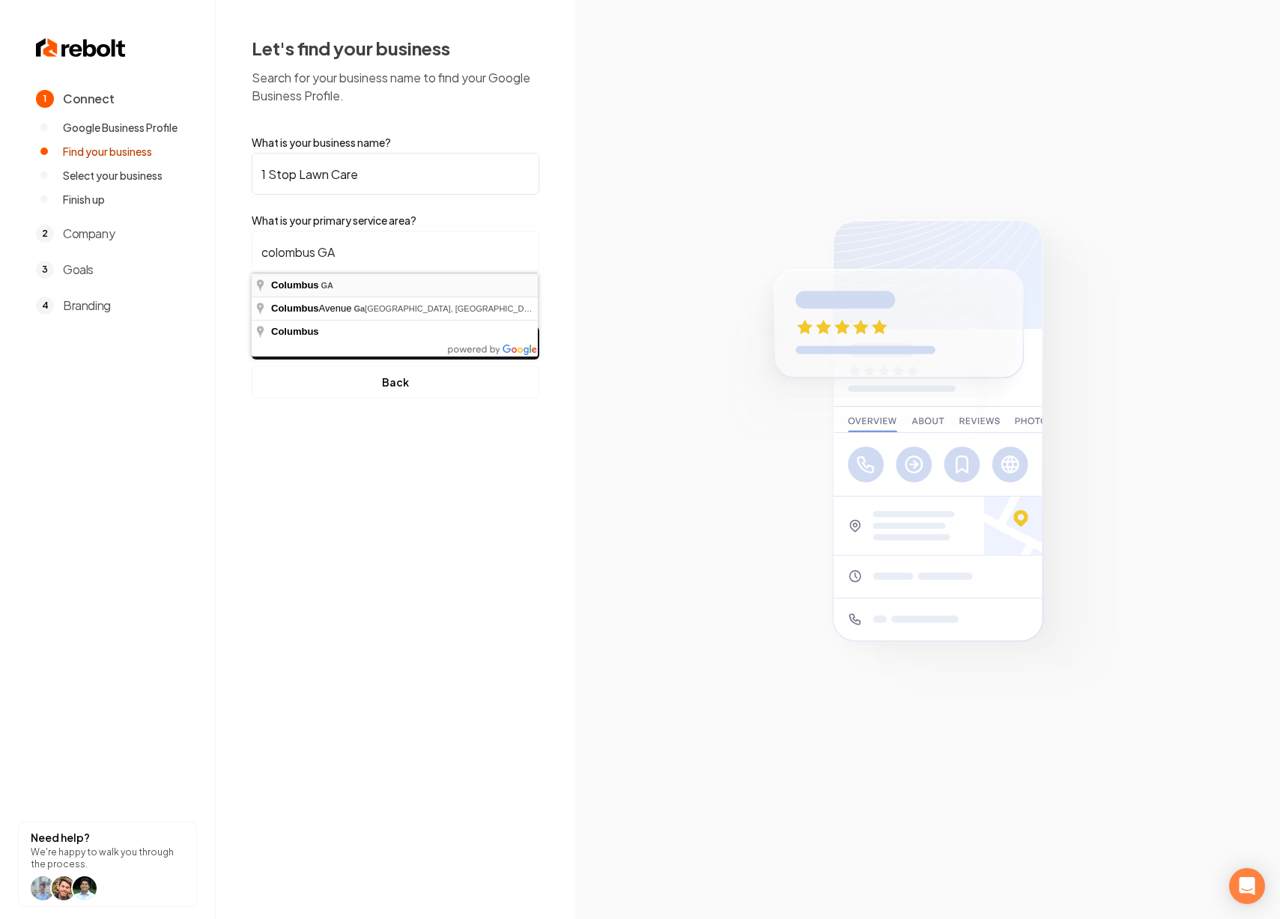
type input "[GEOGRAPHIC_DATA], [GEOGRAPHIC_DATA]"
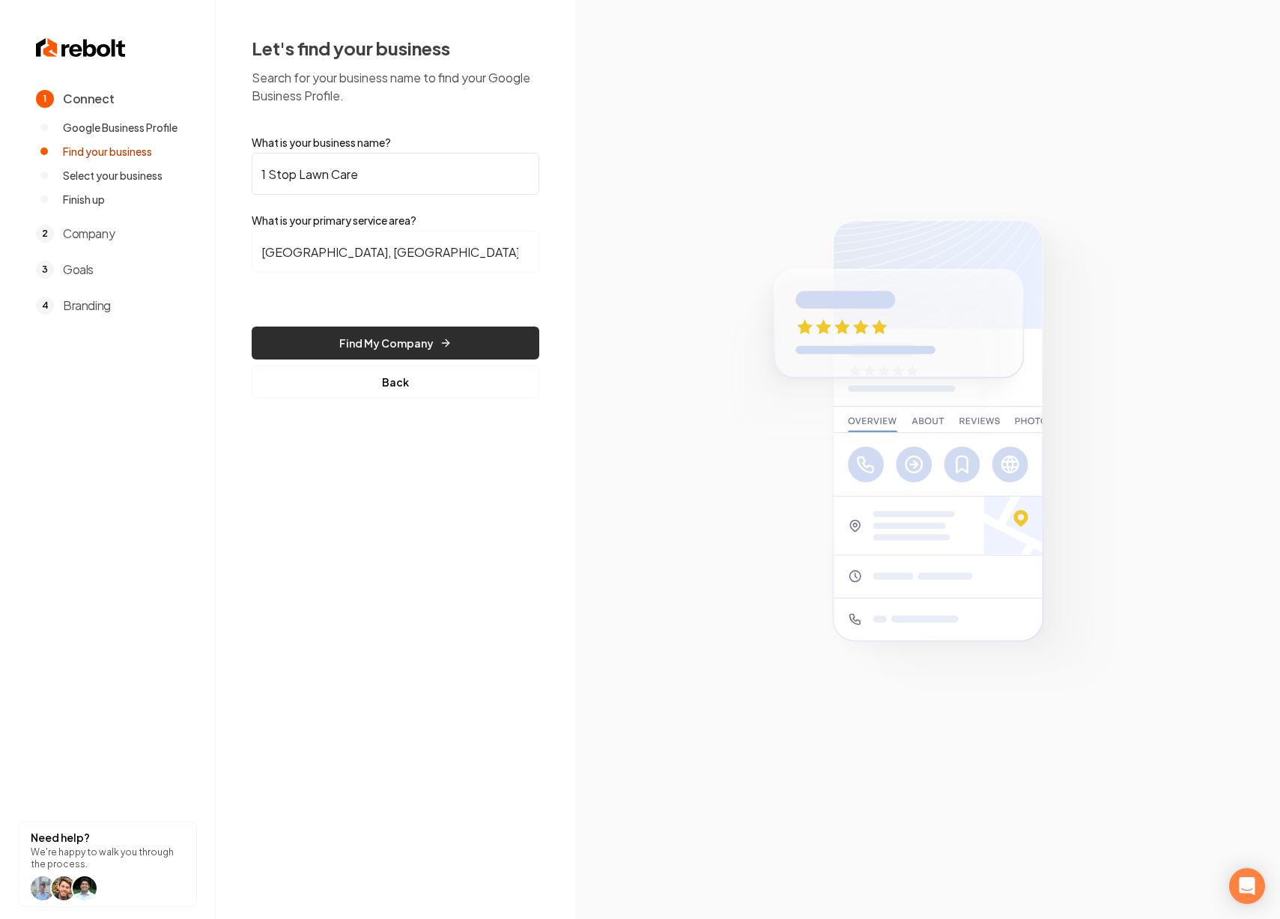
click at [410, 339] on button "Find My Company" at bounding box center [396, 342] width 288 height 33
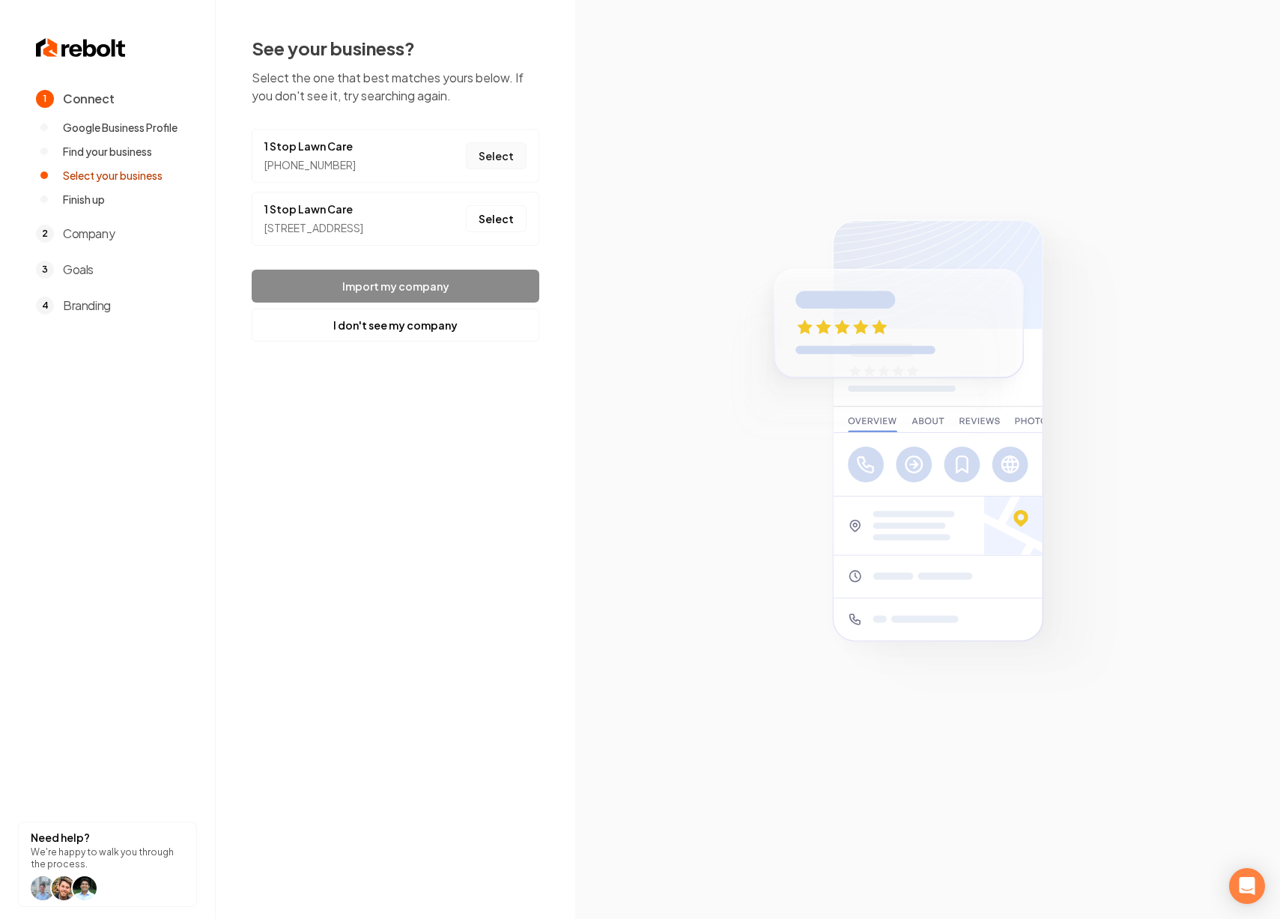
click at [496, 157] on button "Select" at bounding box center [496, 155] width 61 height 27
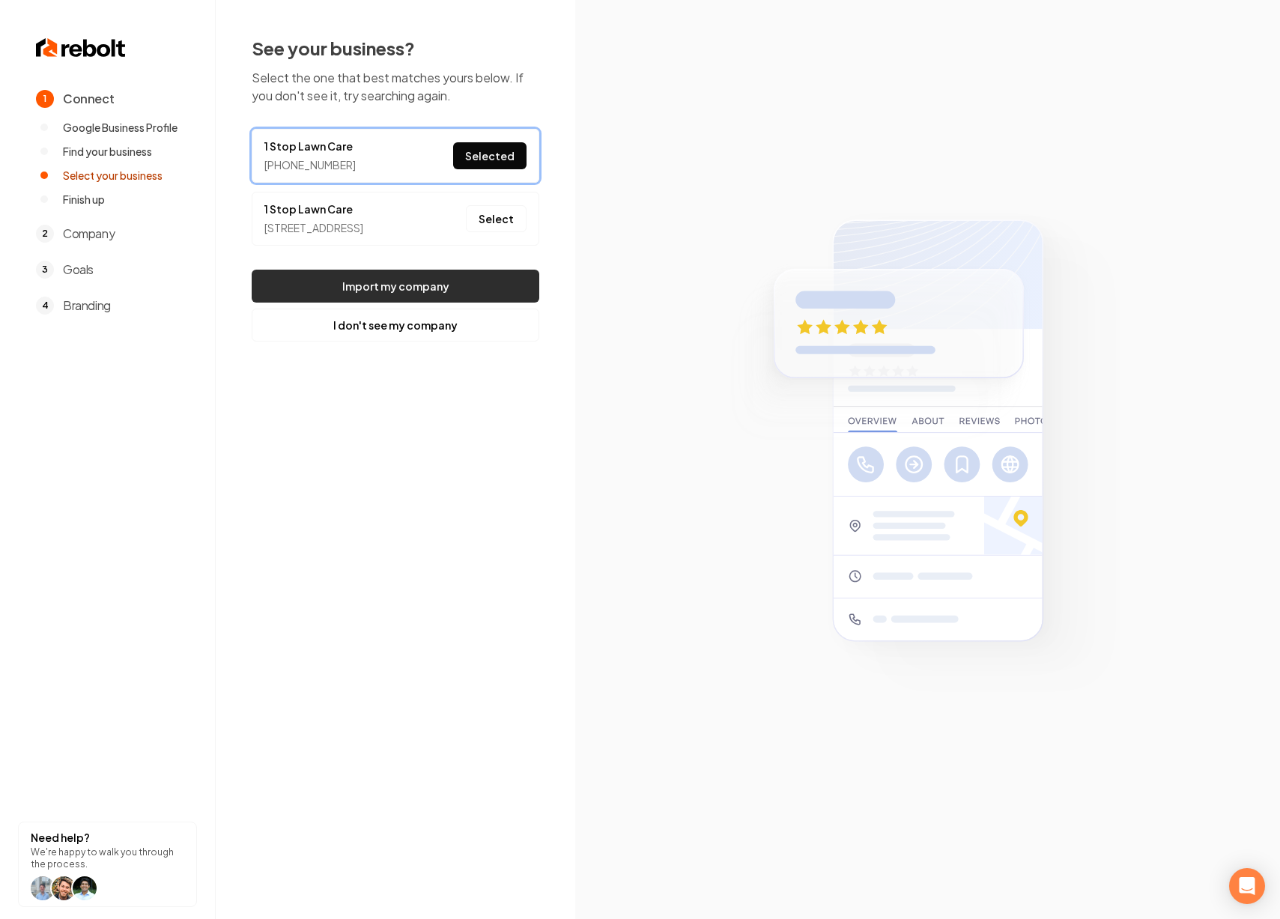
click at [433, 300] on button "Import my company" at bounding box center [396, 286] width 288 height 33
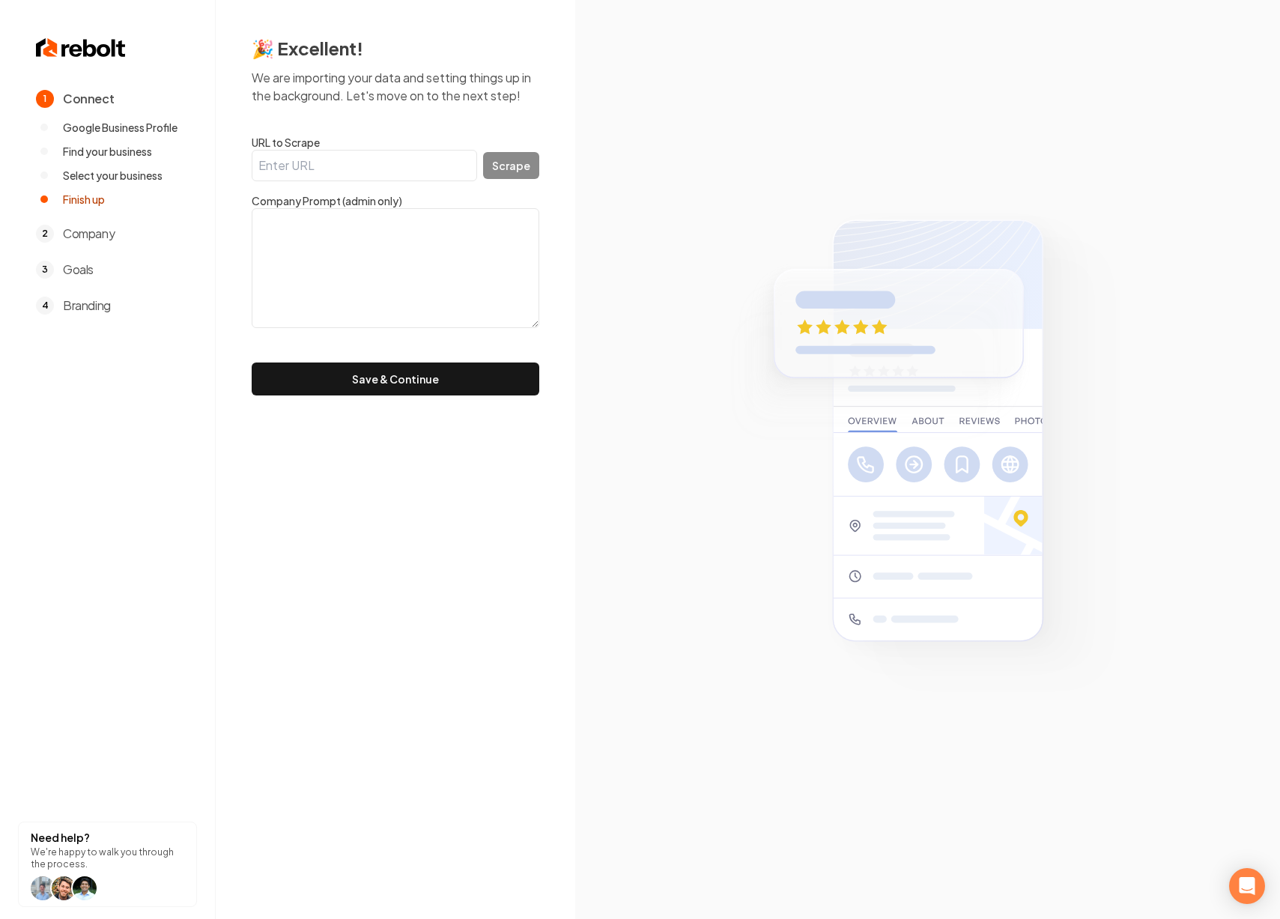
click at [373, 169] on input "URL to Scrape" at bounding box center [364, 165] width 225 height 31
paste input "[URL][DOMAIN_NAME]"
click at [517, 162] on button "Scrape" at bounding box center [511, 165] width 56 height 27
click at [406, 168] on input "[URL][DOMAIN_NAME]" at bounding box center [364, 165] width 225 height 31
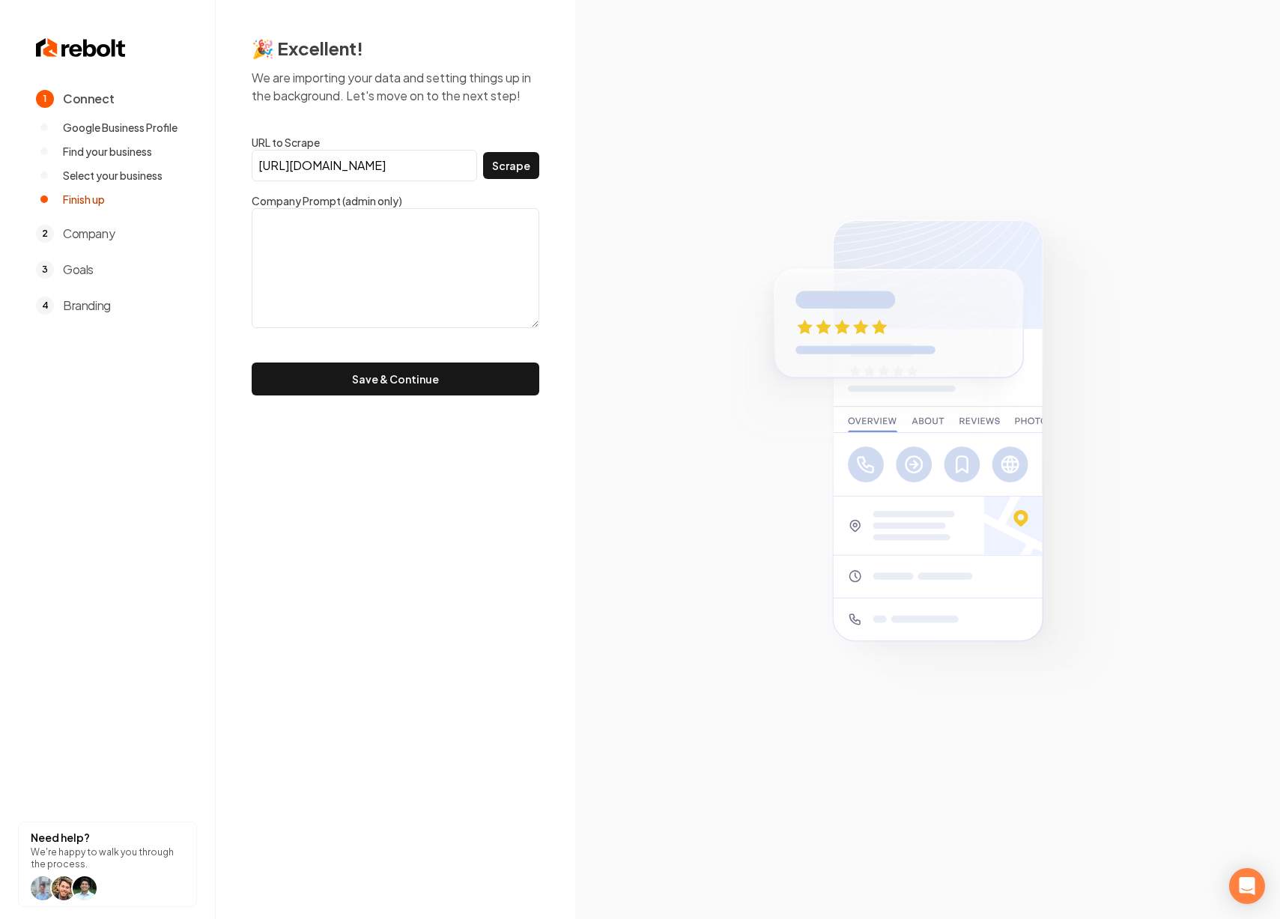
click at [406, 168] on input "[URL][DOMAIN_NAME]" at bounding box center [364, 165] width 225 height 31
paste input "[DOMAIN_NAME][URL]"
type input "[URL][DOMAIN_NAME]"
click at [511, 160] on button "Scrape" at bounding box center [511, 165] width 56 height 27
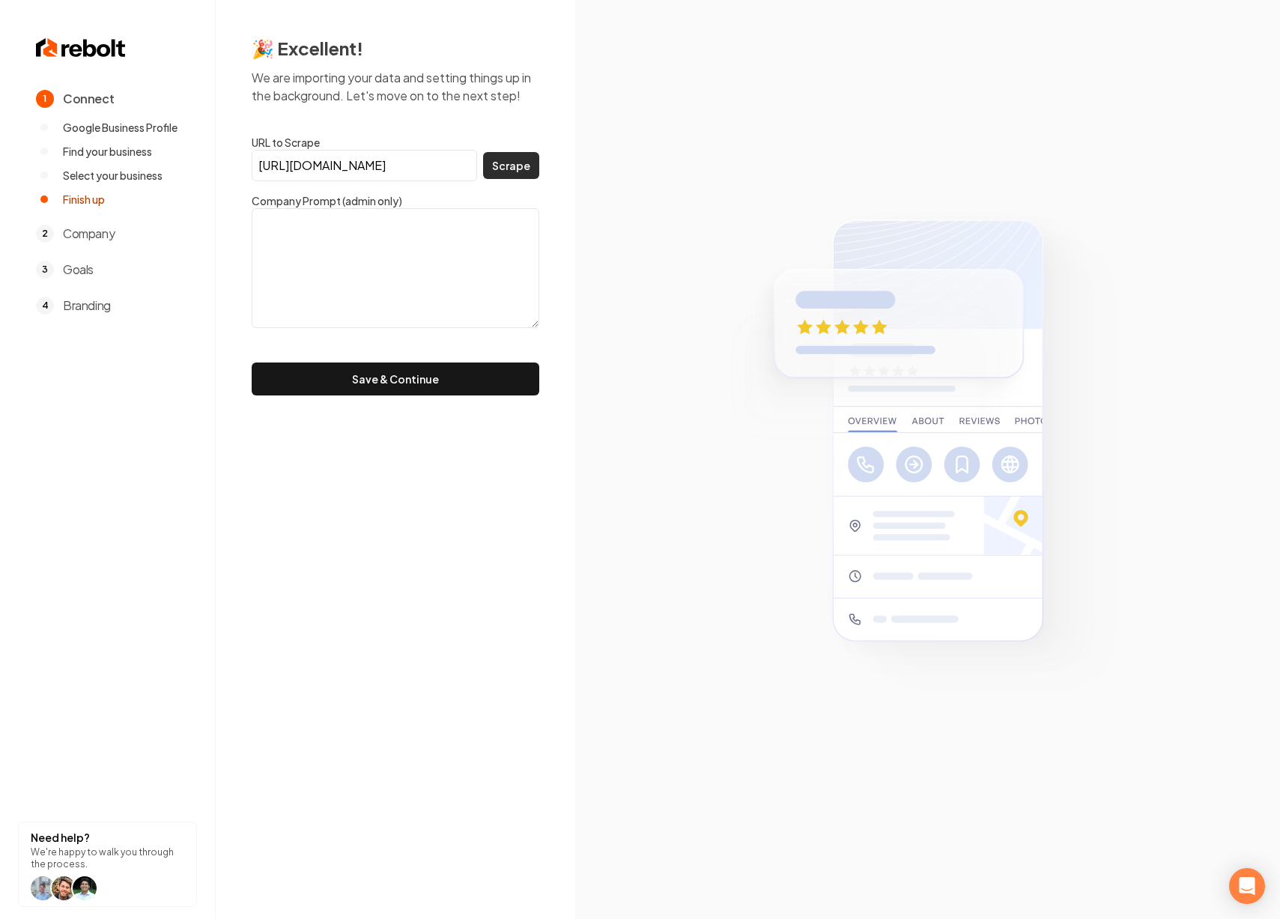
scroll to position [0, 0]
type textarea "Our systems have detected unusual traffic from your computer network. This page…"
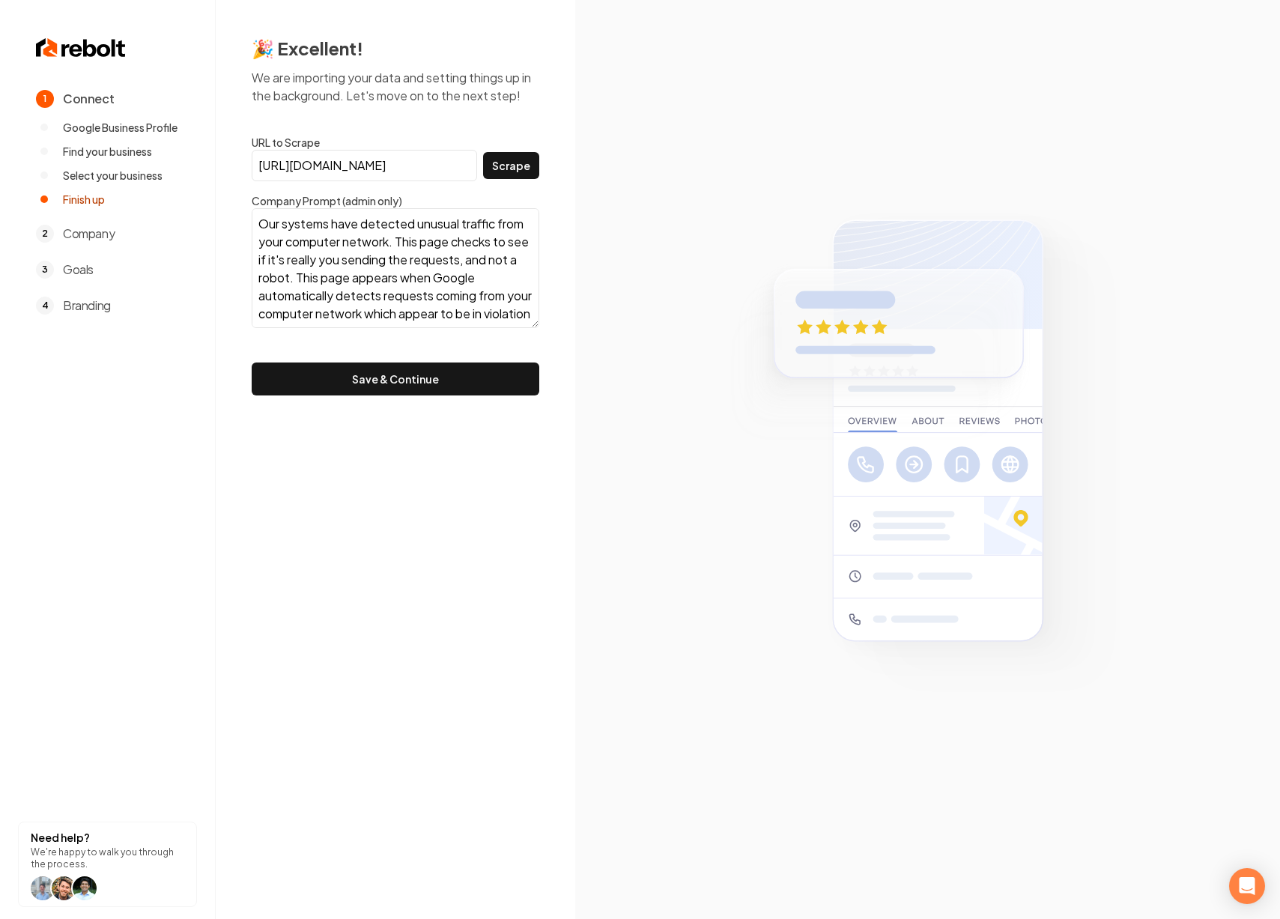
drag, startPoint x: 344, startPoint y: 312, endPoint x: 277, endPoint y: 200, distance: 130.0
click at [277, 200] on form "URL to Scrape https://www.google.com/search?kgmid=/g/11ss8kvh3f Scrape Company …" at bounding box center [396, 265] width 288 height 261
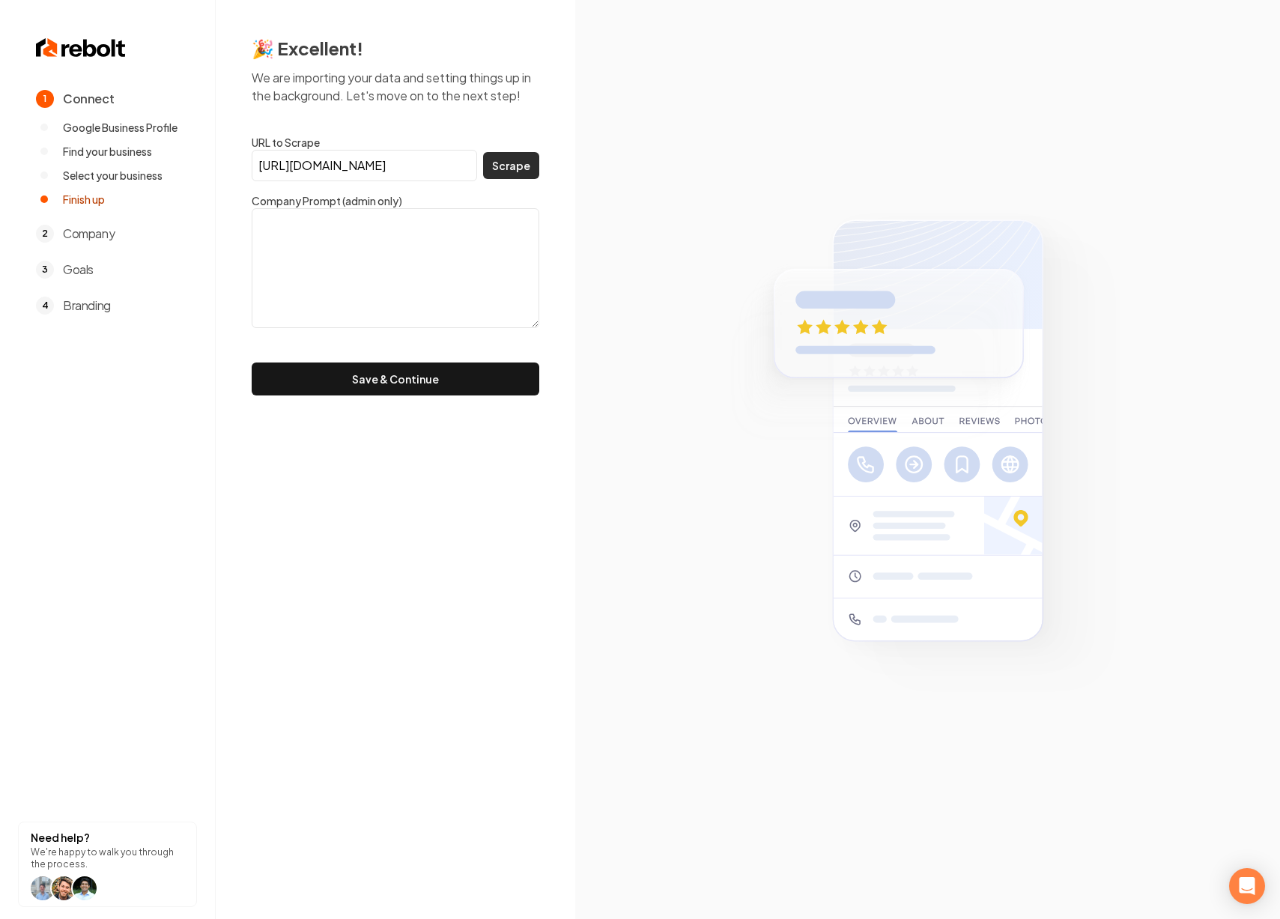
click at [503, 169] on button "Scrape" at bounding box center [511, 165] width 56 height 27
type textarea "Our systems have detected unusual traffic from your computer network. This page…"
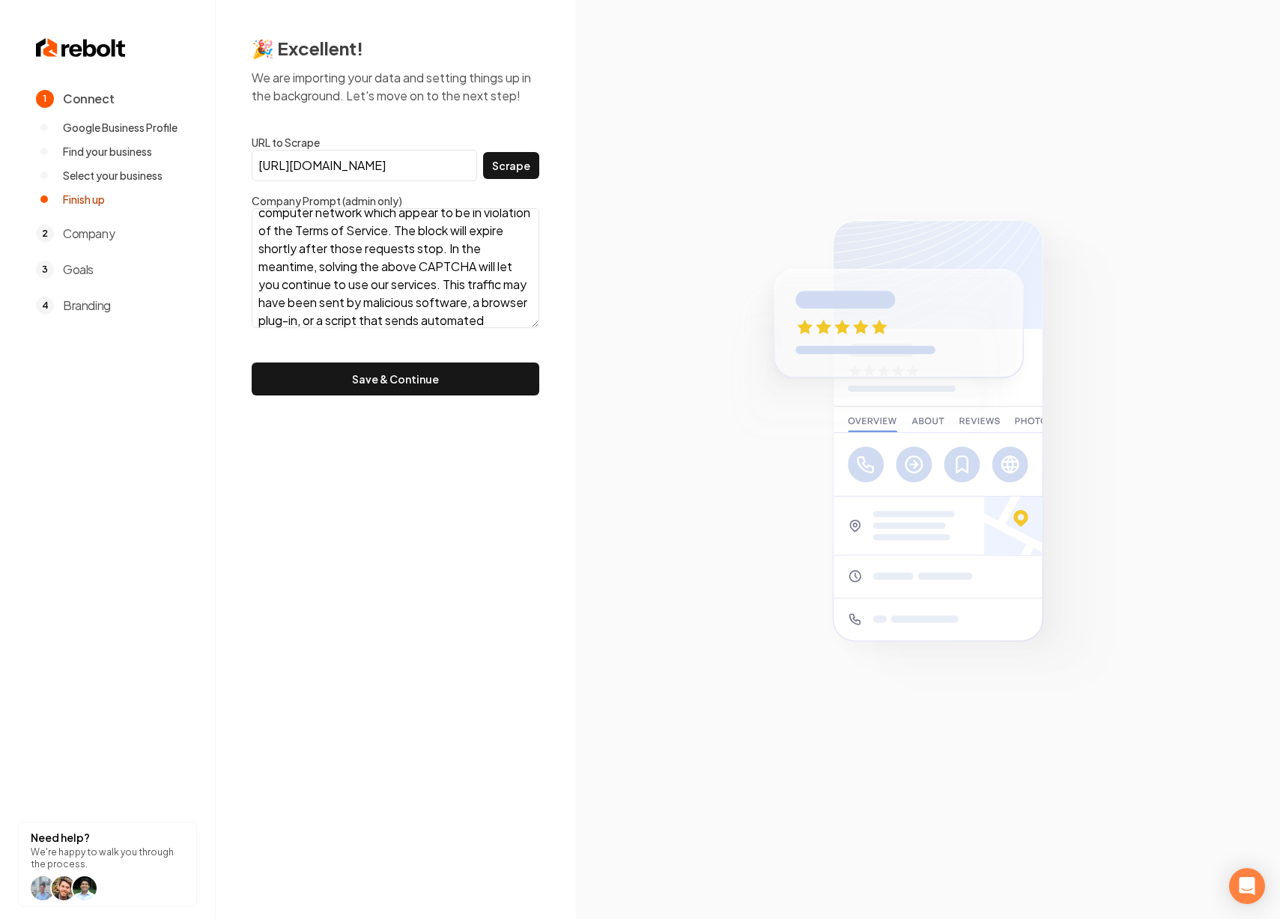
scroll to position [253, 0]
drag, startPoint x: 261, startPoint y: 227, endPoint x: 513, endPoint y: 356, distance: 283.7
click at [513, 356] on form "URL to Scrape https://www.google.com/search?kgmid=/g/11ss8kvh3f Scrape Company …" at bounding box center [396, 265] width 288 height 261
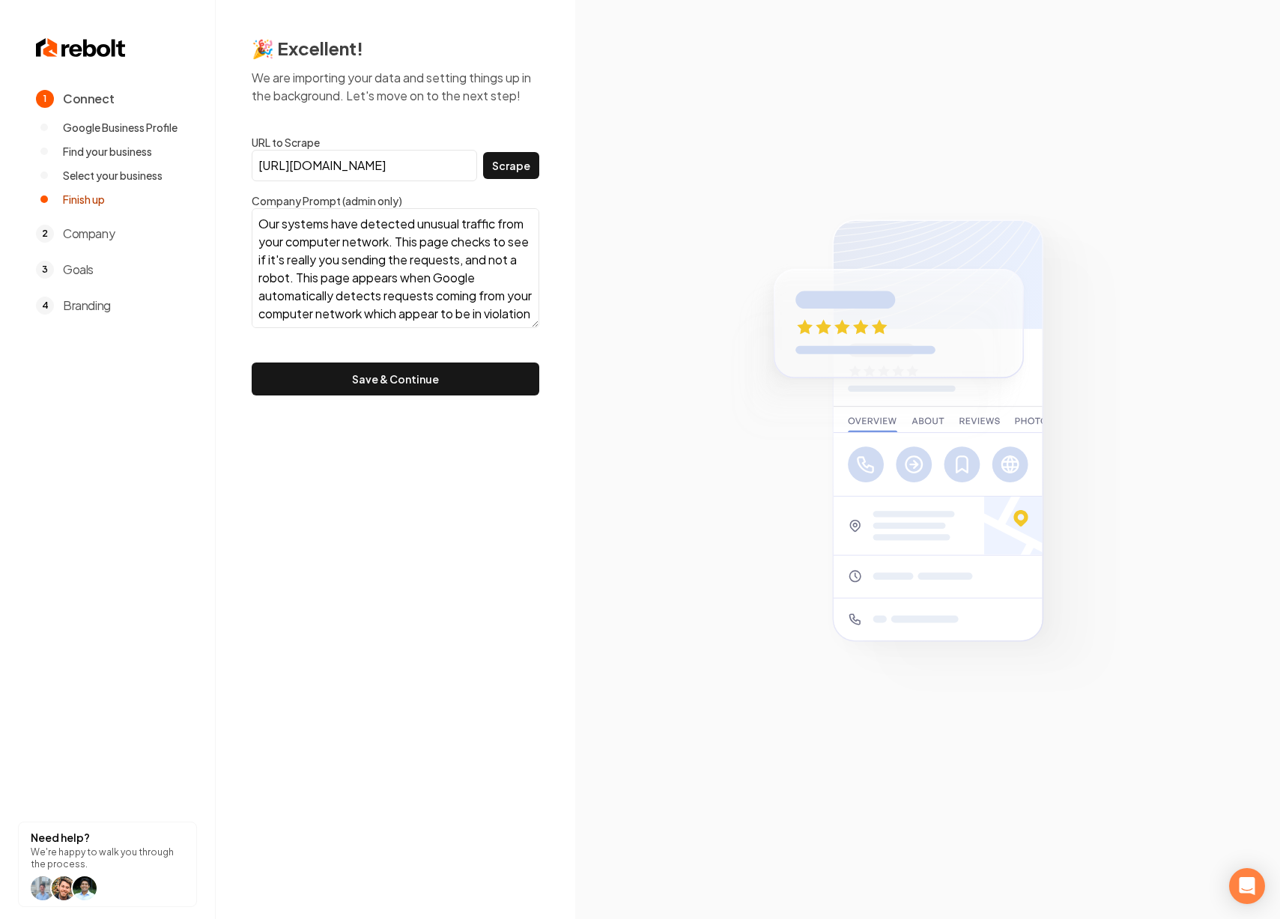
drag, startPoint x: 353, startPoint y: 309, endPoint x: 252, endPoint y: 213, distance: 138.8
click at [252, 213] on textarea "Our systems have detected unusual traffic from your computer network. This page…" at bounding box center [396, 268] width 288 height 120
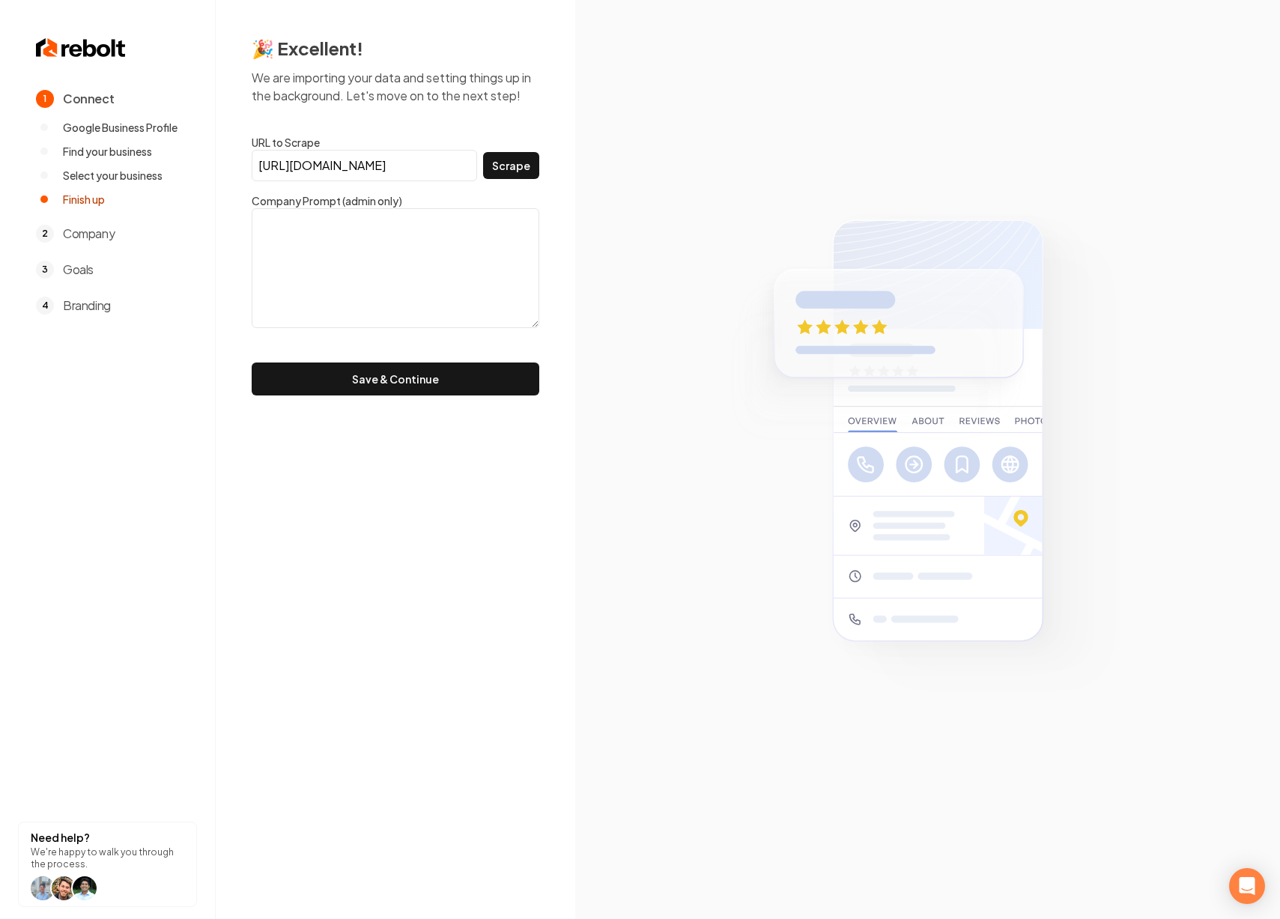
click at [411, 165] on input "https://www.google.com/search?kgmid=/g/11ss8kvh3f" at bounding box center [364, 165] width 225 height 31
click at [434, 382] on button "Save & Continue" at bounding box center [396, 378] width 288 height 33
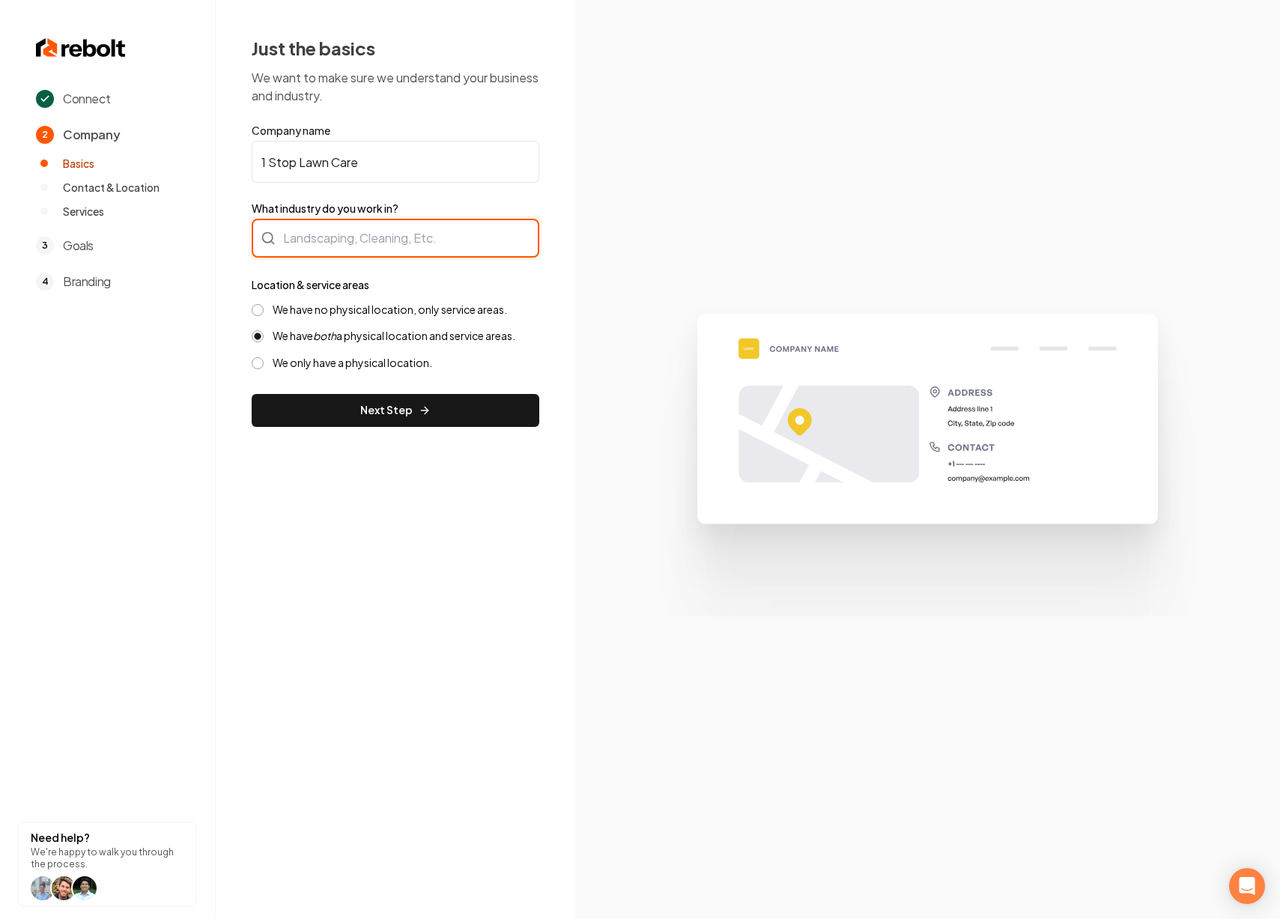
click at [429, 247] on div at bounding box center [396, 238] width 288 height 39
type input "Landscaping"
click at [261, 309] on button "We have no physical location, only service areas." at bounding box center [258, 310] width 12 height 12
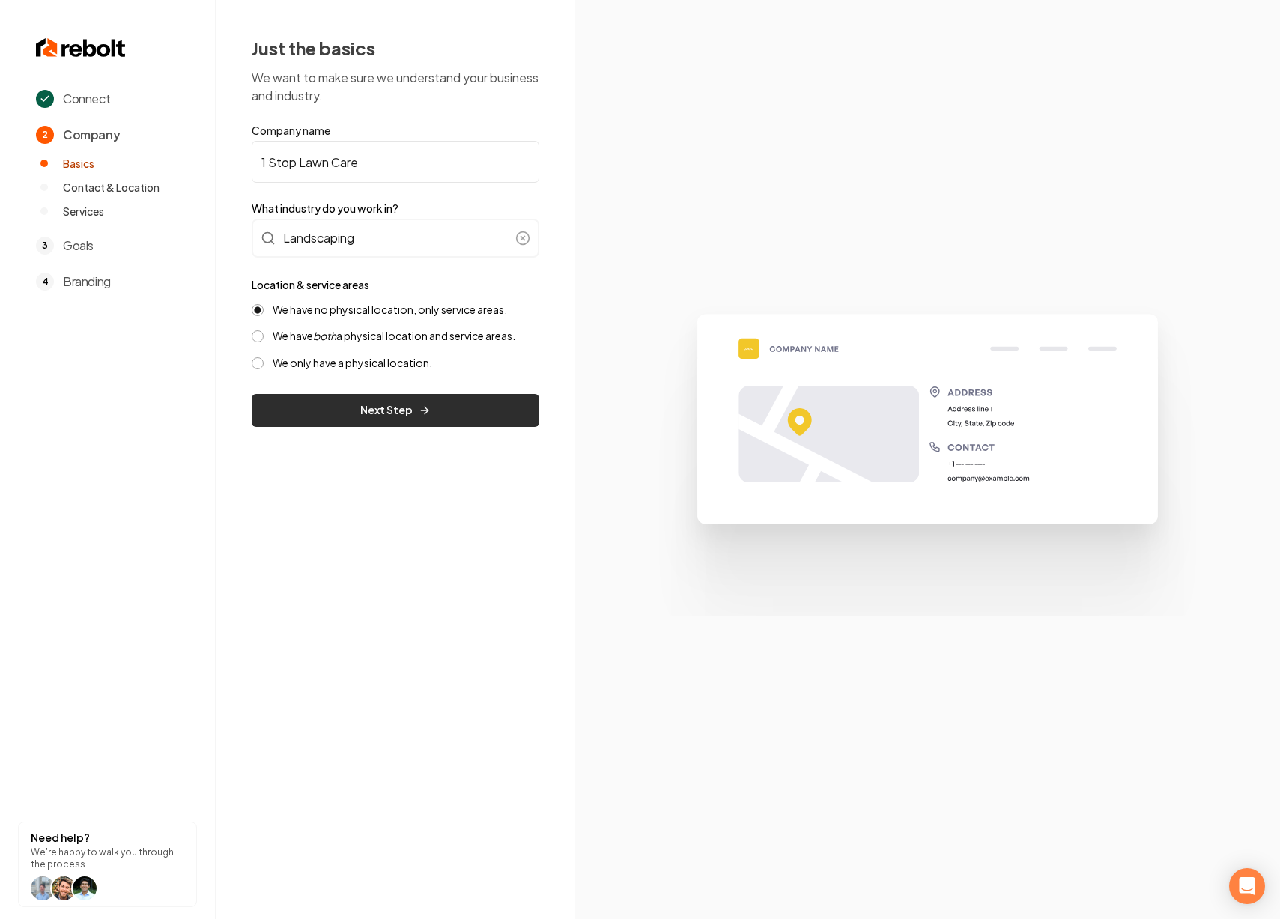
click at [327, 414] on button "Next Step" at bounding box center [396, 410] width 288 height 33
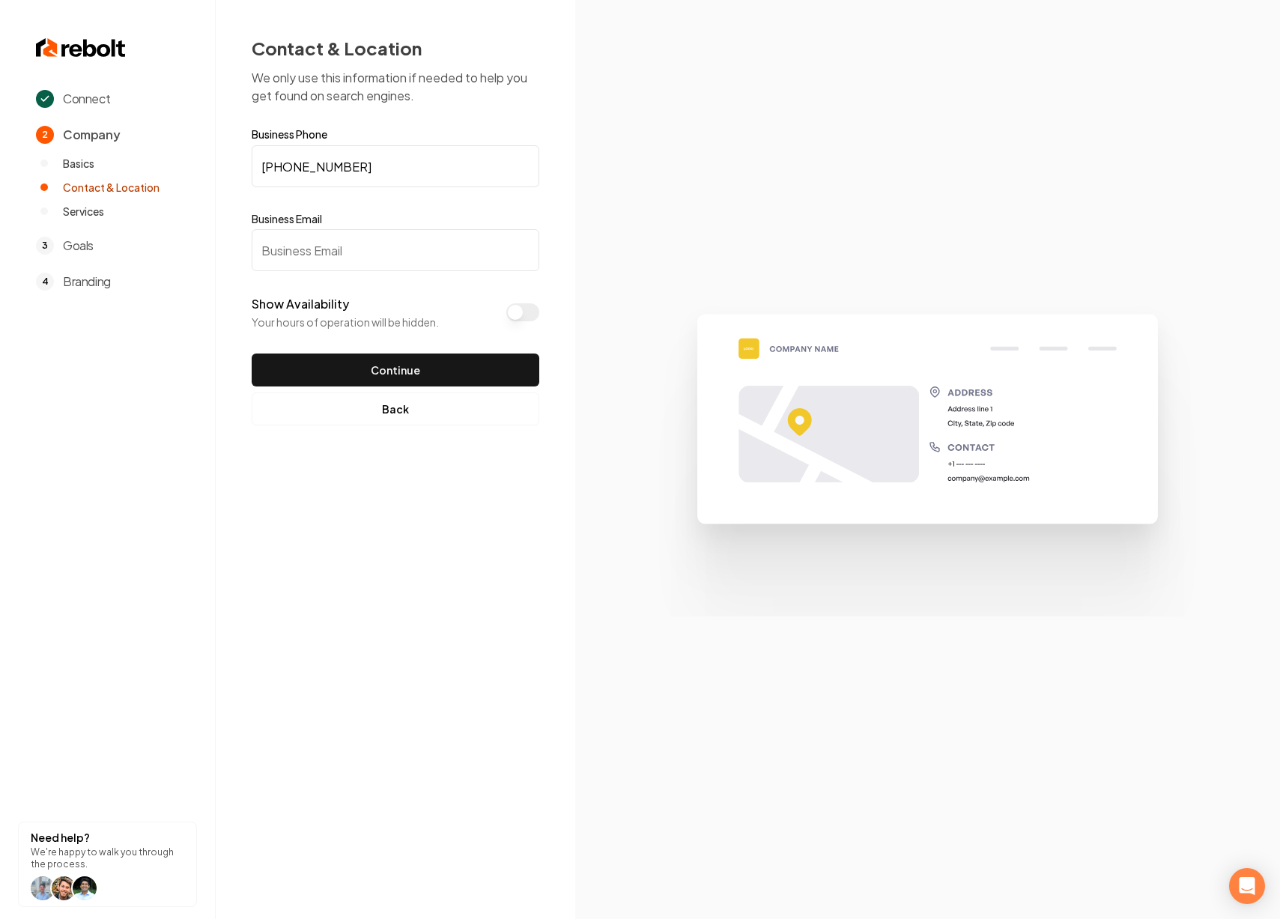
click at [380, 256] on input "Business Email" at bounding box center [396, 250] width 288 height 42
paste input "twhite.1stop@gmail.com"
type input "twhite.1stop@gmail.com"
click at [517, 310] on button "Show Availability" at bounding box center [522, 312] width 33 height 18
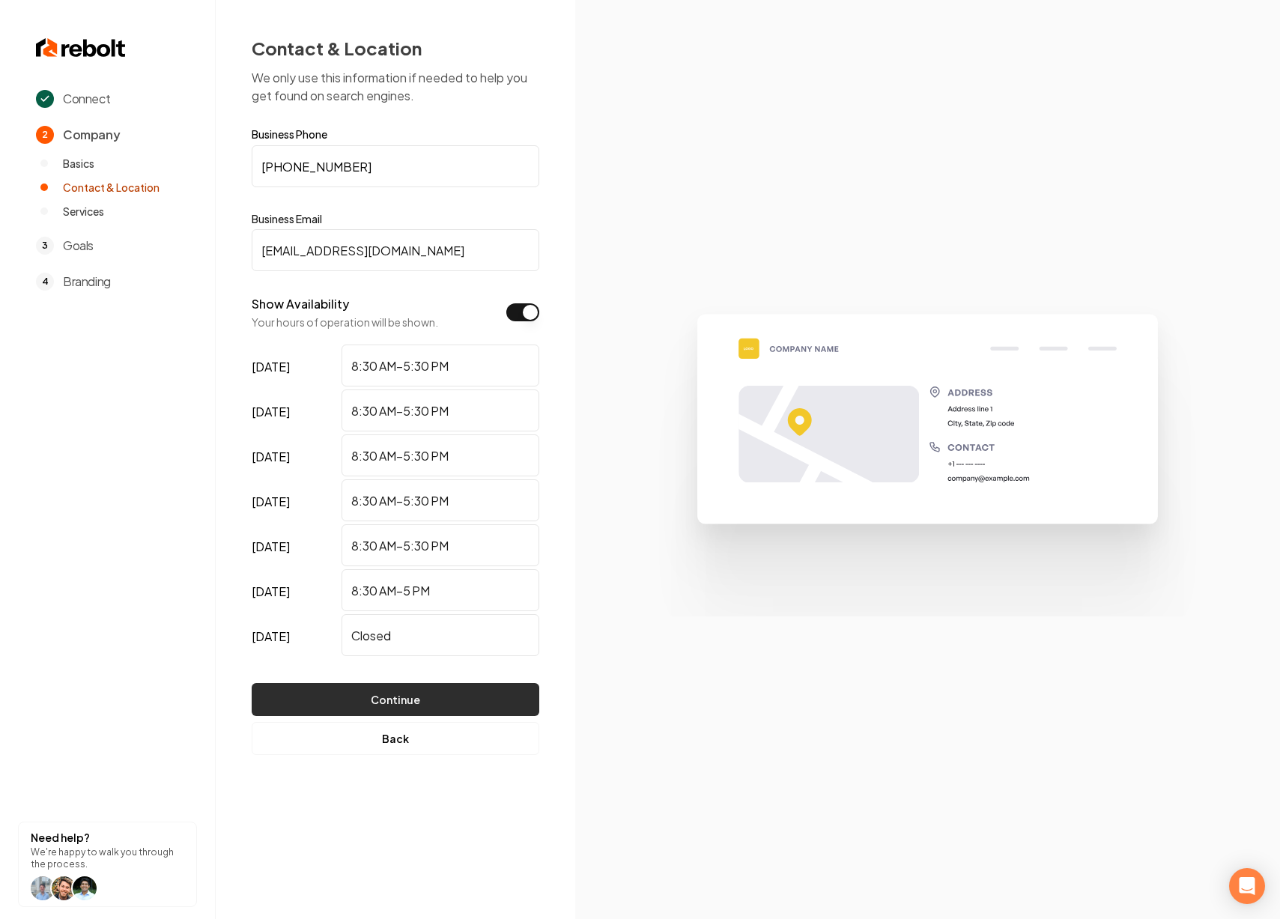
click at [393, 702] on button "Continue" at bounding box center [396, 699] width 288 height 33
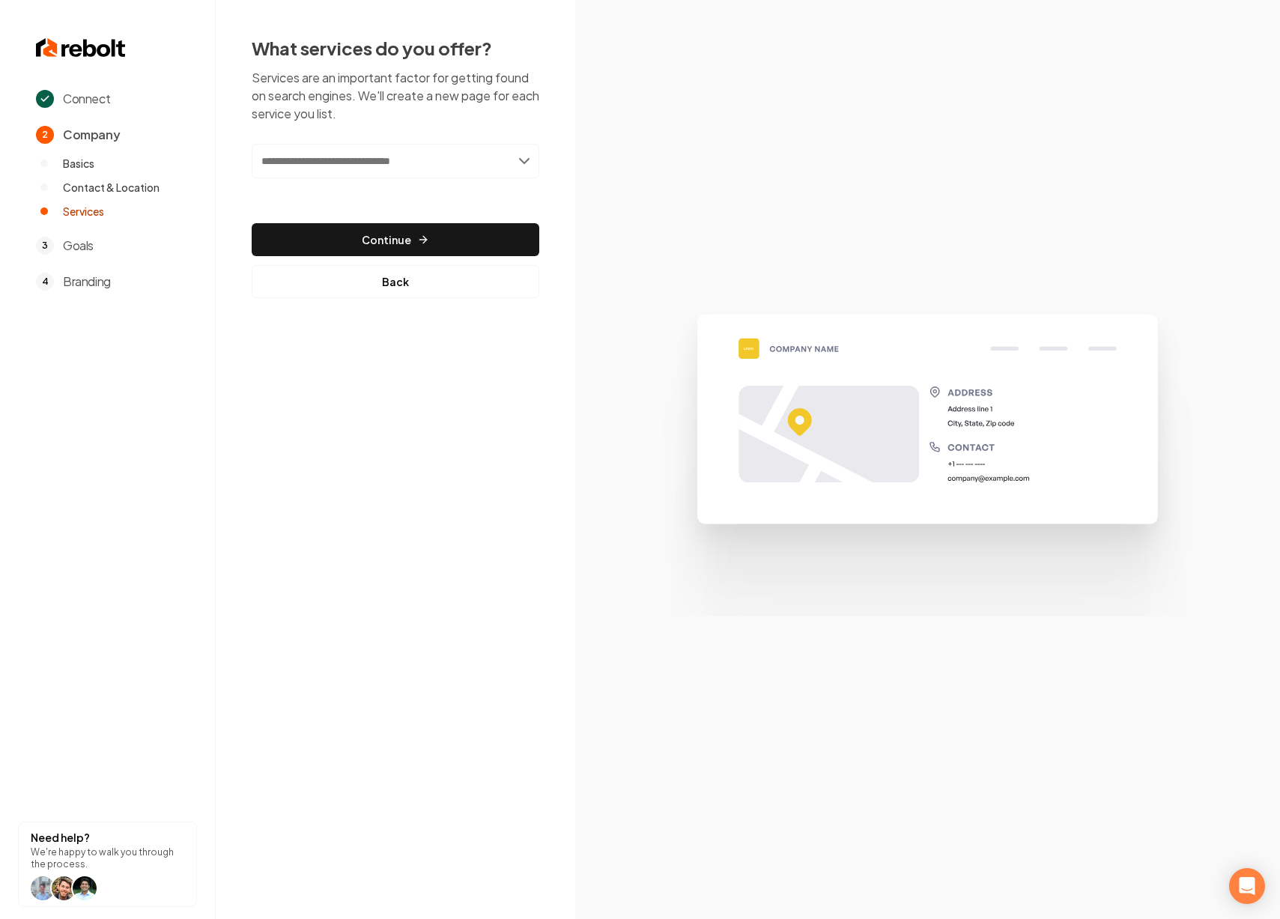
click at [327, 177] on input "text" at bounding box center [396, 161] width 288 height 34
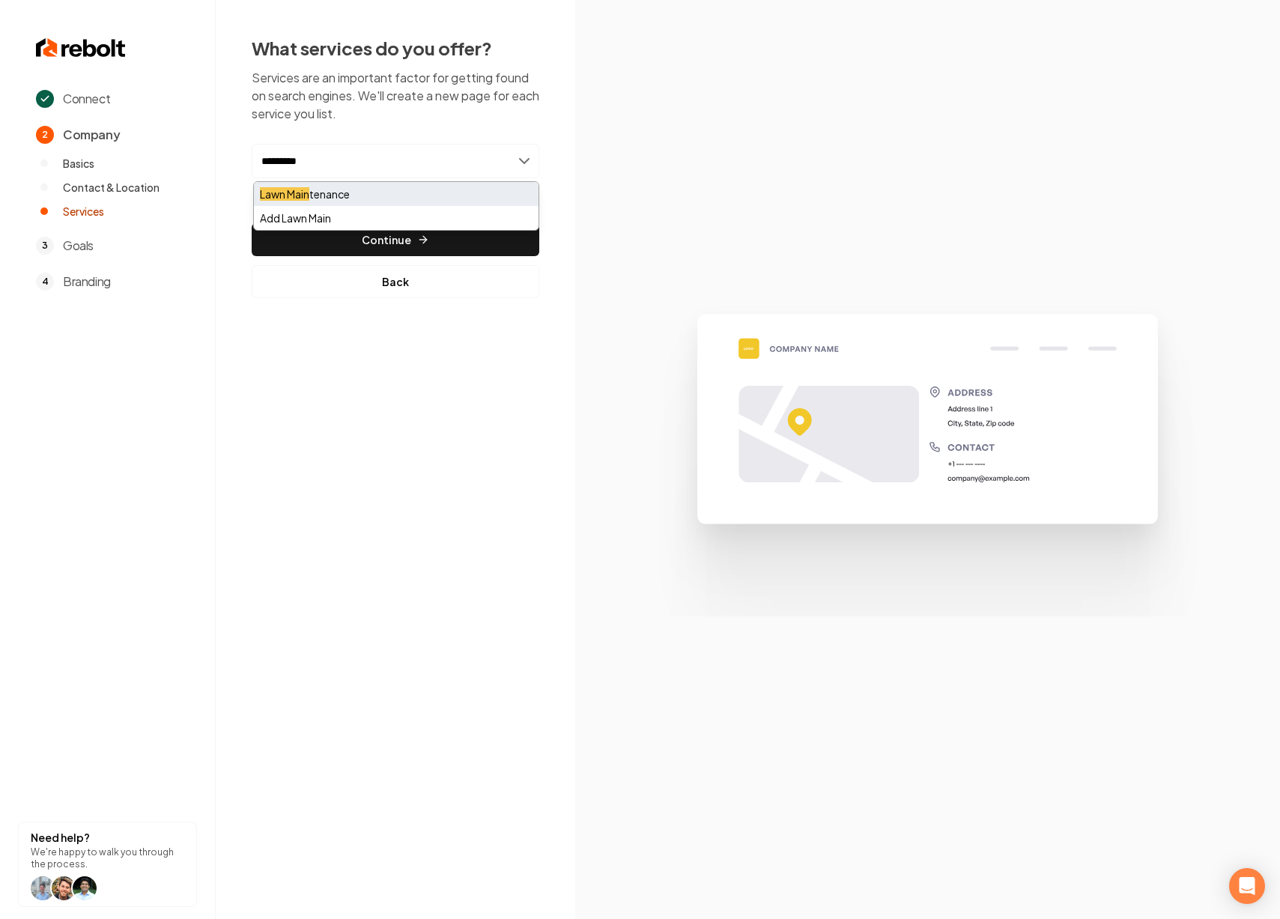
type input "*********"
click at [461, 195] on div "Lawn Main tenance" at bounding box center [396, 194] width 285 height 24
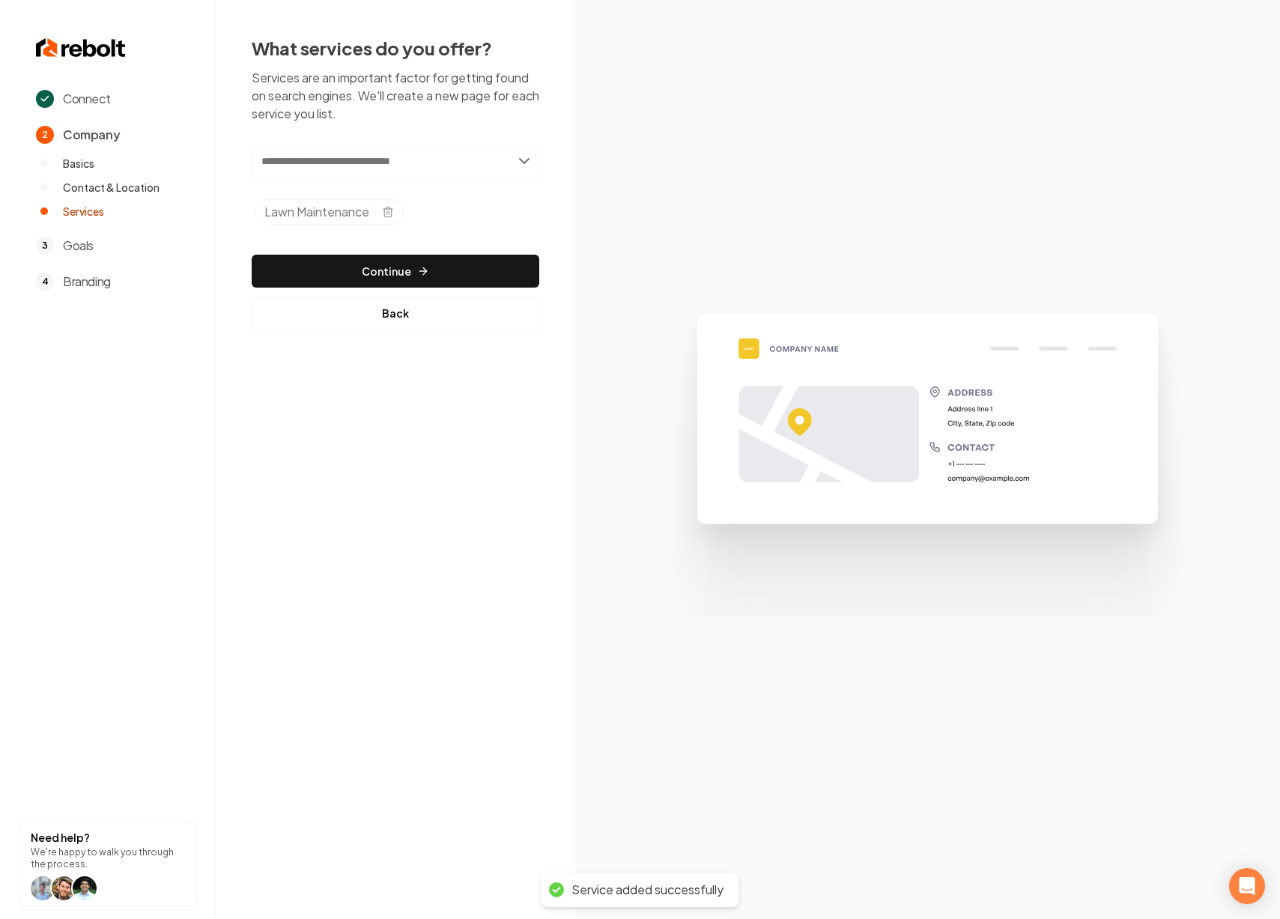
click at [405, 170] on input "text" at bounding box center [396, 161] width 288 height 34
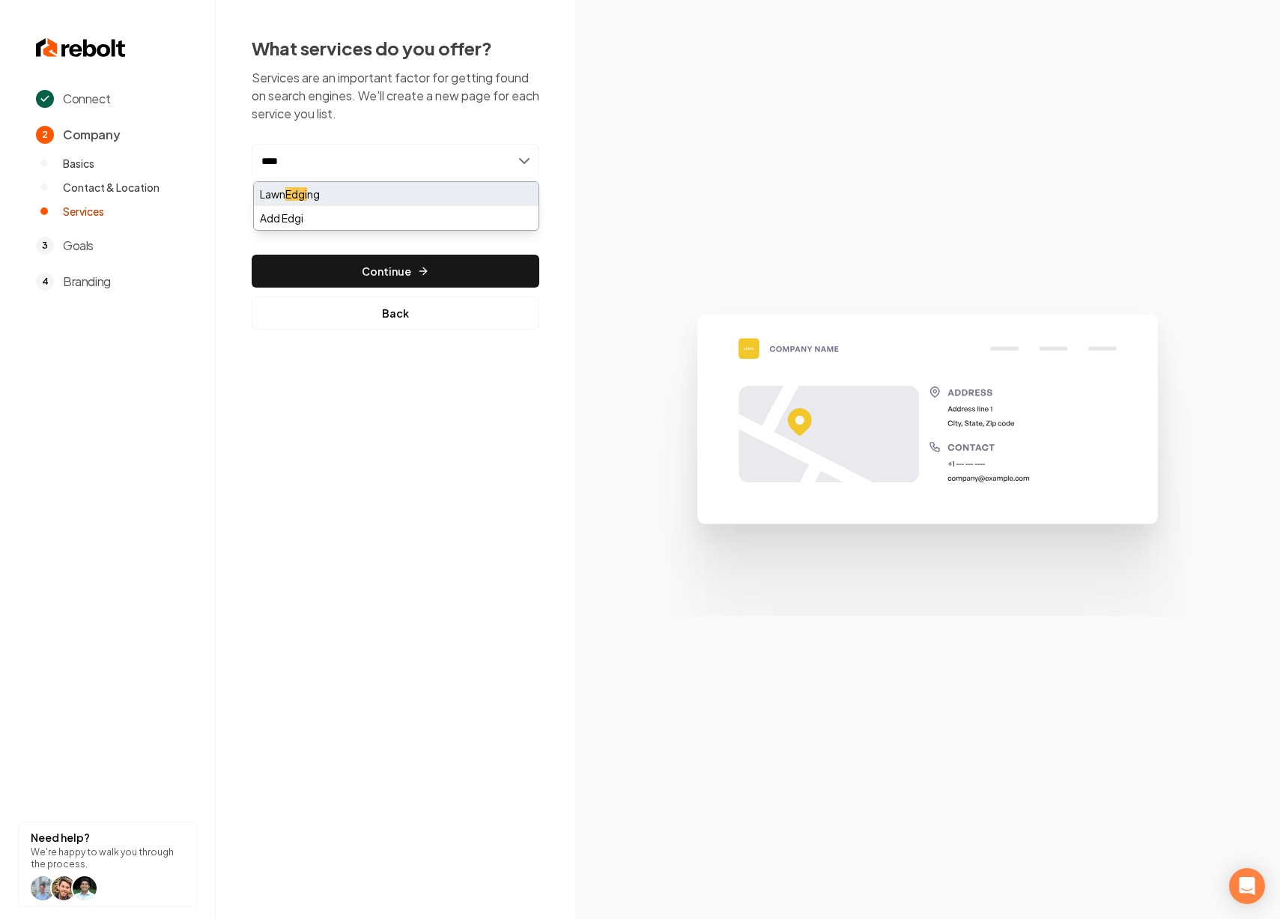
type input "****"
click at [416, 187] on div "Lawn Edgi ng" at bounding box center [396, 194] width 285 height 24
type input "**********"
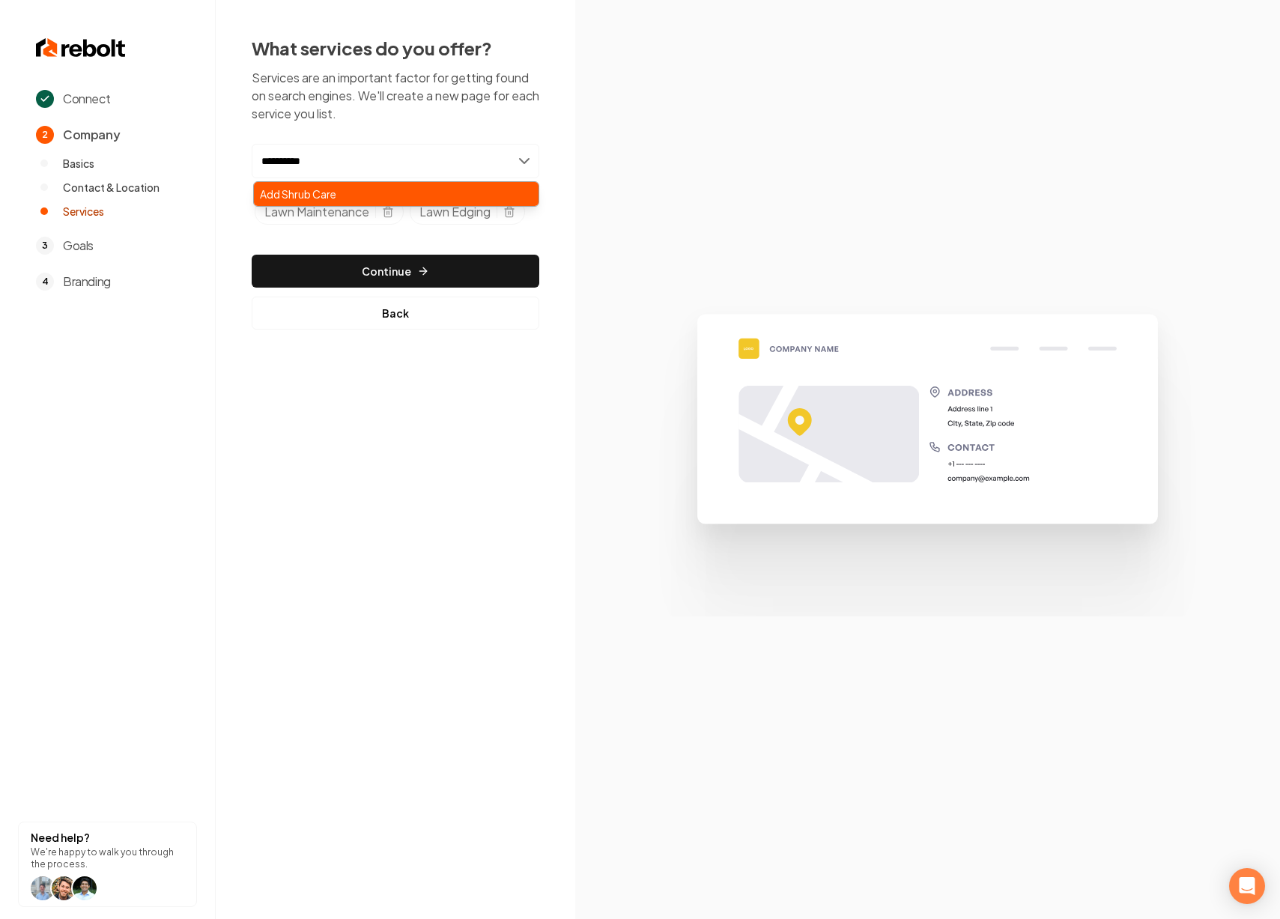
click at [370, 196] on div "Add Shrub Care" at bounding box center [396, 194] width 285 height 24
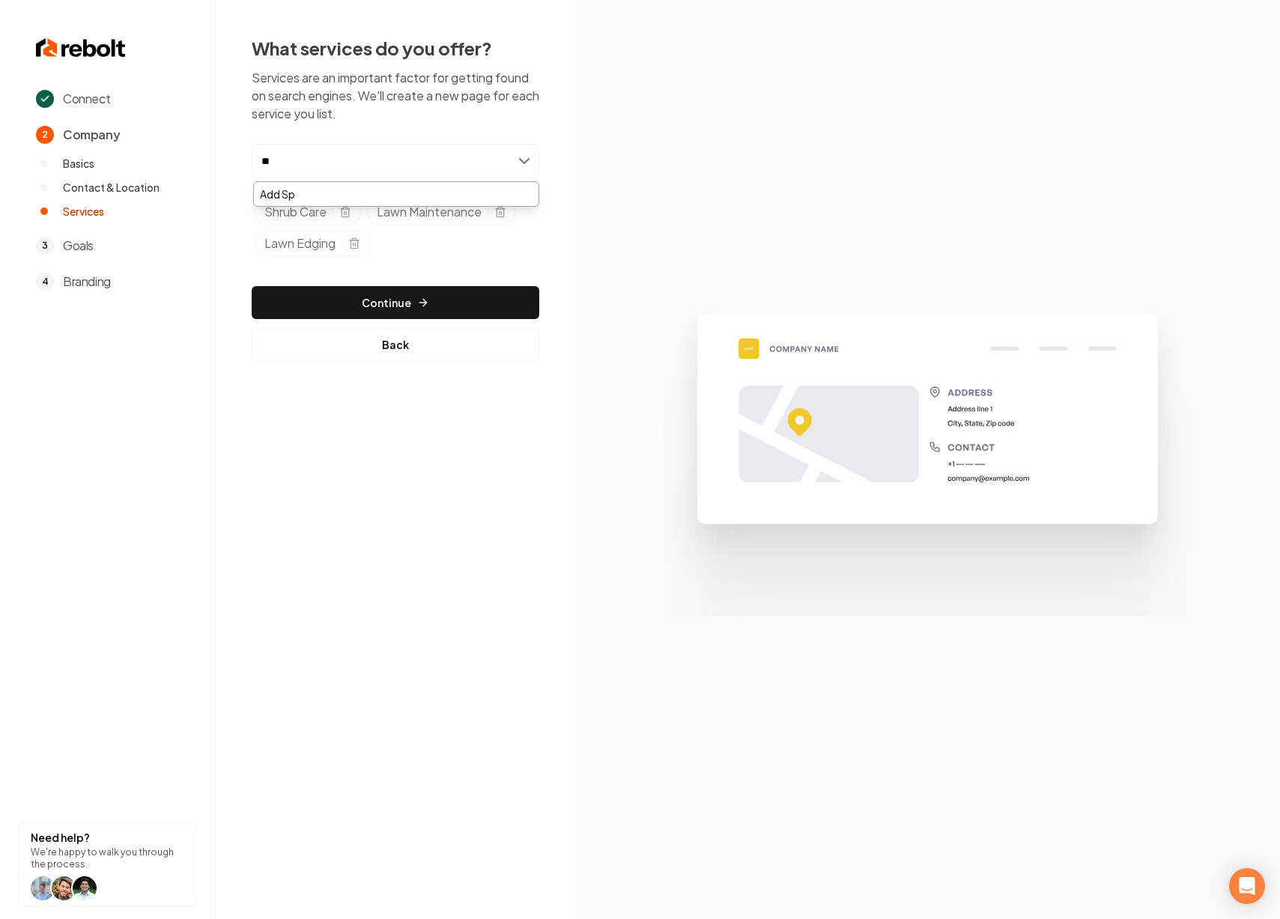
type input "*"
type input "*****"
click at [305, 198] on div "Mulch ing" at bounding box center [396, 194] width 285 height 24
type input "**********"
click at [341, 189] on div "Add Straw Installation" at bounding box center [396, 194] width 285 height 24
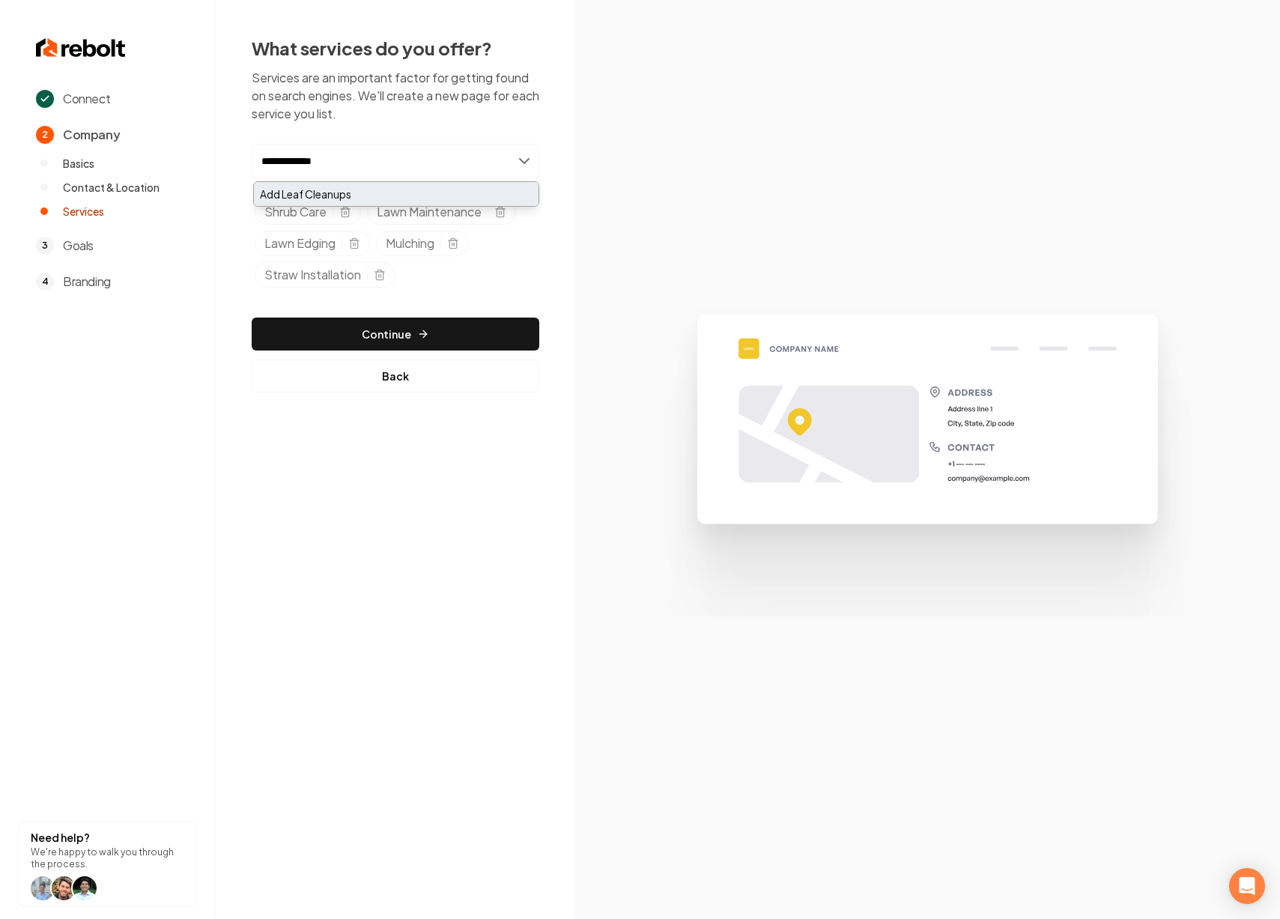
type input "**********"
click at [329, 193] on div "Add Leaf Cleanups" at bounding box center [396, 194] width 285 height 24
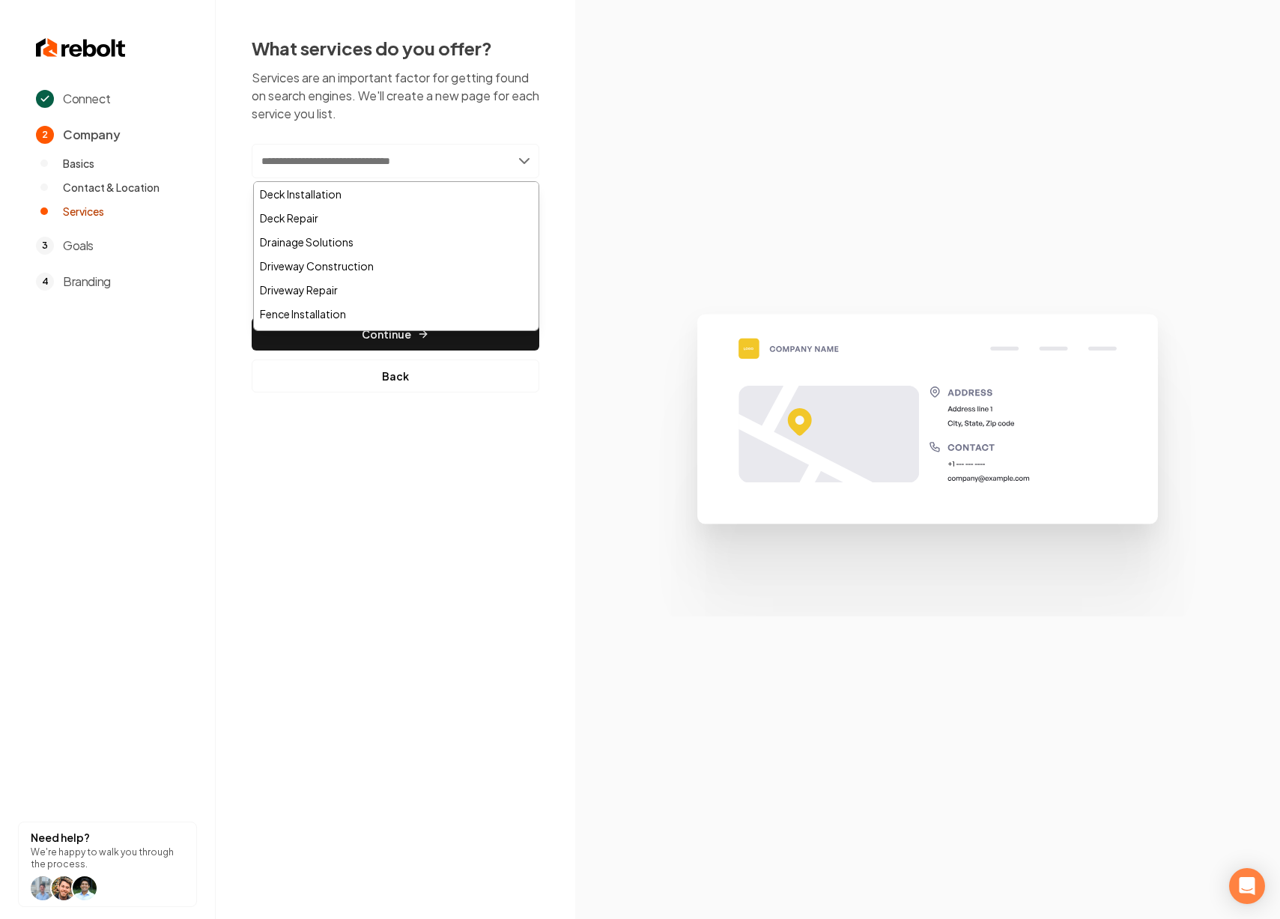
click at [339, 424] on div "What services do you offer? Services are an important factor for getting found …" at bounding box center [395, 214] width 359 height 428
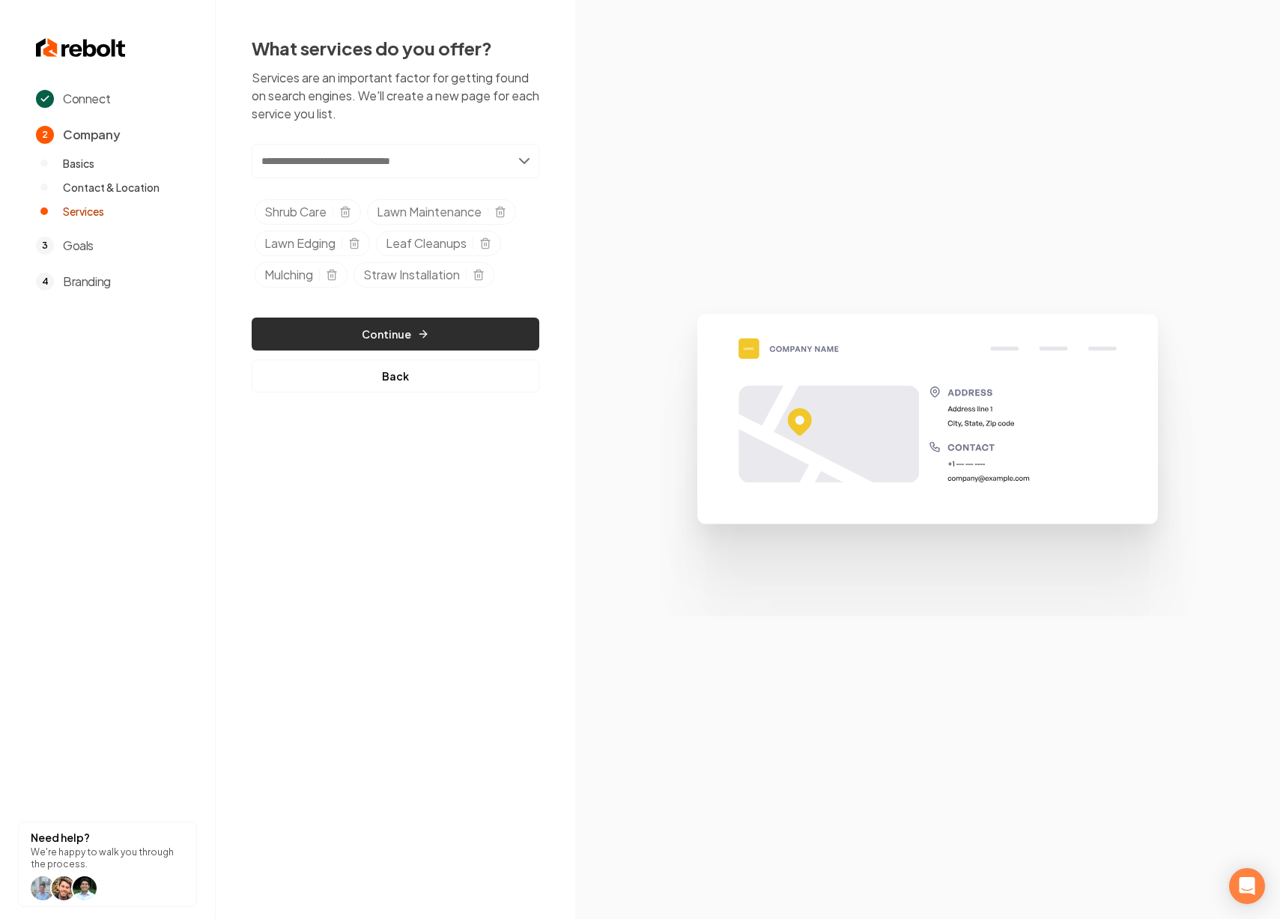
click at [368, 335] on button "Continue" at bounding box center [396, 334] width 288 height 33
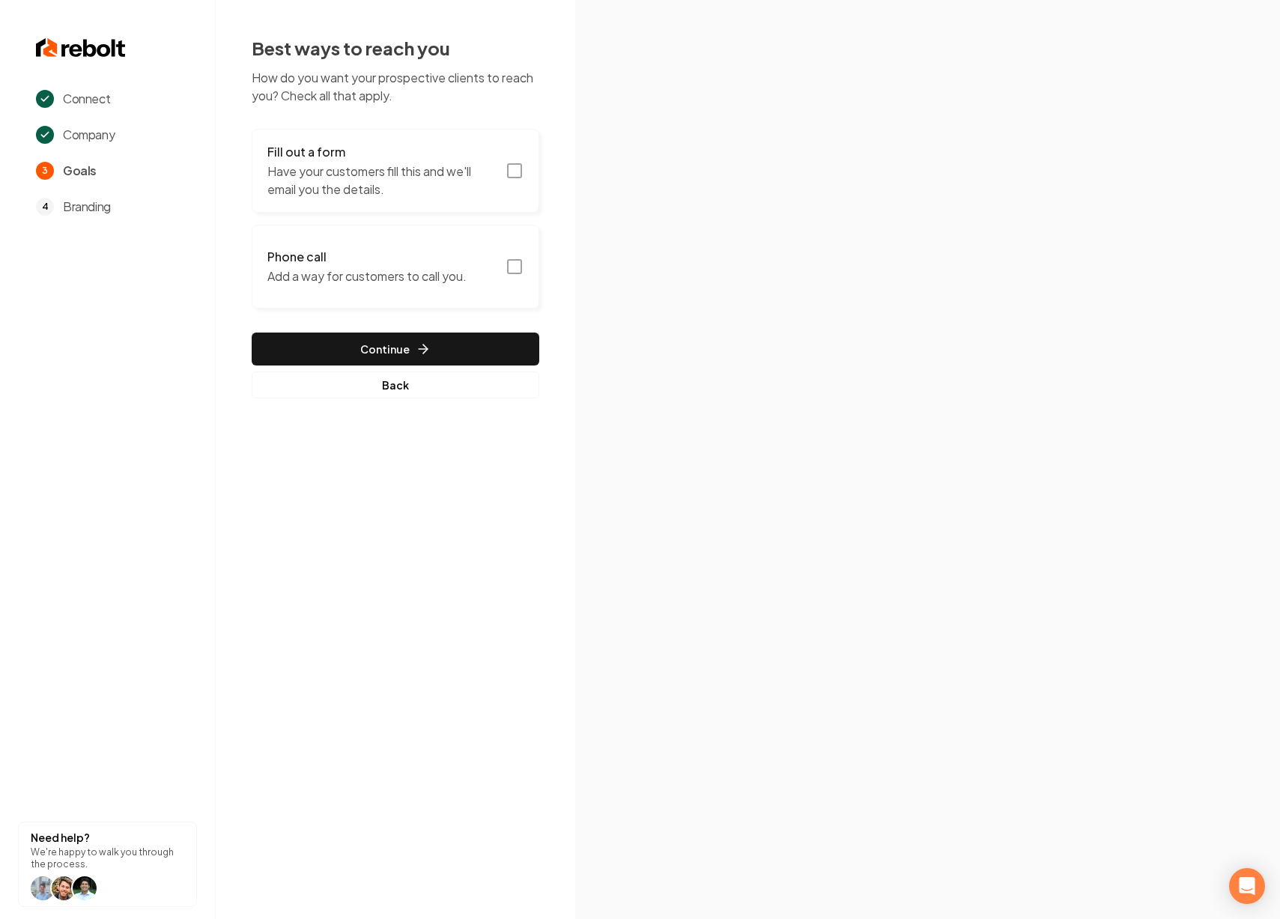
click at [510, 180] on button "Fill out a form Have your customers fill this and we'll email you the details." at bounding box center [396, 171] width 288 height 84
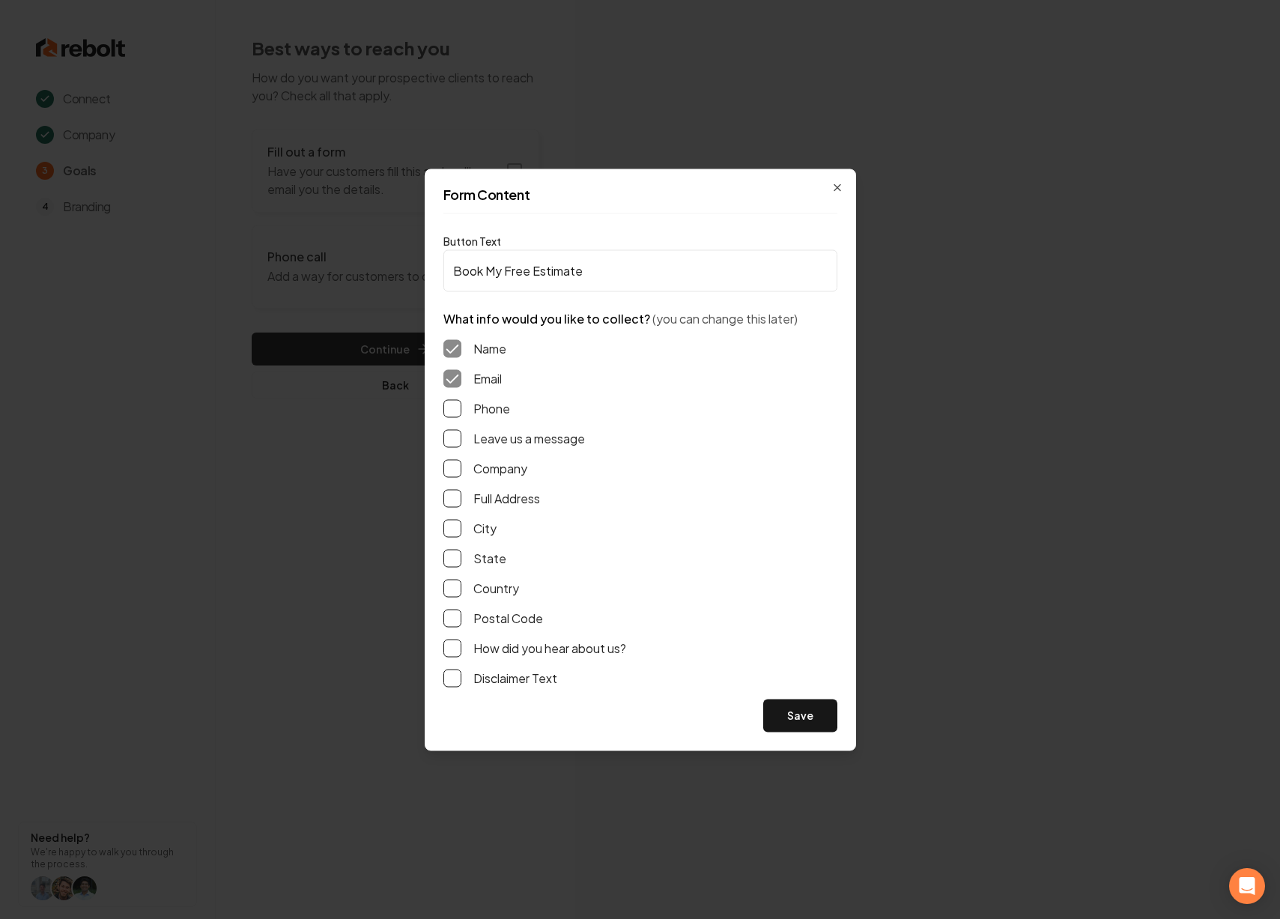
click at [457, 406] on button "Phone" at bounding box center [452, 408] width 18 height 18
click at [455, 407] on button "Phone" at bounding box center [452, 408] width 18 height 18
click at [455, 410] on button "Phone" at bounding box center [452, 408] width 18 height 18
click at [793, 711] on button "Save" at bounding box center [800, 715] width 74 height 33
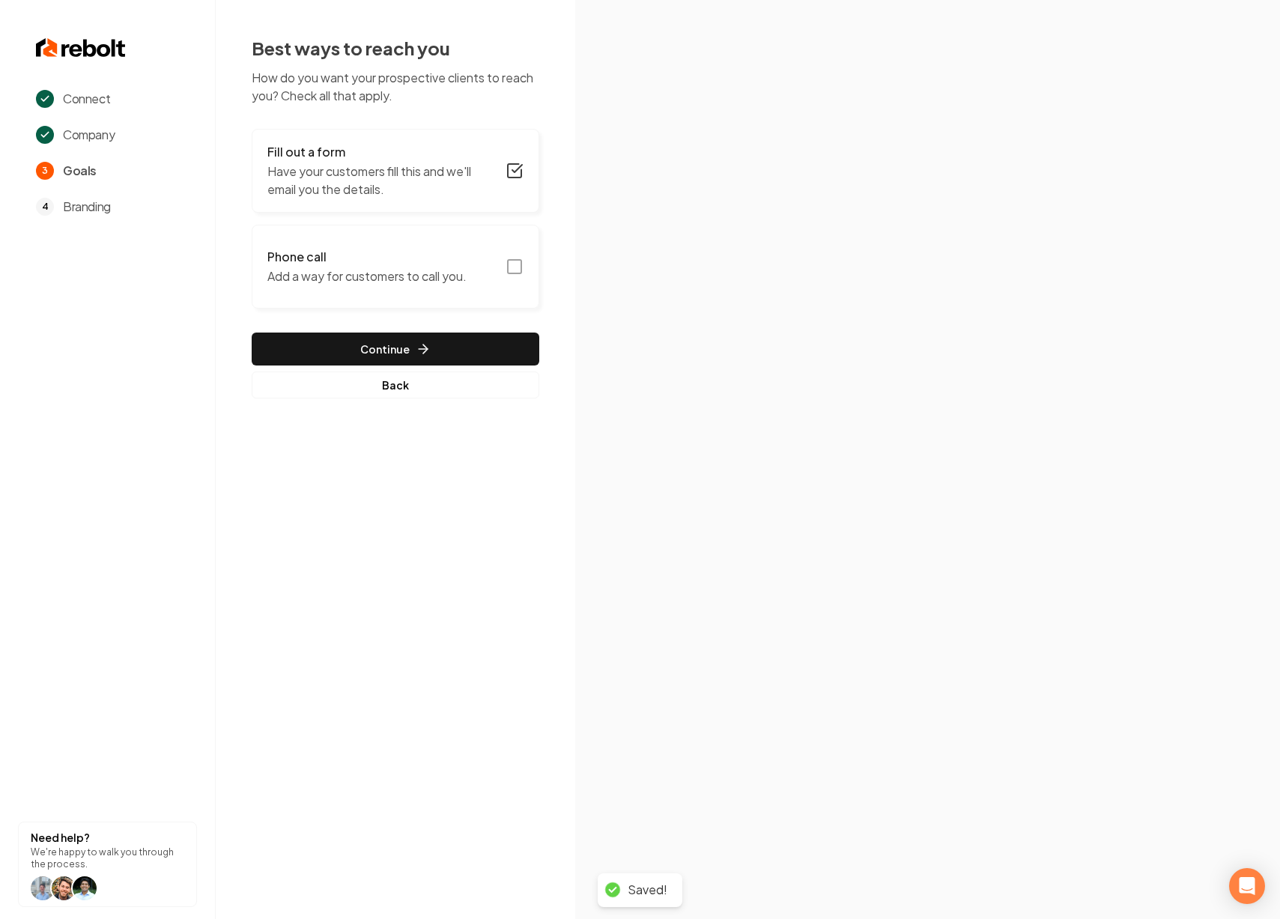
click at [511, 270] on icon "button" at bounding box center [514, 267] width 18 height 18
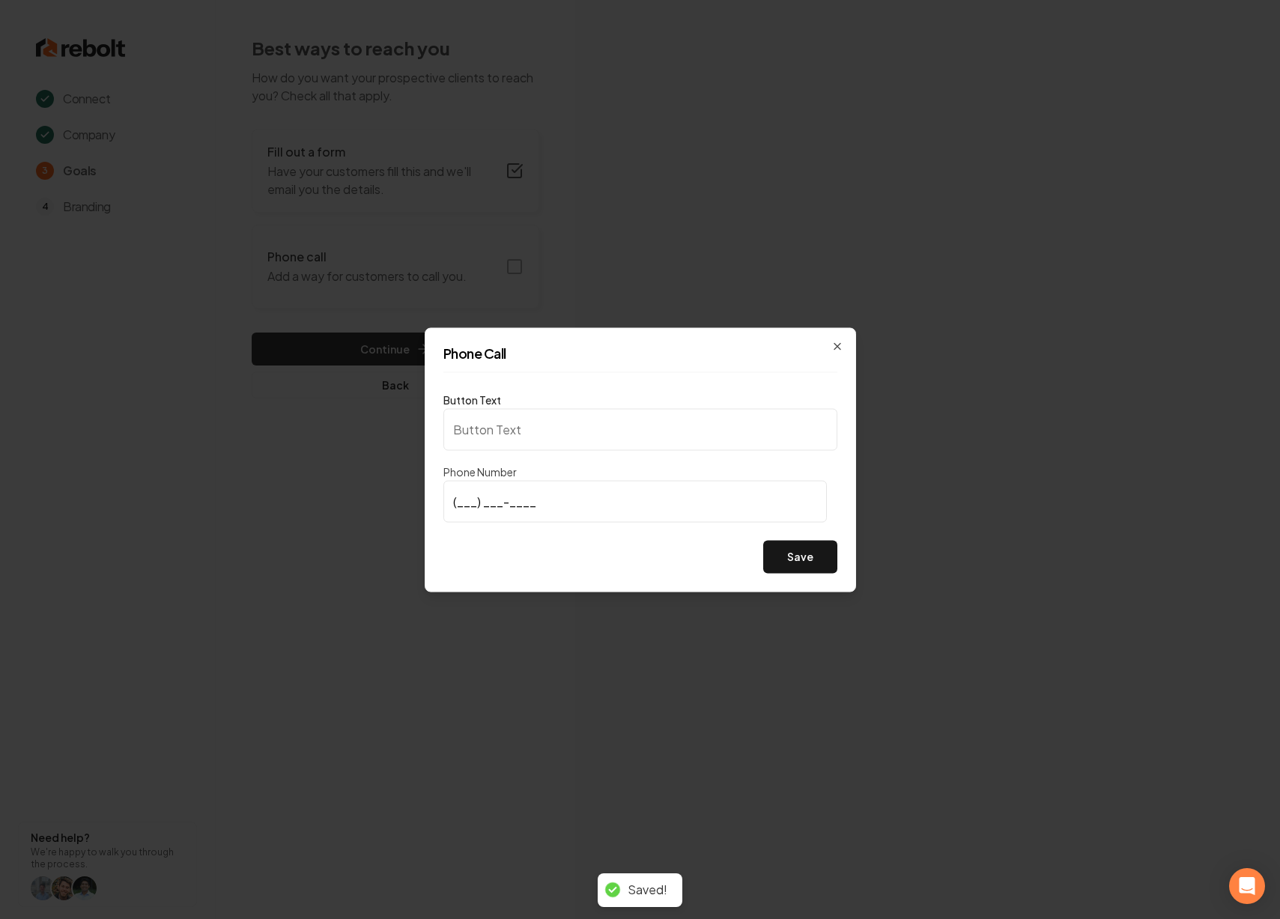
type input "Call us"
type input "(706) 887-2894"
click at [804, 563] on button "Save" at bounding box center [800, 556] width 74 height 33
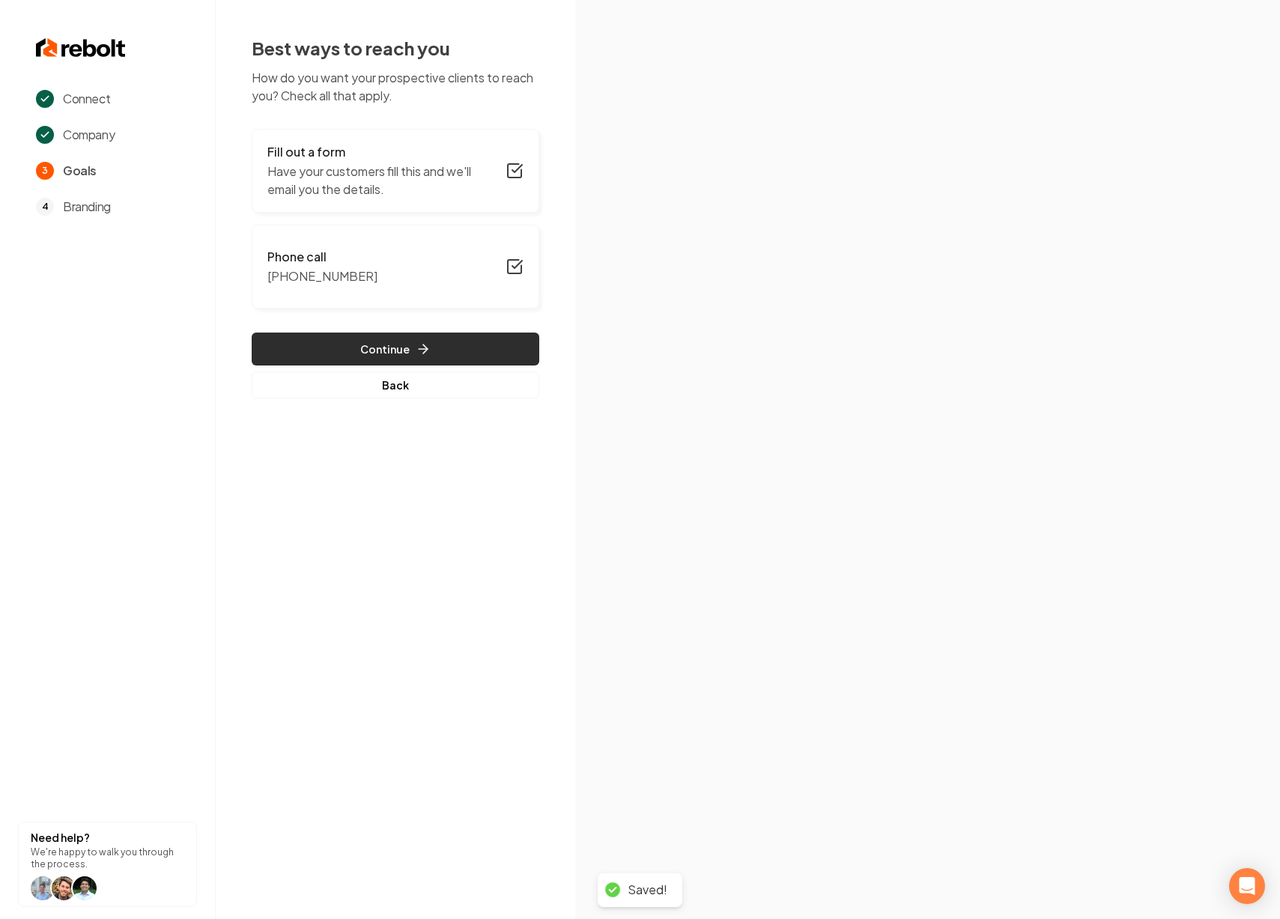
click at [437, 347] on button "Continue" at bounding box center [396, 348] width 288 height 33
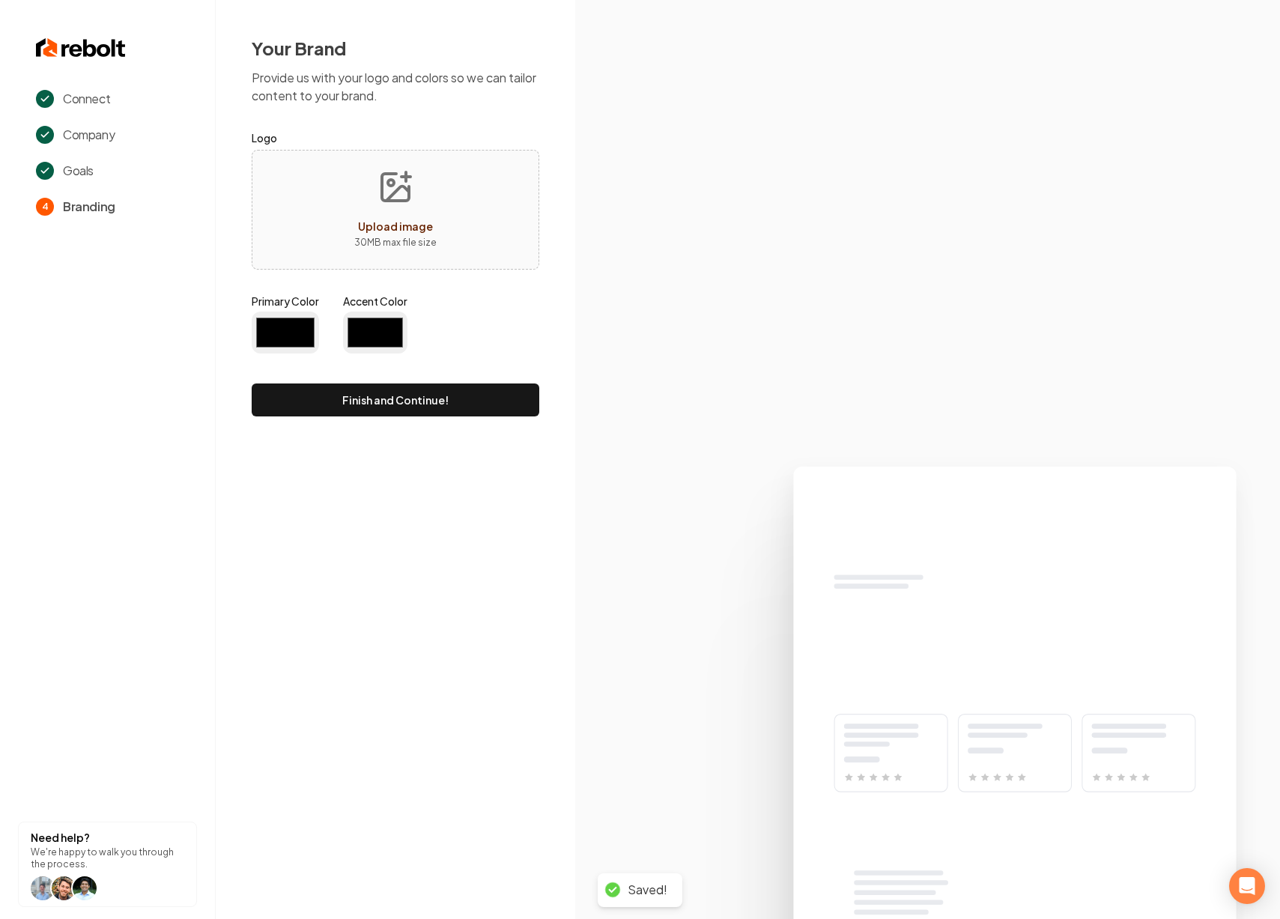
type input "#194d33"
type input "#70be00"
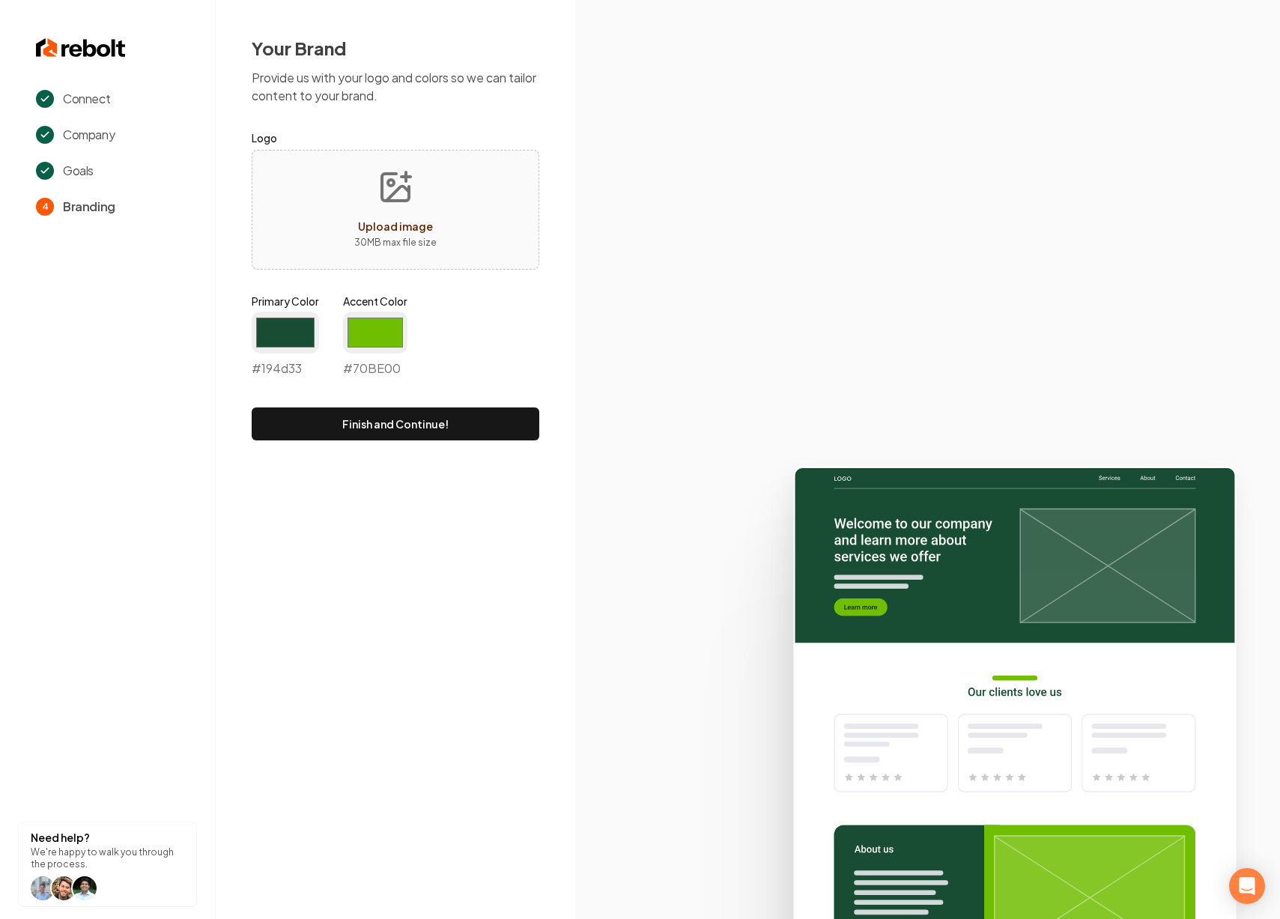
click at [369, 200] on button "Upload image 30 MB max file size" at bounding box center [395, 209] width 106 height 105
click at [296, 329] on input "#194d33" at bounding box center [285, 333] width 67 height 42
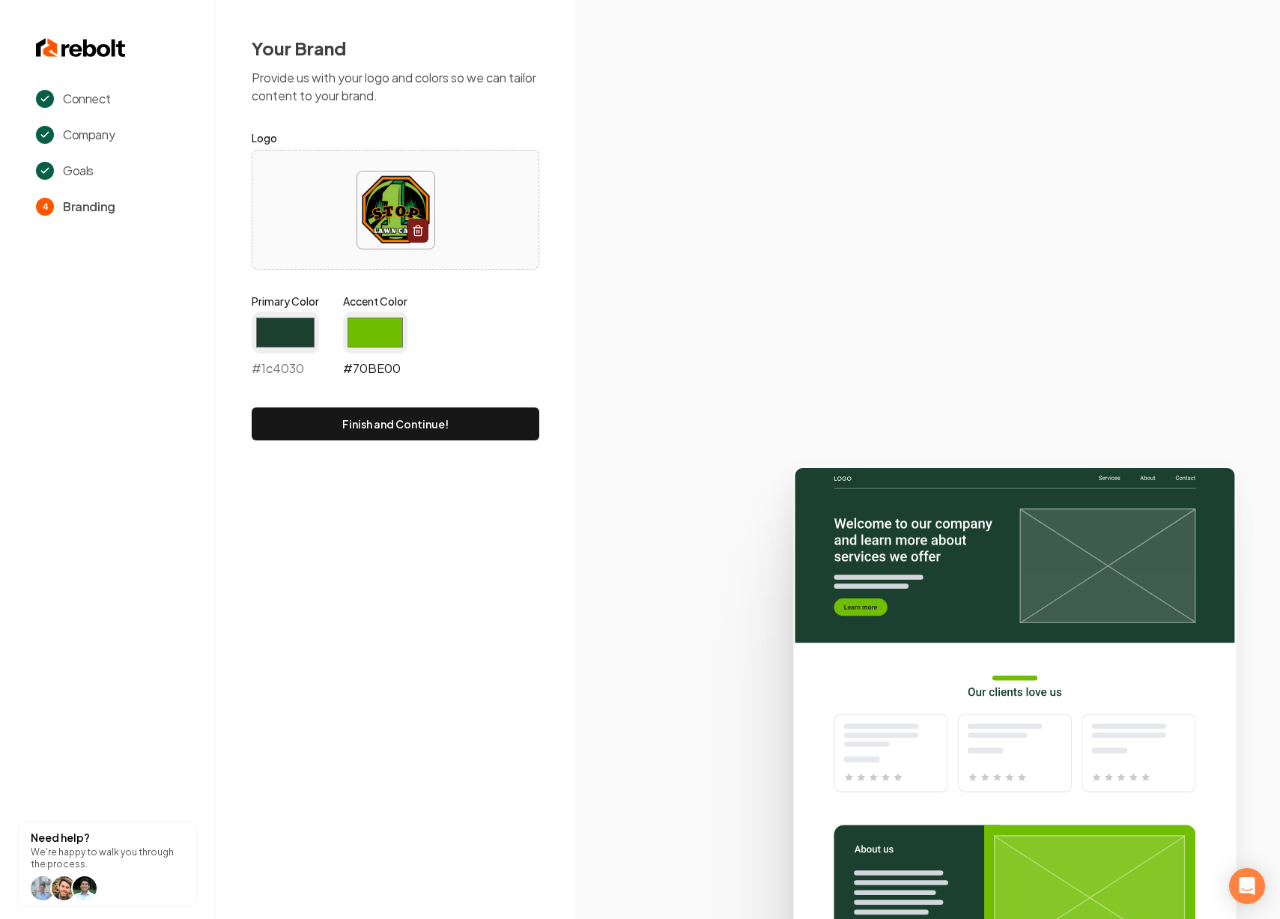
type input "#1c4030"
click at [365, 326] on input "#70be00" at bounding box center [375, 333] width 64 height 42
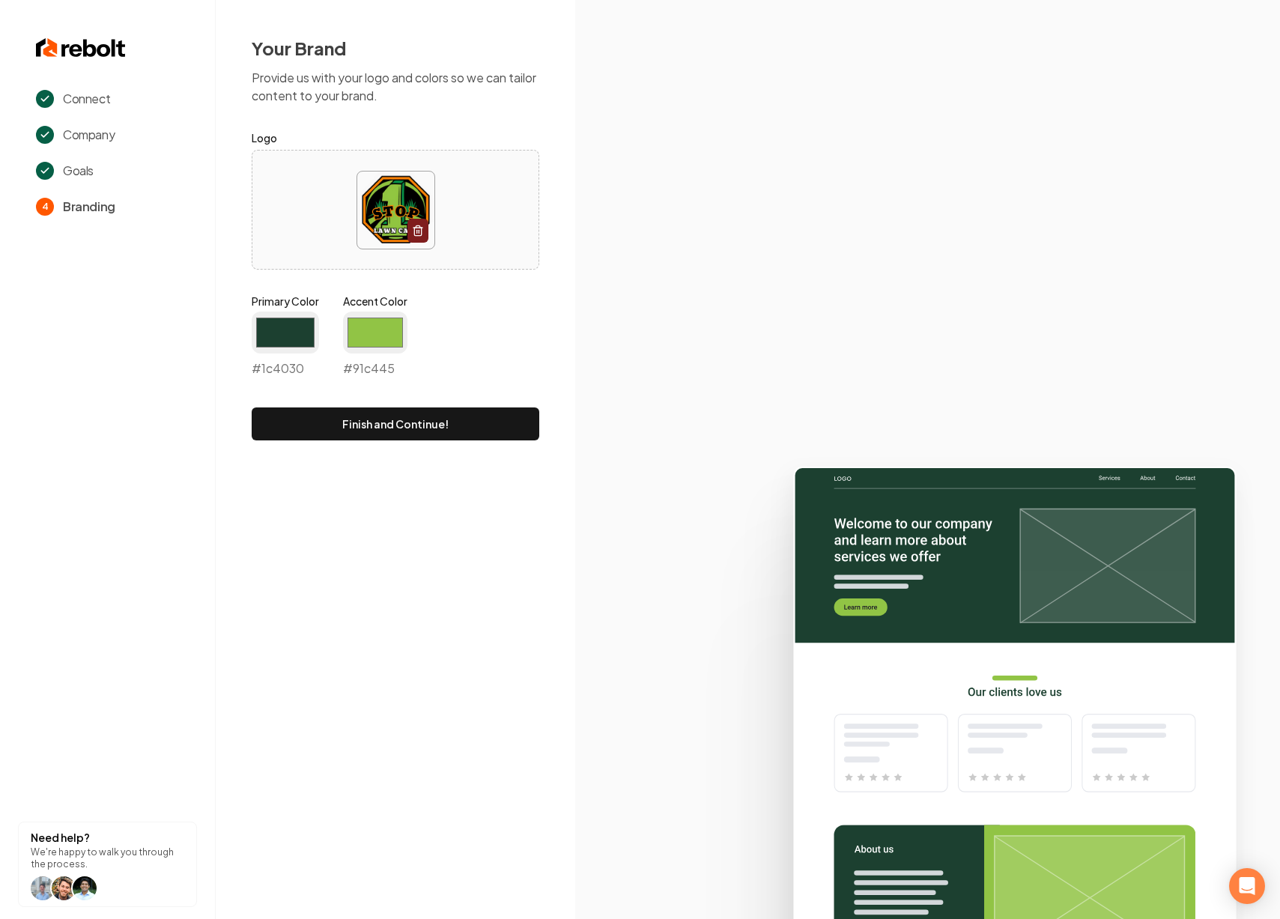
type input "#91c445"
click at [514, 323] on div "Primary Color #1c4030 #1c4030 Accent Color #91c445 #91c445" at bounding box center [396, 339] width 288 height 90
click at [443, 420] on button "Finish and Continue!" at bounding box center [396, 423] width 288 height 33
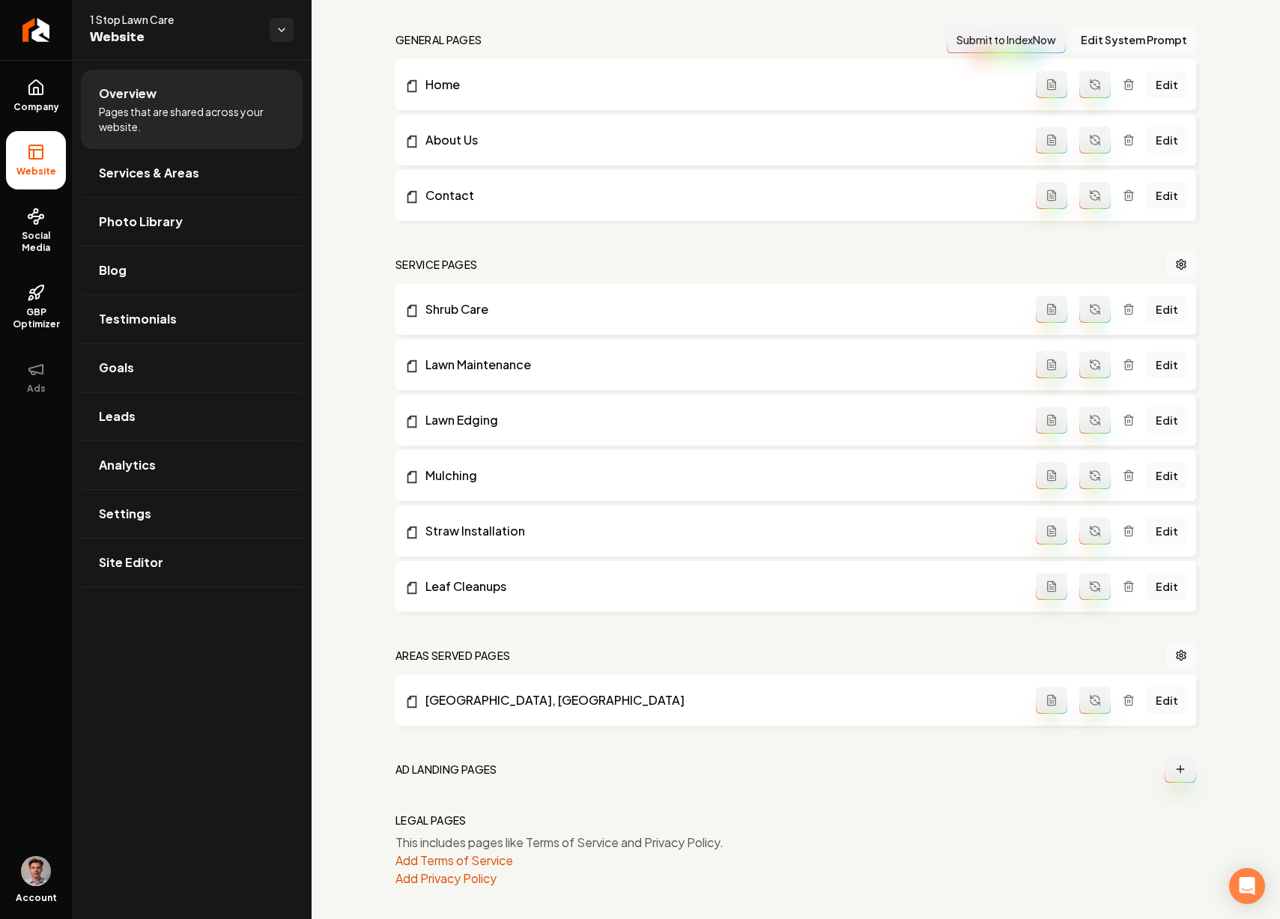
scroll to position [446, 0]
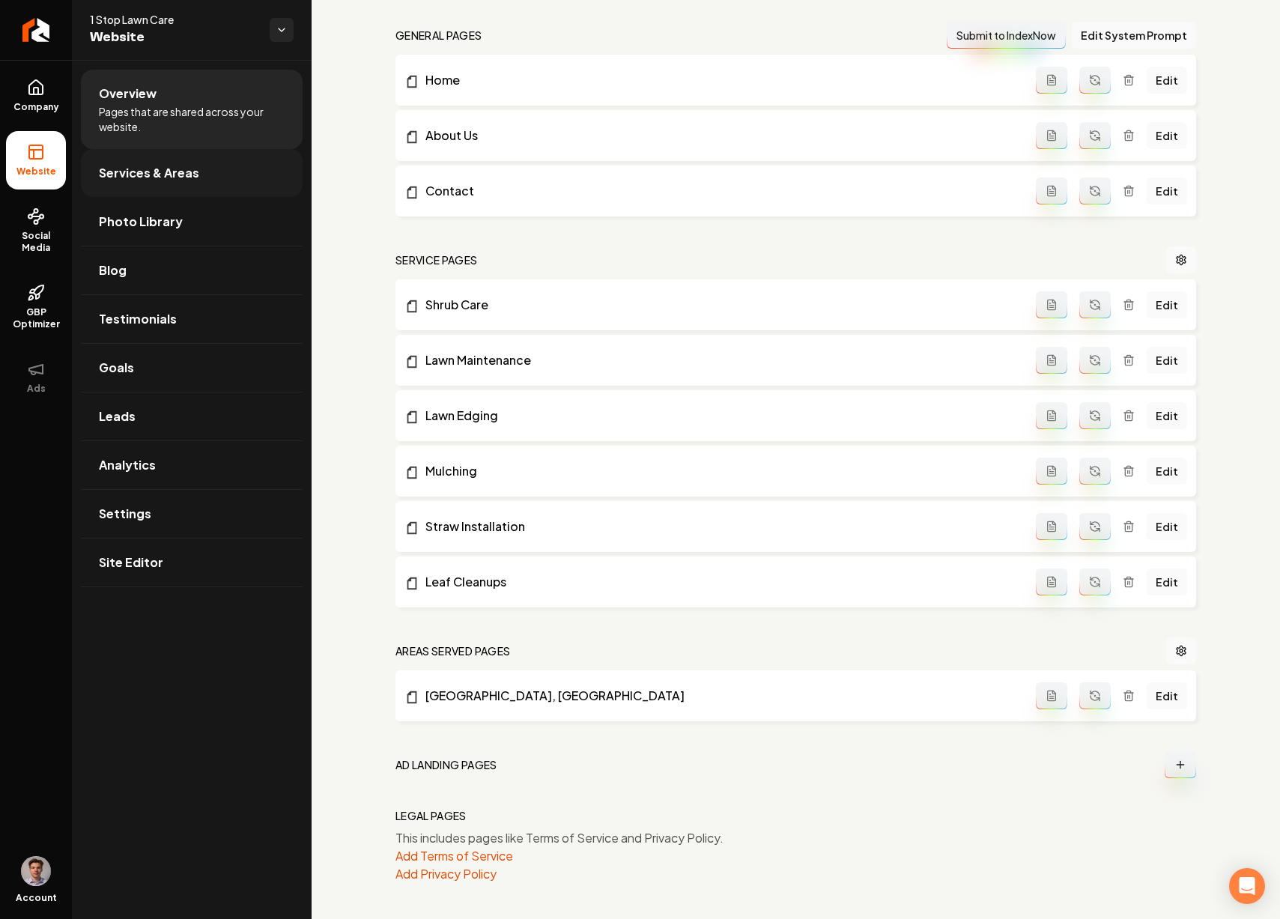
click at [196, 169] on link "Services & Areas" at bounding box center [192, 173] width 222 height 48
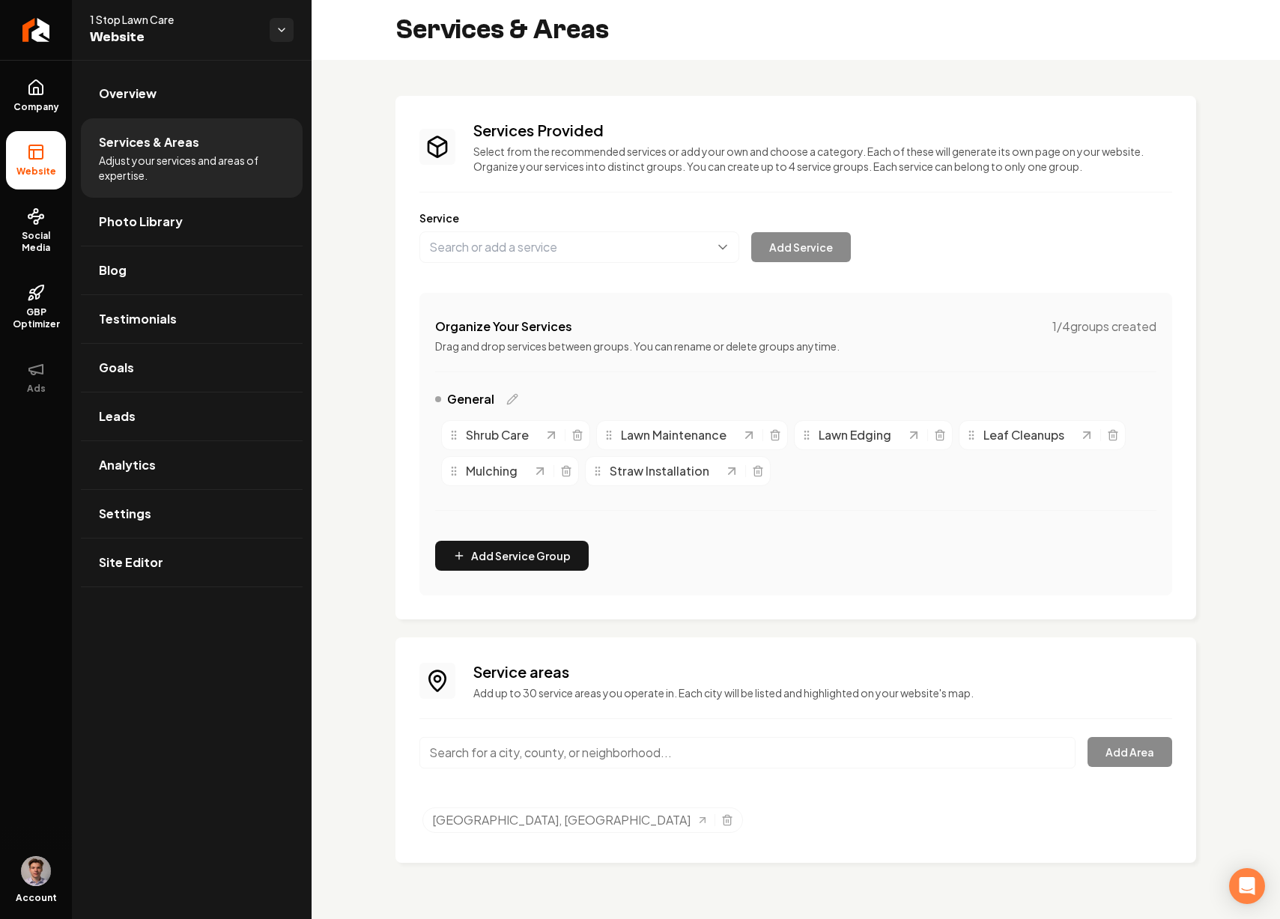
click at [656, 739] on input "Main content area" at bounding box center [747, 752] width 656 height 31
type input "Cusseta, [GEOGRAPHIC_DATA]"
click at [1146, 750] on button "Add Area" at bounding box center [1129, 752] width 85 height 30
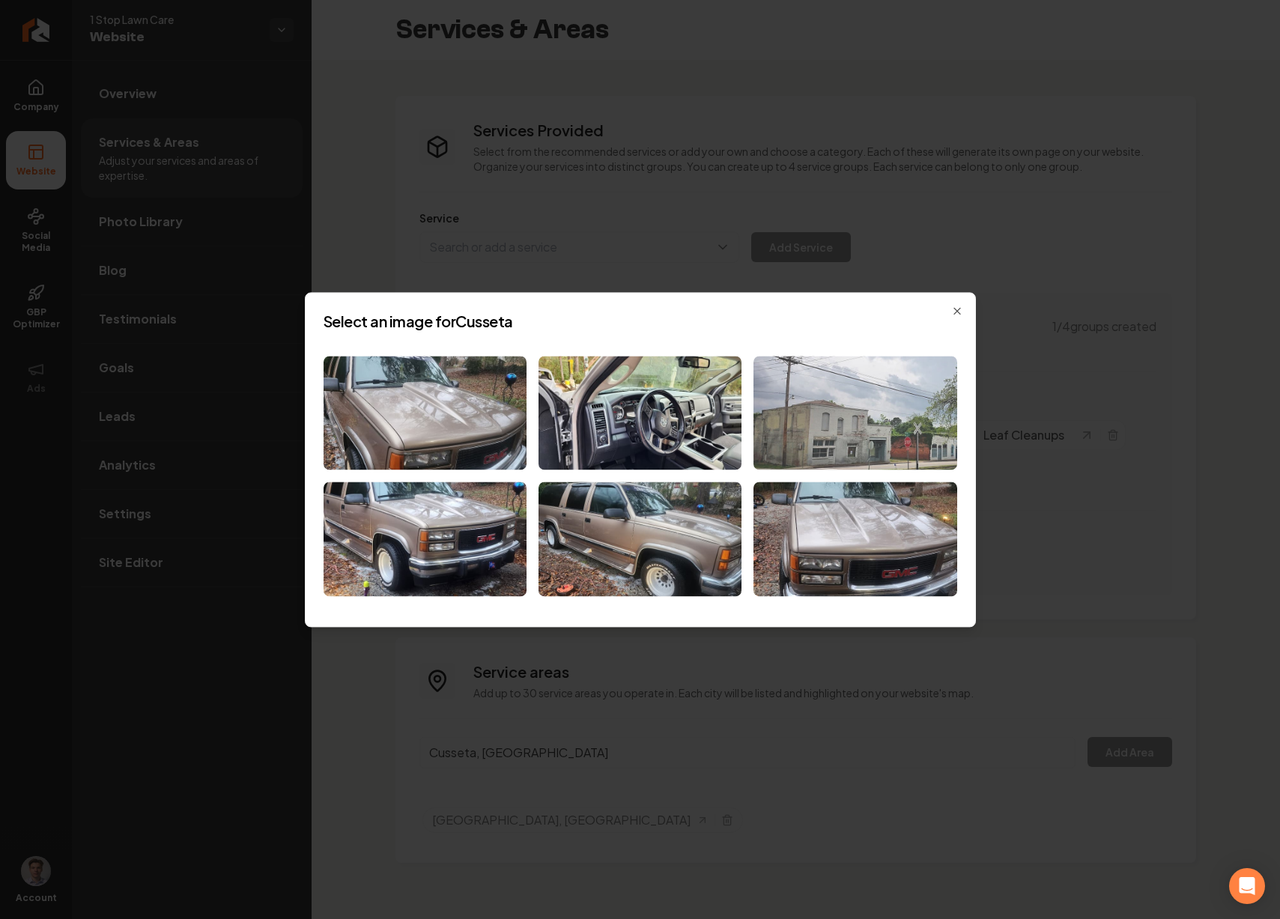
click at [869, 423] on img at bounding box center [854, 413] width 203 height 115
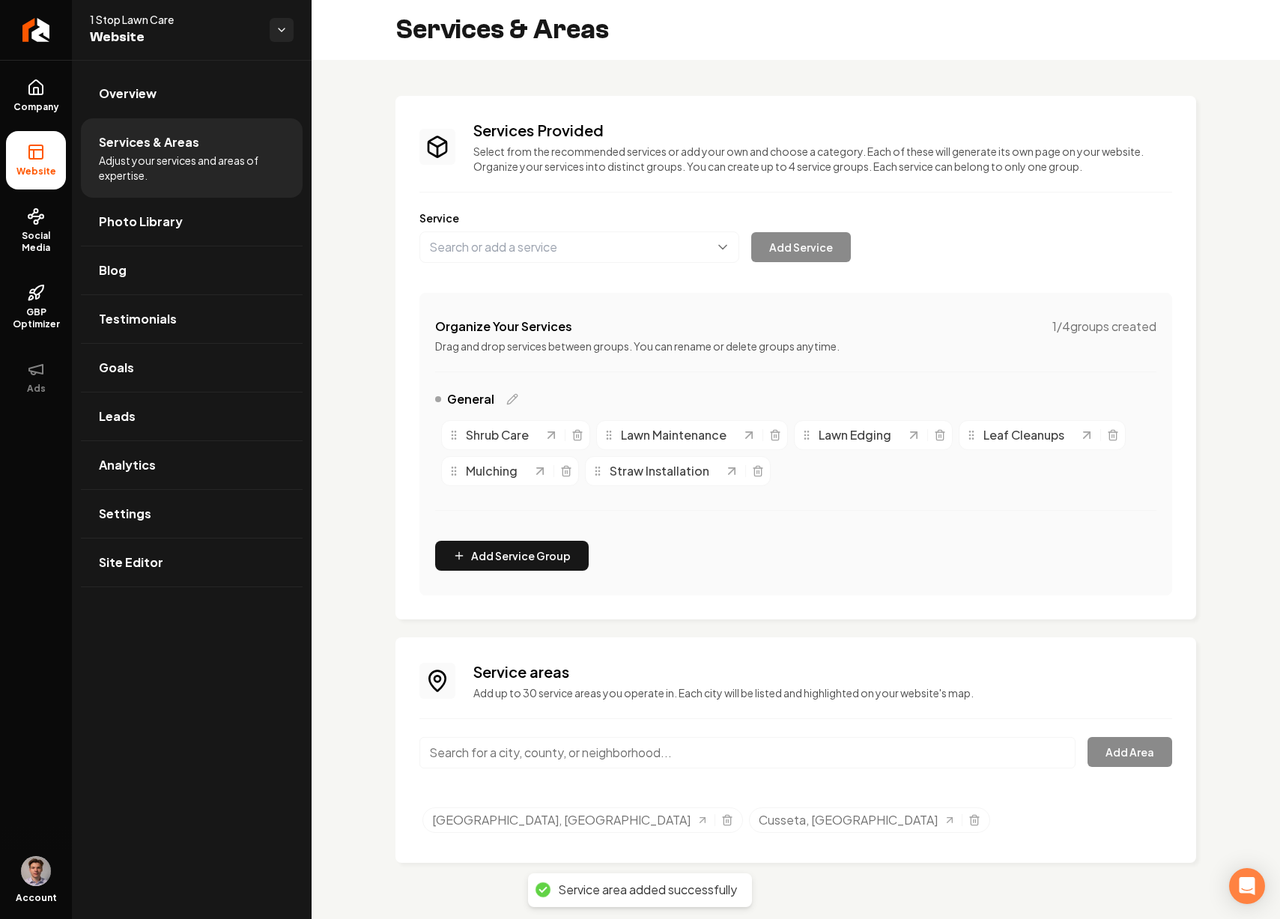
click at [565, 754] on input "Main content area" at bounding box center [747, 752] width 656 height 31
click at [1115, 748] on button "Add Area" at bounding box center [1129, 752] width 85 height 30
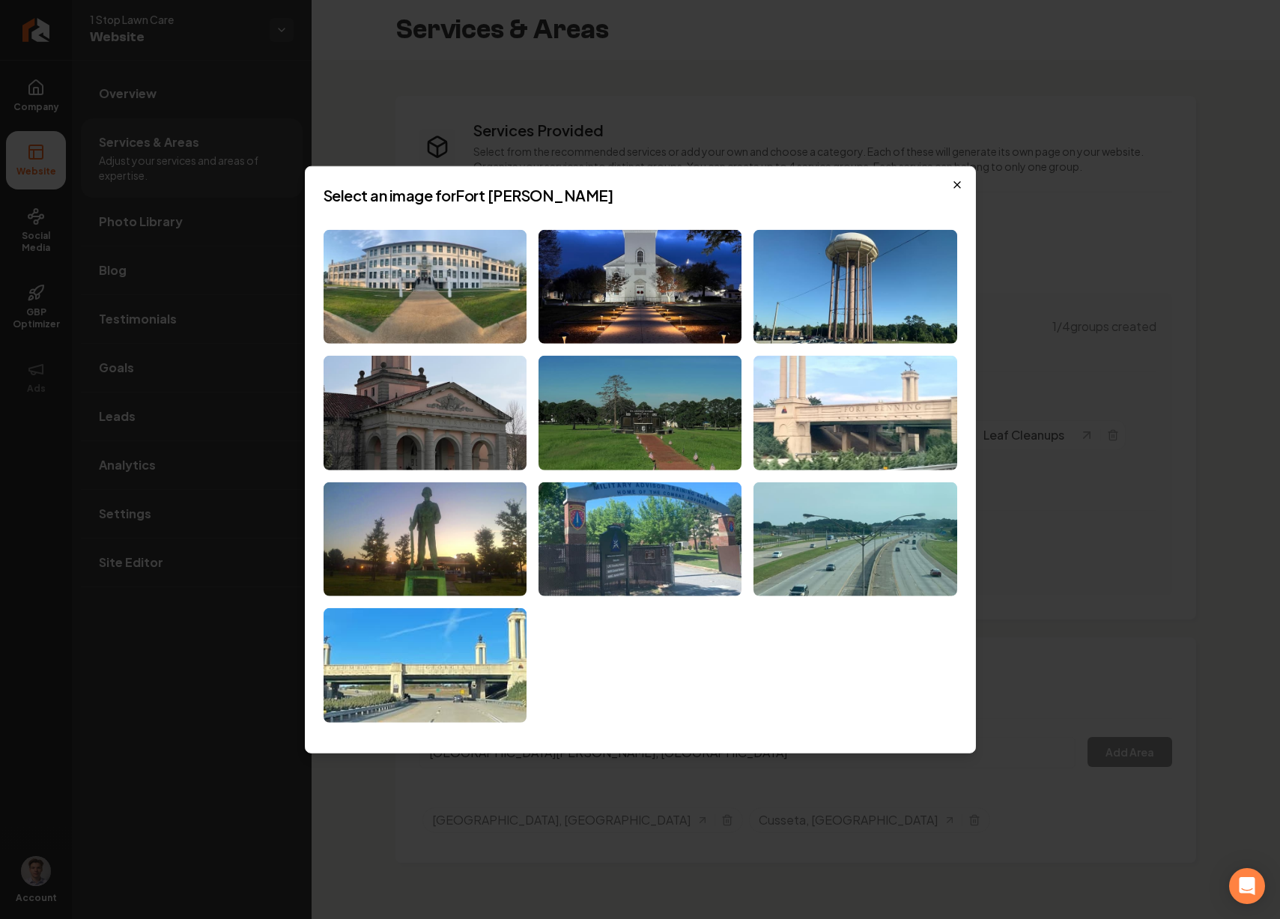
click at [958, 180] on icon "button" at bounding box center [957, 184] width 12 height 12
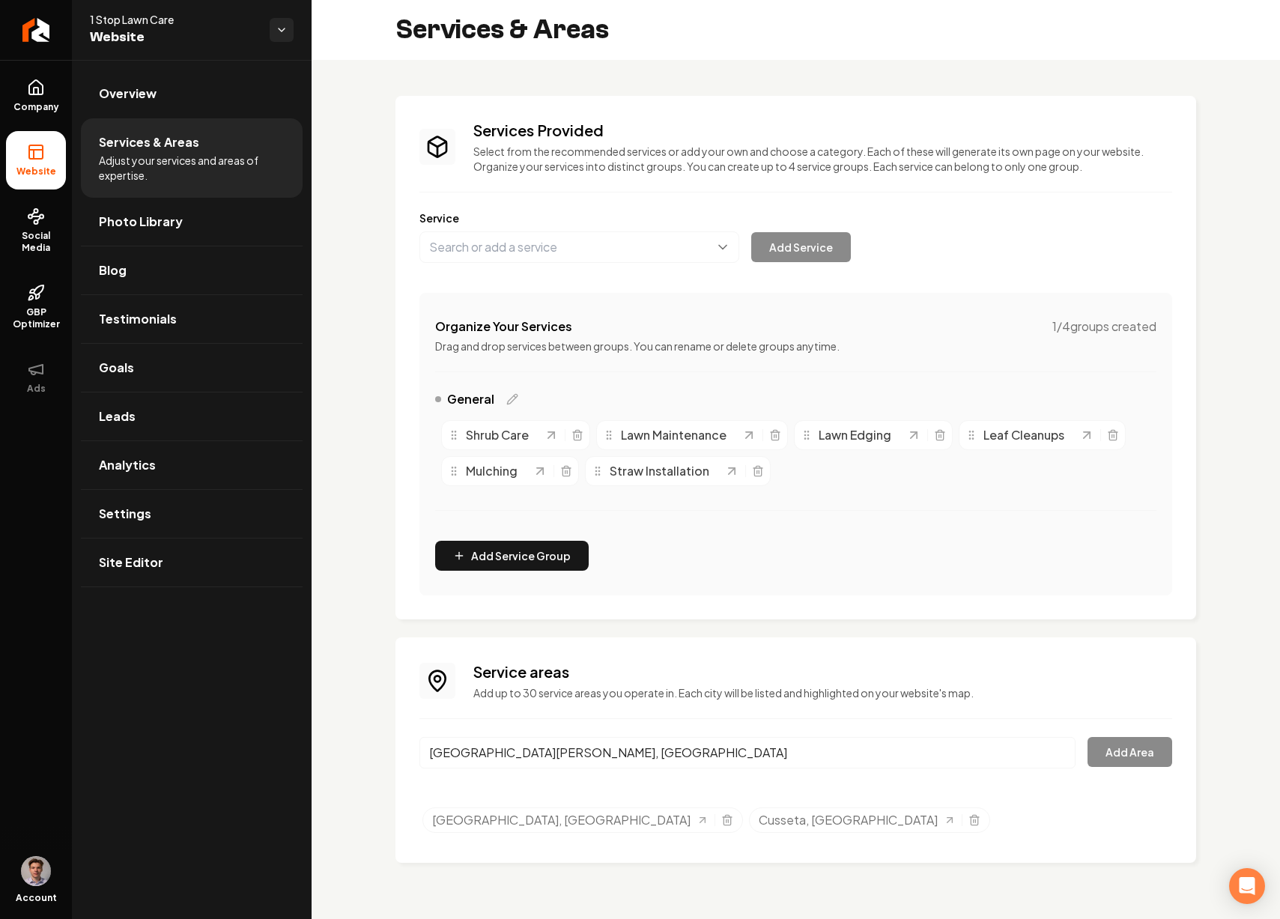
click at [540, 752] on input "Fort Benning, GA" at bounding box center [747, 752] width 656 height 31
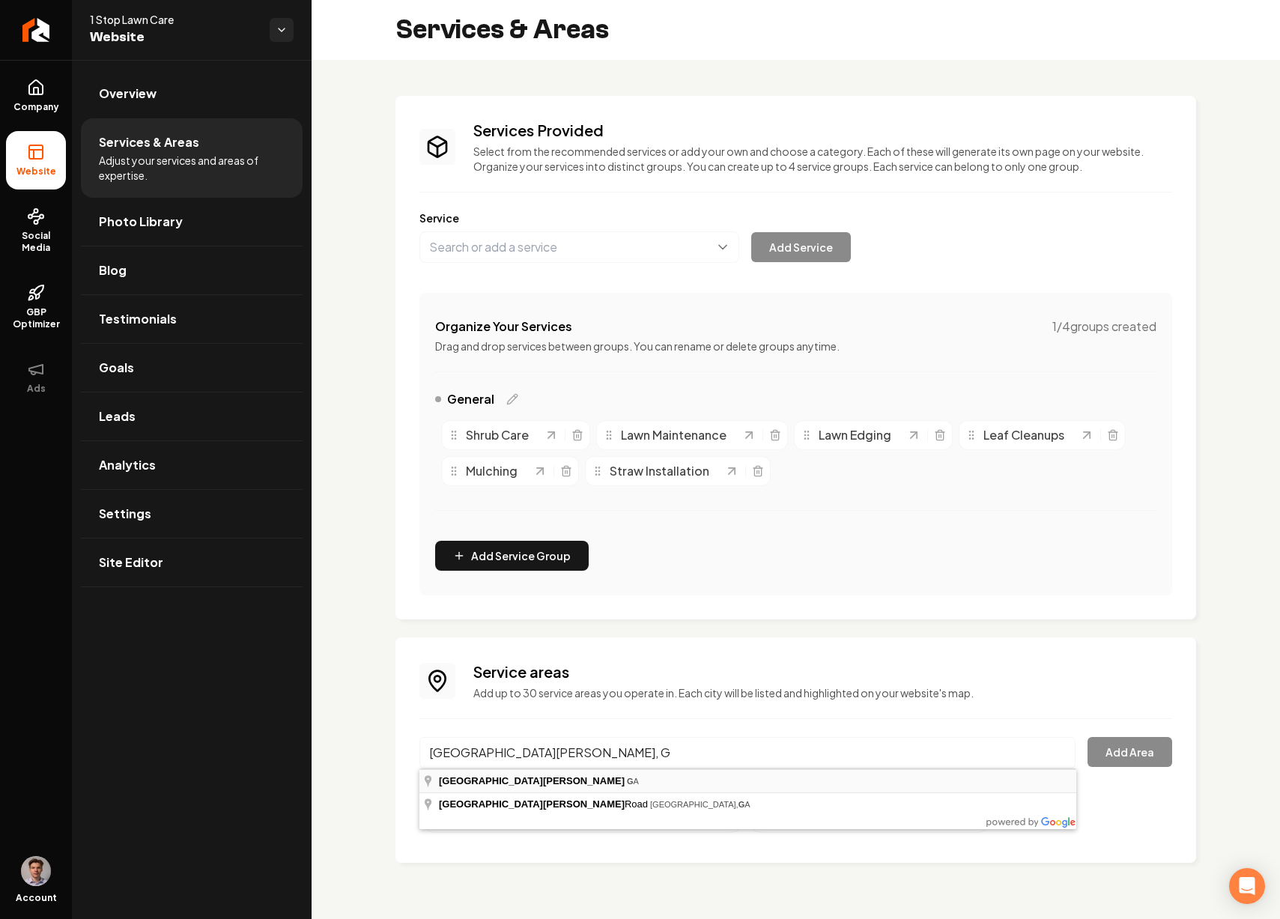
type input "Fort Benning, GA"
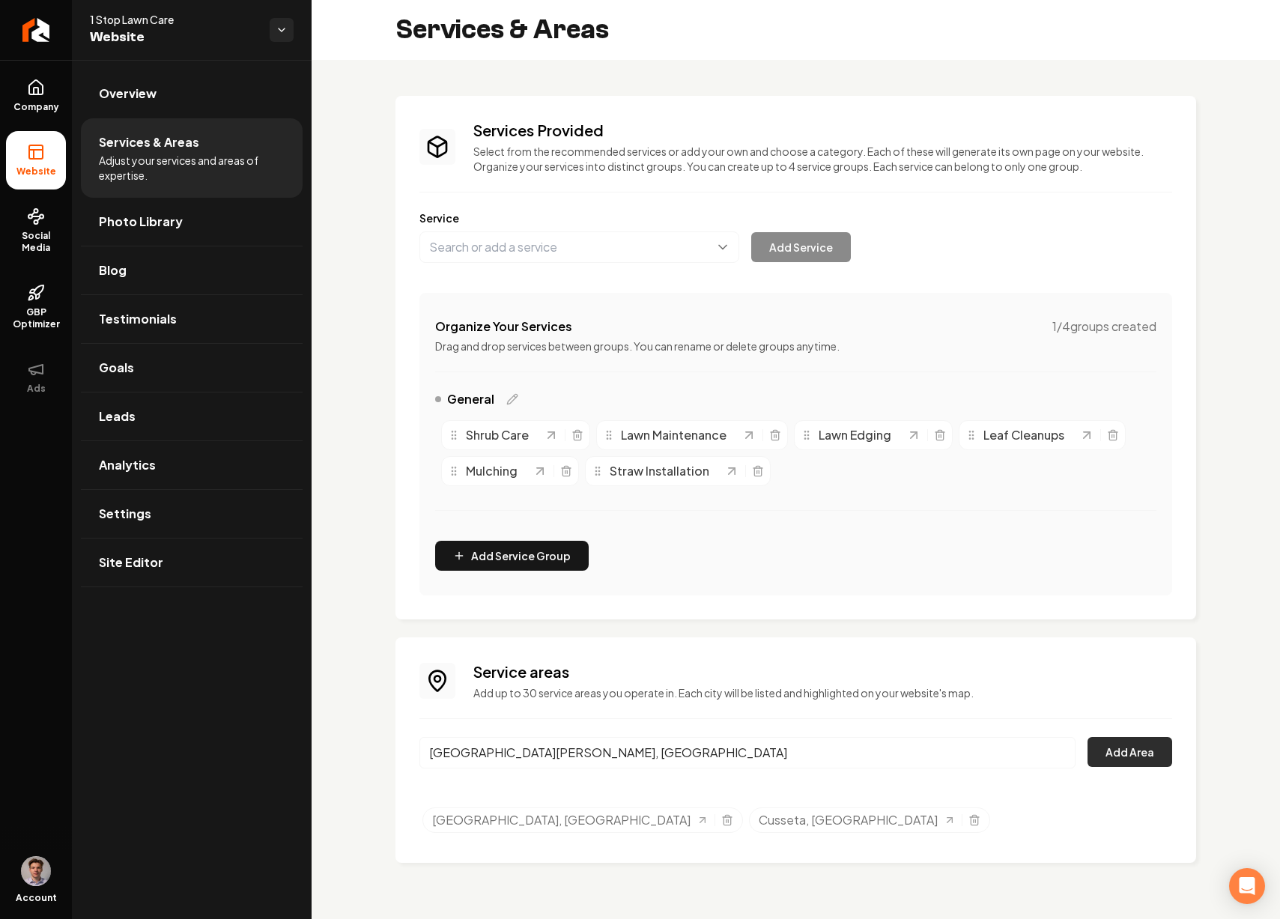
click at [1130, 753] on button "Add Area" at bounding box center [1129, 752] width 85 height 30
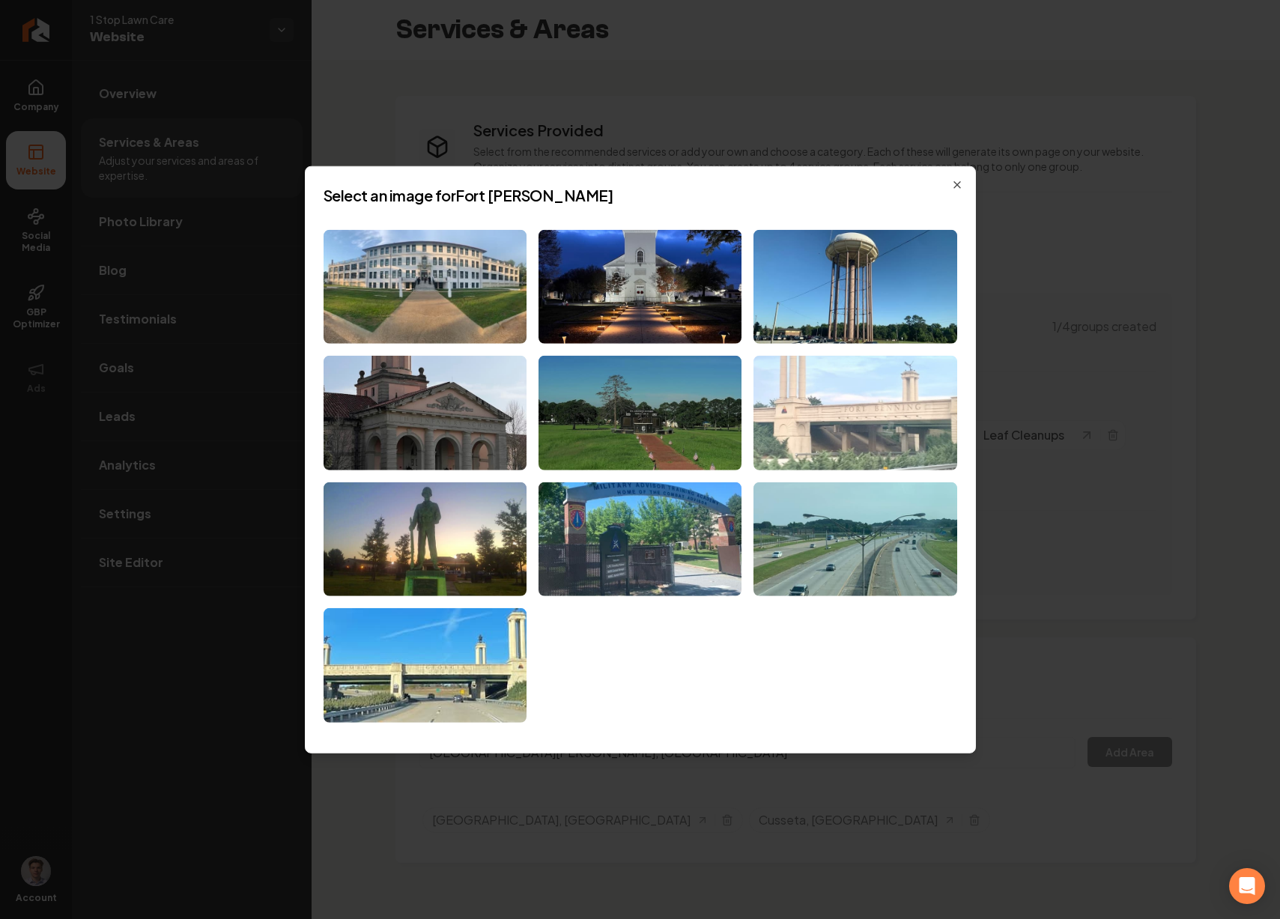
click at [835, 397] on img at bounding box center [854, 413] width 203 height 115
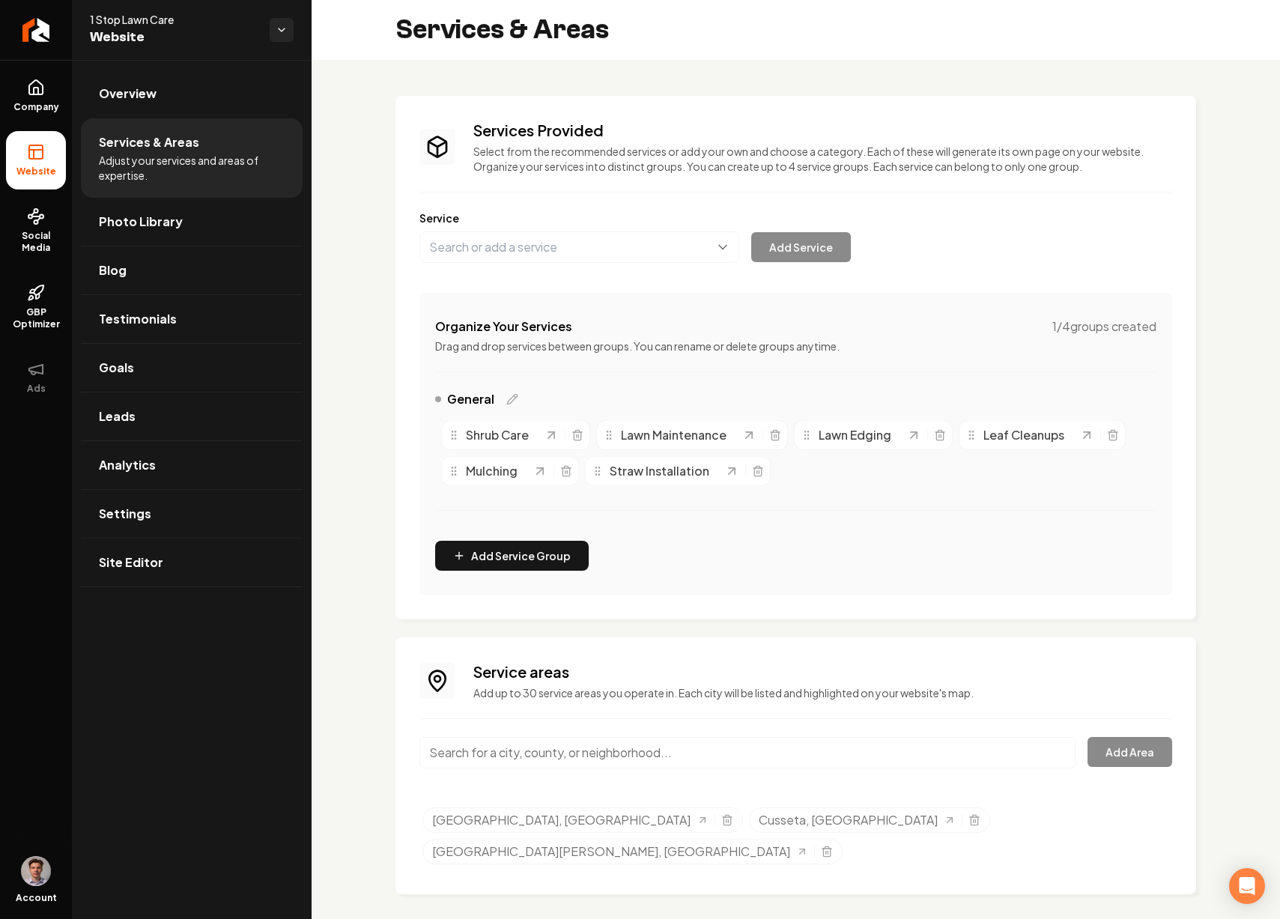
click at [512, 753] on input "Main content area" at bounding box center [747, 752] width 656 height 31
paste input "Cataula"
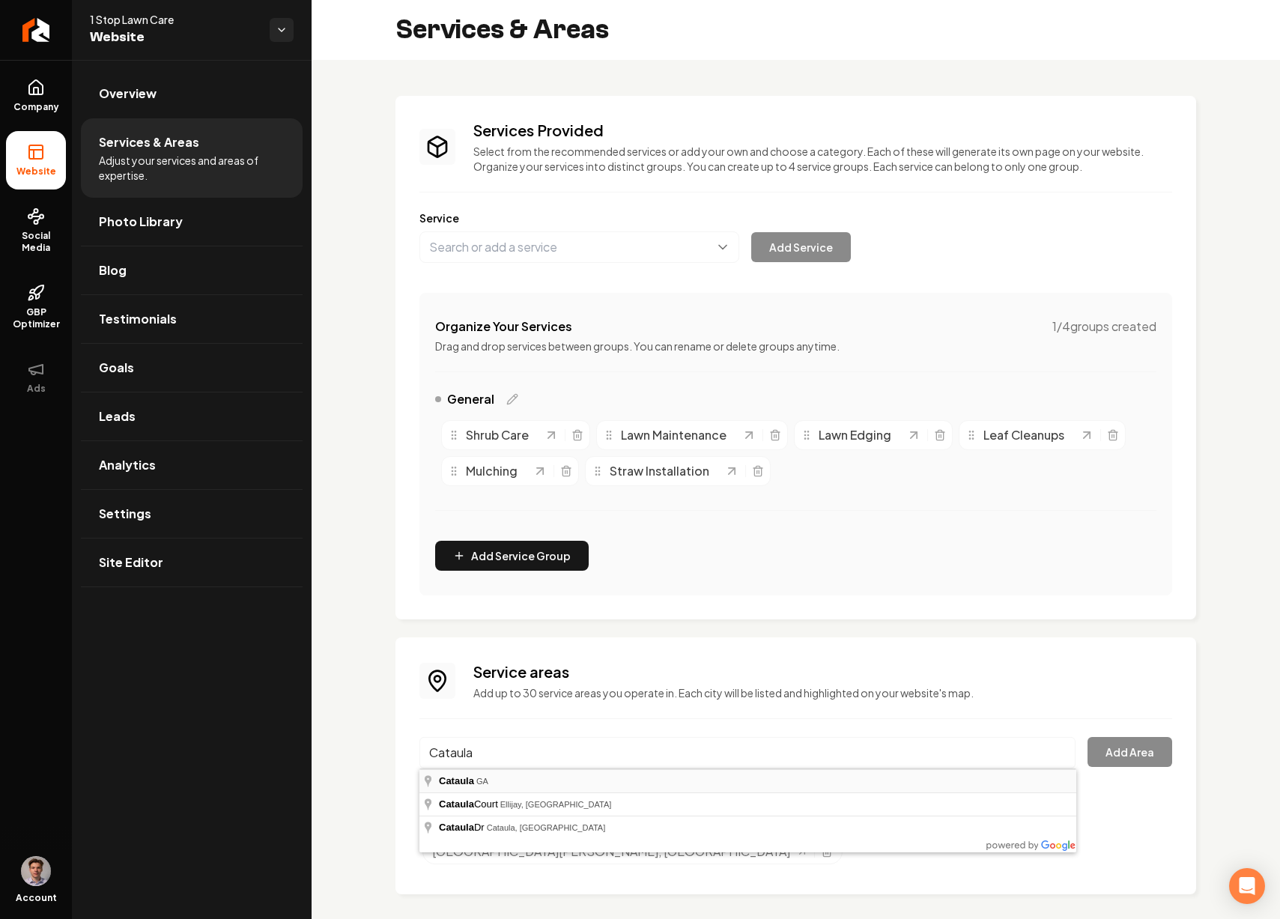
type input "Cataula, [GEOGRAPHIC_DATA]"
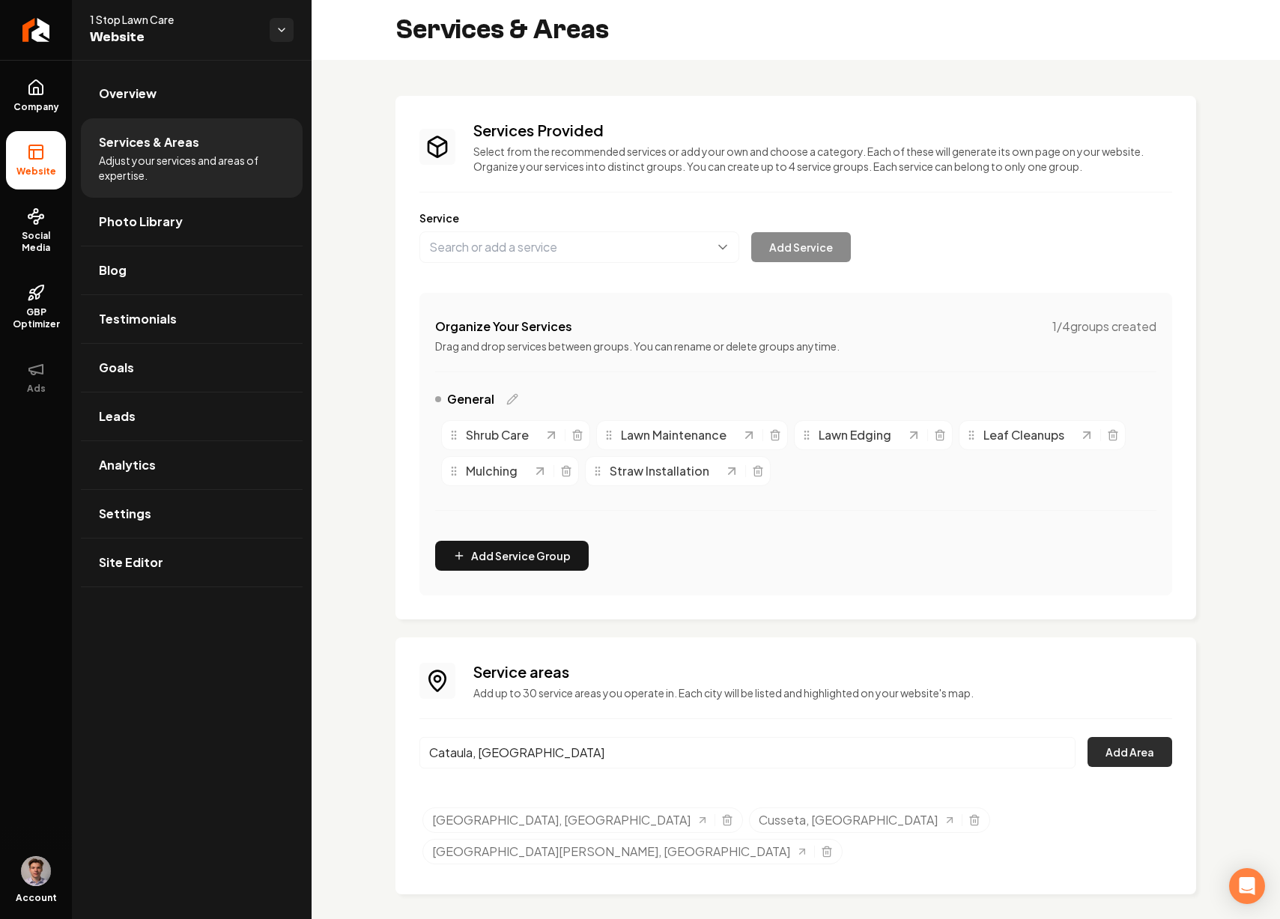
click at [1147, 746] on button "Add Area" at bounding box center [1129, 752] width 85 height 30
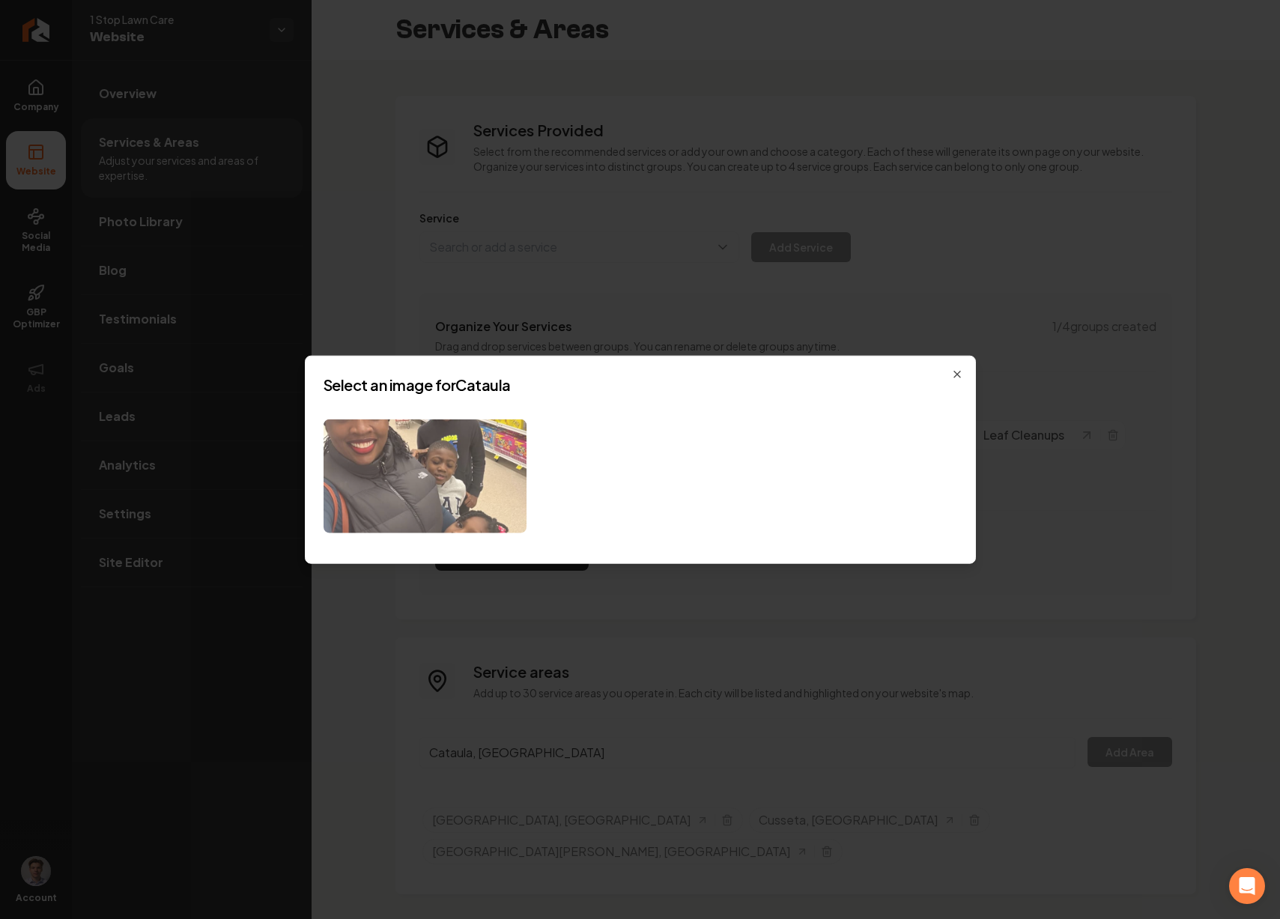
click at [495, 460] on img at bounding box center [424, 476] width 203 height 115
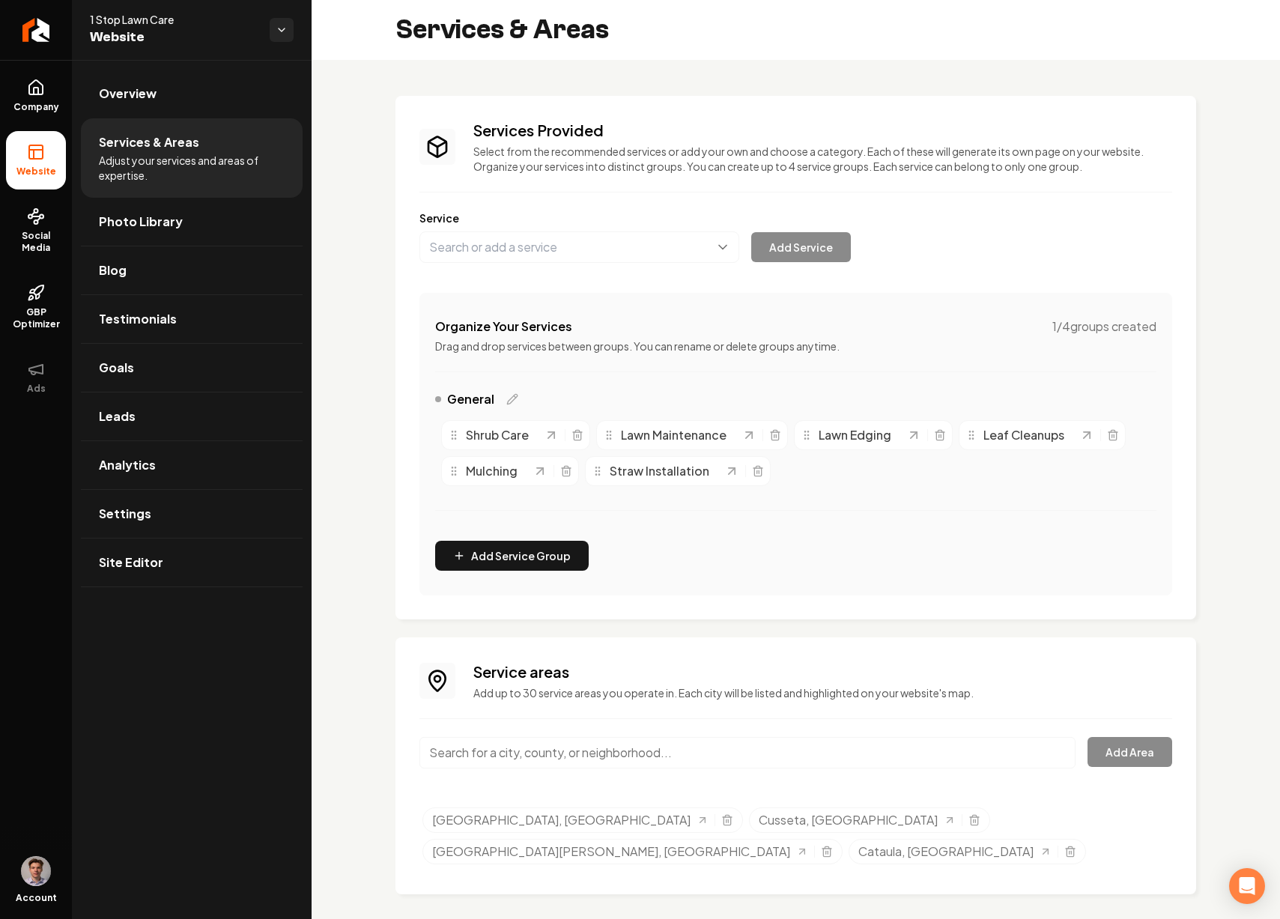
click at [577, 747] on input "Main content area" at bounding box center [747, 752] width 656 height 31
paste input "Hamilton"
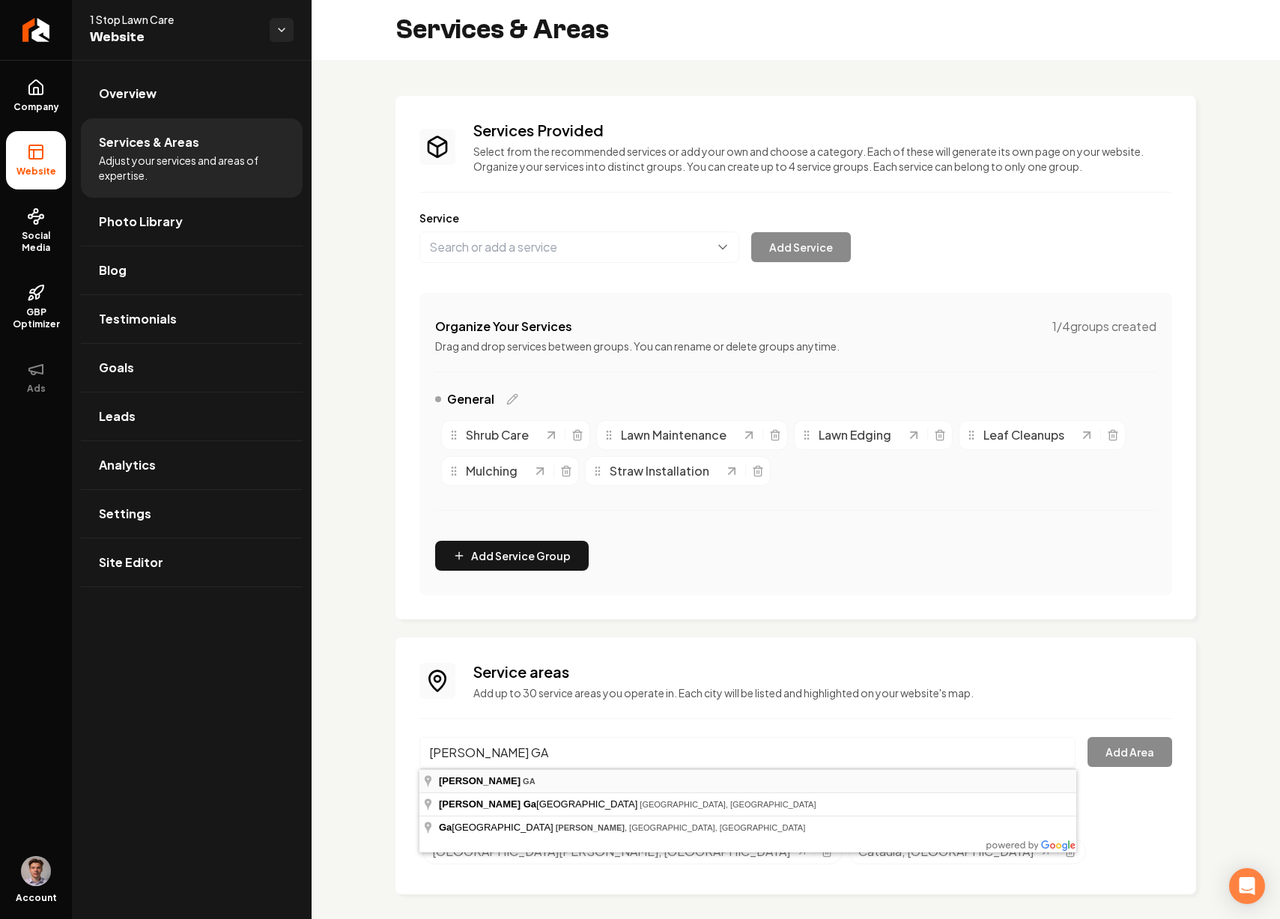
type input "[GEOGRAPHIC_DATA], [GEOGRAPHIC_DATA]"
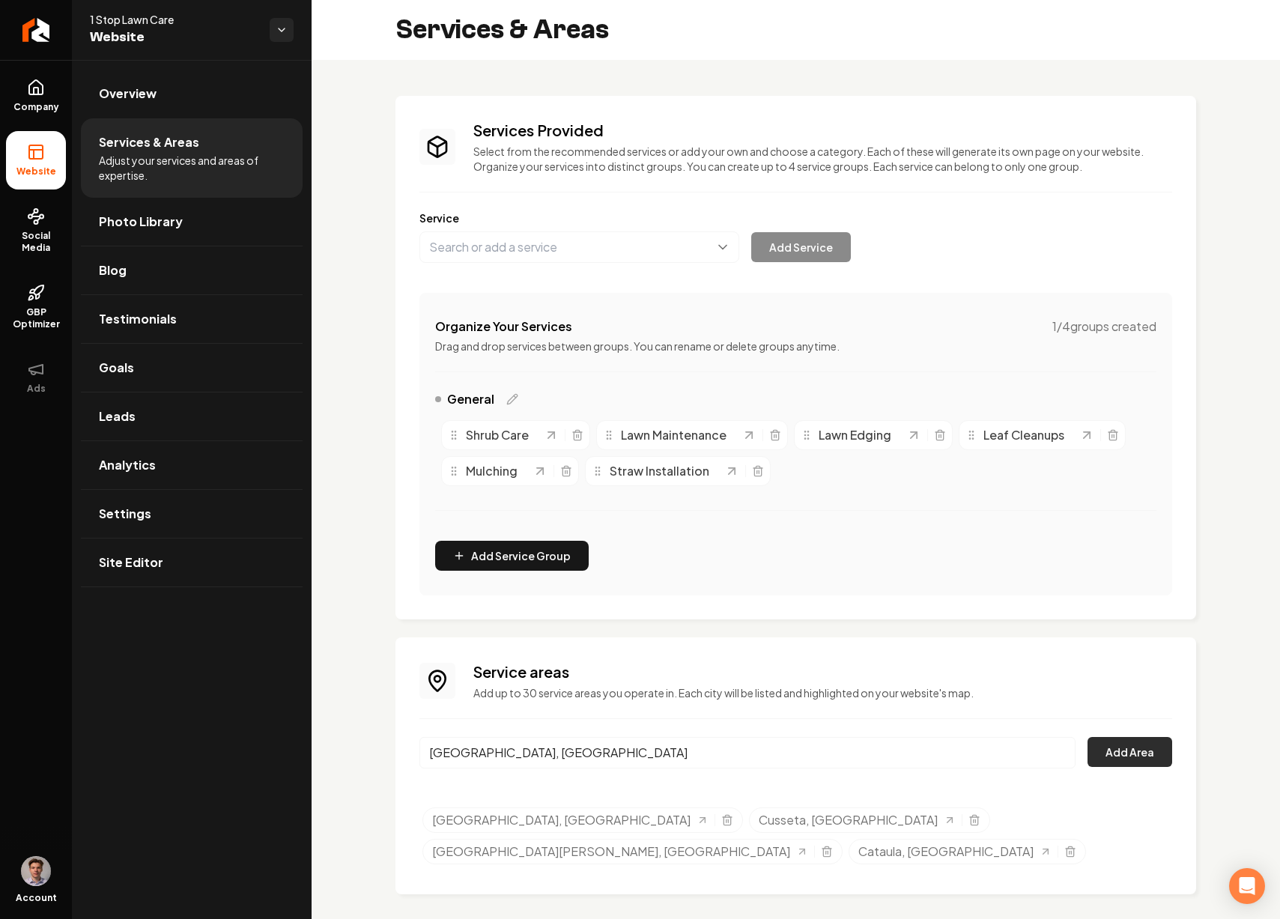
click at [1131, 742] on button "Add Area" at bounding box center [1129, 752] width 85 height 30
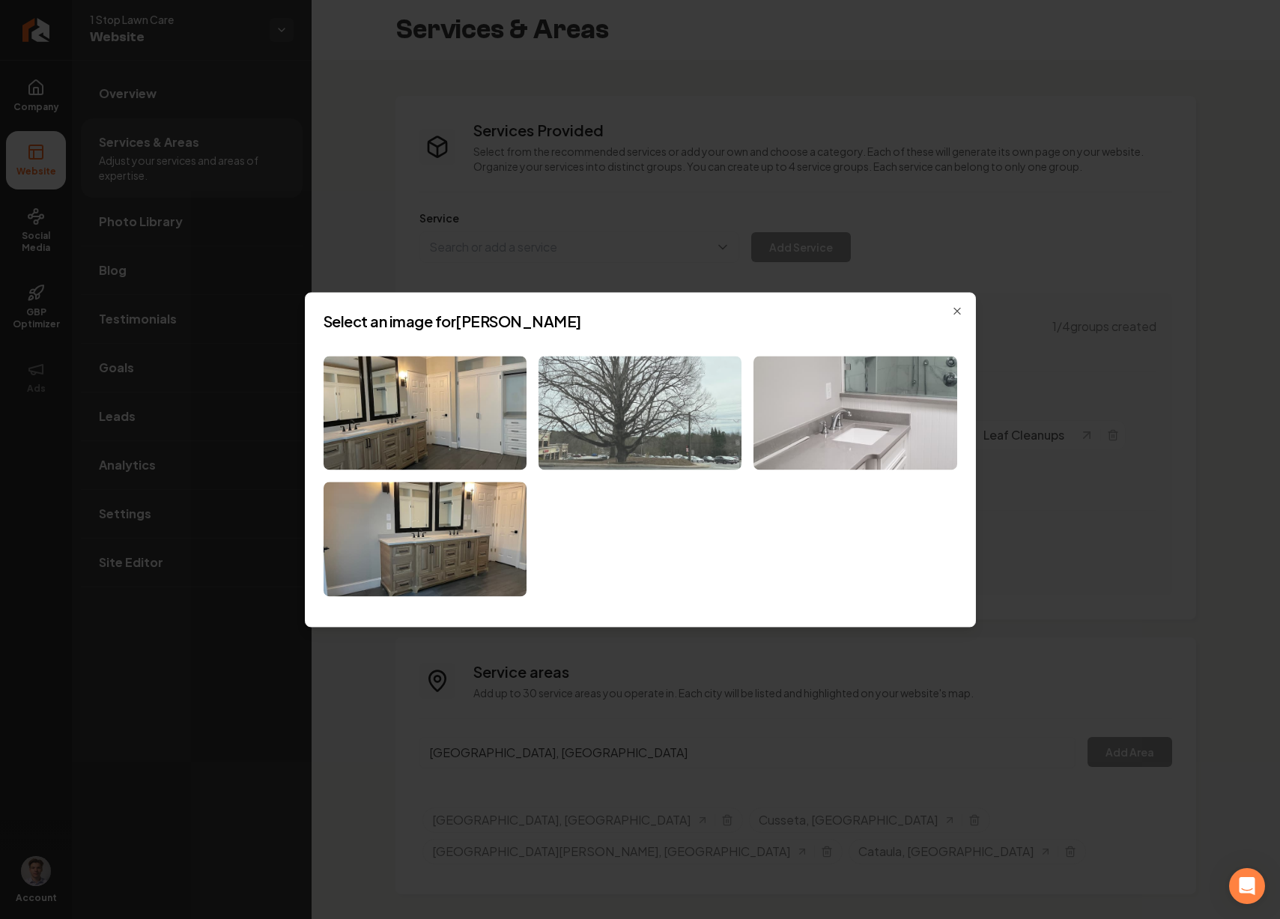
click at [672, 421] on img at bounding box center [639, 413] width 203 height 115
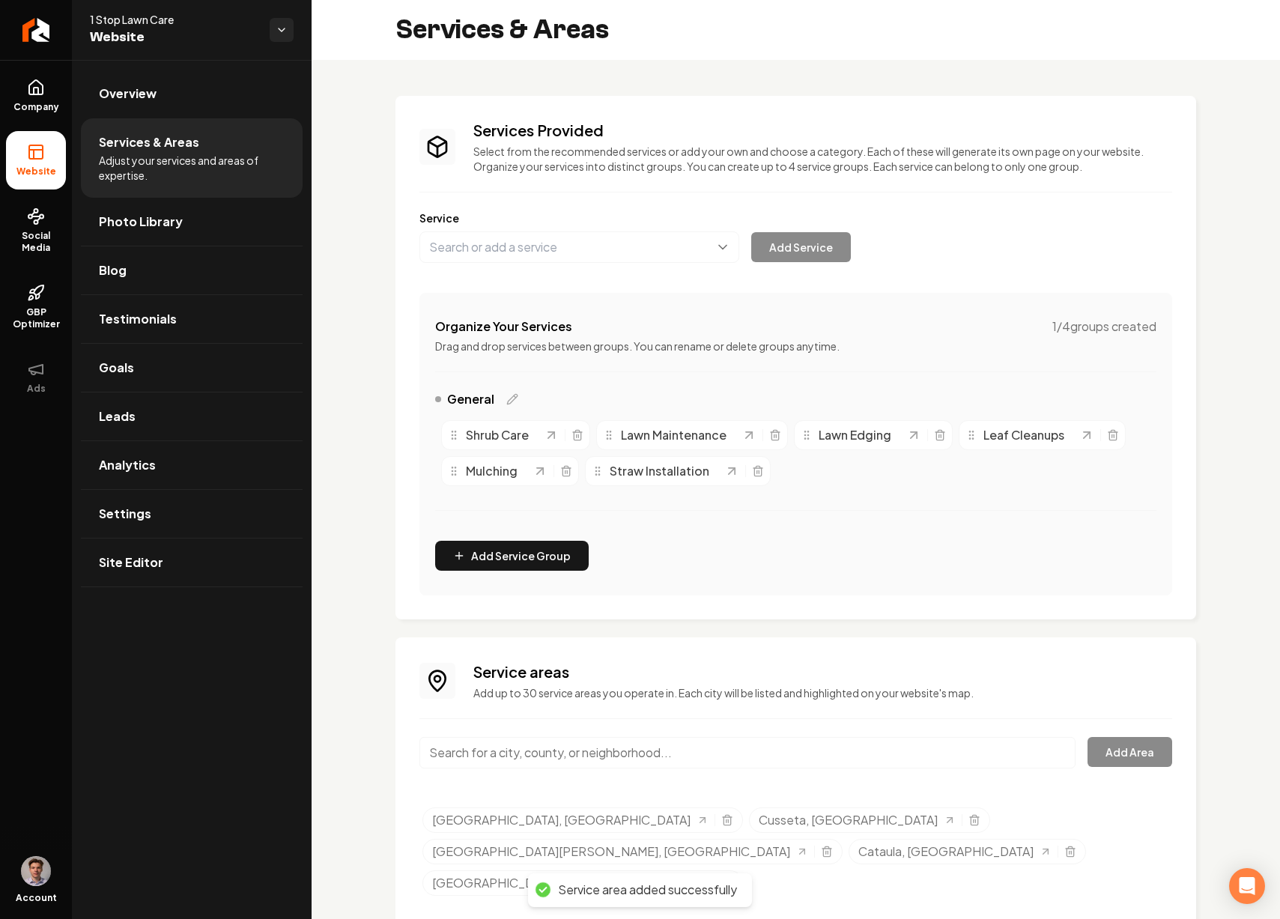
click at [629, 750] on input "Main content area" at bounding box center [747, 752] width 656 height 31
paste input "Ellerslie"
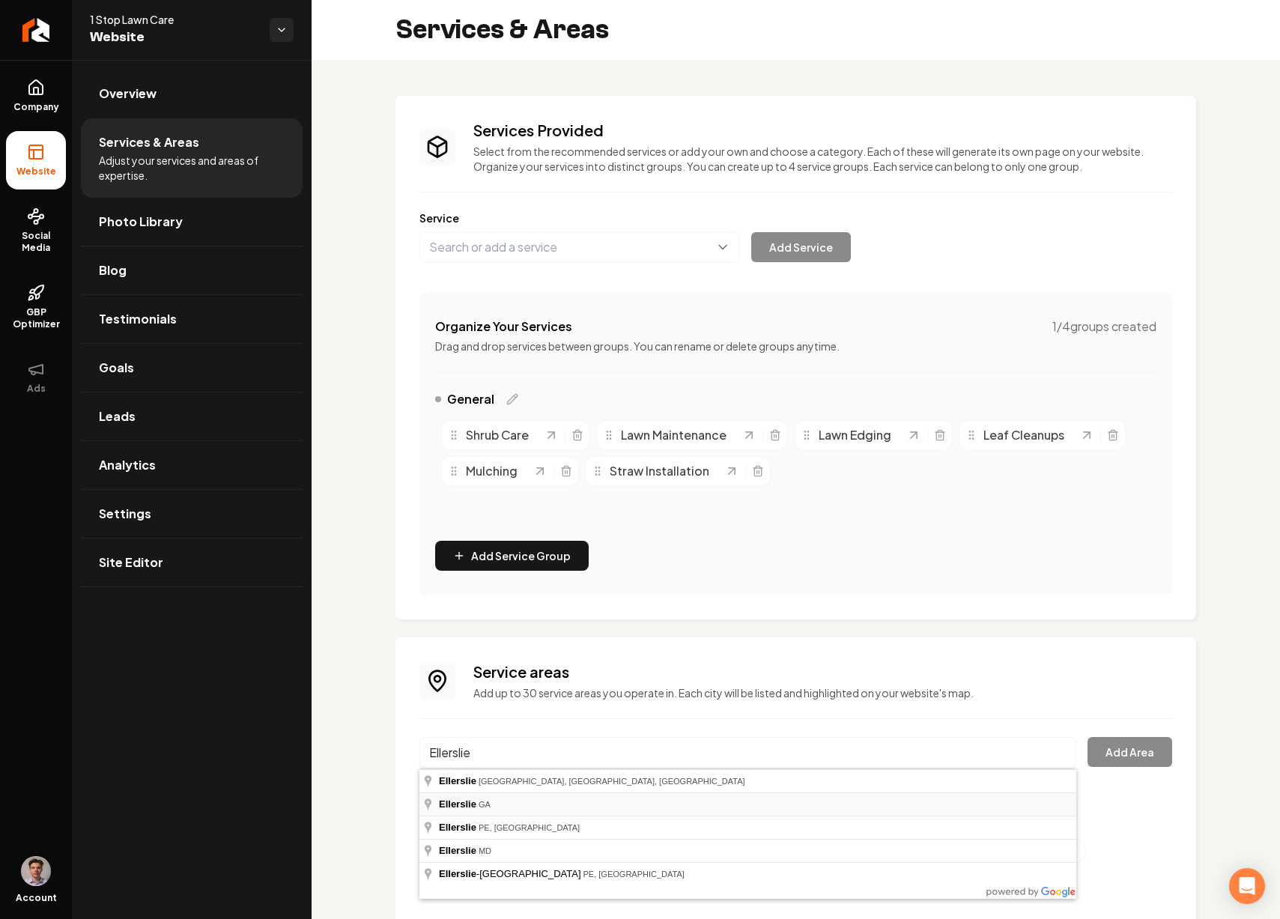
type input "[PERSON_NAME], [GEOGRAPHIC_DATA]"
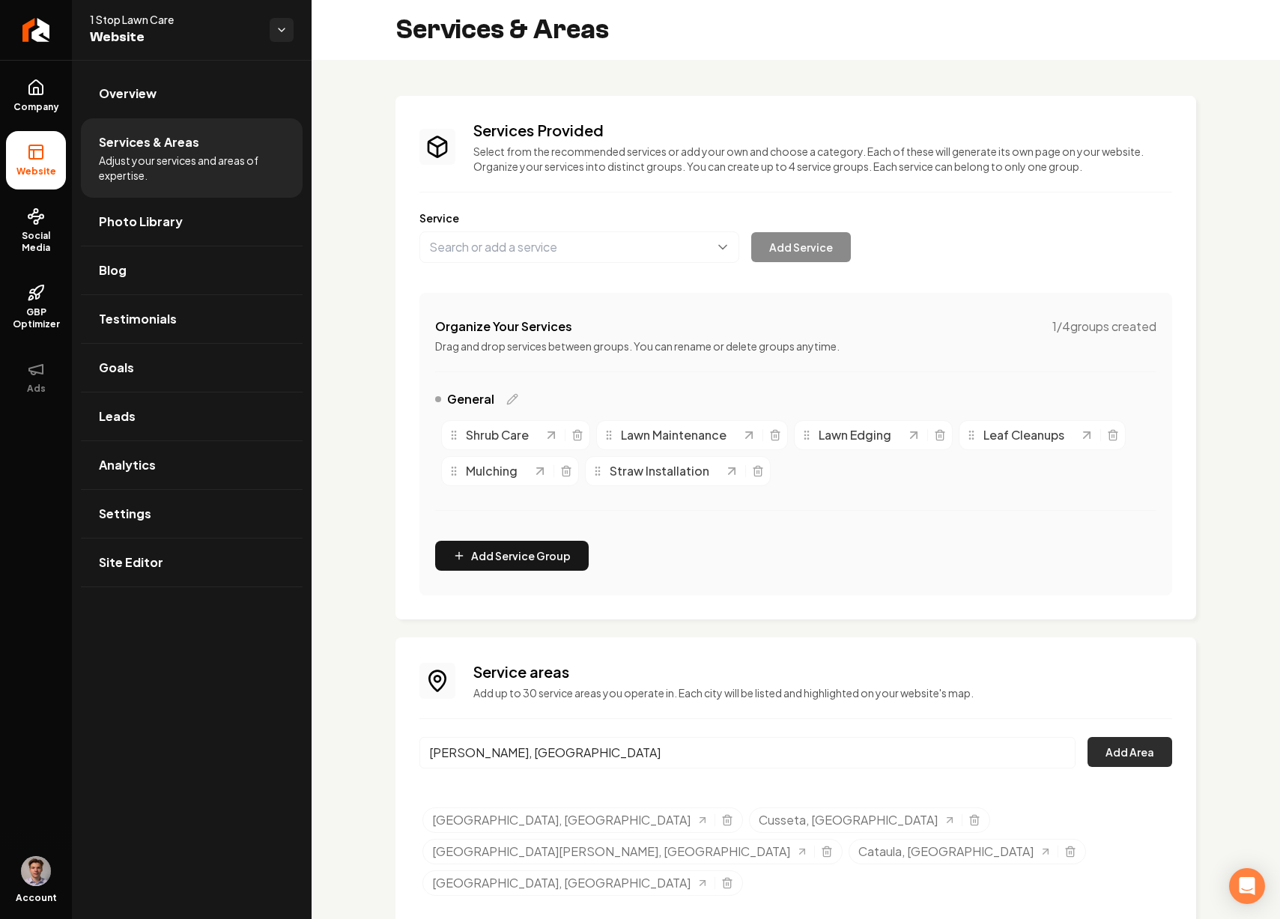
click at [1105, 746] on button "Add Area" at bounding box center [1129, 752] width 85 height 30
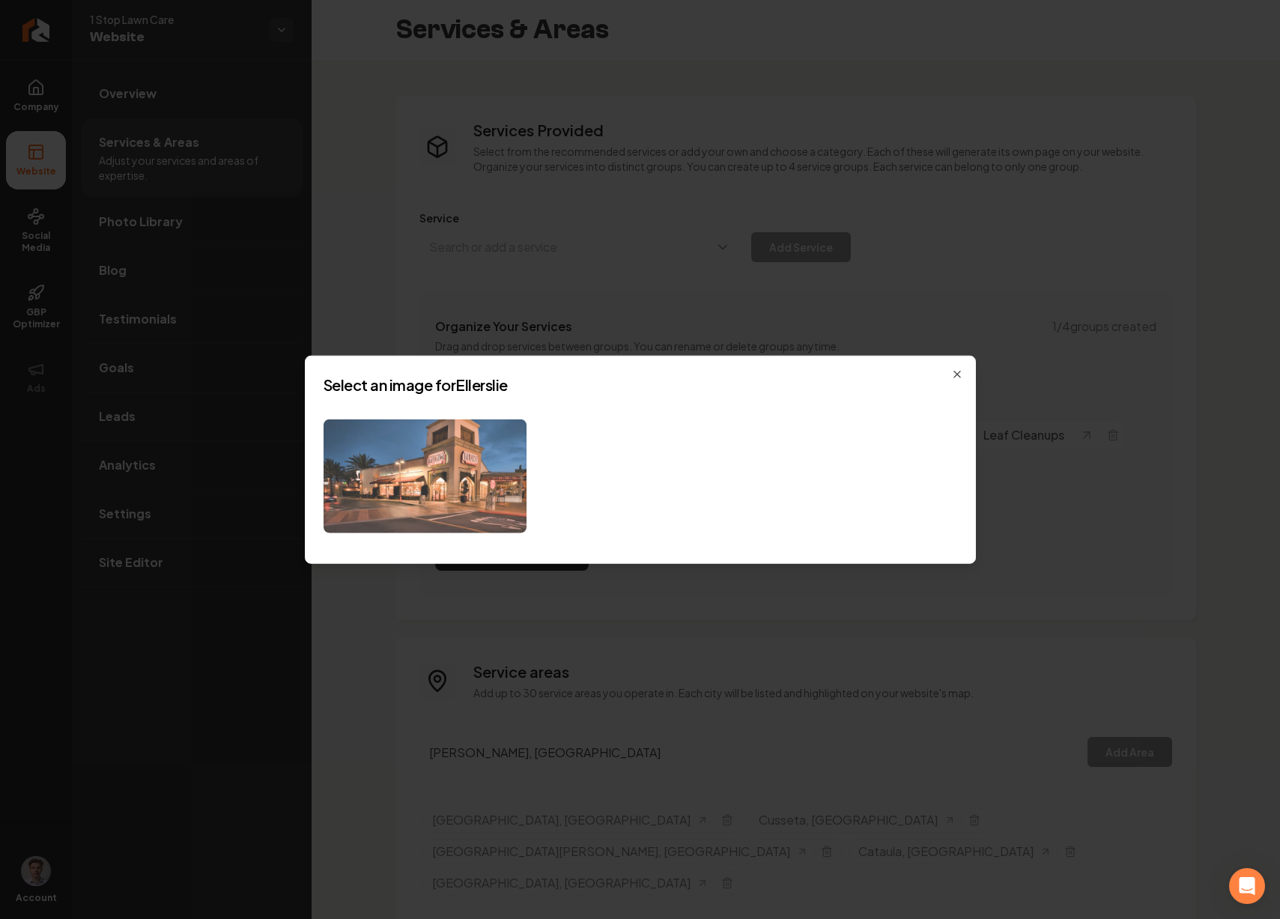
click at [487, 481] on img at bounding box center [424, 476] width 203 height 115
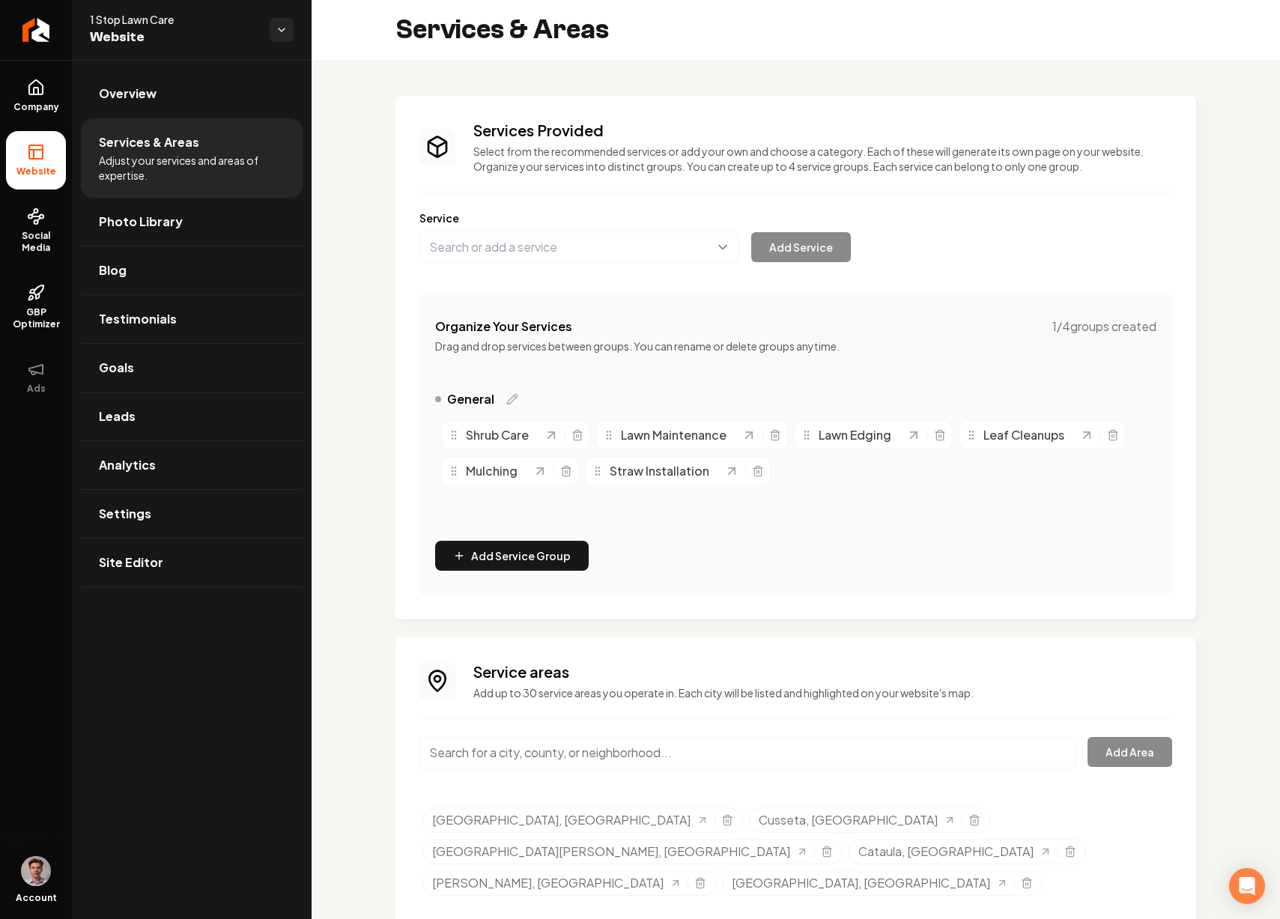
click at [588, 750] on input "Main content area" at bounding box center [747, 752] width 656 height 31
paste input "Waverly Hall"
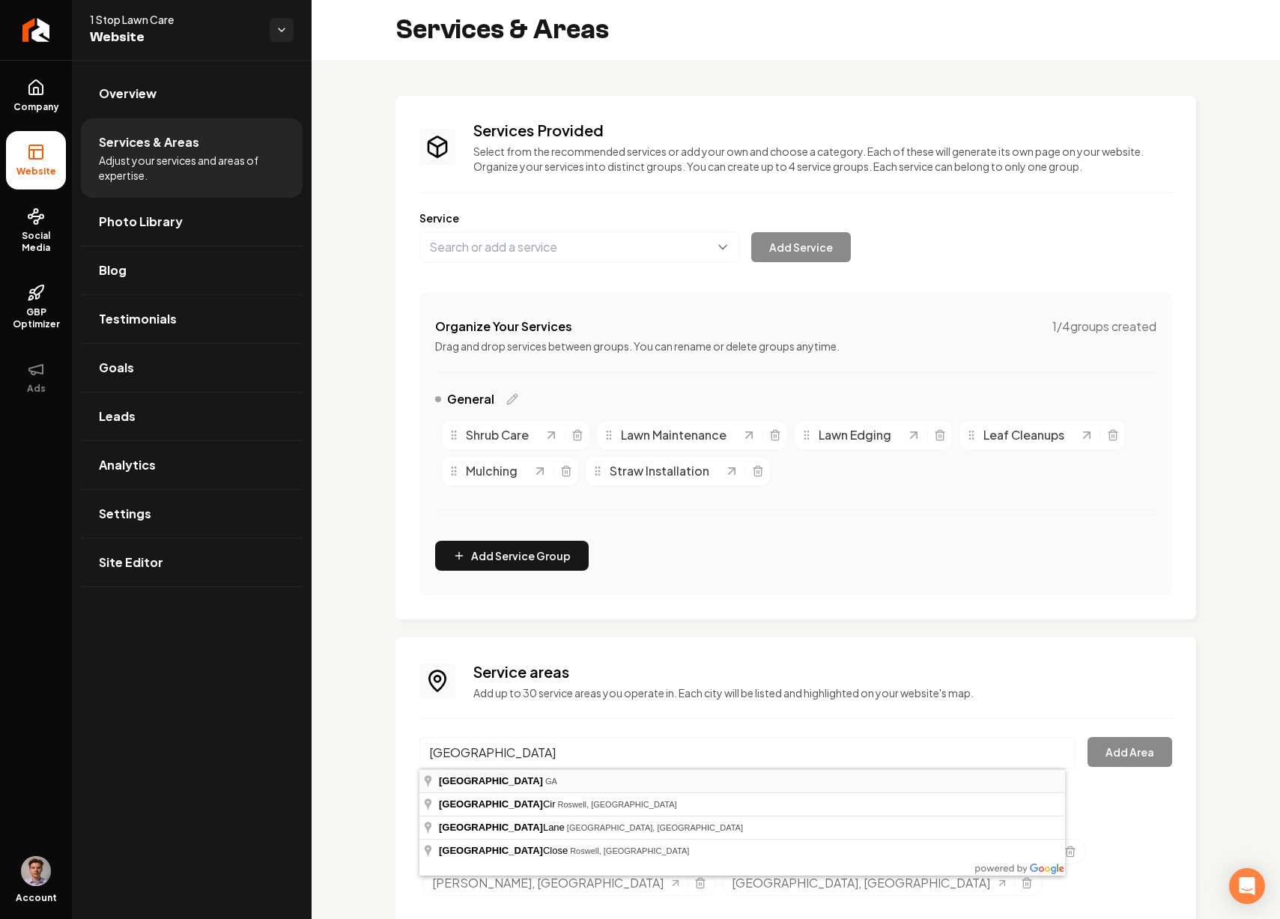
type input "[GEOGRAPHIC_DATA], [GEOGRAPHIC_DATA]"
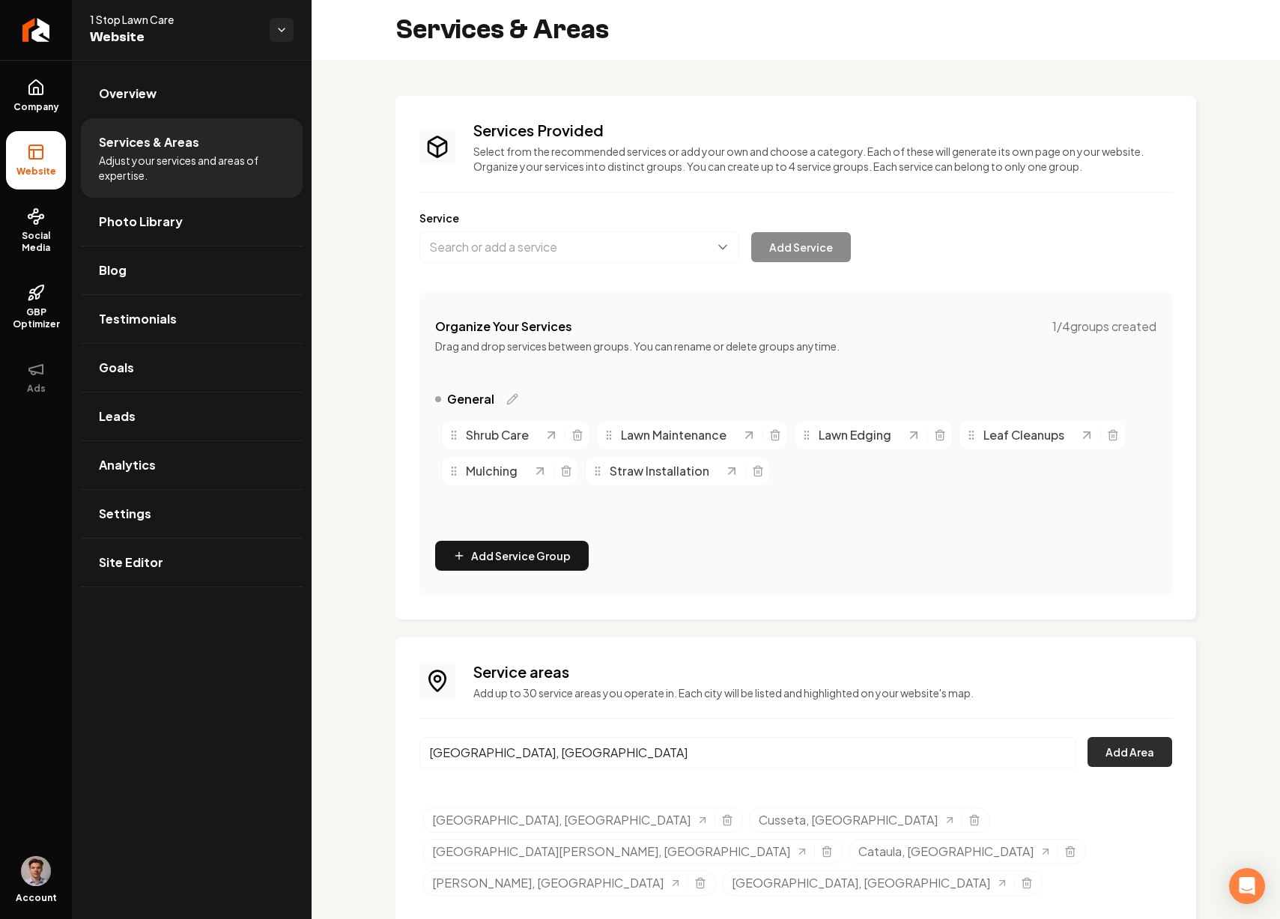
click at [1118, 760] on button "Add Area" at bounding box center [1129, 752] width 85 height 30
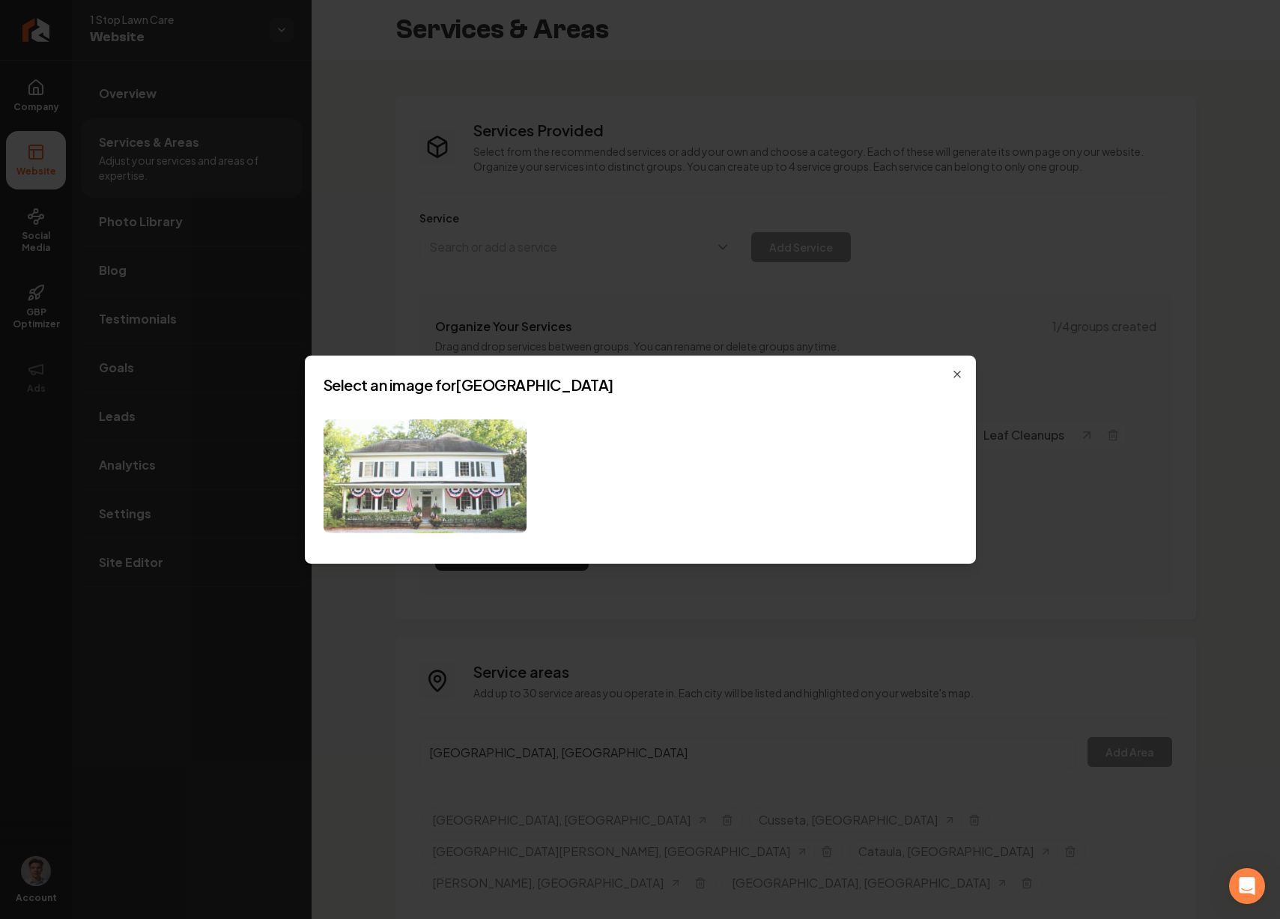
click at [496, 482] on img at bounding box center [424, 476] width 203 height 115
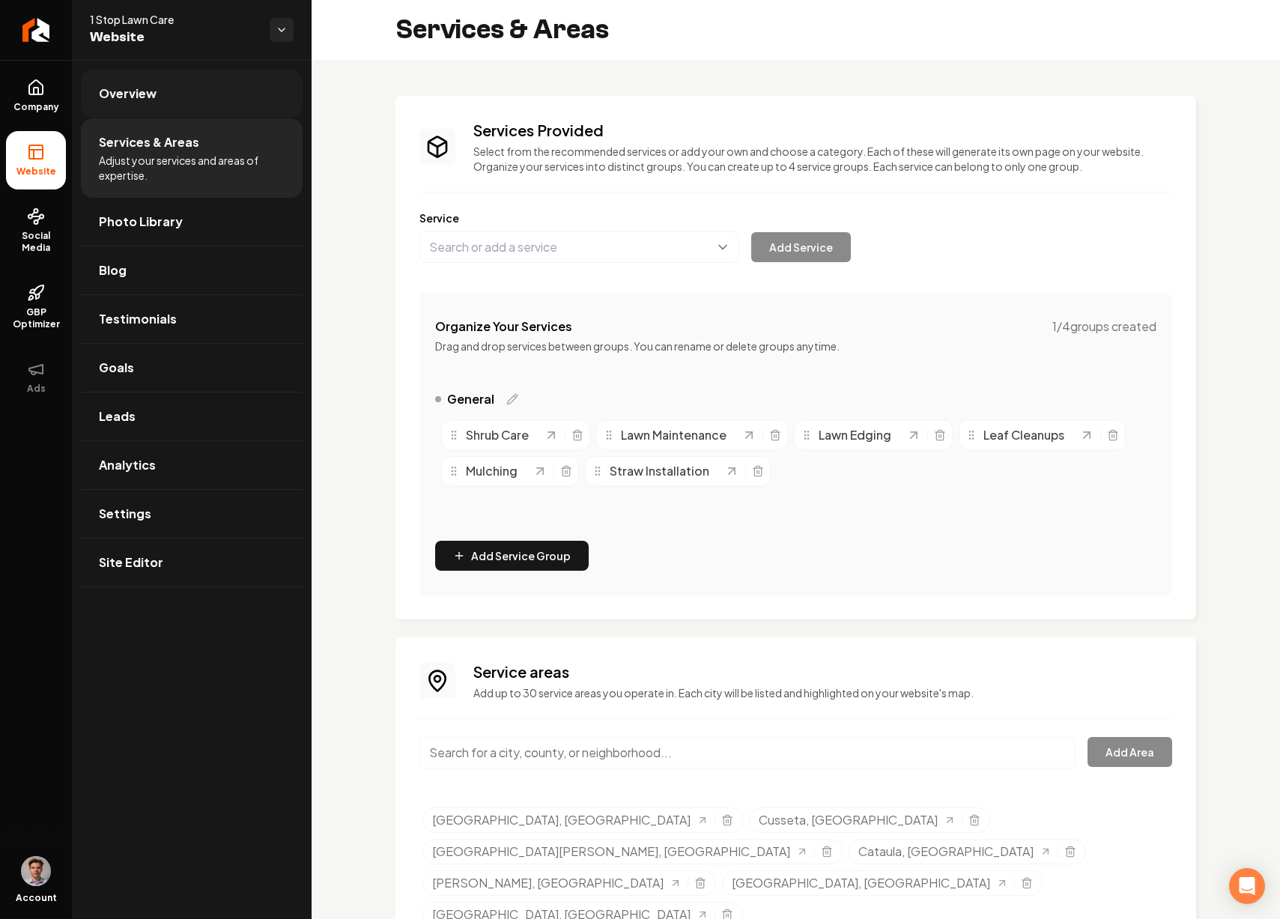
click at [188, 93] on link "Overview" at bounding box center [192, 94] width 222 height 48
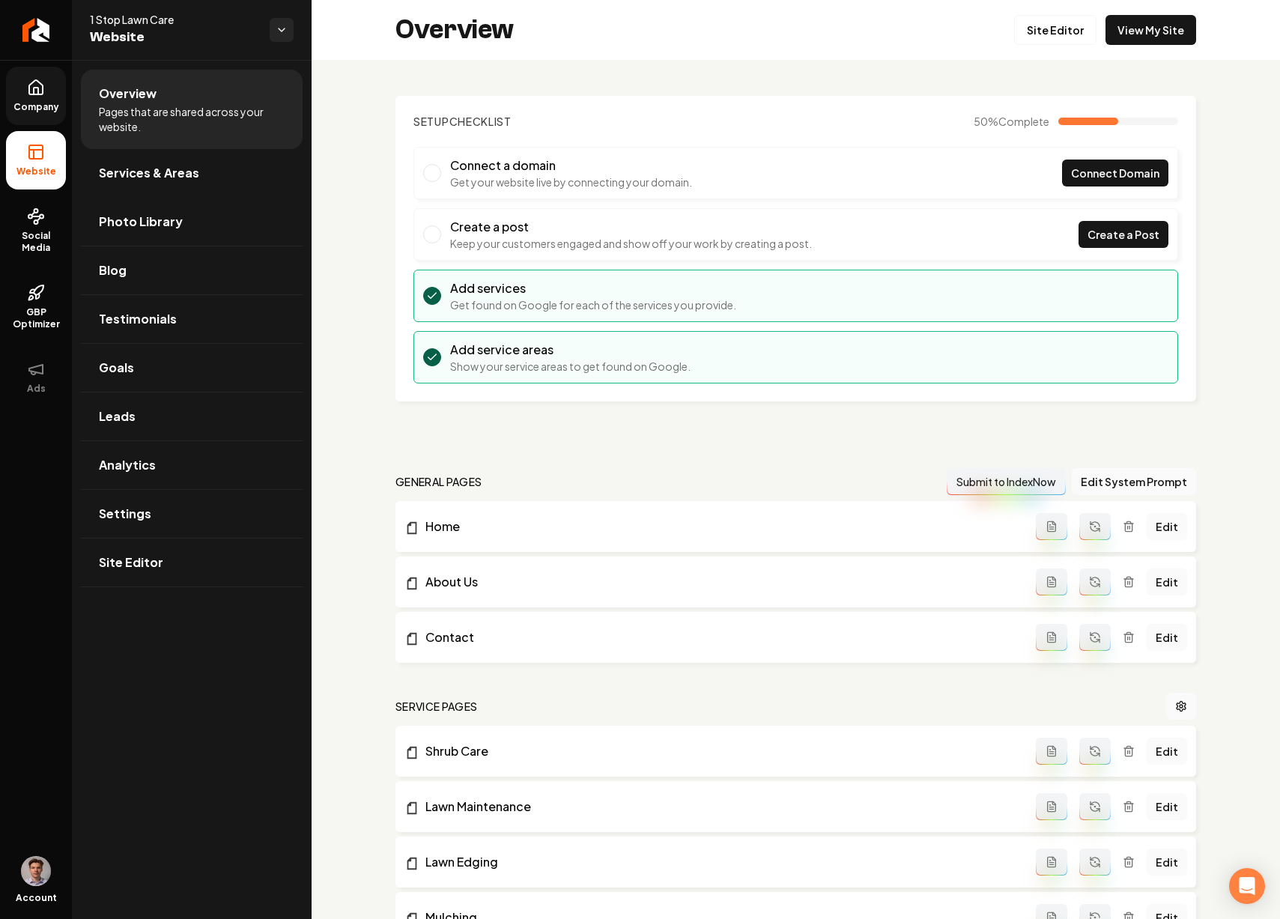
click at [47, 97] on link "Company" at bounding box center [36, 96] width 60 height 58
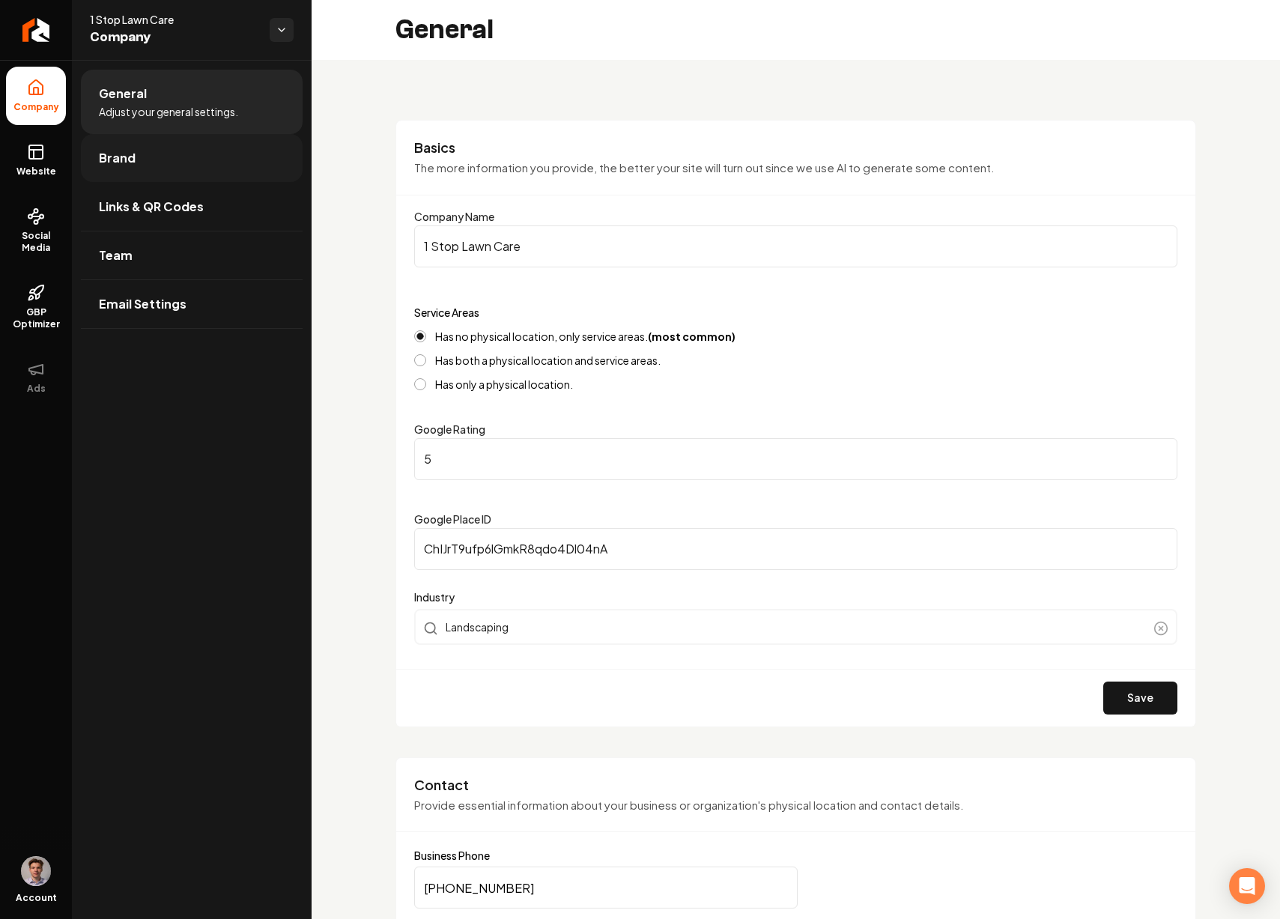
click at [192, 169] on link "Brand" at bounding box center [192, 158] width 222 height 48
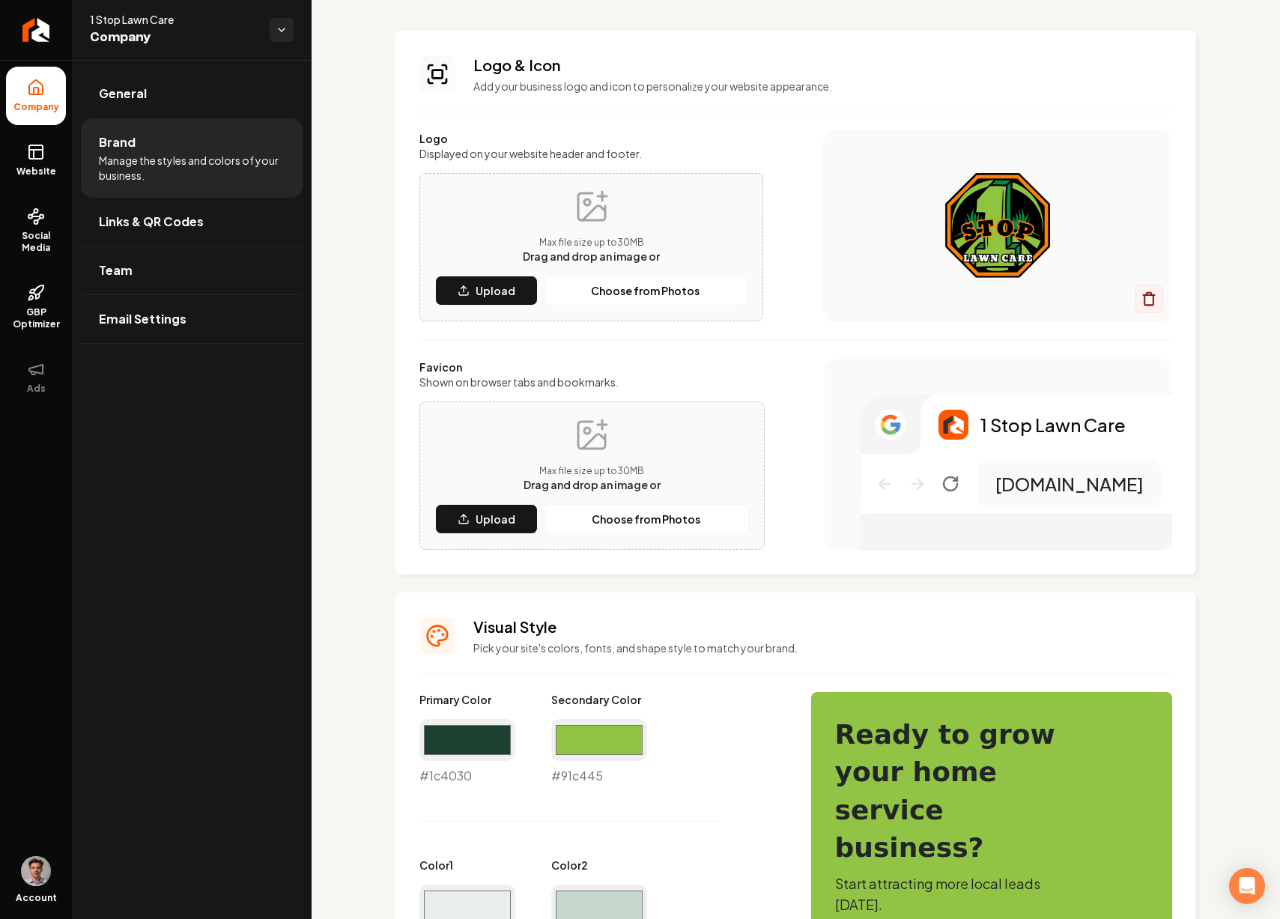
scroll to position [51, 0]
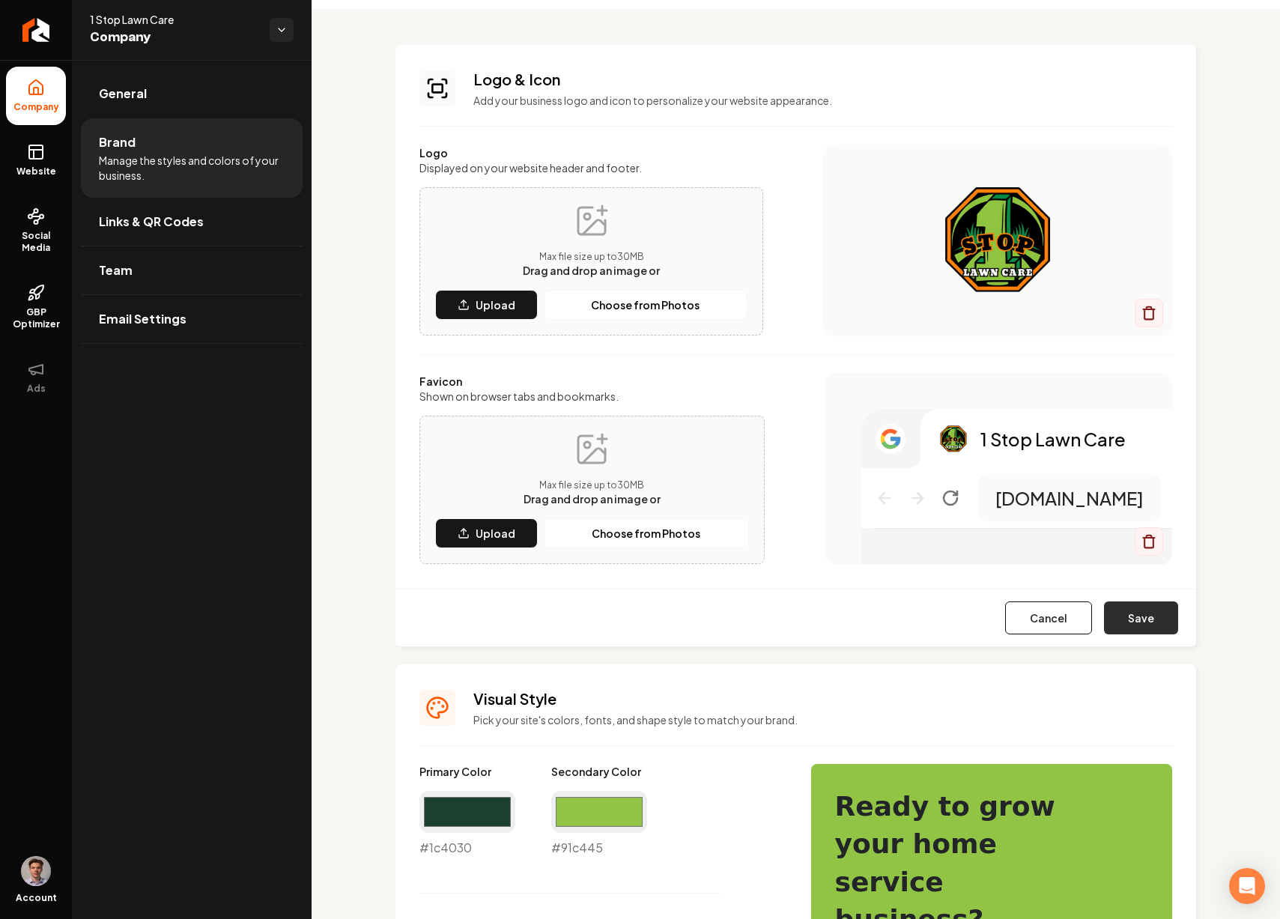
click at [1143, 622] on button "Save" at bounding box center [1141, 617] width 74 height 33
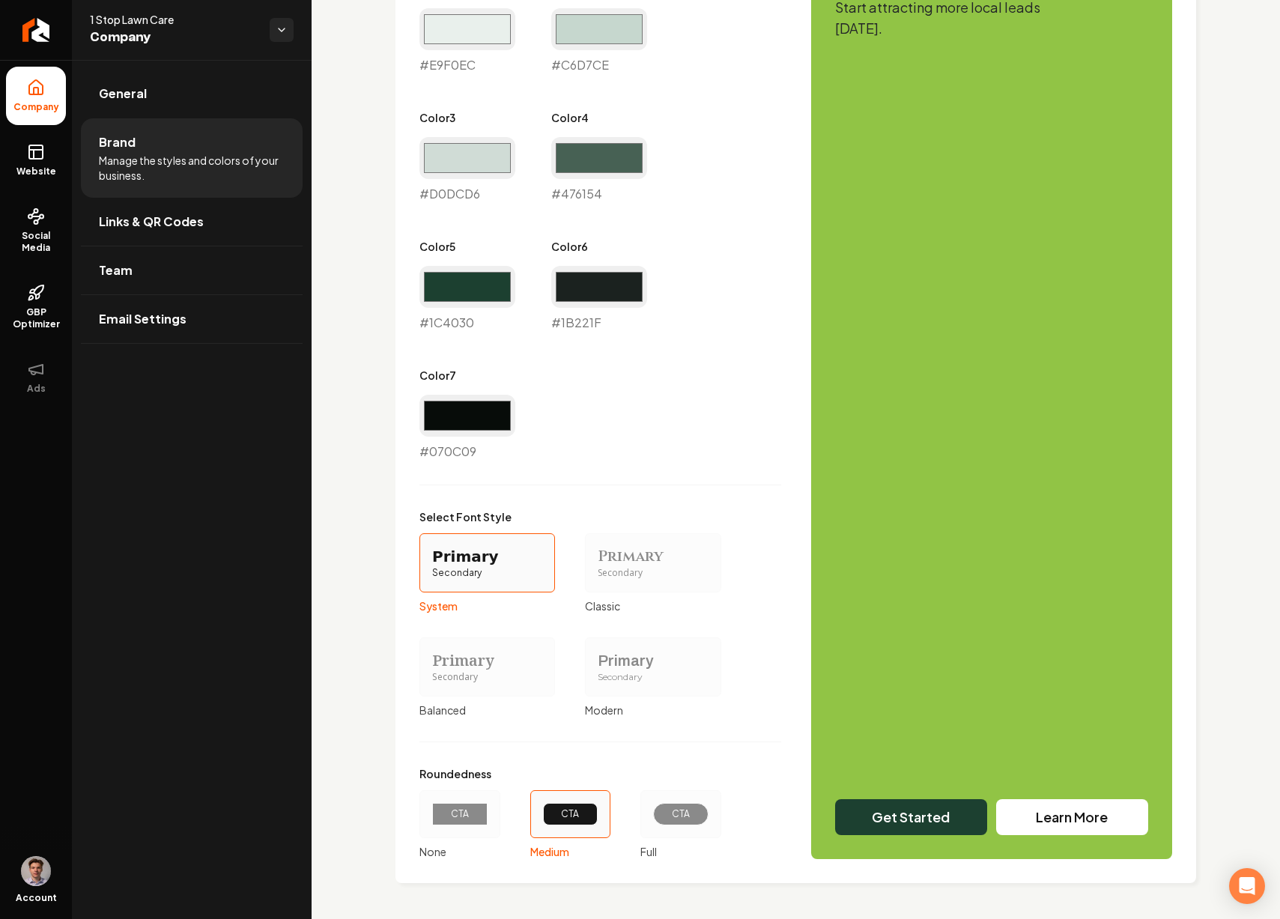
scroll to position [0, 0]
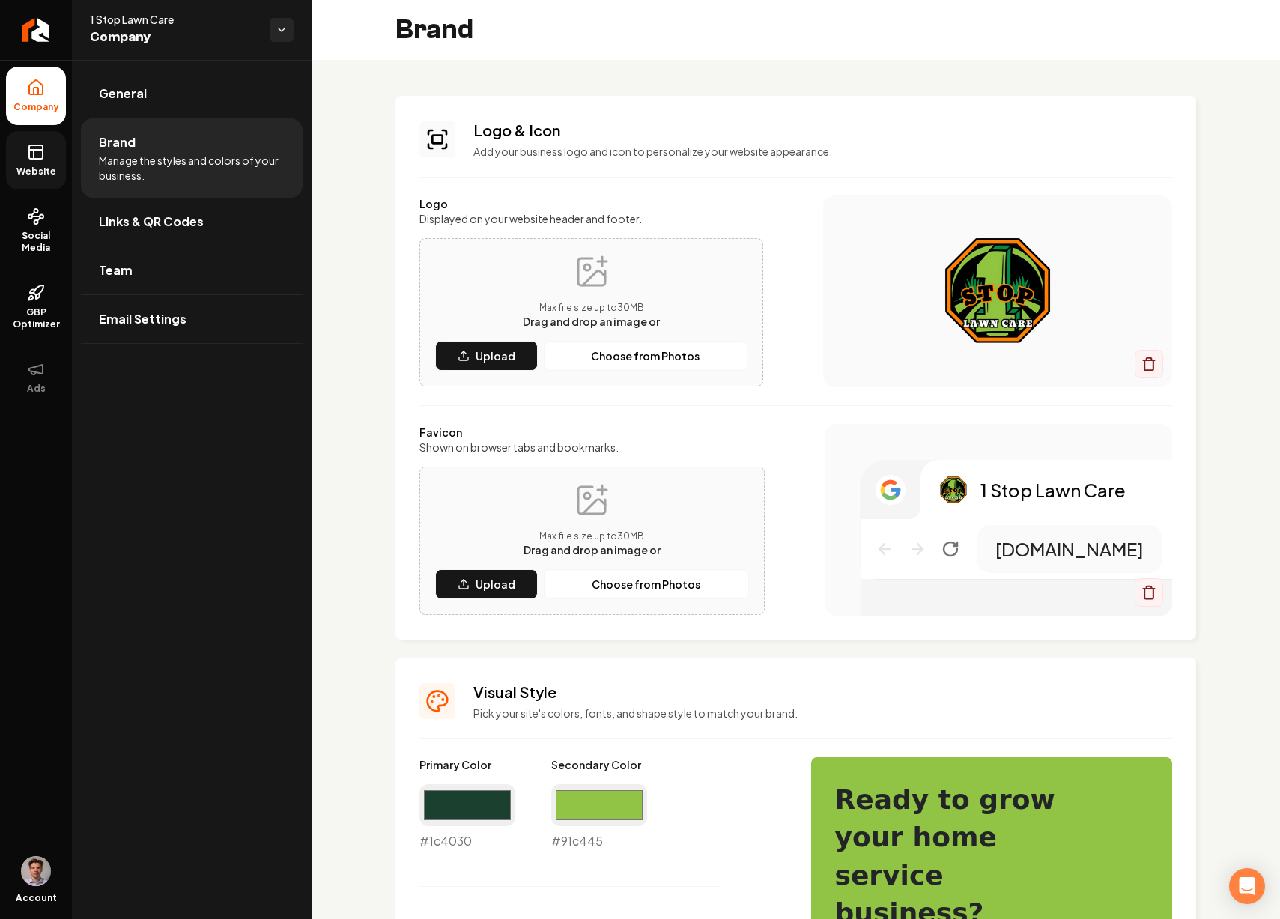
click at [42, 154] on rect at bounding box center [35, 151] width 13 height 13
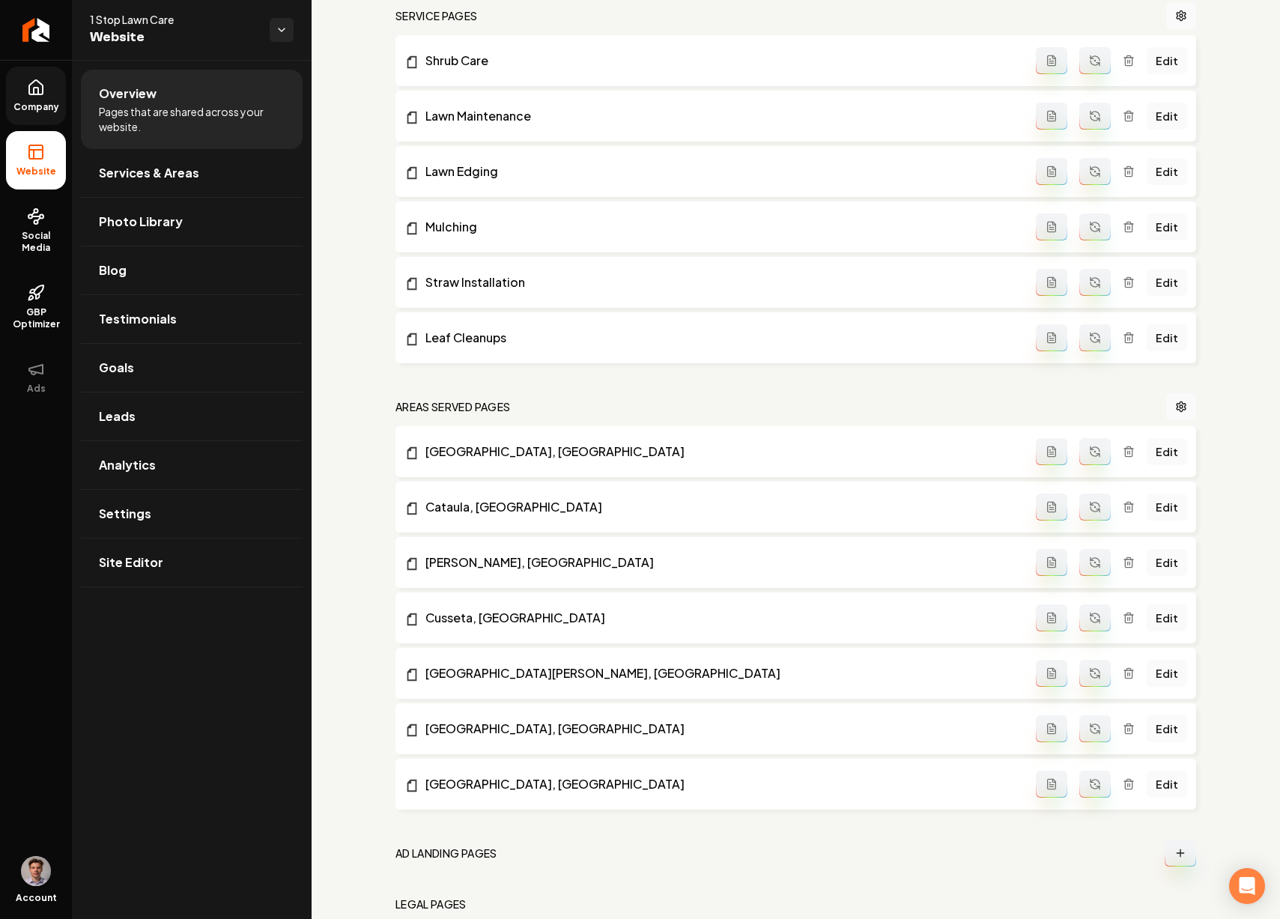
scroll to position [779, 0]
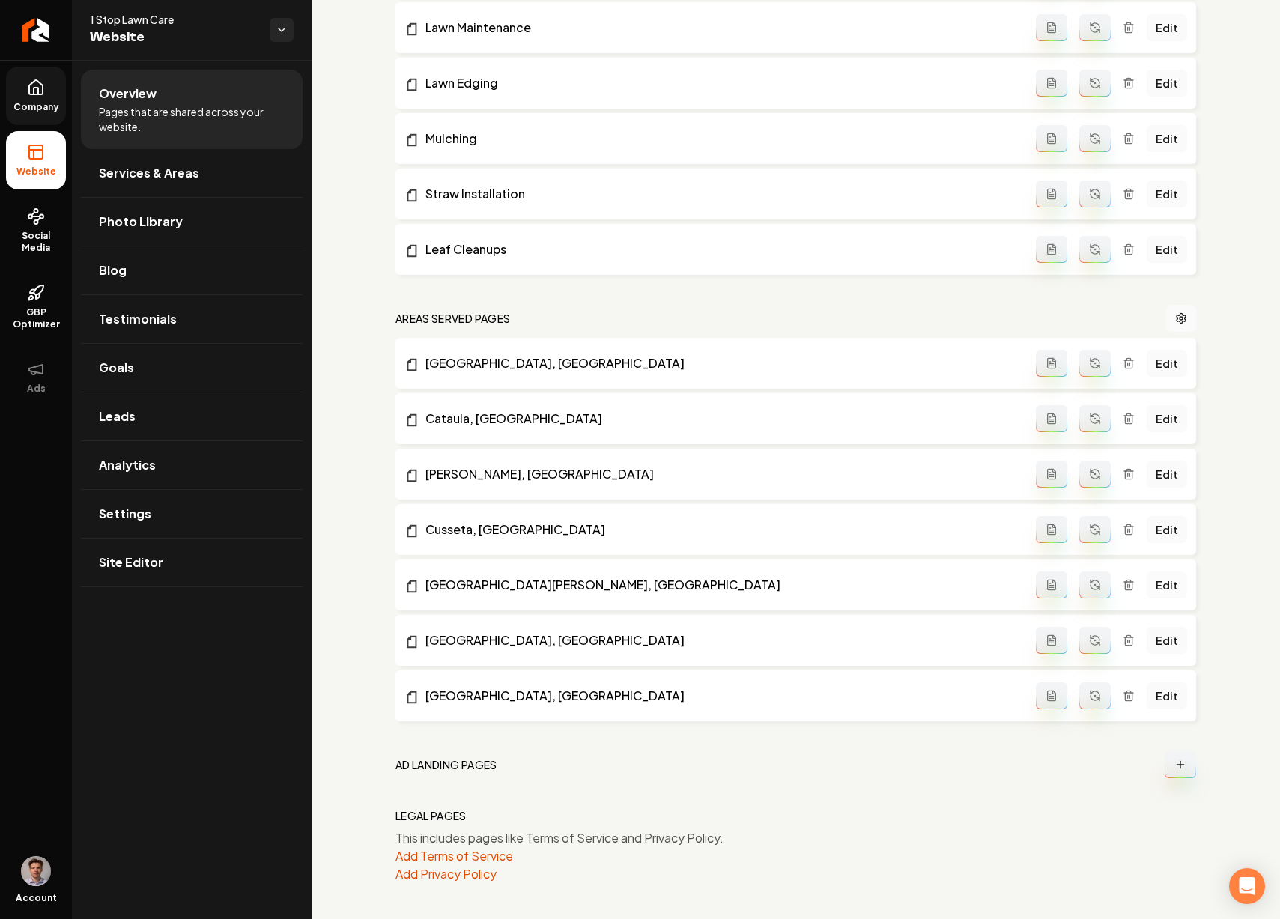
click at [1158, 588] on link "Edit" at bounding box center [1166, 584] width 40 height 27
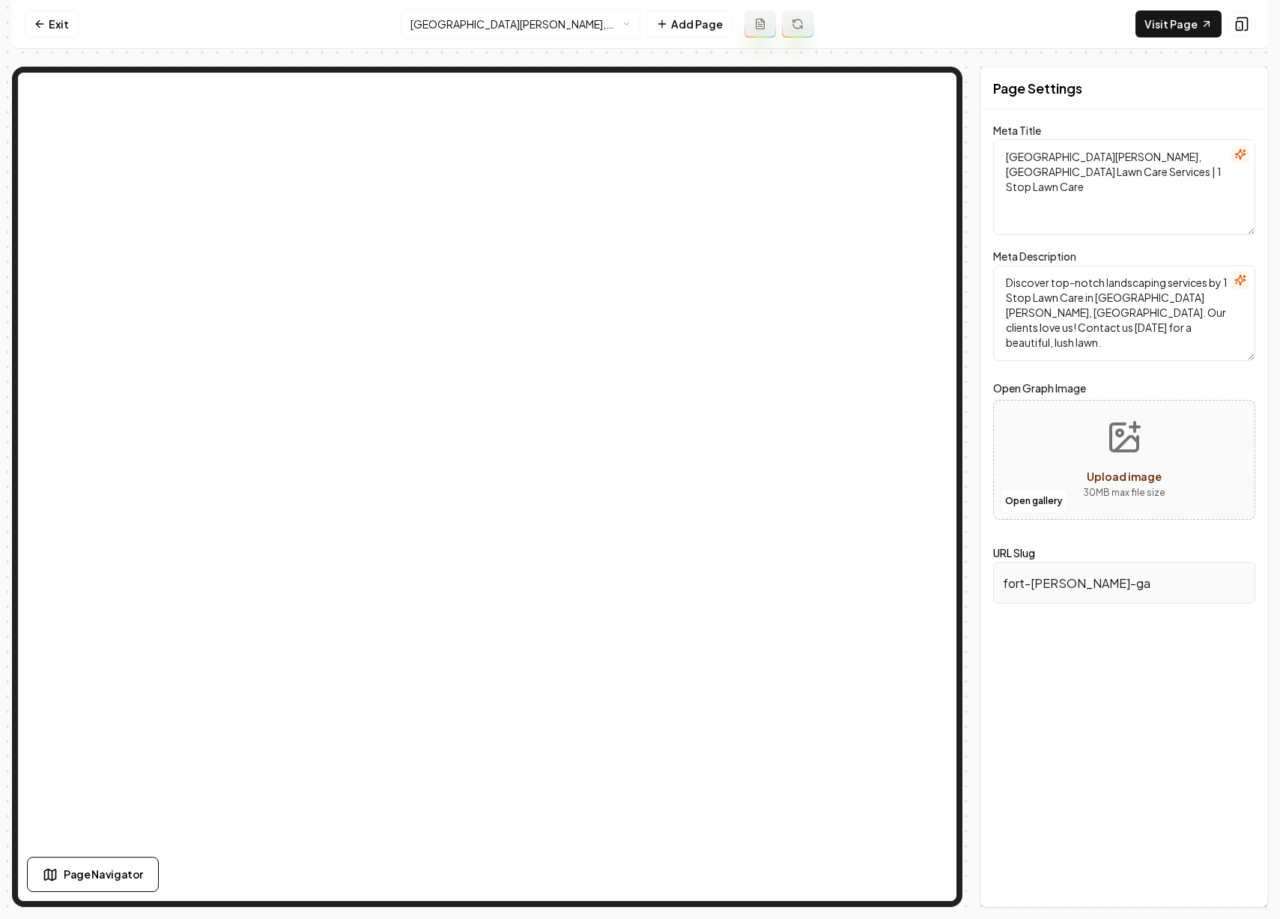
click at [538, 27] on html "Computer Required This feature is only available on a computer. Please switch t…" at bounding box center [640, 459] width 1280 height 919
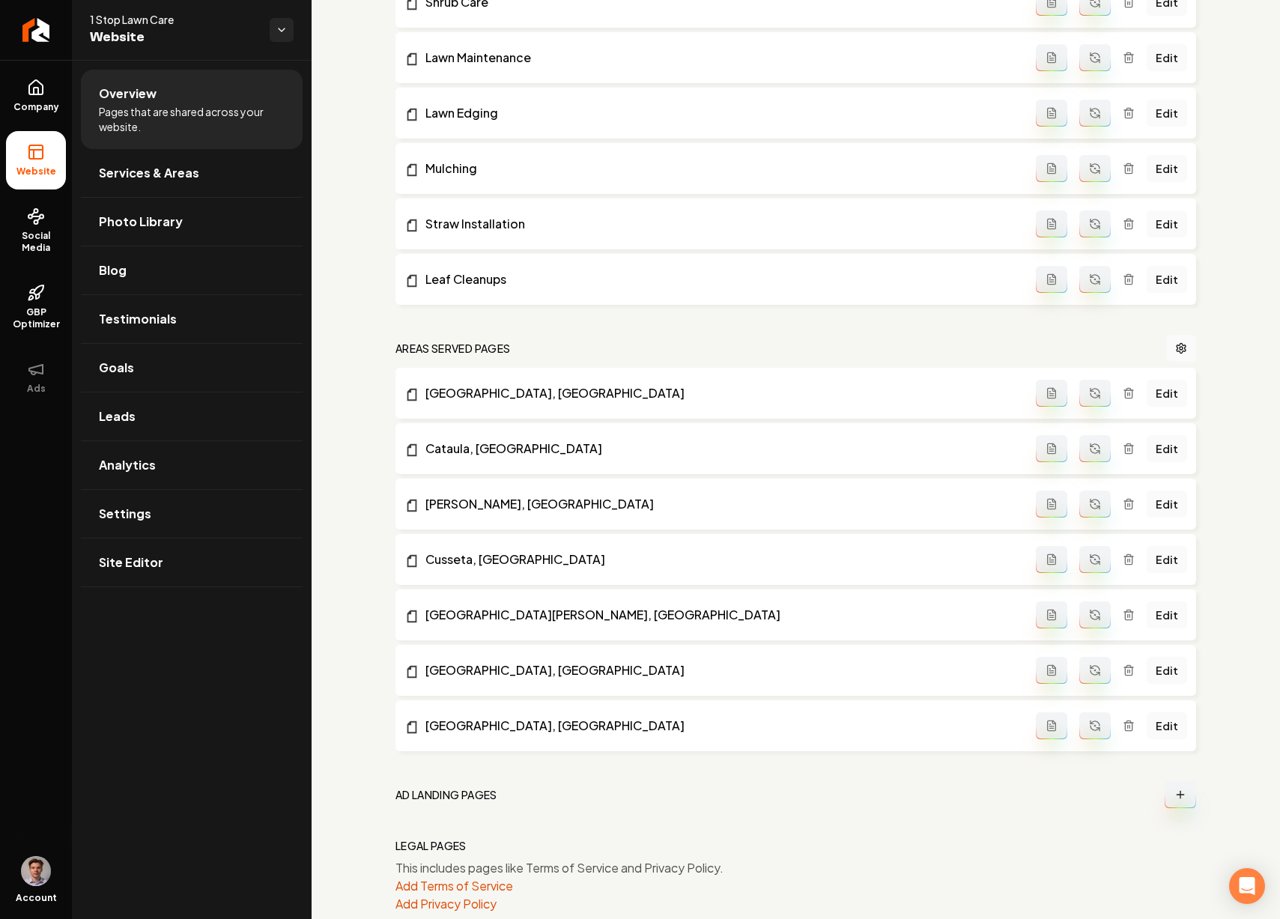
scroll to position [779, 0]
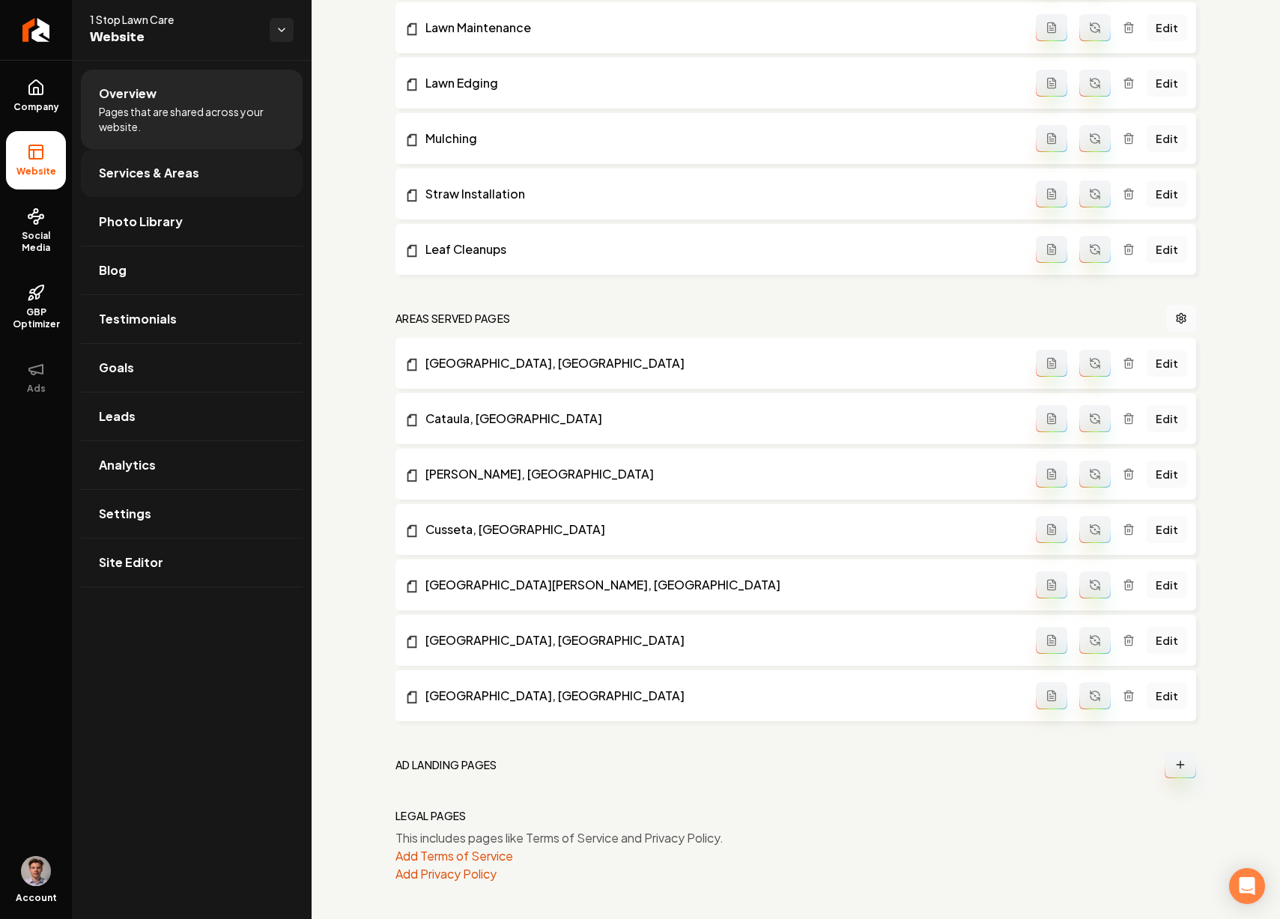
click at [189, 171] on span "Services & Areas" at bounding box center [149, 173] width 100 height 18
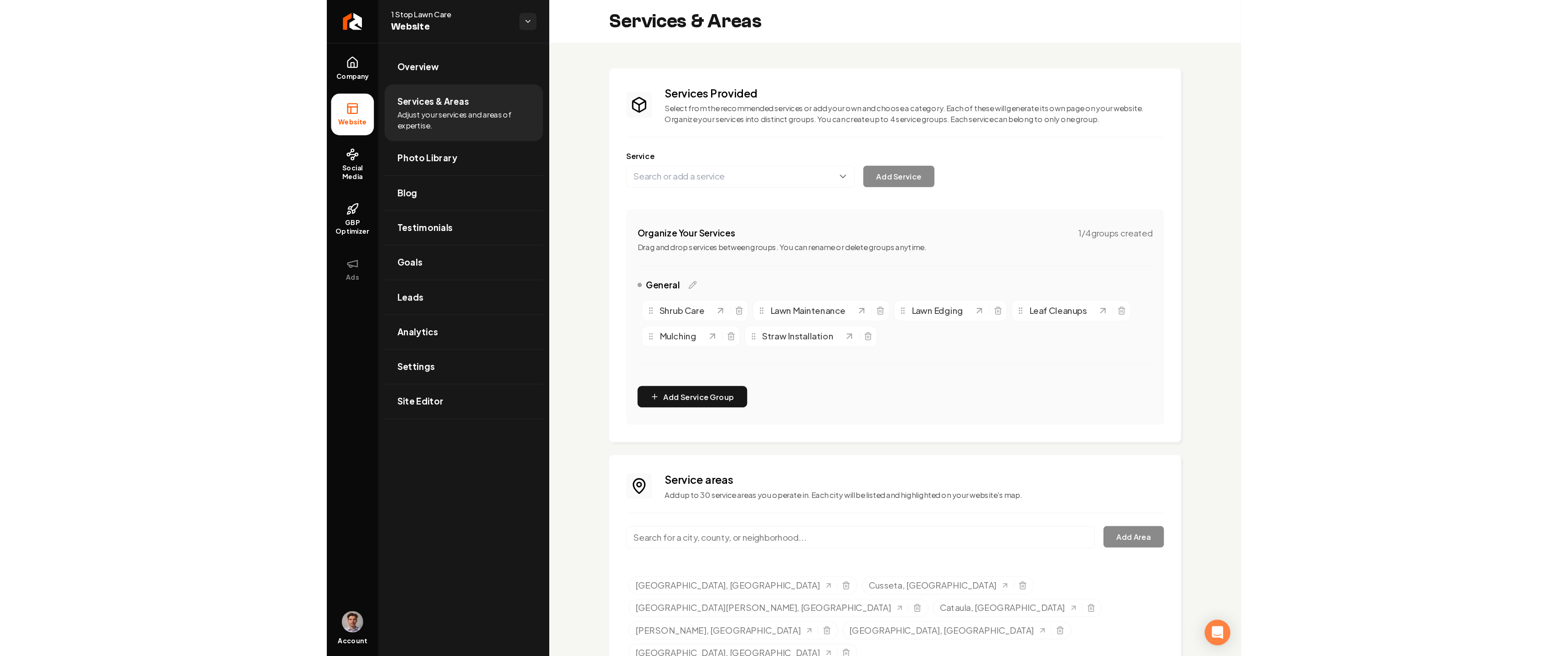
scroll to position [7, 0]
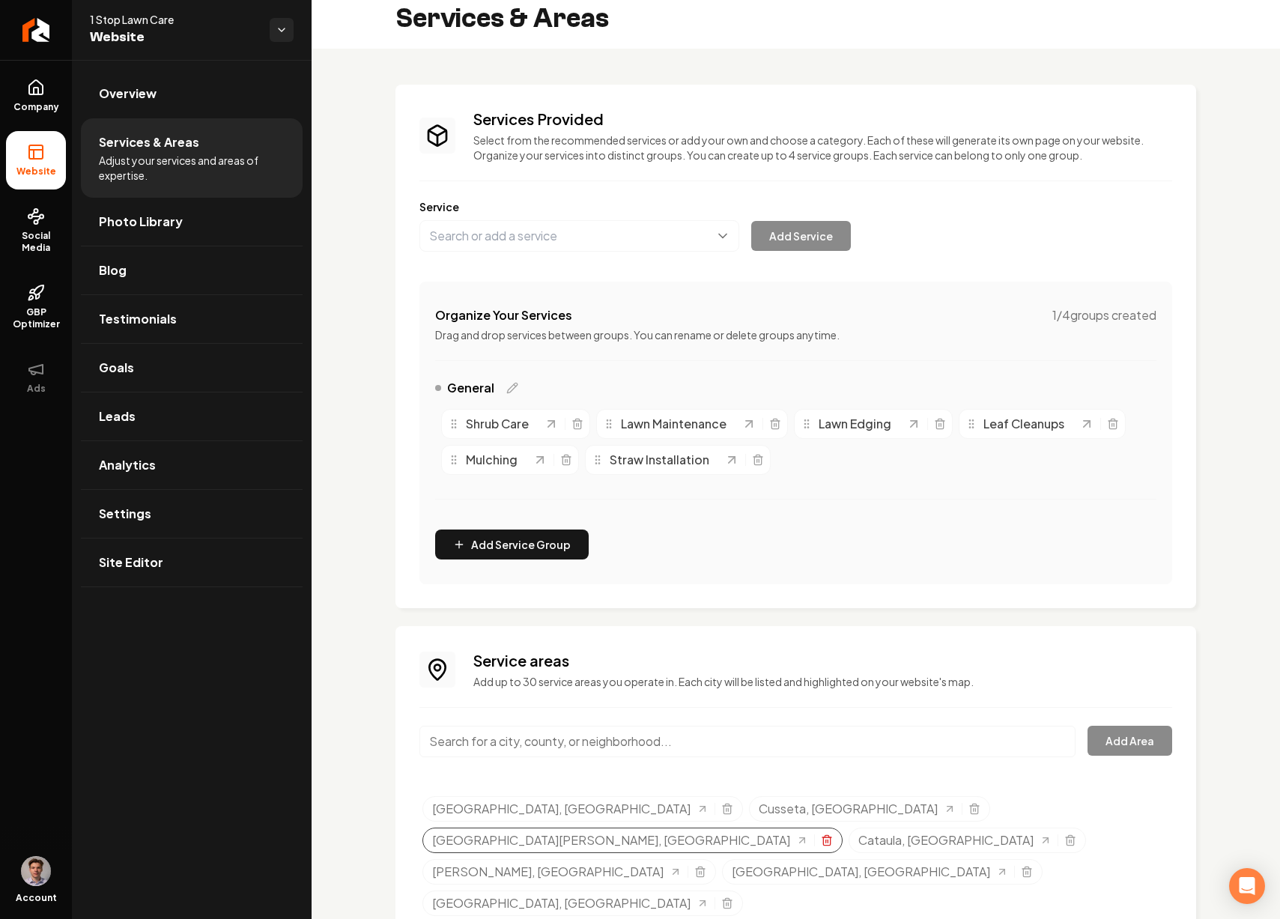
click at [833, 834] on icon "Selected tags" at bounding box center [827, 840] width 12 height 12
click at [618, 732] on input "Main content area" at bounding box center [747, 741] width 656 height 31
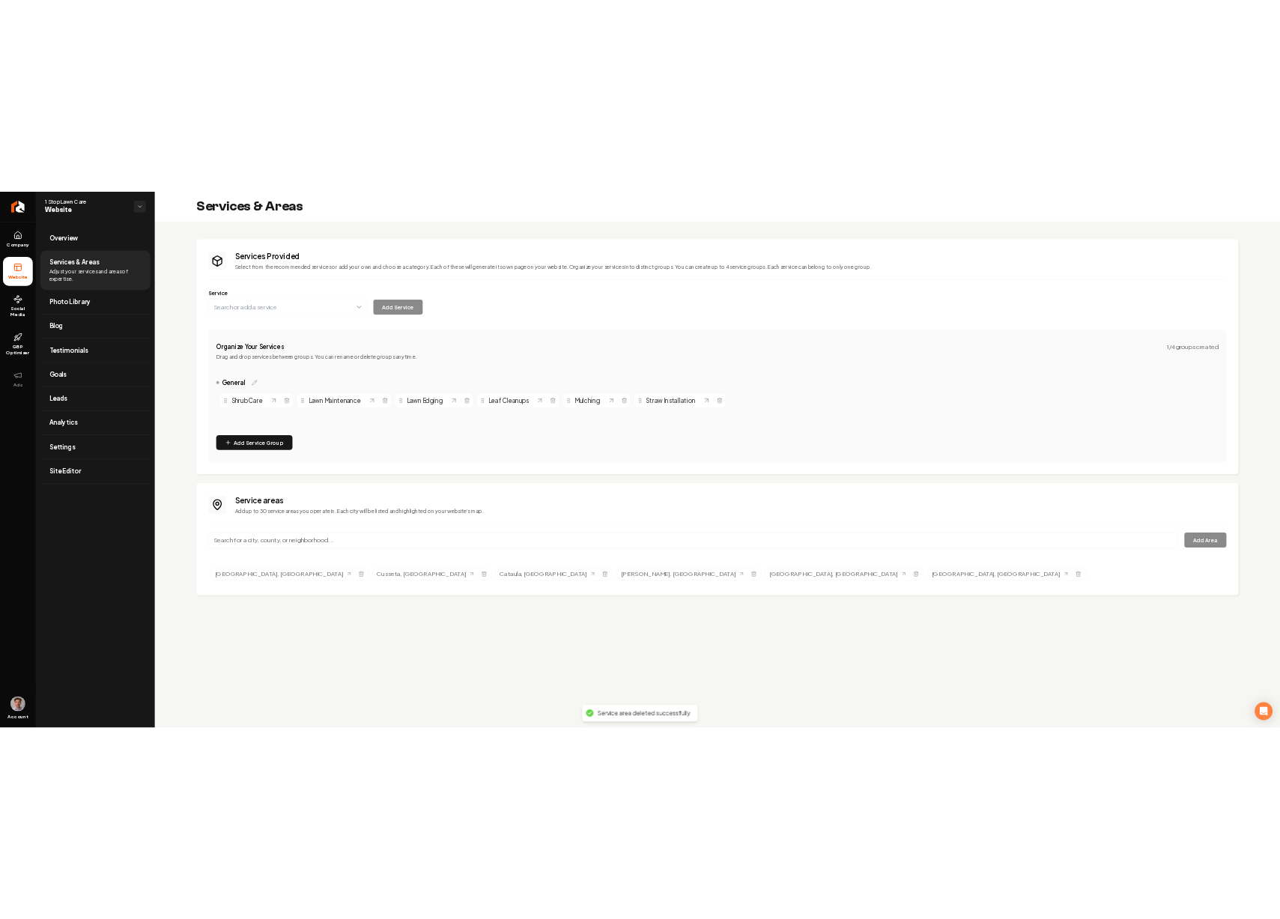
scroll to position [0, 0]
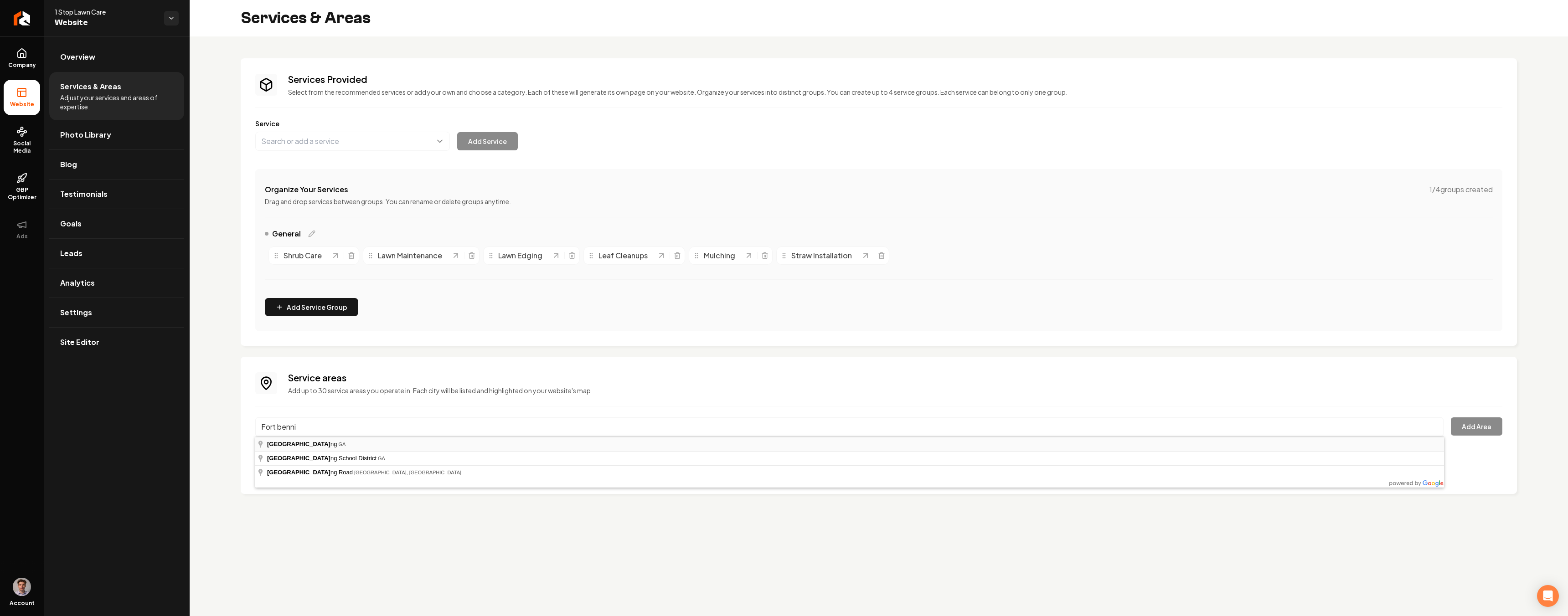
type input "Fort Benning, GA"
click at [772, 432] on button "Add Area" at bounding box center [1477, 427] width 52 height 18
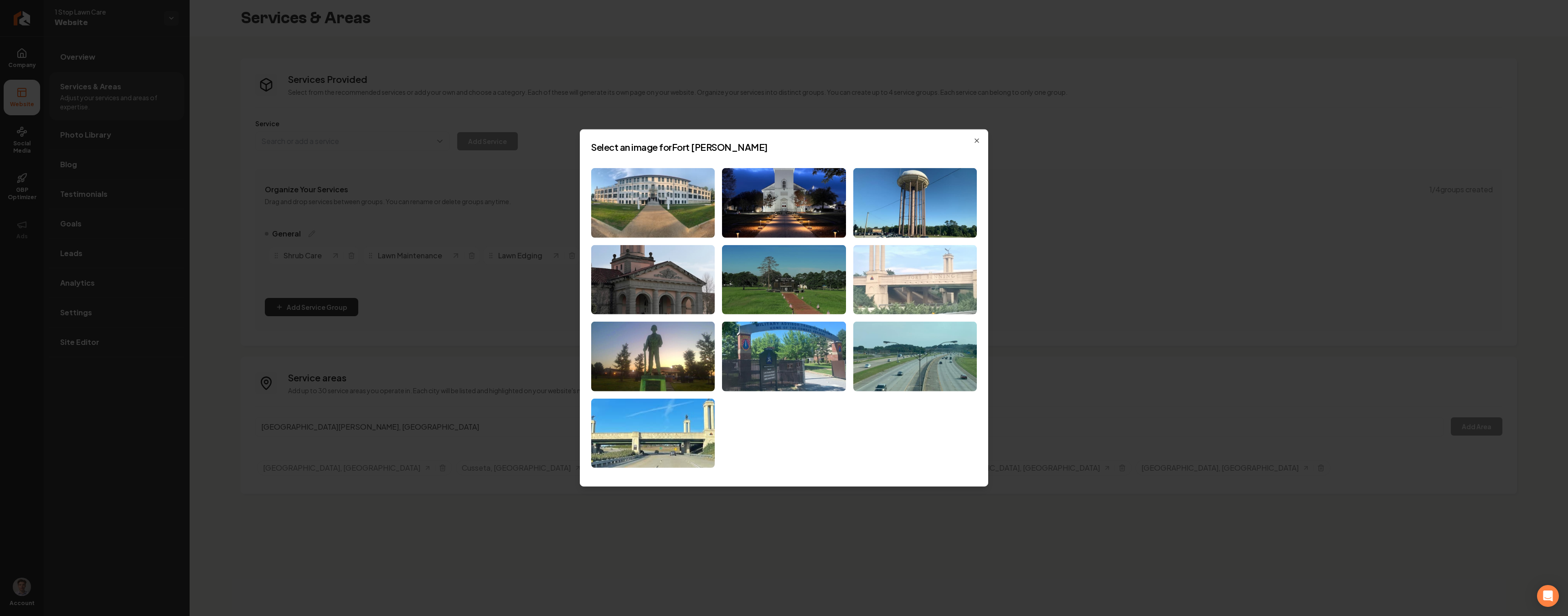
click at [772, 288] on img at bounding box center [915, 279] width 124 height 70
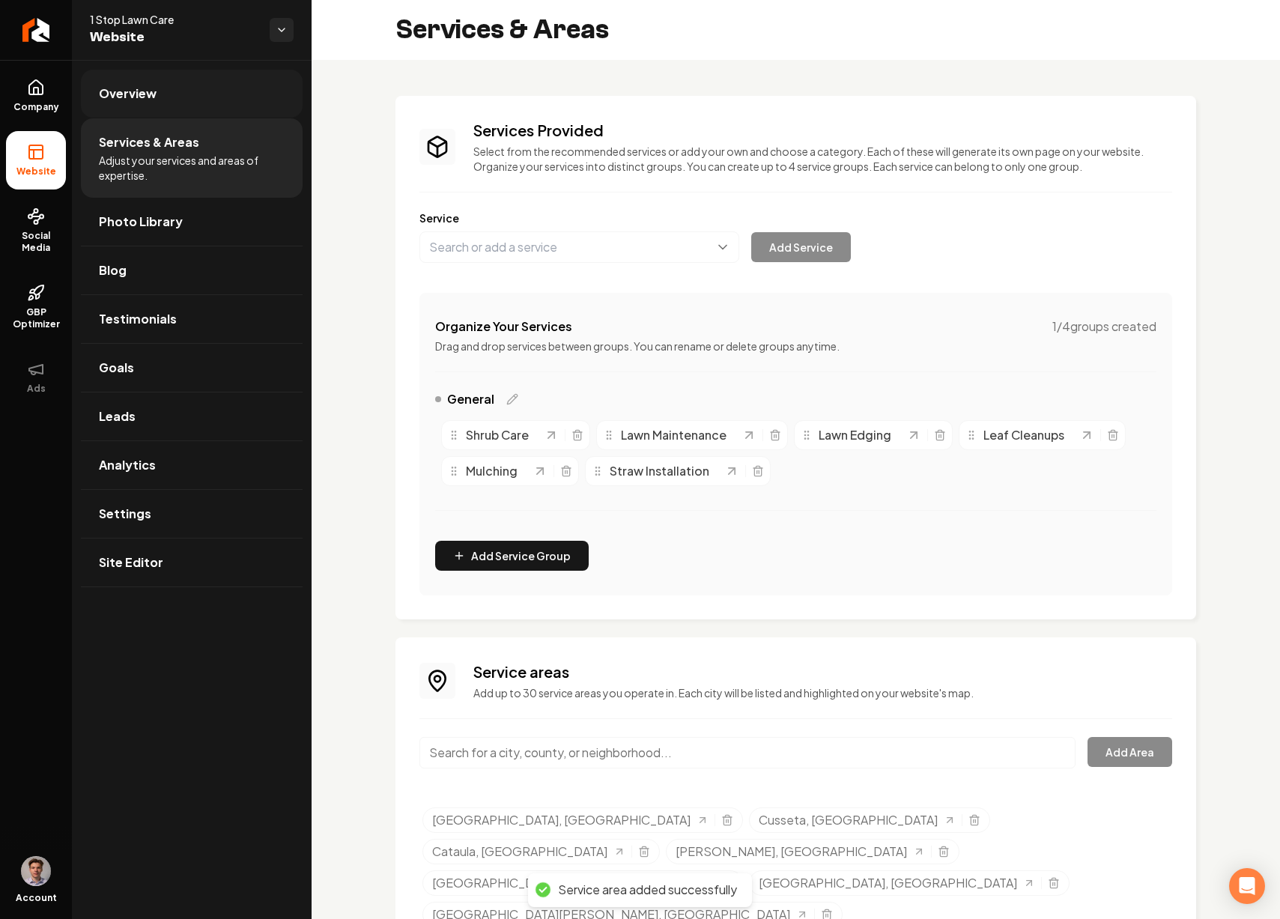
click at [218, 96] on link "Overview" at bounding box center [192, 94] width 222 height 48
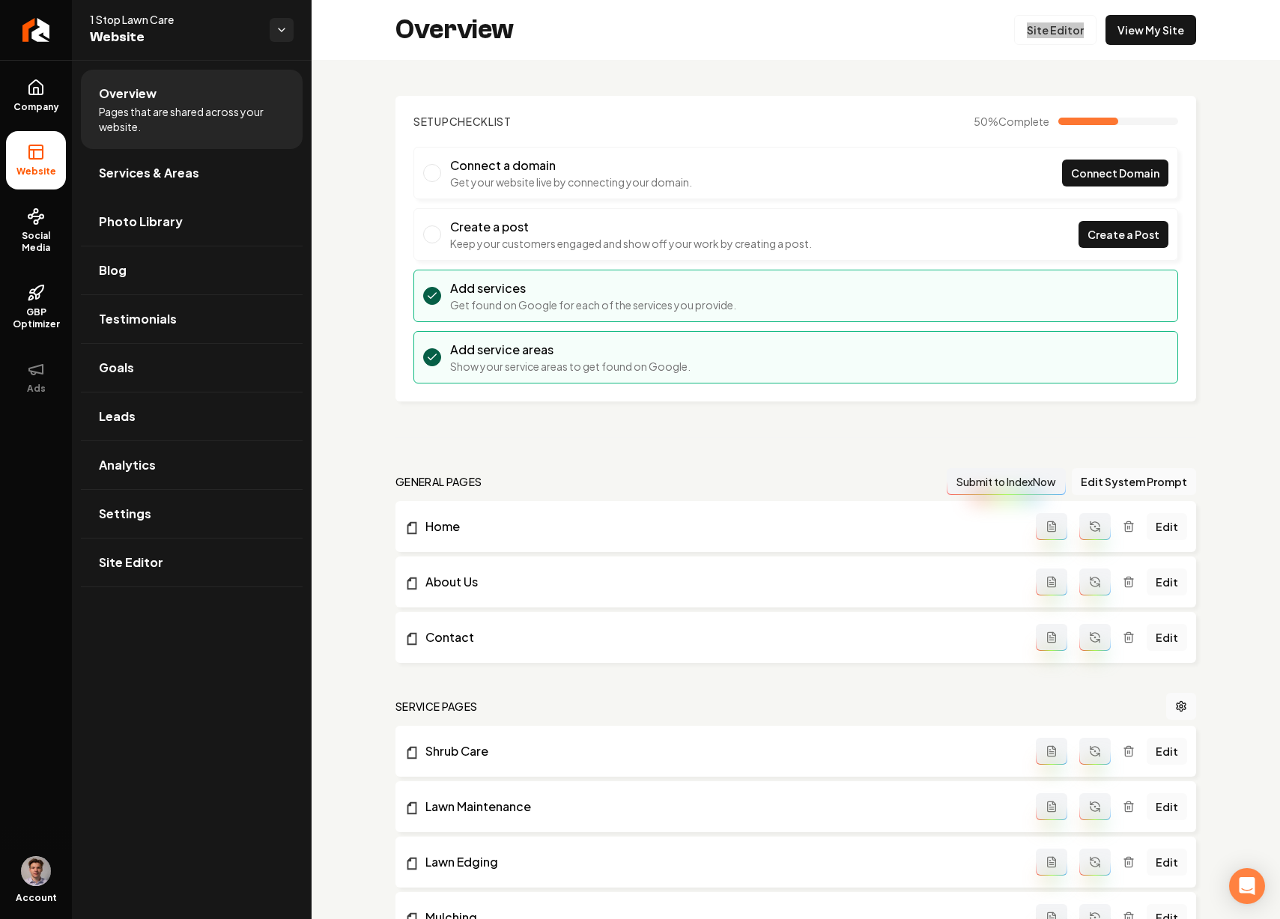
drag, startPoint x: 1062, startPoint y: 28, endPoint x: 953, endPoint y: 5, distance: 110.9
click at [0, 0] on div "Company Website Social Media GBP Optimizer Ads Account 1 Stop Lawn Care Website…" at bounding box center [640, 459] width 1280 height 919
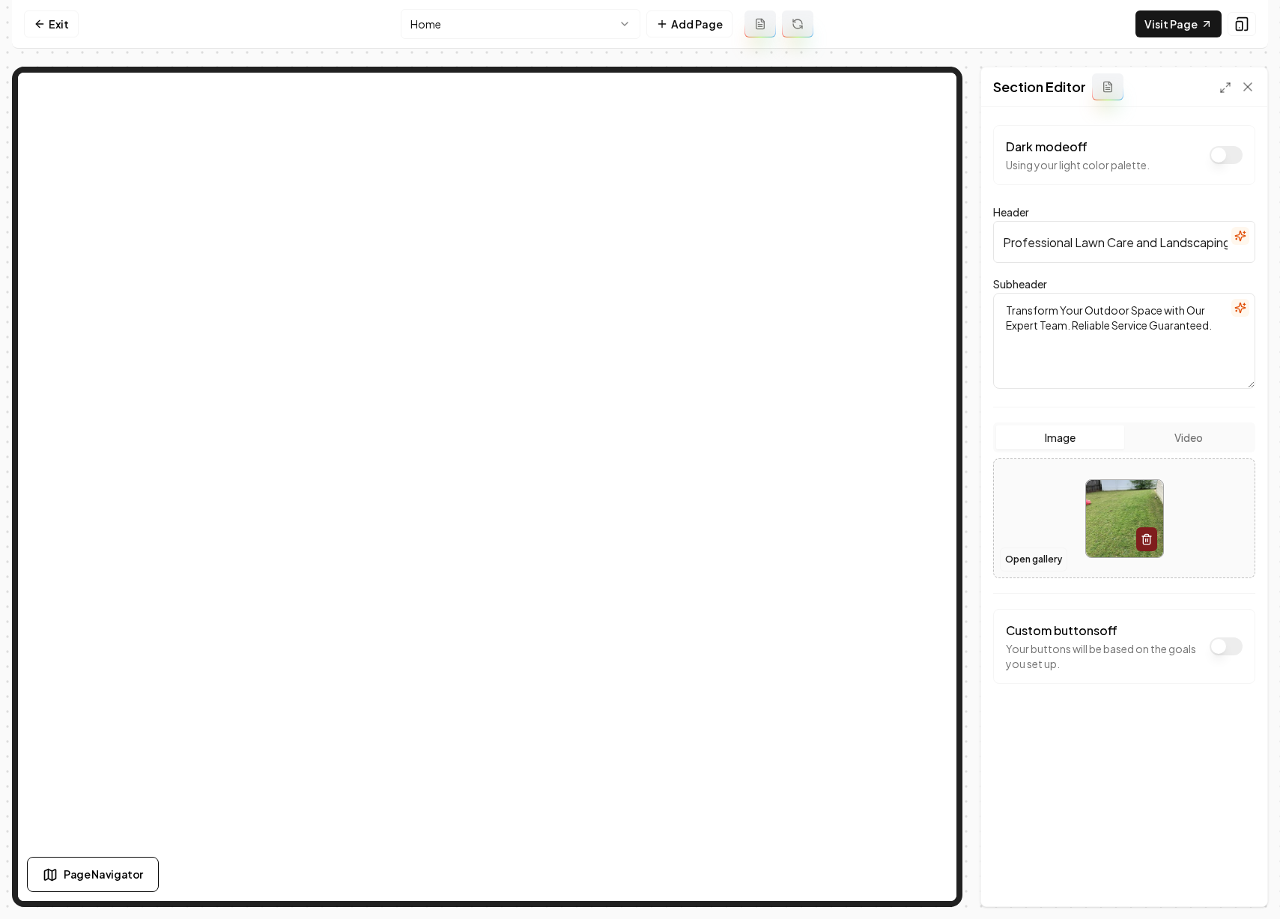
click at [1036, 553] on button "Open gallery" at bounding box center [1033, 559] width 67 height 24
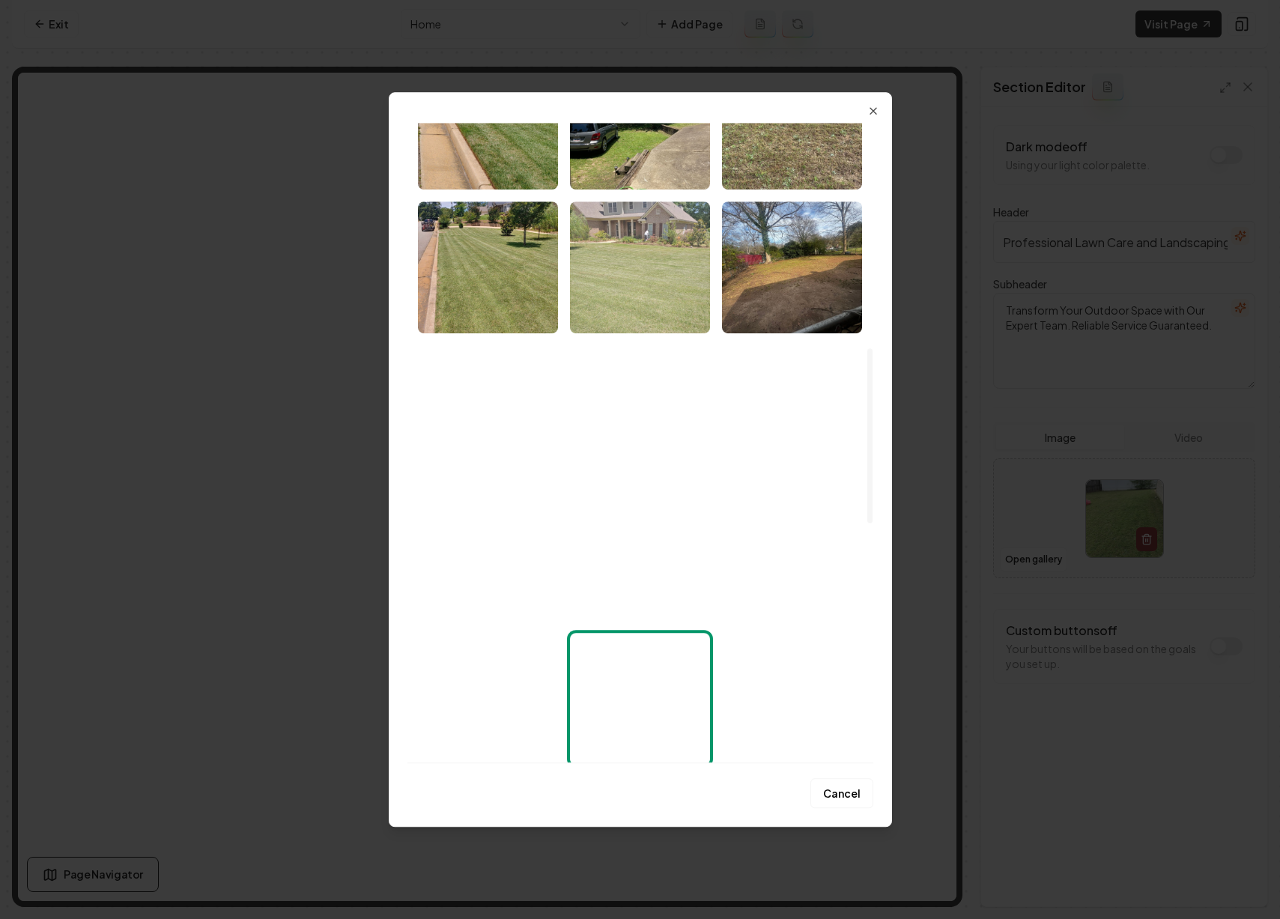
scroll to position [823, 0]
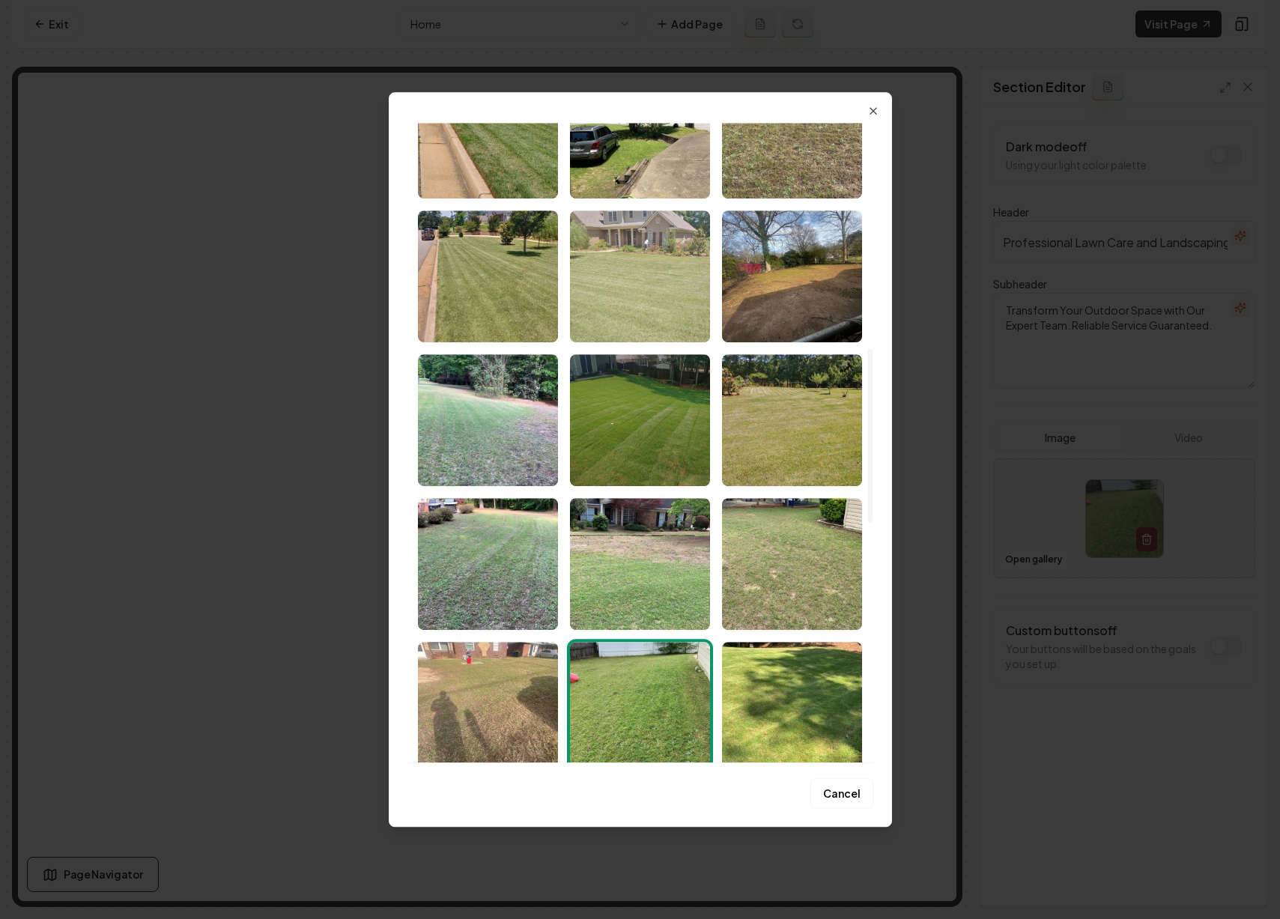
click at [651, 304] on img "Select image image_68b9d08b5c7cd75eb83fdc83.jpeg" at bounding box center [640, 276] width 140 height 132
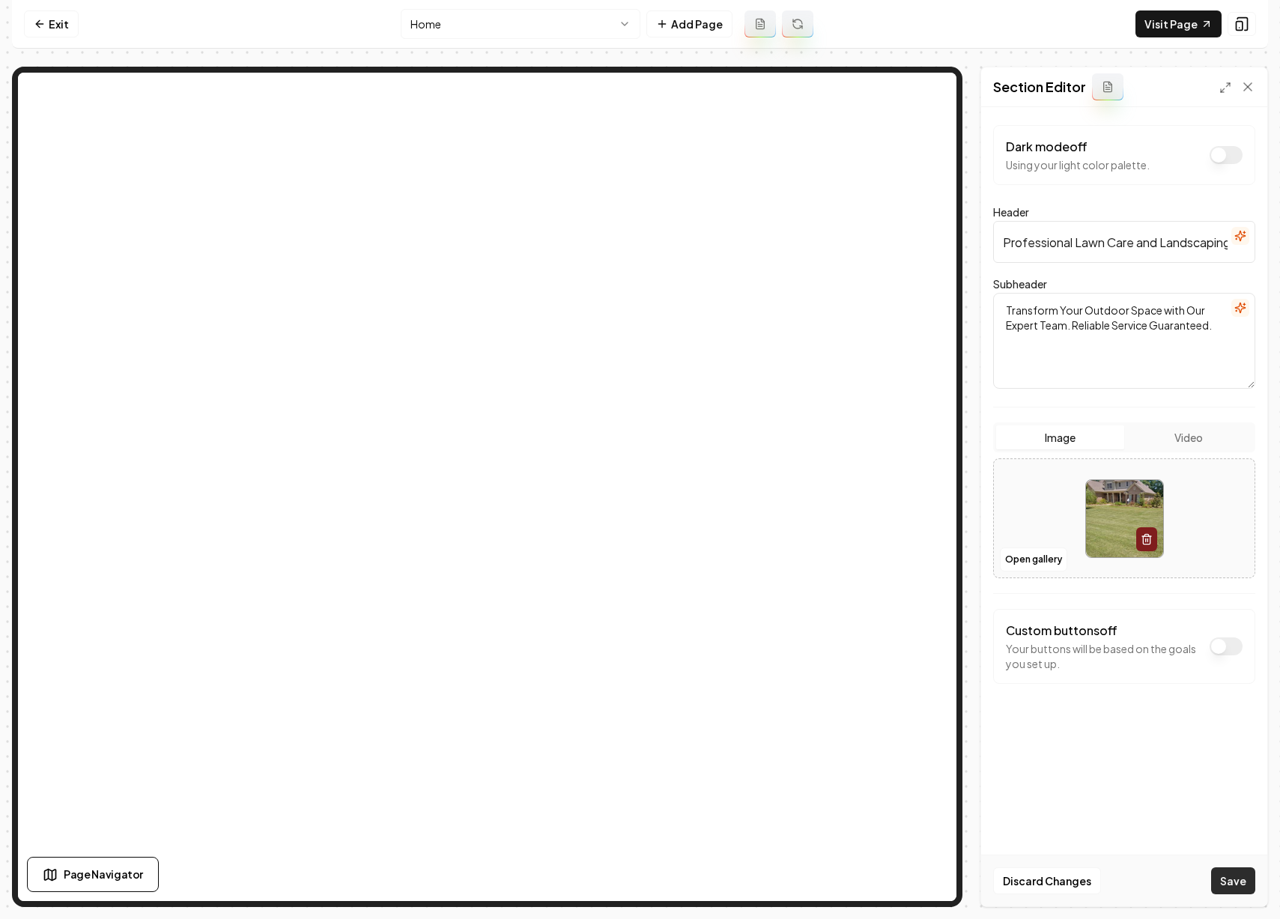
click at [1242, 884] on button "Save" at bounding box center [1233, 880] width 44 height 27
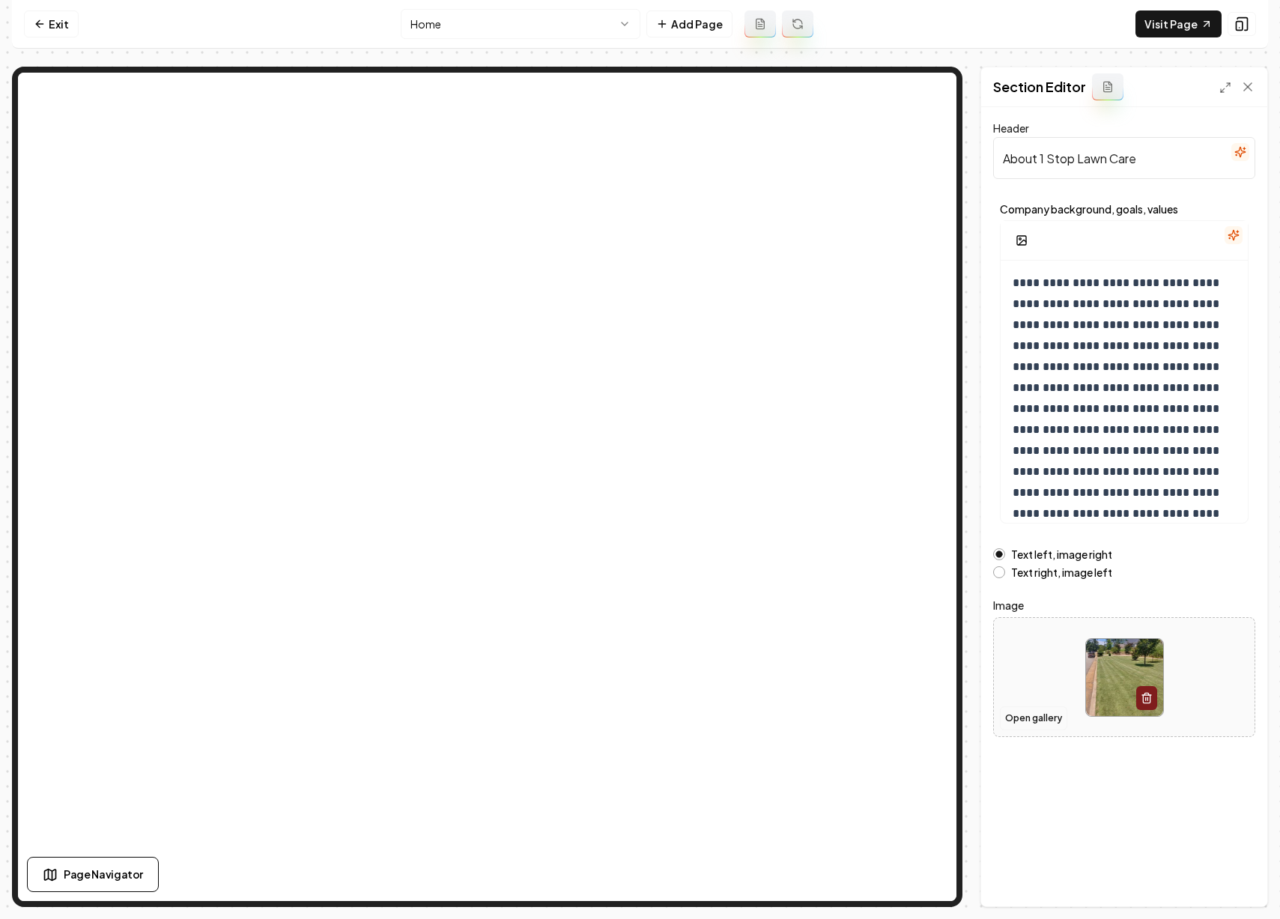
click at [1027, 724] on button "Open gallery" at bounding box center [1033, 718] width 67 height 24
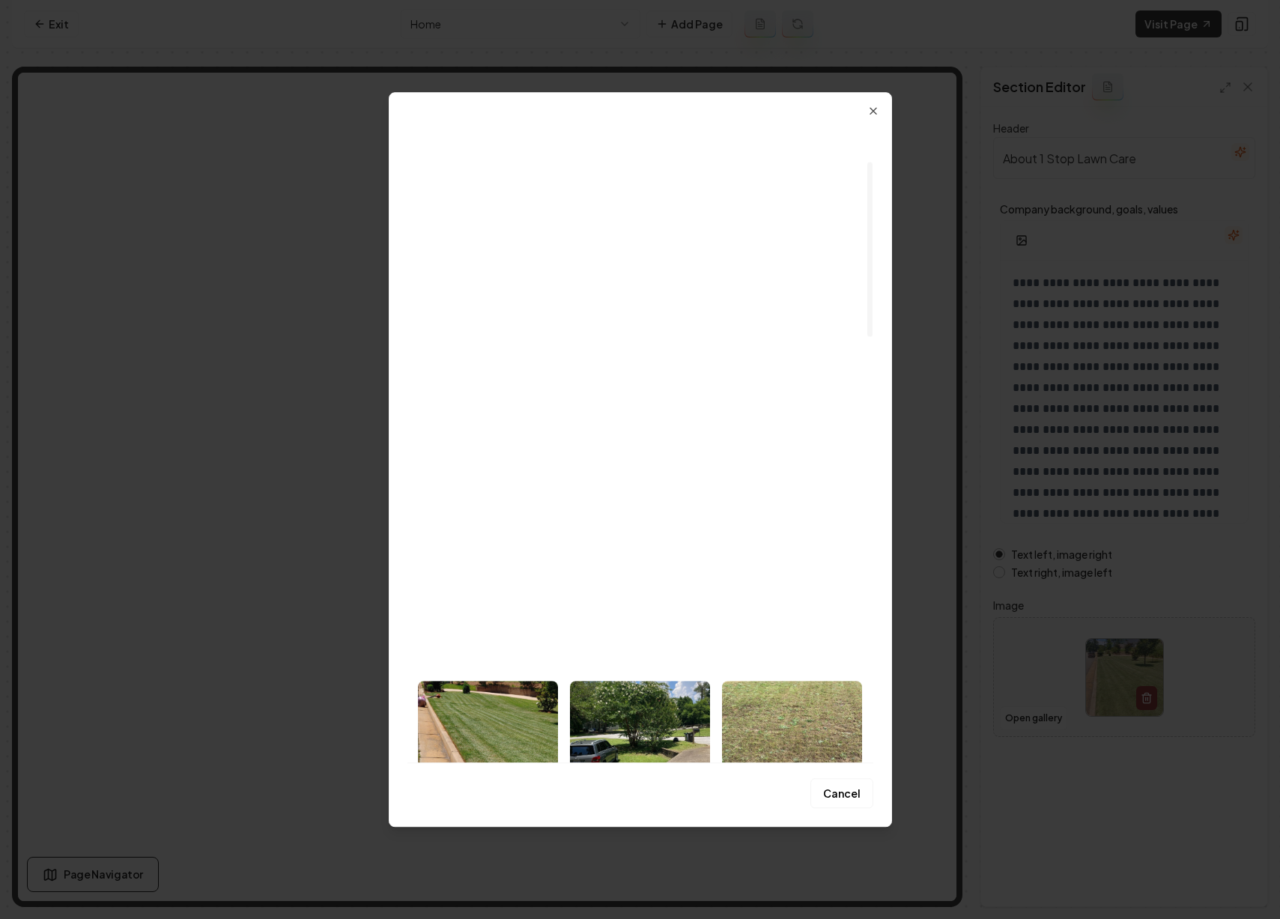
scroll to position [317, 0]
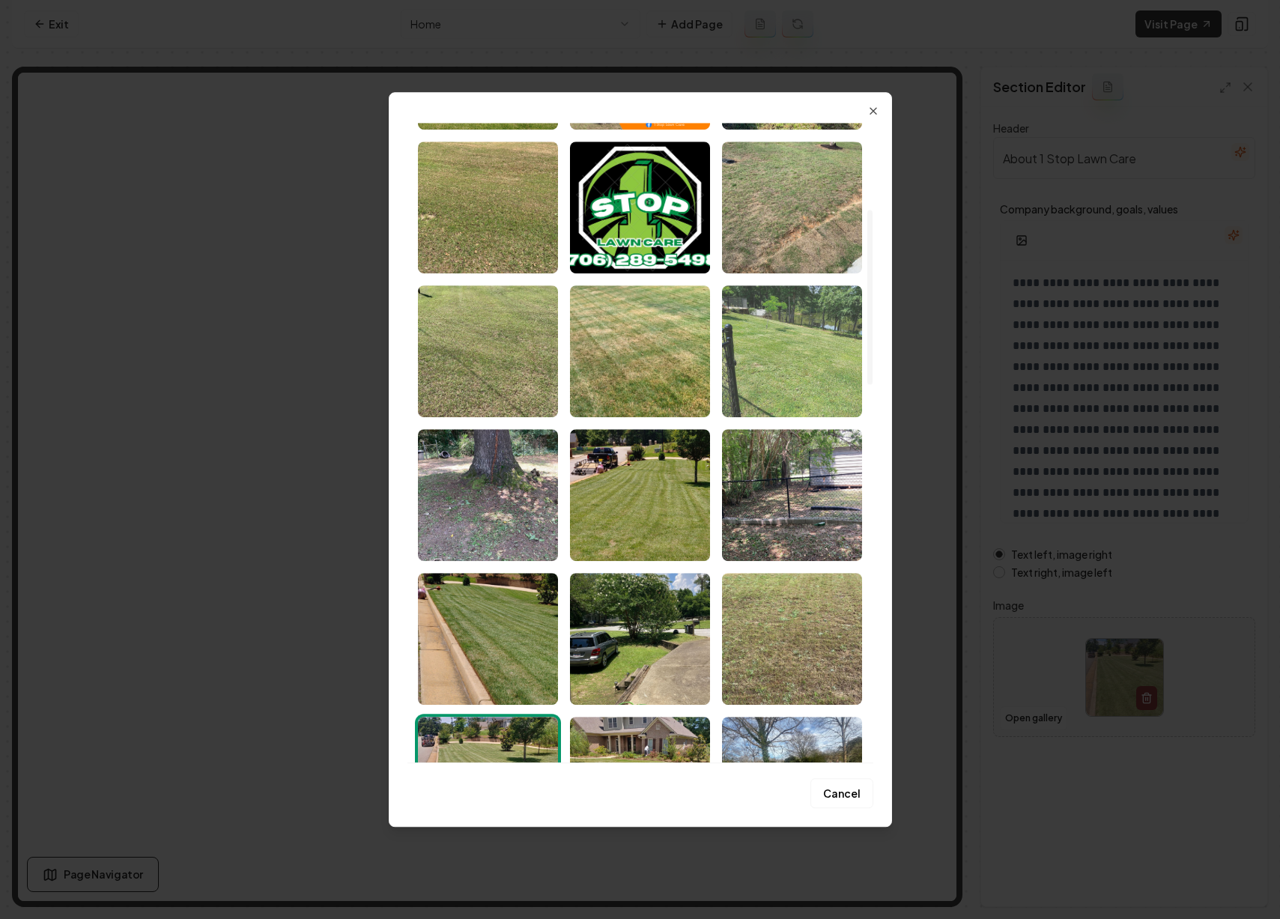
click at [742, 369] on img "Select image image_68b9d08d5c7cd75eb83fea53.jpeg" at bounding box center [792, 351] width 140 height 132
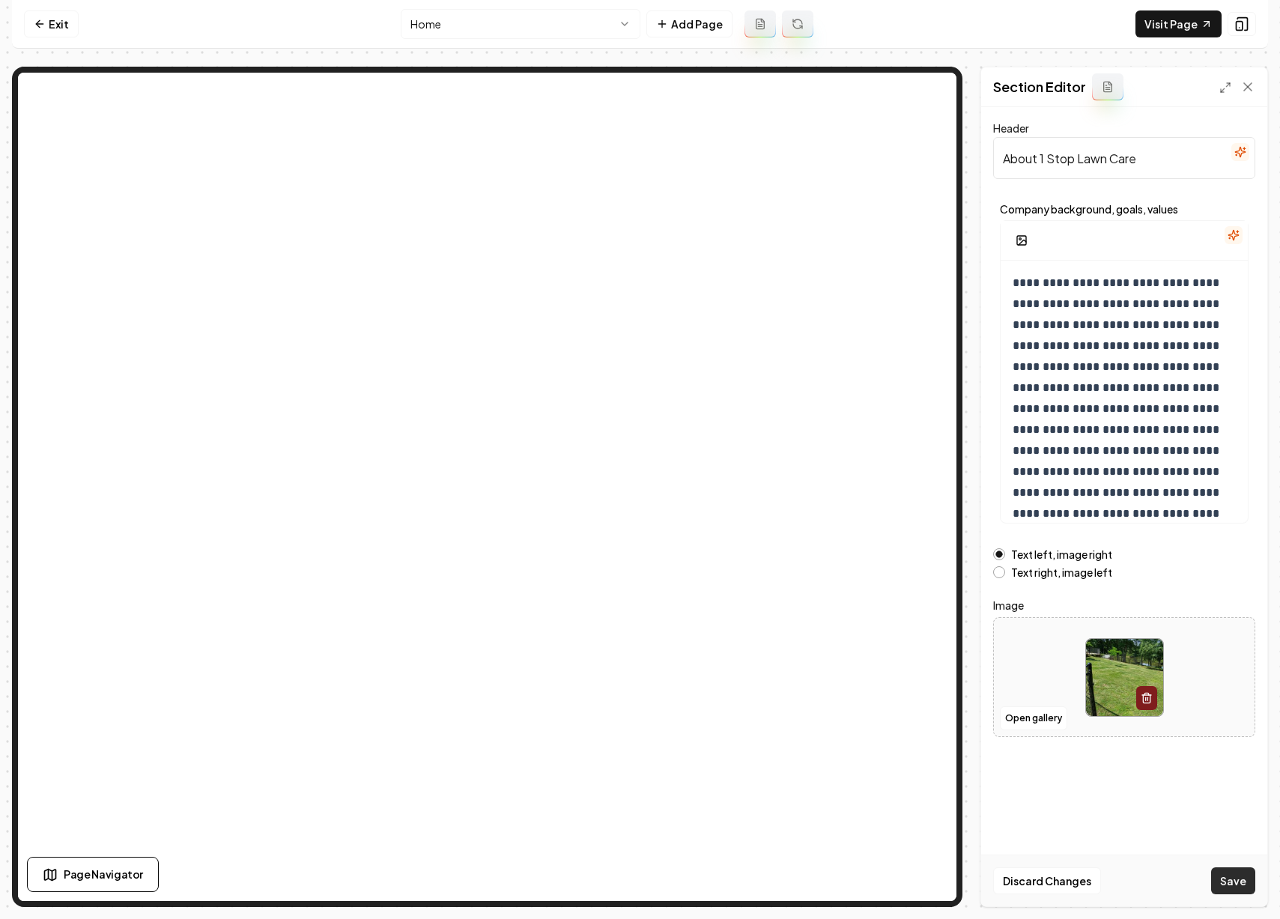
click at [1245, 879] on button "Save" at bounding box center [1233, 880] width 44 height 27
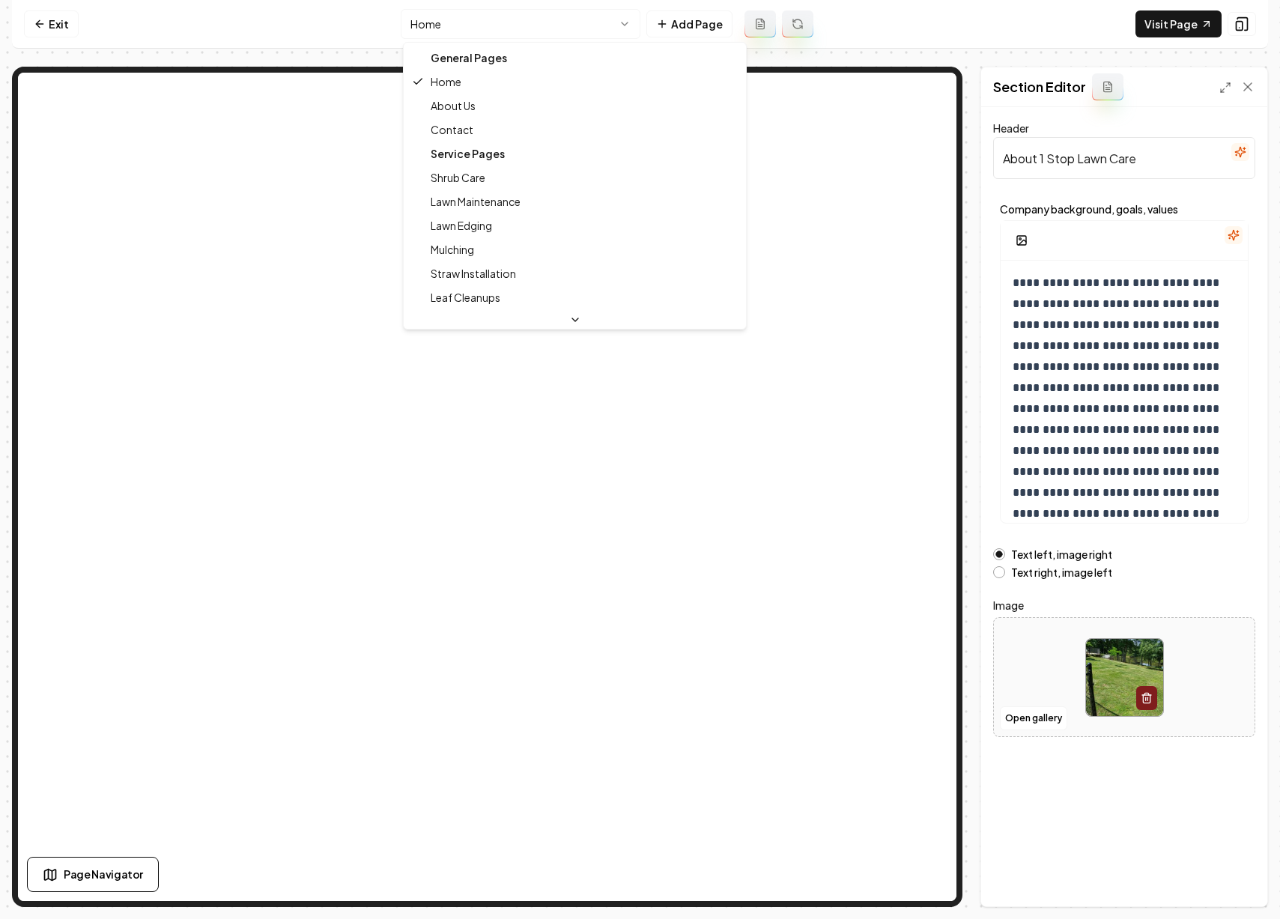
click at [631, 25] on html "**********" at bounding box center [640, 459] width 1280 height 919
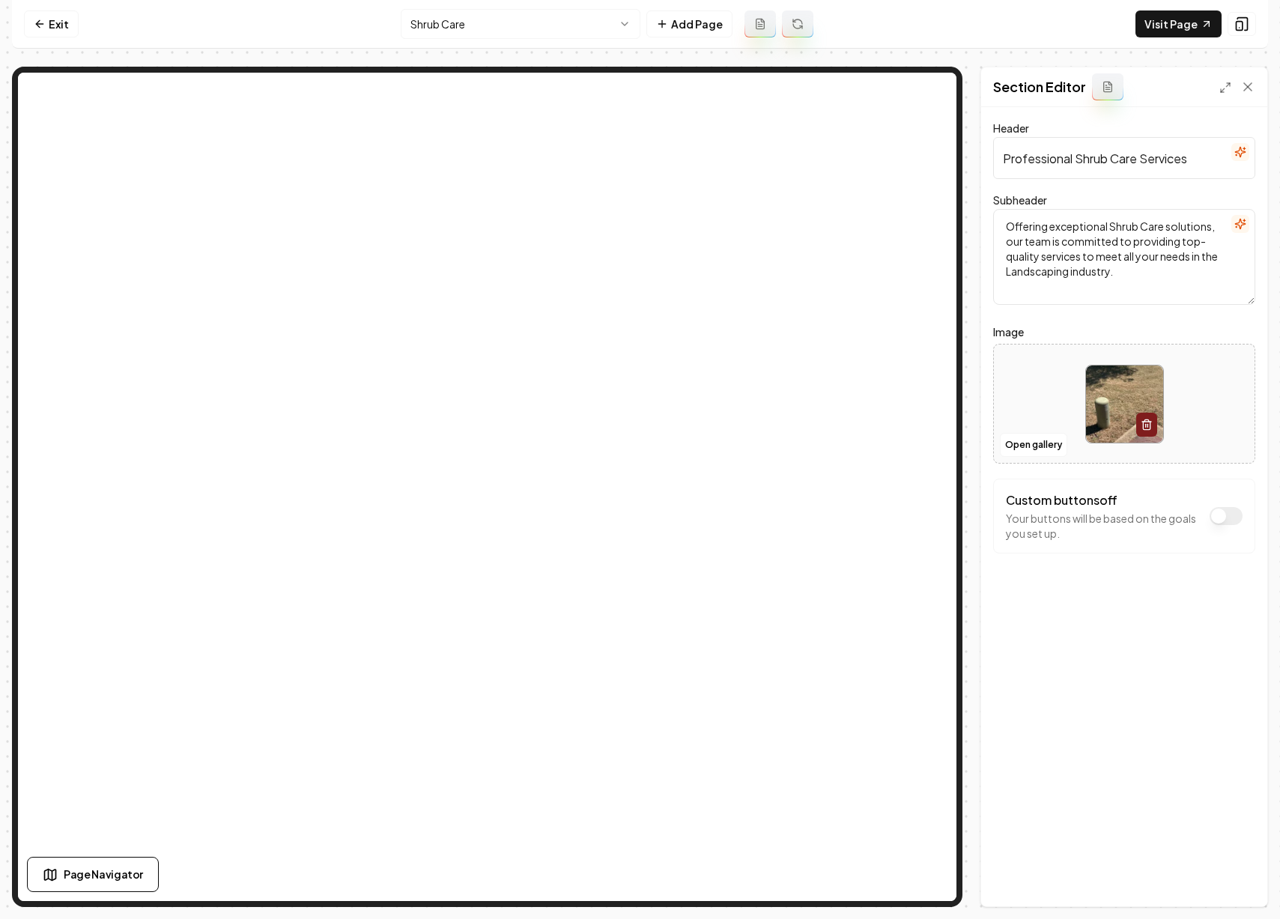
click at [1116, 386] on img at bounding box center [1124, 403] width 77 height 77
click at [1020, 443] on button "Open gallery" at bounding box center [1033, 445] width 67 height 24
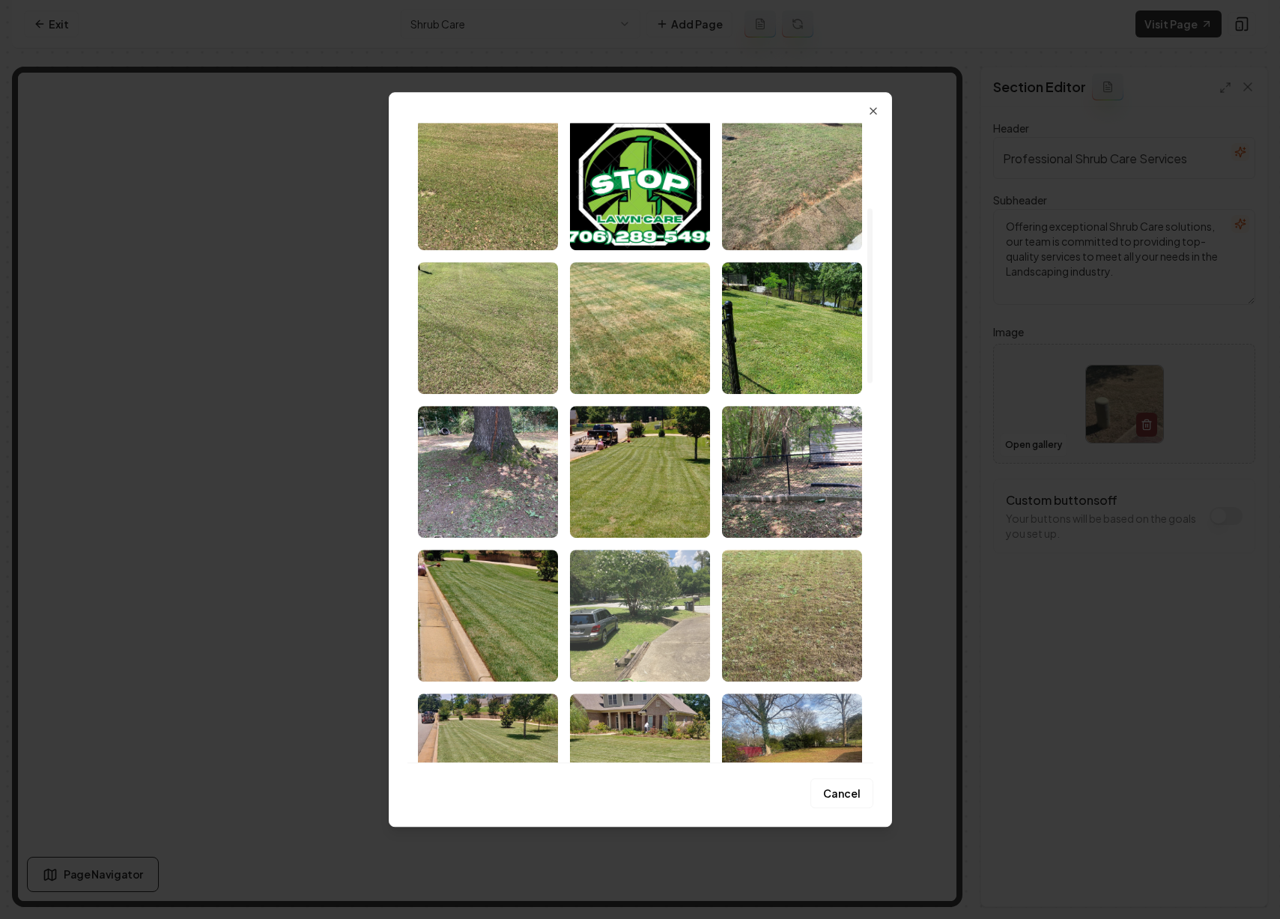
scroll to position [344, 0]
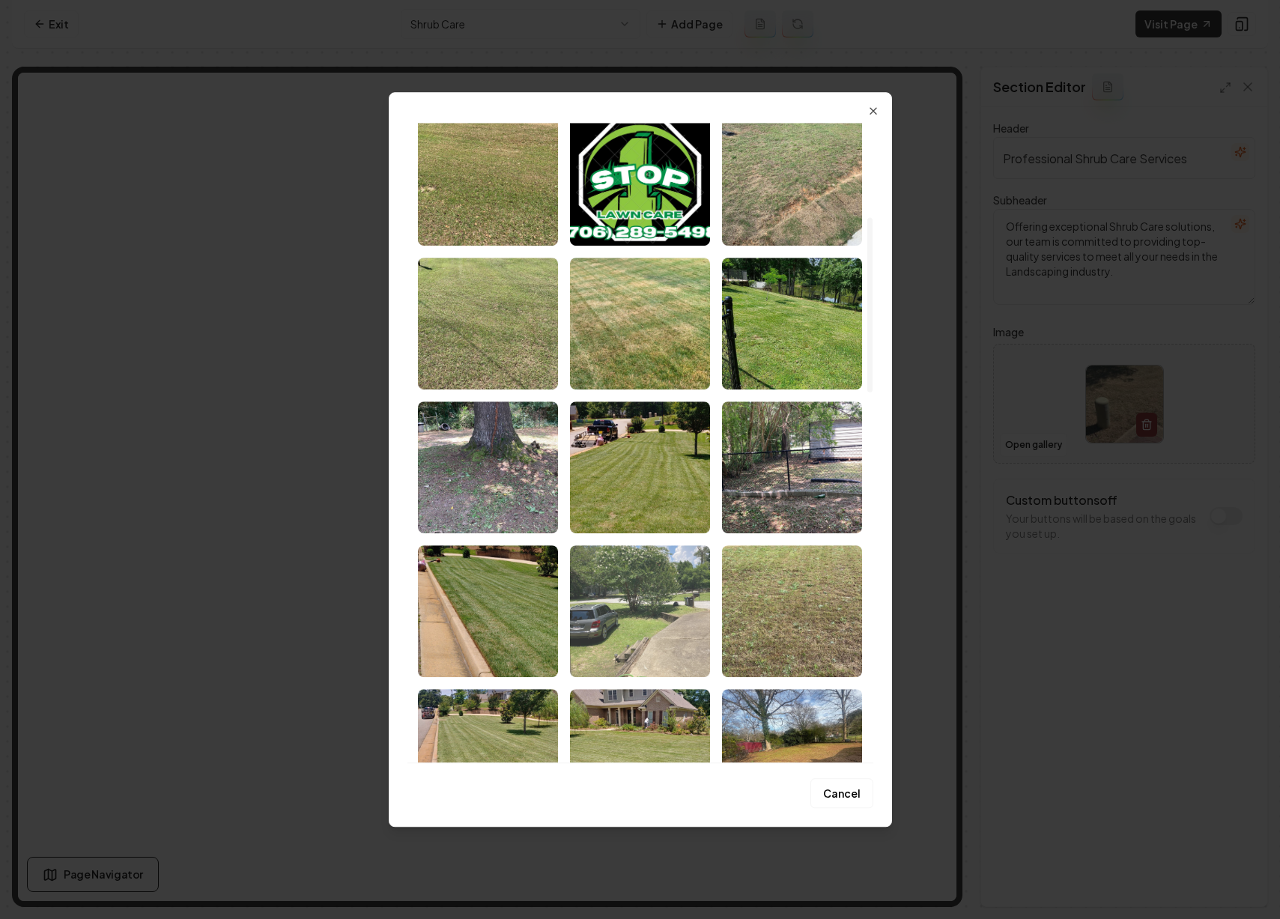
click at [666, 597] on img "Select image image_68b9d08c5c7cd75eb83fe1ab.jpeg" at bounding box center [640, 611] width 140 height 132
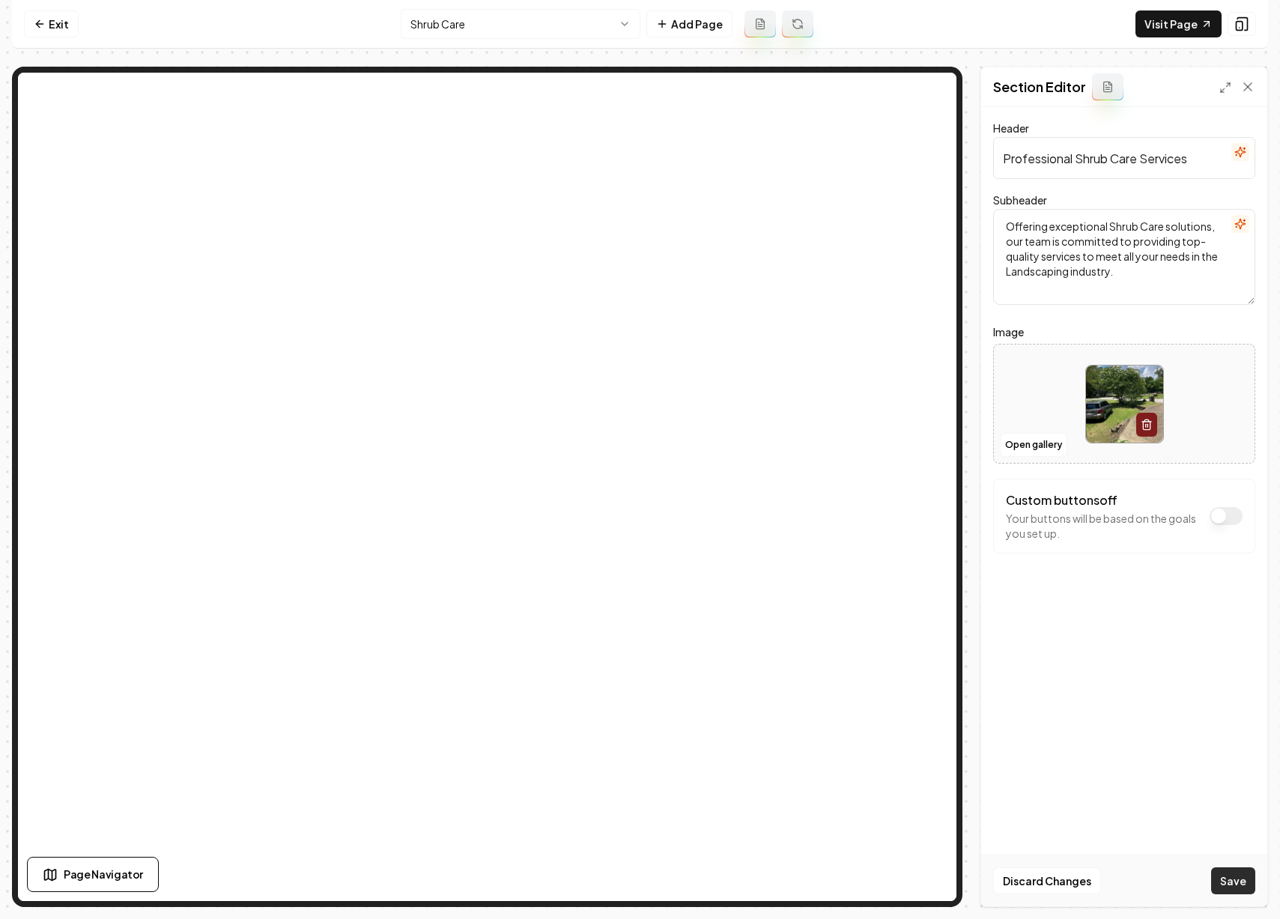
click at [1229, 874] on button "Save" at bounding box center [1233, 880] width 44 height 27
click at [610, 31] on html "Computer Required This feature is only available on a computer. Please switch t…" at bounding box center [640, 459] width 1280 height 919
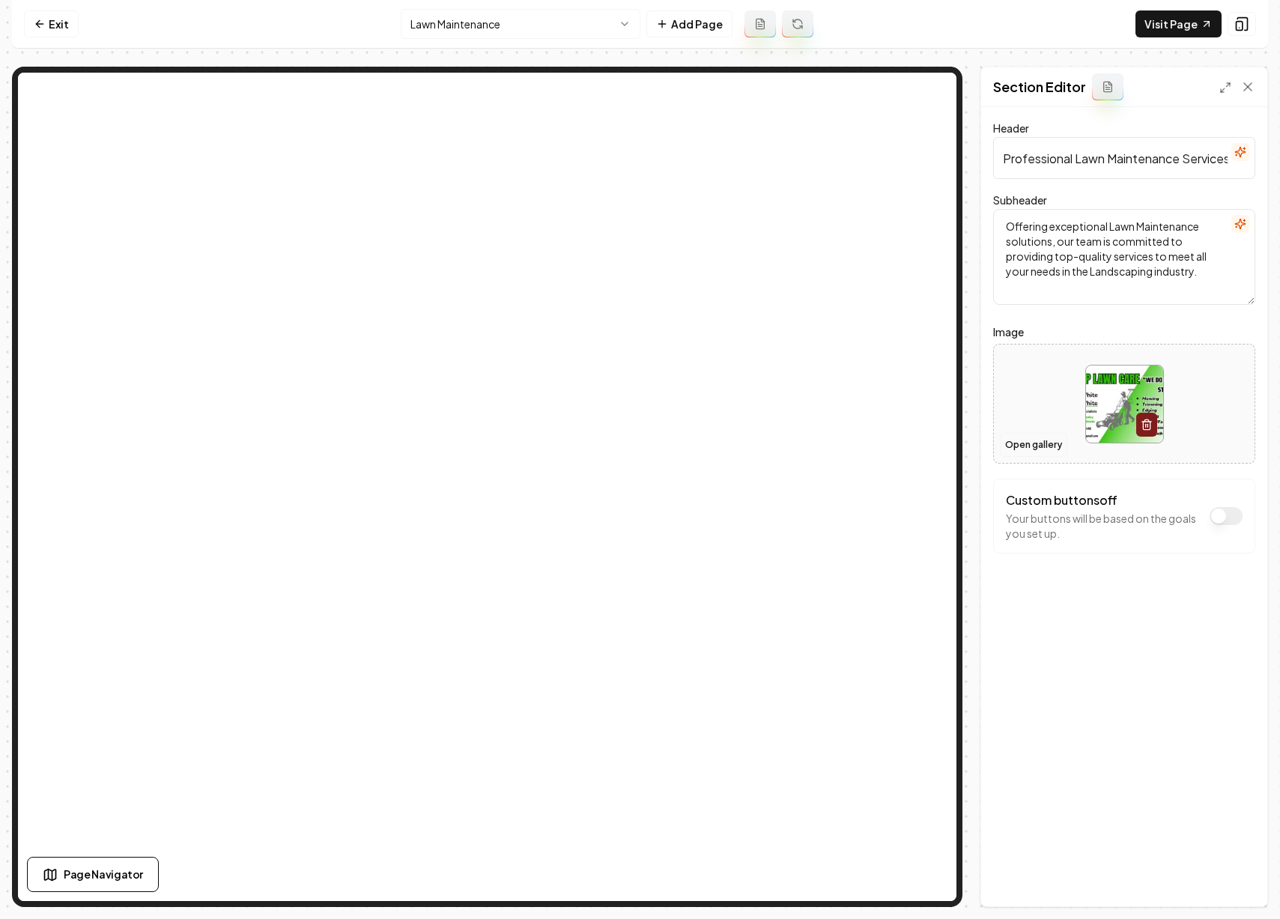
click at [1026, 453] on button "Open gallery" at bounding box center [1033, 445] width 67 height 24
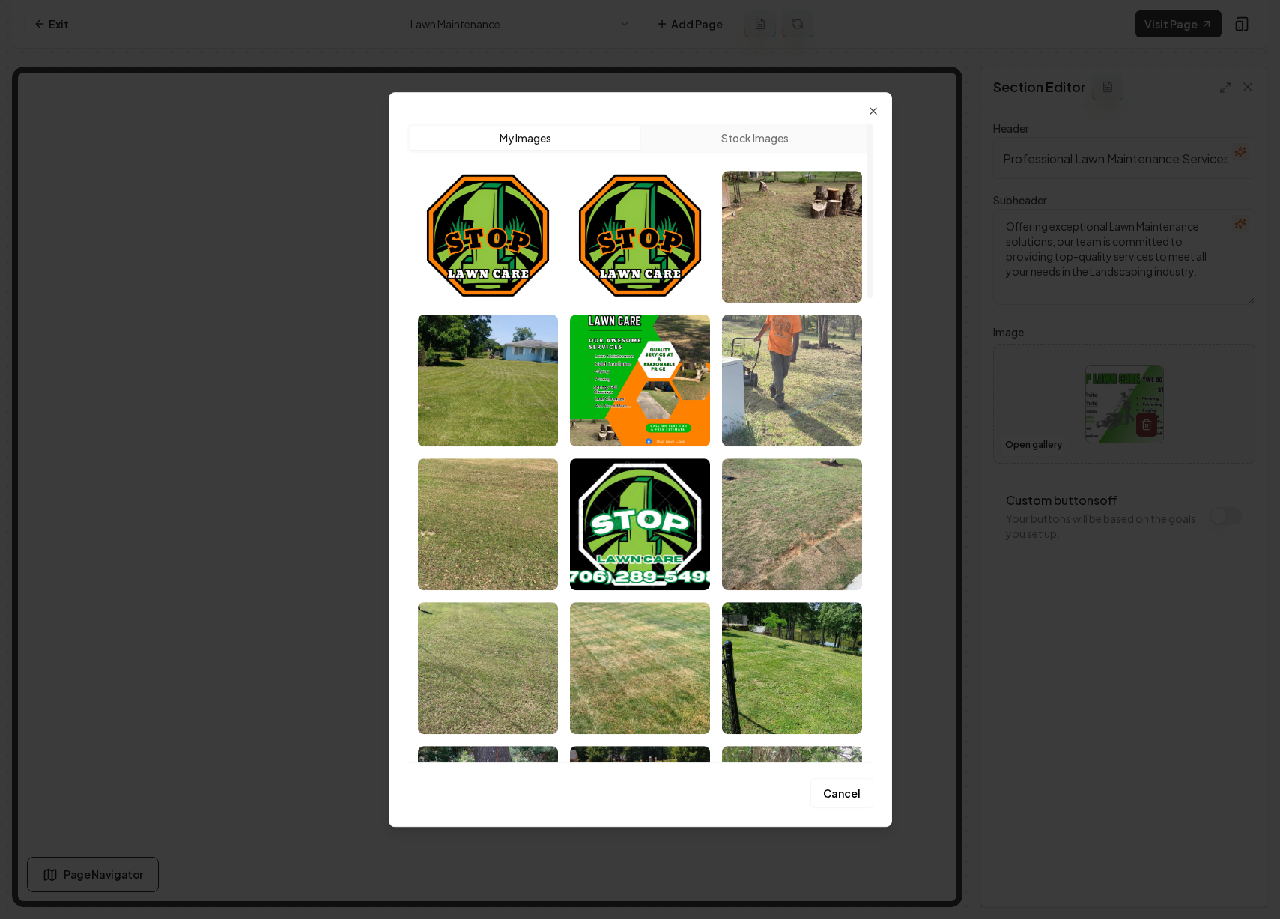
click at [770, 403] on img "Select image image_68b9d08e5c7cd75eb83fee97.jpeg" at bounding box center [792, 381] width 140 height 132
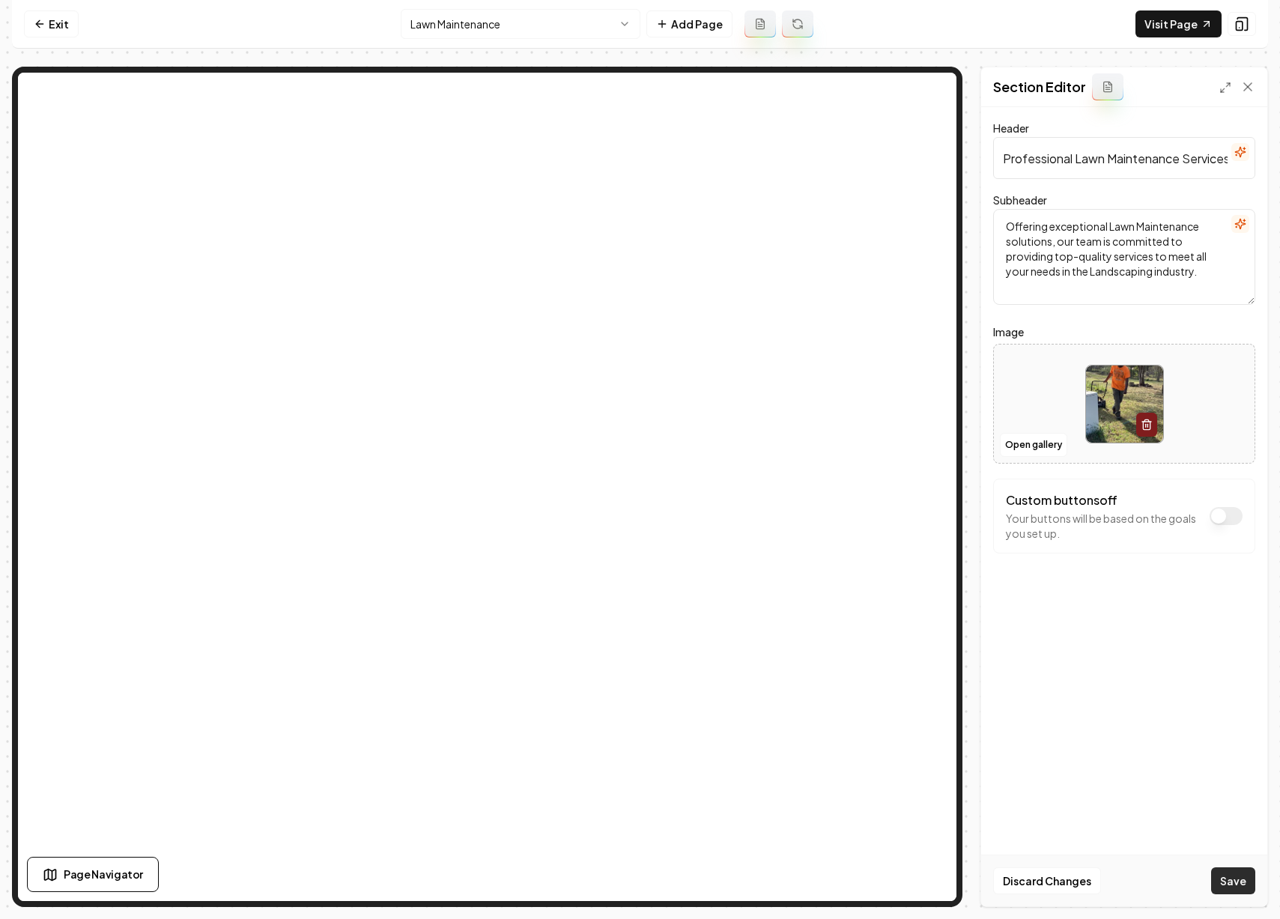
click at [1230, 872] on button "Save" at bounding box center [1233, 880] width 44 height 27
click at [599, 23] on html "Computer Required This feature is only available on a computer. Please switch t…" at bounding box center [640, 459] width 1280 height 919
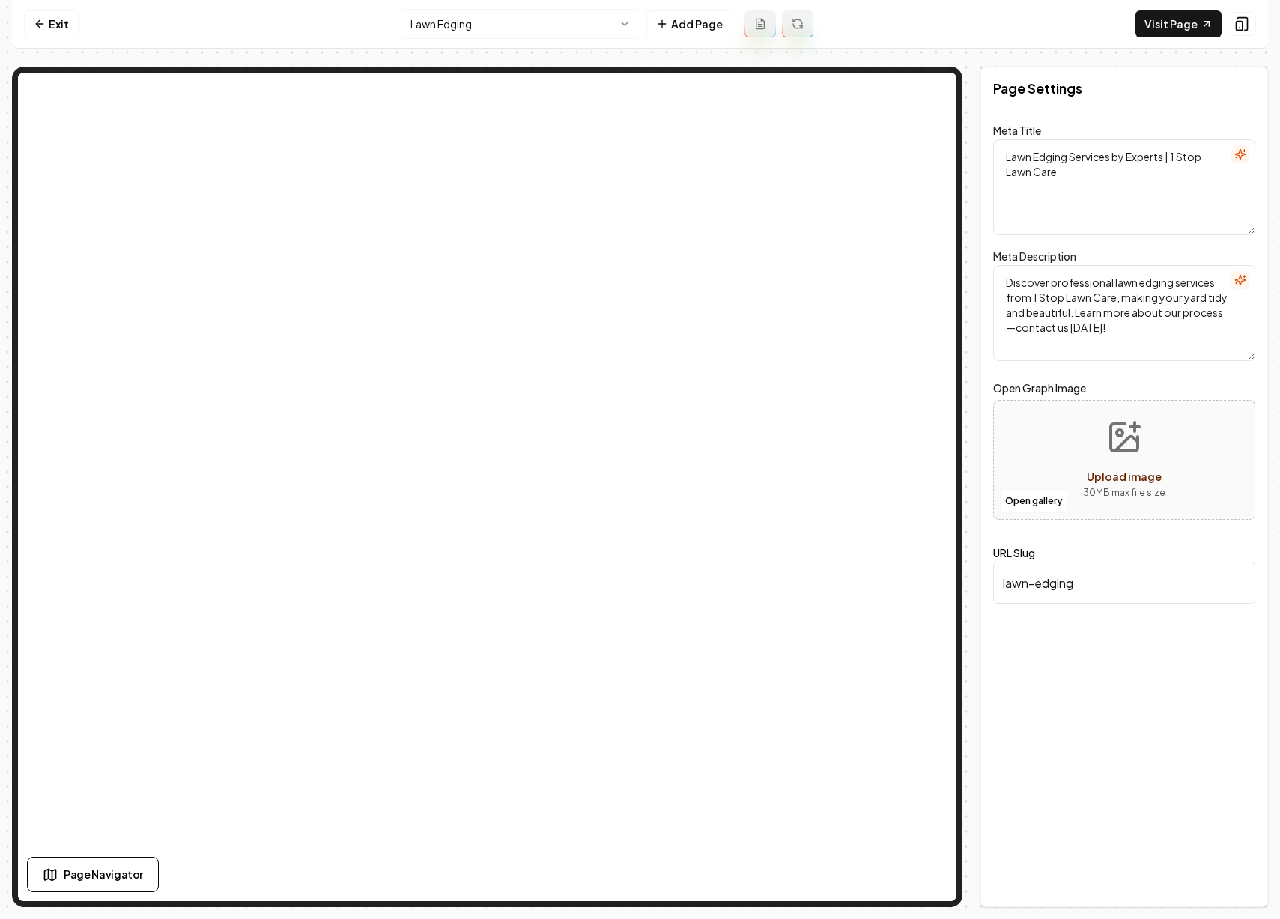
click at [629, 18] on html "Computer Required This feature is only available on a computer. Please switch t…" at bounding box center [640, 459] width 1280 height 919
click at [1167, 392] on html "Computer Required This feature is only available on a computer. Please switch t…" at bounding box center [640, 459] width 1280 height 919
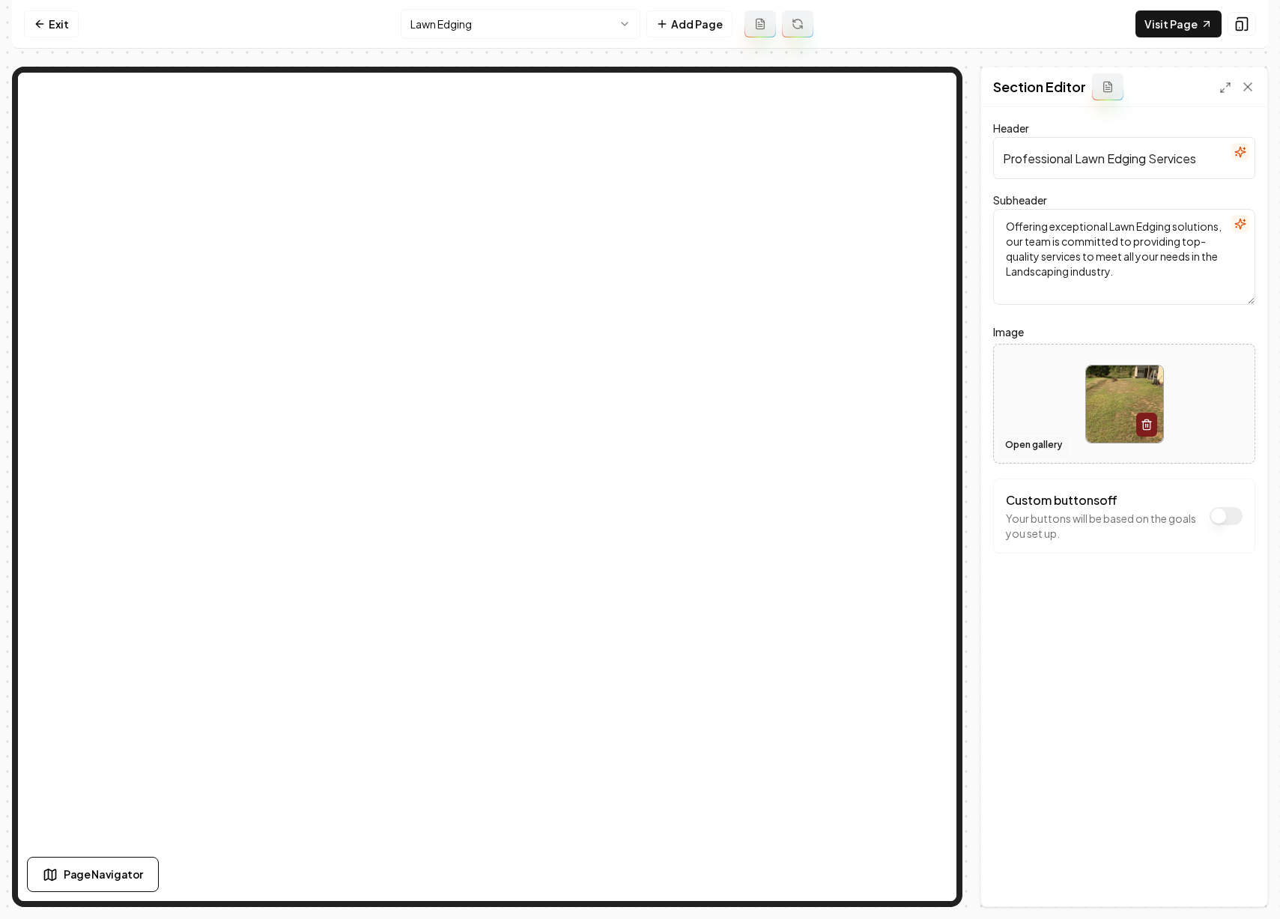
click at [1029, 440] on button "Open gallery" at bounding box center [1033, 445] width 67 height 24
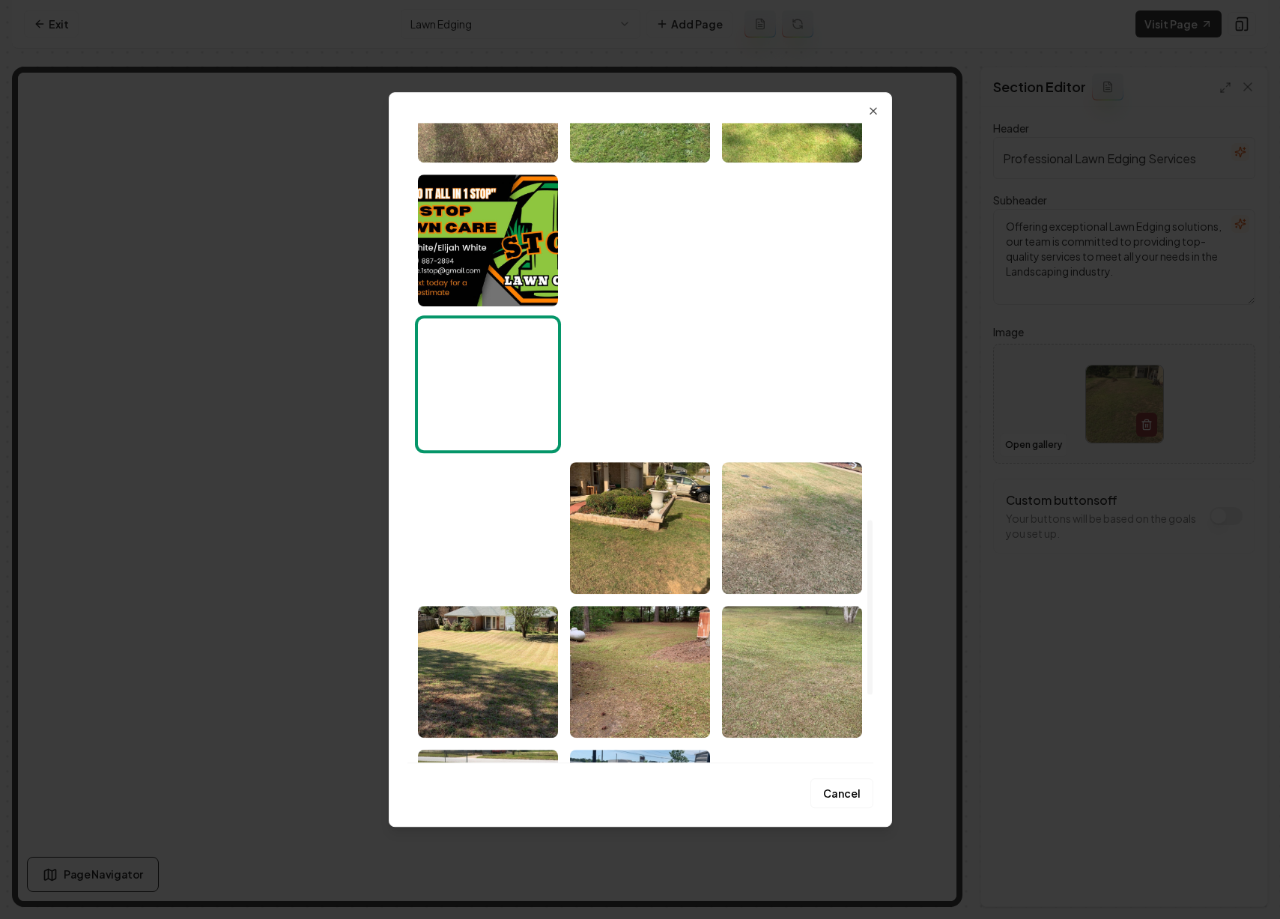
scroll to position [1702, 0]
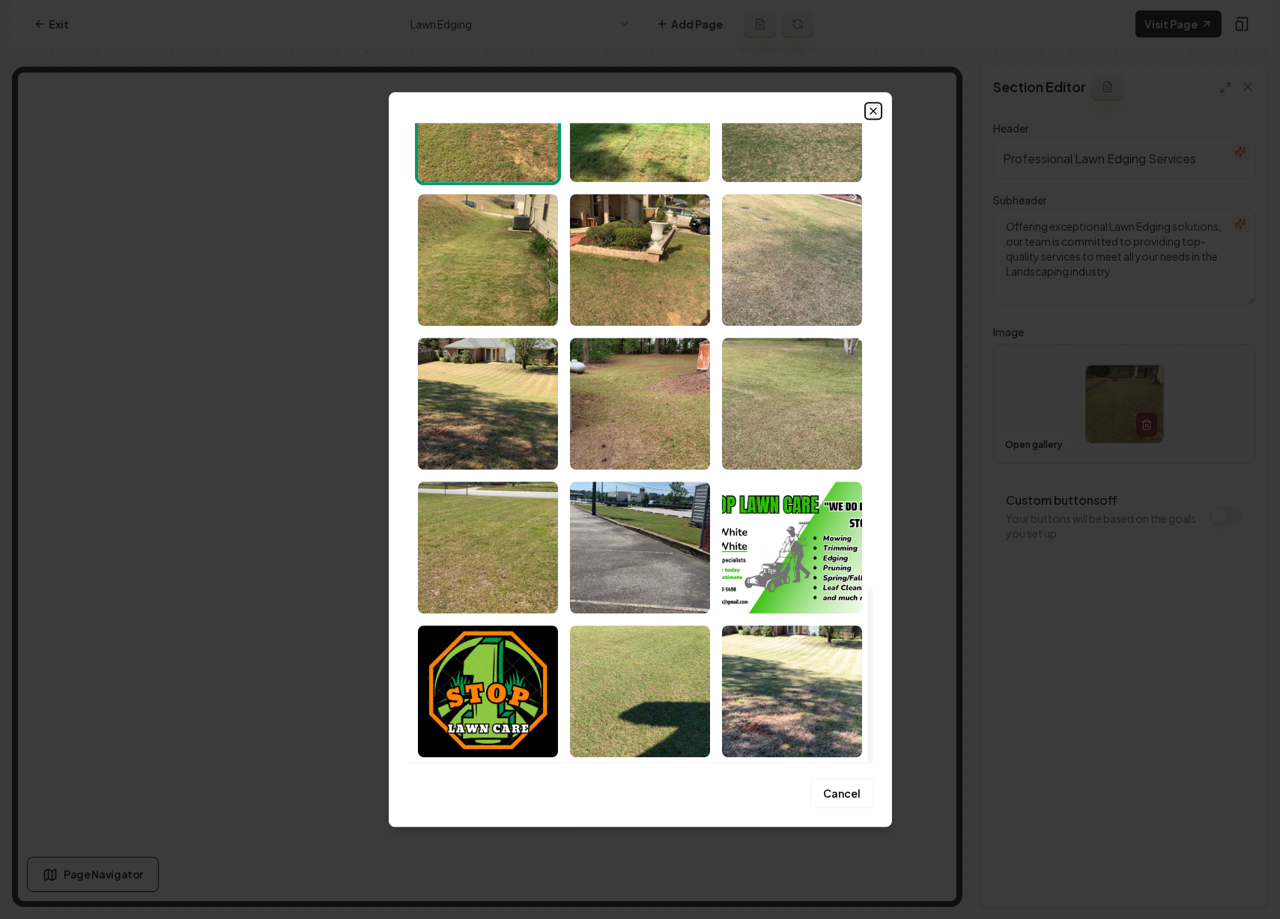
click at [876, 109] on icon "button" at bounding box center [873, 111] width 12 height 12
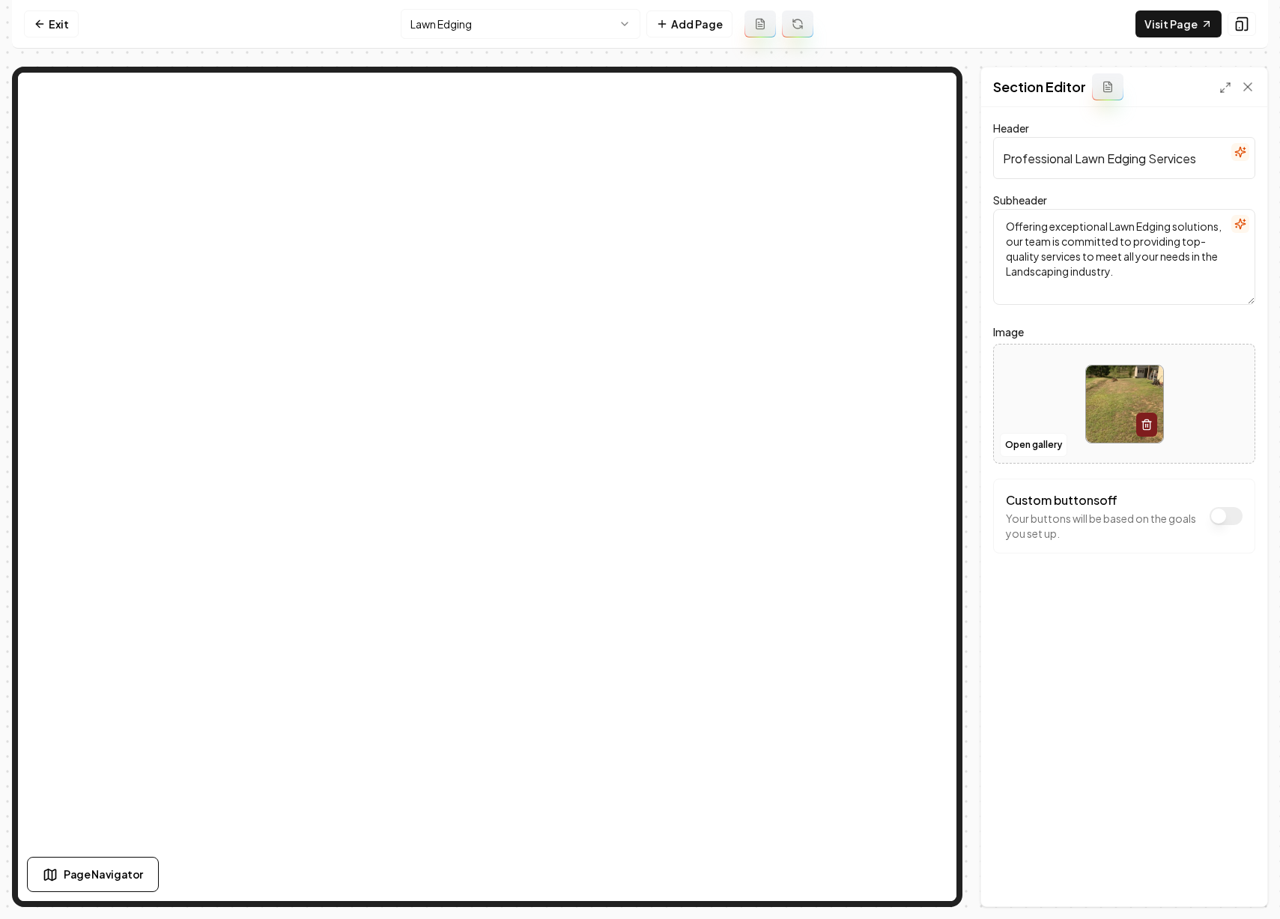
click at [526, 31] on html "Computer Required This feature is only available on a computer. Please switch t…" at bounding box center [640, 459] width 1280 height 919
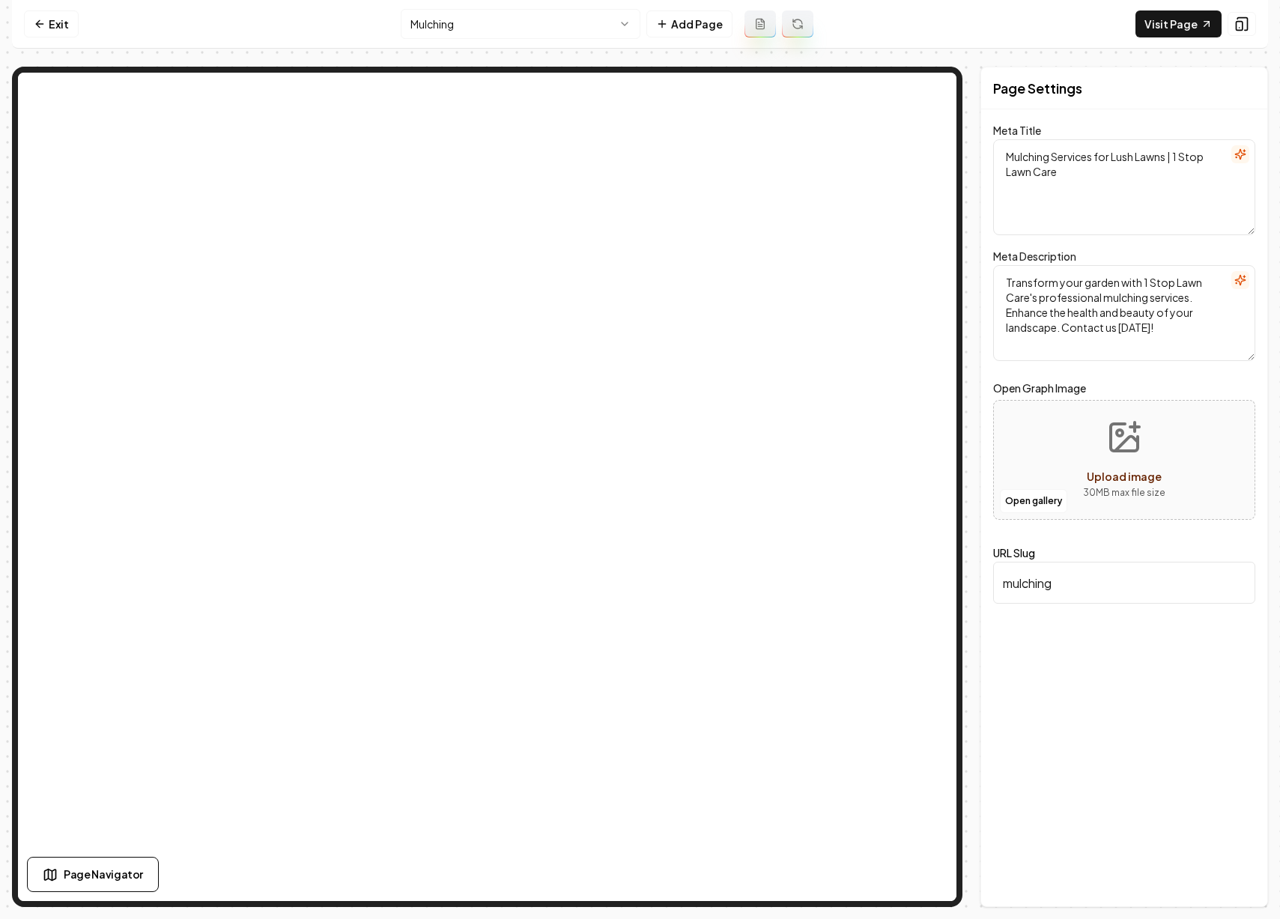
click at [547, 29] on html "Computer Required This feature is only available on a computer. Please switch t…" at bounding box center [640, 459] width 1280 height 919
click at [550, 28] on html "Computer Required This feature is only available on a computer. Please switch t…" at bounding box center [640, 459] width 1280 height 919
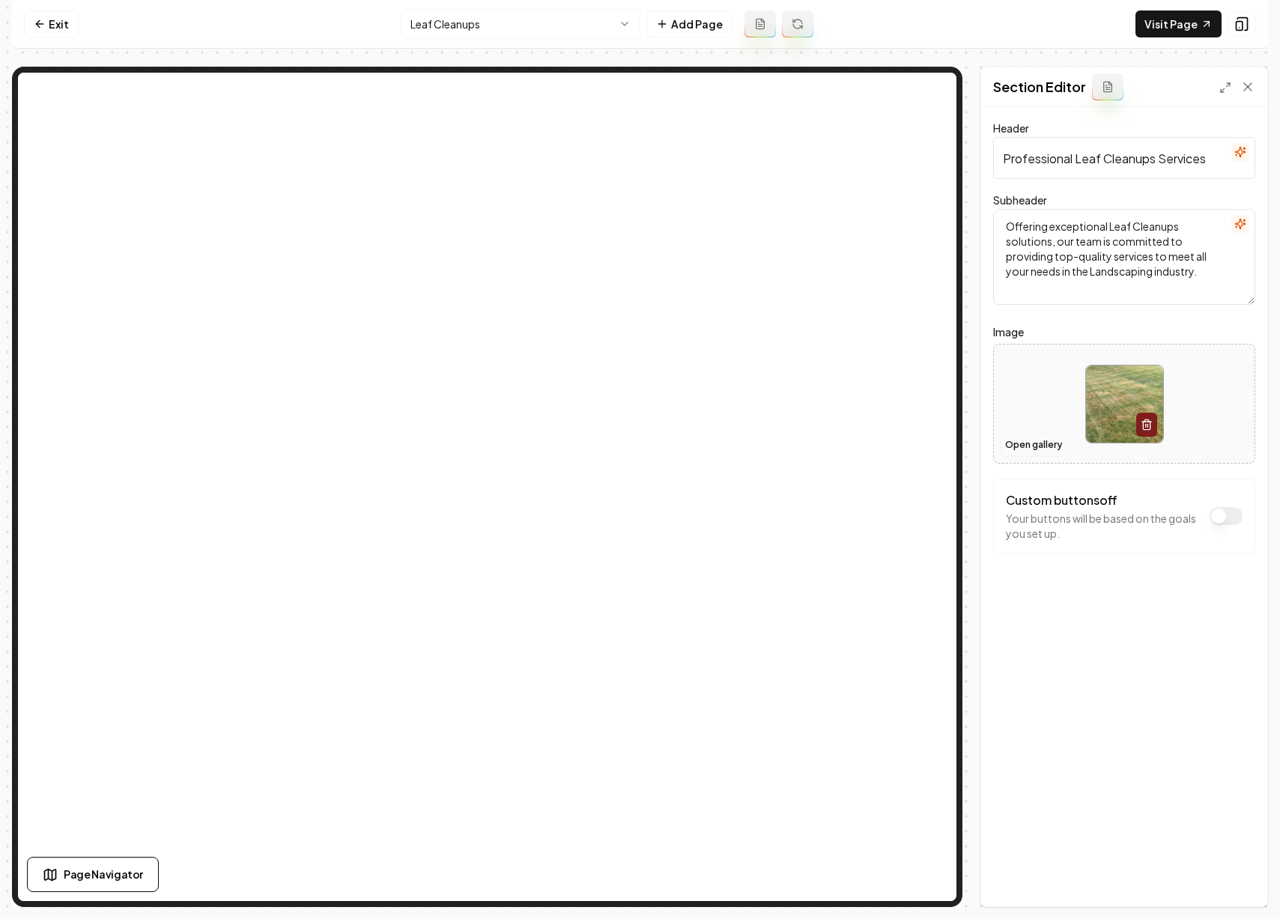
click at [1041, 446] on button "Open gallery" at bounding box center [1033, 445] width 67 height 24
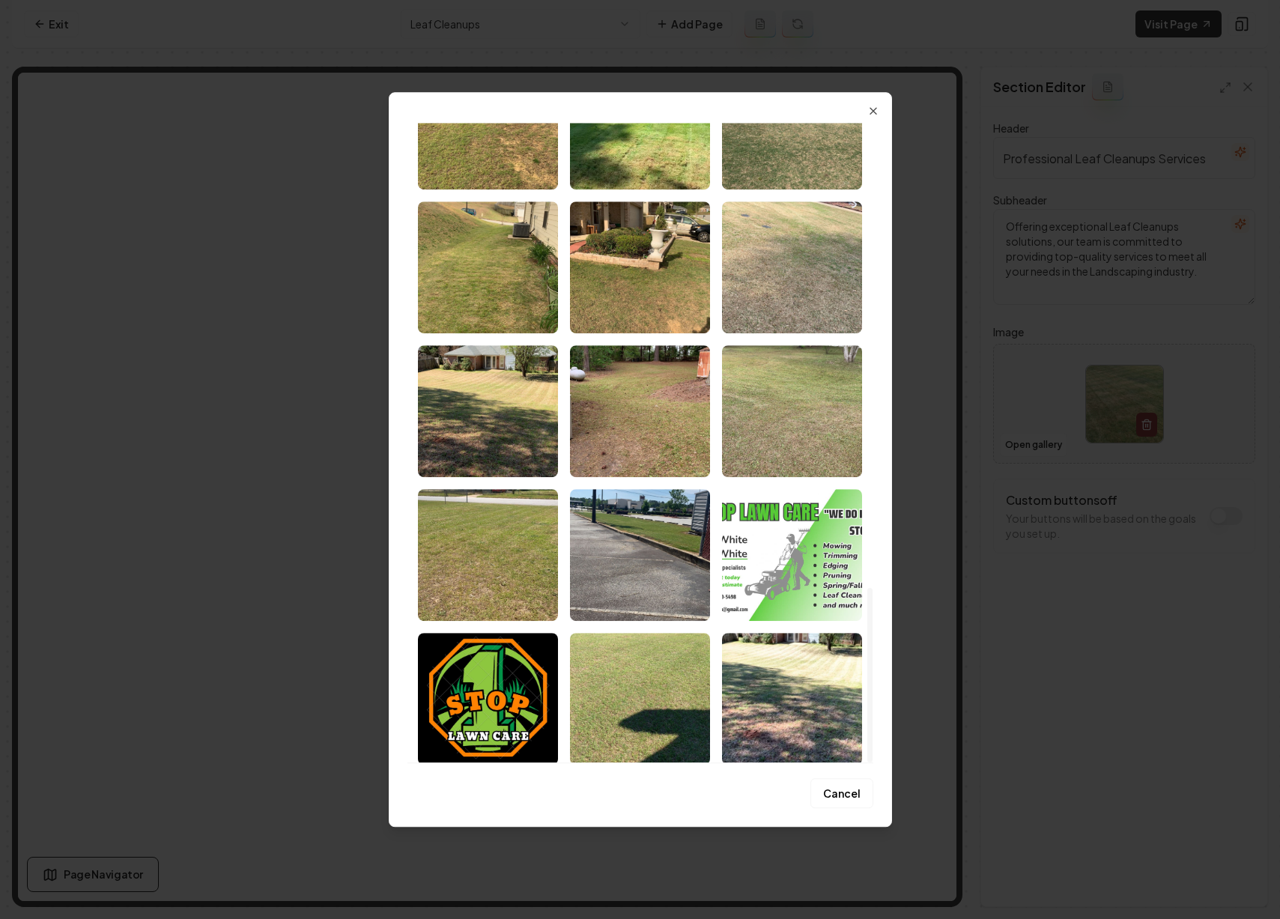
scroll to position [1702, 0]
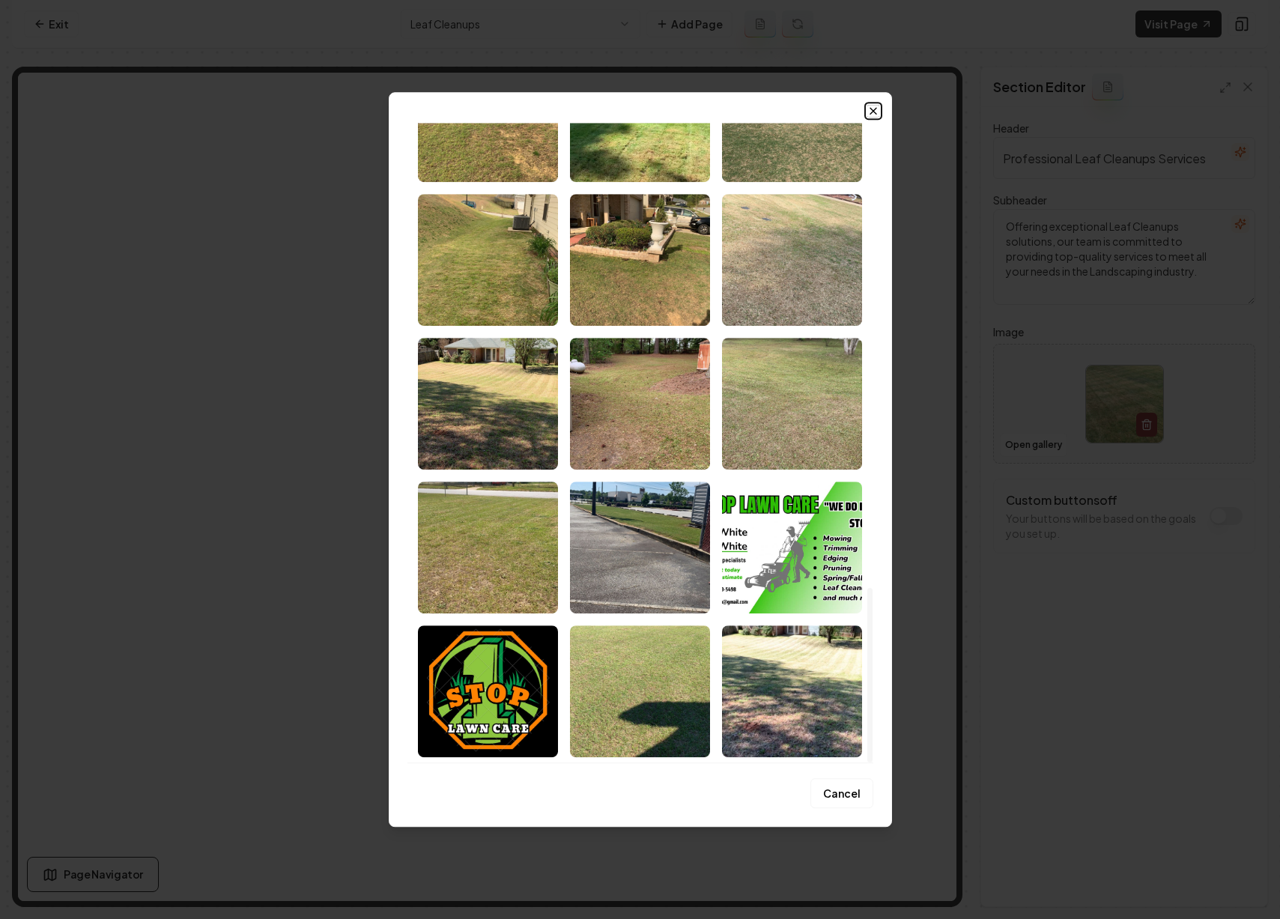
click at [873, 109] on icon "button" at bounding box center [873, 111] width 6 height 6
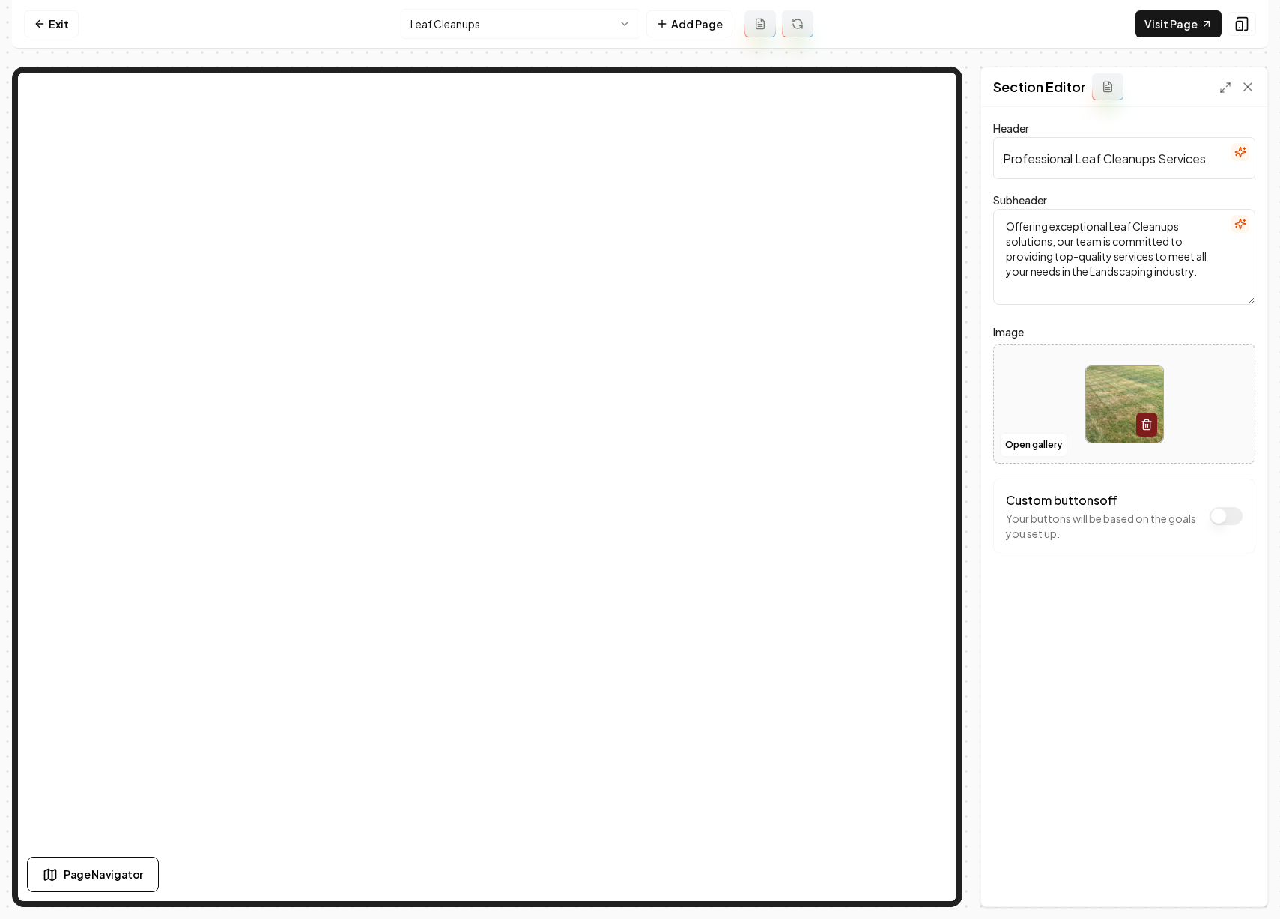
click at [562, 18] on html "Computer Required This feature is only available on a computer. Please switch t…" at bounding box center [640, 459] width 1280 height 919
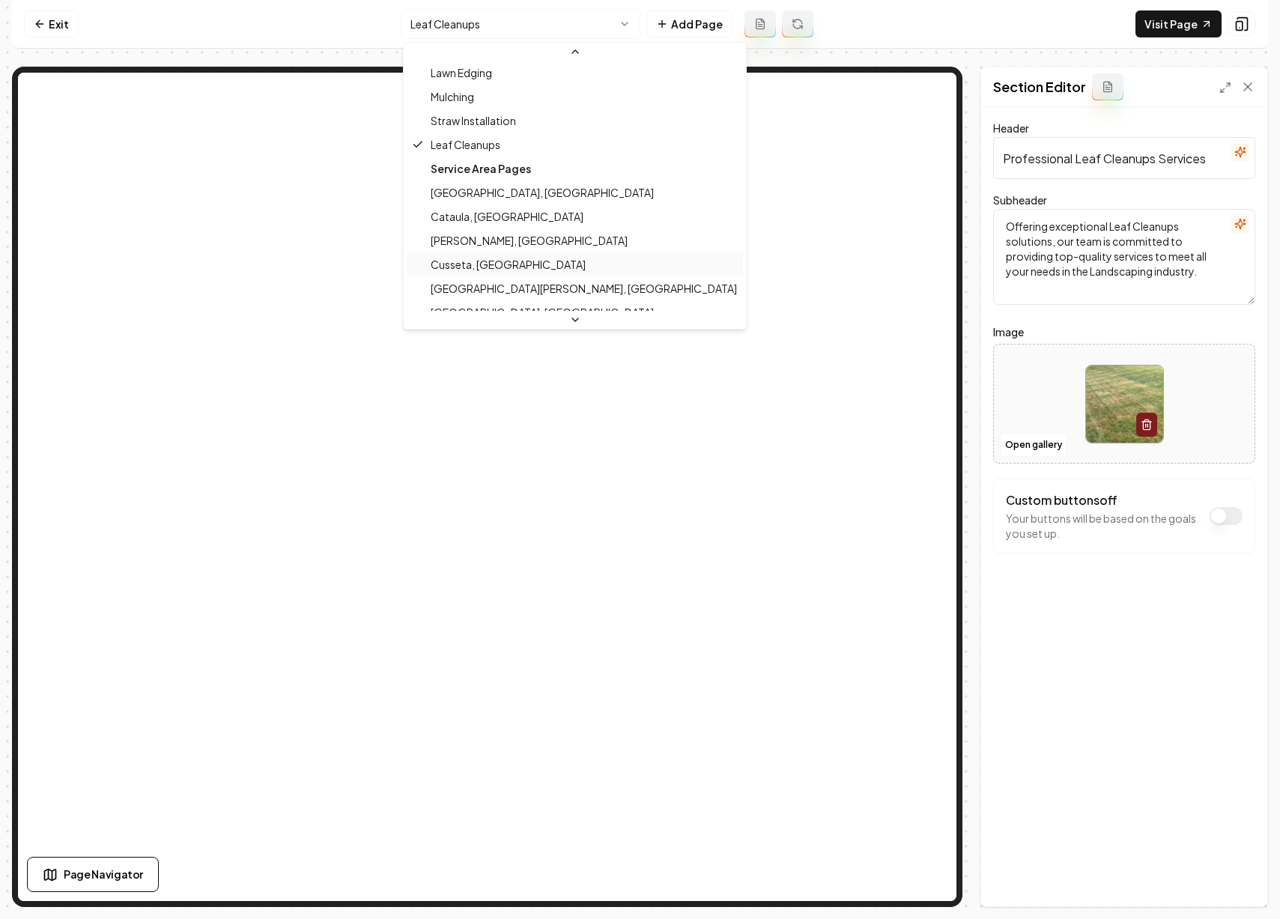
scroll to position [193, 0]
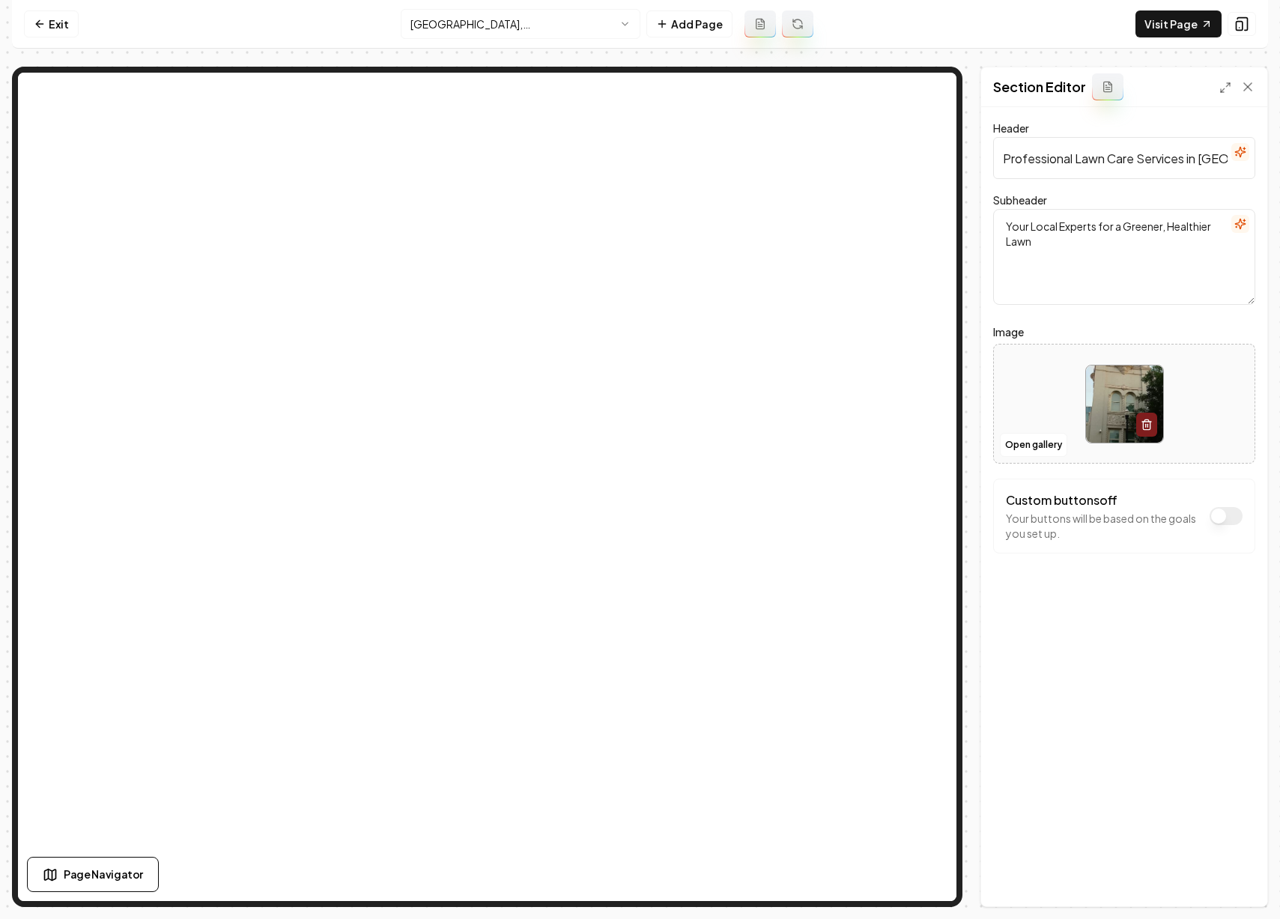
click at [612, 19] on html "Computer Required This feature is only available on a computer. Please switch t…" at bounding box center [640, 459] width 1280 height 919
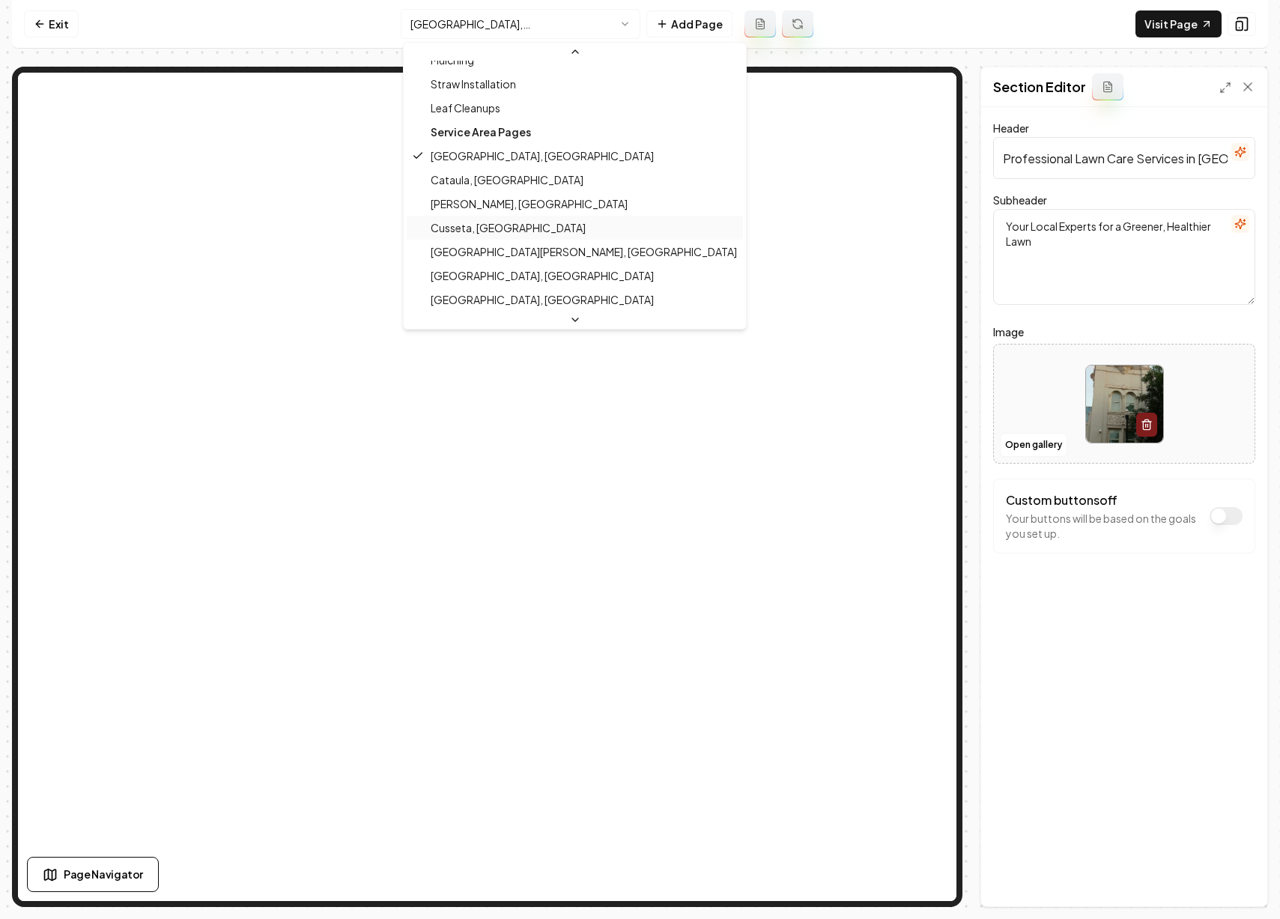
scroll to position [193, 0]
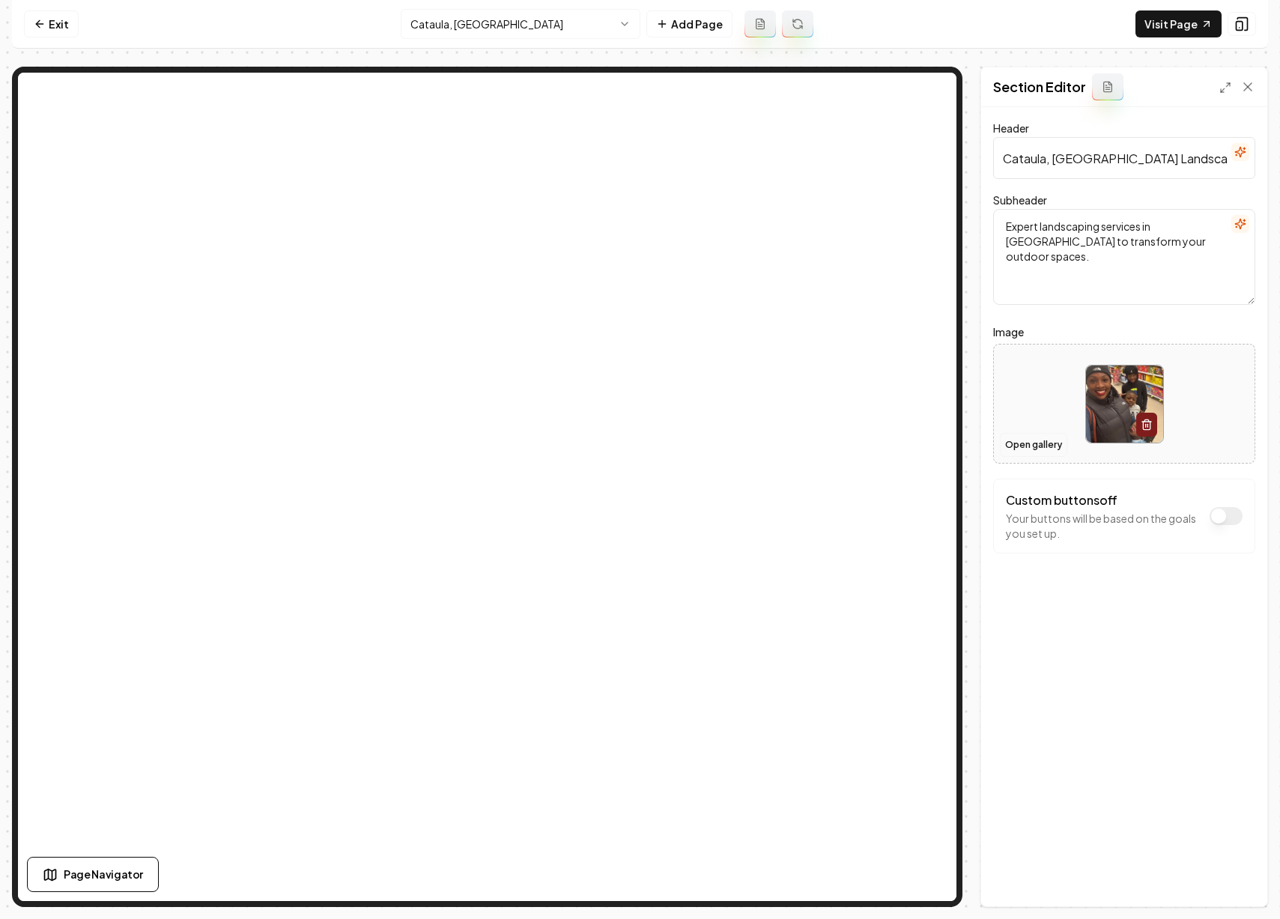
click at [1044, 441] on button "Open gallery" at bounding box center [1033, 445] width 67 height 24
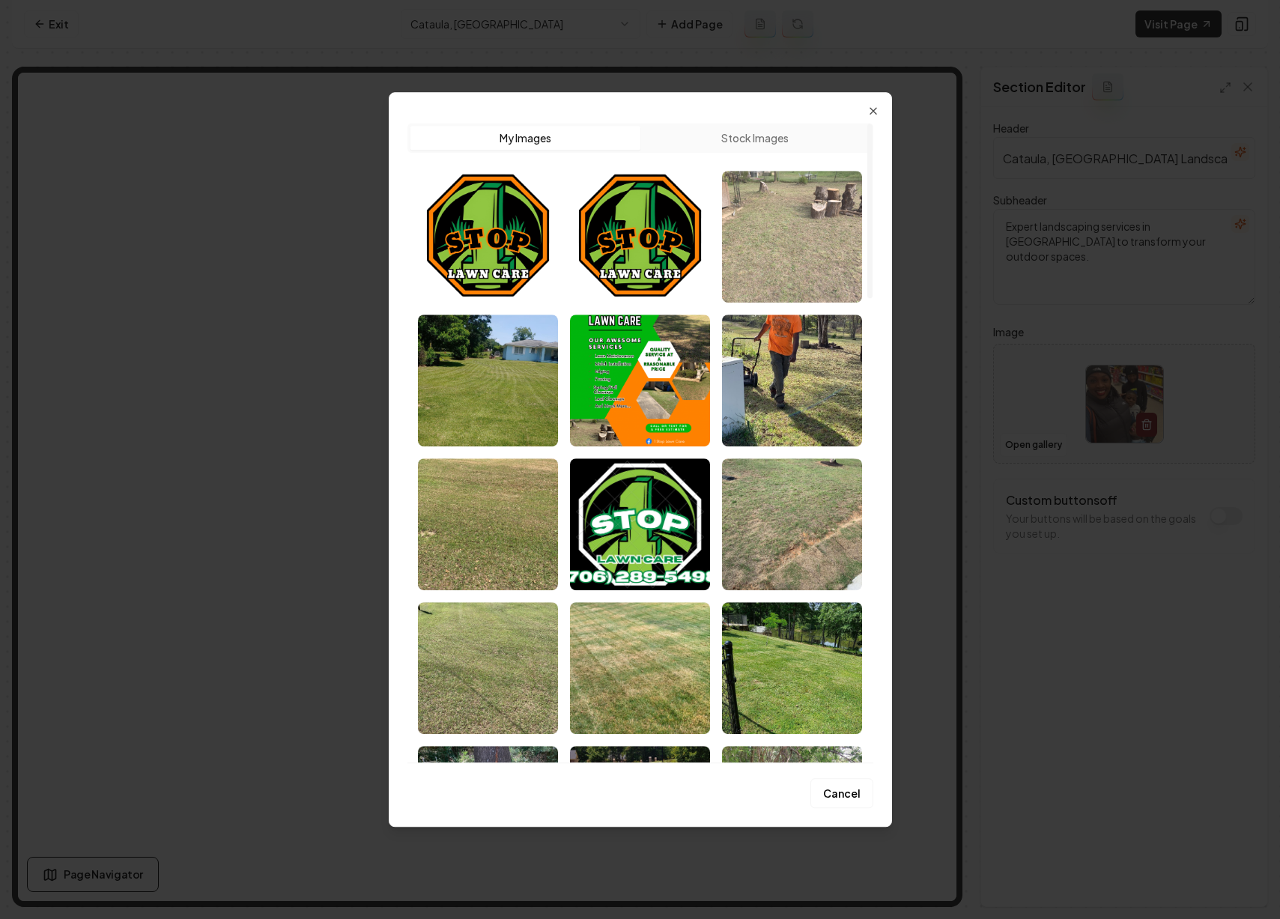
click at [768, 255] on img "Select image image_68b9d08f5c7cd75eb83ff483.jpeg" at bounding box center [792, 237] width 140 height 132
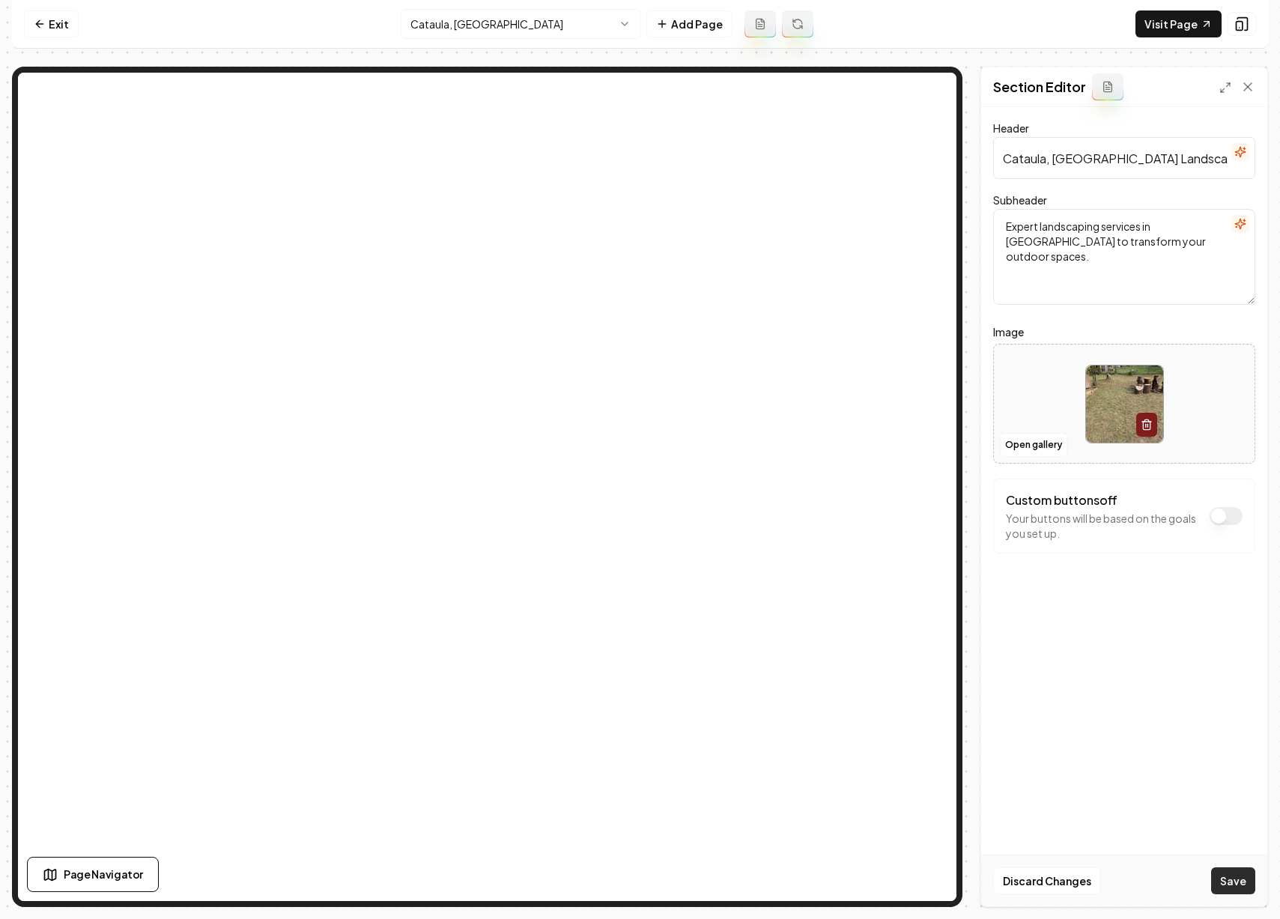
click at [1239, 880] on button "Save" at bounding box center [1233, 880] width 44 height 27
click at [551, 16] on html "Computer Required This feature is only available on a computer. Please switch t…" at bounding box center [640, 459] width 1280 height 919
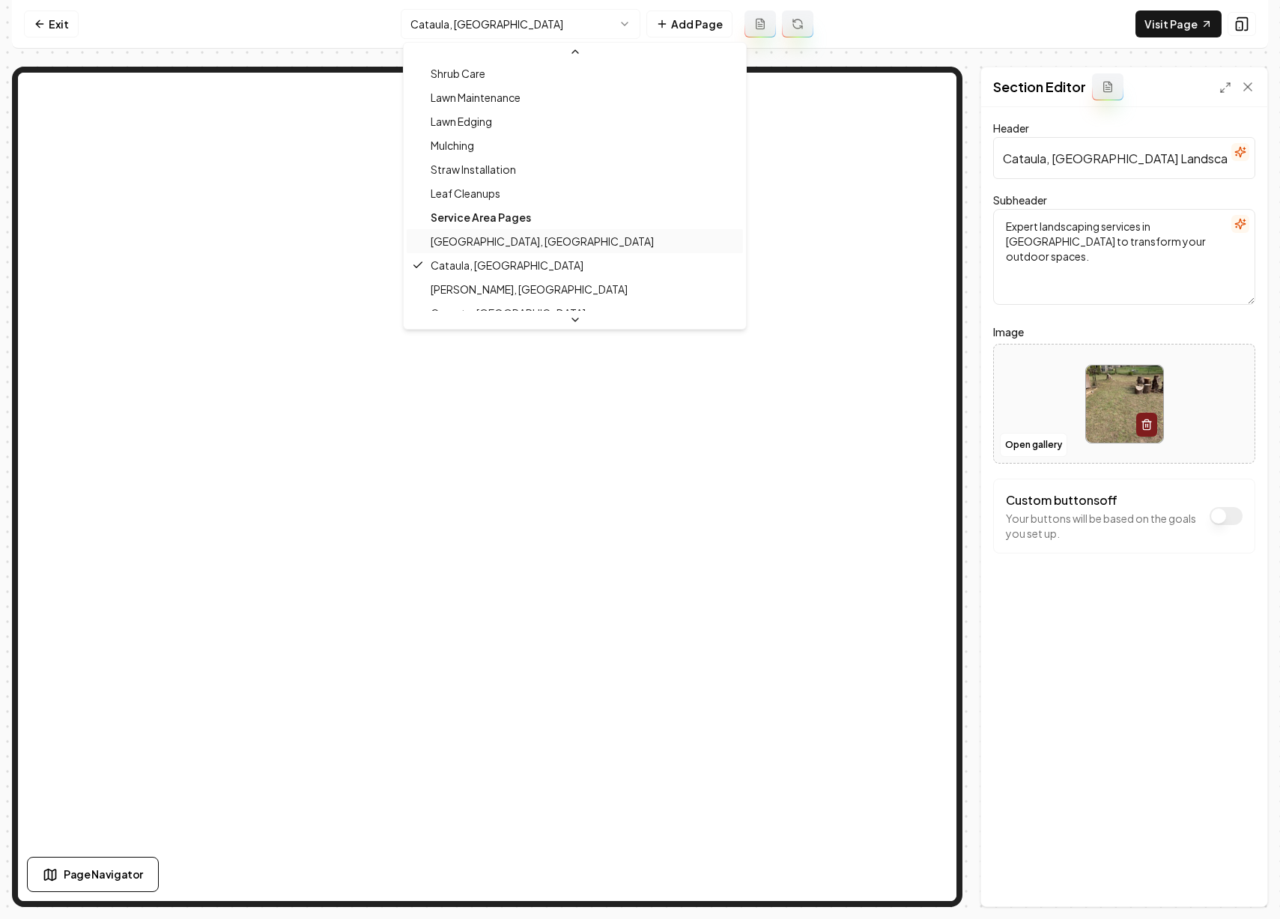
scroll to position [128, 0]
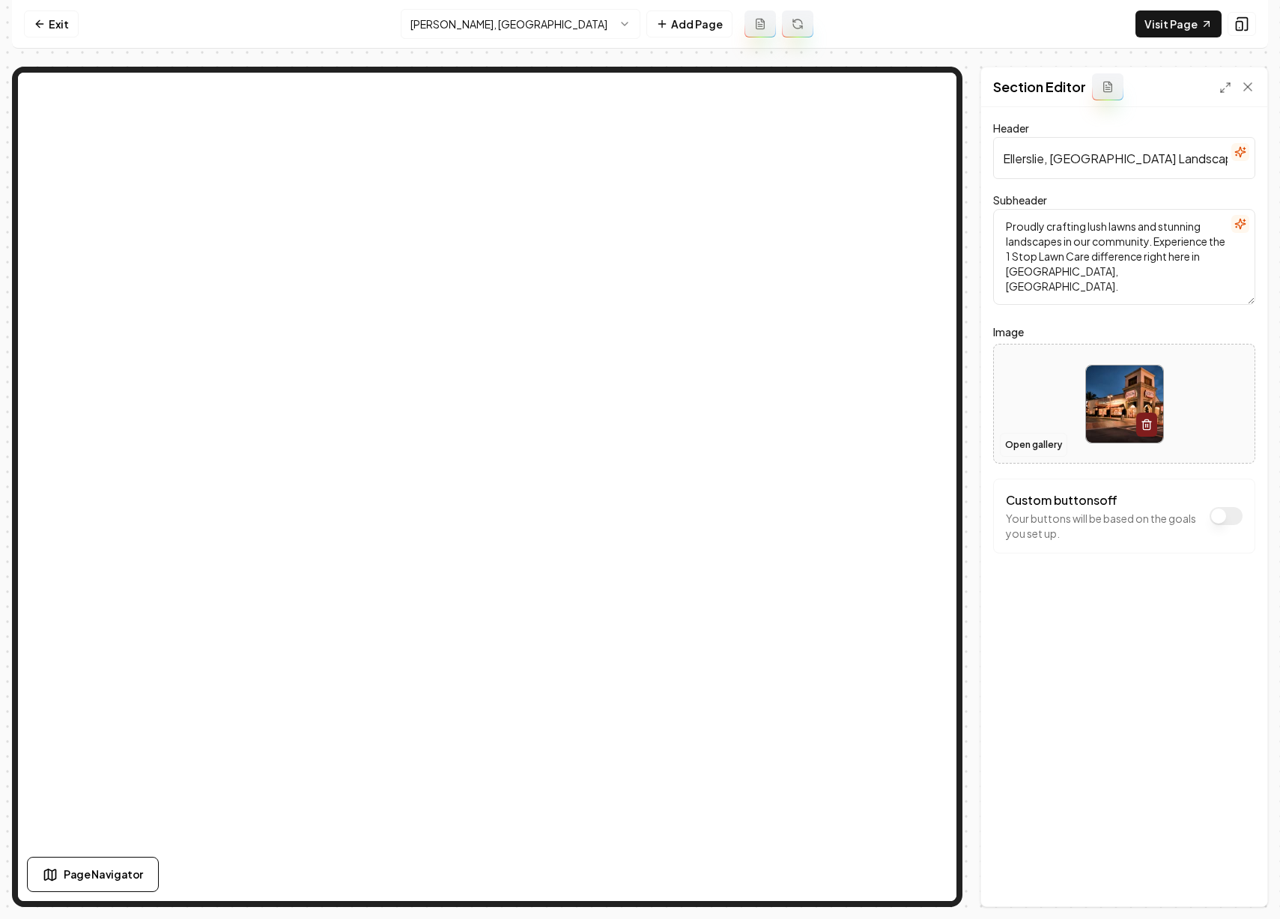
click at [1032, 444] on button "Open gallery" at bounding box center [1033, 445] width 67 height 24
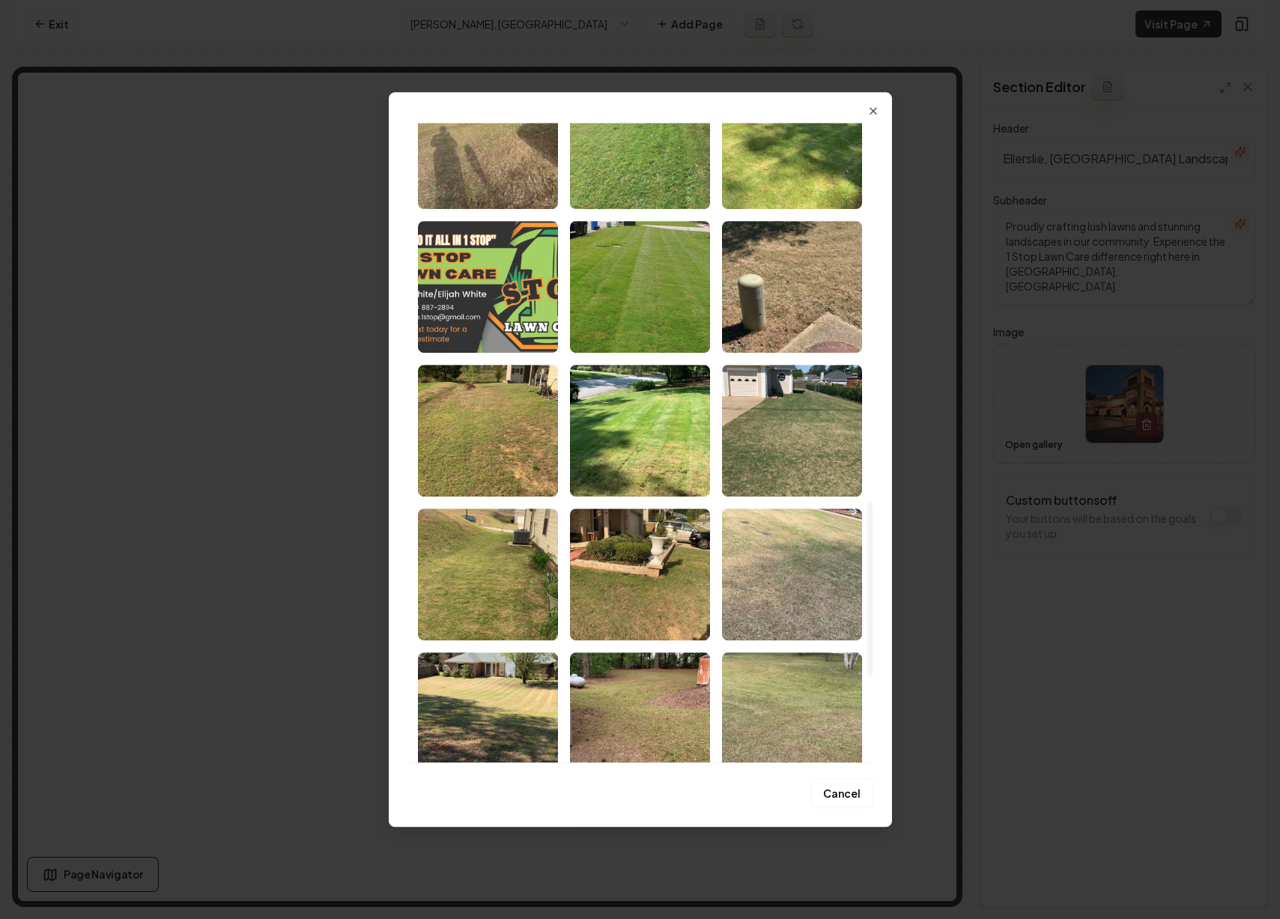
scroll to position [1388, 0]
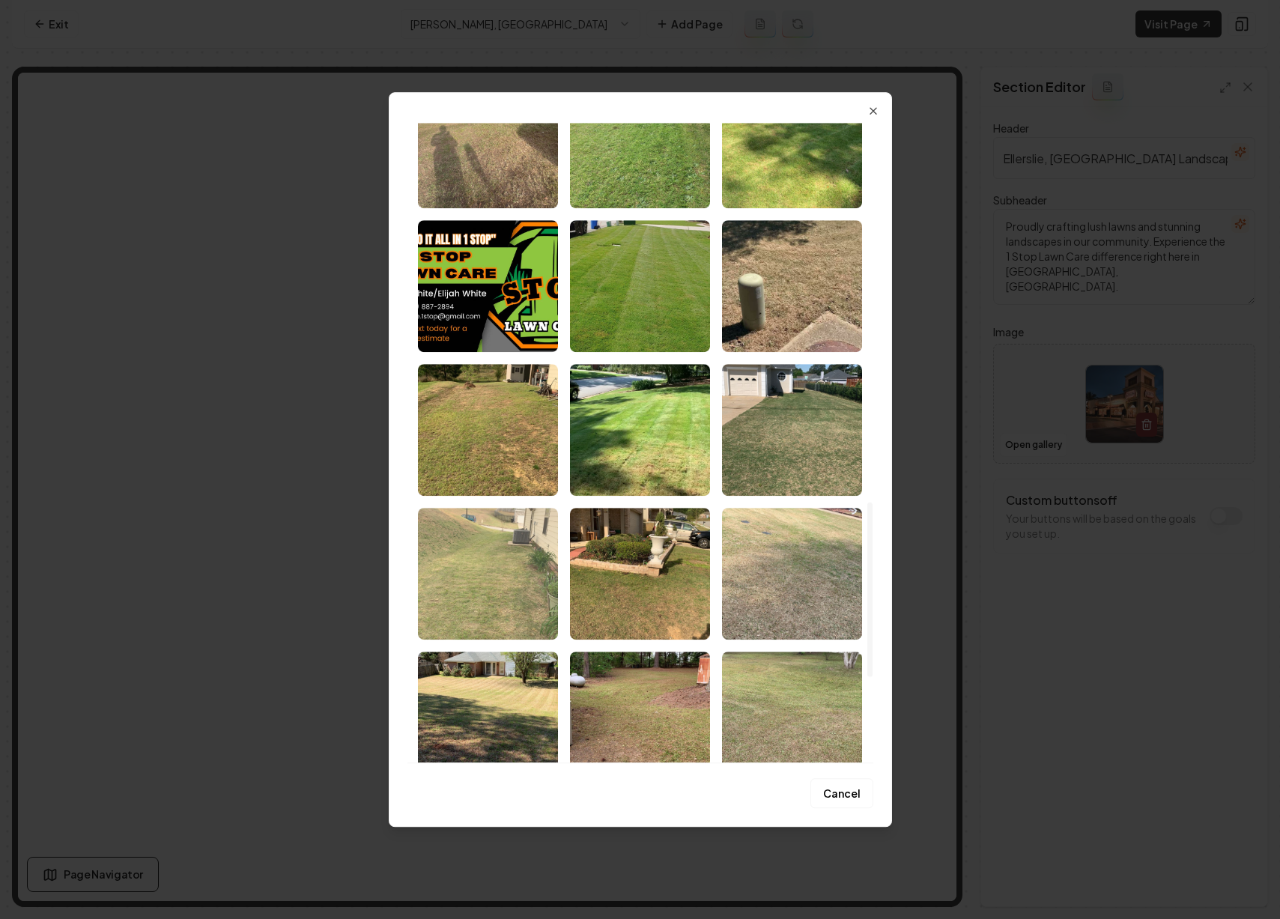
click at [512, 543] on img "Select image image_68b9d08a5c7cd75eb83fcf3f.jpeg" at bounding box center [488, 574] width 140 height 132
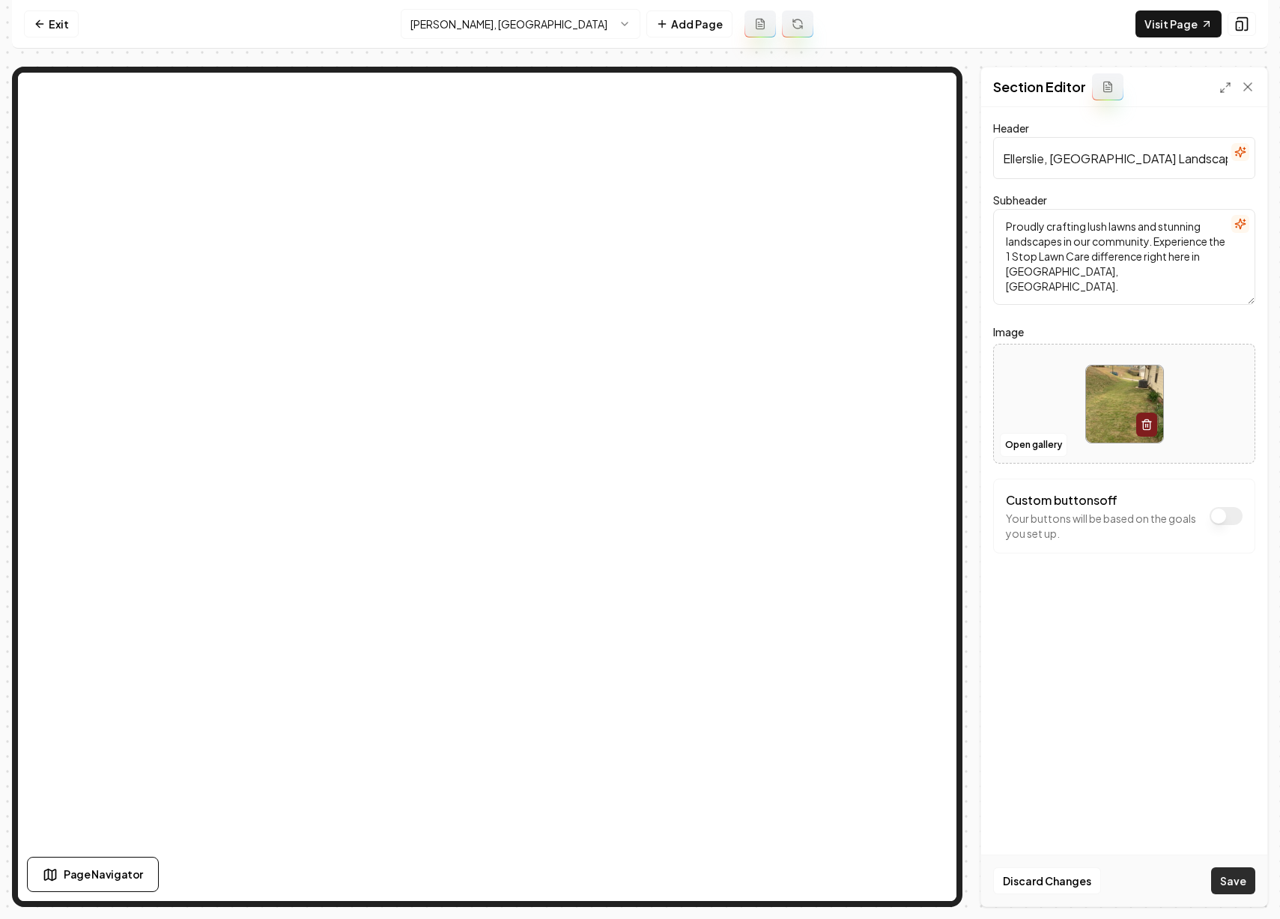
click at [1224, 879] on button "Save" at bounding box center [1233, 880] width 44 height 27
click at [552, 22] on html "Computer Required This feature is only available on a computer. Please switch t…" at bounding box center [640, 459] width 1280 height 919
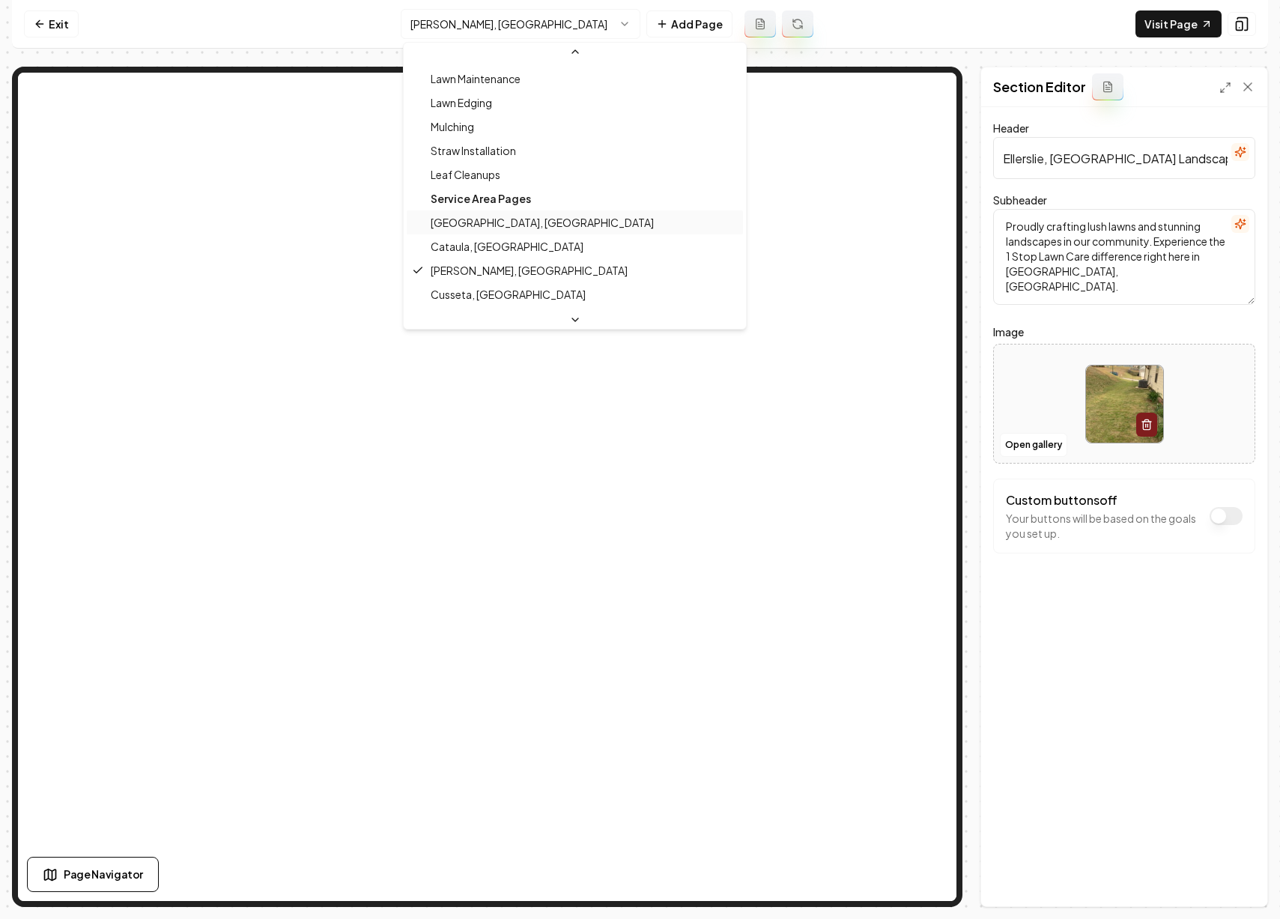
scroll to position [143, 0]
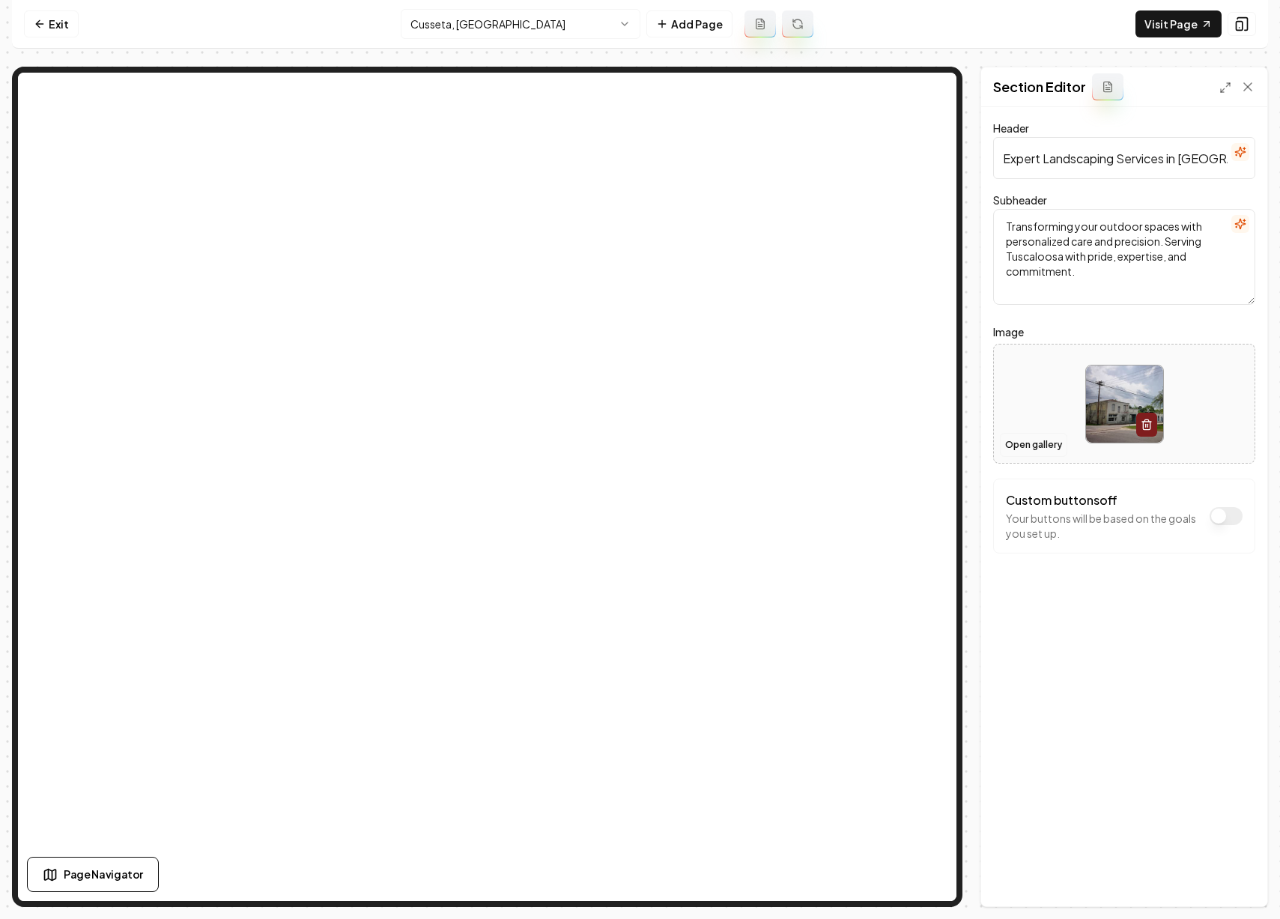
click at [1036, 440] on button "Open gallery" at bounding box center [1033, 445] width 67 height 24
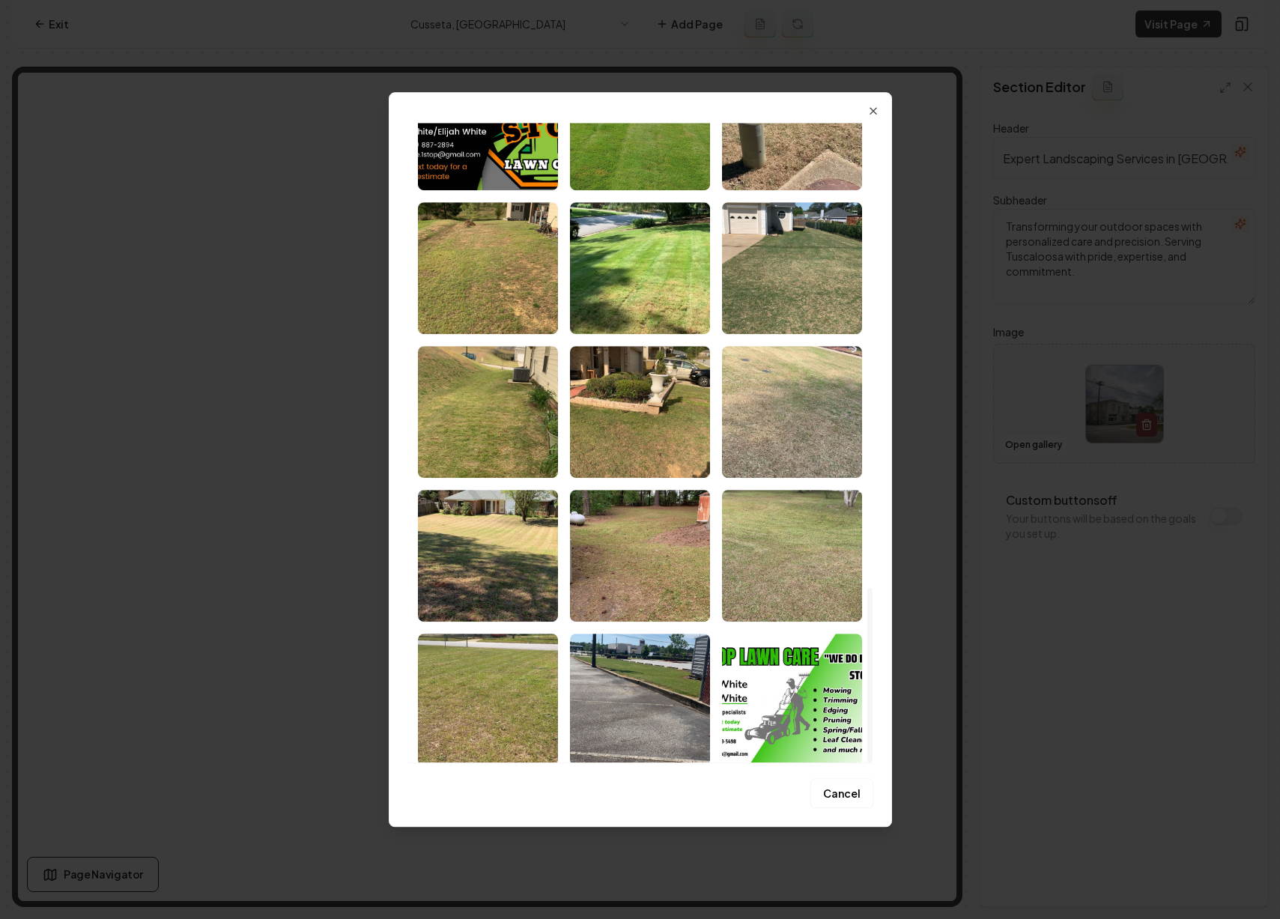
scroll to position [1702, 0]
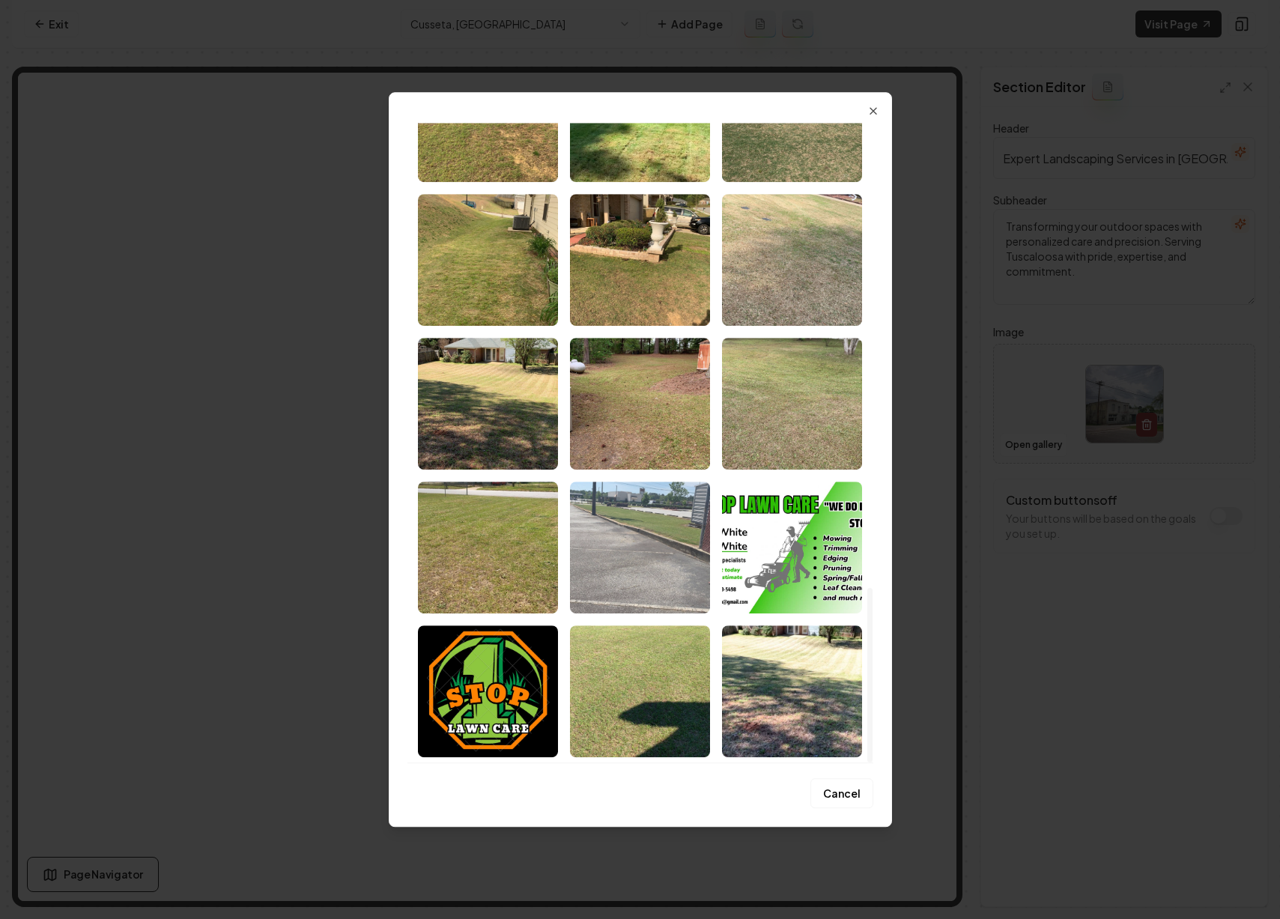
click at [622, 549] on img "Select image image_68b9d0895c7cd75eb83fcb37.jpeg" at bounding box center [640, 548] width 140 height 132
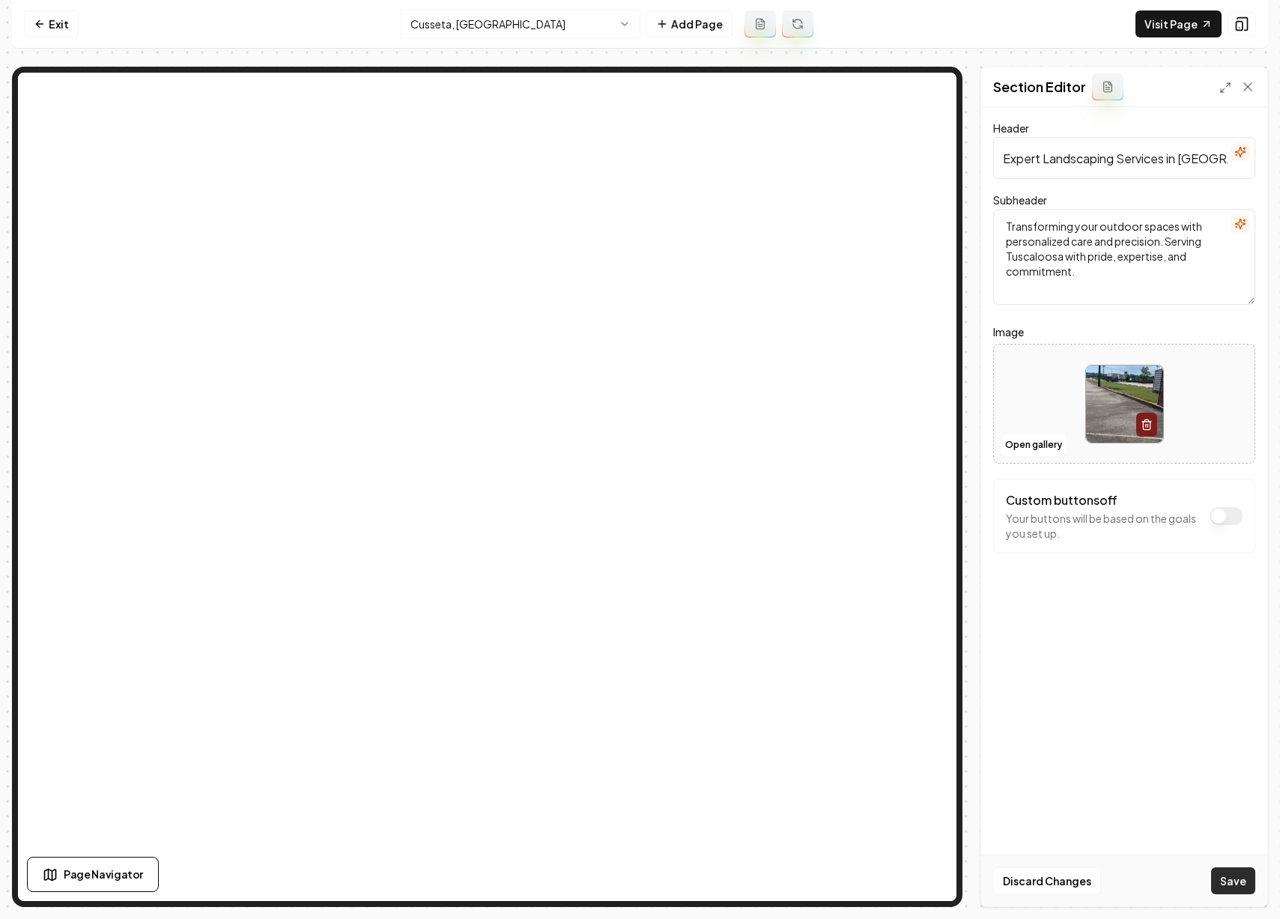
click at [1233, 877] on button "Save" at bounding box center [1233, 880] width 44 height 27
click at [518, 20] on html "Computer Required This feature is only available on a computer. Please switch t…" at bounding box center [640, 459] width 1280 height 919
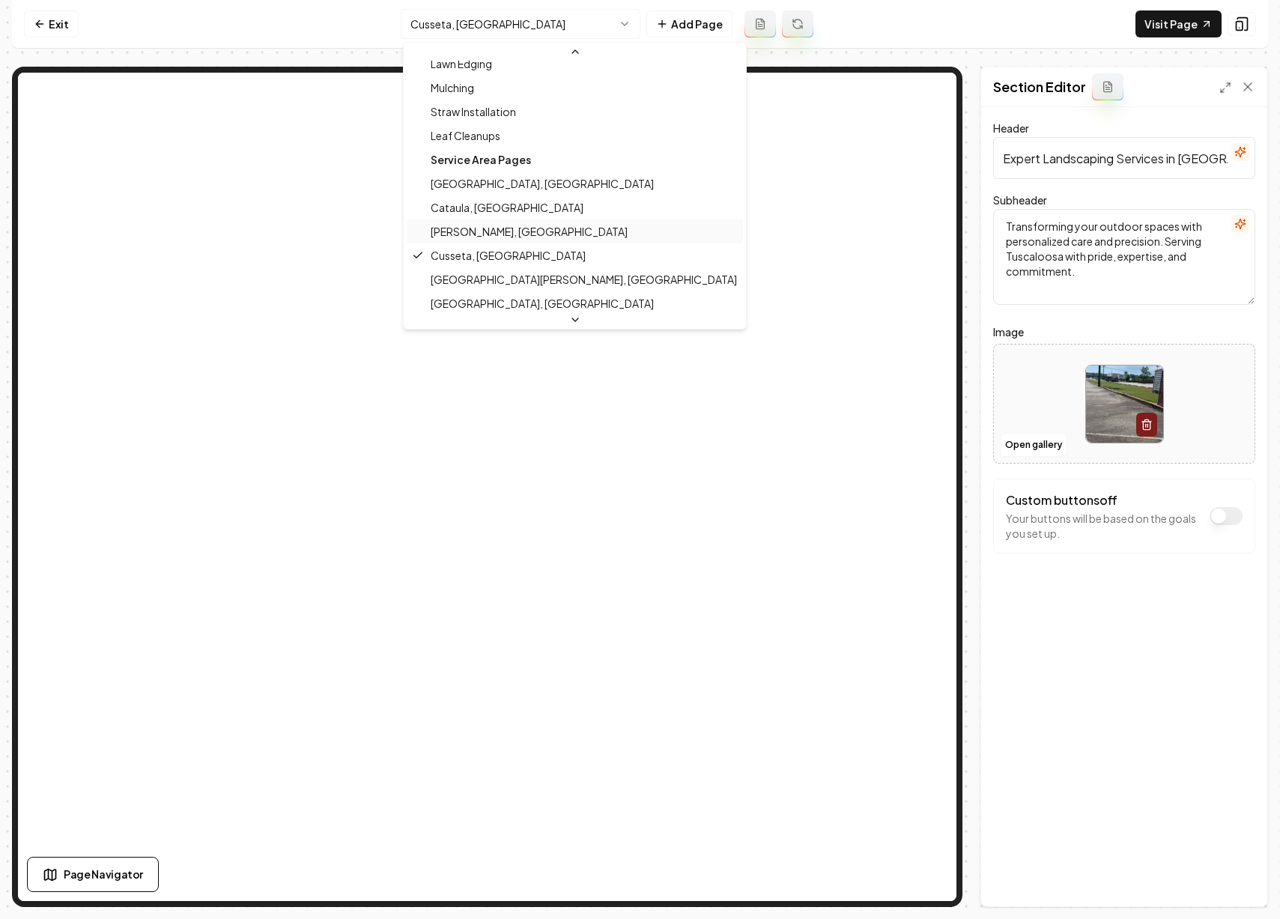
scroll to position [185, 0]
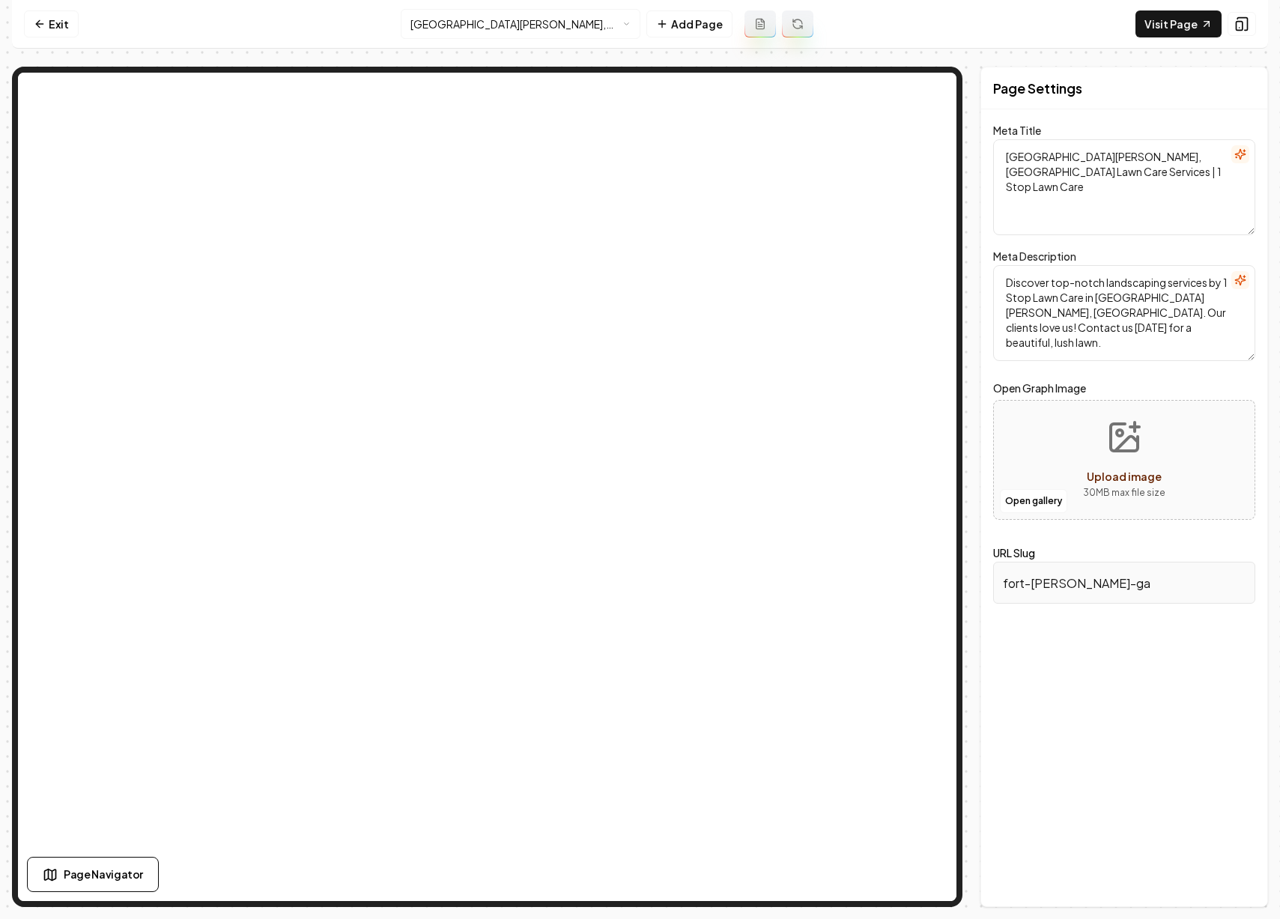
click at [1043, 156] on textarea "Fort Moore, GA Lawn Care Services | 1 Stop Lawn Care" at bounding box center [1124, 187] width 262 height 96
type textarea "Fort Benning, GA Lawn Care Services | 1 Stop Lawn Care"
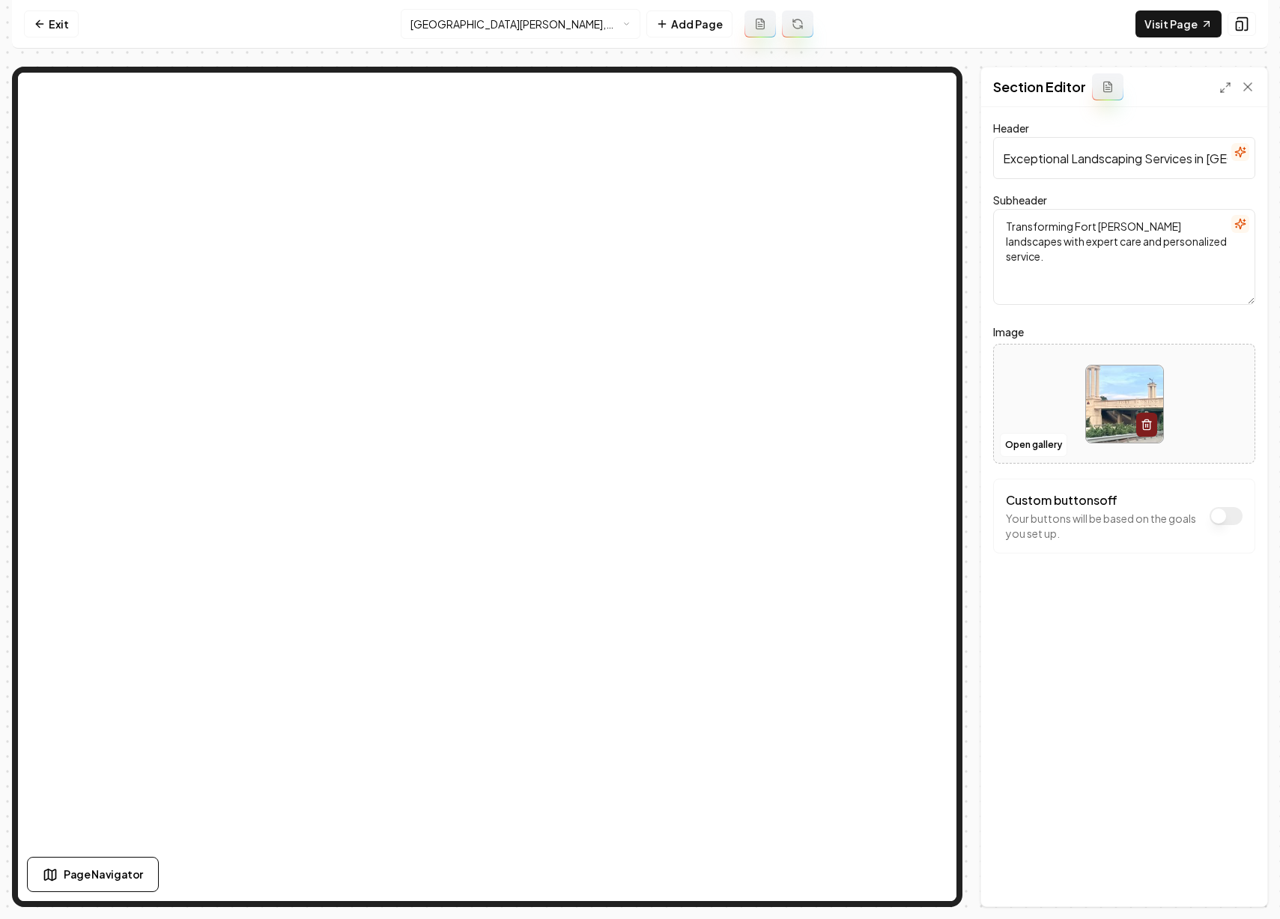
click at [1188, 160] on input "Exceptional Landscaping Services in Fort Moore, GA" at bounding box center [1124, 158] width 262 height 42
click at [1177, 160] on input "Exceptional Landscaping Services in Fort Moore, GA" at bounding box center [1124, 158] width 262 height 42
type input "Exceptional Landscaping Services in Fort Benning, GA"
click at [1110, 225] on textarea "Transforming Fort Moore's landscapes with expert care and personalized service." at bounding box center [1124, 257] width 262 height 96
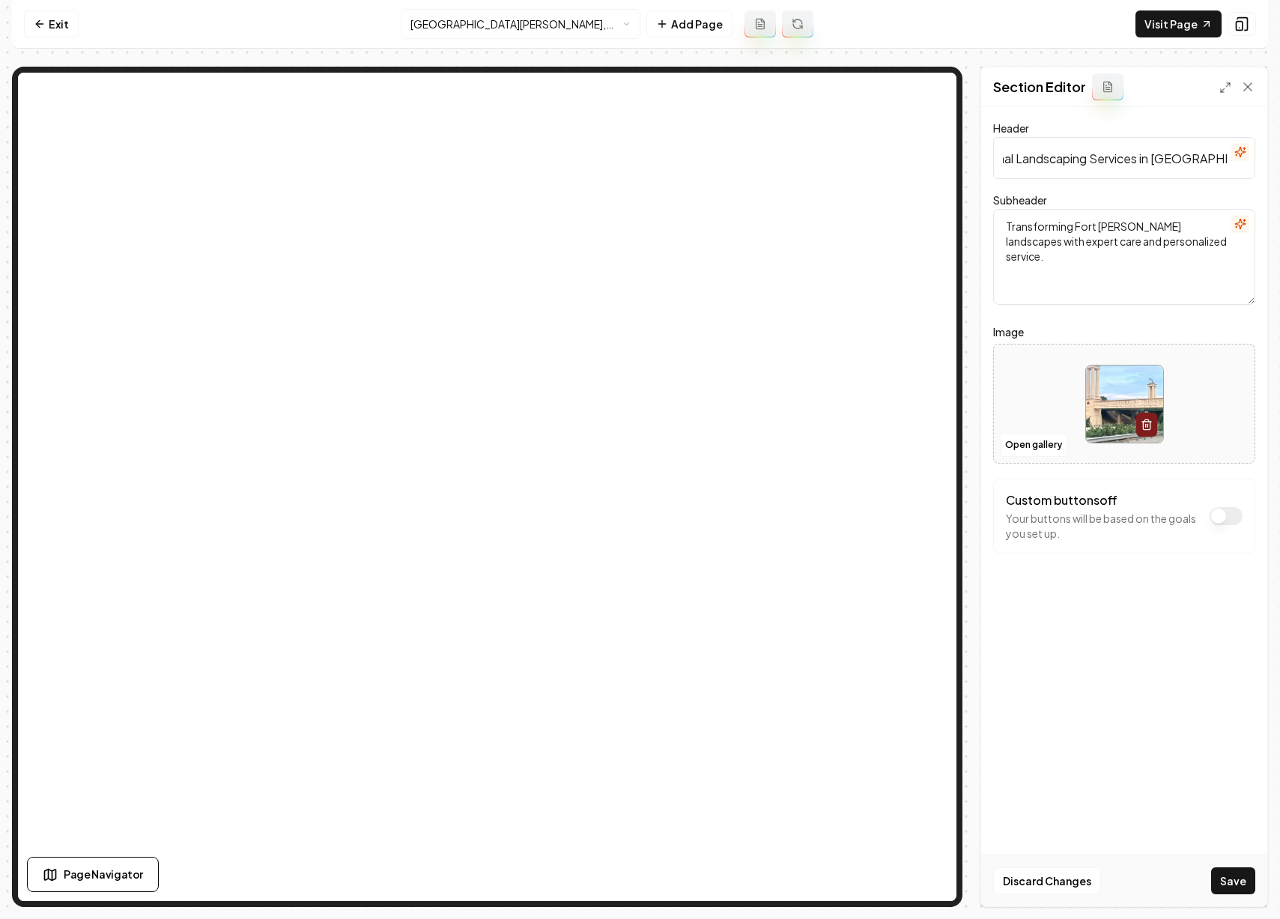
scroll to position [0, 0]
click at [1110, 225] on textarea "Transforming Fort Moore's landscapes with expert care and personalized service." at bounding box center [1124, 257] width 262 height 96
type textarea "Transforming Fort Benning's landscapes with expert care and personalized servic…"
click at [1238, 884] on button "Save" at bounding box center [1233, 880] width 44 height 27
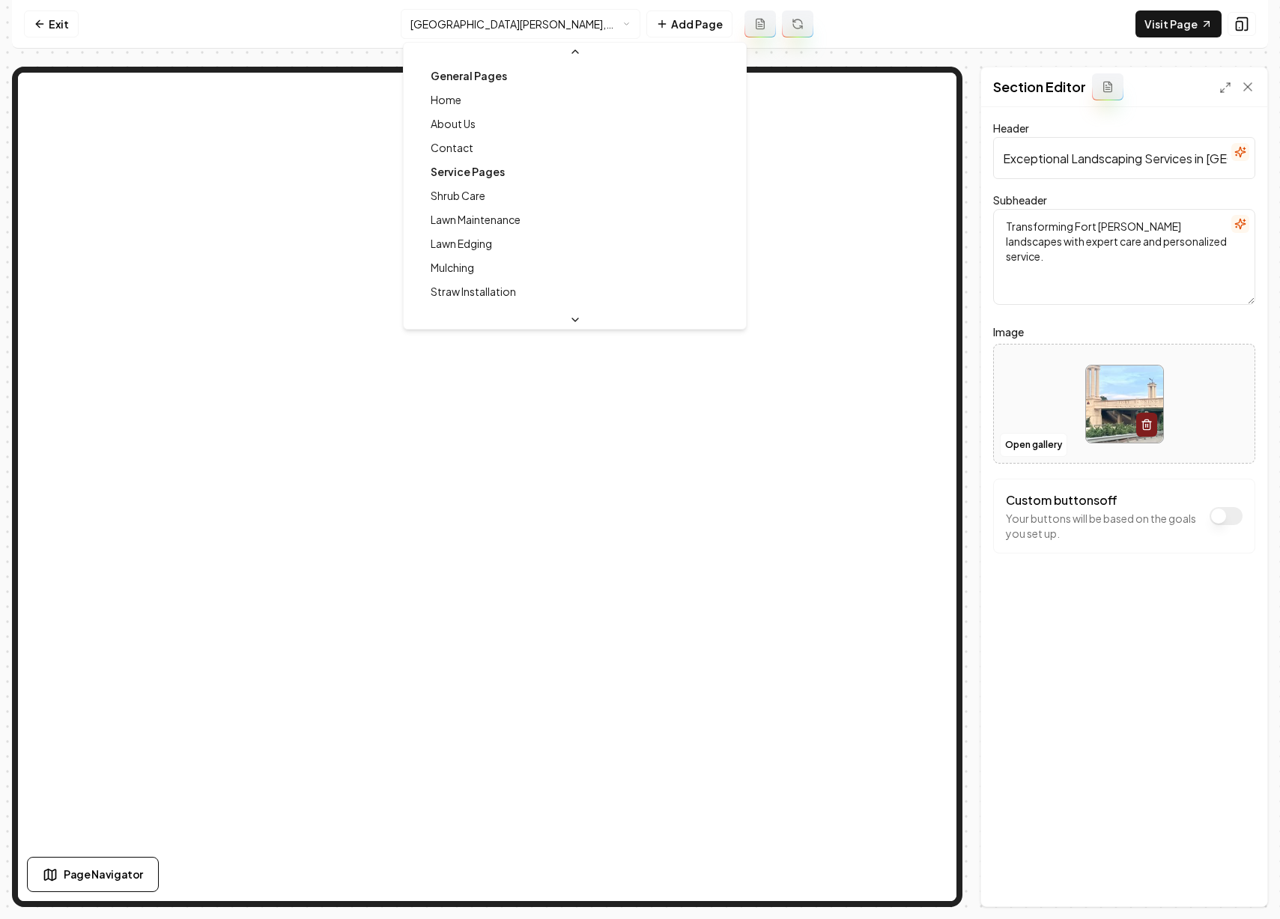
click at [503, 30] on html "Computer Required This feature is only available on a computer. Please switch t…" at bounding box center [640, 459] width 1280 height 919
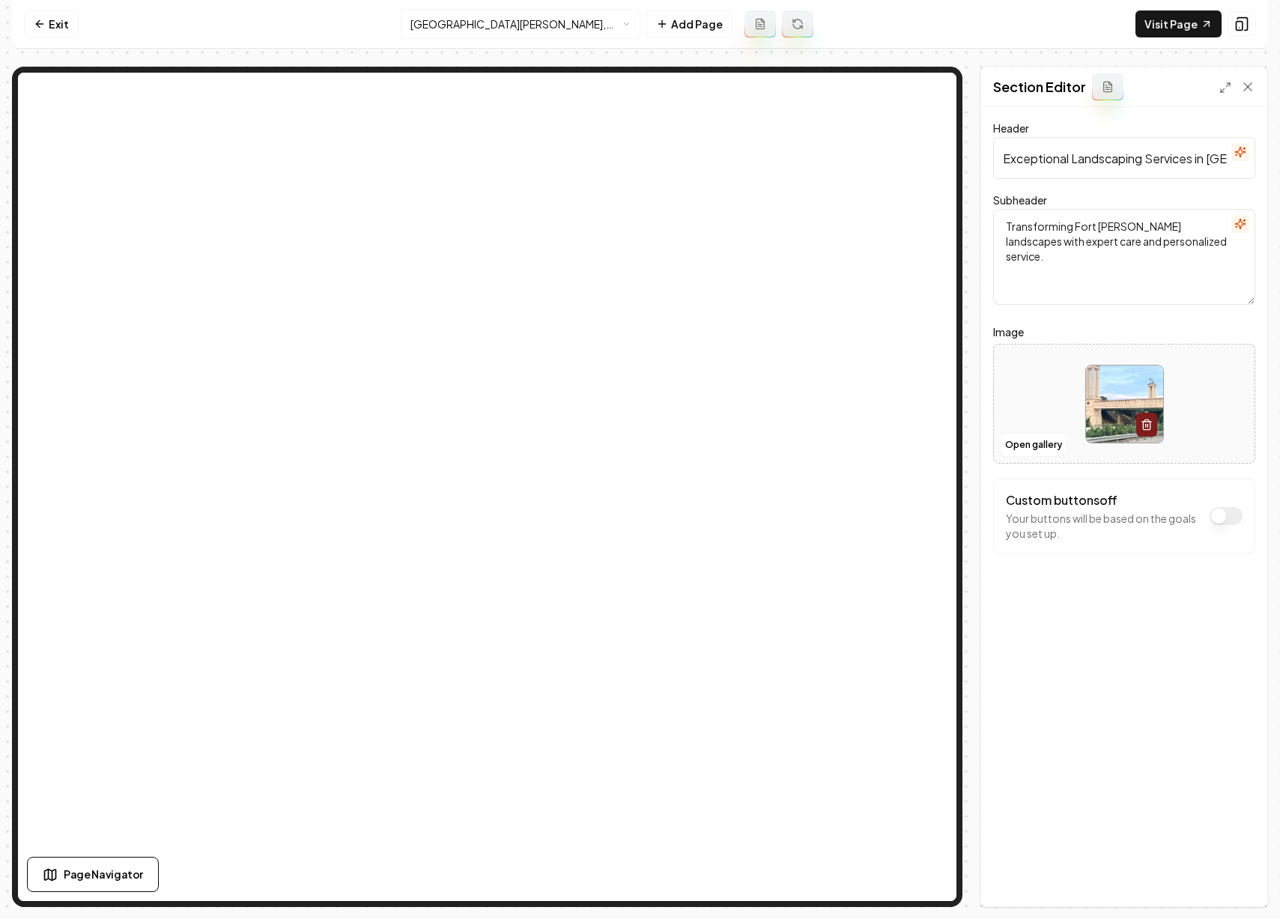
click at [522, 18] on html "Computer Required This feature is only available on a computer. Please switch t…" at bounding box center [640, 459] width 1280 height 919
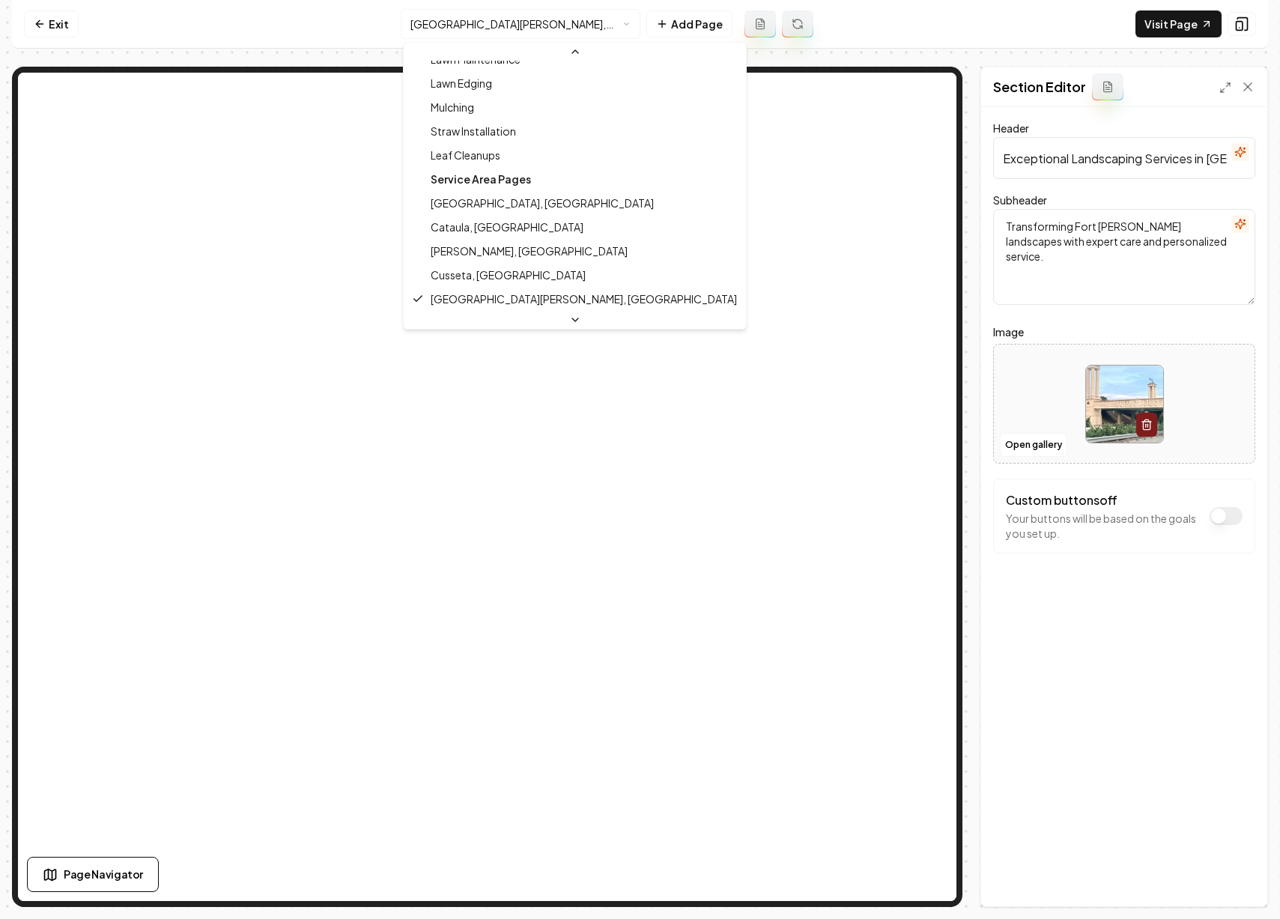
scroll to position [184, 0]
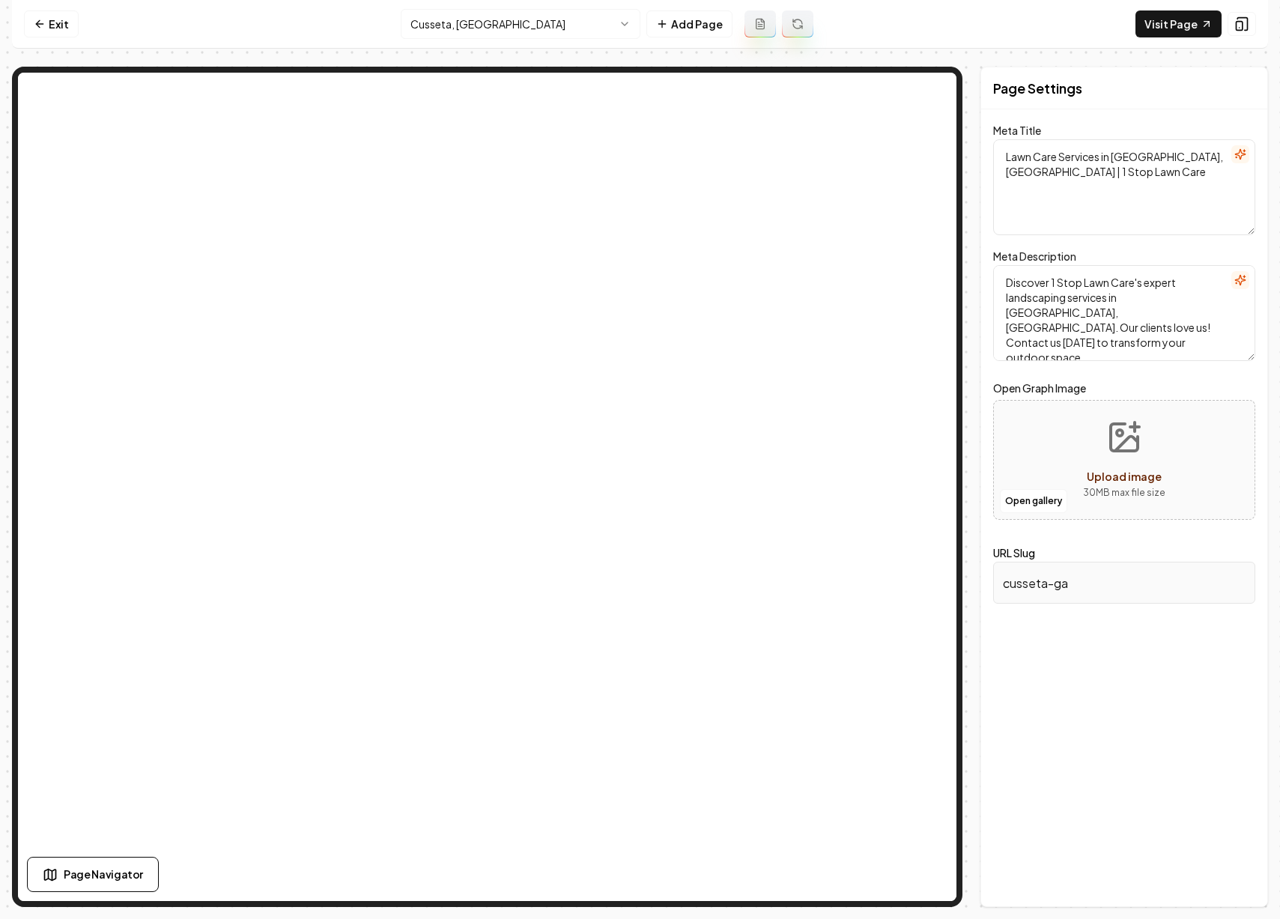
click at [530, 22] on html "Computer Required This feature is only available on a computer. Please switch t…" at bounding box center [640, 459] width 1280 height 919
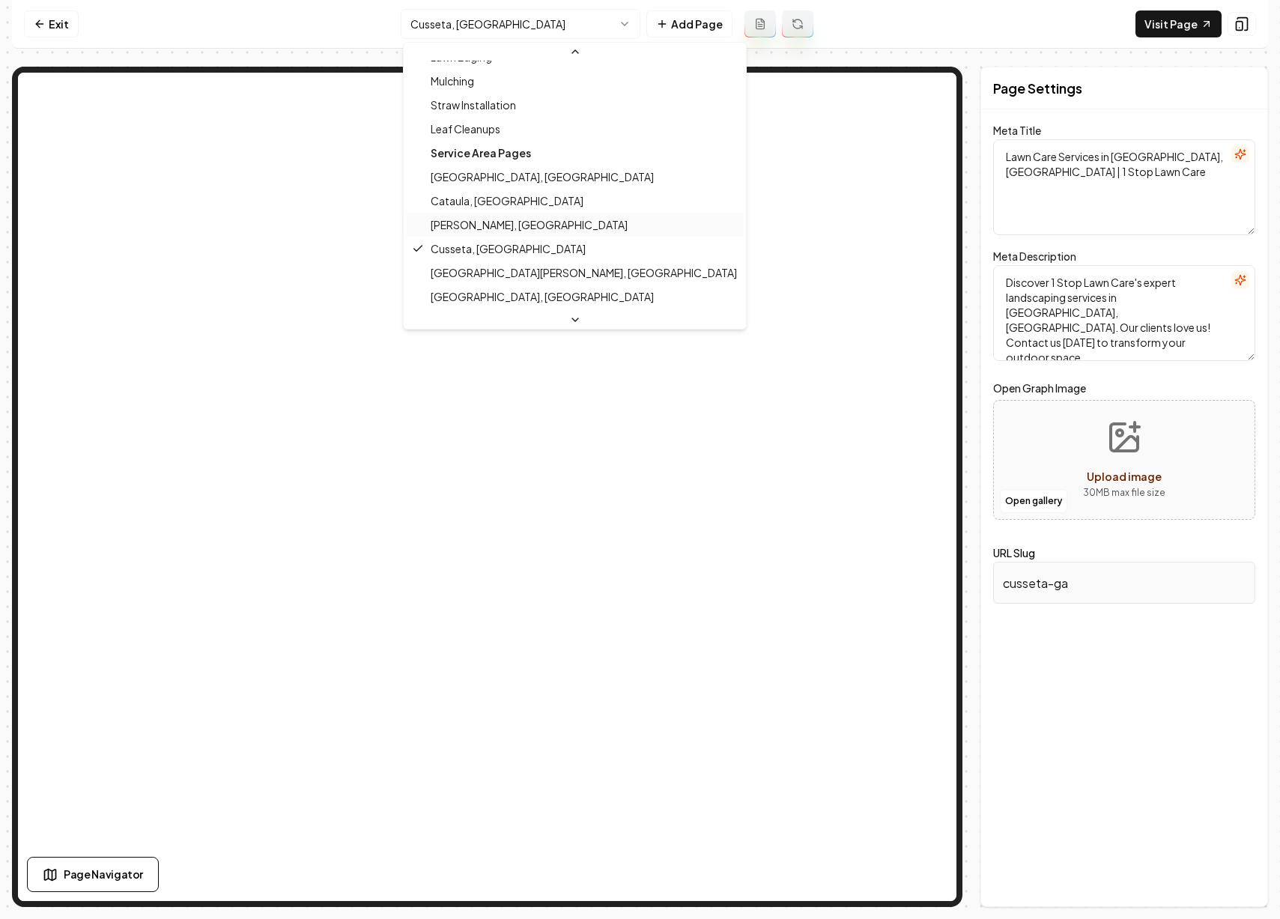
scroll to position [187, 0]
type textarea "Fort Moore, GA Lawn Care Services | 1 Stop Lawn Care"
type textarea "Discover top-notch landscaping services by 1 Stop Lawn Care in Fort Moore, GA. …"
type input "fort-moore-ga"
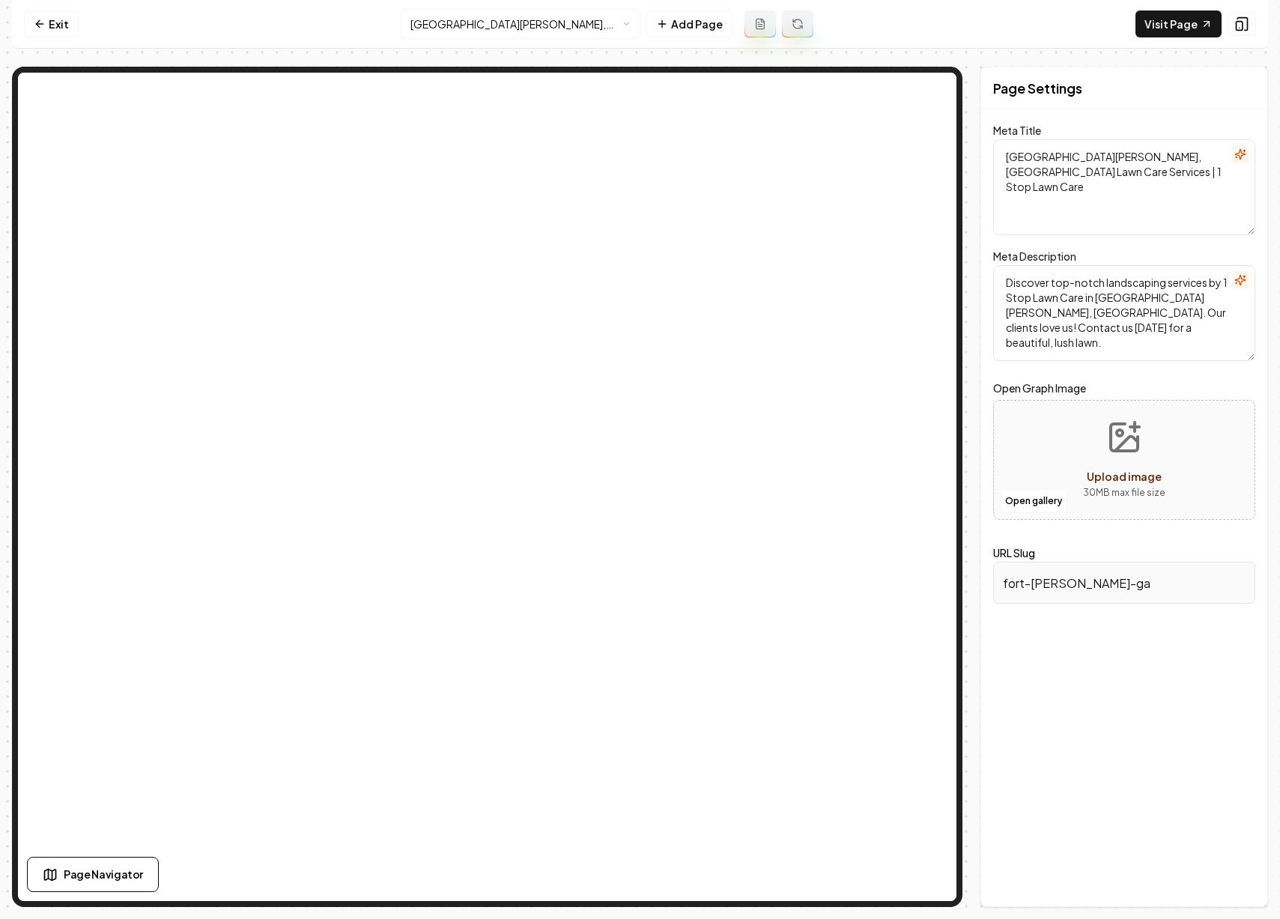
click at [1042, 157] on textarea "Fort Moore, GA Lawn Care Services | 1 Stop Lawn Care" at bounding box center [1124, 187] width 262 height 96
type textarea "Fort Benning, GA Lawn Care Services | 1 Stop Lawn Care"
click at [1141, 300] on textarea "Discover top-notch landscaping services by 1 Stop Lawn Care in Fort Moore, GA. …" at bounding box center [1124, 313] width 262 height 96
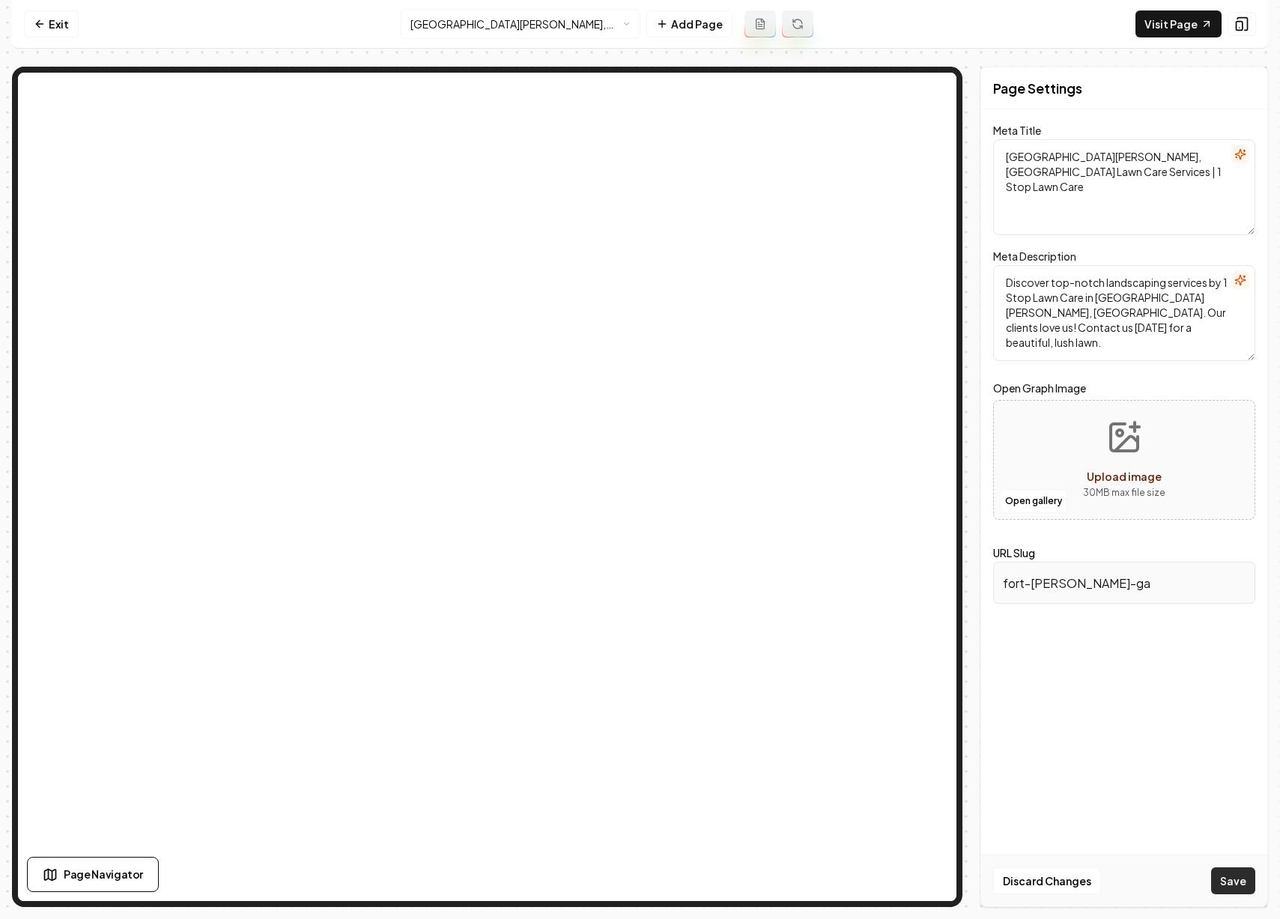
type textarea "Discover top-notch landscaping services by 1 Stop Lawn Care in Fort Benning, GA…"
click at [1230, 875] on button "Save" at bounding box center [1233, 880] width 44 height 27
click at [600, 18] on html "Computer Required This feature is only available on a computer. Please switch t…" at bounding box center [640, 459] width 1280 height 919
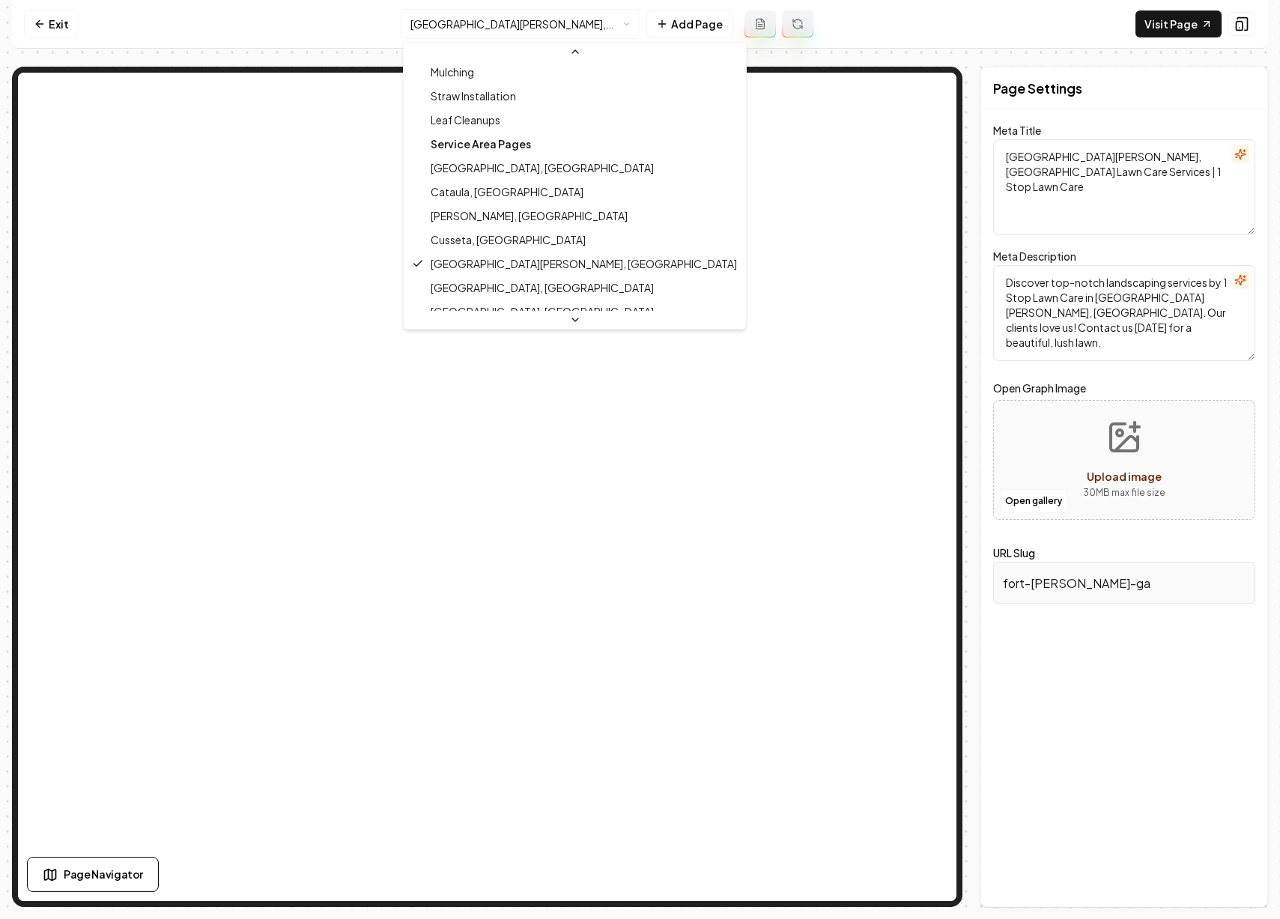
scroll to position [193, 0]
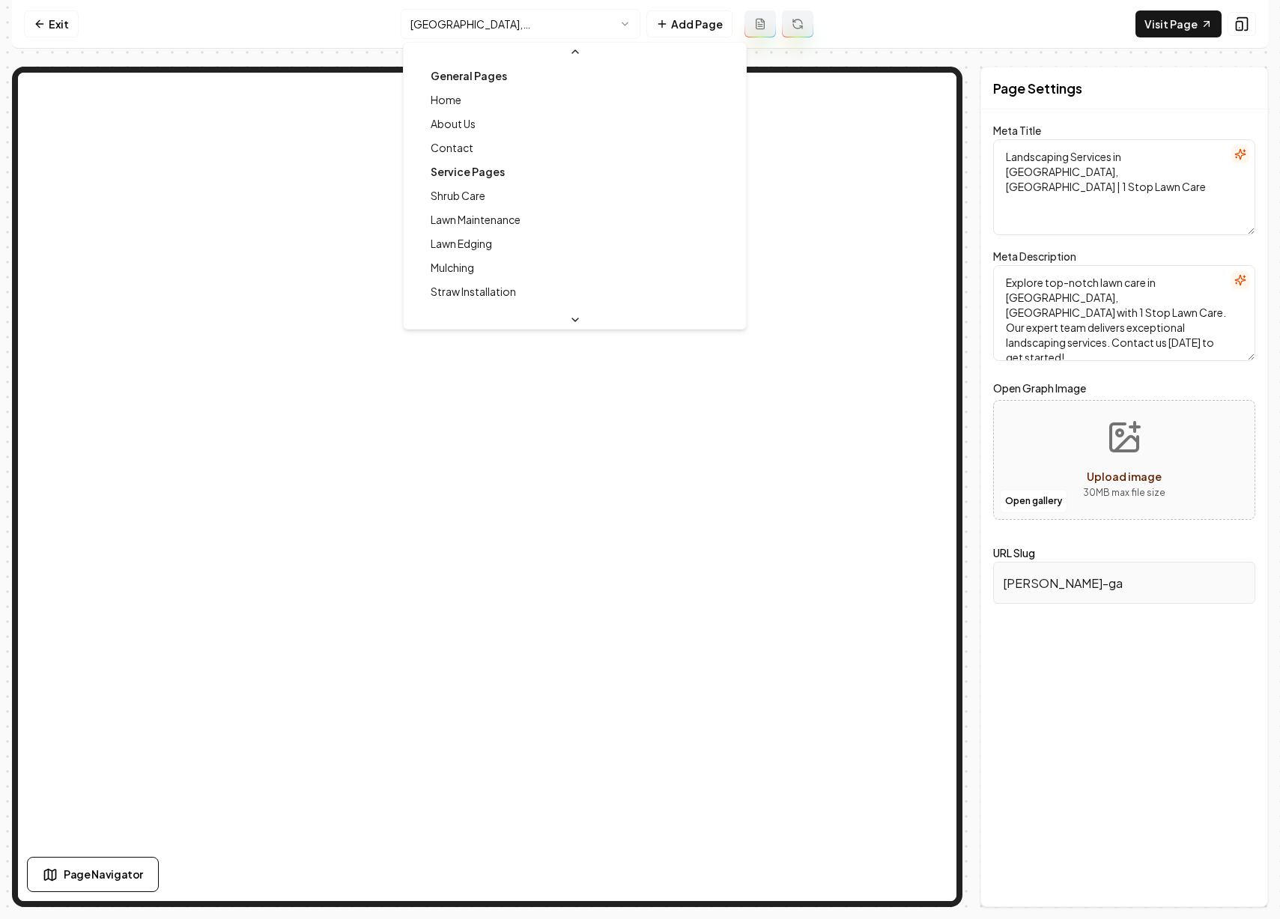
click at [546, 24] on html "Computer Required This feature is only available on a computer. Please switch t…" at bounding box center [640, 459] width 1280 height 919
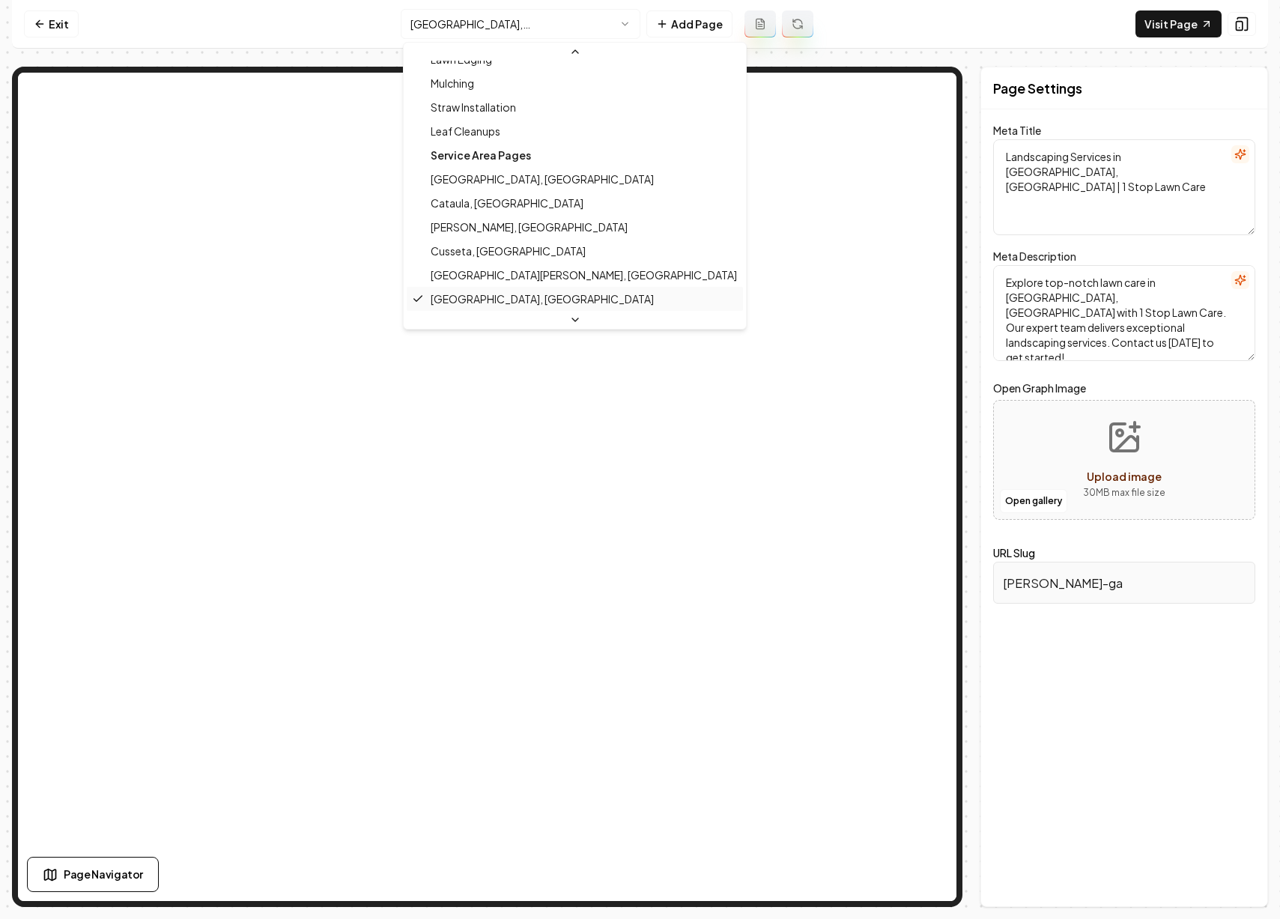
scroll to position [193, 0]
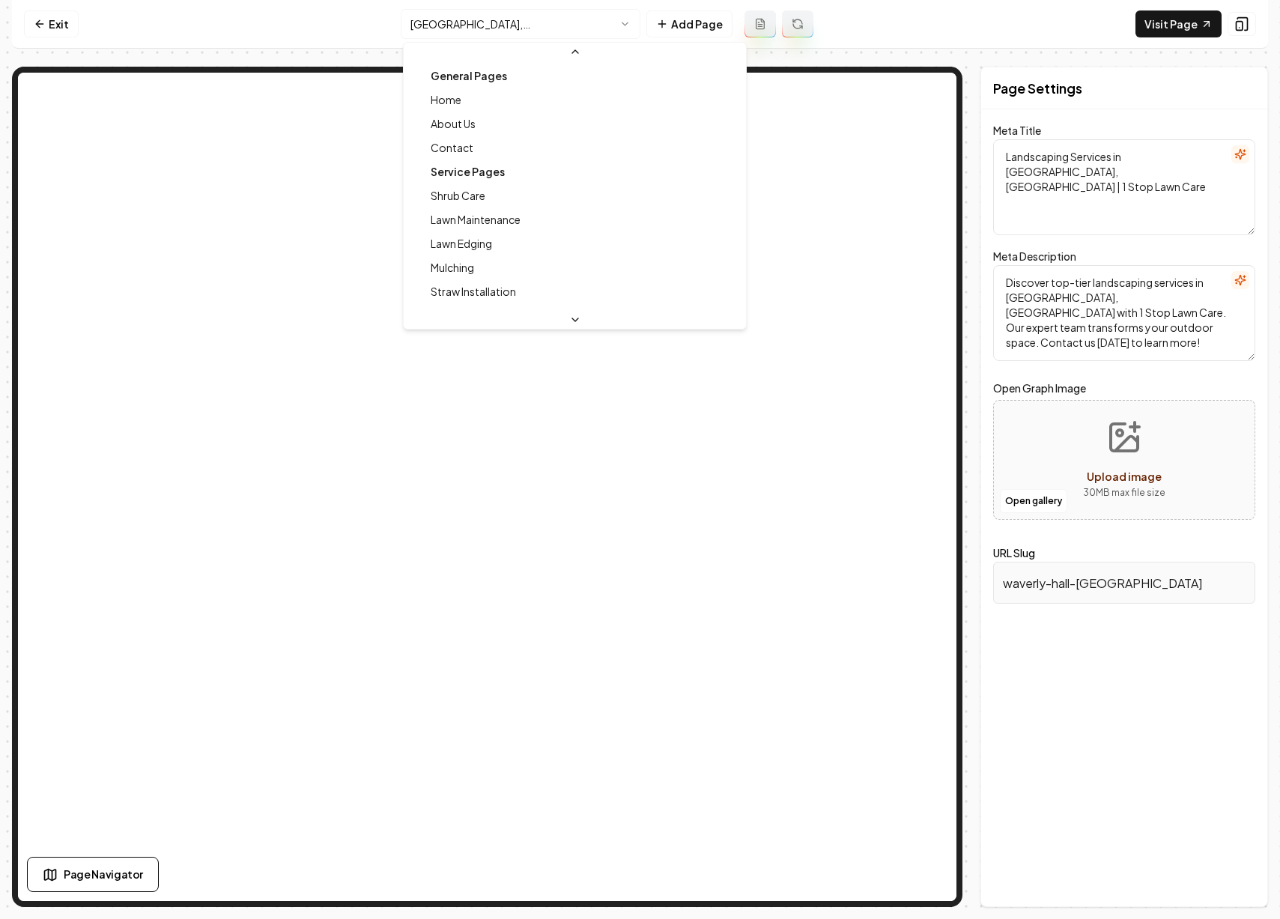
click at [622, 18] on html "Computer Required This feature is only available on a computer. Please switch t…" at bounding box center [640, 459] width 1280 height 919
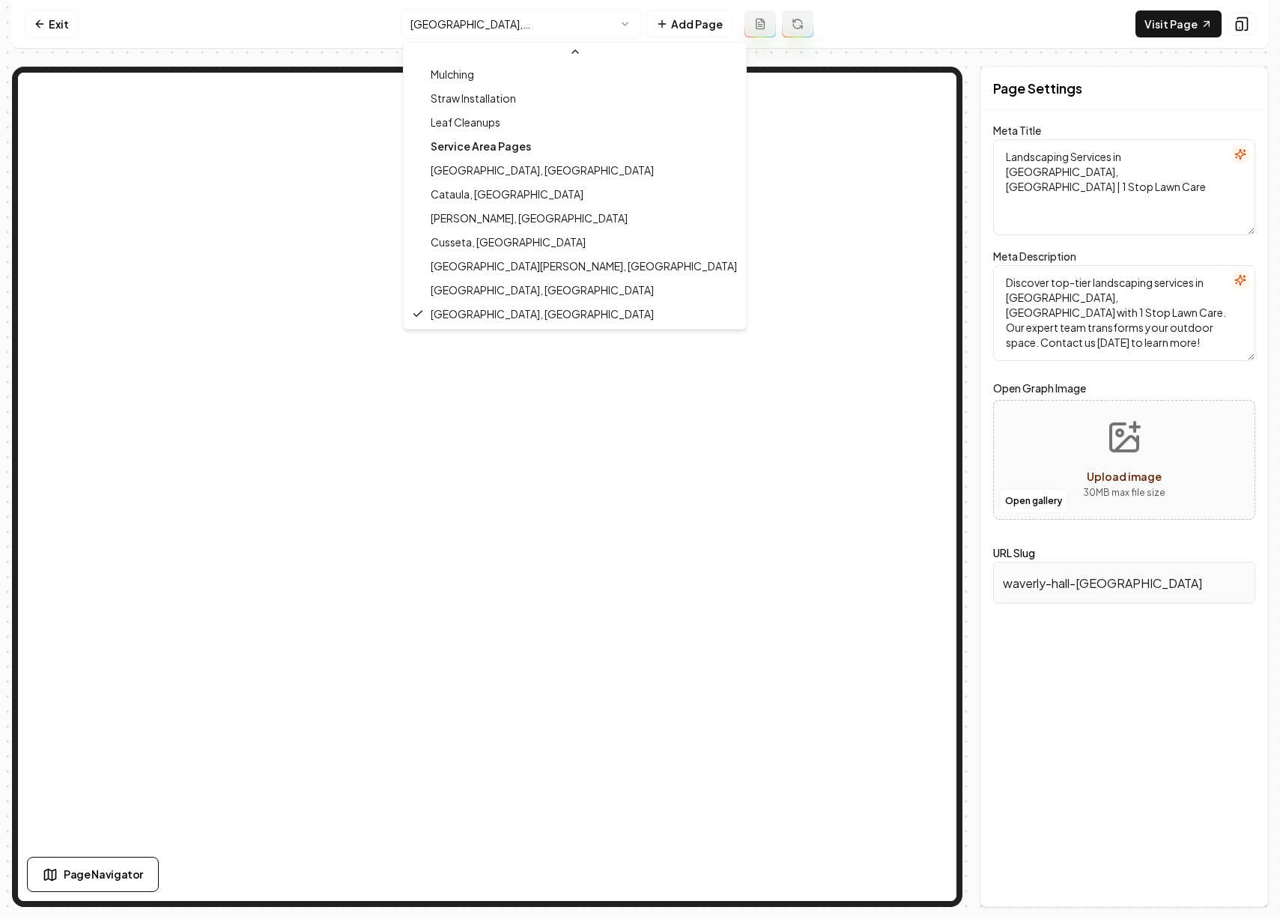
scroll to position [193, 0]
type textarea "Fort Benning, GA Lawn Care Services | 1 Stop Lawn Care"
type textarea "Discover top-notch landscaping services by 1 Stop Lawn Care in Fort Benning, GA…"
type input "fort-moore-ga"
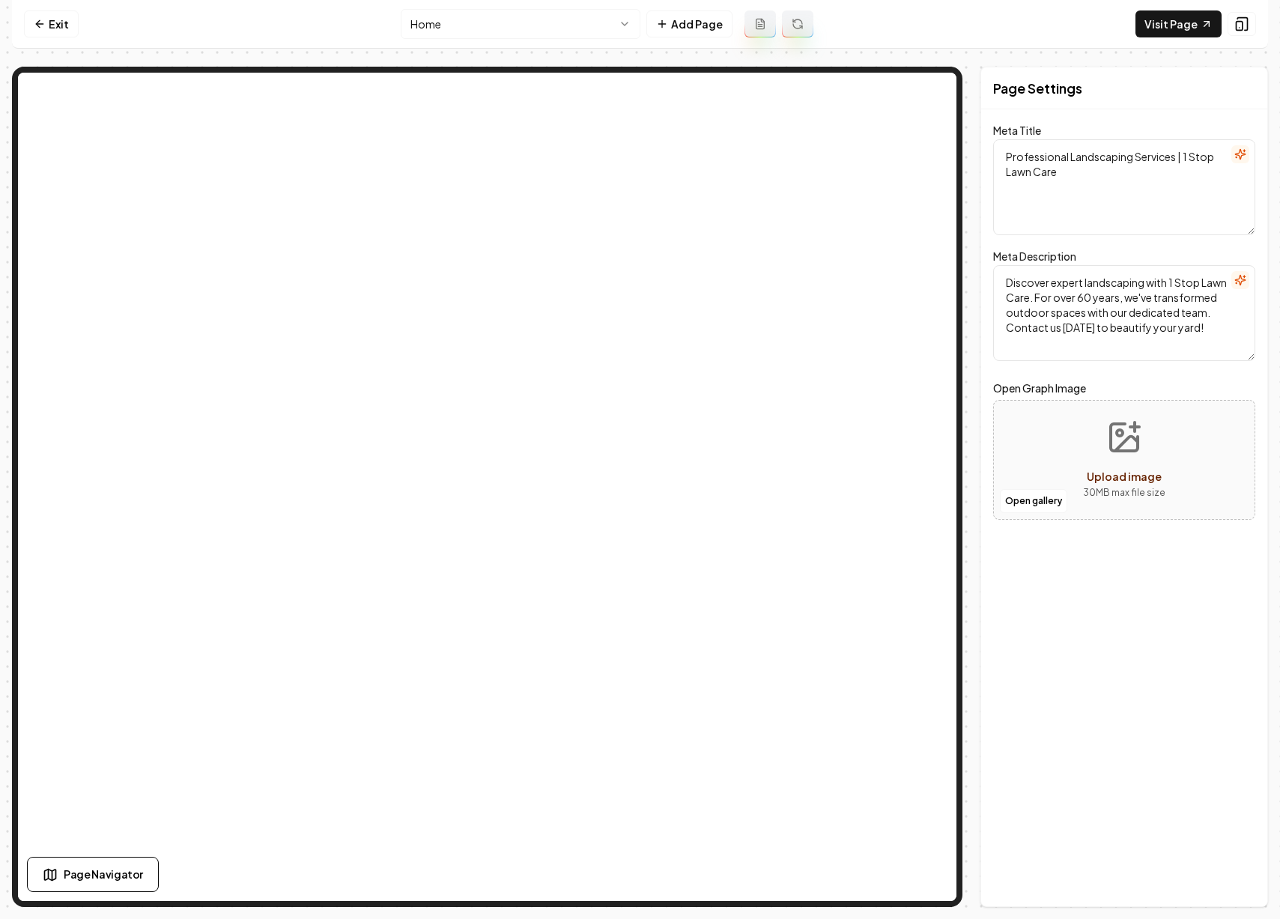
click at [583, 28] on html "Computer Required This feature is only available on a computer. Please switch t…" at bounding box center [640, 459] width 1280 height 919
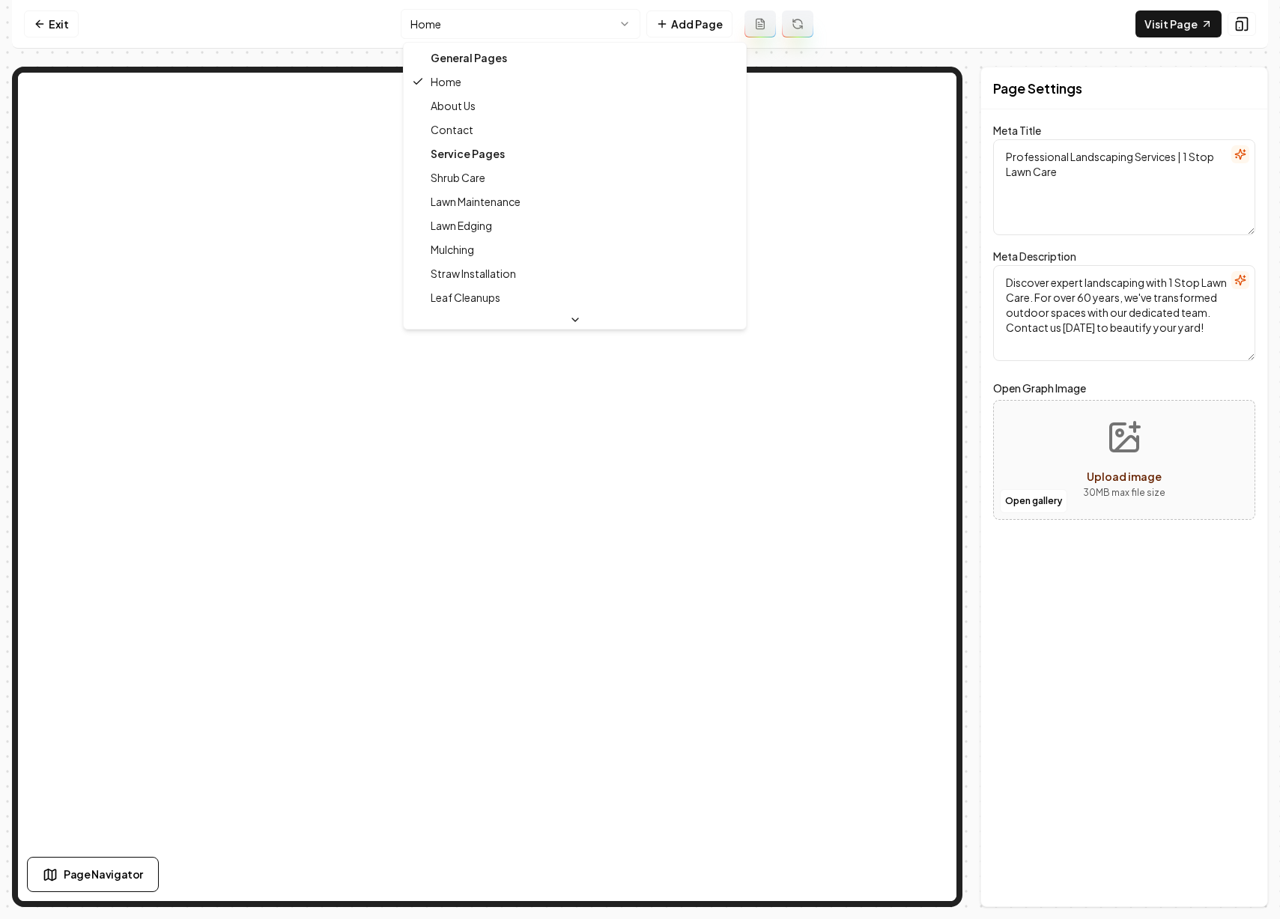
scroll to position [193, 0]
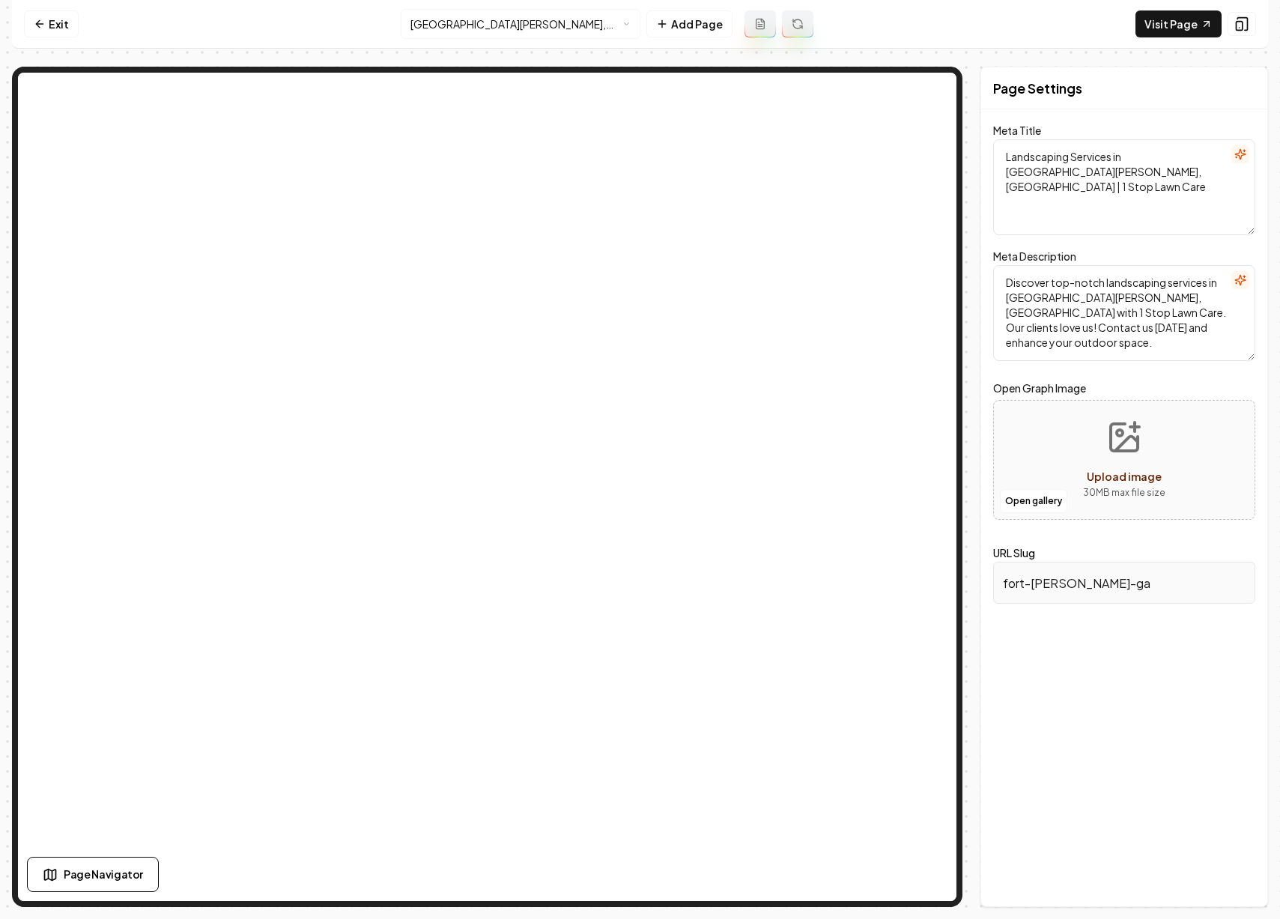
click at [604, 28] on html "Computer Required This feature is only available on a computer. Please switch t…" at bounding box center [640, 459] width 1280 height 919
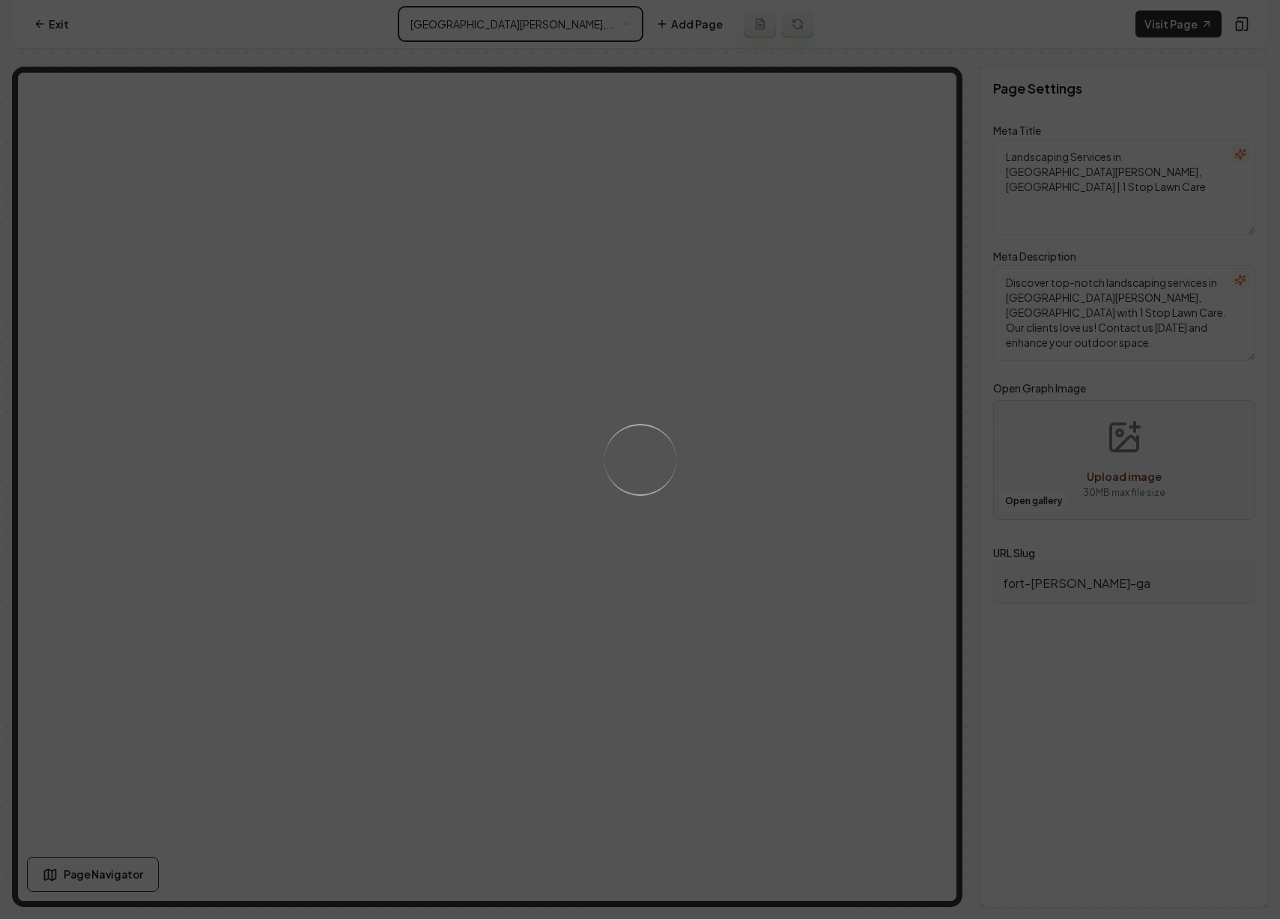
type textarea "Professional Landscaping Services | 1 Stop Lawn Care"
type textarea "Discover expert landscaping with 1 Stop Lawn Care. For over 60 years, we've tra…"
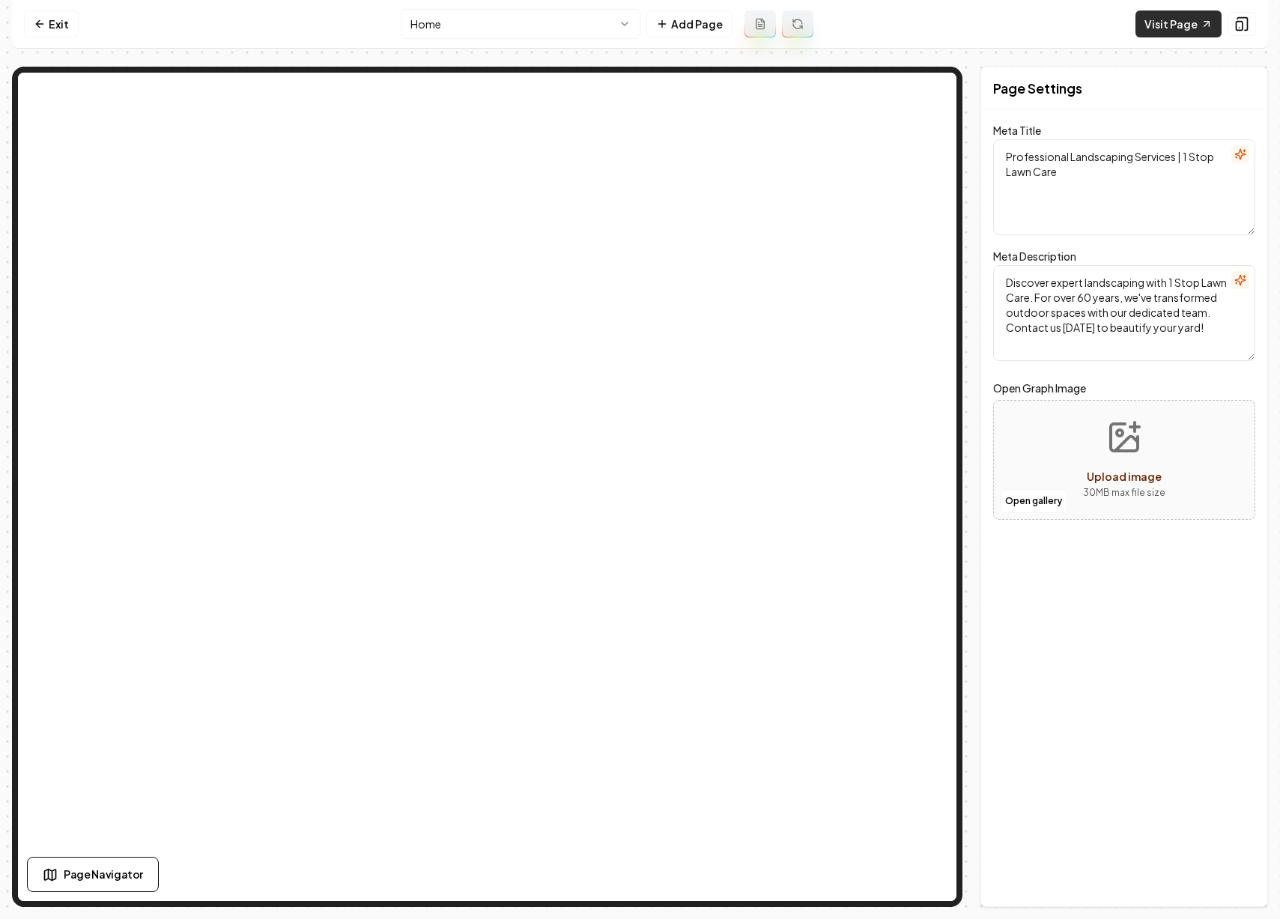
click at [1177, 23] on link "Visit Page" at bounding box center [1178, 23] width 86 height 27
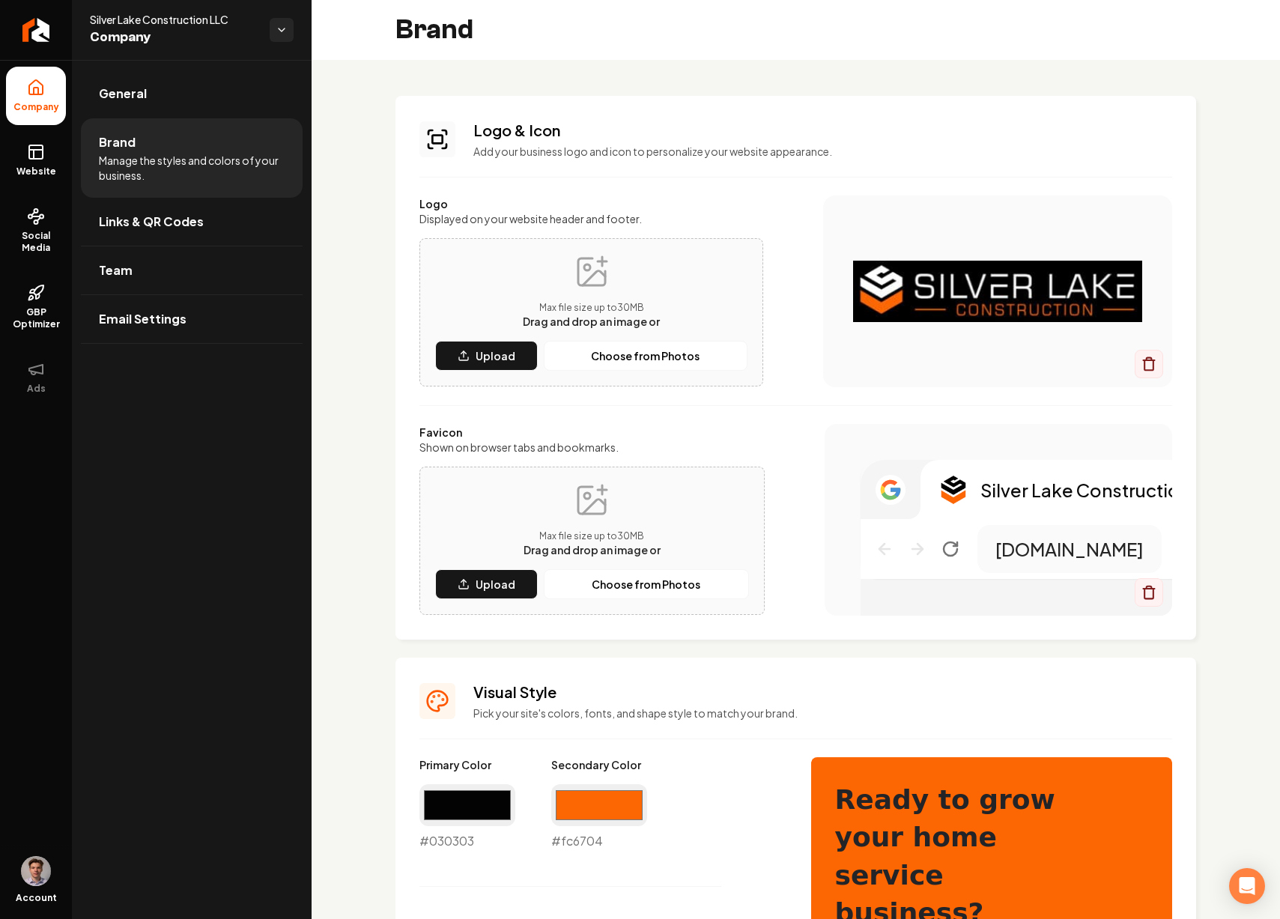
scroll to position [540, 0]
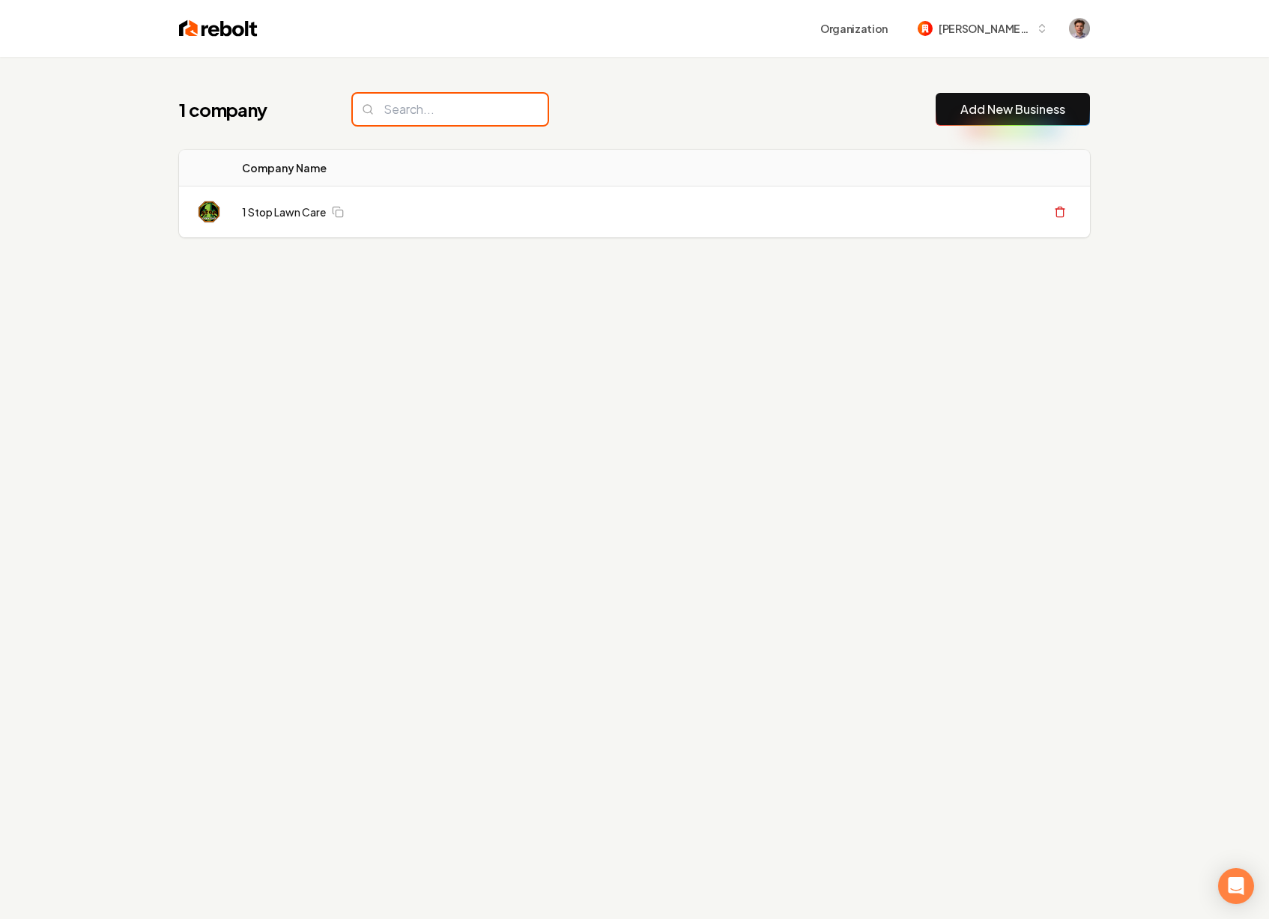
click at [415, 111] on input "search" at bounding box center [450, 109] width 195 height 31
click at [558, 107] on div "1 company Add New Business" at bounding box center [634, 109] width 911 height 33
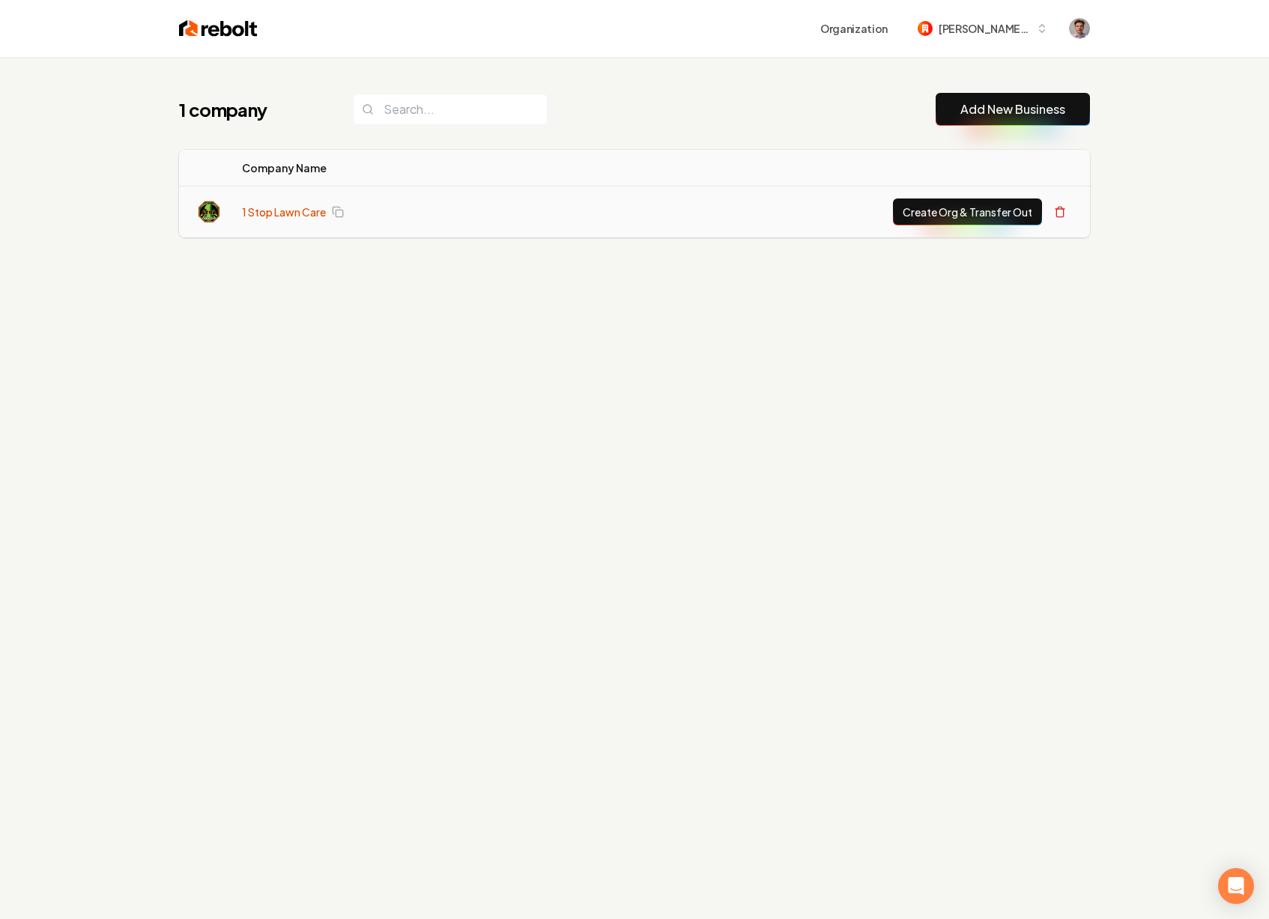
click at [290, 213] on link "1 Stop Lawn Care" at bounding box center [284, 211] width 84 height 15
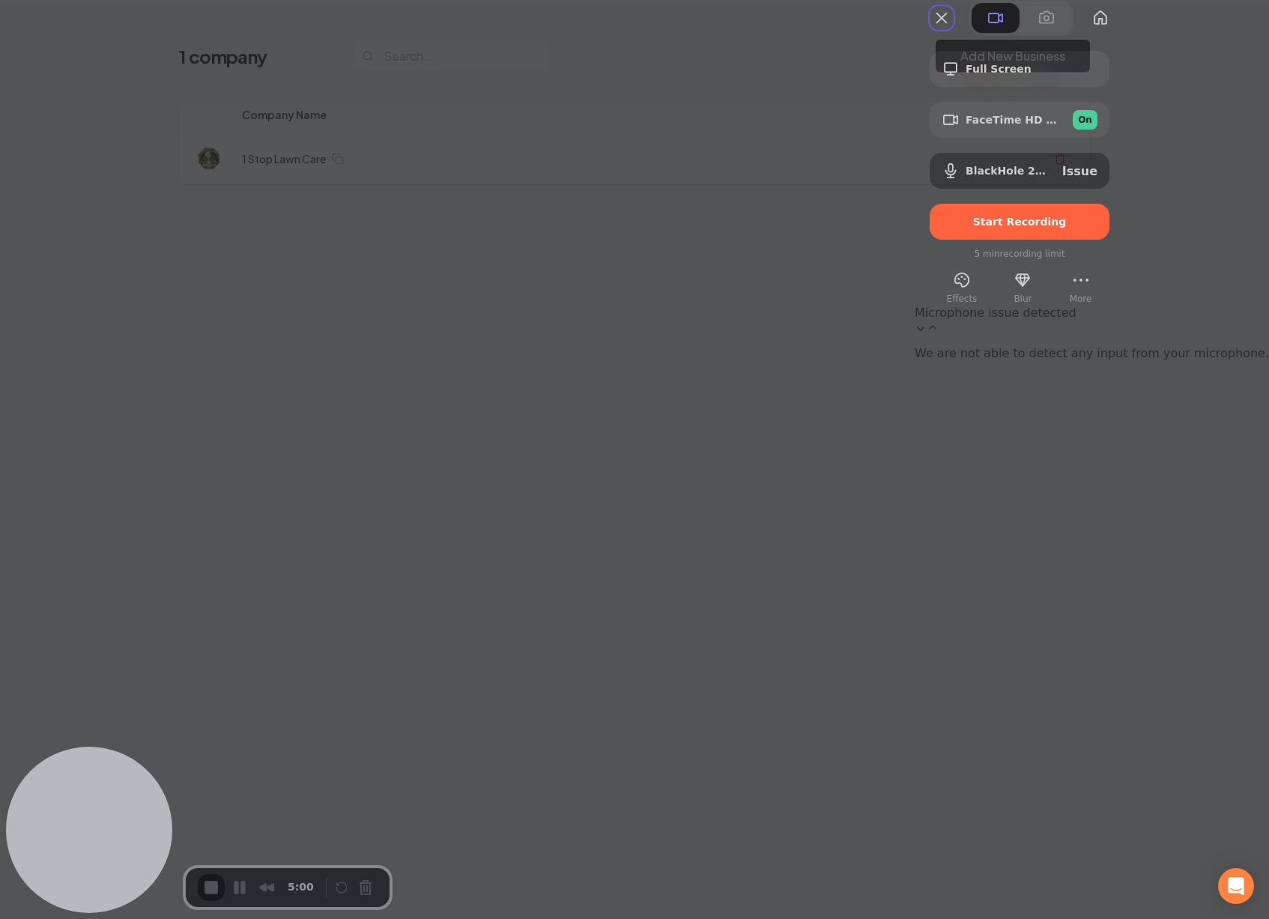
scroll to position [57, 0]
click at [1109, 189] on div "BlackHole 2ch (Virtual) Issue" at bounding box center [1019, 171] width 180 height 36
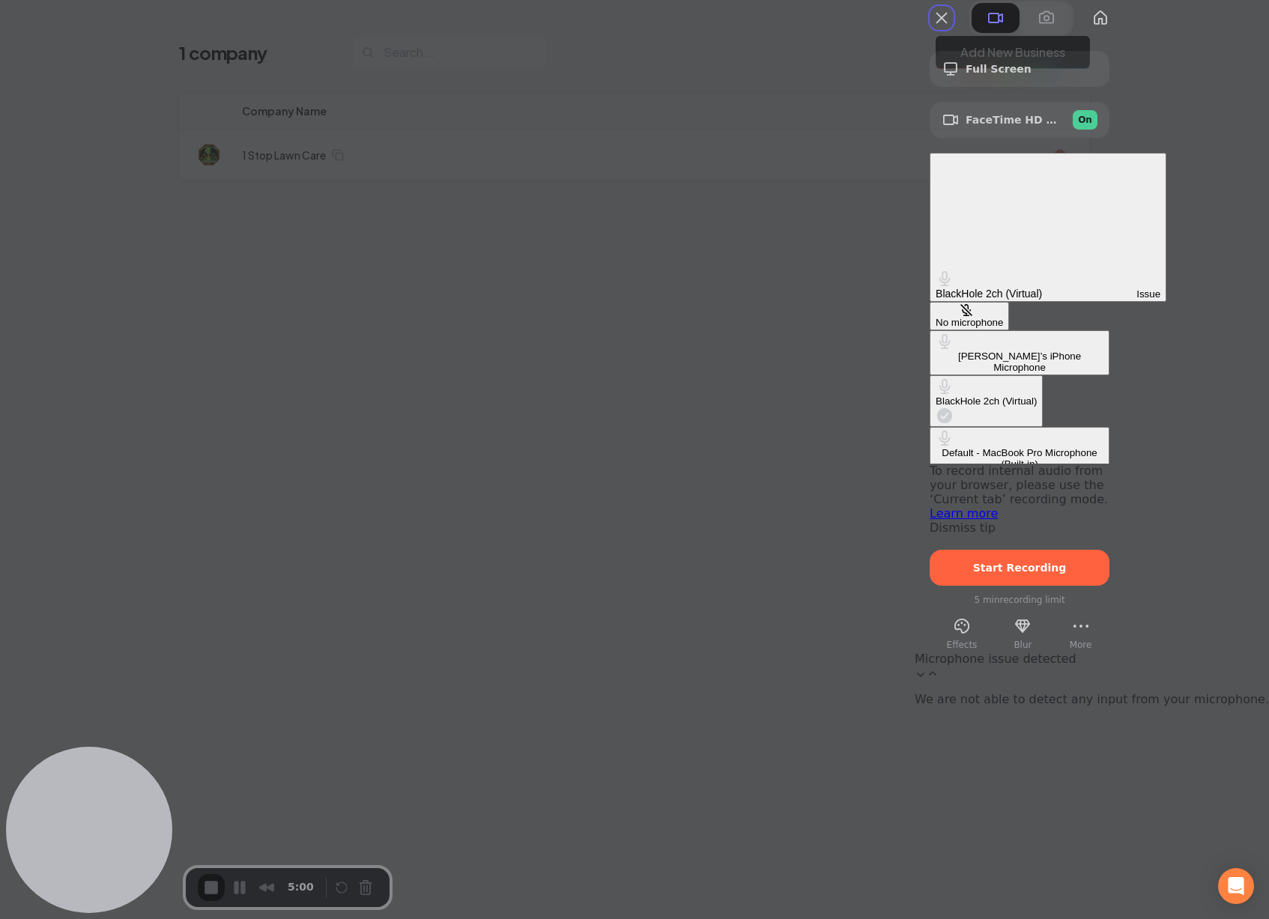
click at [964, 447] on div "Default - MacBook Pro Microphone (Built-in)" at bounding box center [1019, 458] width 168 height 22
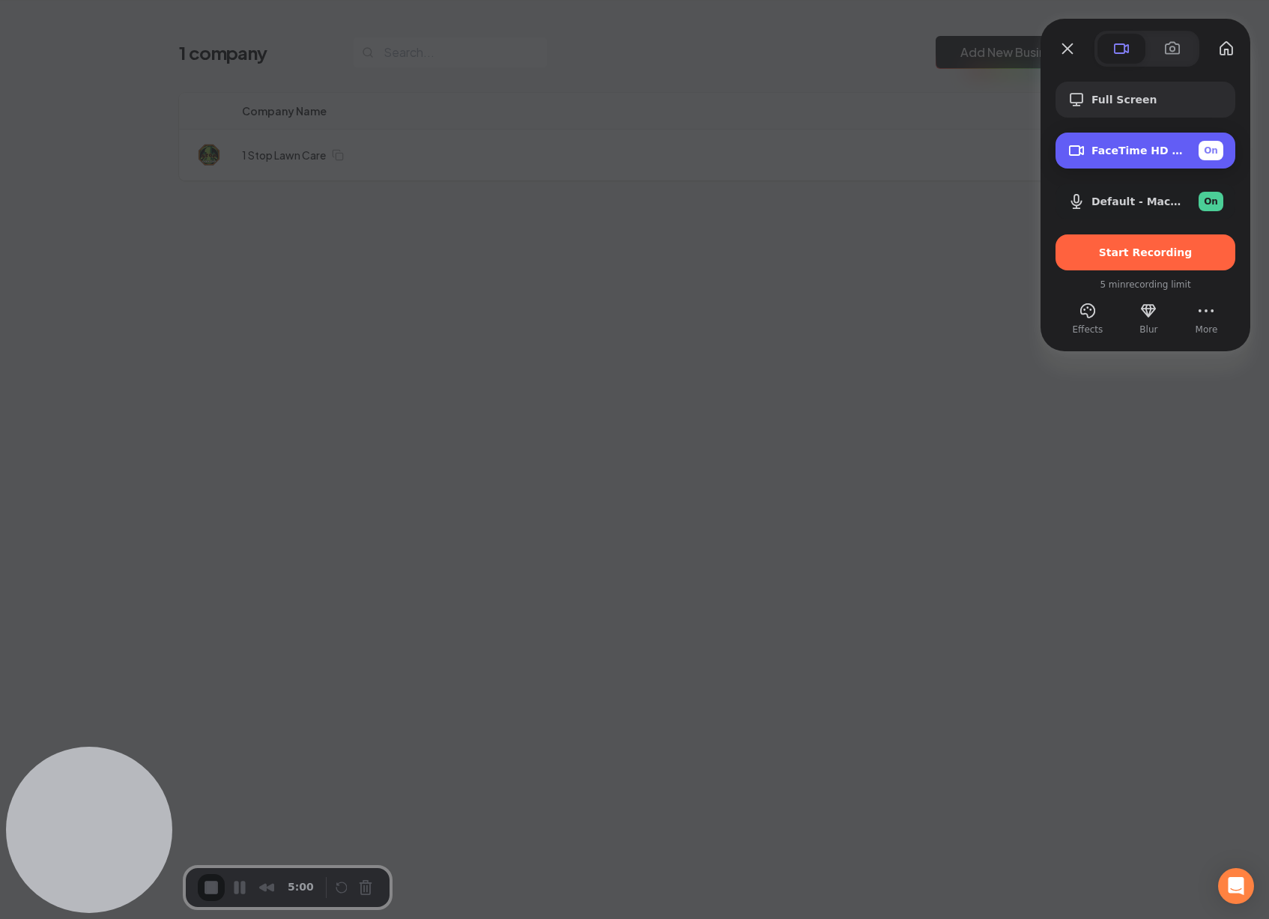
click at [1154, 159] on div "FaceTime HD Camera (2C0E:82E3) On" at bounding box center [1157, 150] width 132 height 19
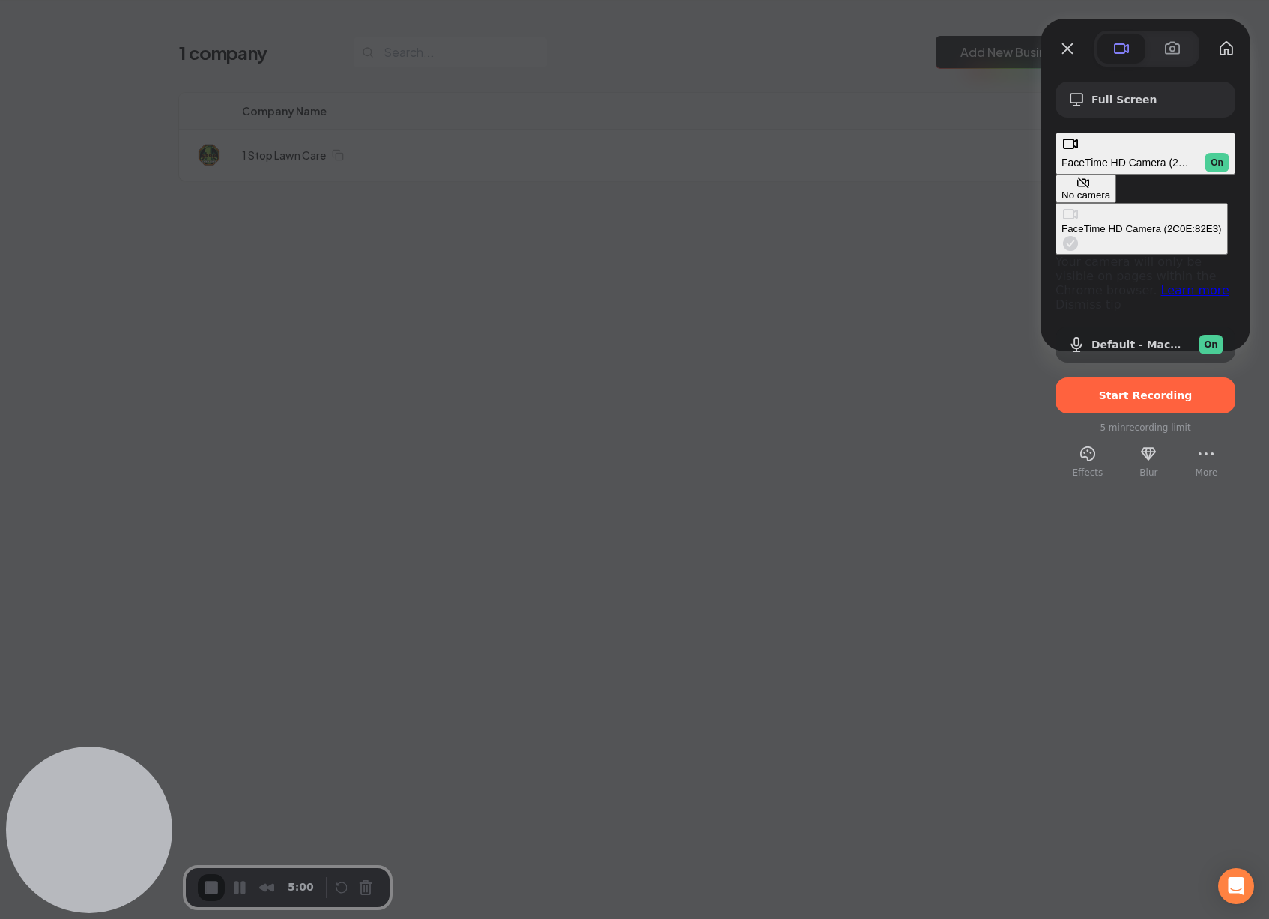
click at [1061, 189] on div "No camera" at bounding box center [1085, 194] width 49 height 11
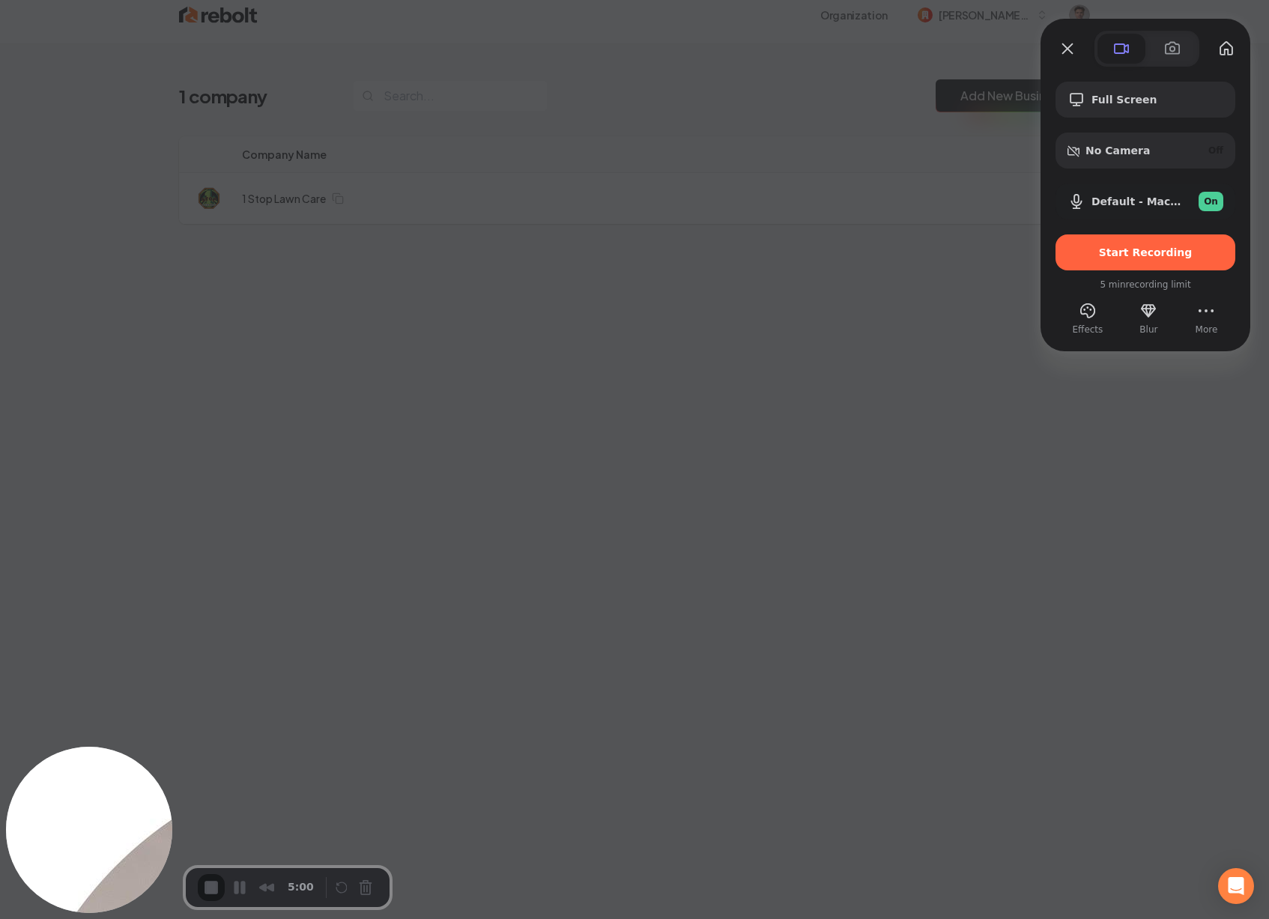
scroll to position [0, 0]
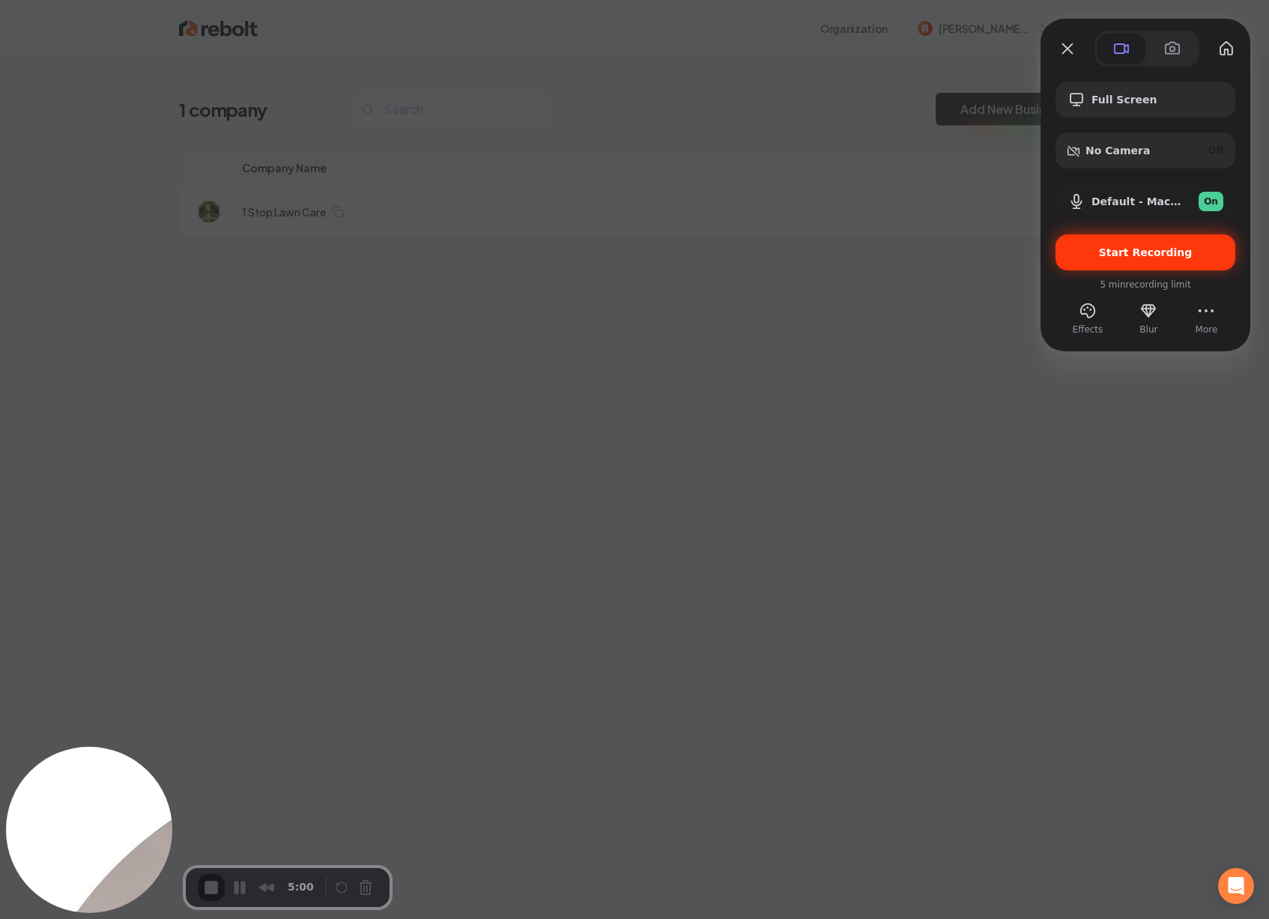
click at [1118, 244] on div "Start Recording" at bounding box center [1145, 252] width 180 height 36
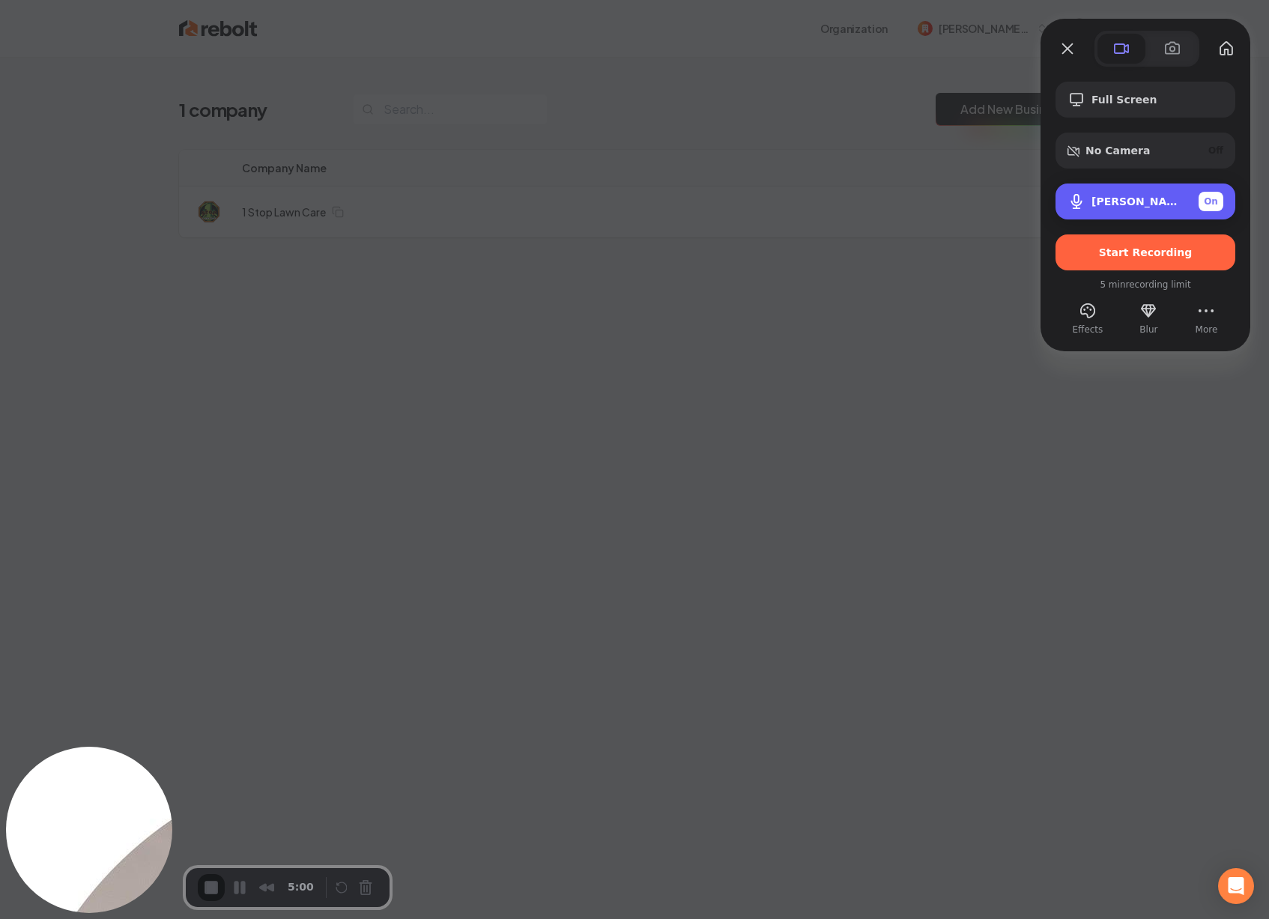
click at [1122, 188] on div "[PERSON_NAME]’s iPhone Microphone On" at bounding box center [1145, 201] width 180 height 36
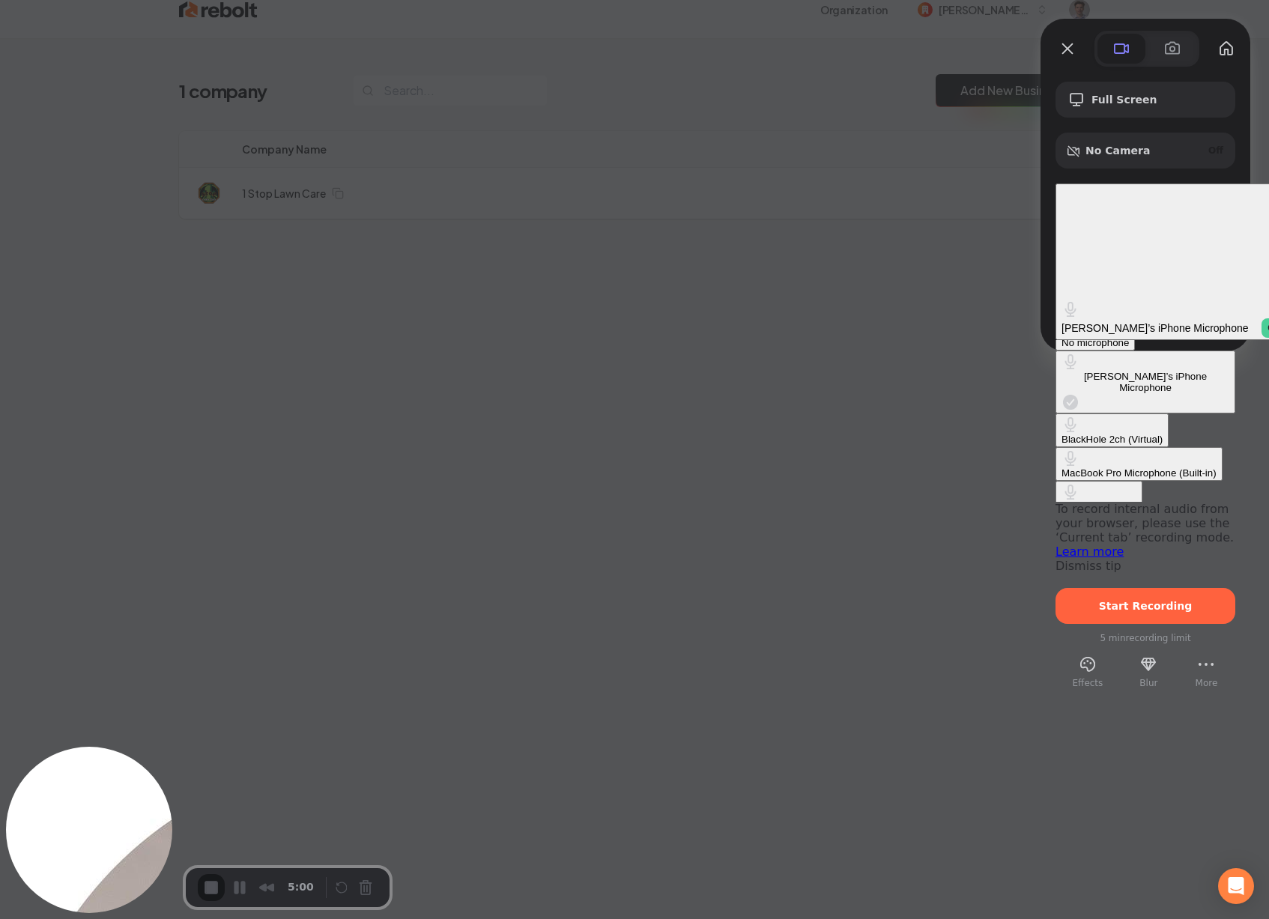
scroll to position [19, 0]
click at [1061, 467] on div "MacBook Pro Microphone (Built-in)" at bounding box center [1138, 472] width 155 height 11
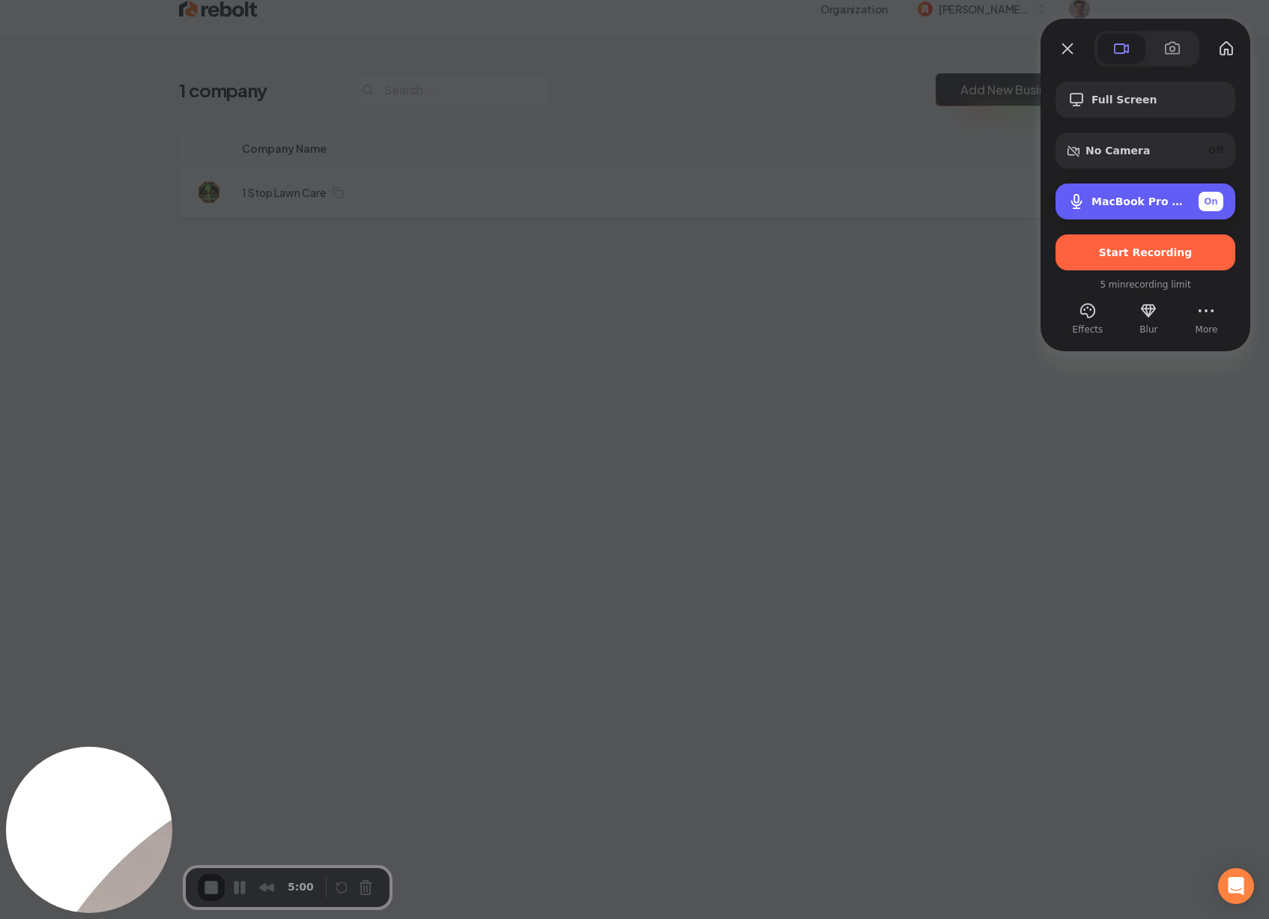
click at [1116, 192] on div "MacBook Pro Microphone (Built-in) On" at bounding box center [1157, 201] width 132 height 19
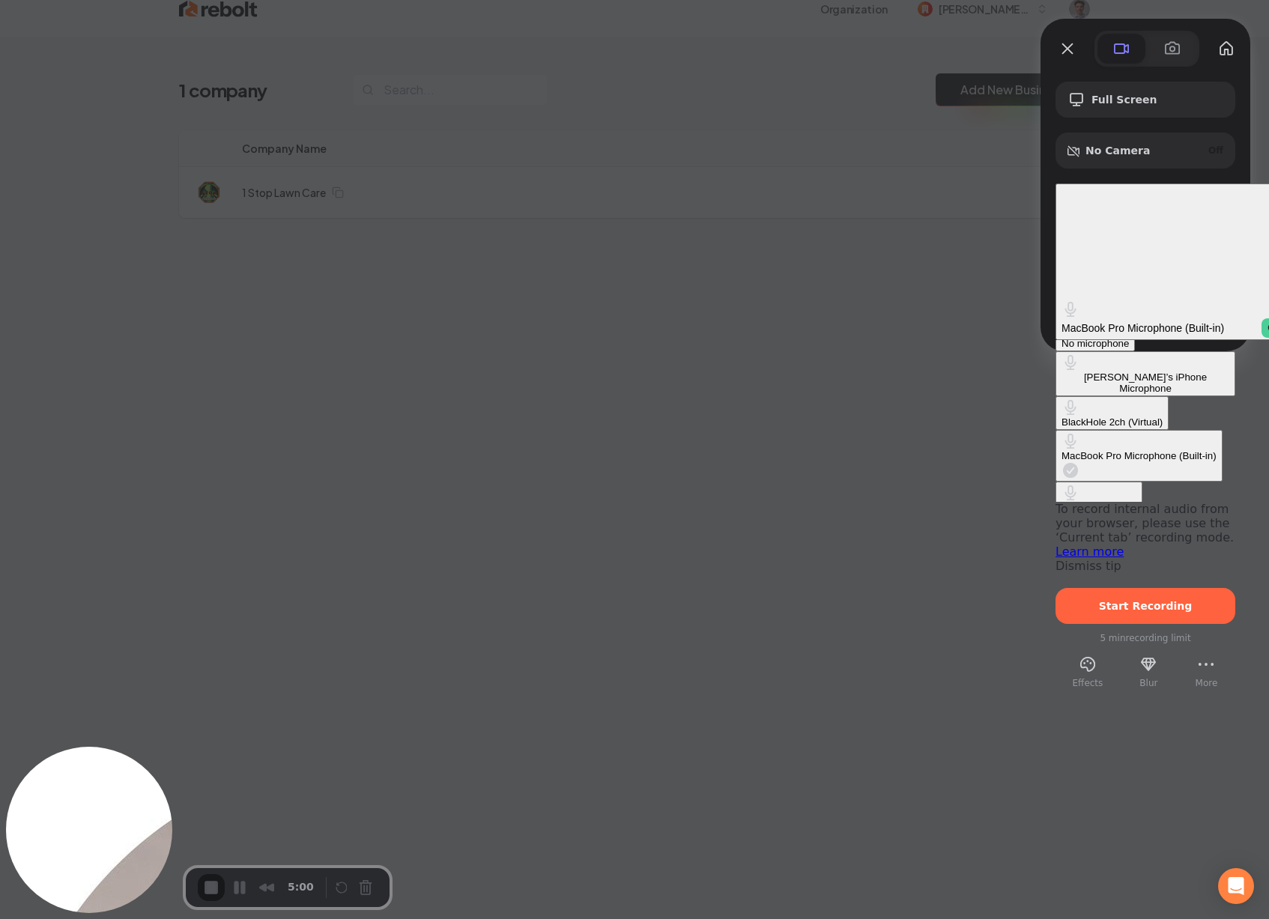
scroll to position [18, 0]
click at [1061, 501] on div "Default - AirPods" at bounding box center [1098, 506] width 75 height 11
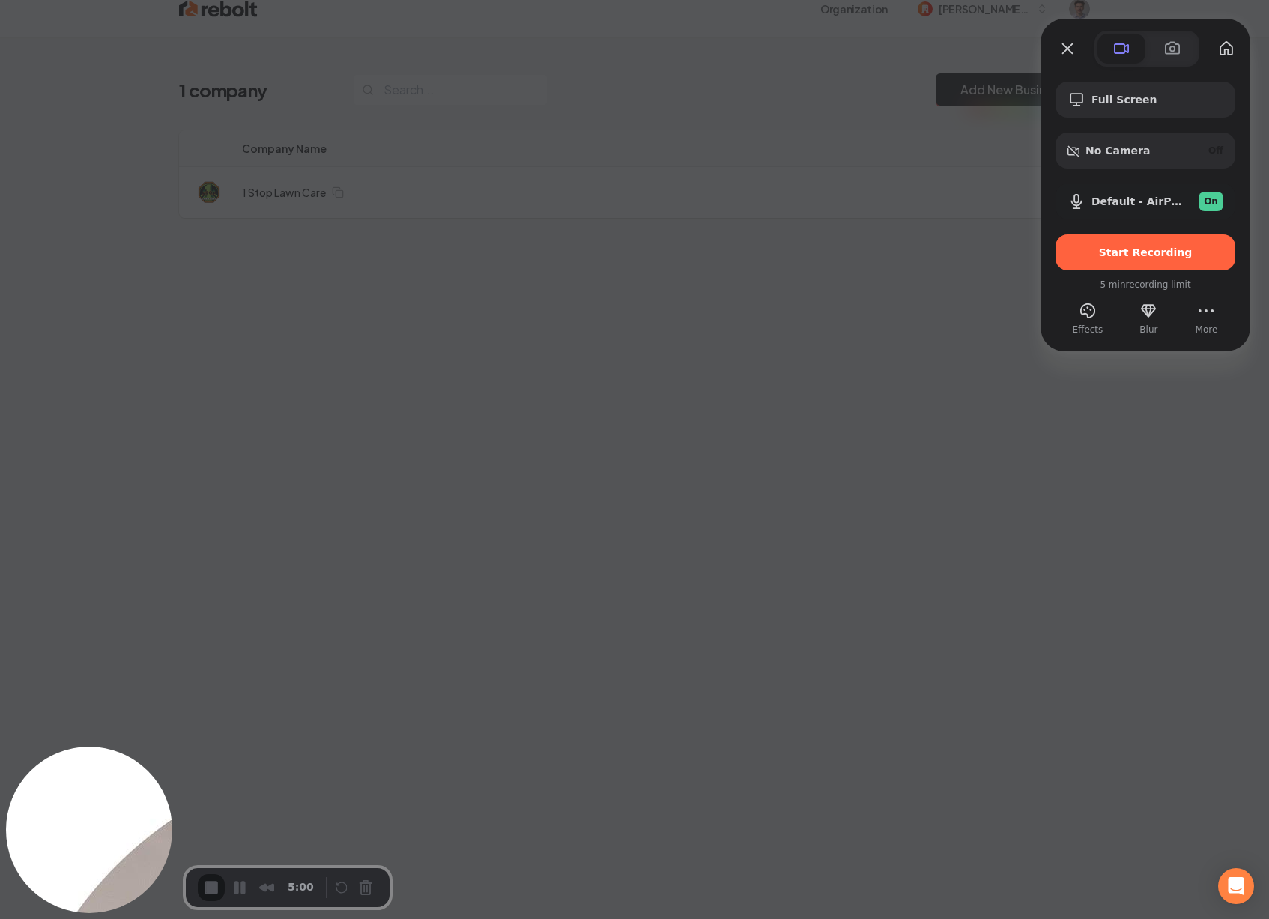
scroll to position [0, 0]
click at [1167, 97] on span "Full Screen" at bounding box center [1157, 100] width 132 height 12
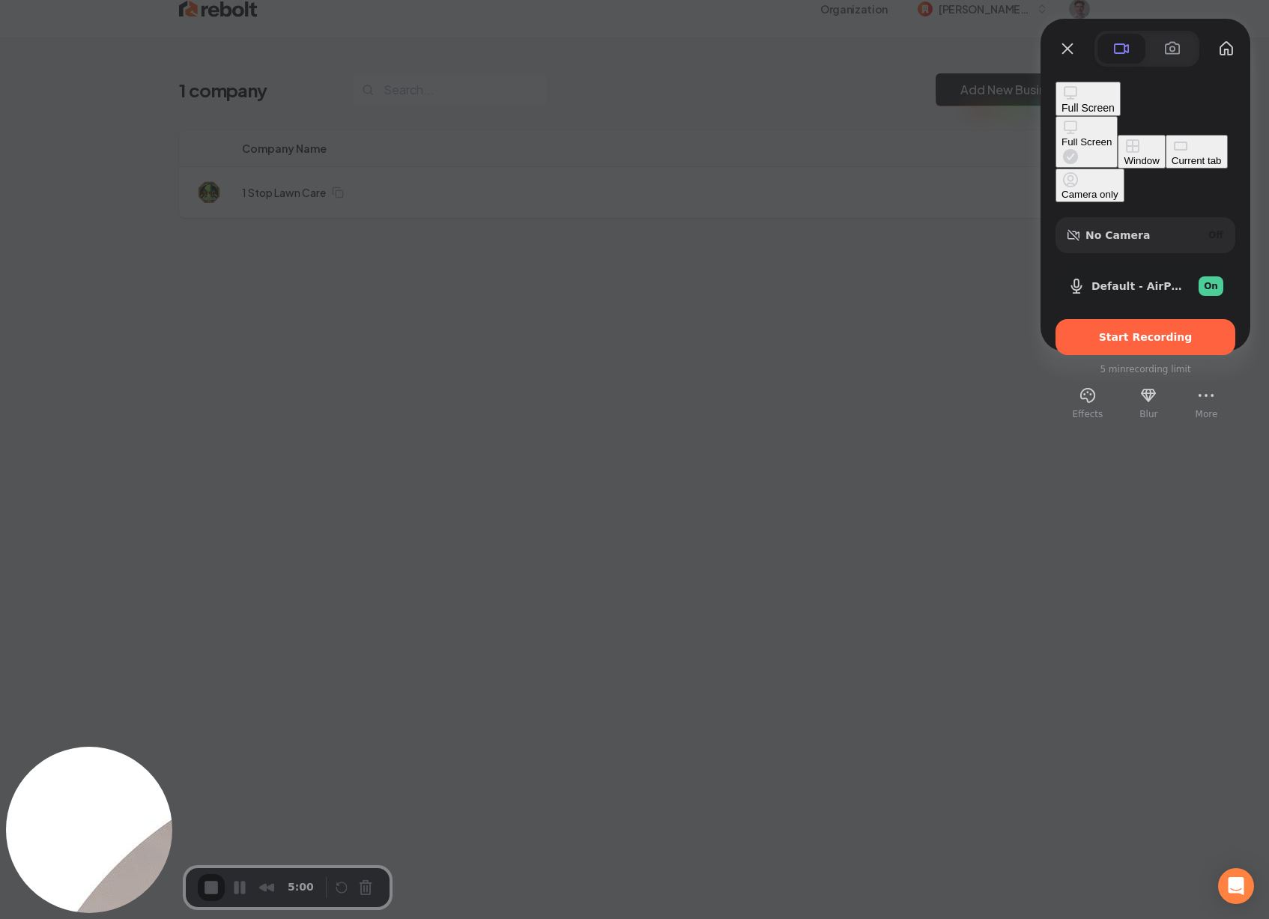
click at [1061, 136] on div "Full Screen" at bounding box center [1086, 141] width 50 height 11
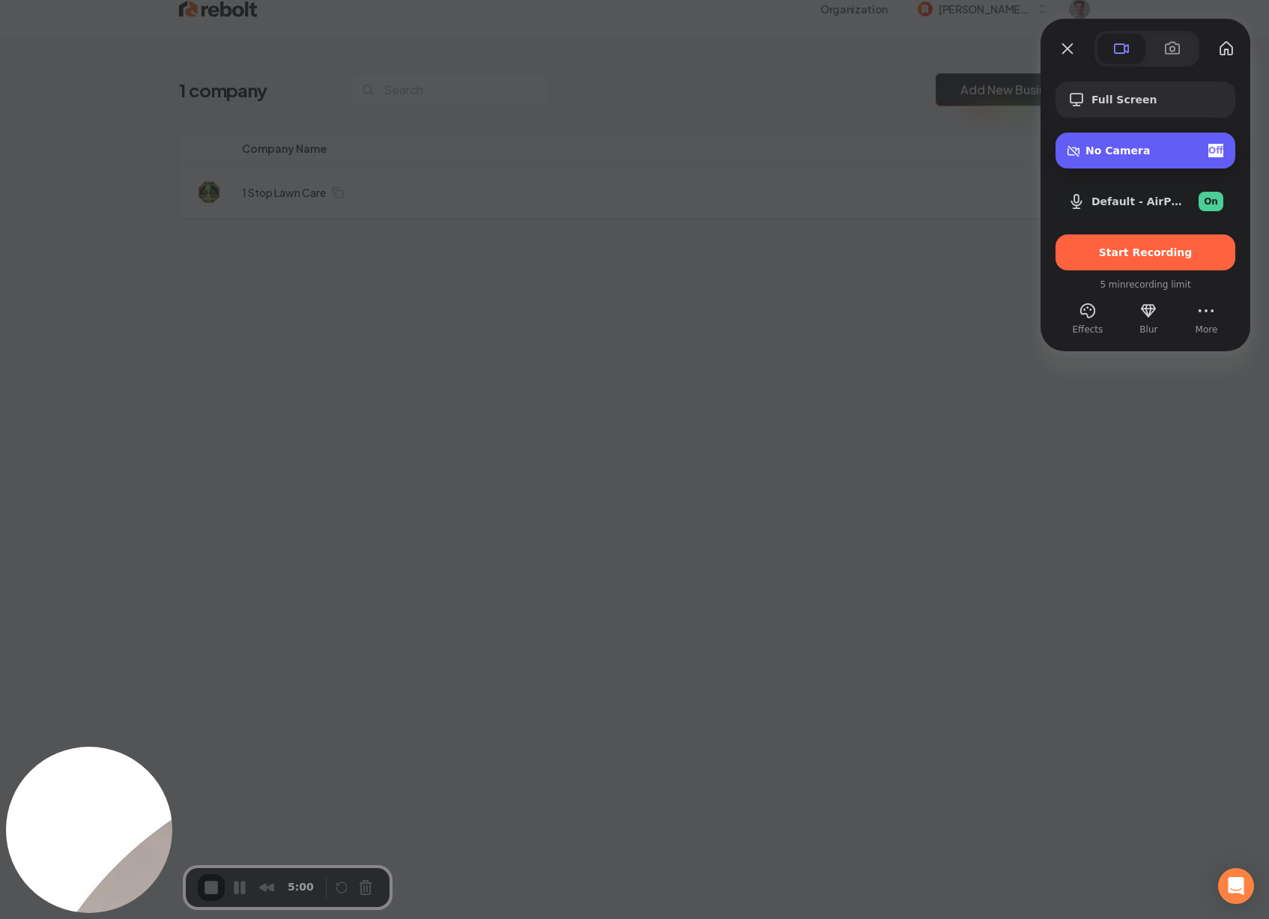
click at [1109, 148] on span "No Camera" at bounding box center [1117, 151] width 64 height 12
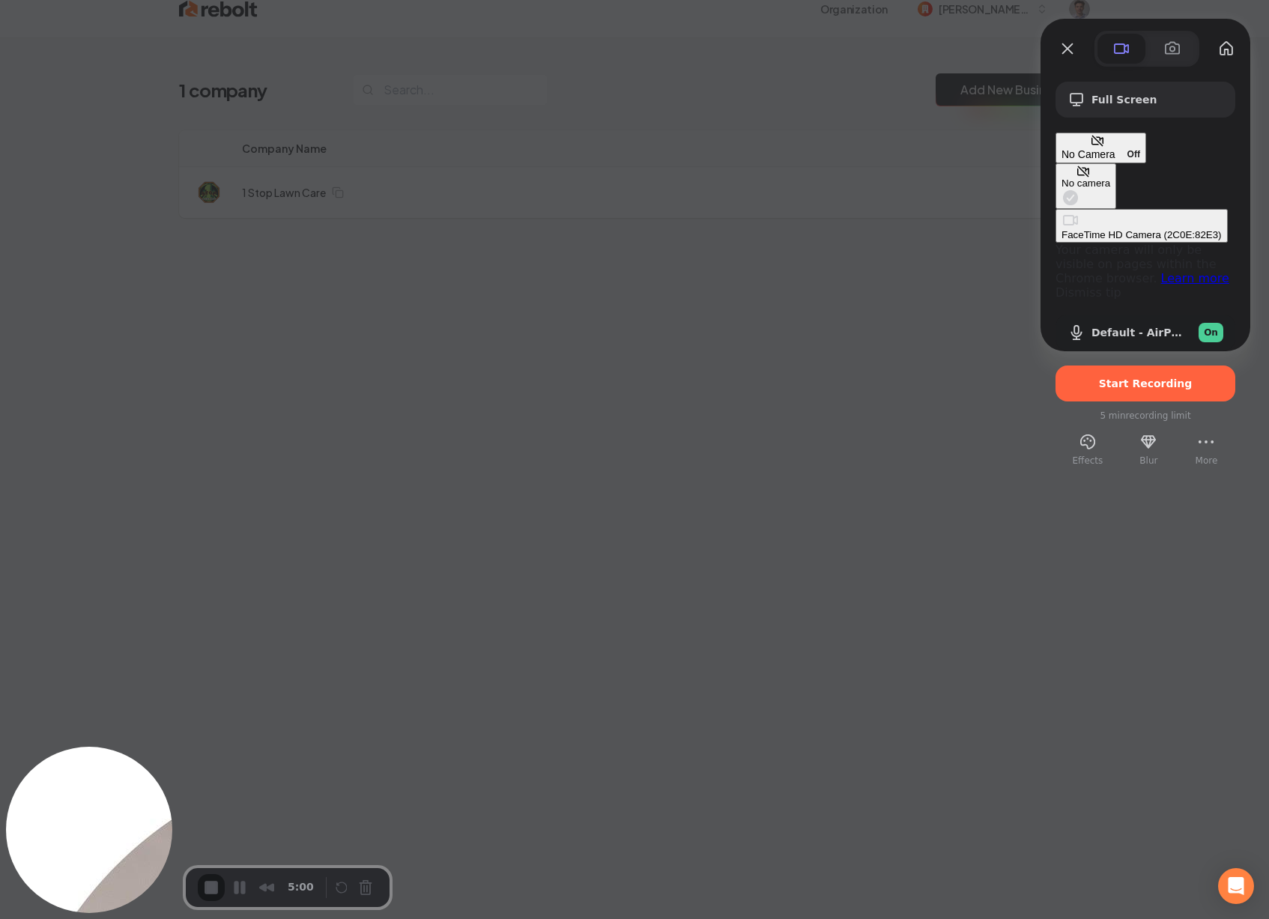
click at [1113, 149] on span "No Camera" at bounding box center [1088, 154] width 54 height 12
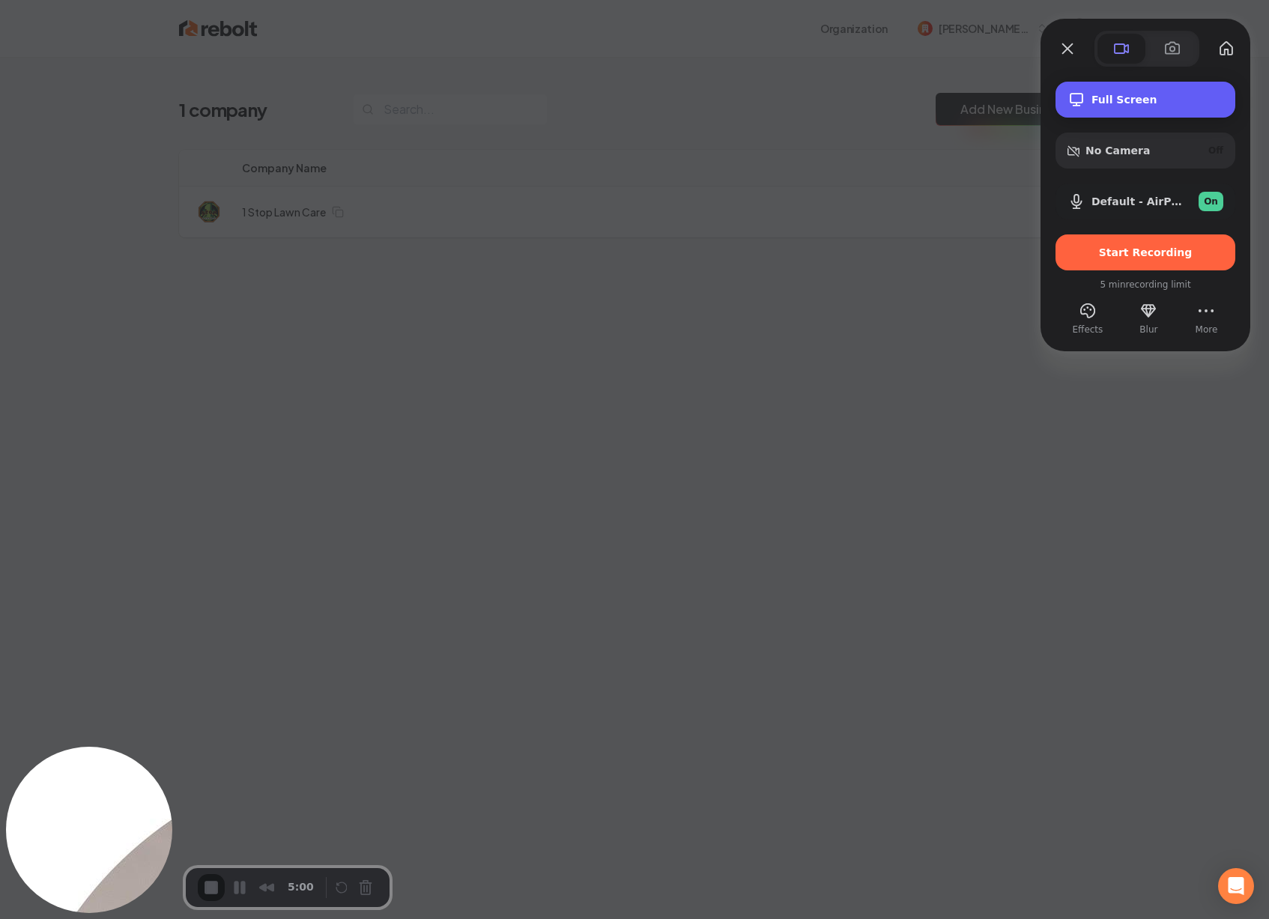
click at [1142, 114] on div "Full Screen" at bounding box center [1145, 100] width 180 height 36
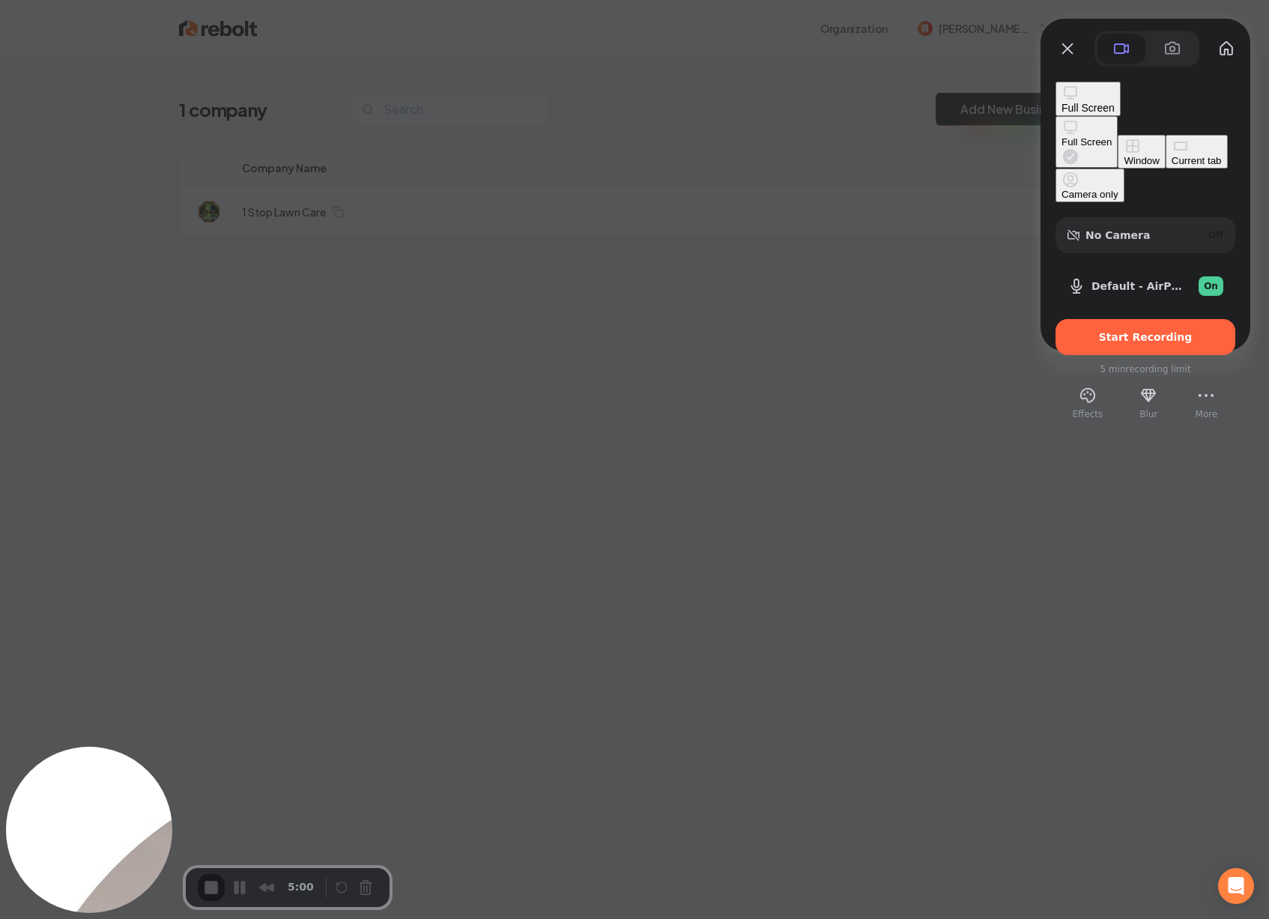
click at [1171, 165] on div "Current tab" at bounding box center [1196, 160] width 50 height 11
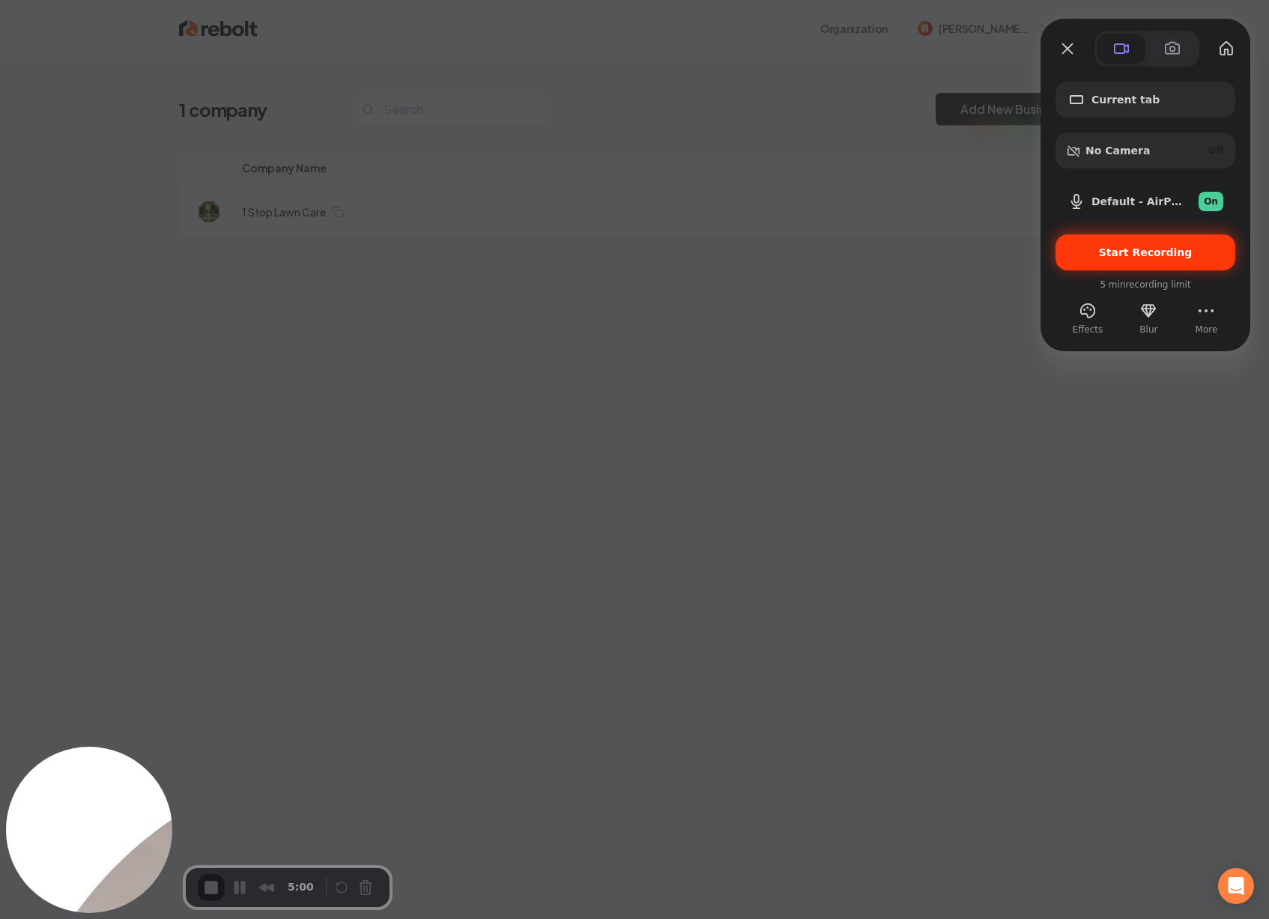
click at [1137, 258] on span "Start Recording" at bounding box center [1146, 252] width 94 height 12
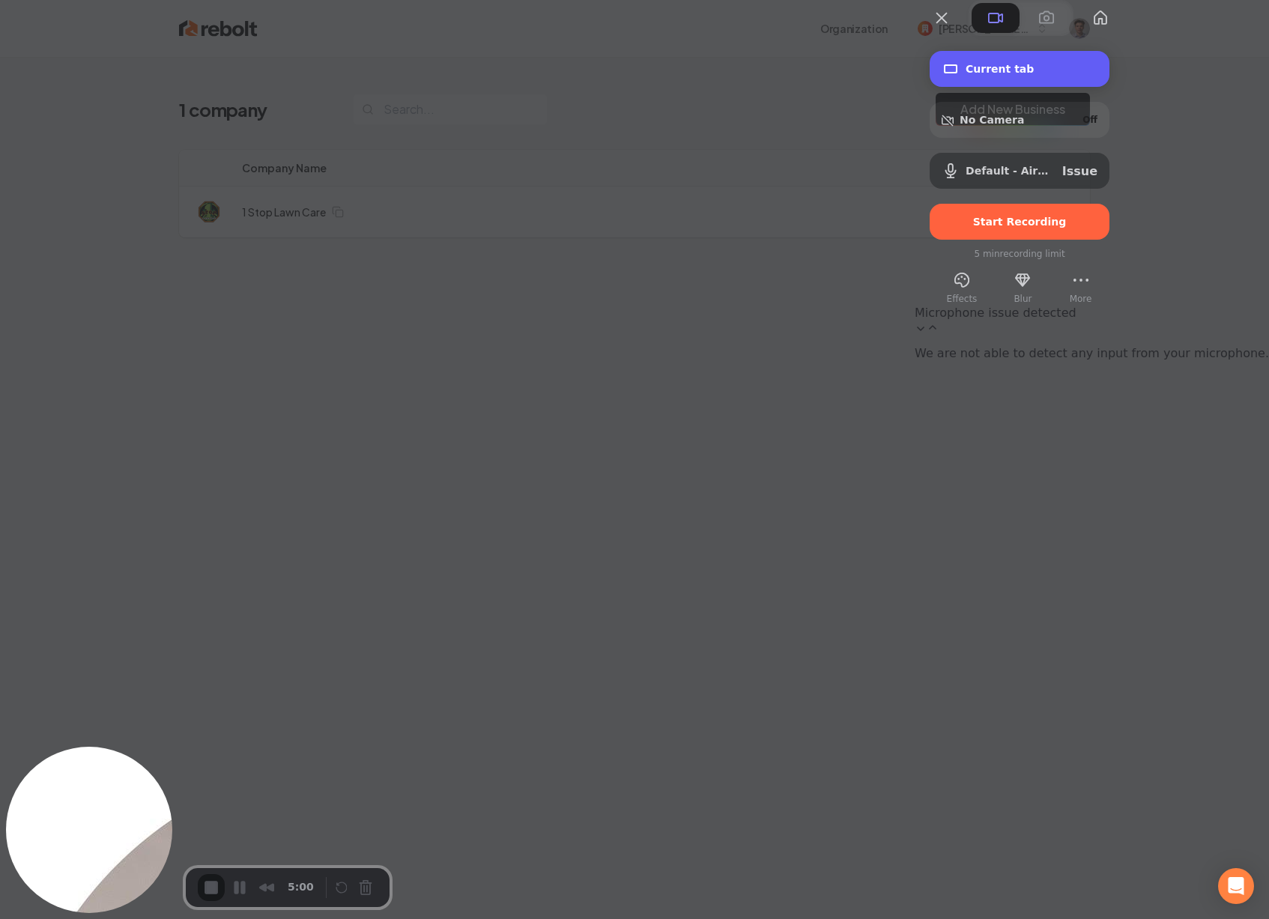
click at [1097, 75] on span "Current tab" at bounding box center [1031, 69] width 132 height 12
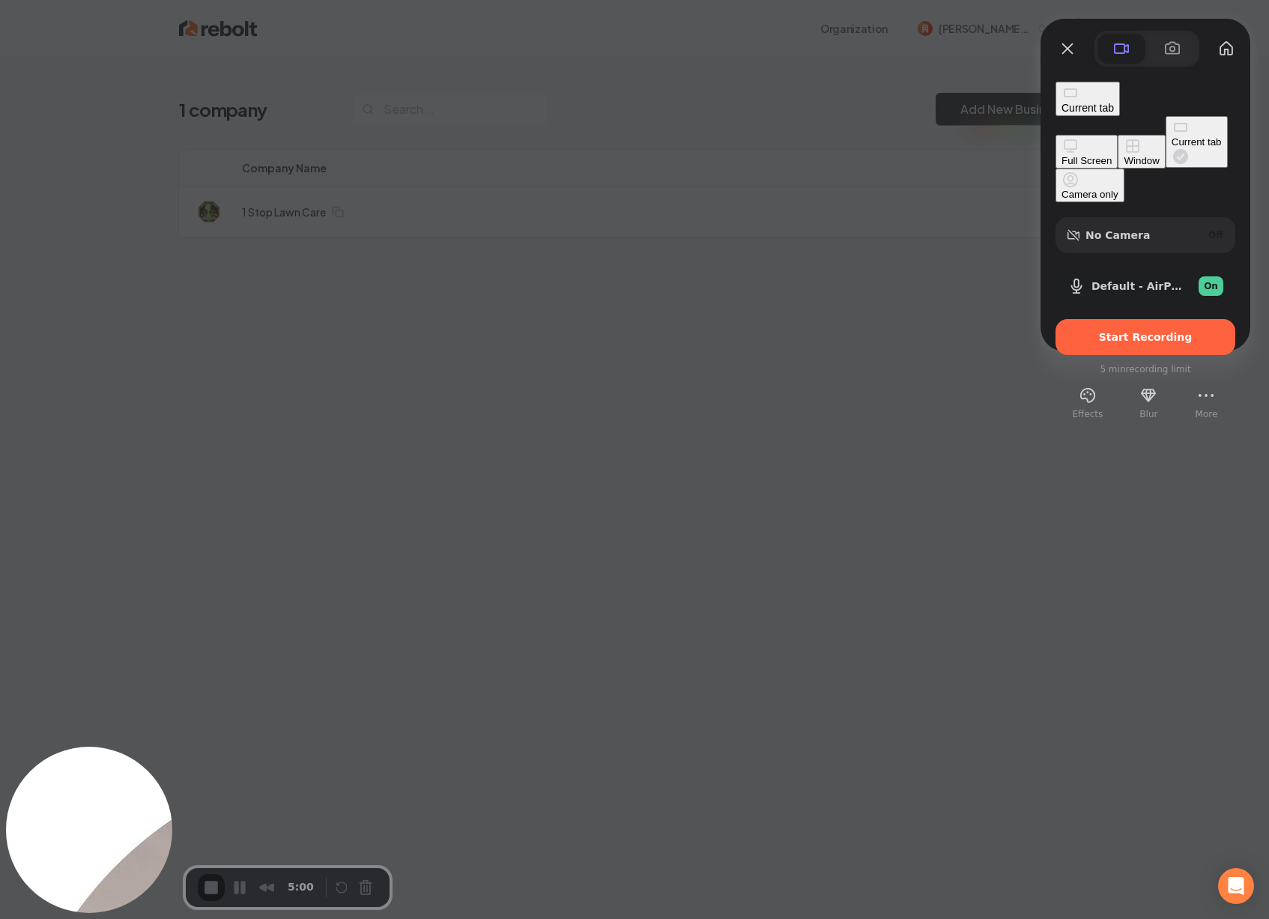
click at [1123, 155] on div "Window" at bounding box center [1140, 160] width 35 height 11
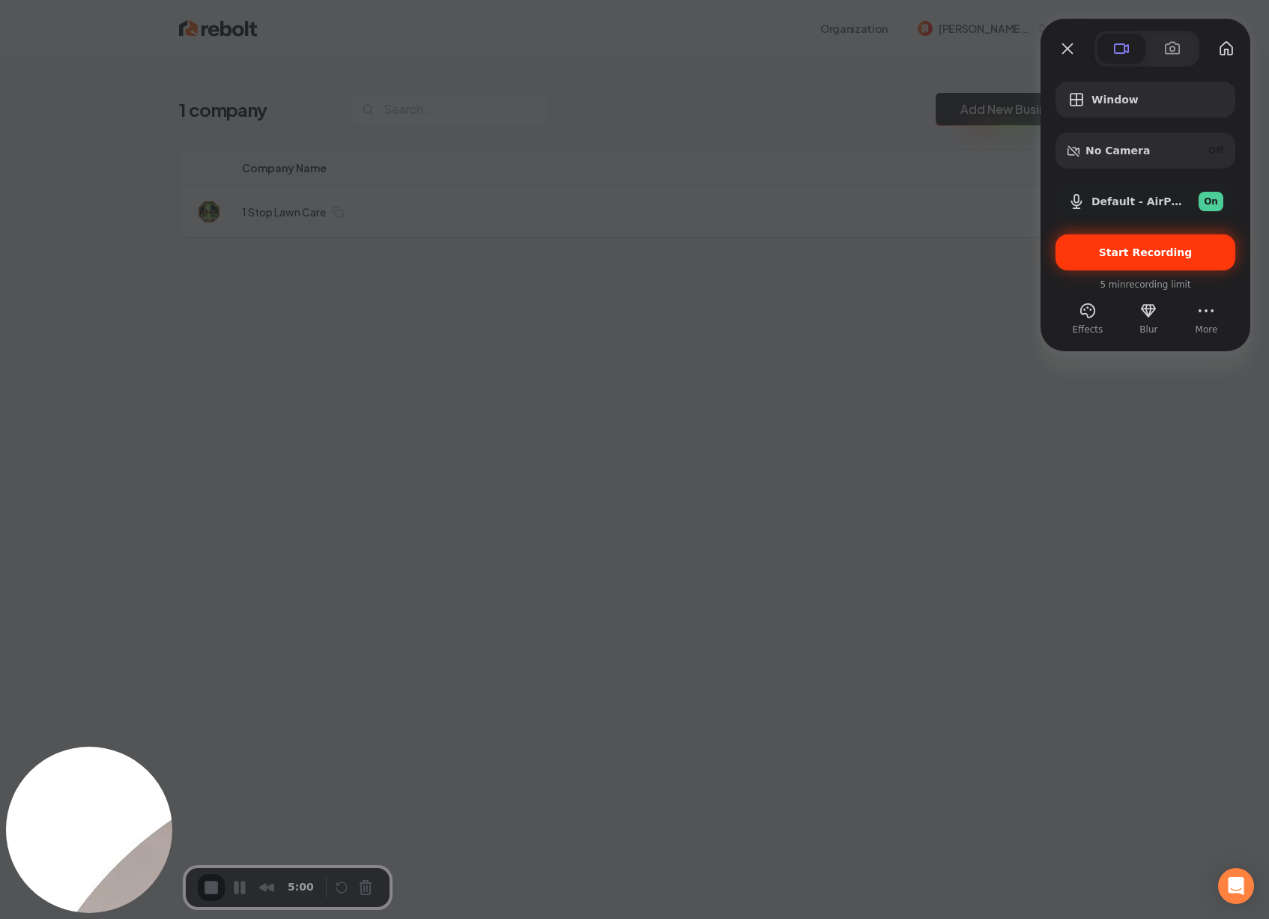
click at [1105, 244] on div "Start Recording" at bounding box center [1145, 252] width 180 height 36
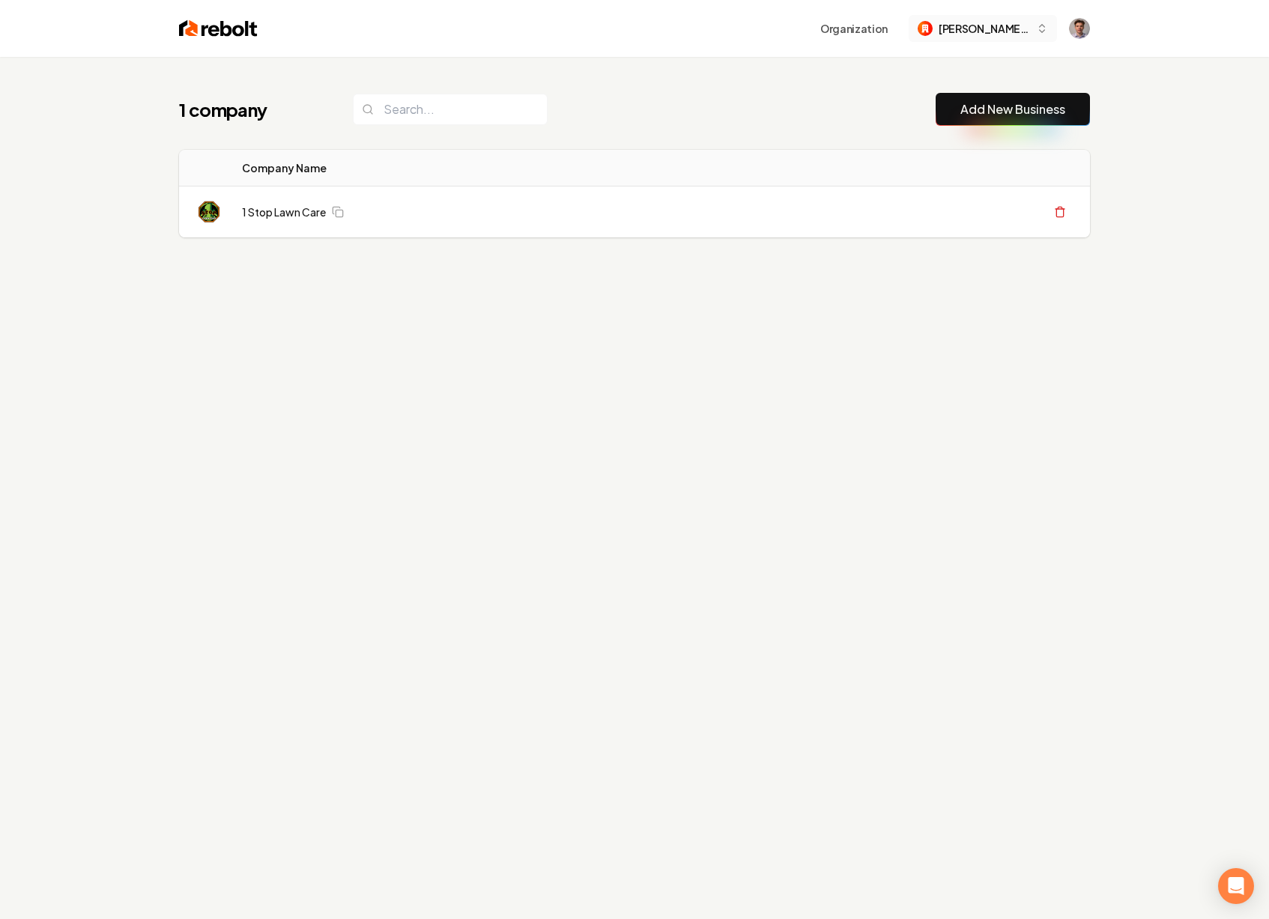
click at [991, 28] on span "[PERSON_NAME]-48" at bounding box center [983, 29] width 91 height 16
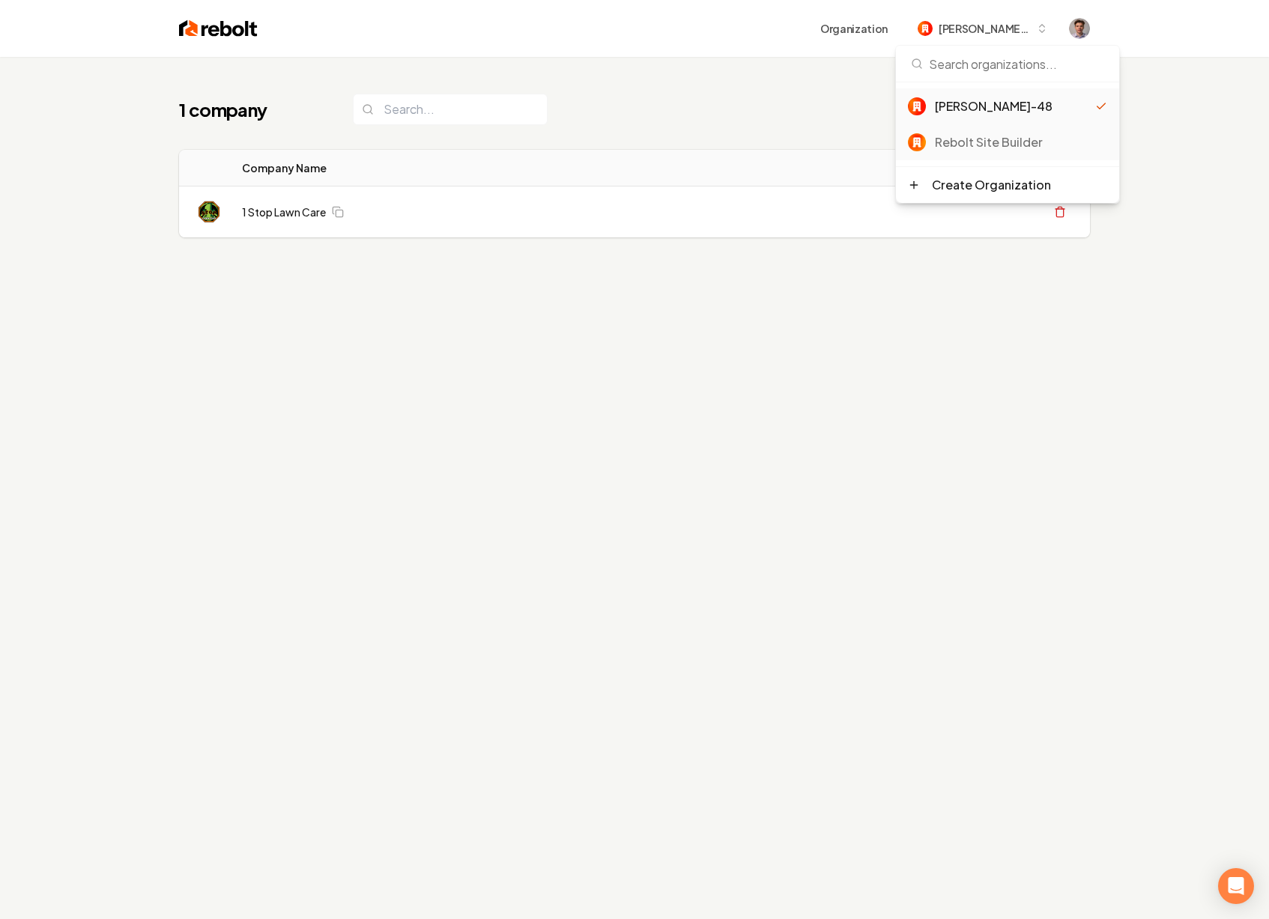
click at [999, 134] on div "Rebolt Site Builder" at bounding box center [1021, 142] width 172 height 18
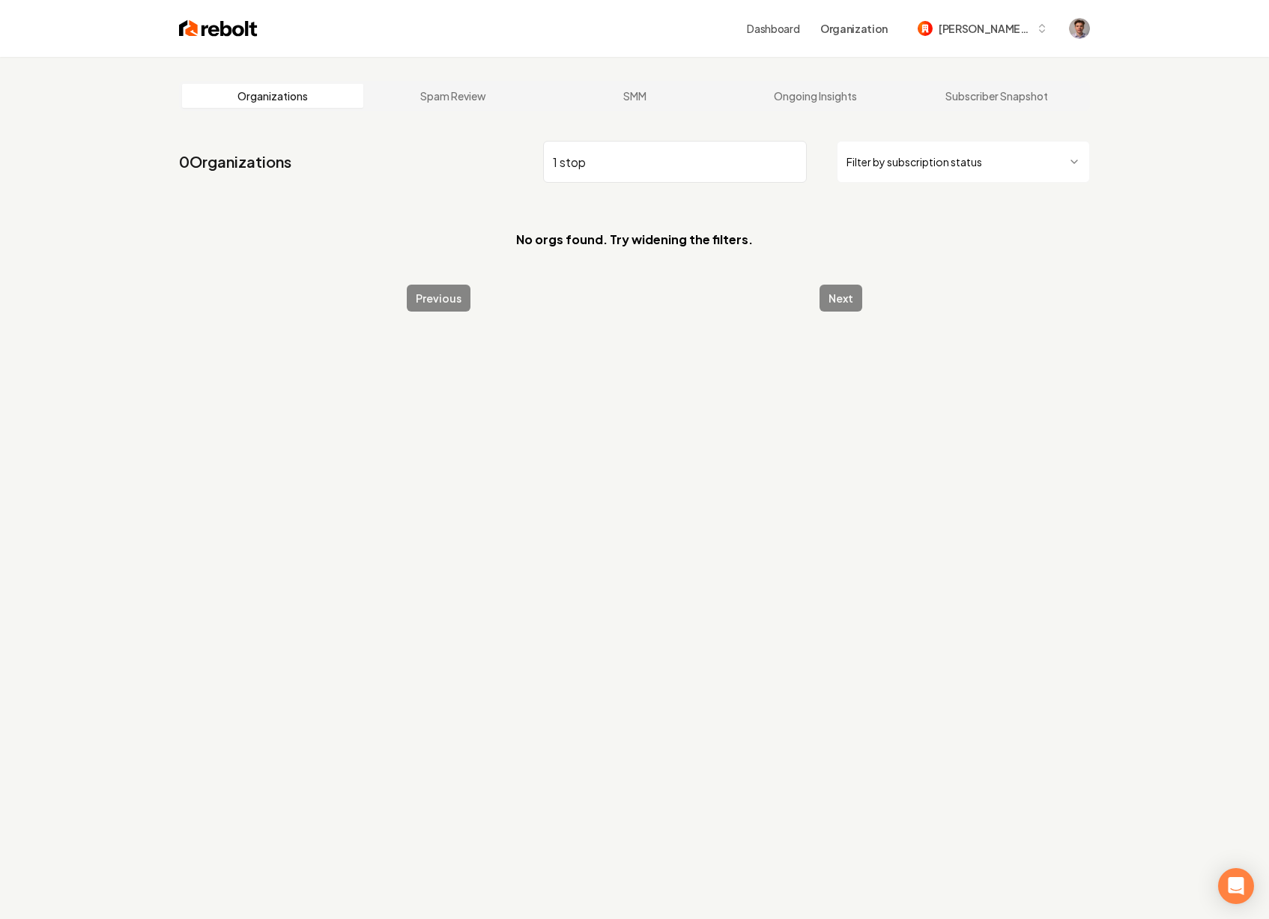
click at [597, 171] on input "1 stop" at bounding box center [675, 162] width 264 height 42
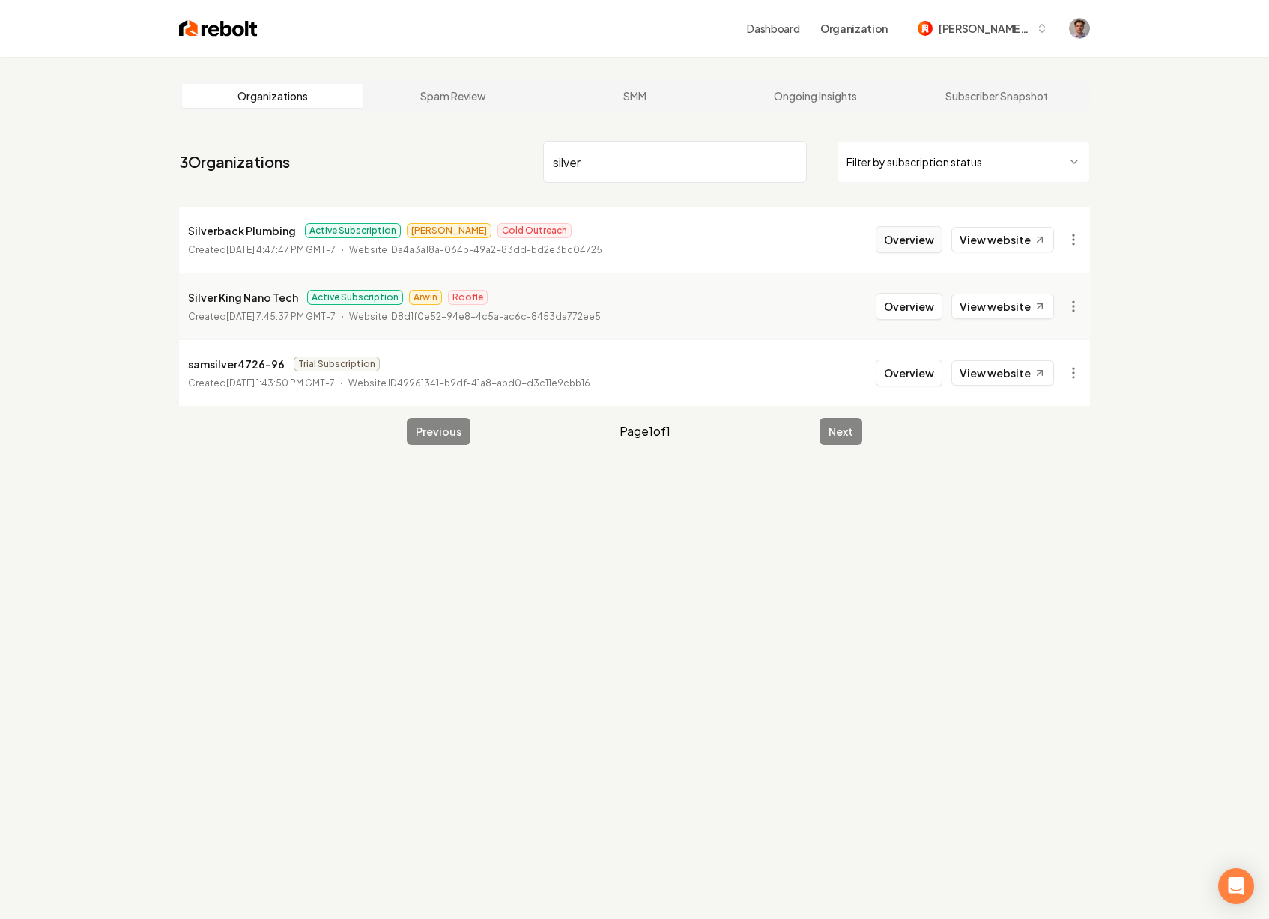
type input "silver"
click at [899, 243] on button "Overview" at bounding box center [908, 239] width 67 height 27
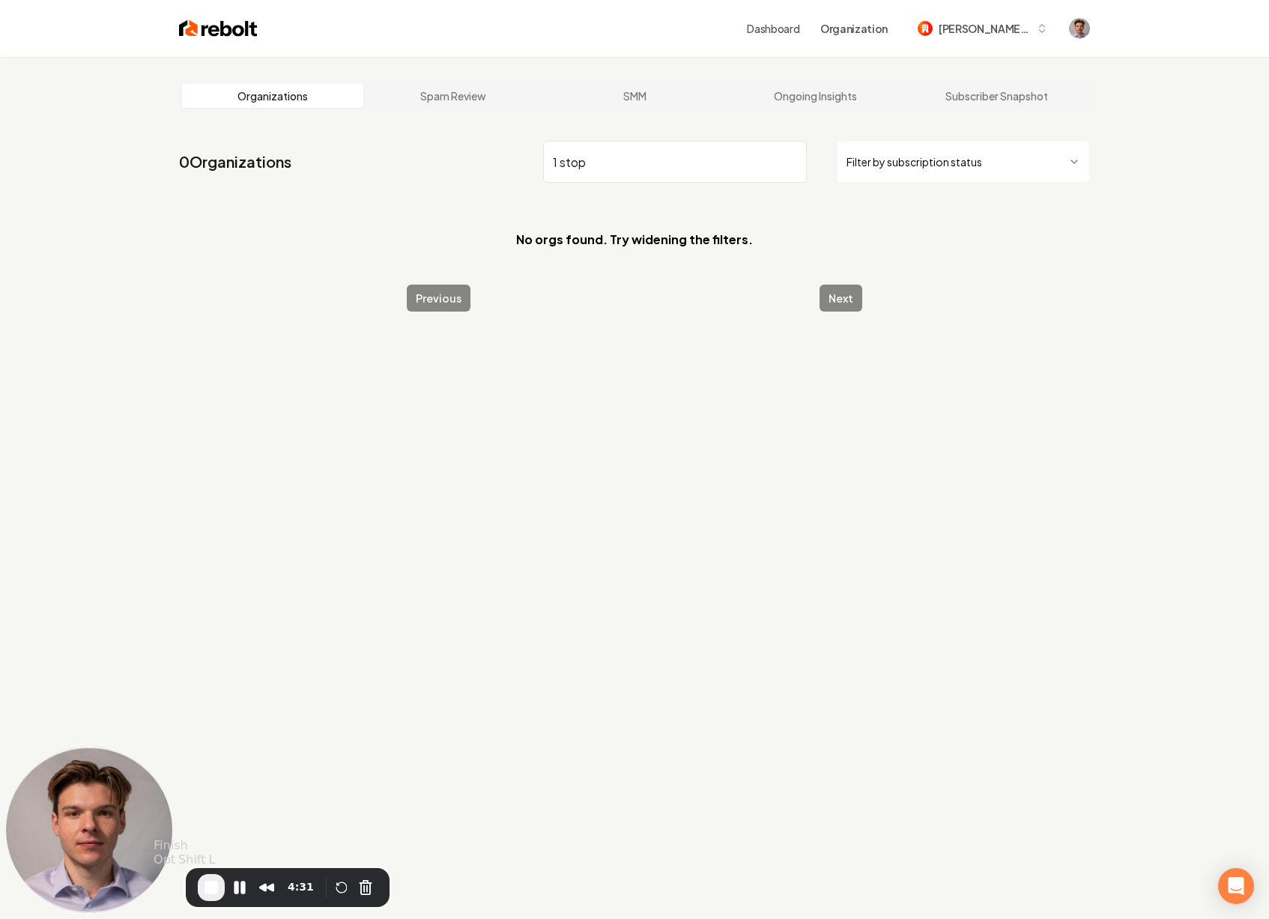
click at [211, 883] on span "End Recording" at bounding box center [211, 887] width 18 height 18
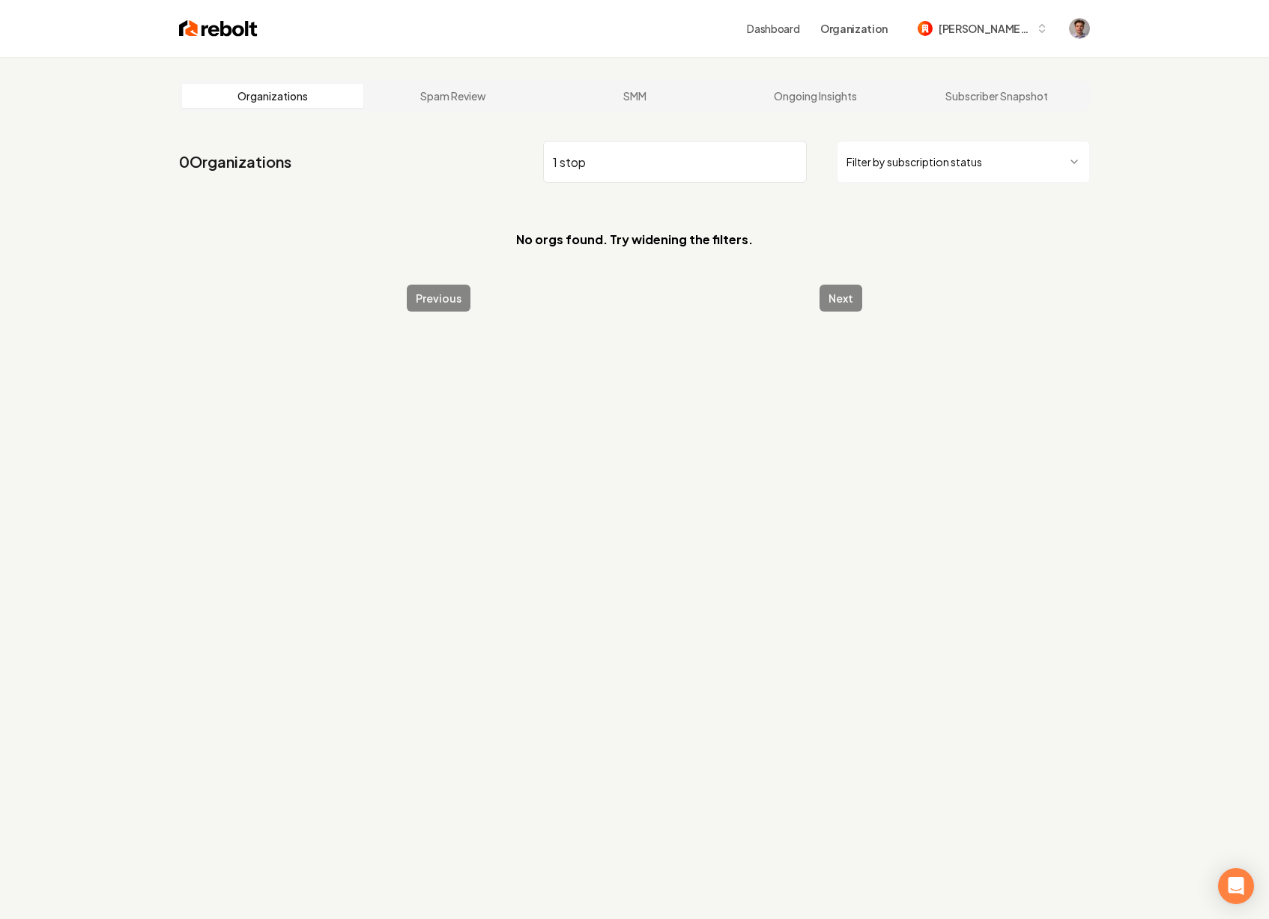
click at [628, 156] on input "1 stop" at bounding box center [675, 162] width 264 height 42
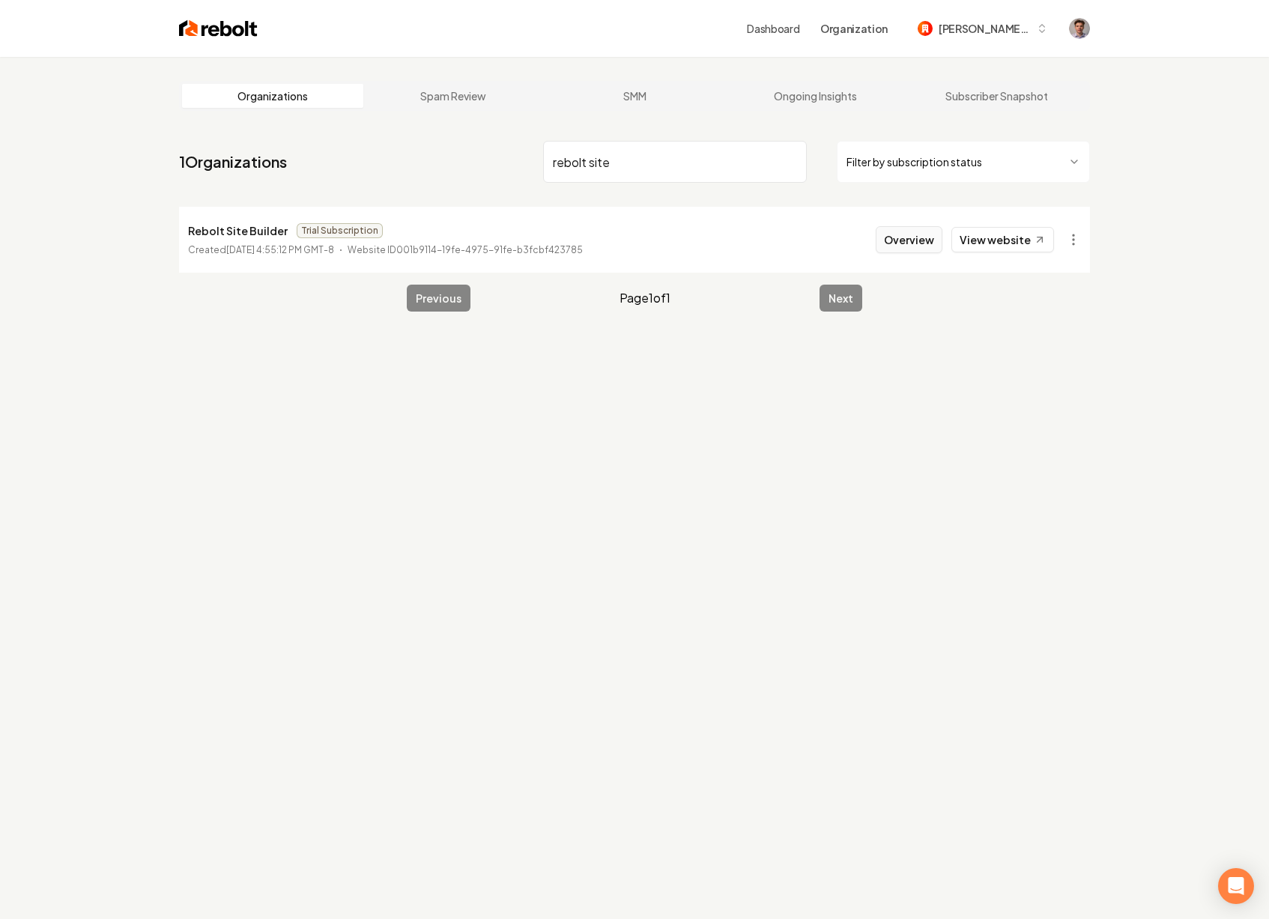
type input "rebolt site"
click at [893, 240] on button "Overview" at bounding box center [908, 239] width 67 height 27
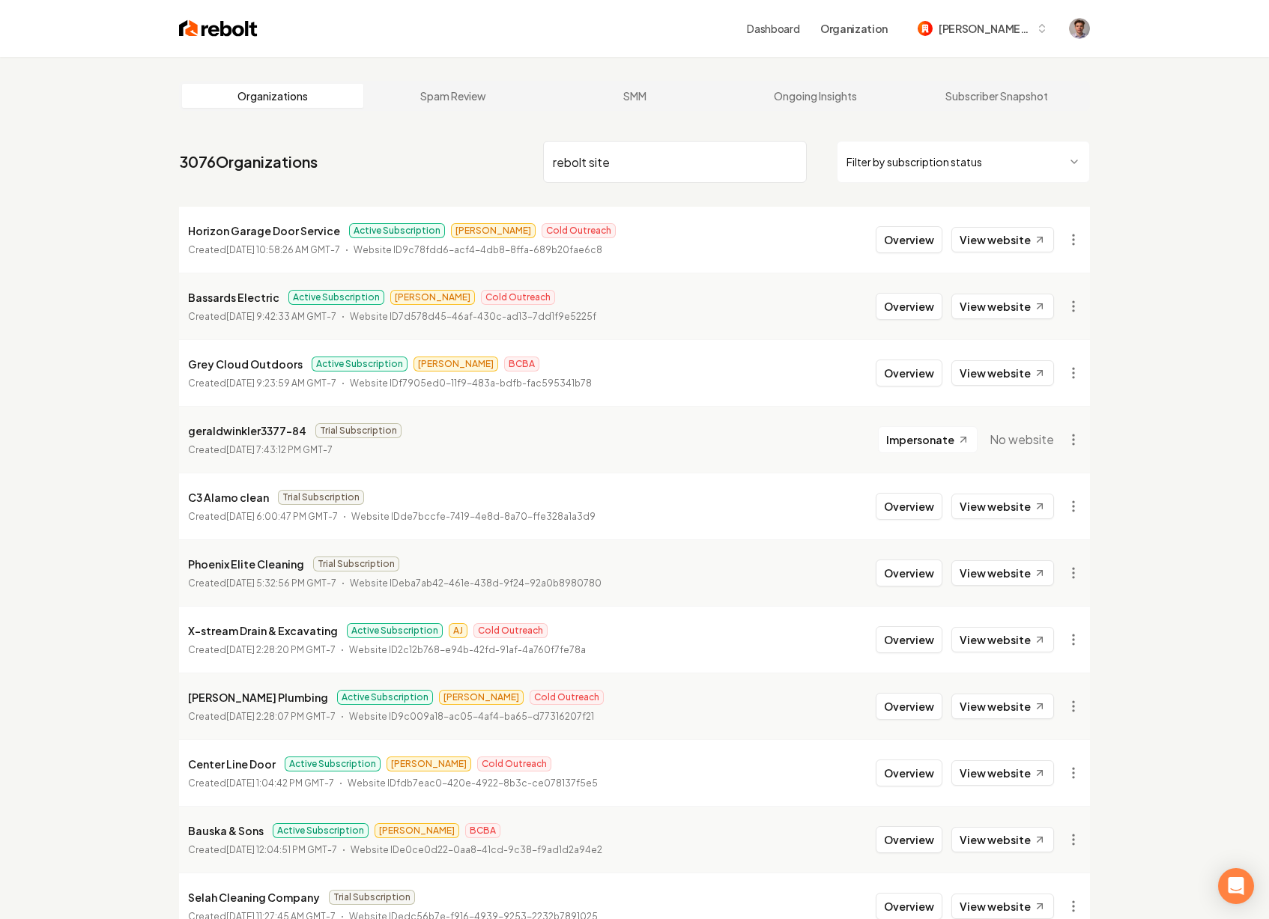
click at [674, 162] on input "rebolt site" at bounding box center [675, 162] width 264 height 42
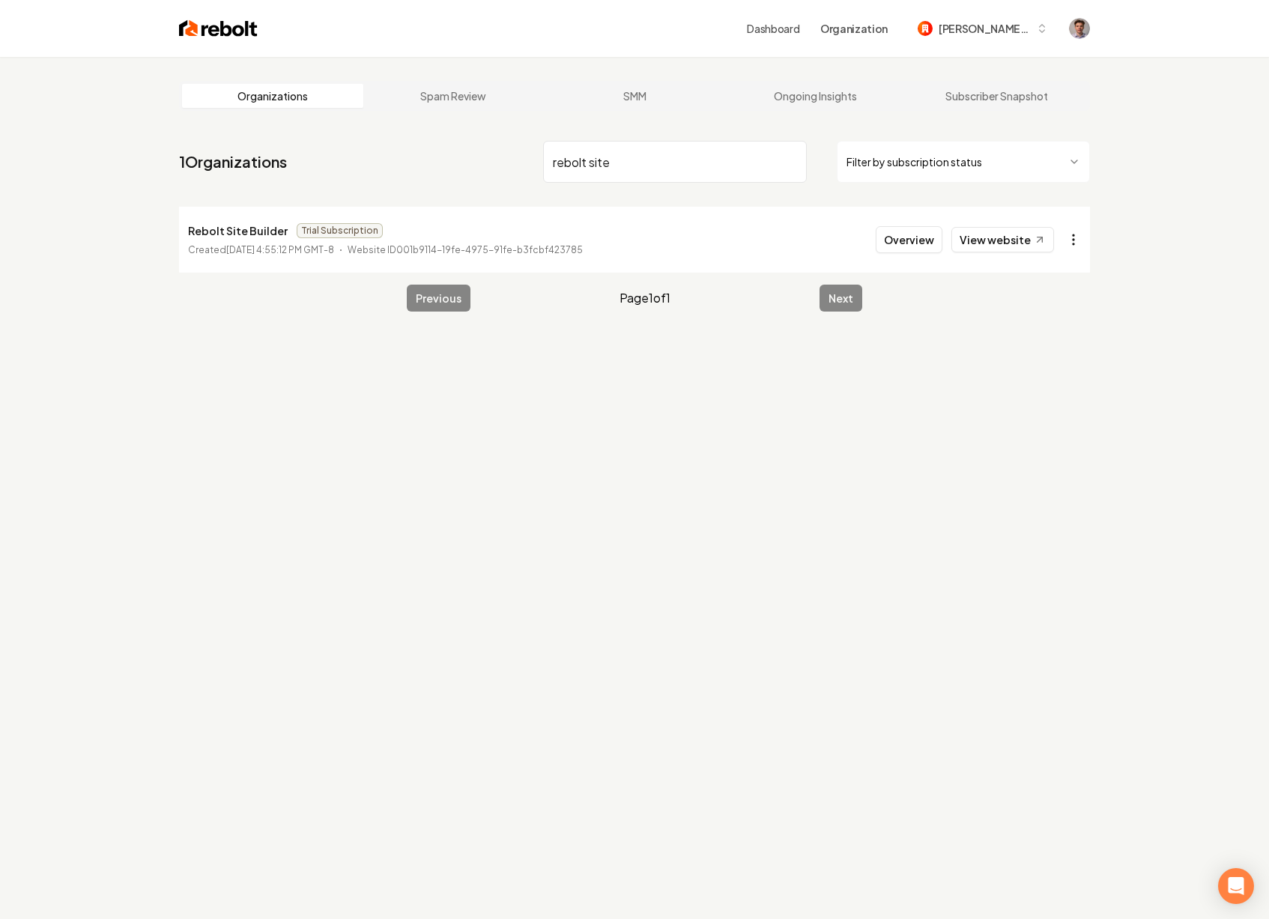
type input "rebolt site"
click at [1072, 237] on html "Dashboard Organization greg-48 Organizations Spam Review SMM Ongoing Insights S…" at bounding box center [634, 459] width 1269 height 919
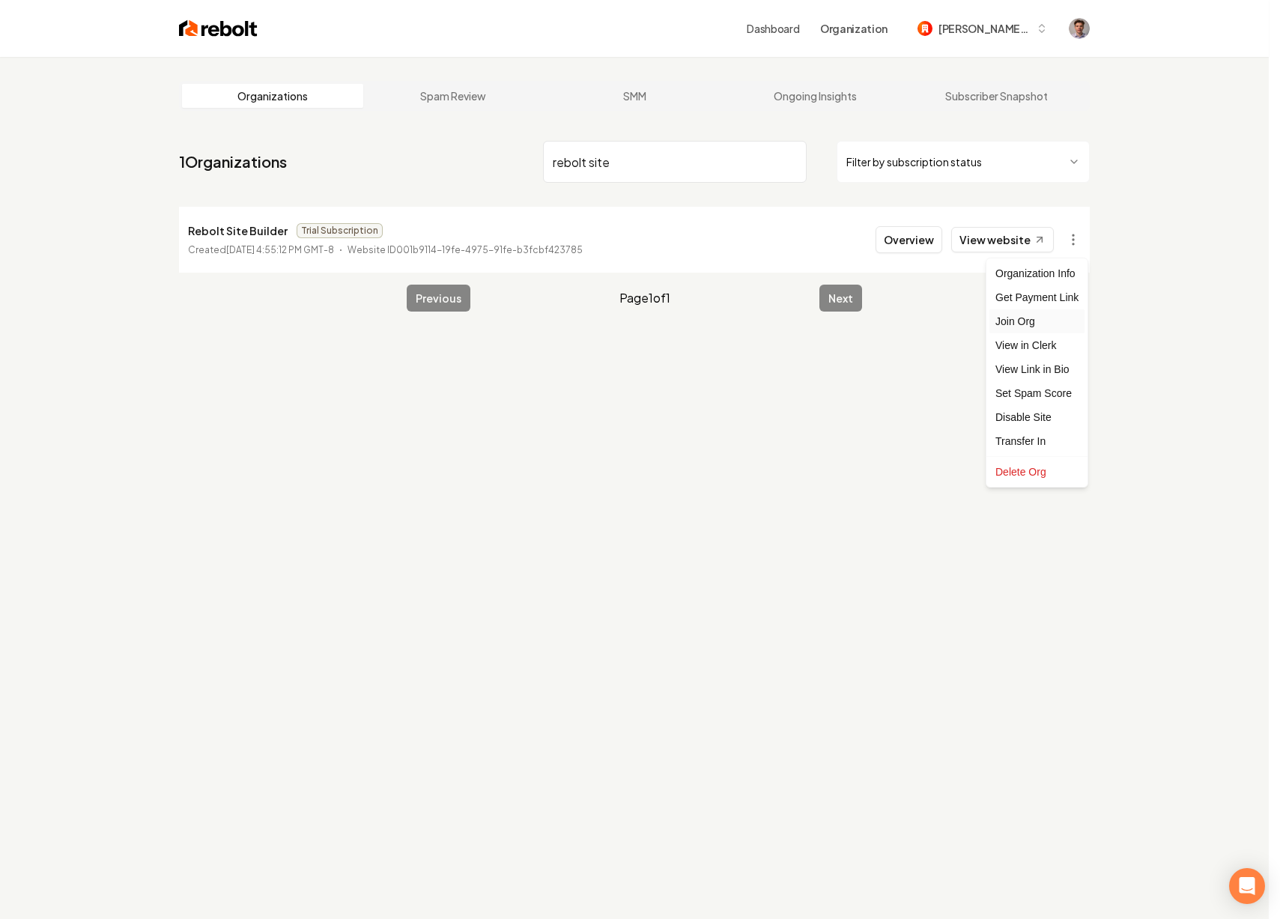
click at [1017, 324] on div "Join Org" at bounding box center [1036, 321] width 95 height 24
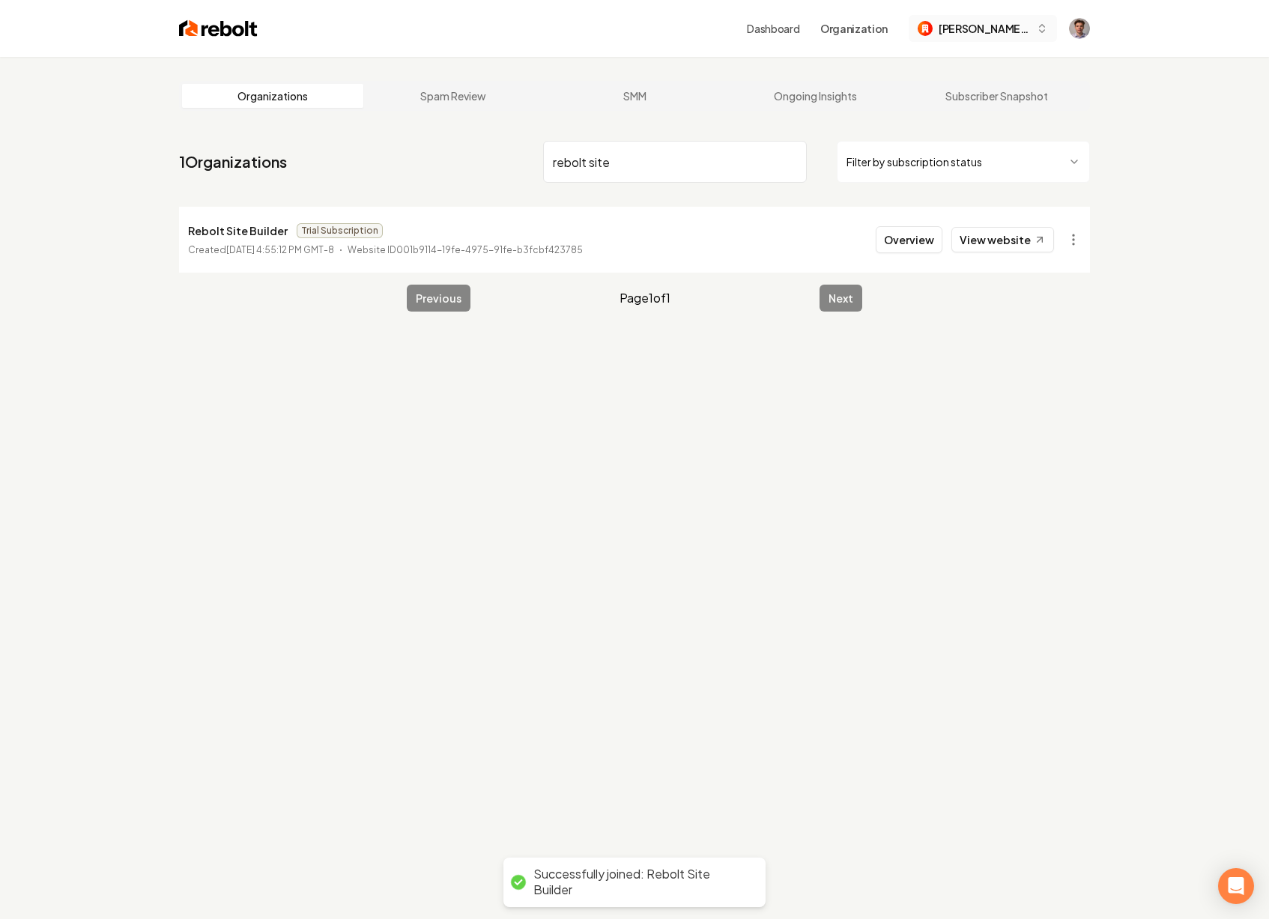
click at [1010, 28] on span "greg-48" at bounding box center [983, 29] width 91 height 16
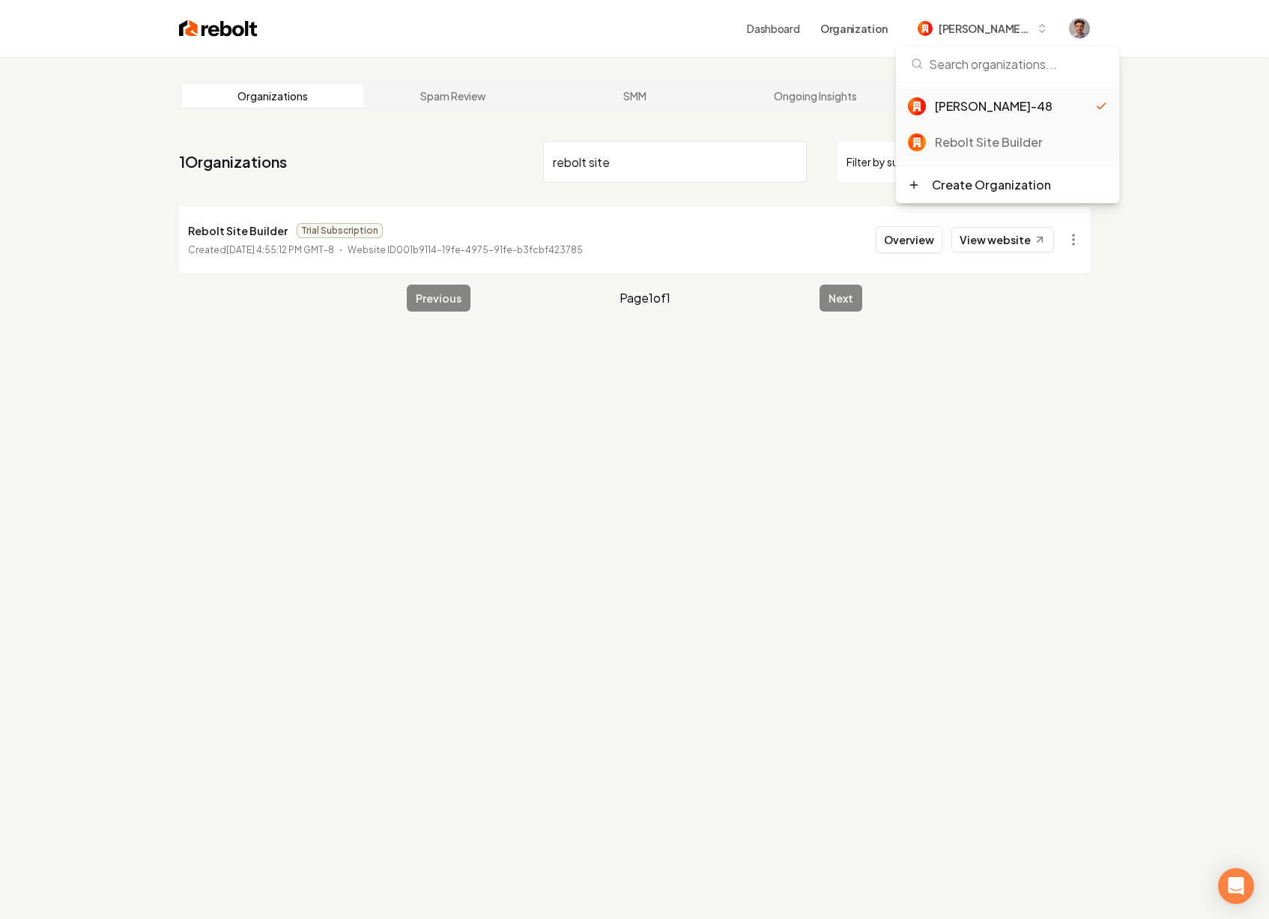
click at [1028, 144] on div "Rebolt Site Builder" at bounding box center [1021, 142] width 172 height 18
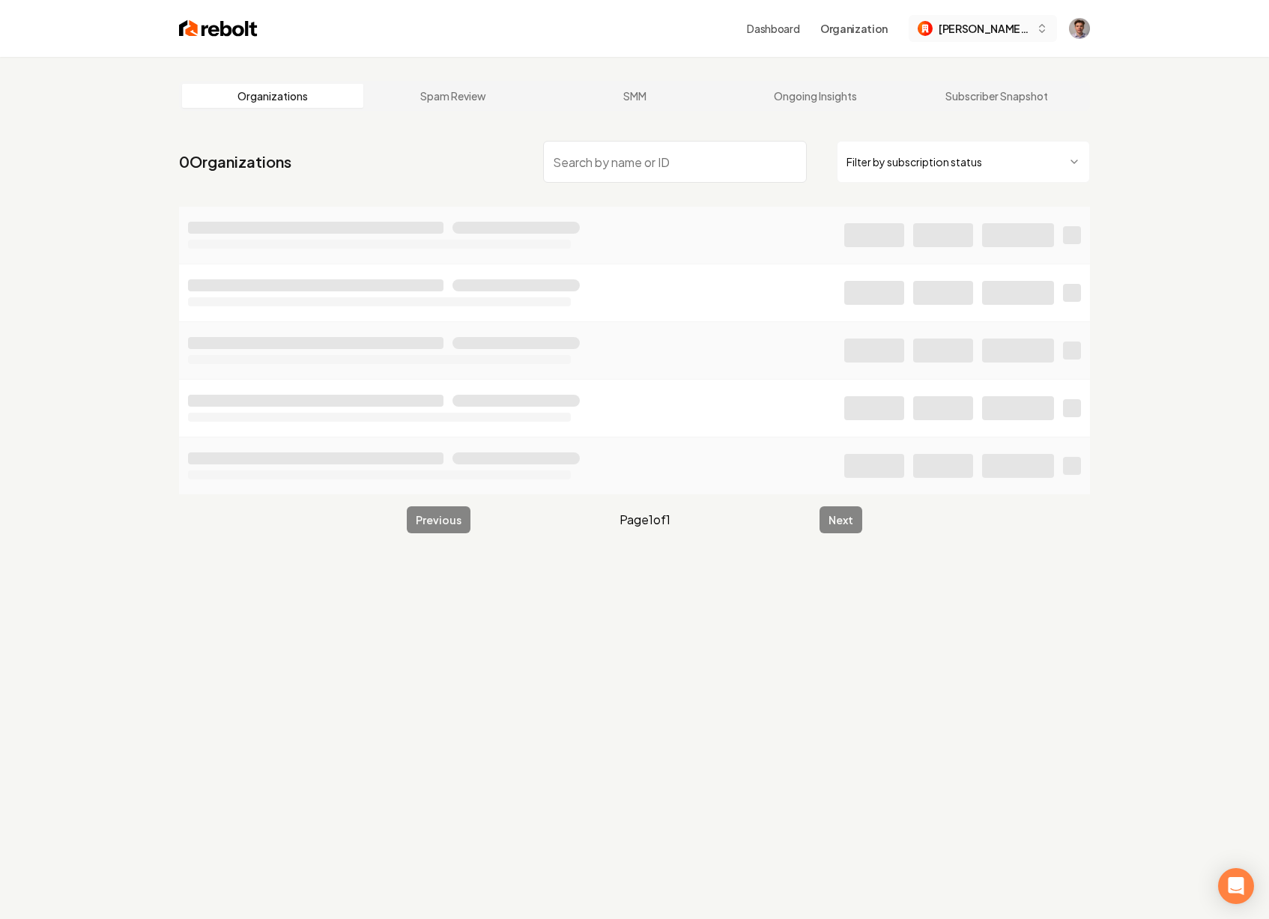
click at [1019, 22] on span "[PERSON_NAME]-48" at bounding box center [983, 29] width 91 height 16
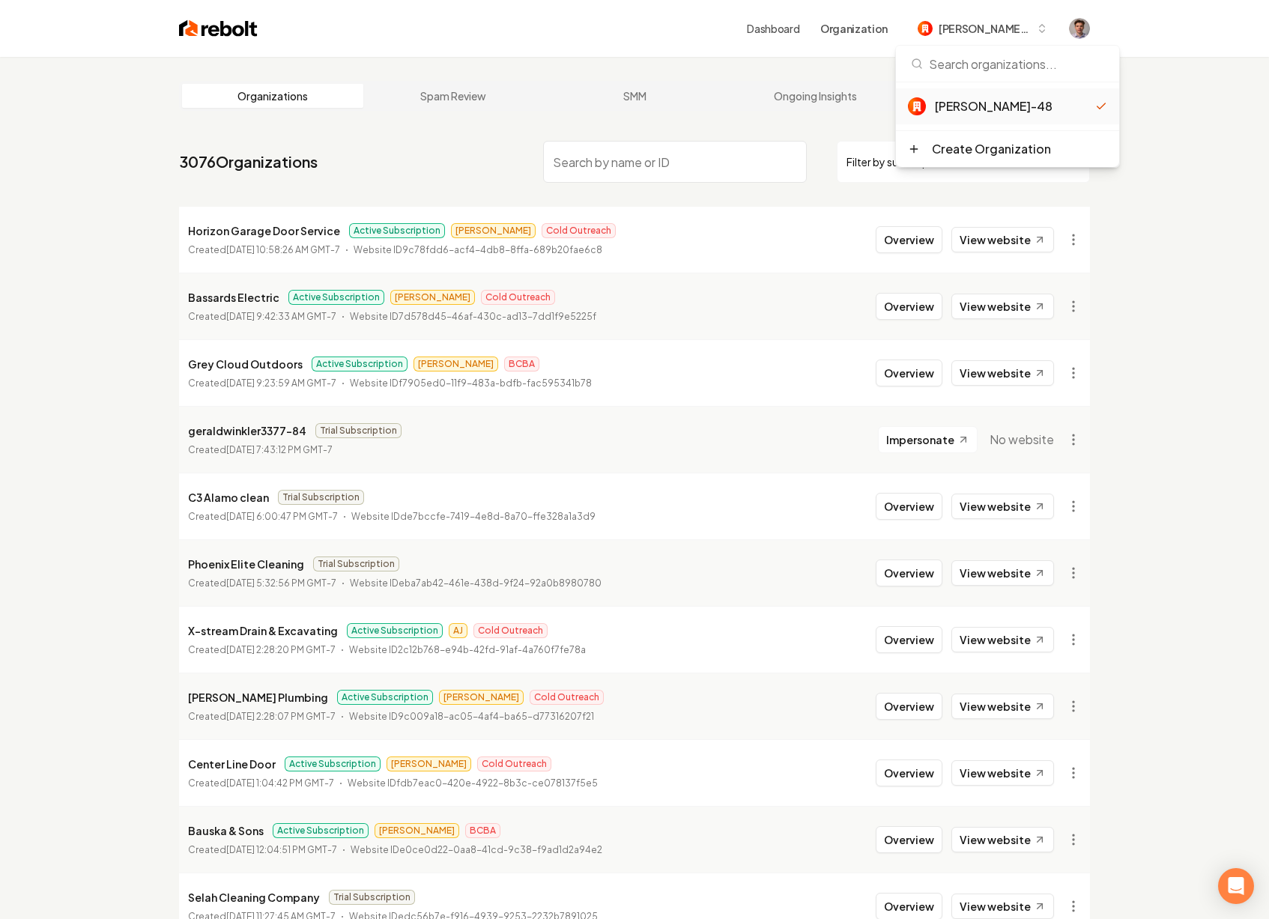
click at [1016, 110] on div "[PERSON_NAME]-48" at bounding box center [1015, 106] width 160 height 18
click at [792, 157] on input "rebolt site" at bounding box center [675, 162] width 264 height 42
click at [973, 33] on span "Rebolt Site Builder" at bounding box center [983, 29] width 91 height 16
click at [979, 108] on div "[PERSON_NAME]-48" at bounding box center [997, 106] width 172 height 18
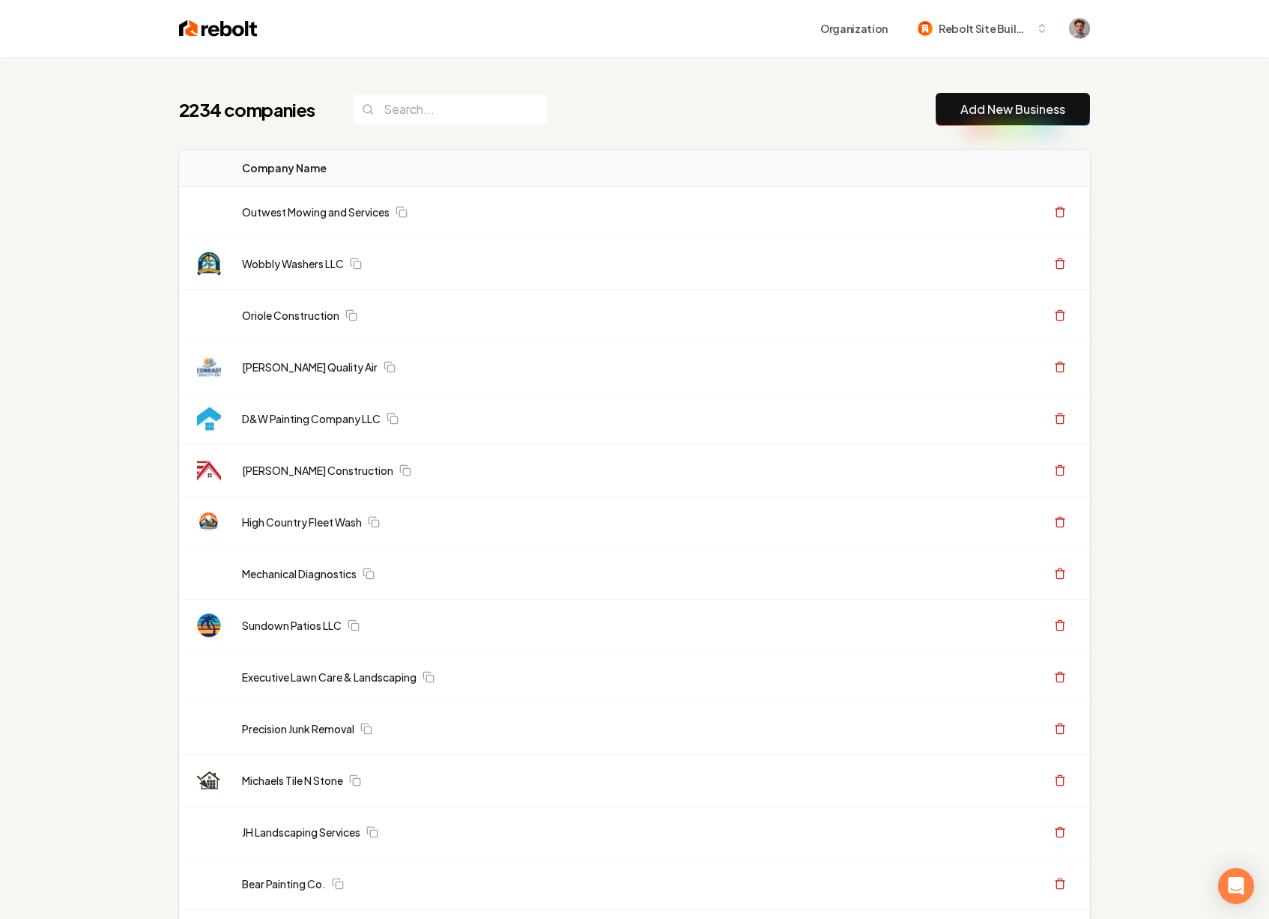
click at [990, 113] on link "Add New Business" at bounding box center [1012, 109] width 105 height 18
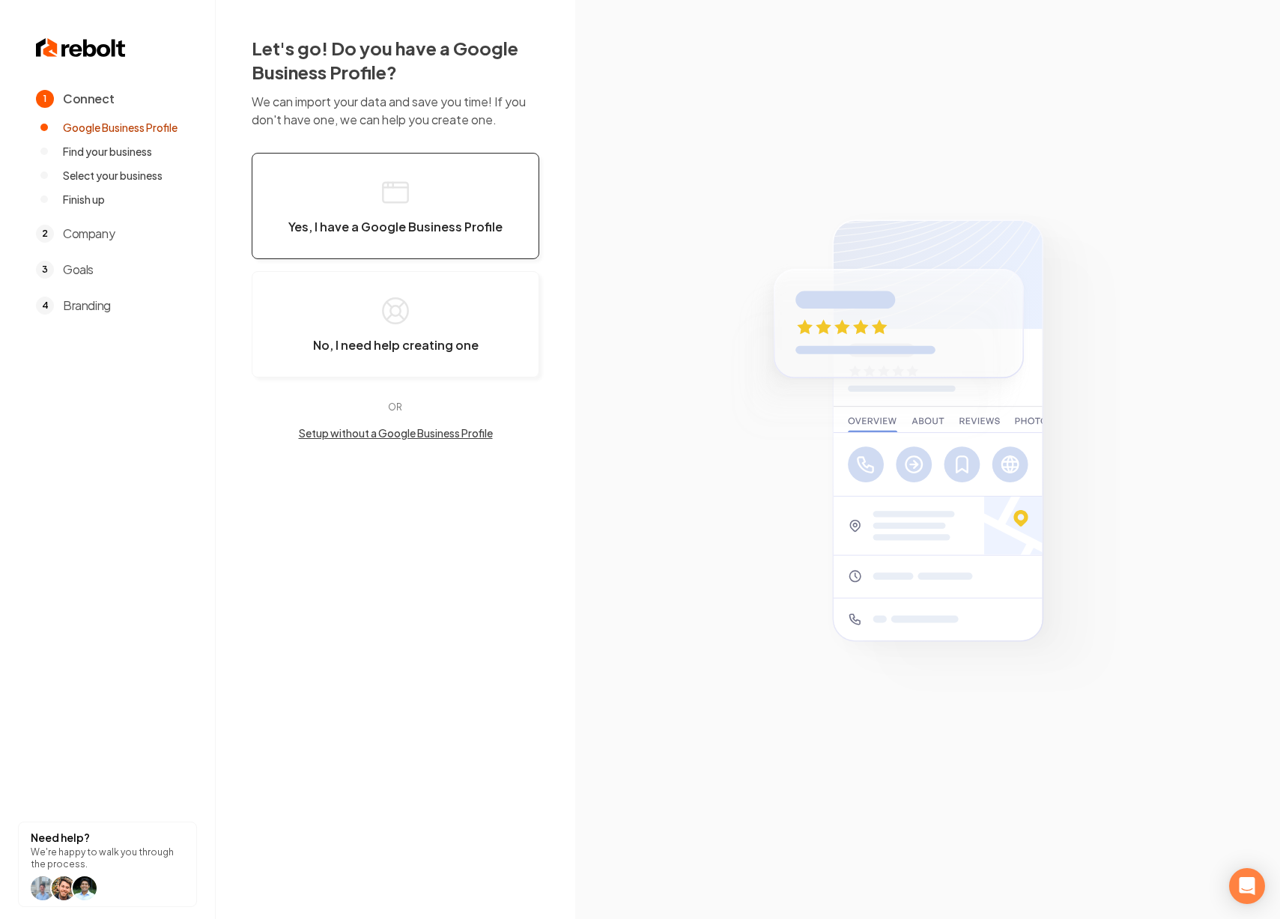
click at [438, 205] on button "Yes, I have a Google Business Profile" at bounding box center [396, 206] width 288 height 106
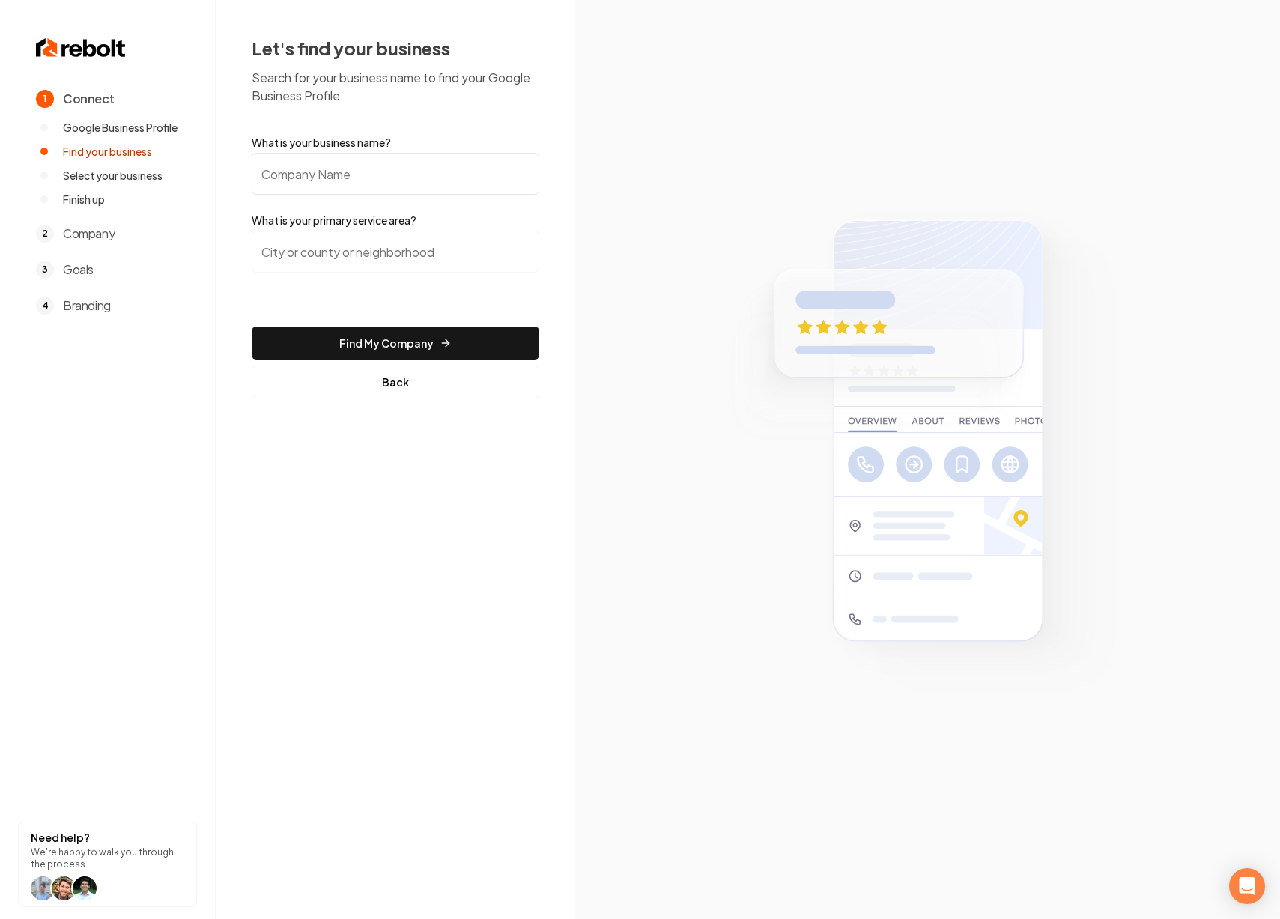
click at [397, 173] on input "What is your business name?" at bounding box center [396, 174] width 288 height 42
paste input "Jettex Roof & Construction, Llc"
type input "Jettex Roof & Construction, Llc"
click at [392, 245] on input "search" at bounding box center [396, 252] width 288 height 42
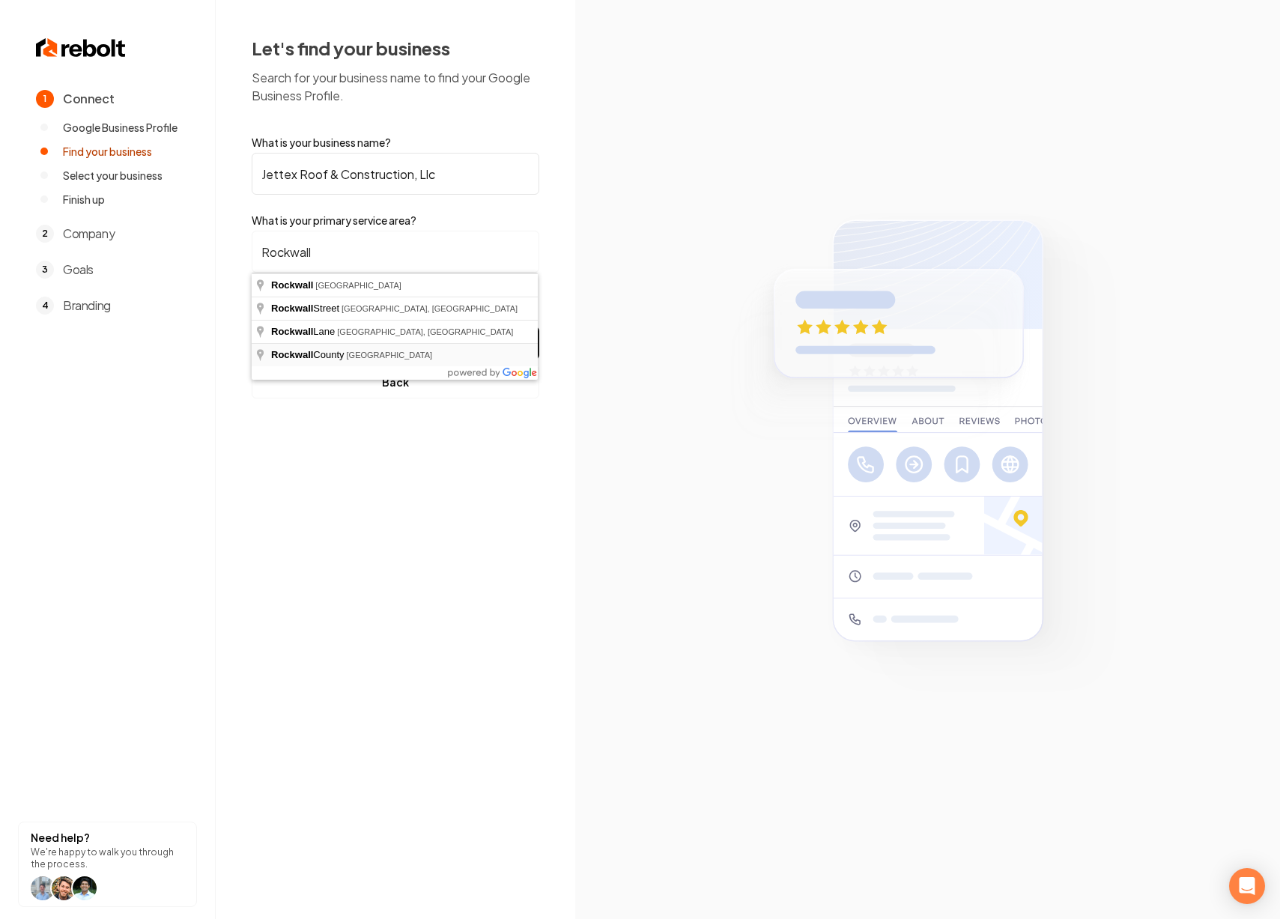
type input "Rockwall County, TX"
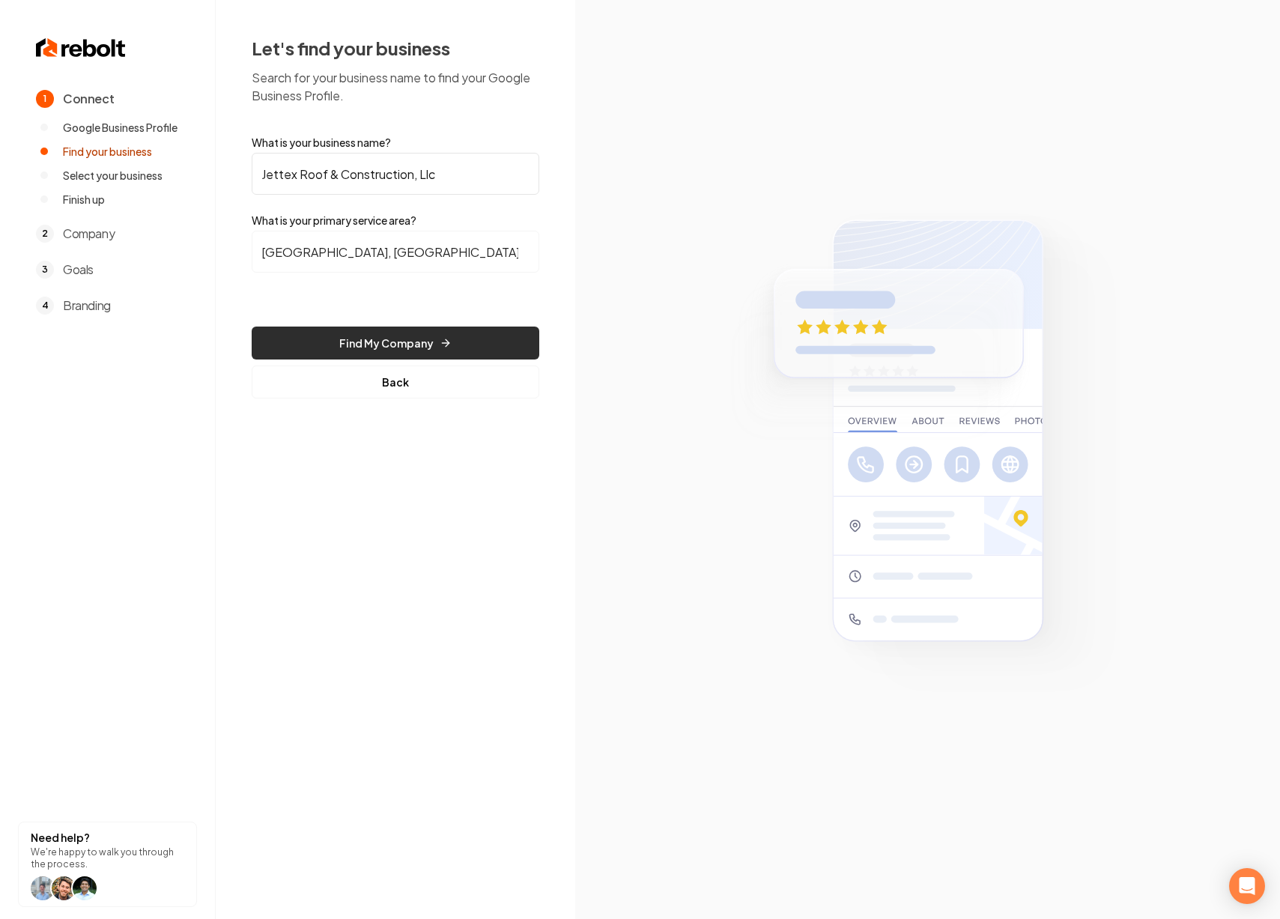
click at [395, 337] on button "Find My Company" at bounding box center [396, 342] width 288 height 33
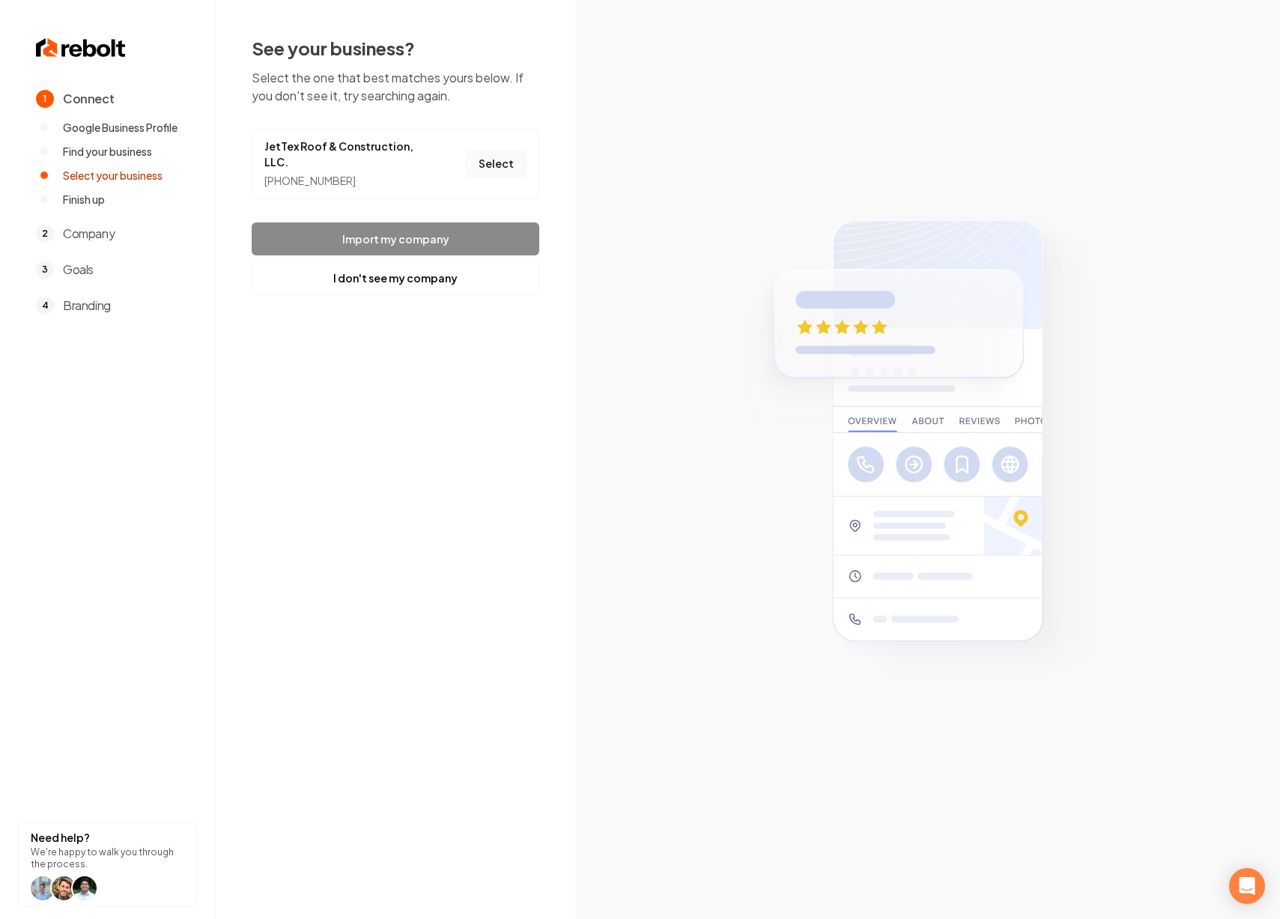
click at [493, 169] on button "Select" at bounding box center [496, 164] width 61 height 27
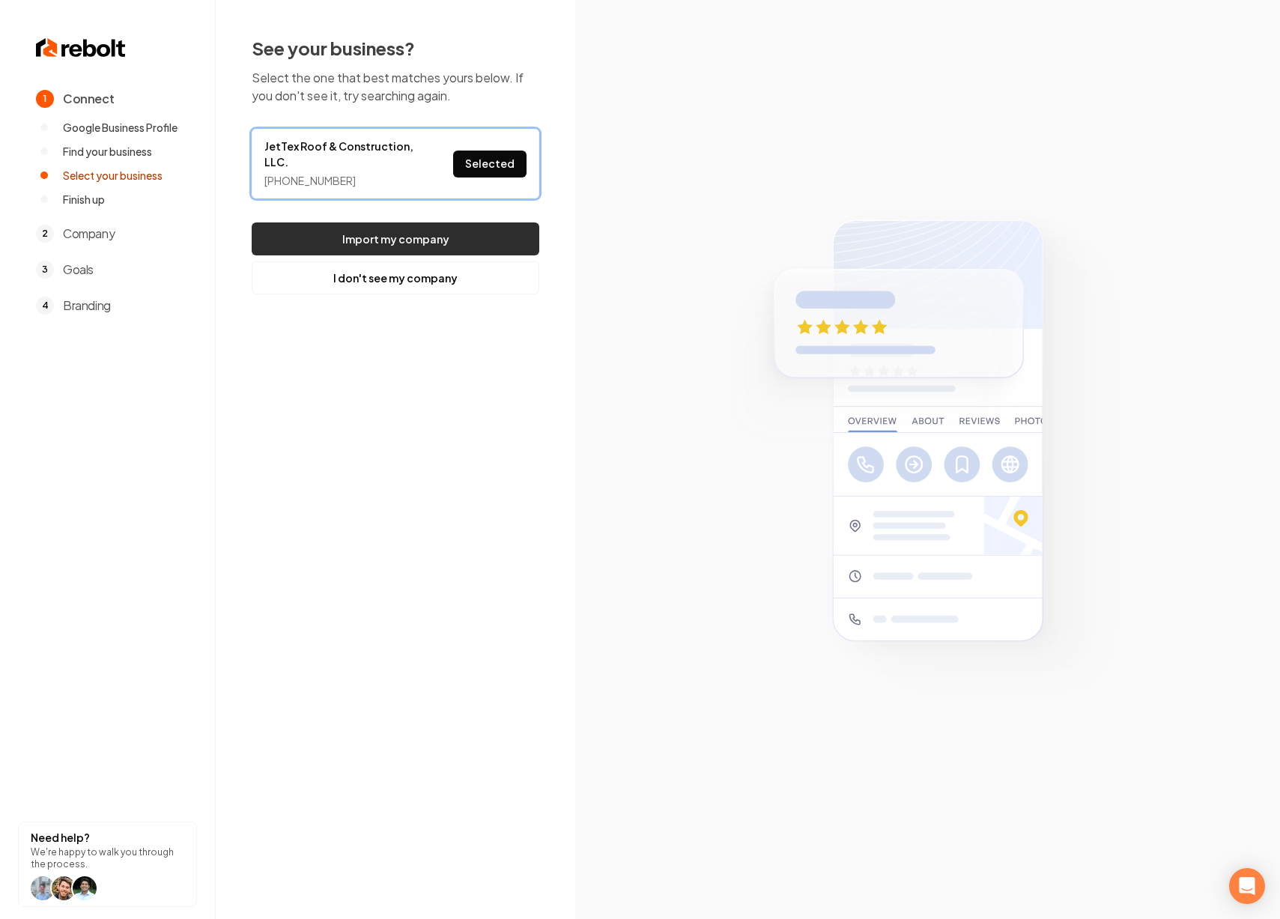
click at [420, 240] on button "Import my company" at bounding box center [396, 238] width 288 height 33
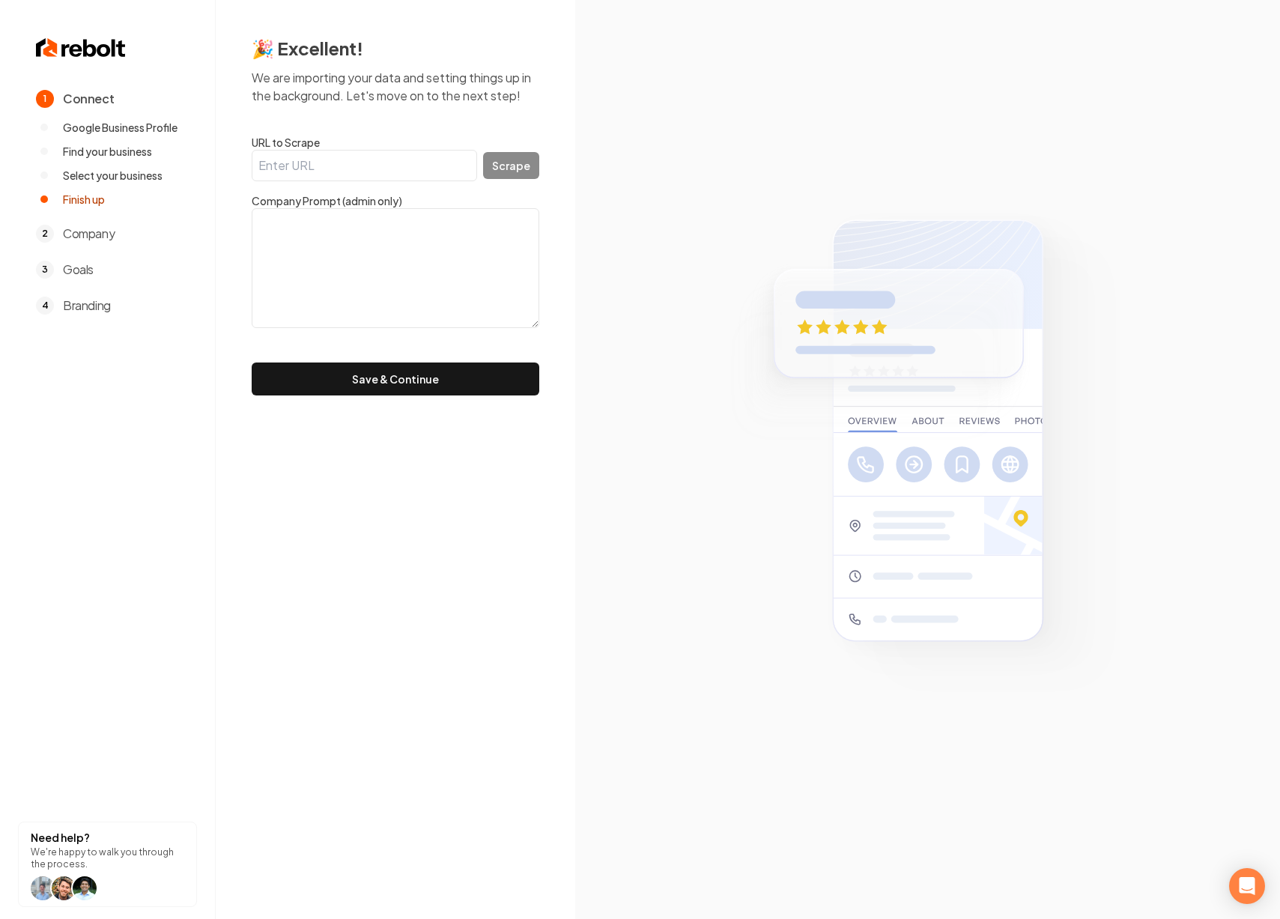
click at [360, 168] on input "URL to Scrape" at bounding box center [364, 165] width 225 height 31
paste input "https://www.jettexroofing.com/"
type input "https://www.jettexroofing.com/"
click at [504, 164] on button "Scrape" at bounding box center [511, 165] width 56 height 27
type textarea "Jettex Roofing and Construction LLC is a Texas Limited Liability Company, and y…"
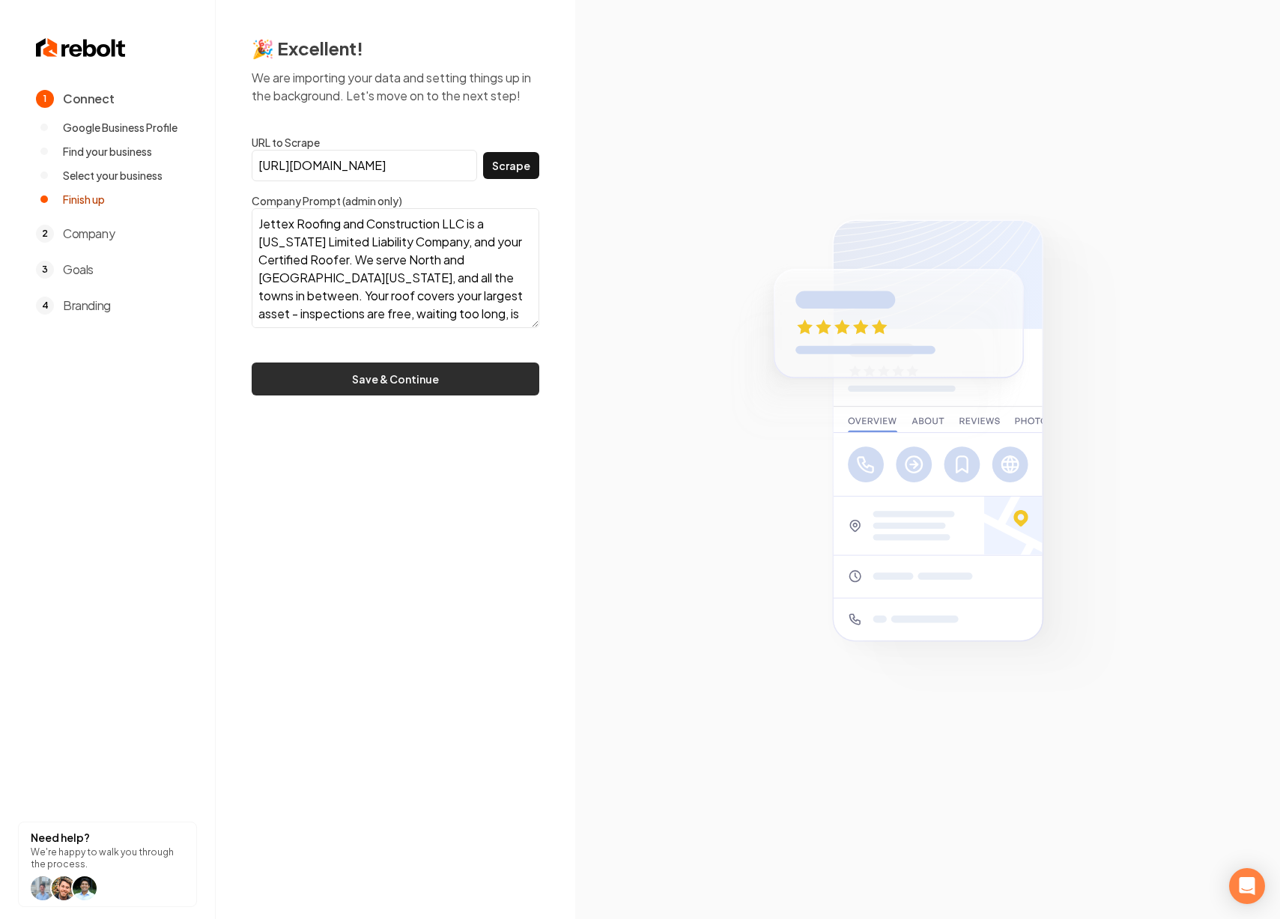
click at [387, 381] on button "Save & Continue" at bounding box center [396, 378] width 288 height 33
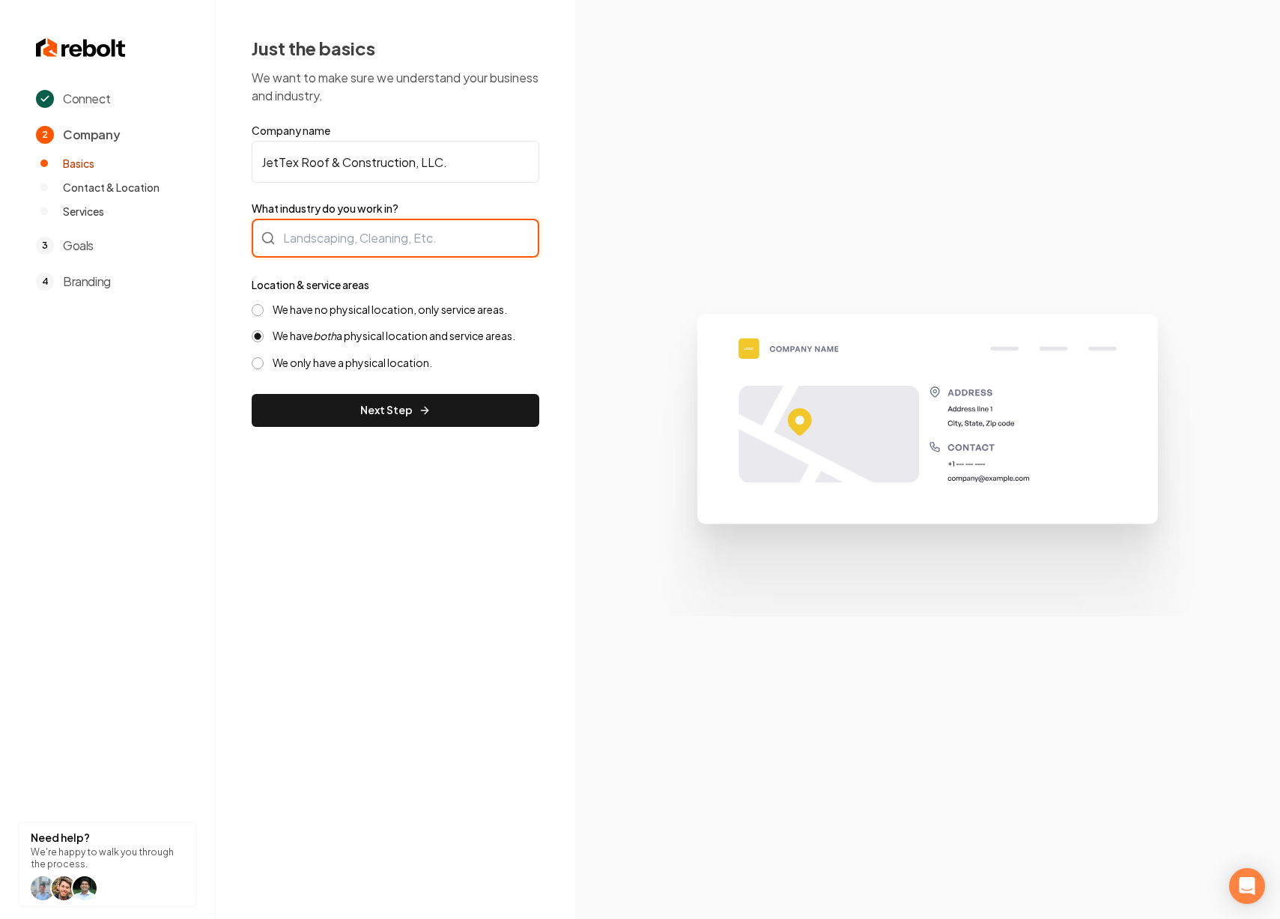
click at [355, 246] on div at bounding box center [396, 238] width 288 height 39
type input "Roofing"
click at [377, 309] on label "We have no physical location, only service areas." at bounding box center [390, 310] width 234 height 14
click at [264, 309] on button "We have no physical location, only service areas." at bounding box center [258, 310] width 12 height 12
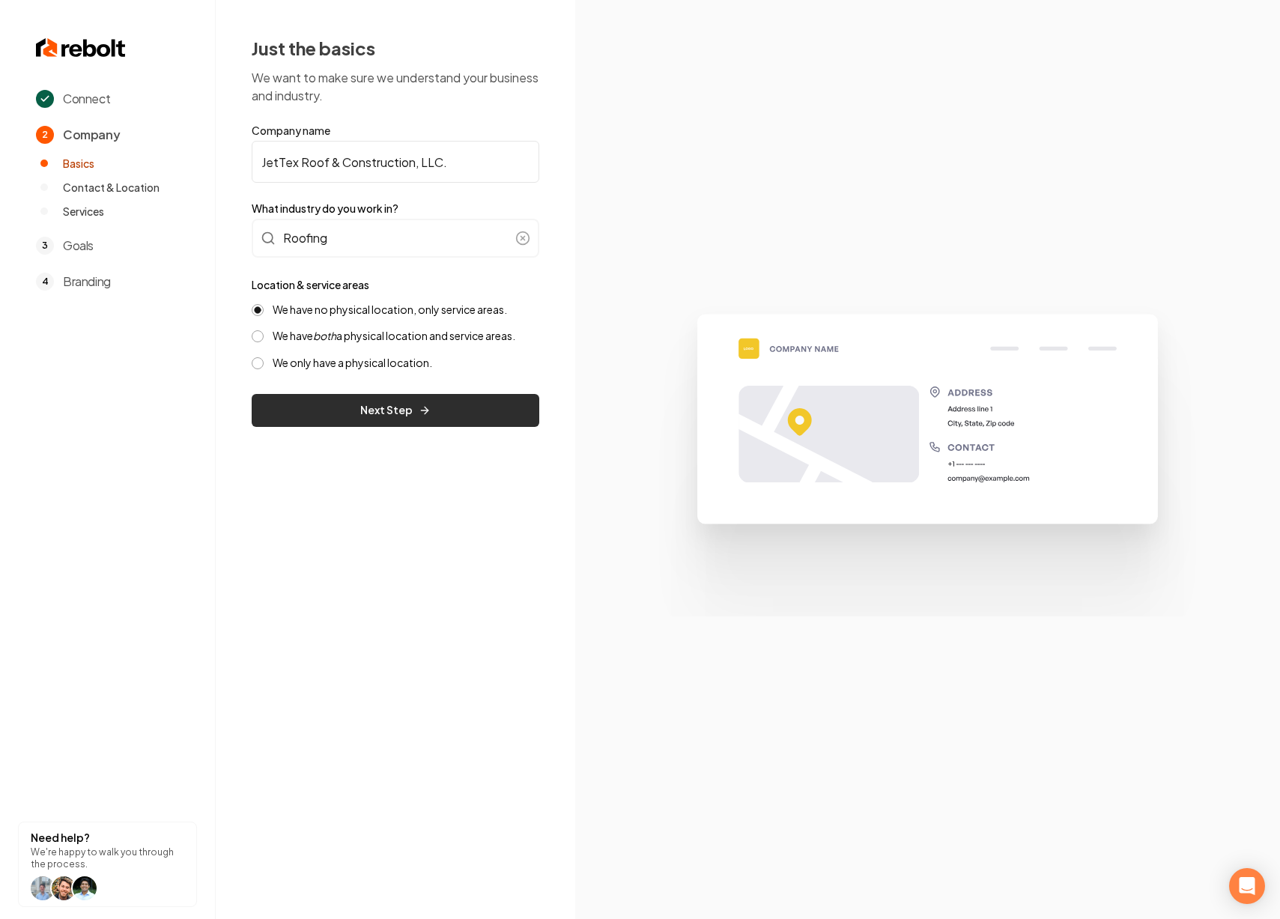
click at [413, 414] on button "Next Step" at bounding box center [396, 410] width 288 height 33
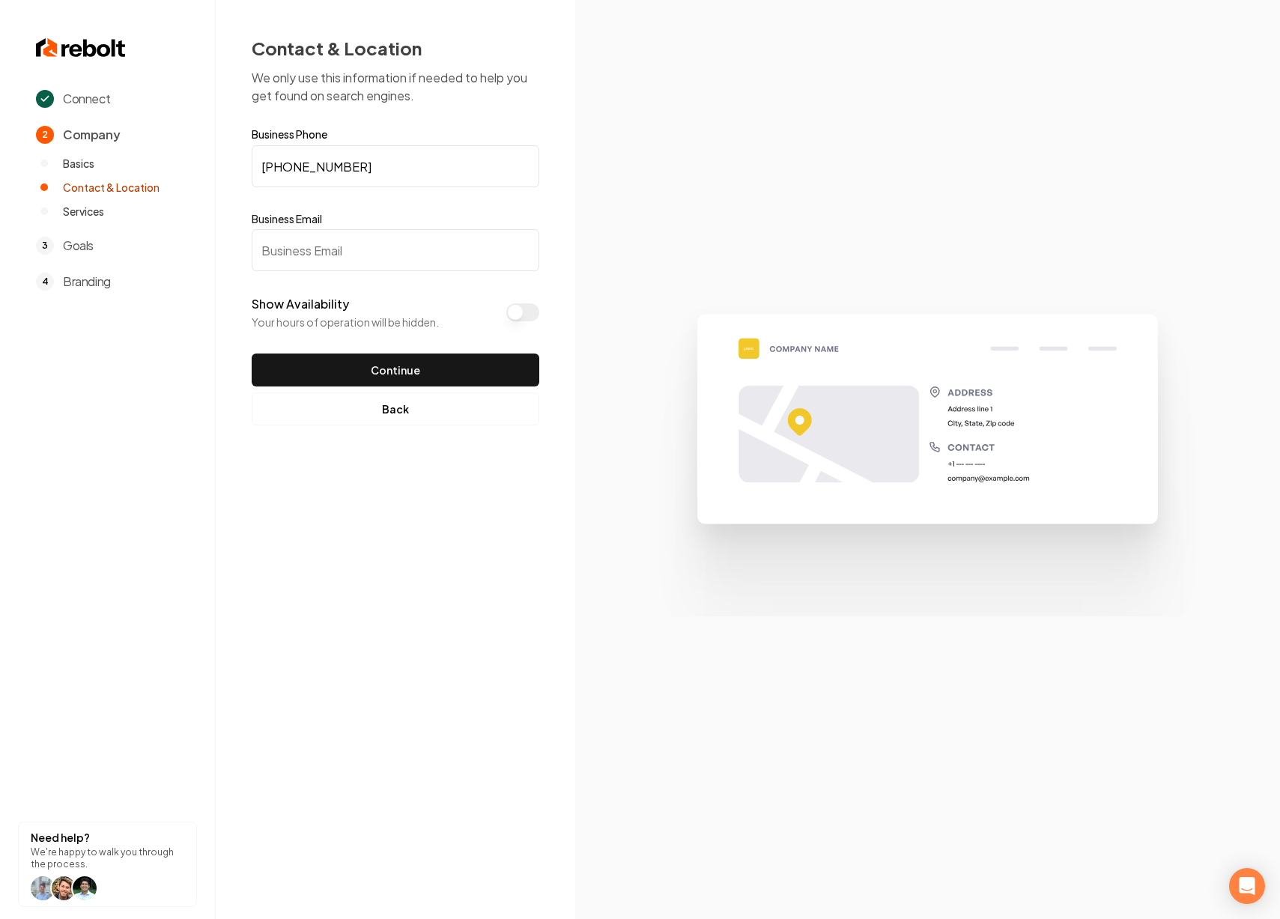
click at [362, 255] on input "Business Email" at bounding box center [396, 250] width 288 height 42
click at [511, 312] on button "Show Availability" at bounding box center [522, 312] width 33 height 18
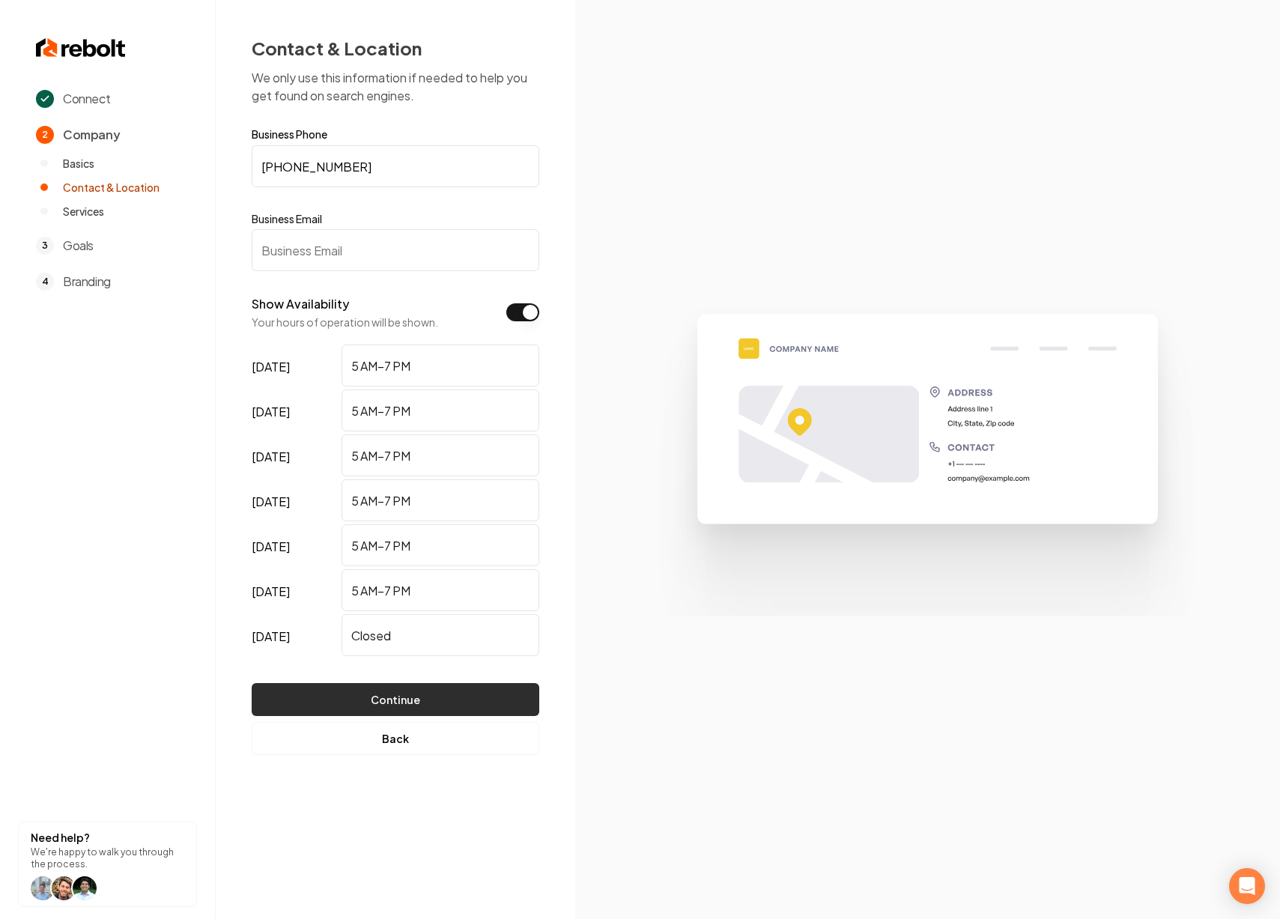
click at [490, 696] on button "Continue" at bounding box center [396, 699] width 288 height 33
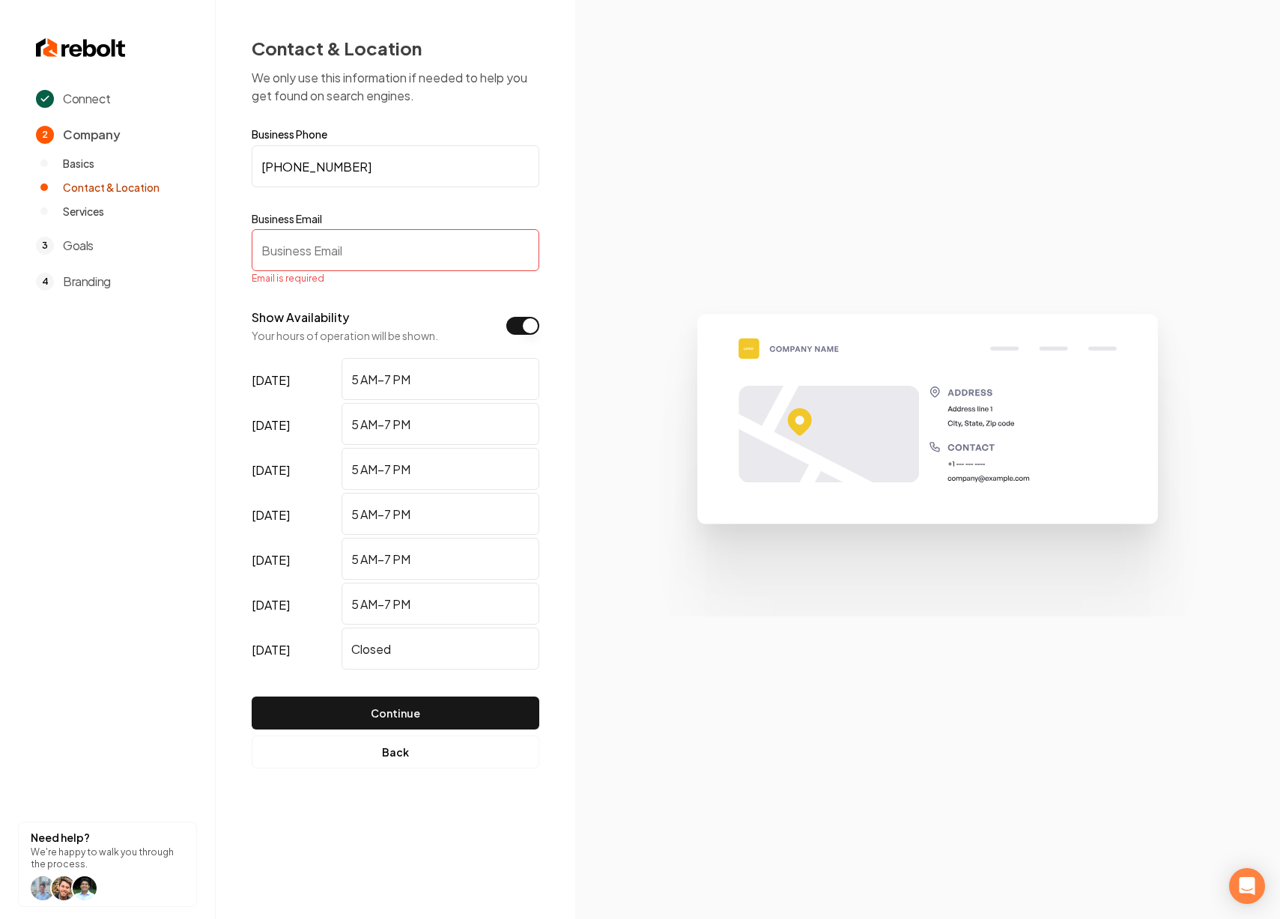
click at [362, 254] on input "Business Email" at bounding box center [396, 250] width 288 height 42
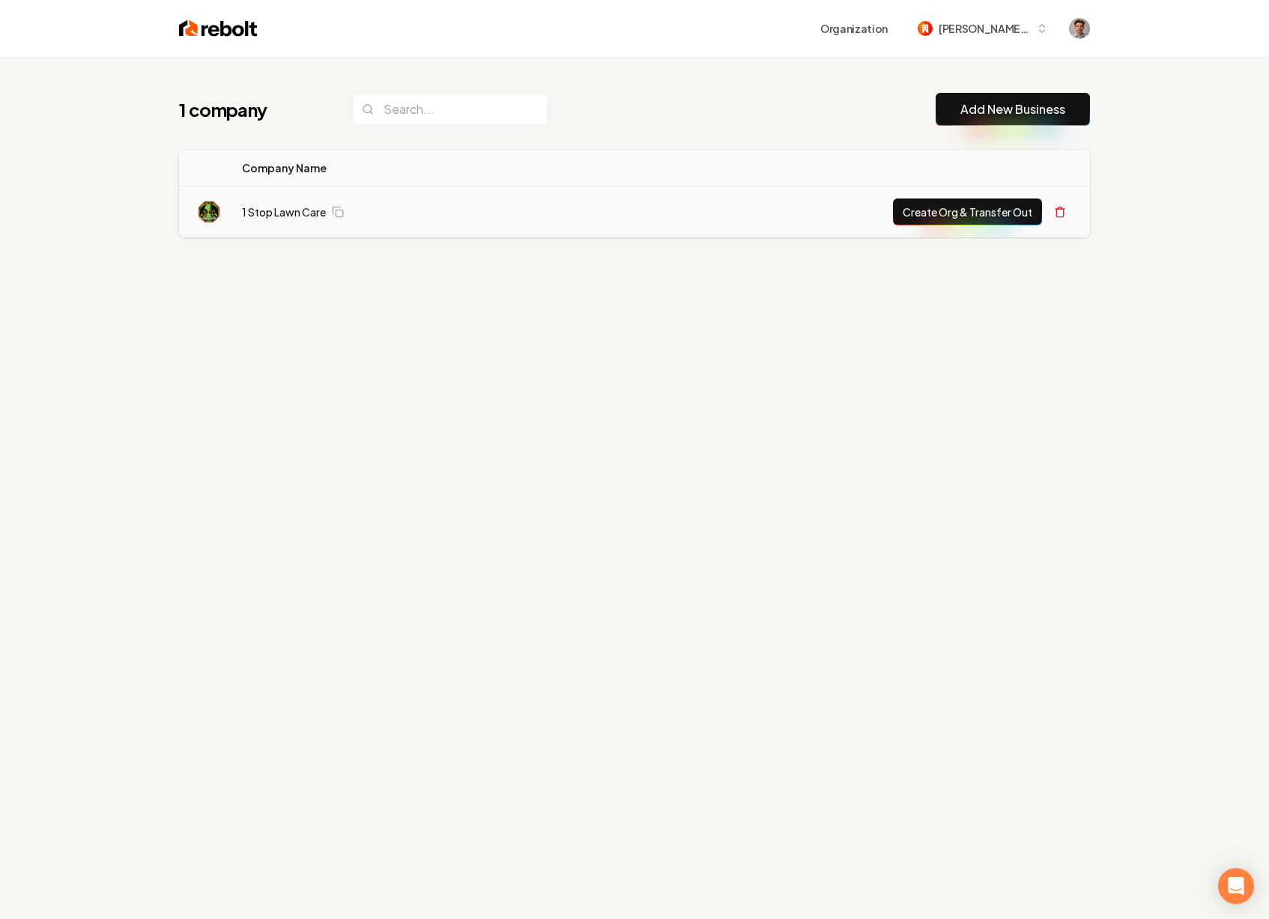
click at [977, 211] on button "Create Org & Transfer Out" at bounding box center [967, 211] width 149 height 27
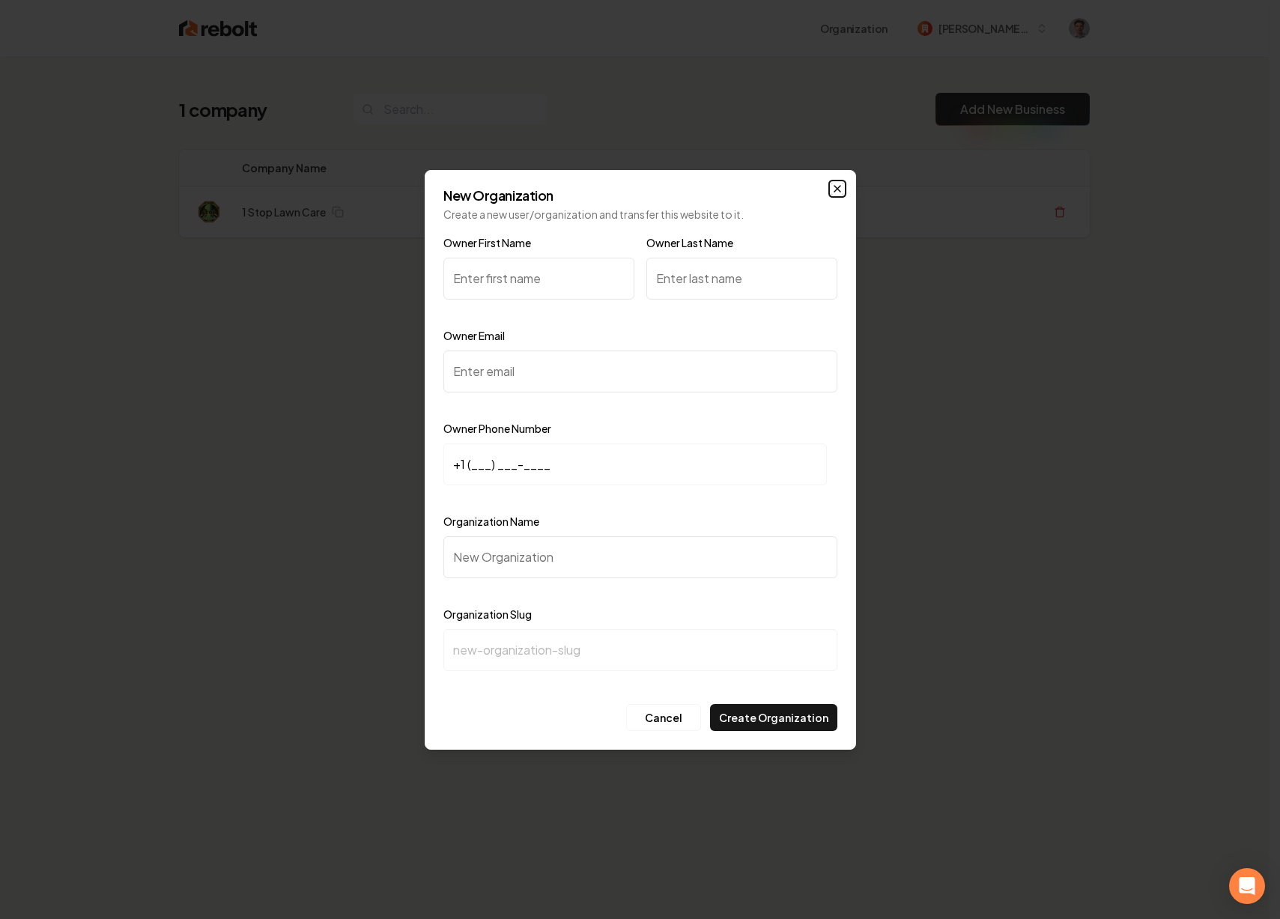
click at [838, 189] on icon "button" at bounding box center [837, 189] width 6 height 6
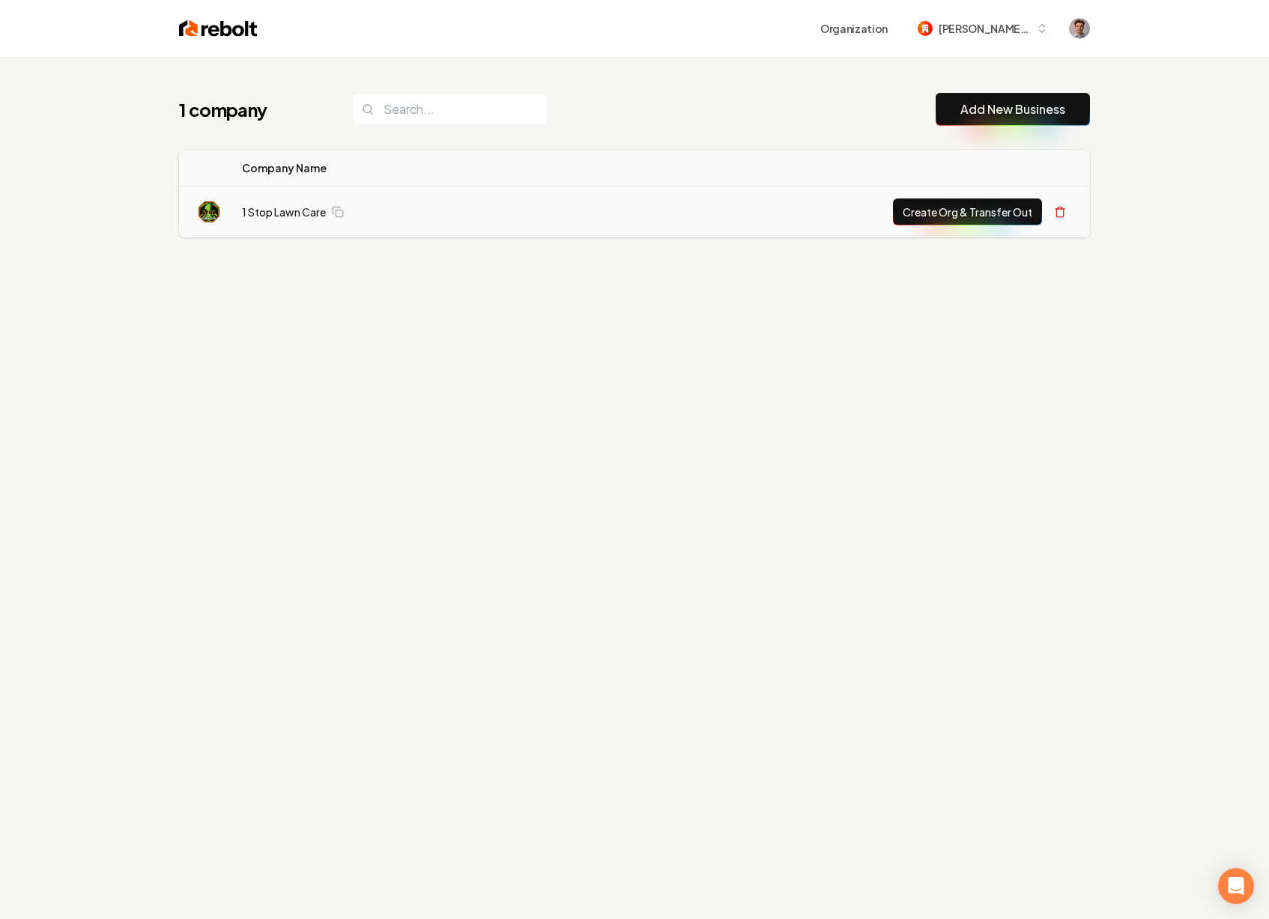
click at [953, 208] on button "Create Org & Transfer Out" at bounding box center [967, 211] width 149 height 27
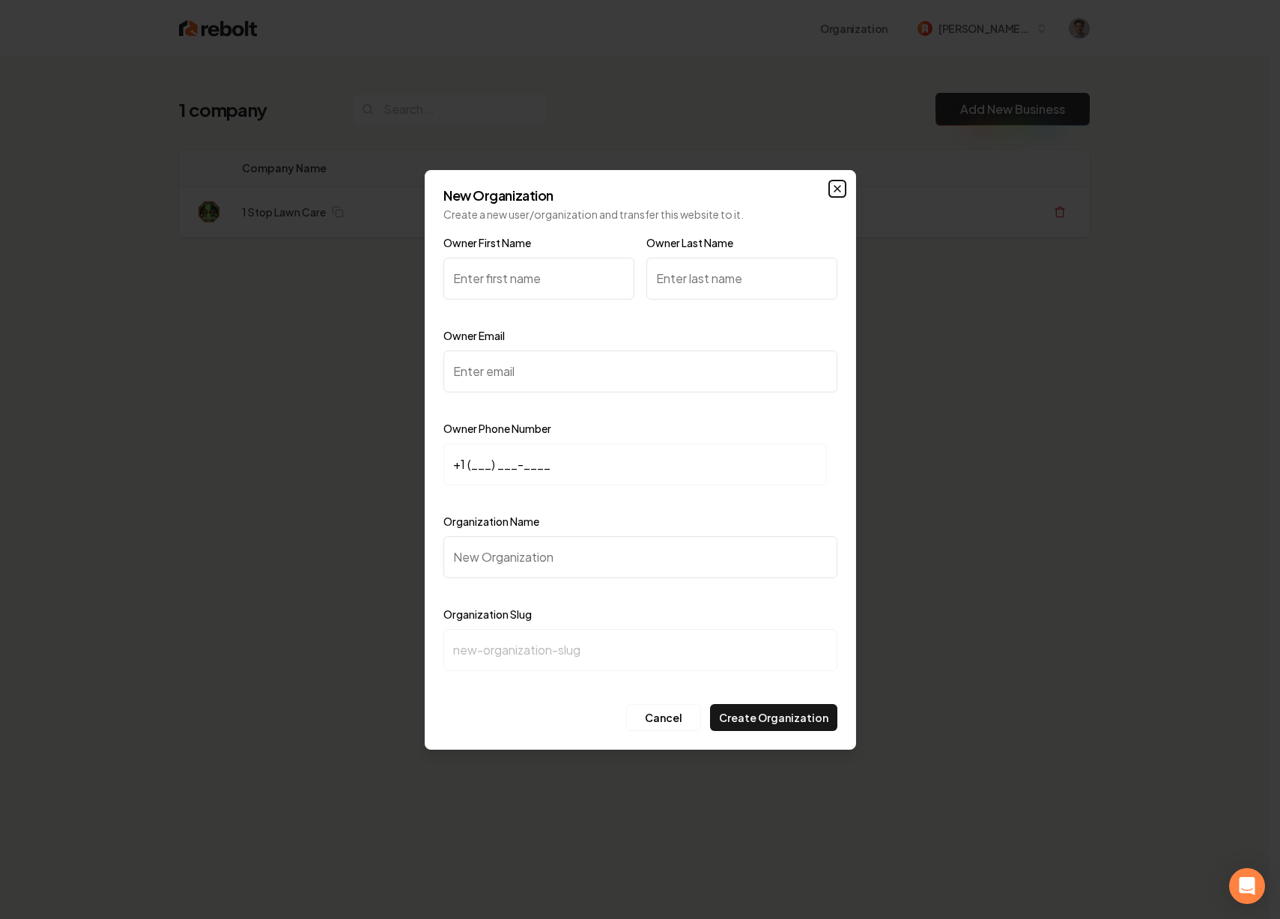
click at [833, 189] on icon "button" at bounding box center [837, 189] width 12 height 12
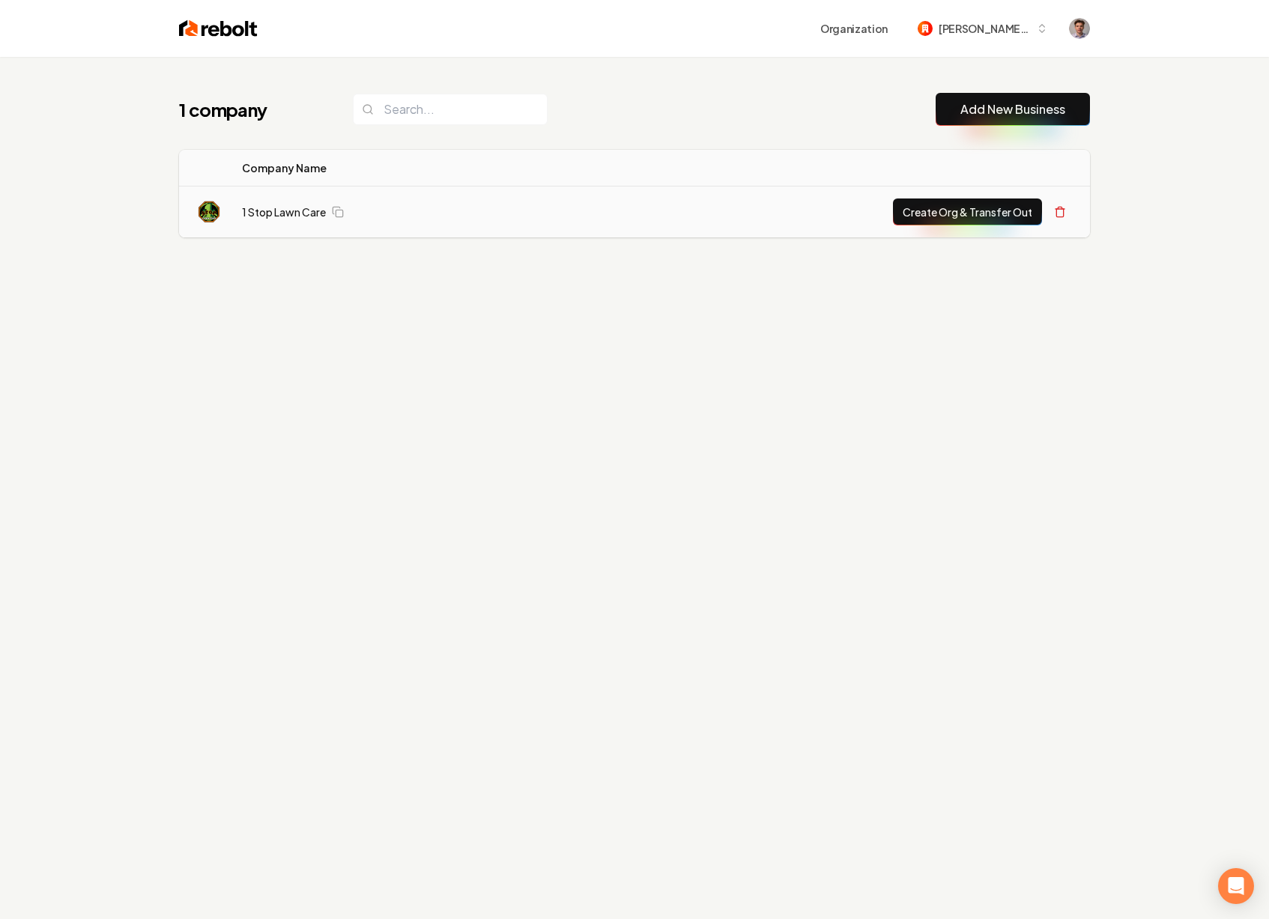
click at [467, 222] on td "1 Stop Lawn Care" at bounding box center [390, 212] width 321 height 52
click at [339, 211] on icon at bounding box center [338, 212] width 12 height 12
click at [299, 213] on link "1 Stop Lawn Care" at bounding box center [284, 211] width 84 height 15
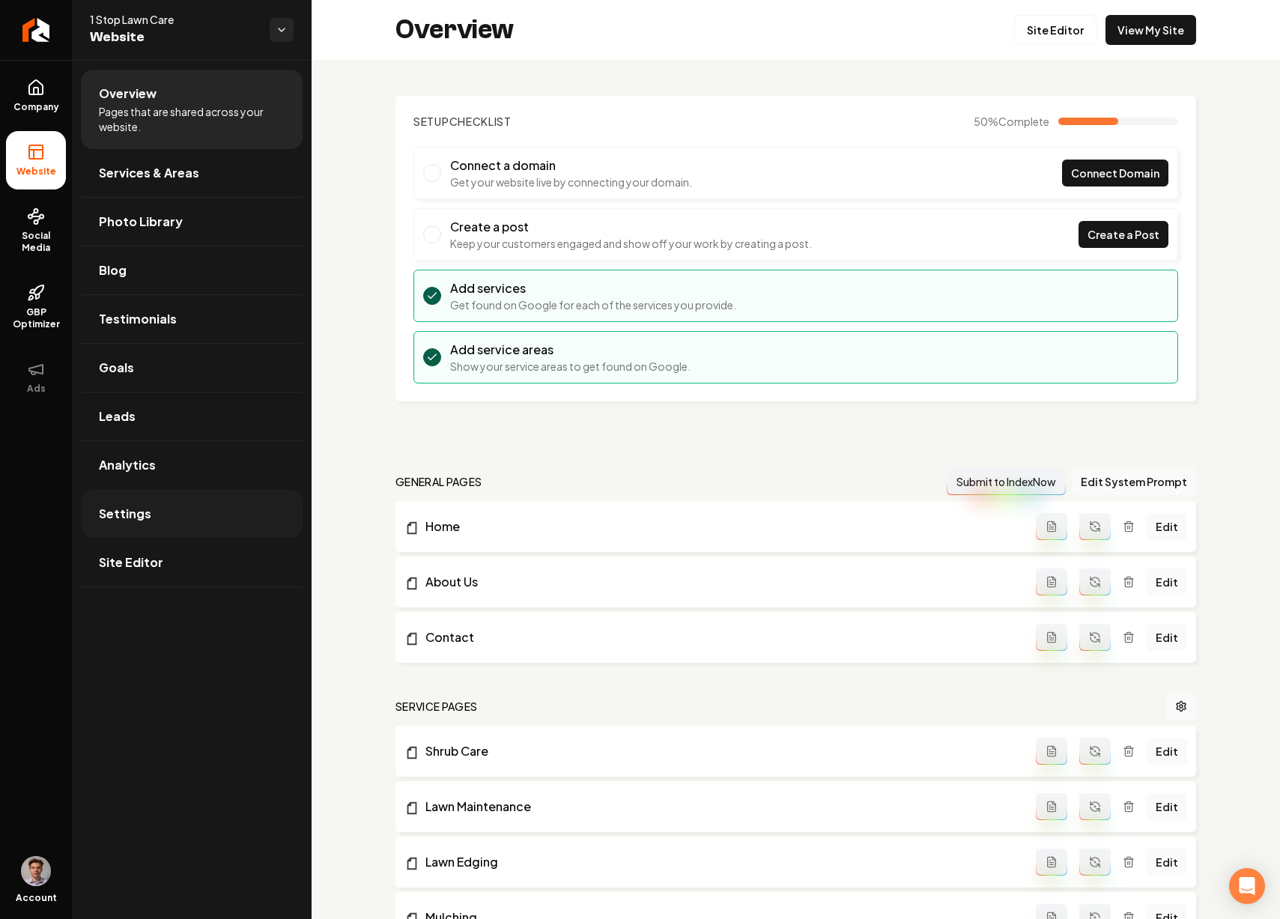
click at [216, 526] on link "Settings" at bounding box center [192, 514] width 222 height 48
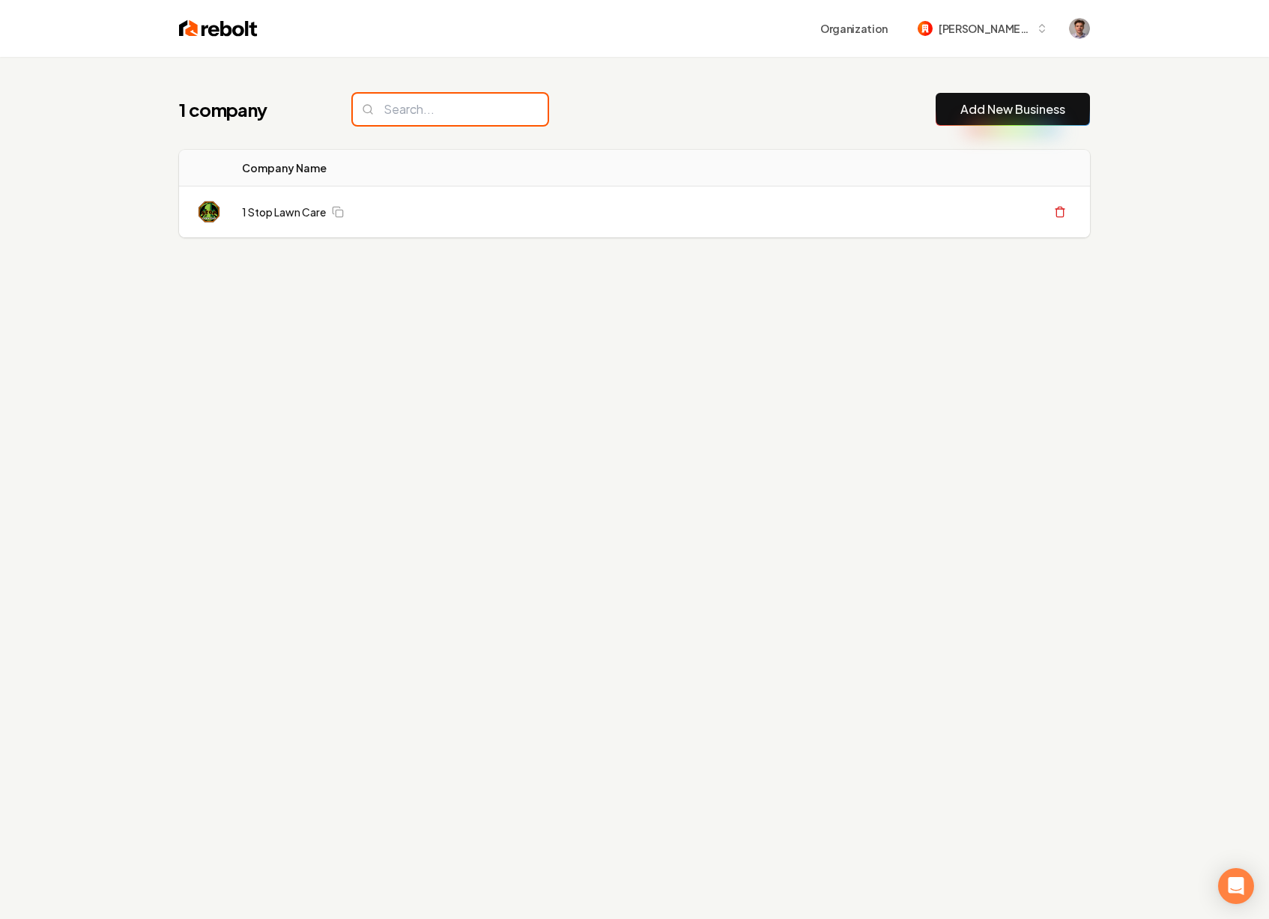
click at [450, 115] on input "search" at bounding box center [450, 109] width 195 height 31
type input "r"
click at [582, 279] on div "1 company Add New Business Logo Company Name Actions 1 Stop Lawn Care Create Or…" at bounding box center [634, 195] width 959 height 276
click at [1003, 28] on span "greg-48" at bounding box center [983, 29] width 91 height 16
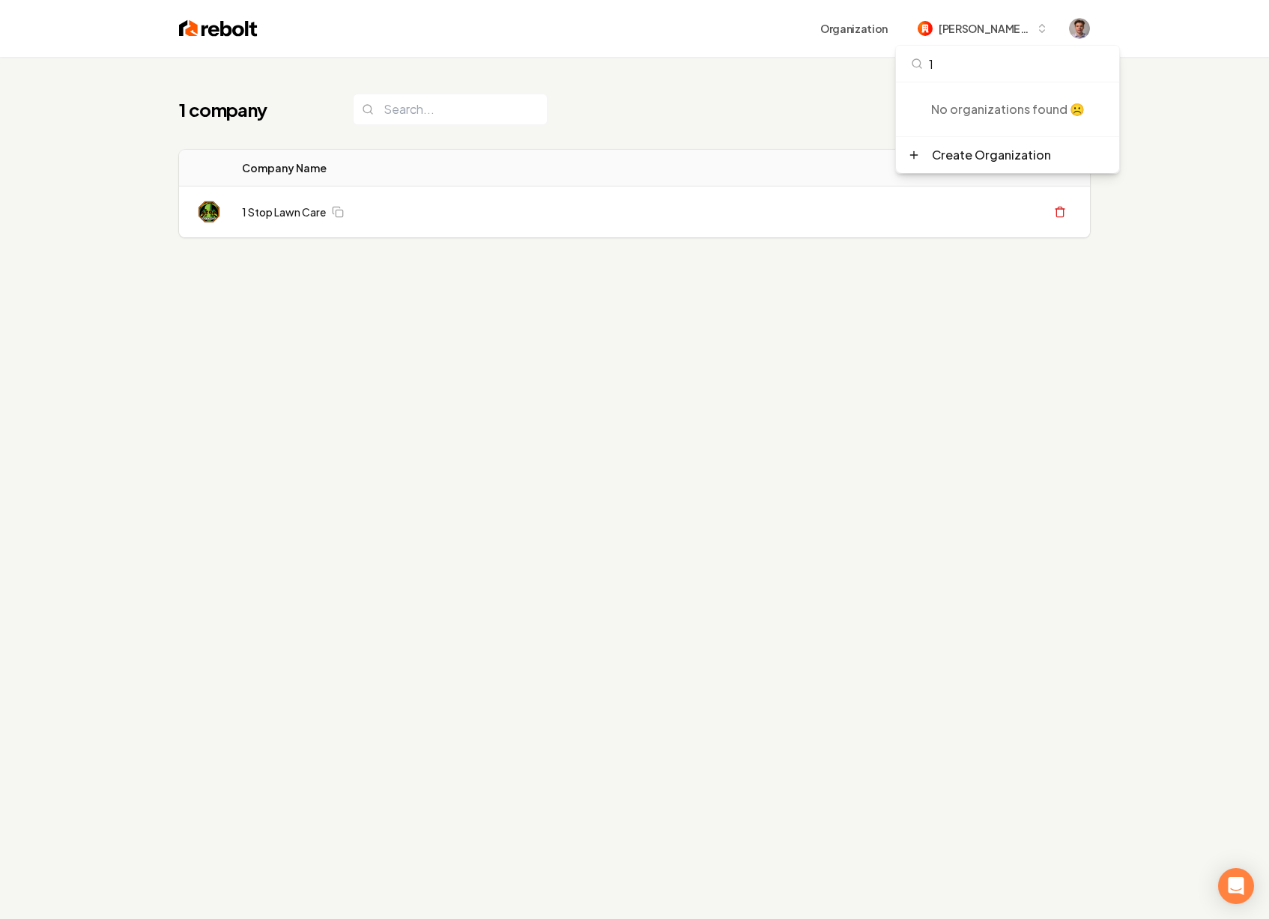
type input "1"
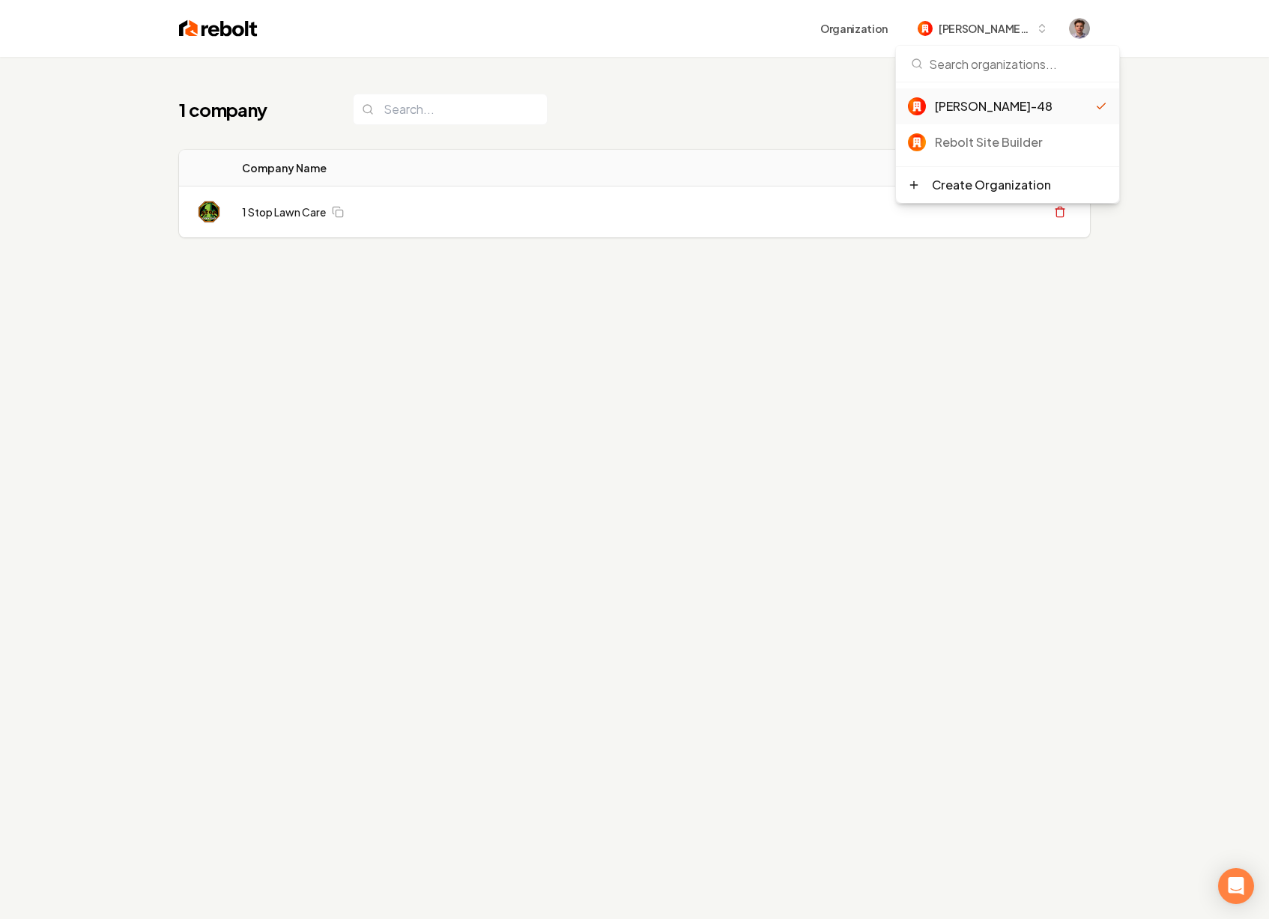
click at [962, 258] on div "1 company Add New Business Logo Company Name Actions 1 Stop Lawn Care Create Or…" at bounding box center [634, 195] width 959 height 276
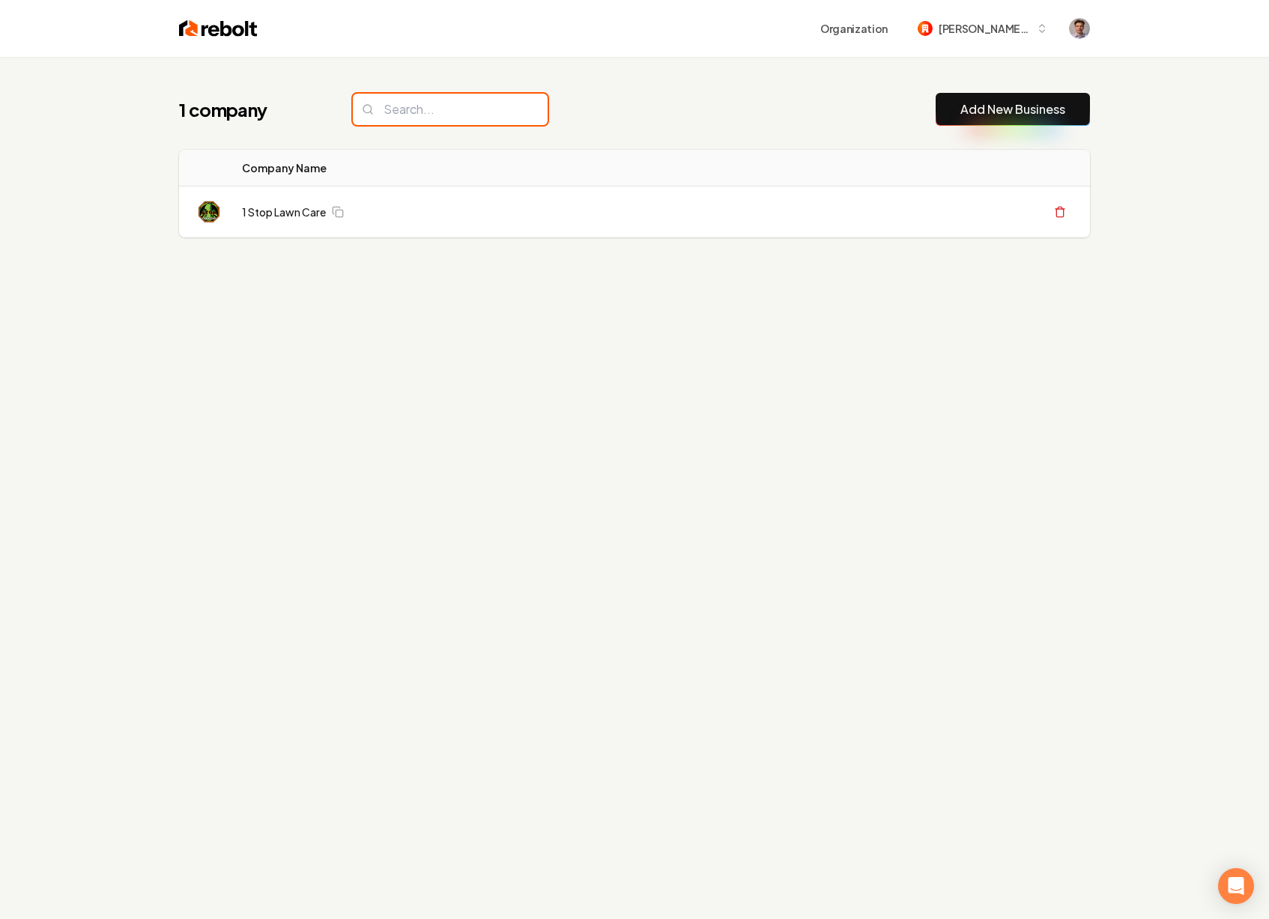
click at [461, 109] on input "search" at bounding box center [450, 109] width 195 height 31
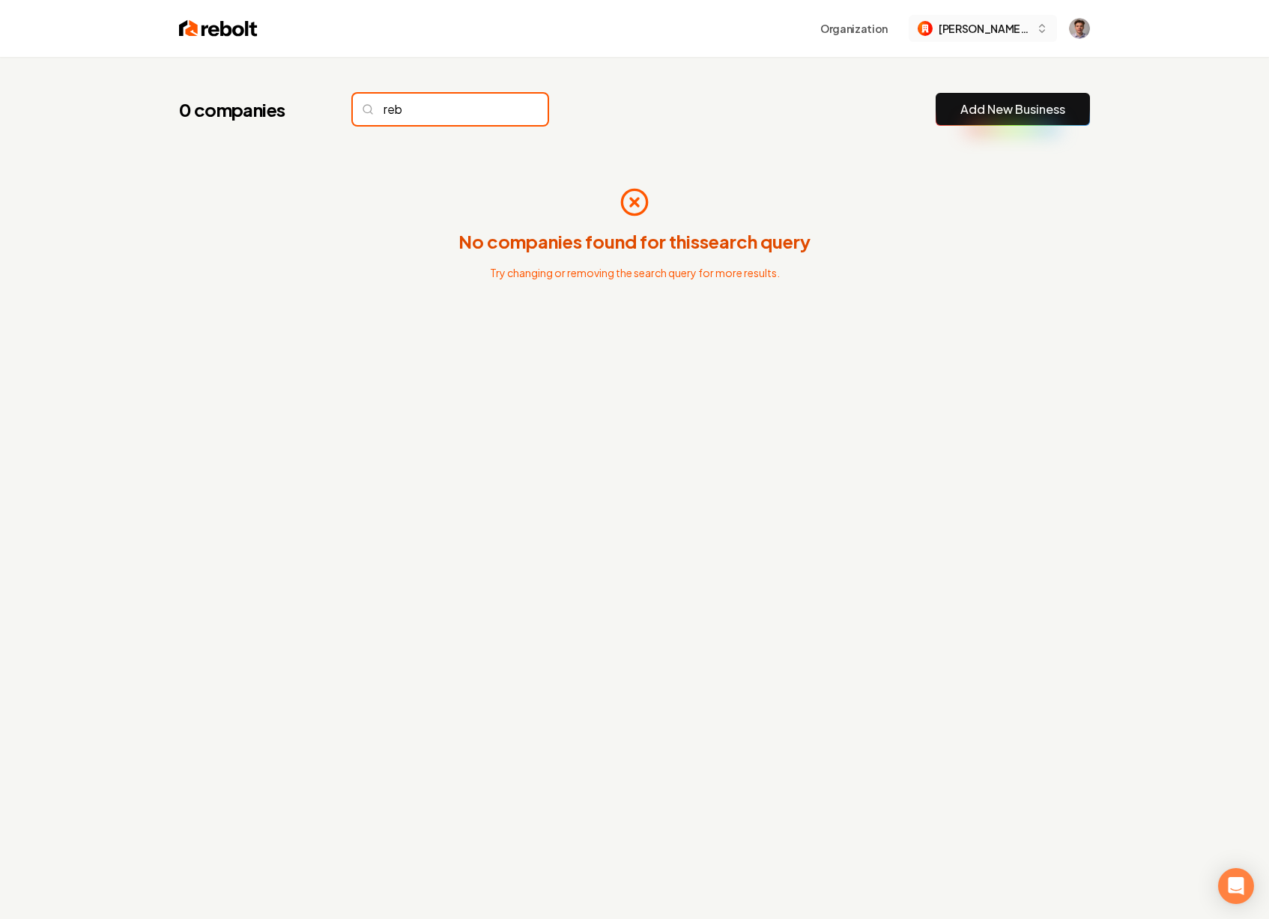
type input "reb"
click at [1013, 25] on span "greg-48" at bounding box center [983, 29] width 91 height 16
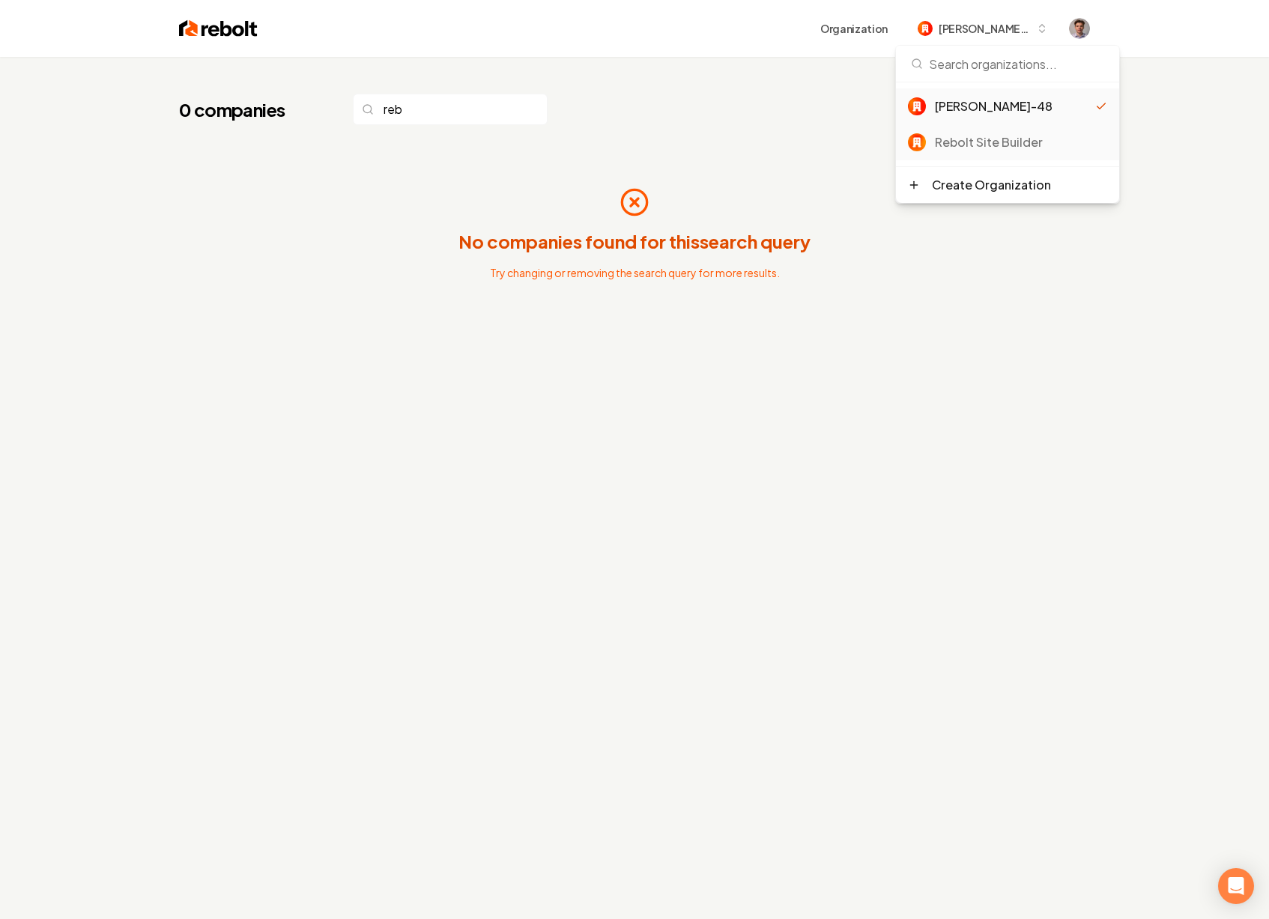
click at [993, 142] on div "Rebolt Site Builder" at bounding box center [1021, 142] width 172 height 18
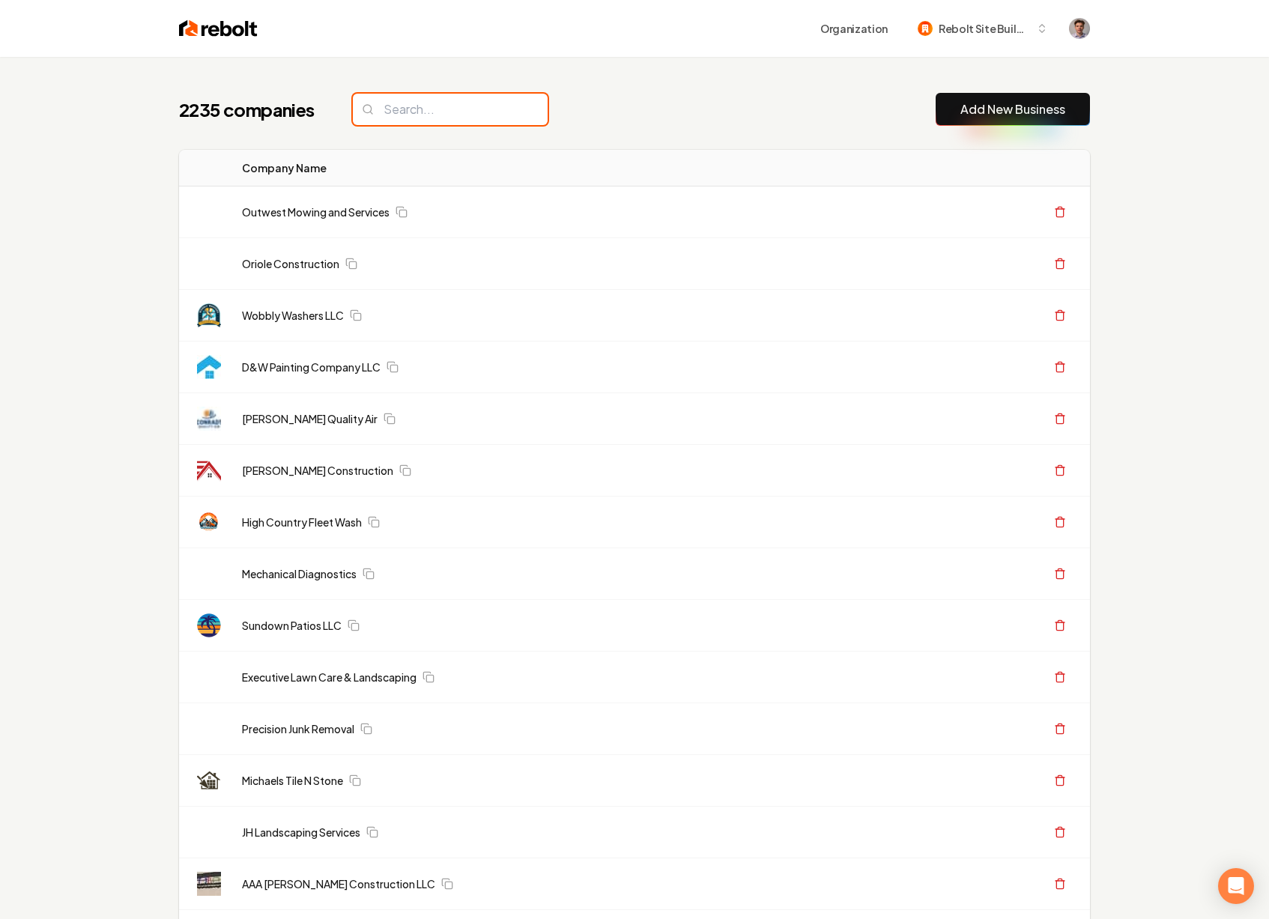
click at [443, 118] on input "search" at bounding box center [450, 109] width 195 height 31
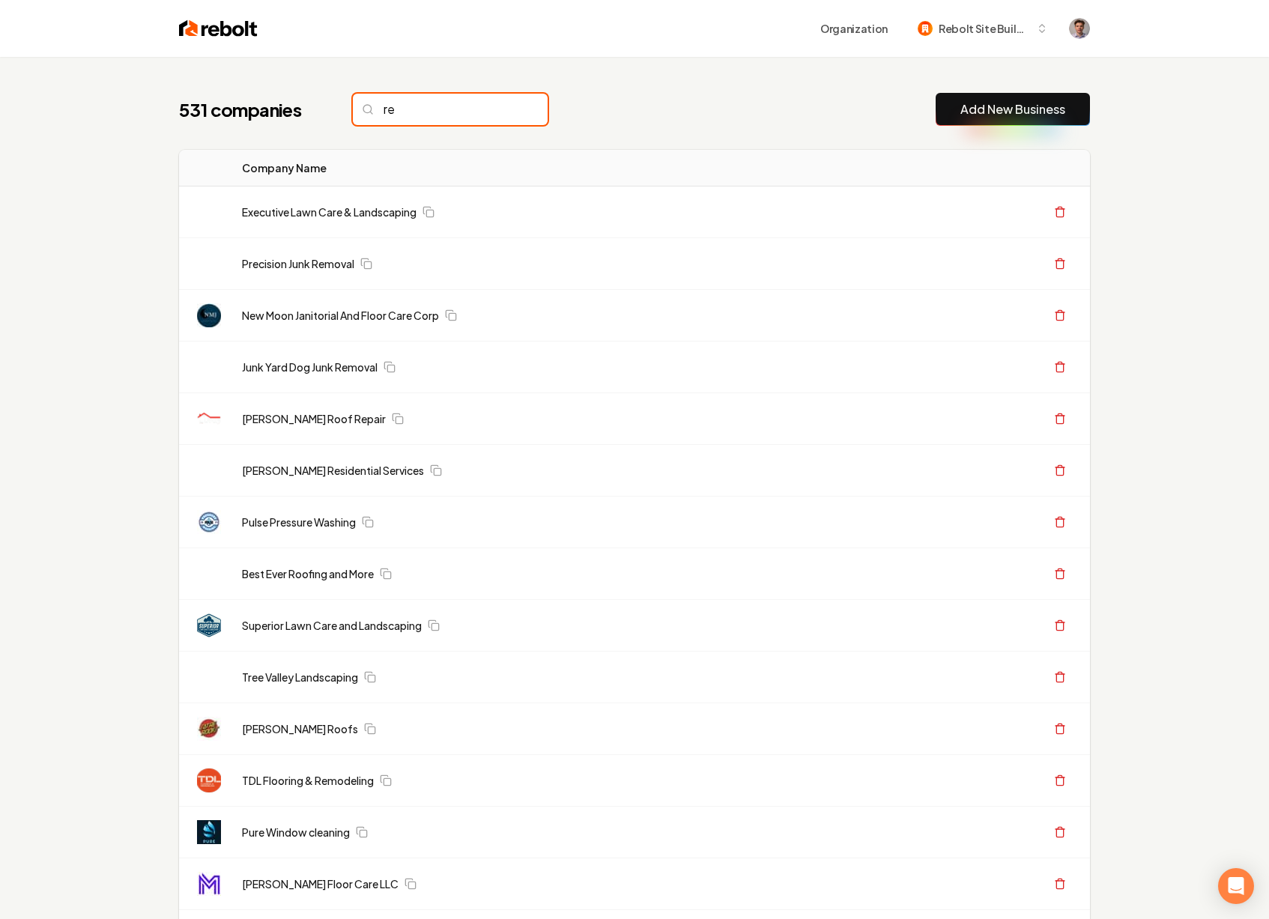
type input "r"
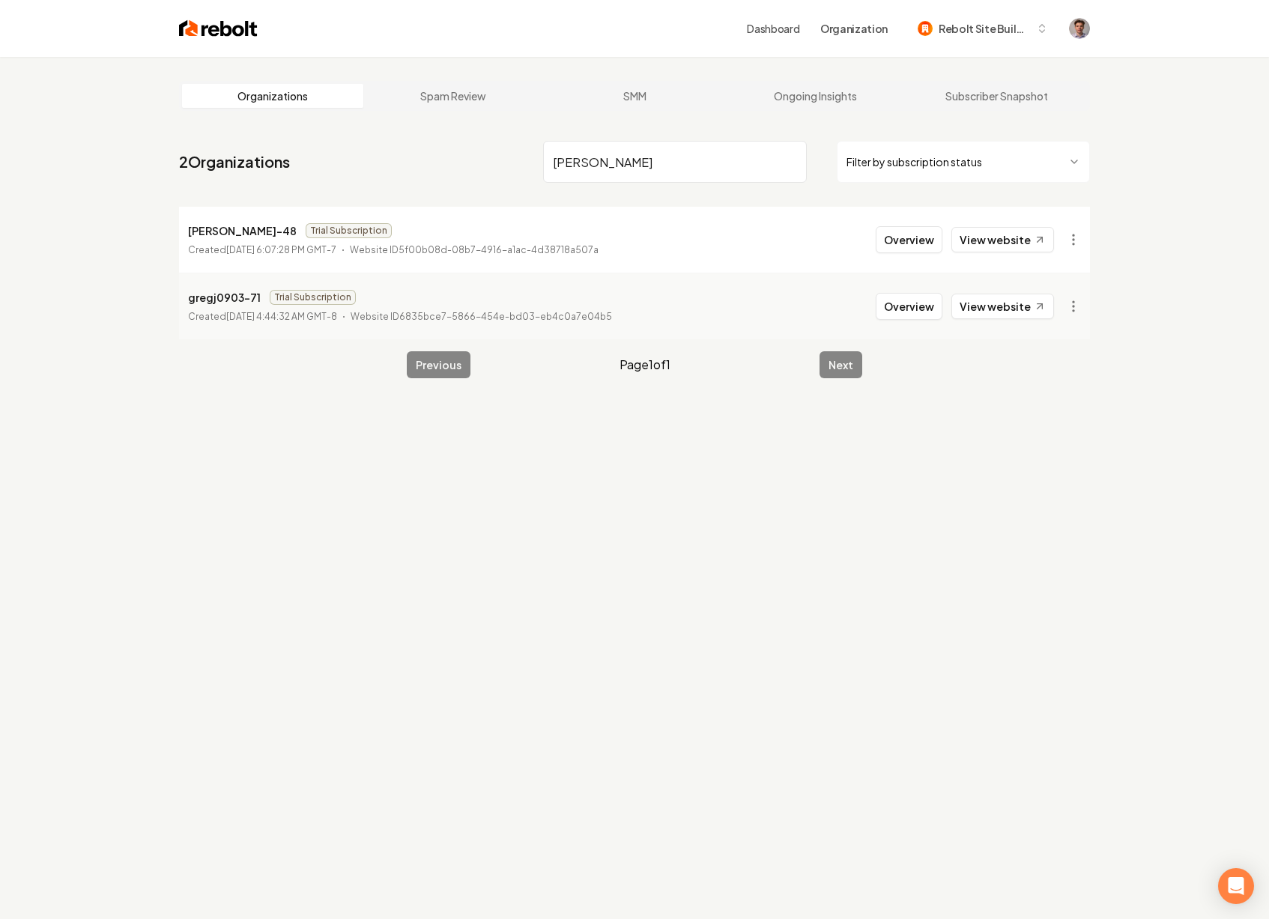
type input "[PERSON_NAME]"
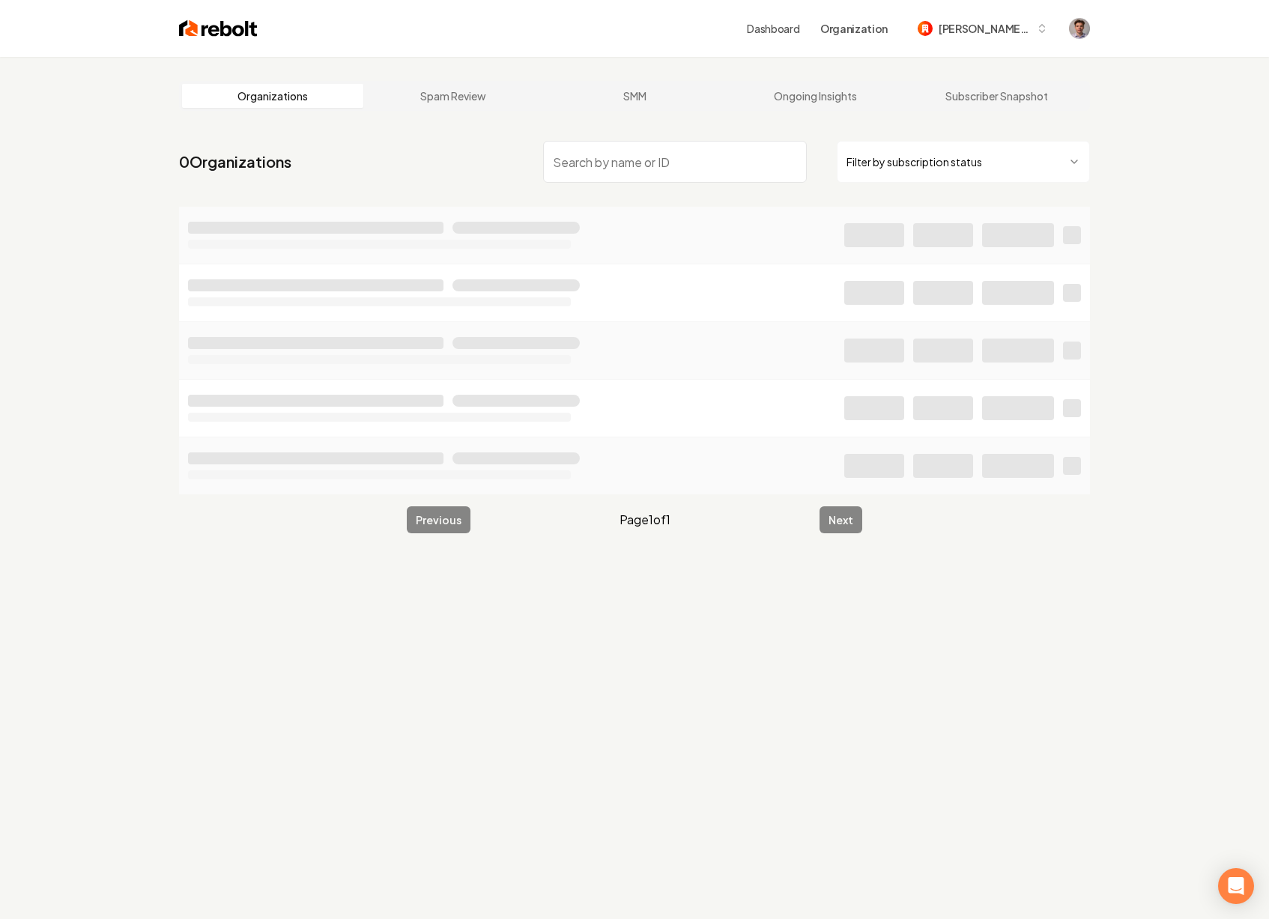
click at [646, 162] on input "search" at bounding box center [675, 162] width 264 height 42
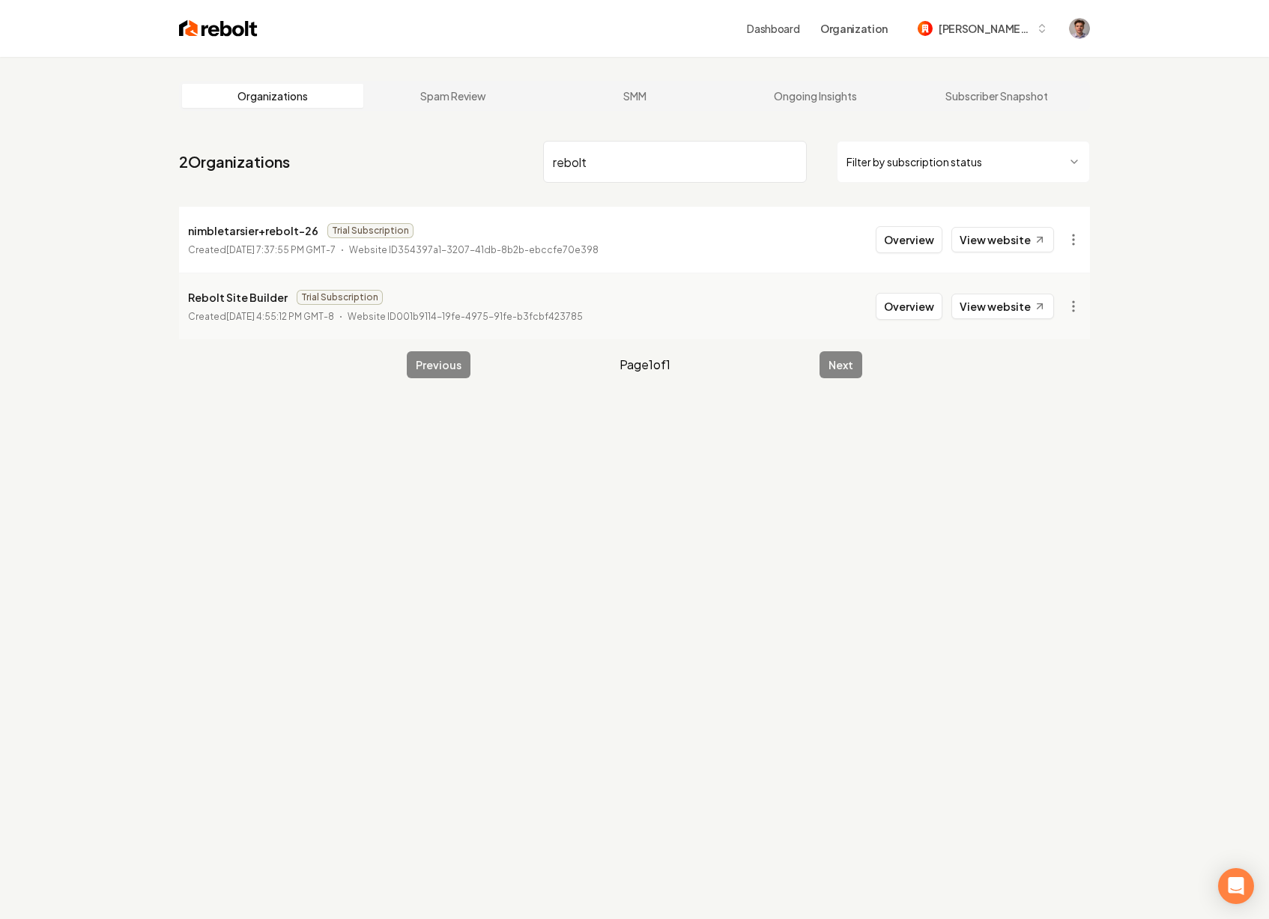
type input "rebolt"
click at [572, 306] on div "Rebolt Site Builder Trial Subscription Created [DATE] 4:55:12 PM GMT-8 Website …" at bounding box center [385, 306] width 395 height 36
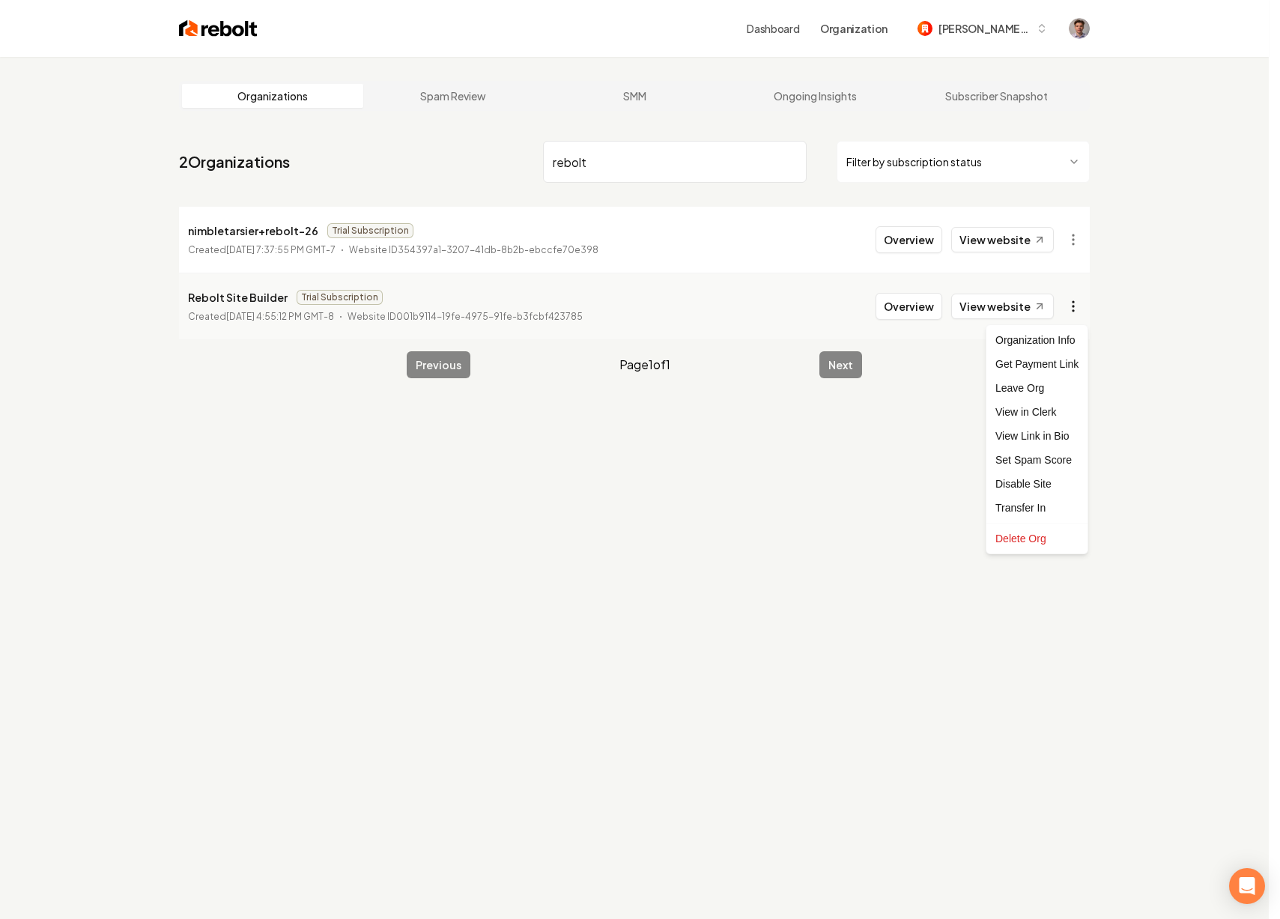
click at [1071, 309] on html "Dashboard Organization [PERSON_NAME]-48 Organizations Spam Review SMM Ongoing I…" at bounding box center [640, 459] width 1280 height 919
click at [1033, 501] on div "Transfer In" at bounding box center [1036, 508] width 95 height 24
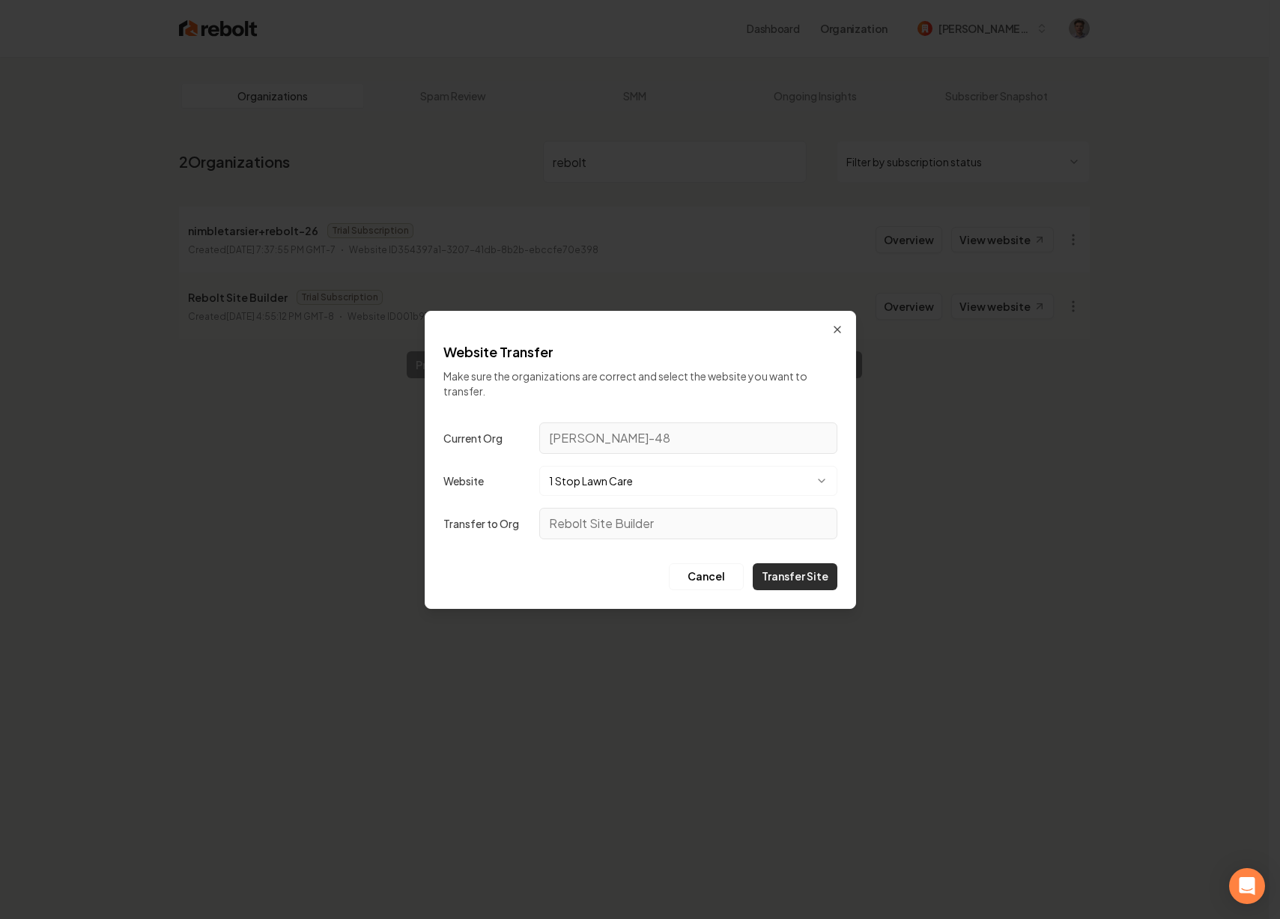
click at [806, 577] on button "Transfer Site" at bounding box center [795, 576] width 85 height 27
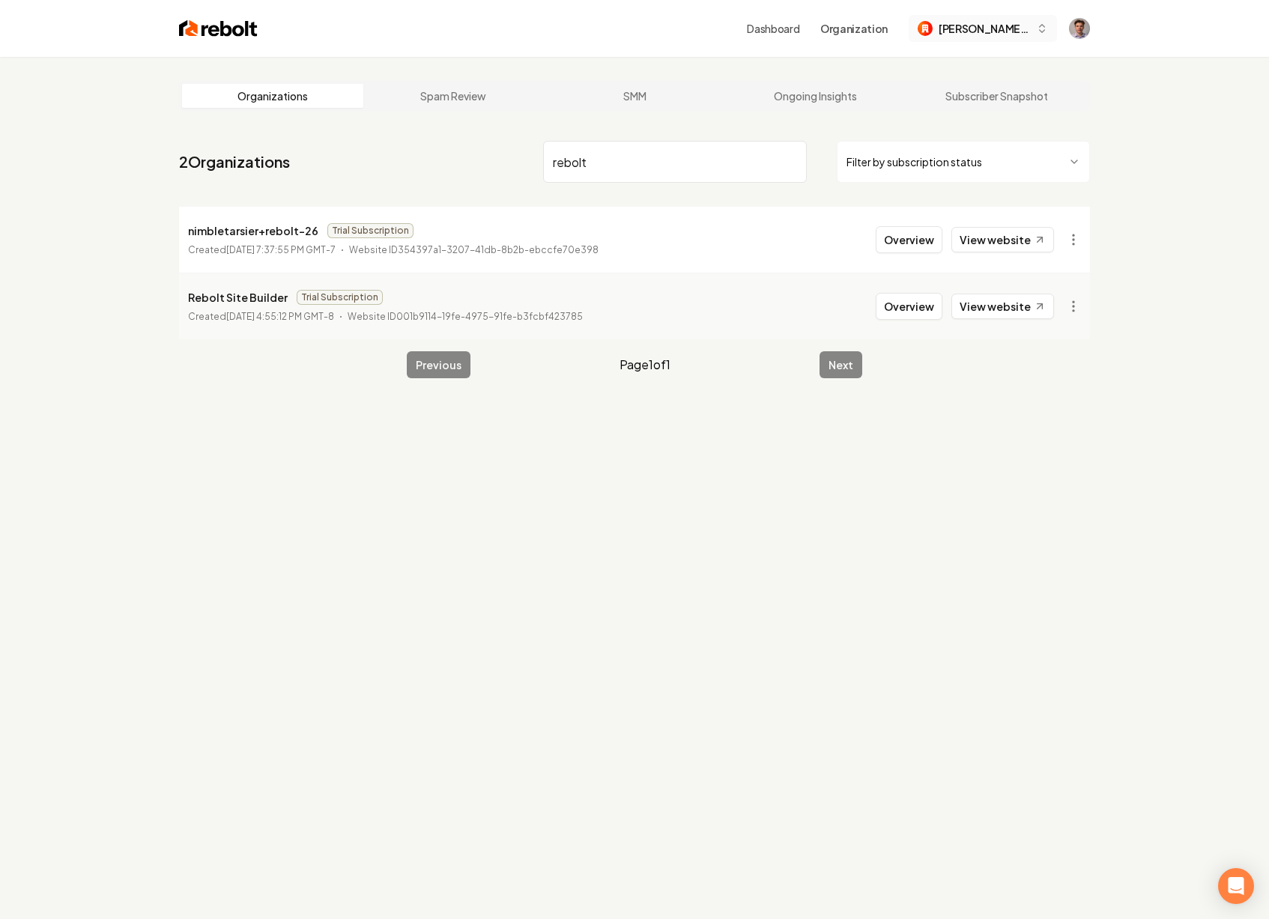
click at [1016, 34] on span "[PERSON_NAME]-48" at bounding box center [983, 29] width 91 height 16
click at [994, 139] on div "Rebolt Site Builder" at bounding box center [1021, 142] width 172 height 18
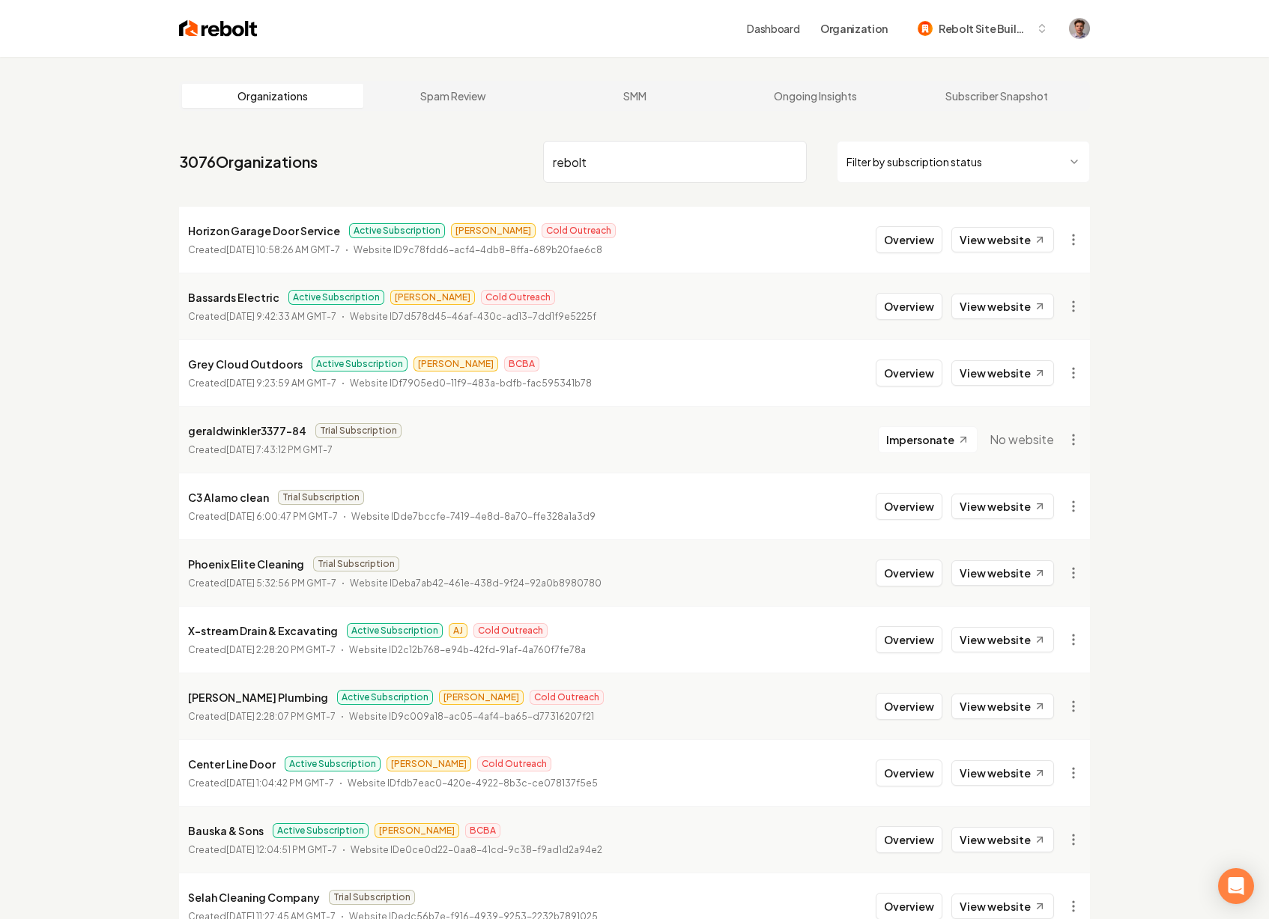
click at [792, 164] on input "rebolt" at bounding box center [675, 162] width 264 height 42
